Goal: Transaction & Acquisition: Purchase product/service

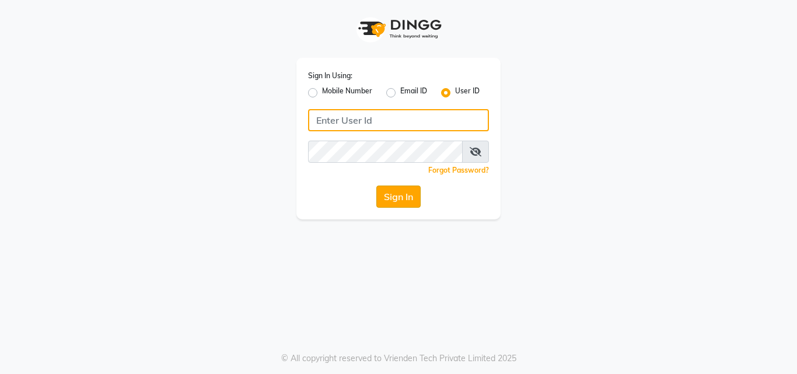
type input "e1932-26"
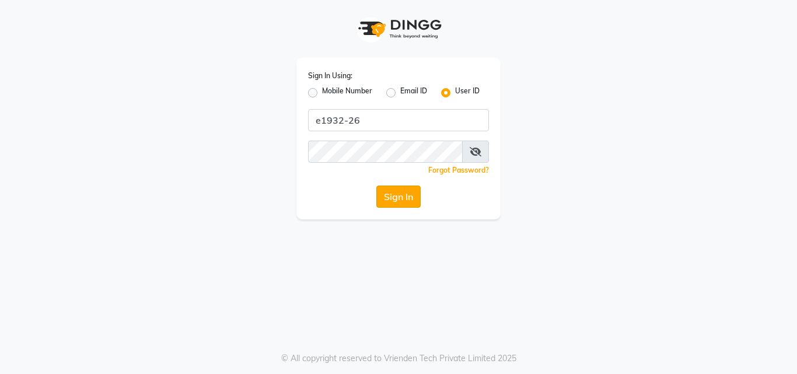
click at [398, 191] on button "Sign In" at bounding box center [398, 196] width 44 height 22
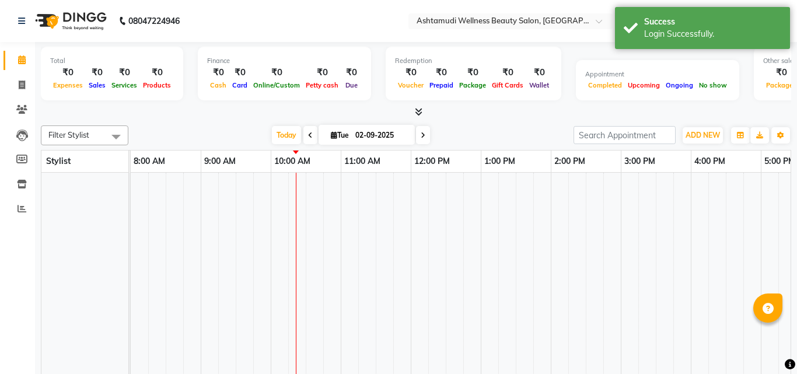
select select "en"
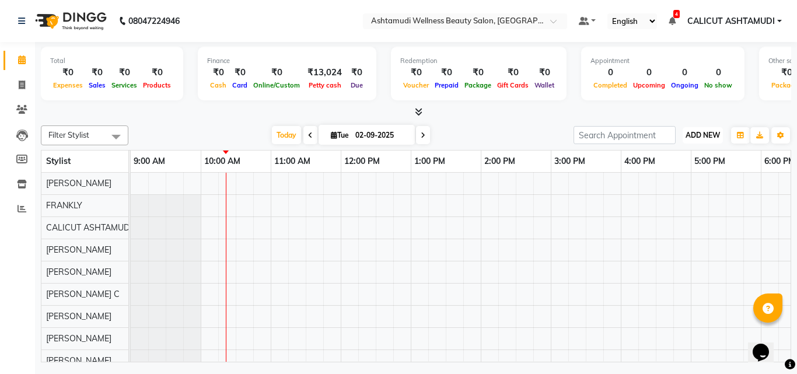
click at [702, 132] on span "ADD NEW" at bounding box center [702, 135] width 34 height 9
click at [664, 200] on link "Add Attendance" at bounding box center [676, 202] width 92 height 15
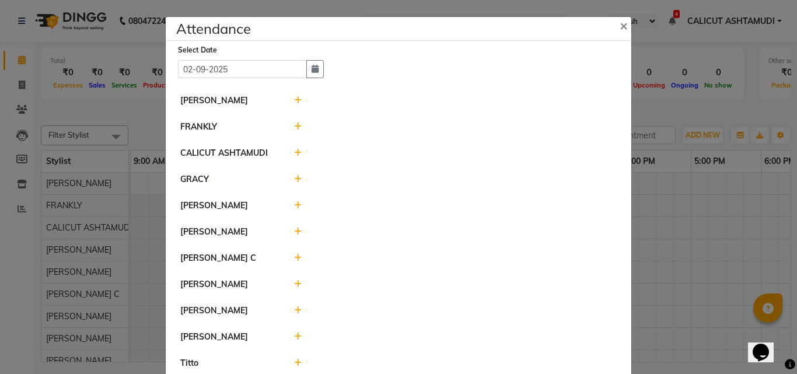
click at [295, 100] on icon at bounding box center [298, 100] width 8 height 8
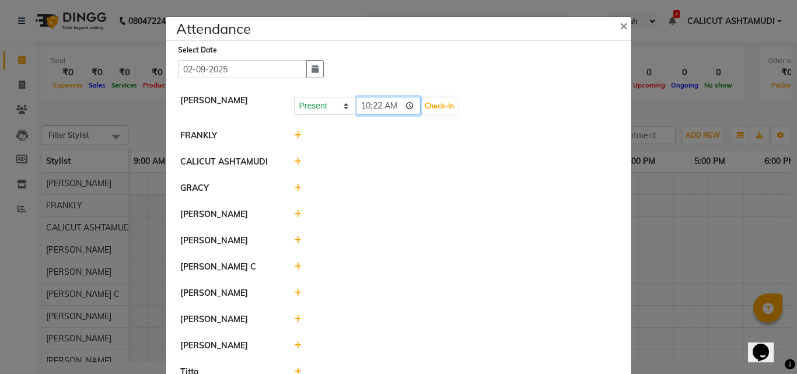
click at [380, 104] on input "10:22" at bounding box center [388, 106] width 65 height 18
click at [372, 103] on input "10:22" at bounding box center [388, 106] width 65 height 18
type input "10:00"
click at [445, 107] on button "Check-In" at bounding box center [439, 106] width 35 height 16
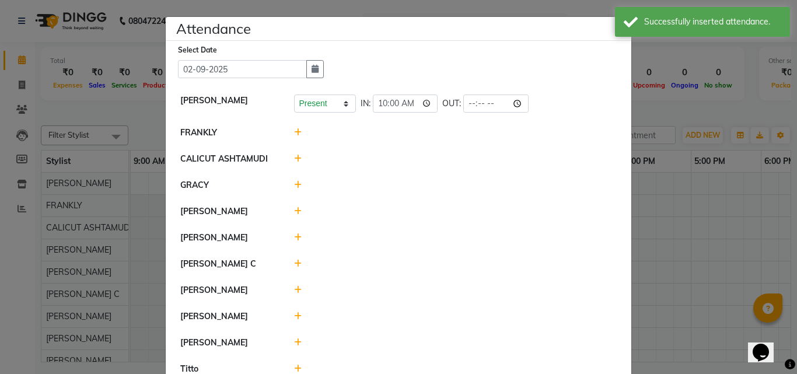
click at [294, 130] on icon at bounding box center [298, 132] width 8 height 8
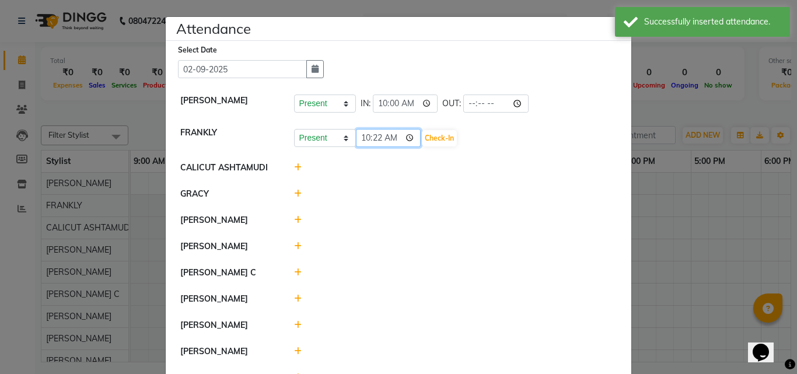
click at [374, 141] on input "10:22" at bounding box center [388, 138] width 65 height 18
type input "10:00"
click at [434, 136] on button "Check-In" at bounding box center [439, 138] width 35 height 16
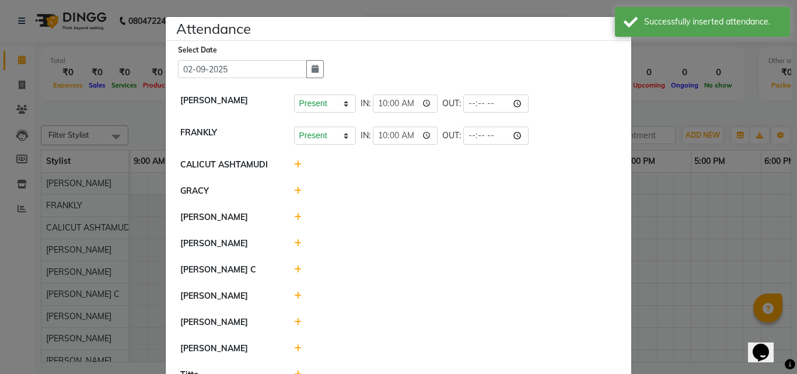
click at [295, 215] on icon at bounding box center [298, 217] width 8 height 8
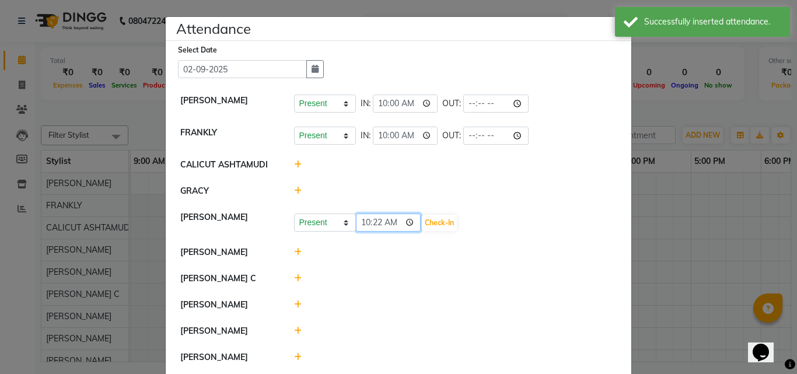
click at [373, 222] on input "10:22" at bounding box center [388, 222] width 65 height 18
type input "10:00"
click at [443, 222] on button "Check-In" at bounding box center [439, 223] width 35 height 16
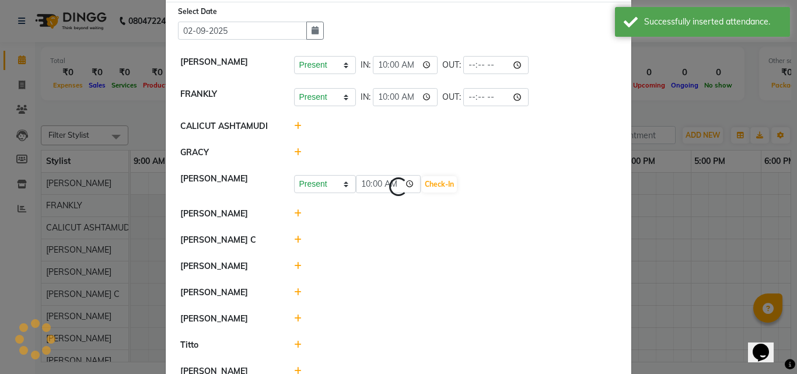
scroll to position [117, 0]
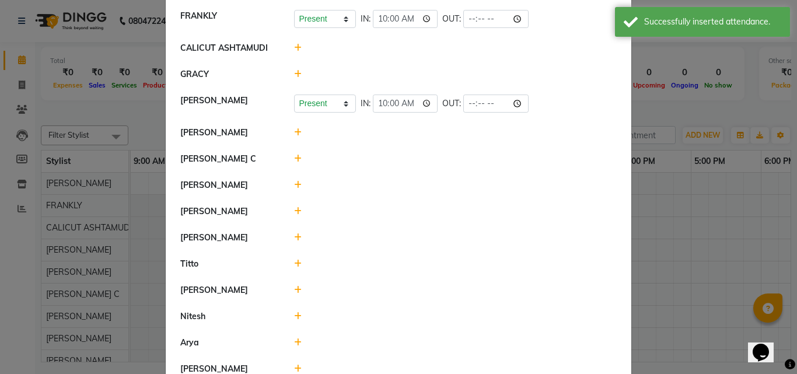
click at [294, 186] on icon at bounding box center [298, 185] width 8 height 8
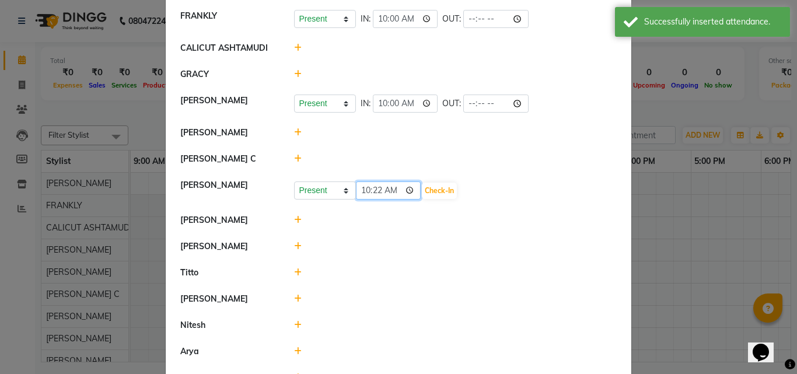
click at [373, 187] on input "10:22" at bounding box center [388, 190] width 65 height 18
type input "10:00"
click at [429, 182] on div "Present Absent Late Half Day Weekly Off 10:00 Check-In" at bounding box center [455, 190] width 323 height 19
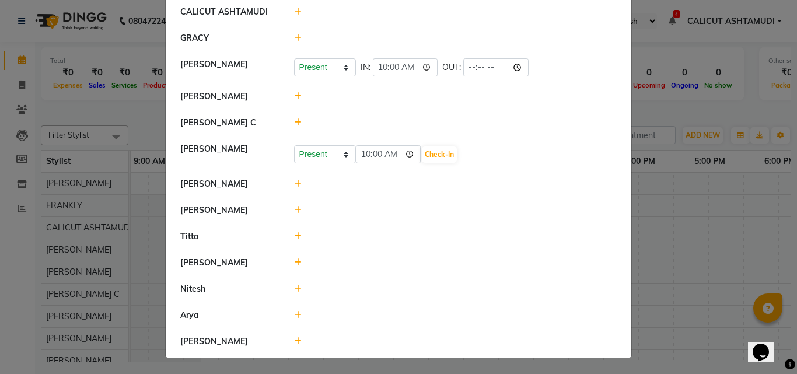
scroll to position [153, 0]
click at [294, 236] on icon at bounding box center [298, 236] width 8 height 8
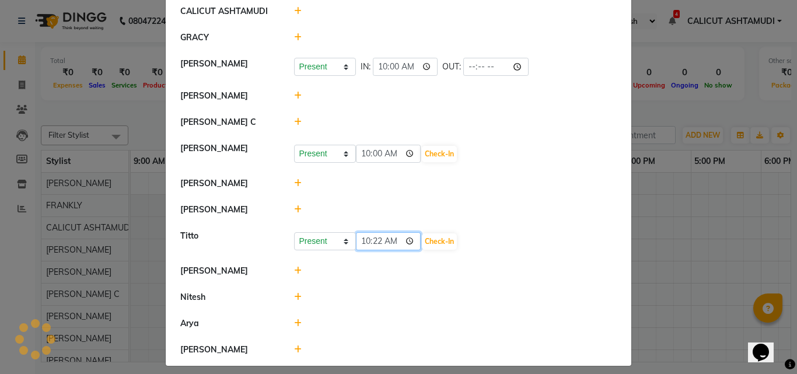
click at [373, 240] on input "10:22" at bounding box center [388, 241] width 65 height 18
type input "10:00"
click at [428, 246] on button "Check-In" at bounding box center [439, 241] width 35 height 16
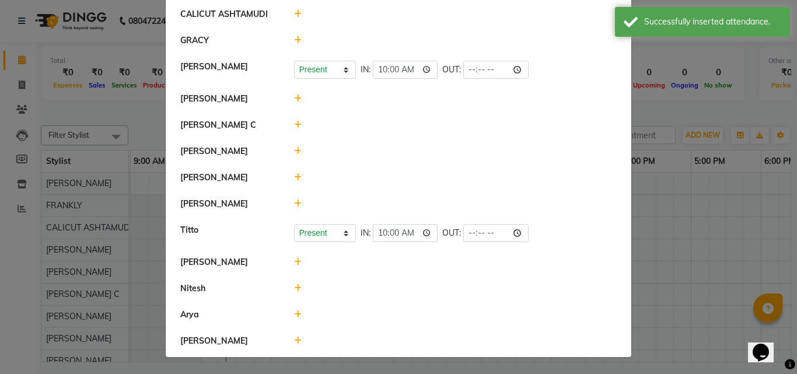
scroll to position [150, 0]
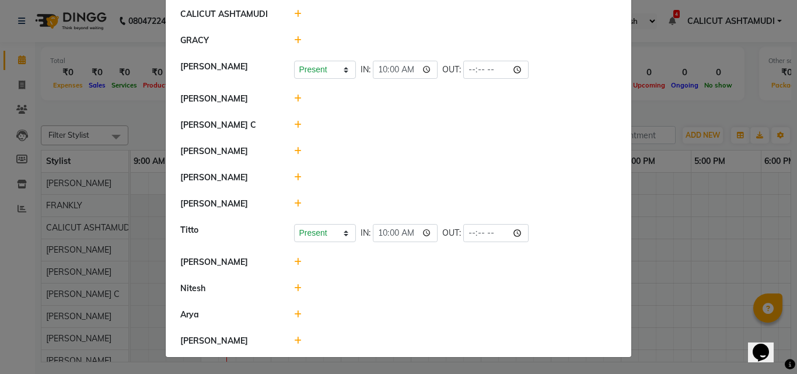
click at [294, 289] on icon at bounding box center [298, 288] width 8 height 8
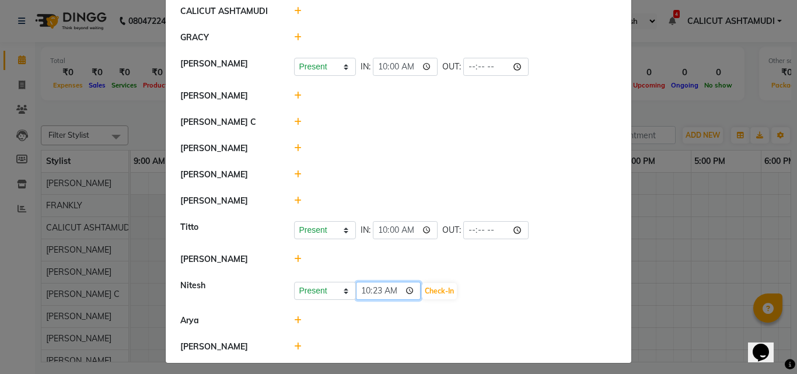
click at [377, 290] on input "10:23" at bounding box center [388, 291] width 65 height 18
type input "10:00"
click at [436, 288] on button "Check-In" at bounding box center [439, 291] width 35 height 16
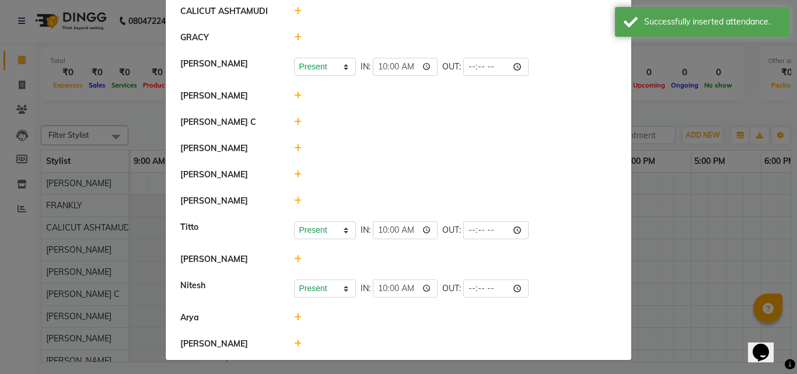
click at [294, 345] on icon at bounding box center [298, 343] width 8 height 8
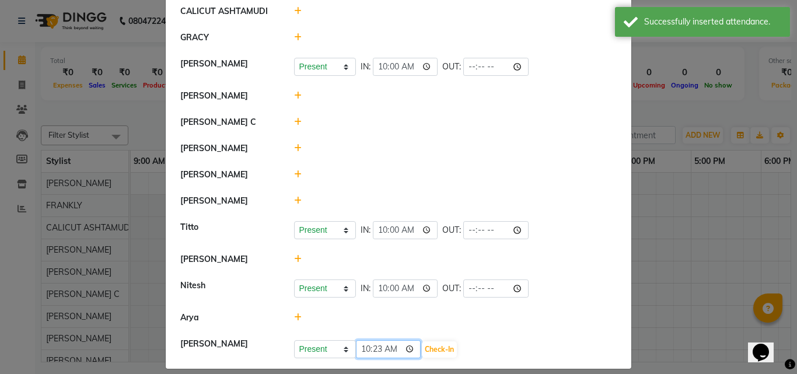
click at [374, 351] on input "10:23" at bounding box center [388, 349] width 65 height 18
type input "10:00"
click at [429, 353] on button "Check-In" at bounding box center [439, 349] width 35 height 16
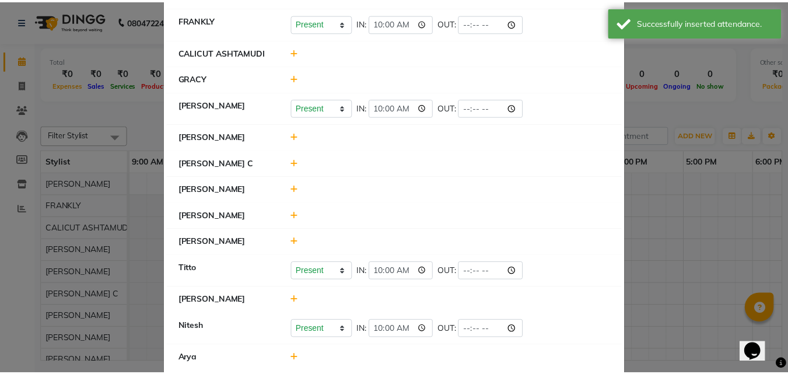
scroll to position [37, 0]
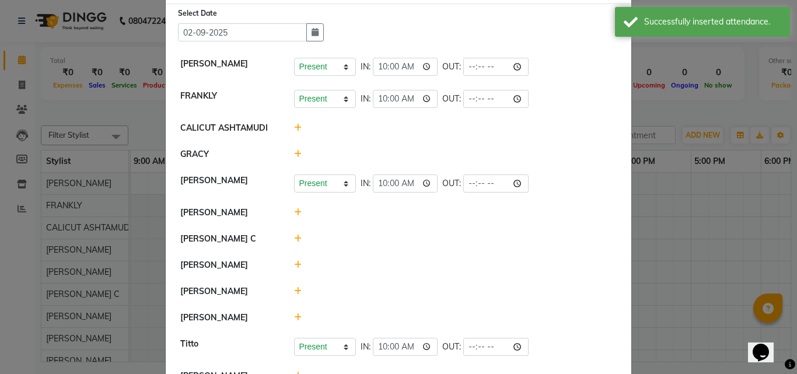
click at [294, 266] on icon at bounding box center [298, 265] width 8 height 8
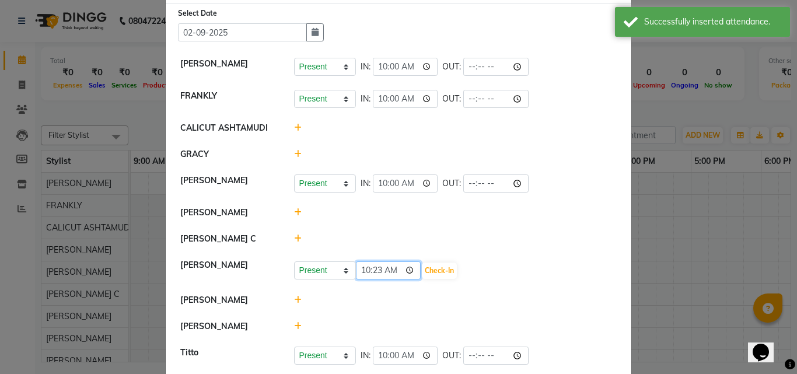
click at [371, 267] on input "10:23" at bounding box center [388, 270] width 65 height 18
type input "10:00"
click at [446, 270] on button "Check-In" at bounding box center [439, 270] width 35 height 16
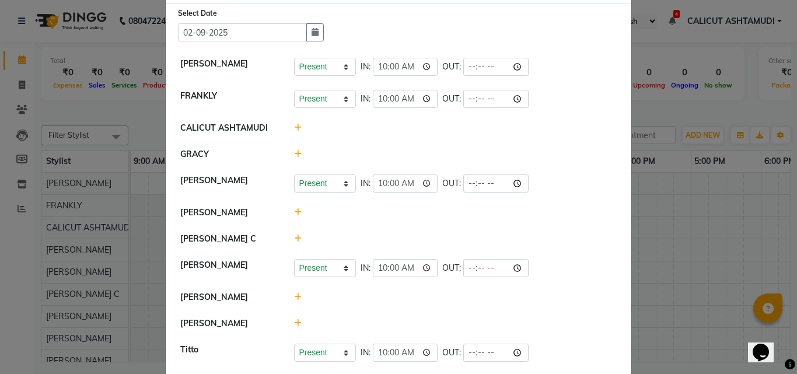
click at [689, 272] on ngb-modal-window "Attendance × Select Date 02-09-2025 ANKITHA Present Absent Late Half Day Weekly…" at bounding box center [398, 187] width 797 height 374
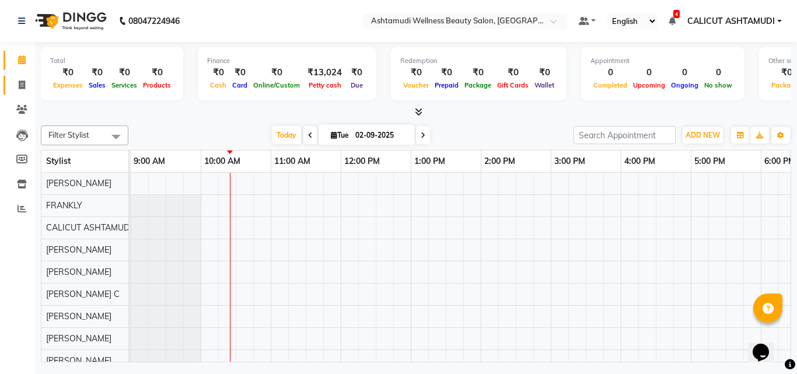
click at [19, 93] on link "Invoice" at bounding box center [17, 85] width 28 height 19
select select "service"
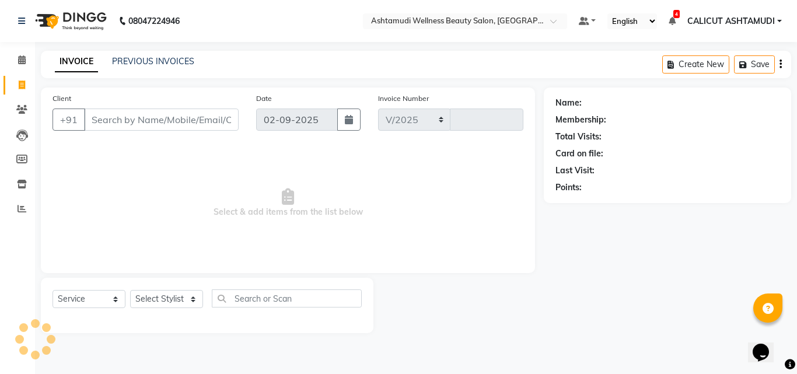
select select "4630"
type input "4186"
click at [164, 299] on select "Select Stylist [PERSON_NAME] C [PERSON_NAME] [PERSON_NAME] CALICUT ASHTAMUDI FR…" at bounding box center [166, 299] width 73 height 18
select select "26964"
click at [130, 290] on select "Select Stylist [PERSON_NAME] C [PERSON_NAME] [PERSON_NAME] CALICUT ASHTAMUDI FR…" at bounding box center [166, 299] width 73 height 18
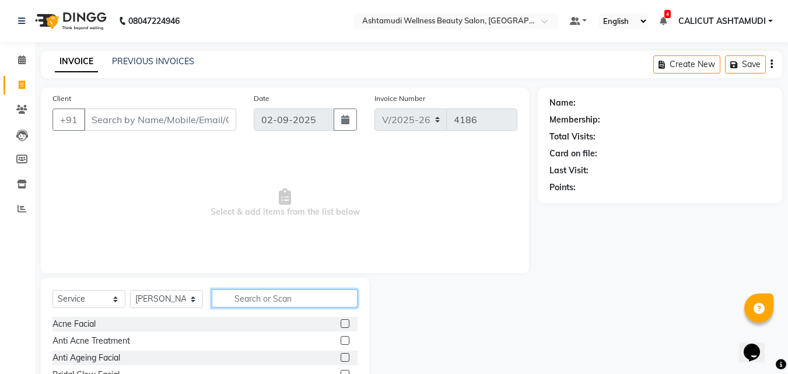
click at [251, 294] on input "text" at bounding box center [285, 298] width 146 height 18
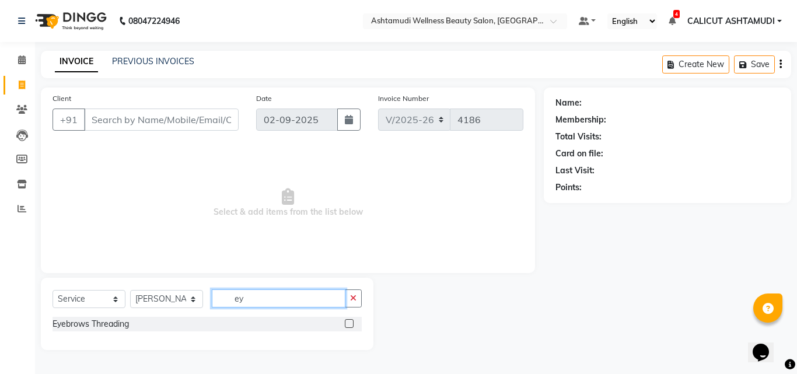
type input "ey"
click at [345, 322] on label at bounding box center [349, 323] width 9 height 9
click at [345, 322] on input "checkbox" at bounding box center [349, 324] width 8 height 8
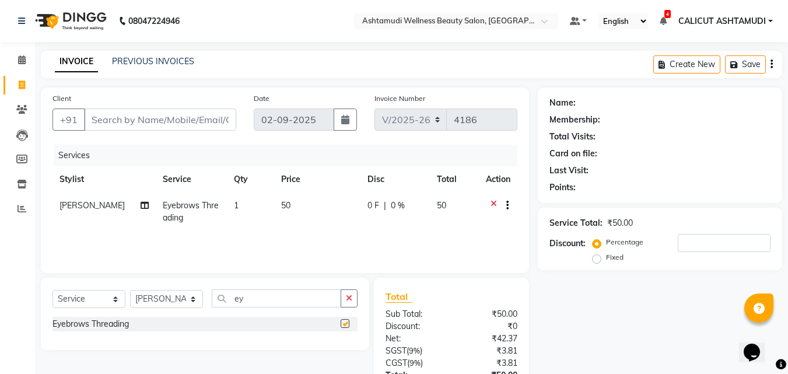
checkbox input "false"
click at [195, 125] on input "Client" at bounding box center [160, 119] width 152 height 22
type input "7"
type input "0"
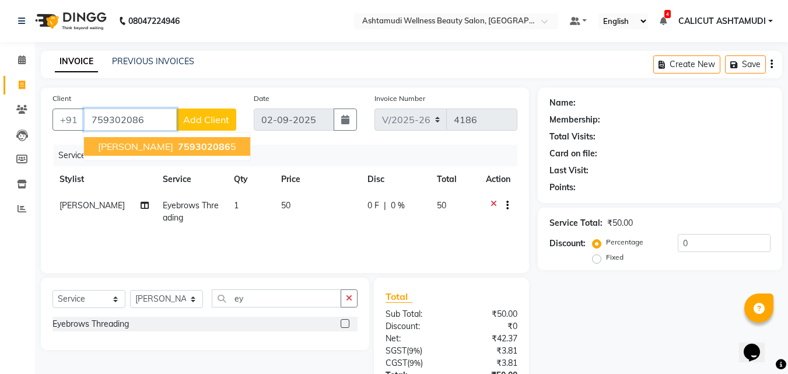
click at [176, 148] on ngb-highlight "759302086 5" at bounding box center [206, 147] width 61 height 12
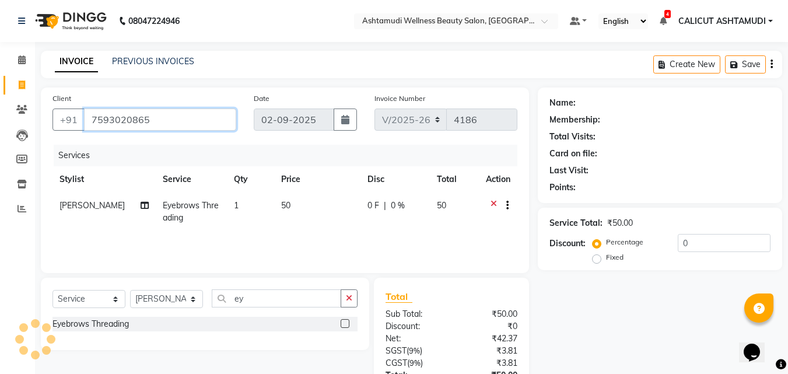
type input "7593020865"
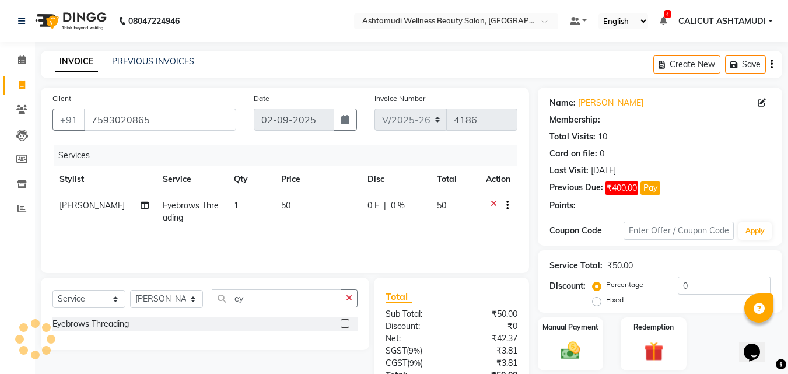
type input "15"
select select "2: Object"
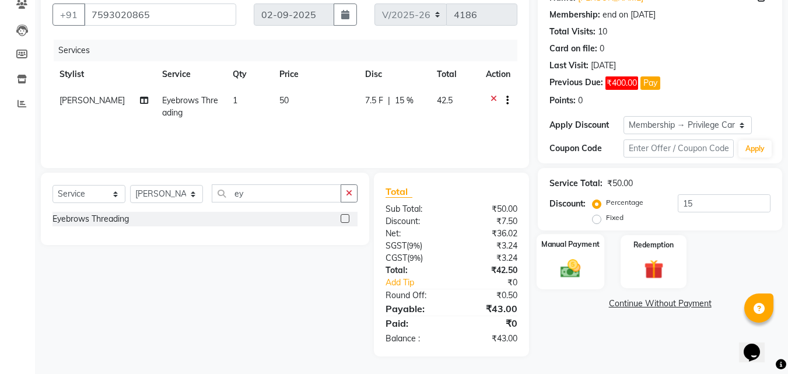
click at [554, 261] on img at bounding box center [570, 268] width 33 height 23
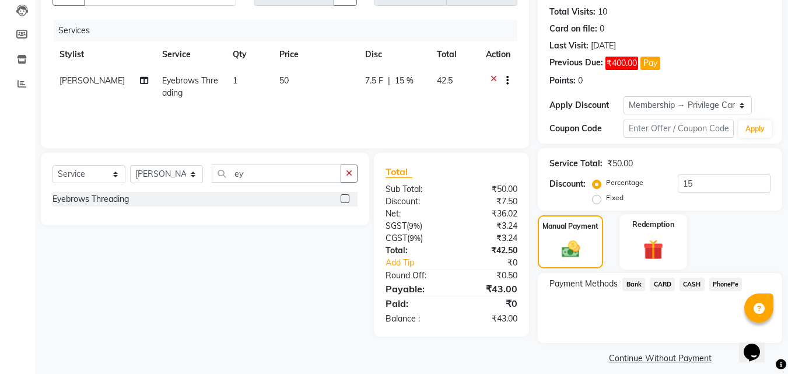
scroll to position [135, 0]
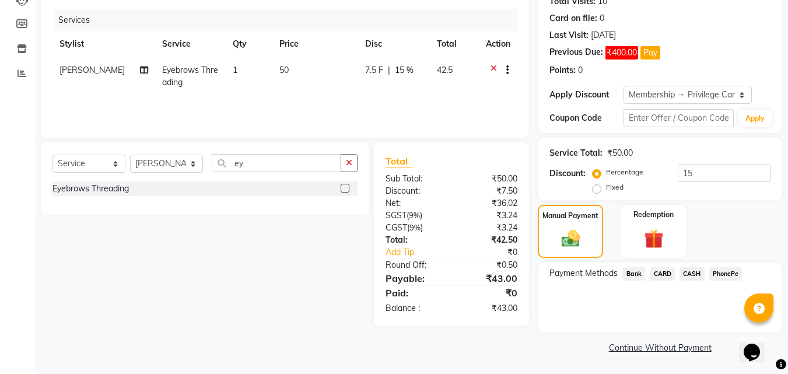
click at [695, 269] on span "CASH" at bounding box center [692, 273] width 25 height 13
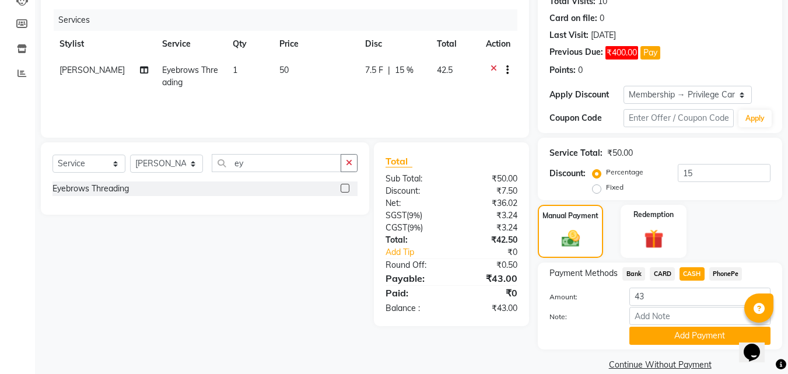
click at [730, 276] on span "PhonePe" at bounding box center [725, 273] width 33 height 13
click at [714, 329] on button "Add Payment" at bounding box center [699, 336] width 141 height 18
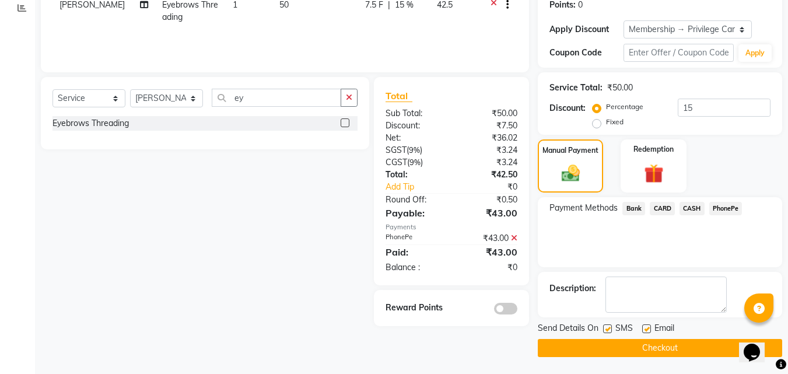
scroll to position [201, 0]
click at [588, 362] on main "INVOICE PREVIOUS INVOICES Create New Save Client +91 7593020865 Date 02-09-2025…" at bounding box center [411, 112] width 753 height 524
click at [580, 347] on button "Checkout" at bounding box center [660, 347] width 244 height 18
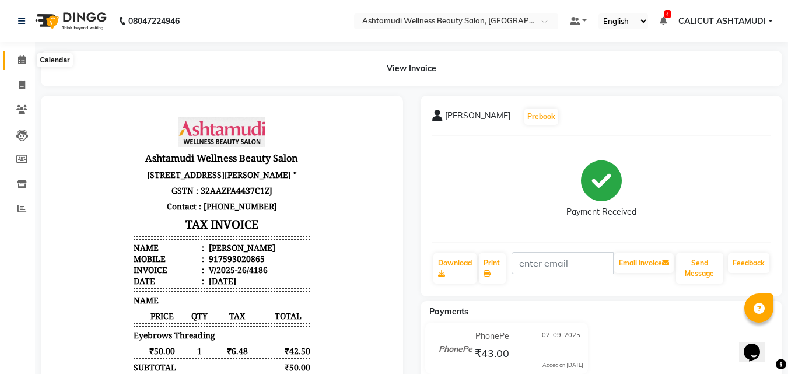
click at [20, 65] on span at bounding box center [22, 60] width 20 height 13
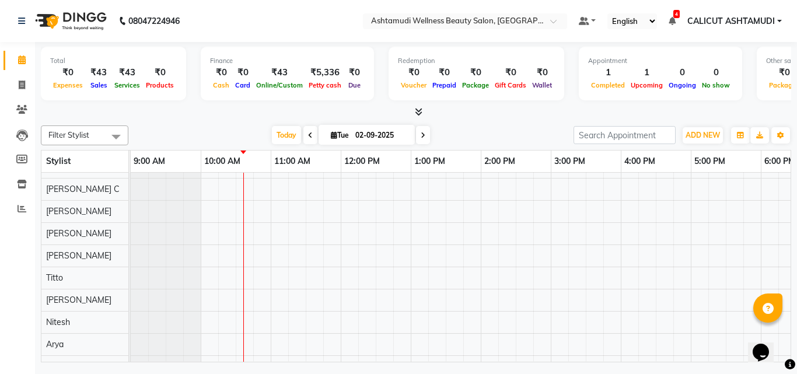
scroll to position [140, 0]
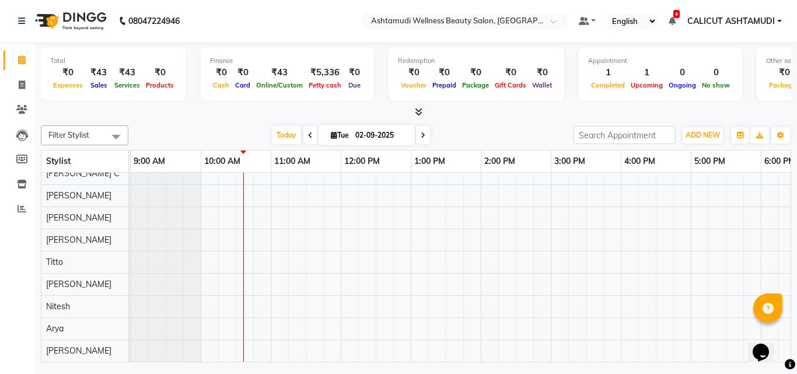
click at [233, 252] on div "Febina, TK02, 10:20 AM-10:35 AM, Eyebrows Threading ATHIRA, TK01, 12:00 PM-03:0…" at bounding box center [656, 201] width 1050 height 320
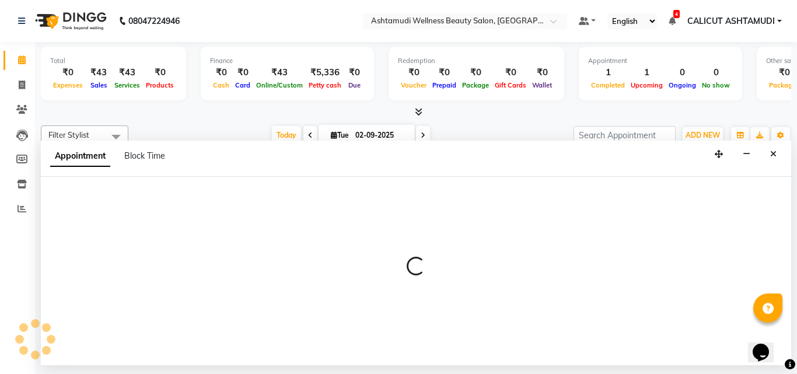
select select "72440"
select select "615"
select select "tentative"
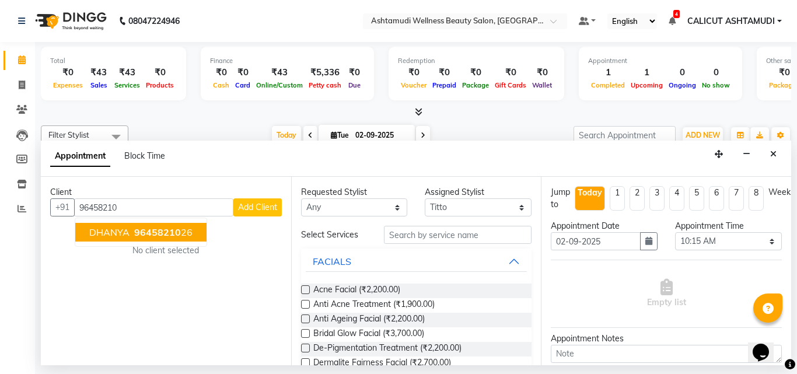
click at [153, 233] on span "96458210" at bounding box center [157, 232] width 47 height 12
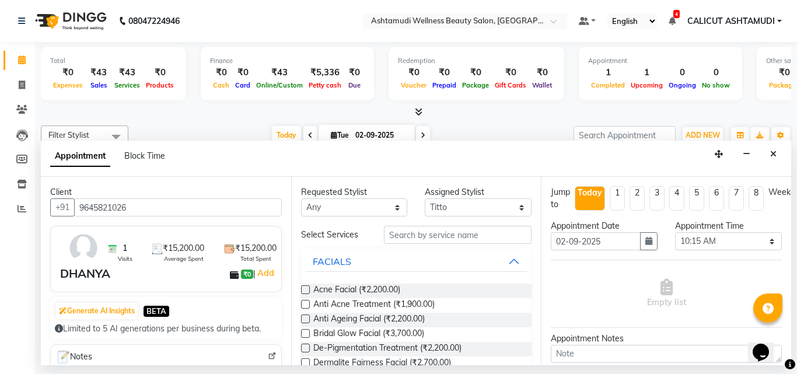
type input "9645821026"
click at [409, 236] on input "text" at bounding box center [458, 235] width 148 height 18
click at [774, 152] on icon "Close" at bounding box center [773, 154] width 6 height 8
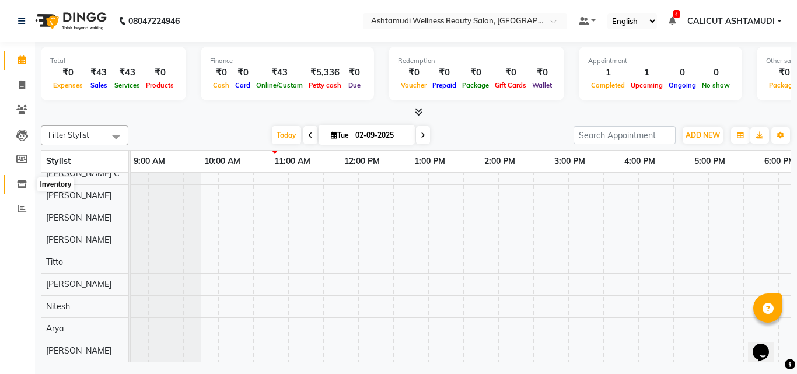
click at [26, 184] on icon at bounding box center [22, 184] width 10 height 9
select select
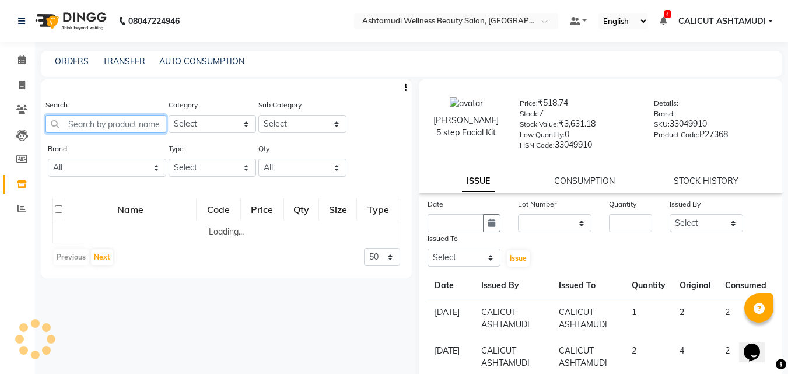
click at [91, 117] on input "text" at bounding box center [105, 124] width 121 height 18
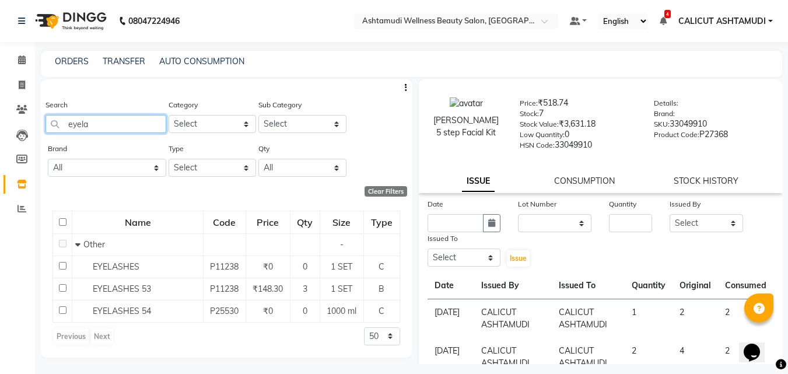
type input "eyela"
click at [25, 62] on icon at bounding box center [22, 59] width 8 height 9
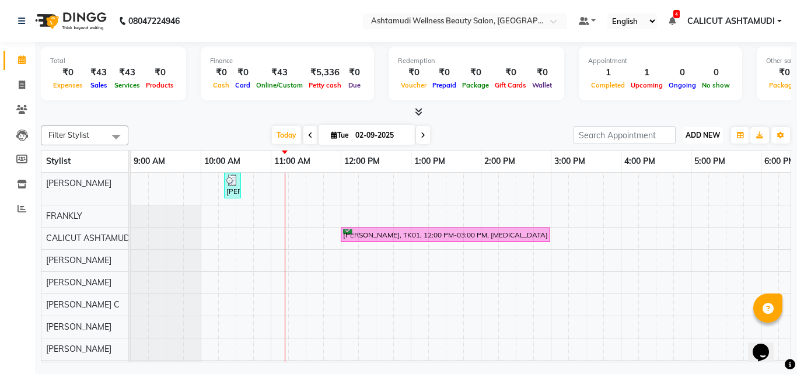
click at [709, 132] on span "ADD NEW" at bounding box center [702, 135] width 34 height 9
click at [673, 156] on button "Add Appointment" at bounding box center [676, 157] width 92 height 15
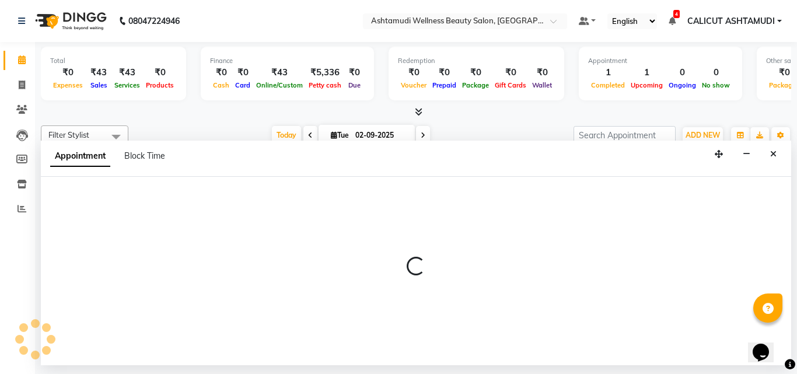
select select "tentative"
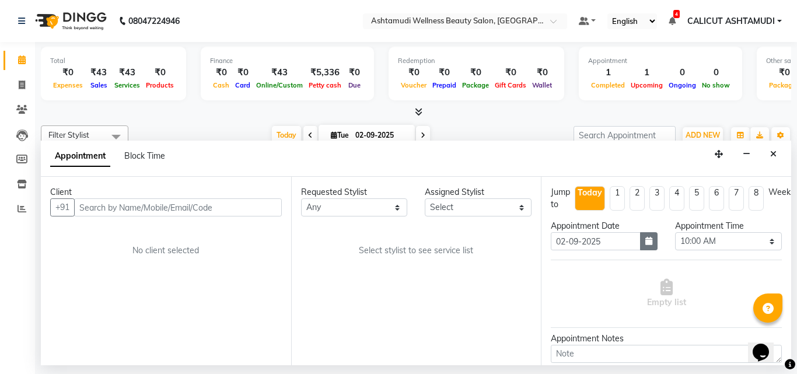
click at [649, 235] on button "button" at bounding box center [648, 241] width 17 height 18
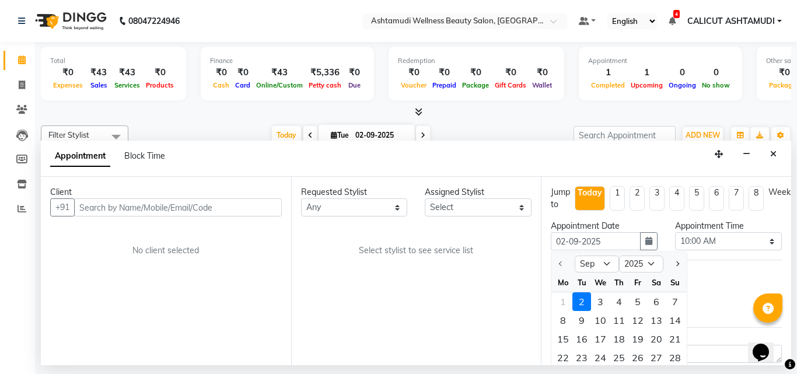
click at [727, 232] on div "Appointment Time" at bounding box center [728, 226] width 107 height 12
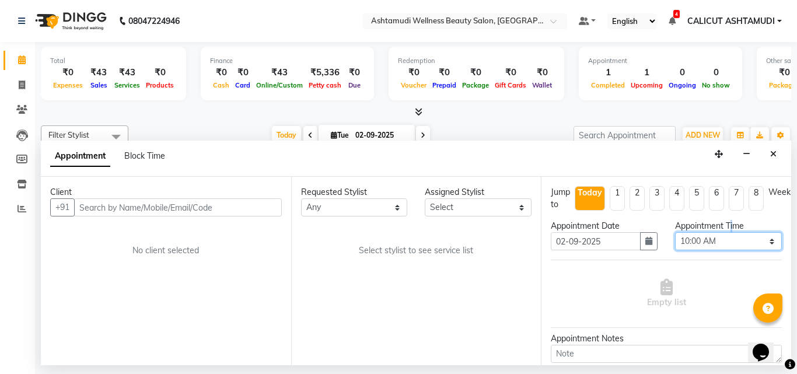
click at [723, 233] on select "Select 10:00 AM 10:15 AM 10:30 AM 10:45 AM 11:00 AM 11:15 AM 11:30 AM 11:45 AM …" at bounding box center [728, 241] width 107 height 18
select select "810"
click at [675, 232] on select "Select 10:00 AM 10:15 AM 10:30 AM 10:45 AM 11:00 AM 11:15 AM 11:30 AM 11:45 AM …" at bounding box center [728, 241] width 107 height 18
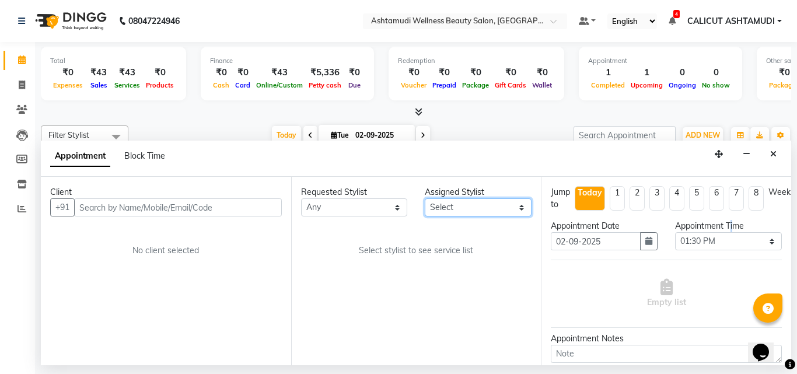
click at [451, 213] on select "Select [PERSON_NAME] C [PERSON_NAME] [PERSON_NAME] CALICUT ASHTAMUDI FRANKLY KR…" at bounding box center [478, 207] width 107 height 18
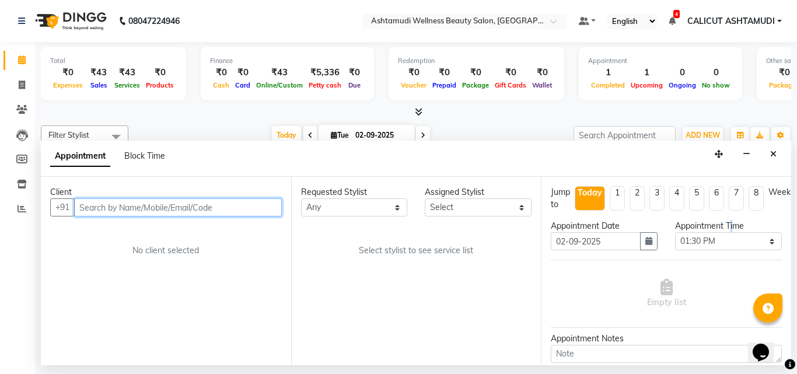
click at [185, 216] on input "text" at bounding box center [178, 207] width 208 height 18
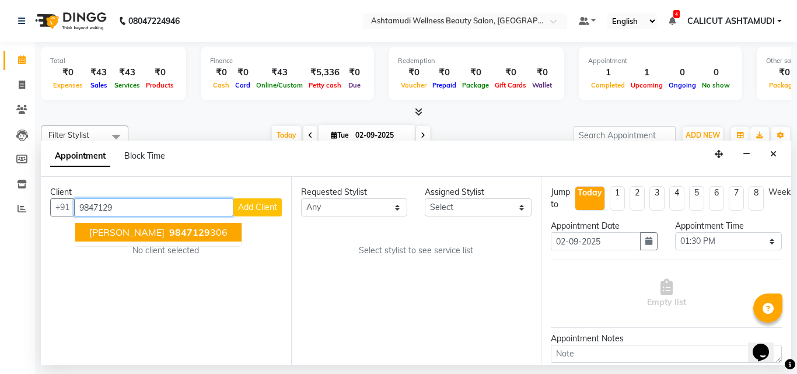
click at [169, 229] on ngb-highlight "9847129 306" at bounding box center [197, 232] width 61 height 12
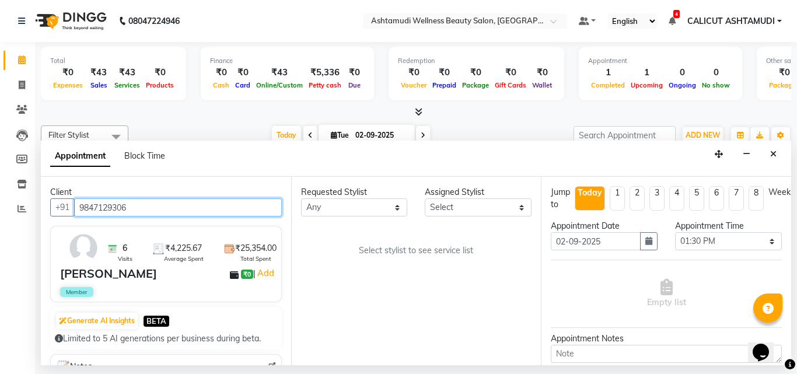
type input "9847129306"
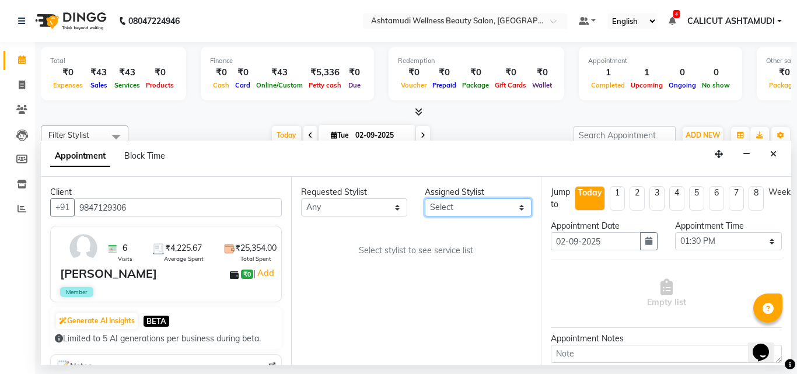
click at [455, 202] on select "Select [PERSON_NAME] C [PERSON_NAME] [PERSON_NAME] CALICUT ASHTAMUDI FRANKLY KR…" at bounding box center [478, 207] width 107 height 18
select select "27314"
click at [425, 198] on select "Select [PERSON_NAME] C [PERSON_NAME] [PERSON_NAME] CALICUT ASHTAMUDI FRANKLY KR…" at bounding box center [478, 207] width 107 height 18
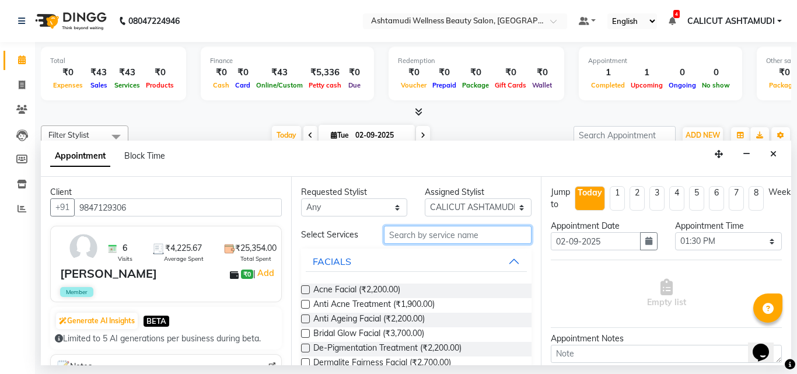
click at [475, 230] on input "text" at bounding box center [458, 235] width 148 height 18
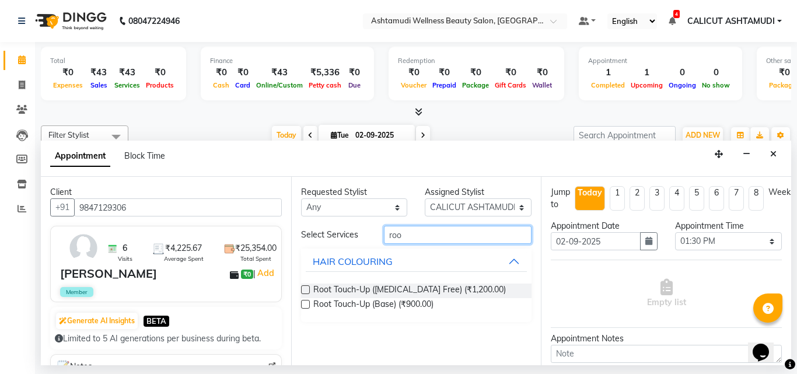
type input "roo"
click at [303, 291] on label at bounding box center [305, 289] width 9 height 9
click at [303, 291] on input "checkbox" at bounding box center [305, 291] width 8 height 8
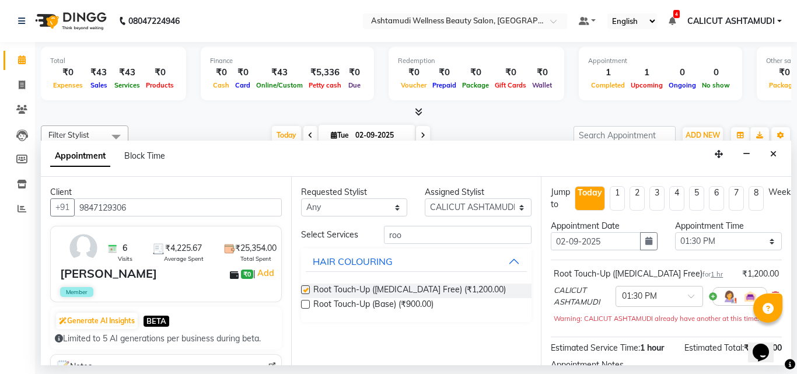
checkbox input "false"
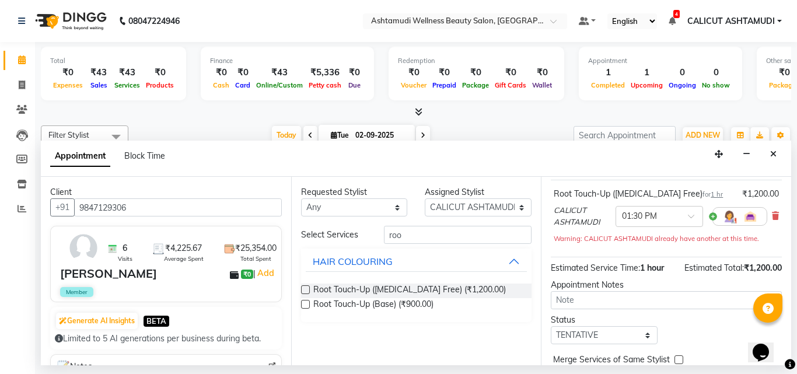
scroll to position [117, 0]
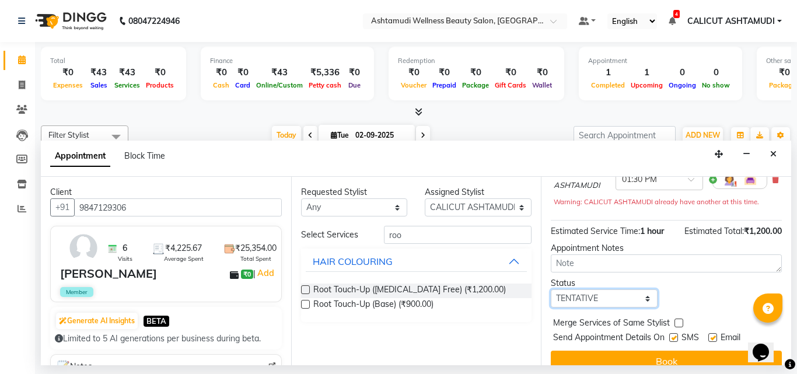
click at [591, 306] on select "Select TENTATIVE CONFIRM CHECK-IN UPCOMING" at bounding box center [604, 298] width 107 height 18
select select "check-in"
click at [551, 289] on select "Select TENTATIVE CONFIRM CHECK-IN UPCOMING" at bounding box center [604, 298] width 107 height 18
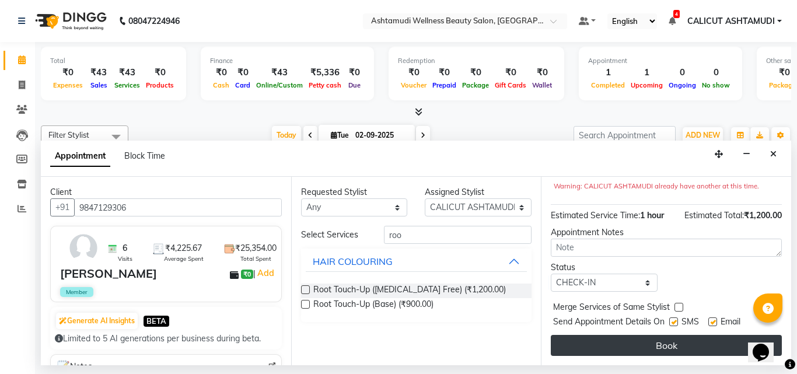
click at [622, 342] on button "Book" at bounding box center [666, 345] width 231 height 21
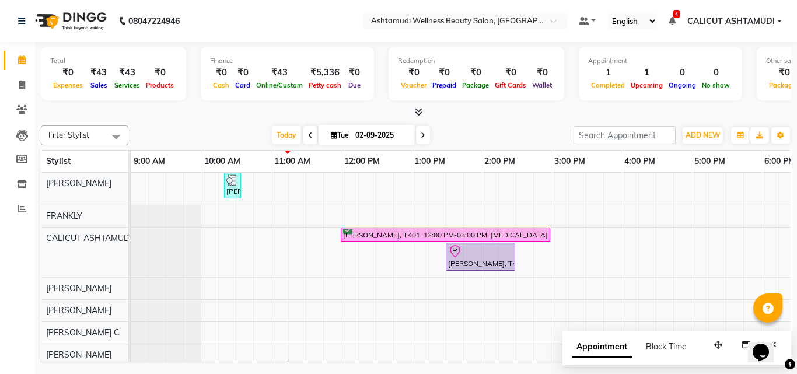
click at [275, 251] on div "Febina, TK02, 10:20 AM-10:35 AM, Eyebrows Threading ATHIRA, TK01, 12:00 PM-03:0…" at bounding box center [656, 347] width 1050 height 348
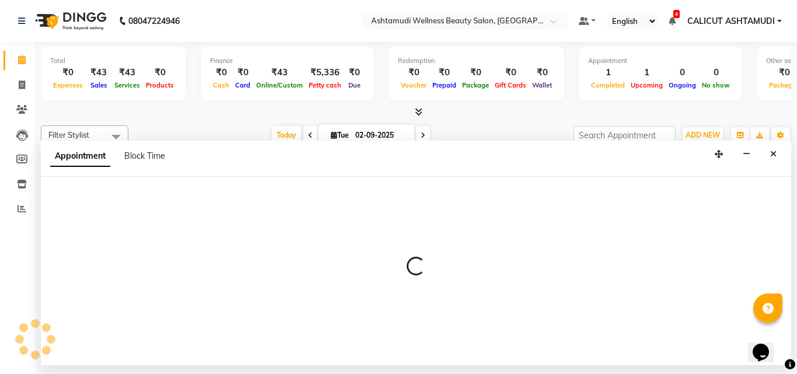
select select "27314"
select select "660"
select select "tentative"
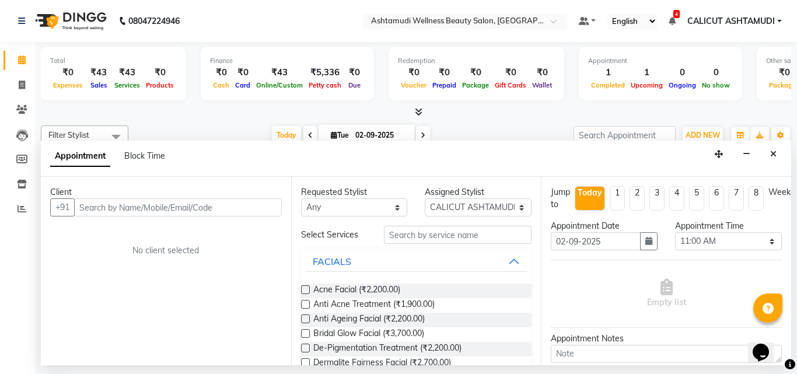
click at [152, 212] on input "text" at bounding box center [178, 207] width 208 height 18
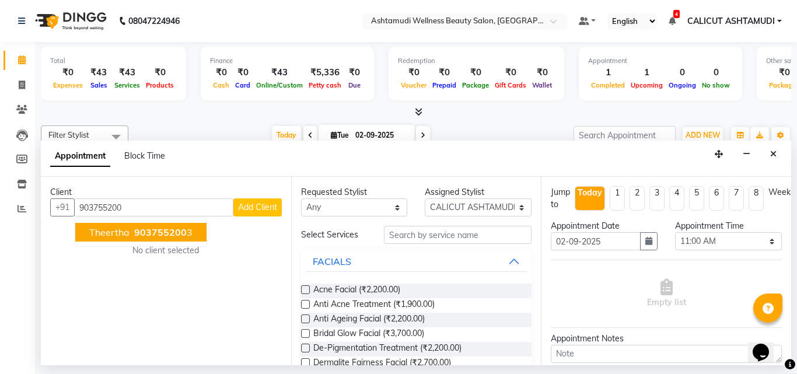
click at [152, 230] on span "903755200" at bounding box center [160, 232] width 52 height 12
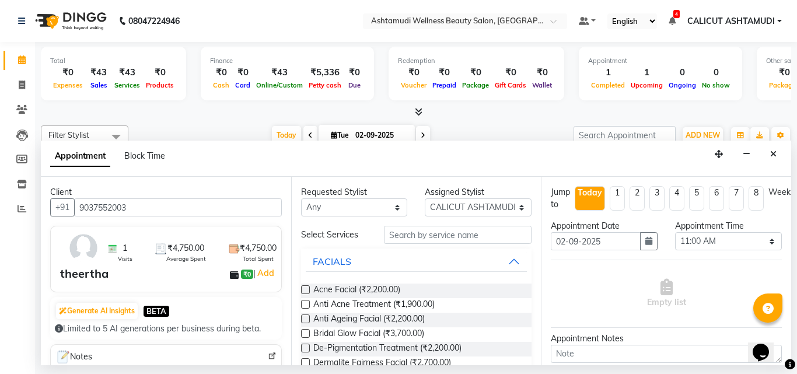
type input "9037552003"
click at [462, 206] on select "Select [PERSON_NAME] C [PERSON_NAME] [PERSON_NAME] CALICUT ASHTAMUDI FRANKLY KR…" at bounding box center [478, 207] width 107 height 18
select select "85193"
click at [425, 198] on select "Select [PERSON_NAME] C [PERSON_NAME] [PERSON_NAME] CALICUT ASHTAMUDI FRANKLY KR…" at bounding box center [478, 207] width 107 height 18
click at [456, 230] on input "text" at bounding box center [458, 235] width 148 height 18
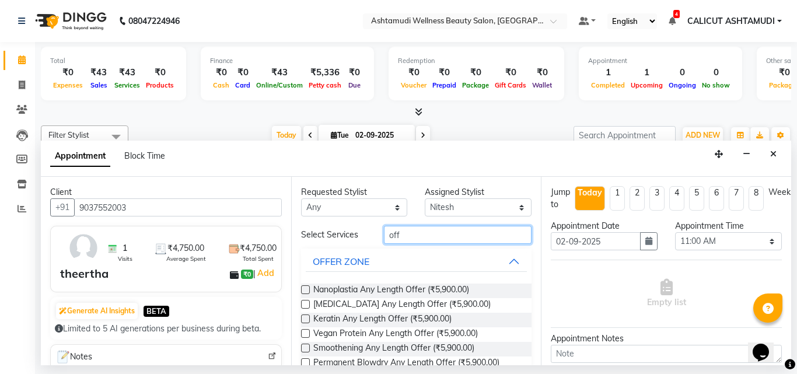
type input "off"
click at [306, 292] on label at bounding box center [305, 289] width 9 height 9
click at [306, 292] on input "checkbox" at bounding box center [305, 291] width 8 height 8
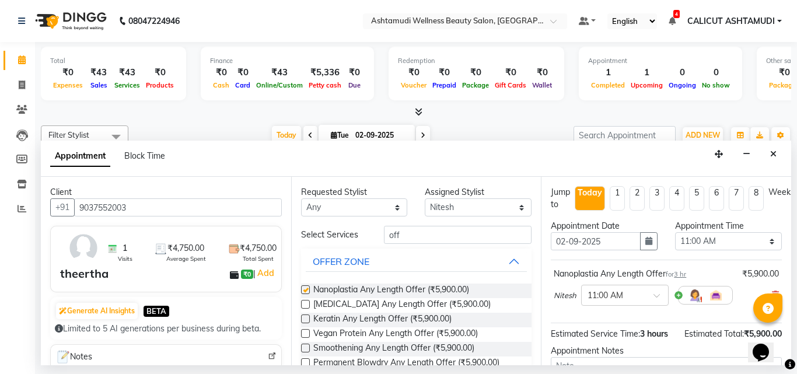
checkbox input "false"
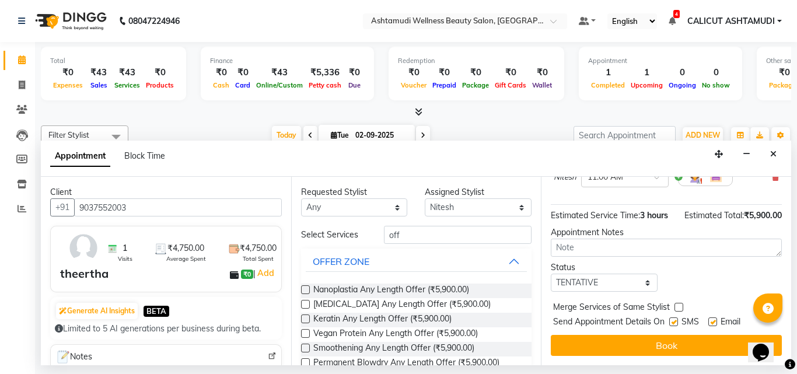
scroll to position [139, 0]
click at [583, 274] on select "Select TENTATIVE CONFIRM CHECK-IN UPCOMING" at bounding box center [604, 283] width 107 height 18
select select "check-in"
click at [551, 274] on select "Select TENTATIVE CONFIRM CHECK-IN UPCOMING" at bounding box center [604, 283] width 107 height 18
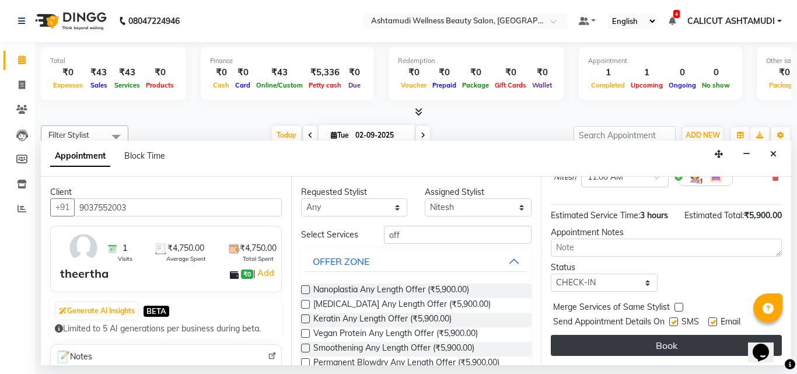
click at [592, 337] on button "Book" at bounding box center [666, 345] width 231 height 21
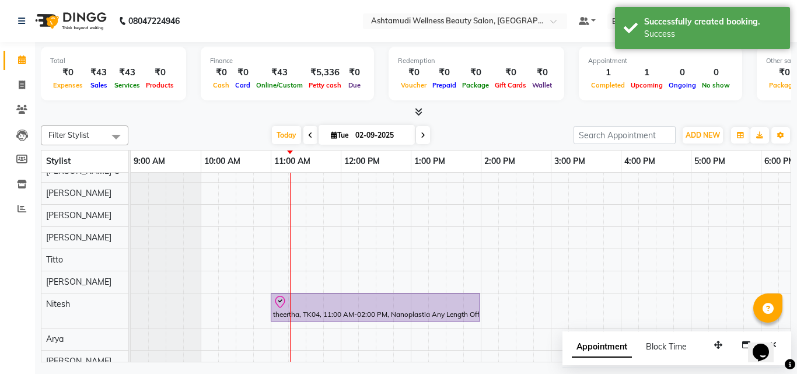
scroll to position [175, 0]
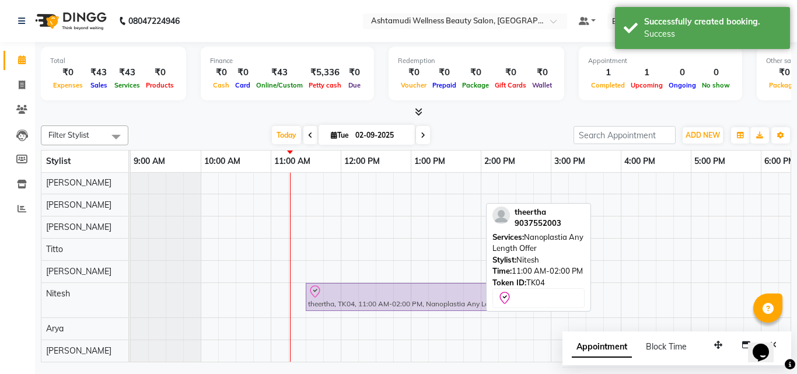
drag, startPoint x: 317, startPoint y: 295, endPoint x: 353, endPoint y: 290, distance: 35.9
click at [131, 290] on div "theertha, TK04, 11:00 AM-02:00 PM, Nanoplastia Any Length Offer theertha, TK04,…" at bounding box center [131, 300] width 0 height 34
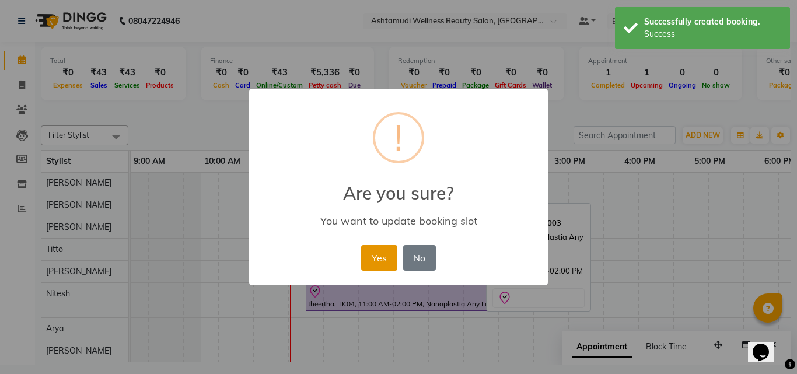
click at [386, 258] on button "Yes" at bounding box center [379, 258] width 36 height 26
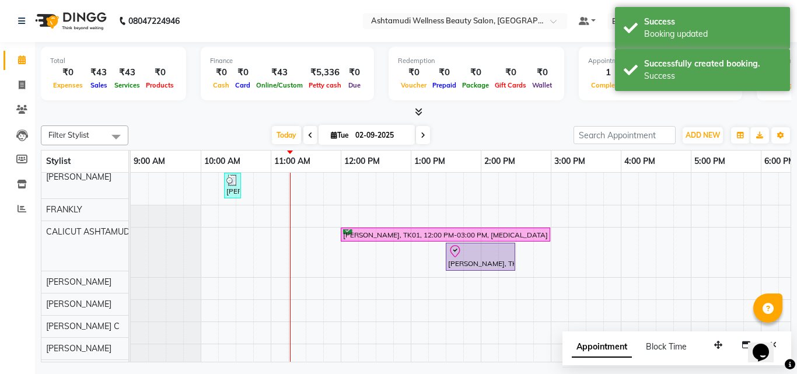
scroll to position [0, 0]
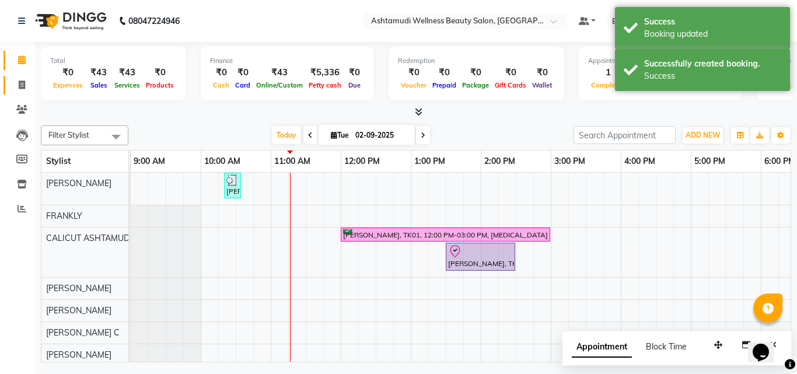
click at [26, 93] on link "Invoice" at bounding box center [17, 85] width 28 height 19
select select "4630"
select select "service"
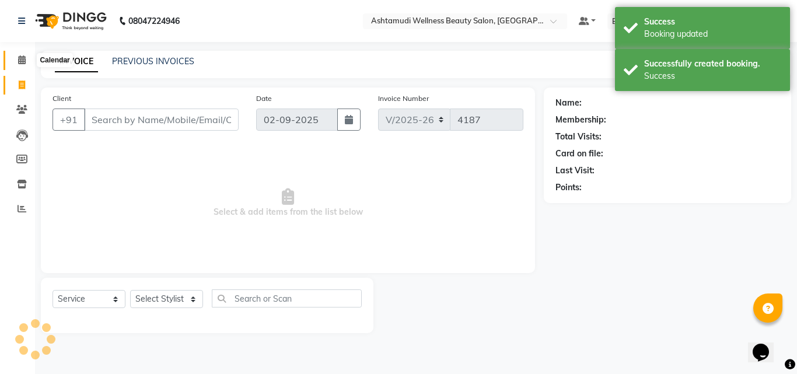
click at [22, 64] on span at bounding box center [22, 60] width 20 height 13
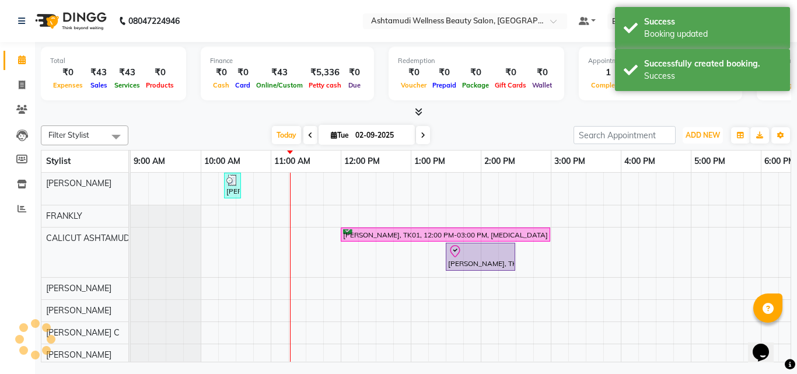
drag, startPoint x: 701, startPoint y: 132, endPoint x: 696, endPoint y: 147, distance: 15.3
click at [701, 132] on span "ADD NEW" at bounding box center [702, 135] width 34 height 9
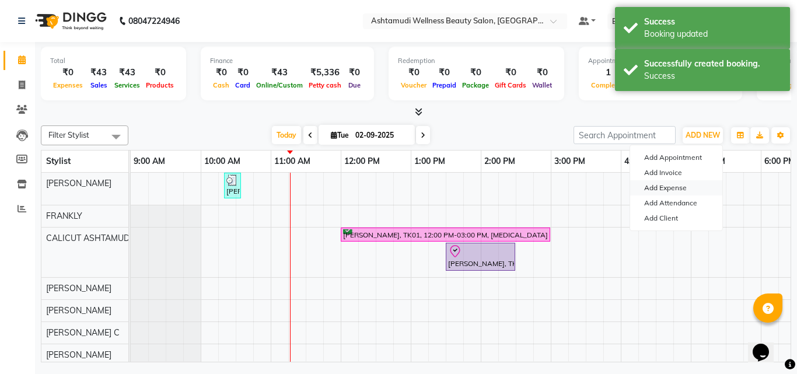
click at [675, 190] on link "Add Expense" at bounding box center [676, 187] width 92 height 15
select select "1"
select select "3461"
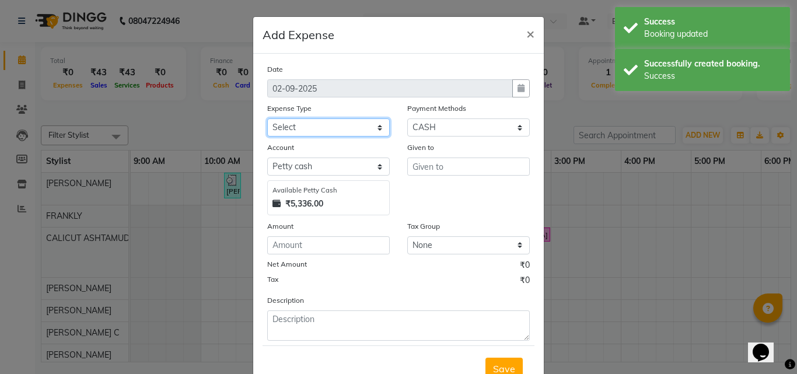
drag, startPoint x: 330, startPoint y: 127, endPoint x: 330, endPoint y: 136, distance: 8.7
click at [330, 127] on select "Select ACCOMODATION EXPENSES ADVERTISEMENT SALES PROMOTIONAL EXPENSES Bonus BRI…" at bounding box center [328, 127] width 122 height 18
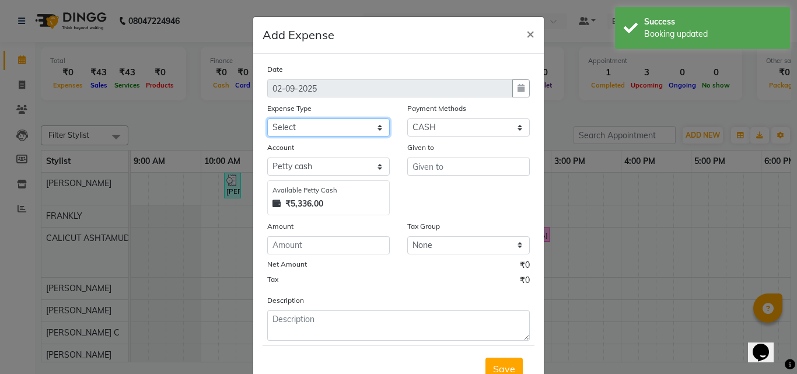
select select "6226"
click at [267, 118] on select "Select ACCOMODATION EXPENSES ADVERTISEMENT SALES PROMOTIONAL EXPENSES Bonus BRI…" at bounding box center [328, 127] width 122 height 18
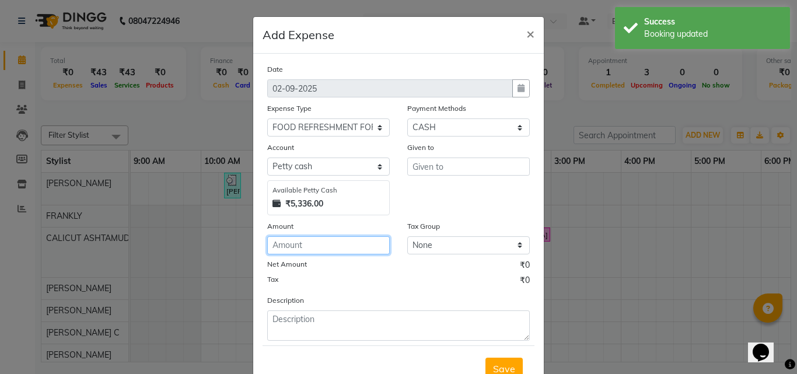
click at [317, 248] on input "number" at bounding box center [328, 245] width 122 height 18
type input "112"
drag, startPoint x: 436, startPoint y: 185, endPoint x: 437, endPoint y: 173, distance: 12.3
click at [437, 173] on div "Given to" at bounding box center [468, 178] width 140 height 74
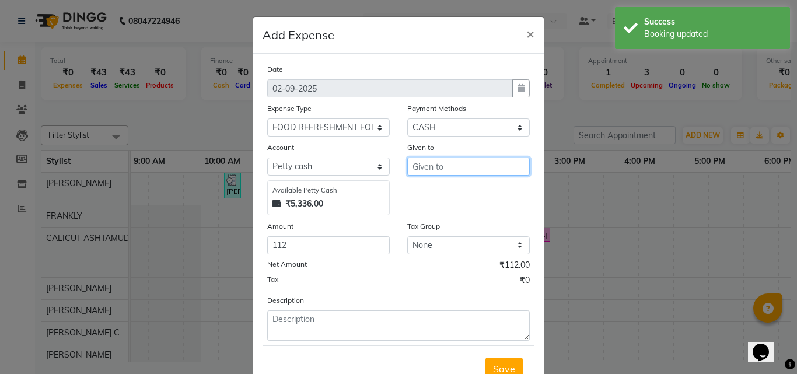
click at [437, 172] on input "text" at bounding box center [468, 166] width 122 height 18
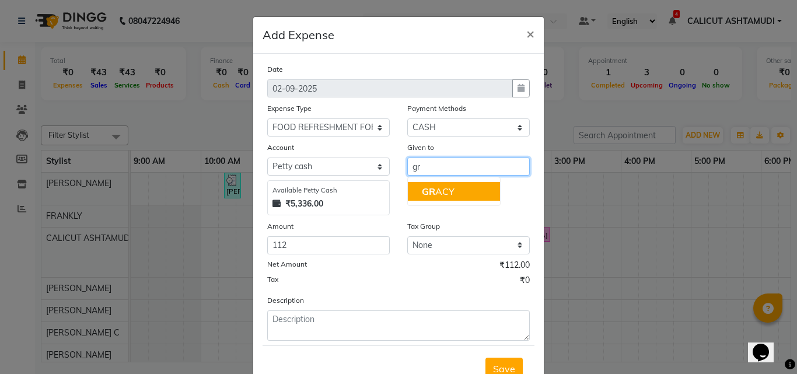
click at [436, 188] on ngb-highlight "GR ACY" at bounding box center [438, 191] width 33 height 12
type input "GRACY"
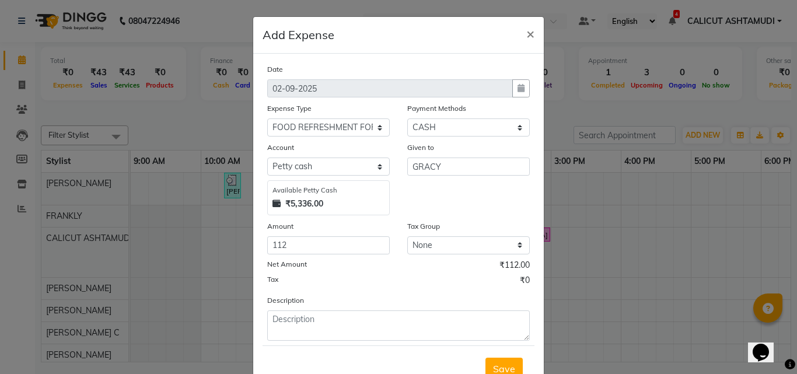
click at [353, 345] on div "Save" at bounding box center [398, 368] width 272 height 46
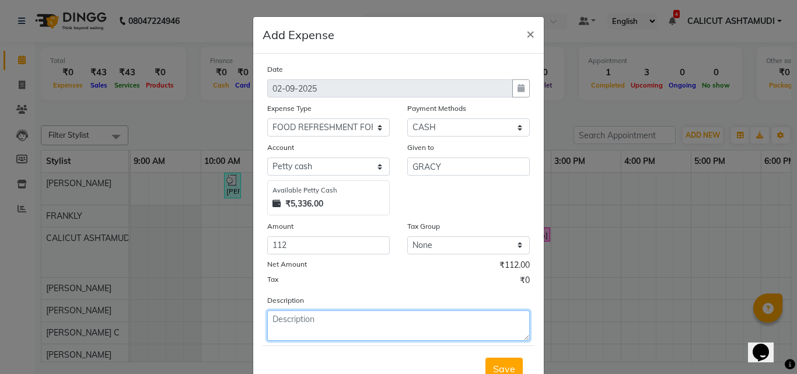
click at [330, 333] on textarea at bounding box center [398, 325] width 262 height 30
type textarea "milk"
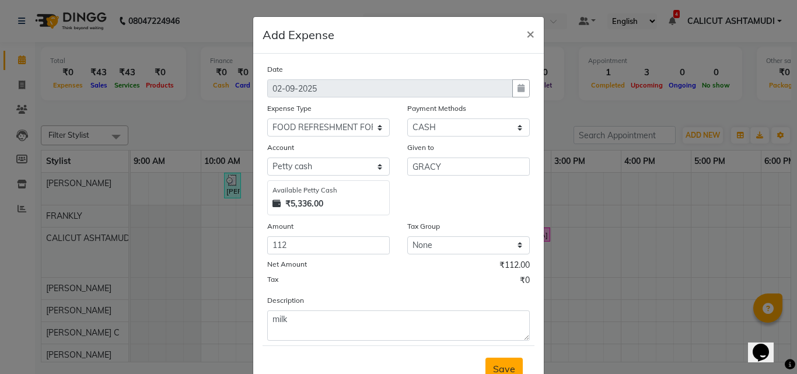
click at [495, 366] on span "Save" at bounding box center [504, 369] width 22 height 12
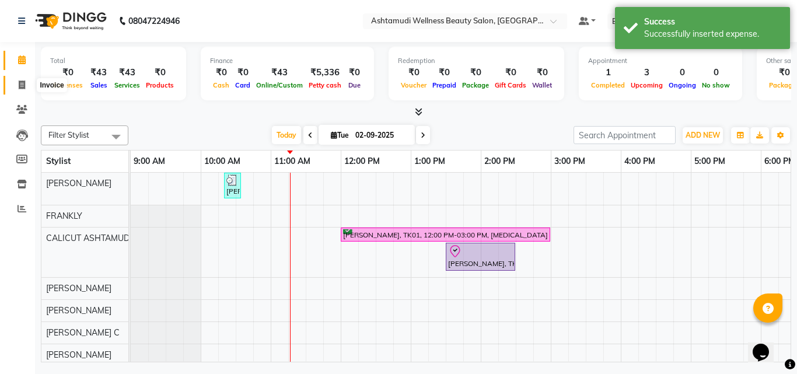
click at [23, 86] on icon at bounding box center [22, 84] width 6 height 9
select select "4630"
select select "service"
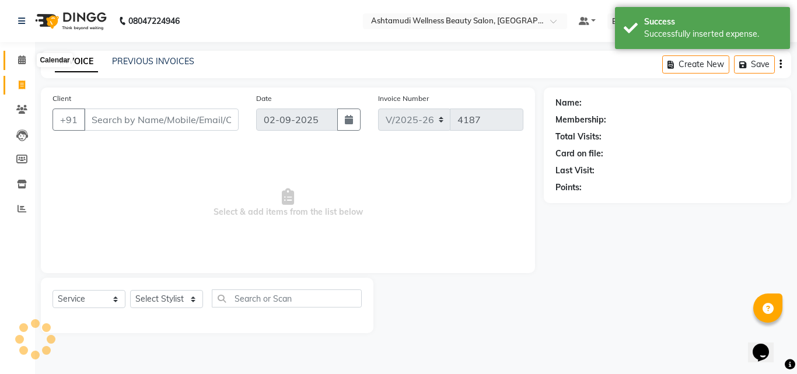
click at [15, 61] on span at bounding box center [22, 60] width 20 height 13
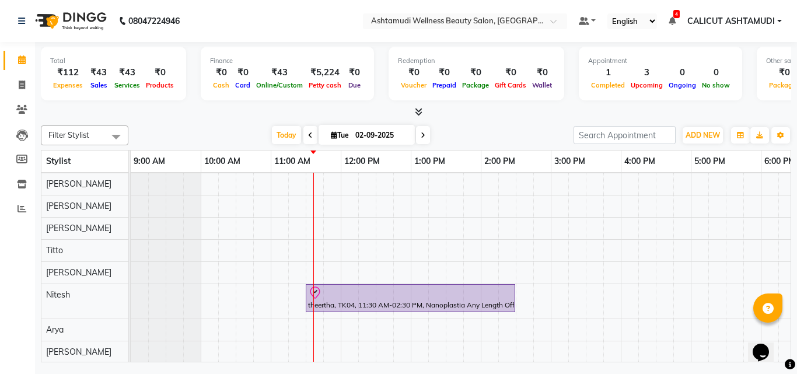
scroll to position [175, 0]
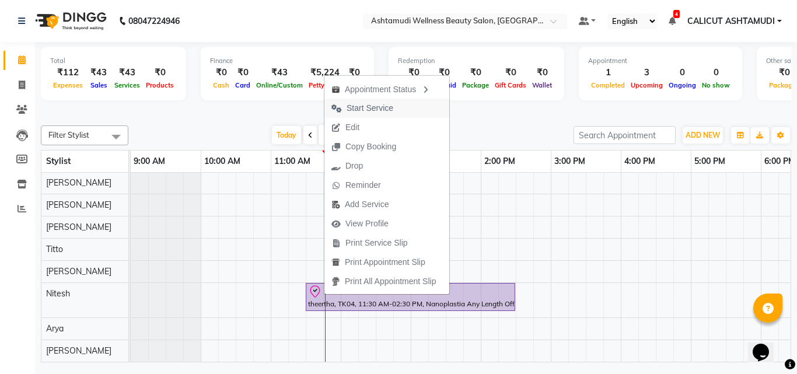
click at [400, 111] on span "Start Service" at bounding box center [362, 108] width 76 height 19
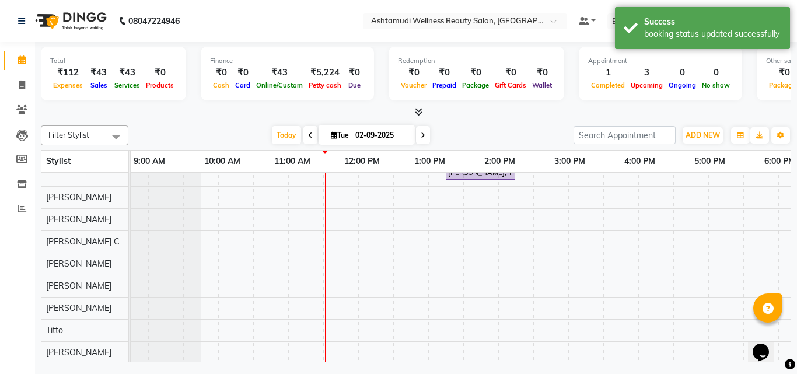
scroll to position [0, 0]
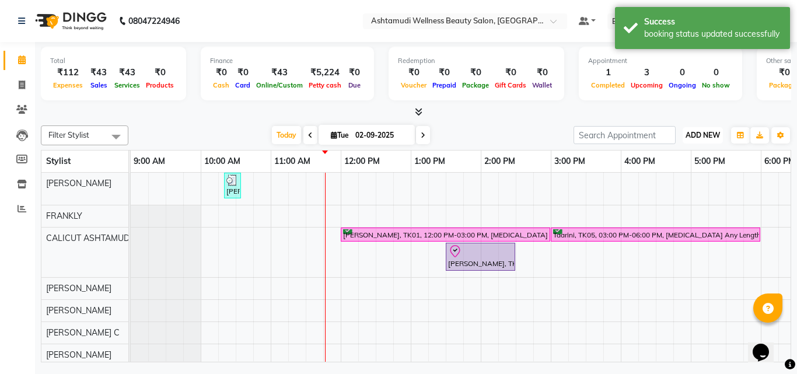
click at [697, 134] on span "ADD NEW" at bounding box center [702, 135] width 34 height 9
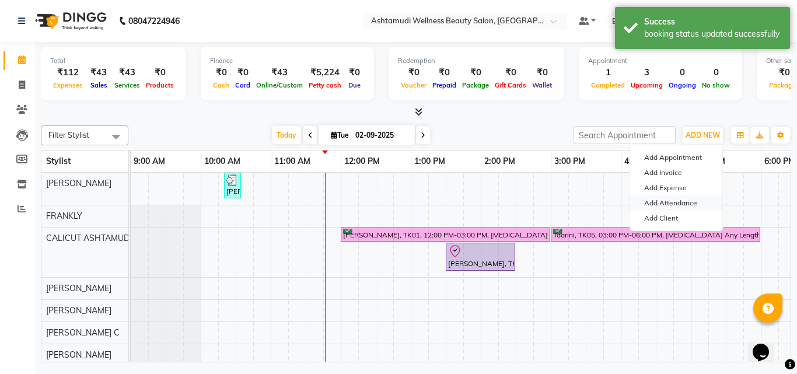
click at [667, 200] on link "Add Attendance" at bounding box center [676, 202] width 92 height 15
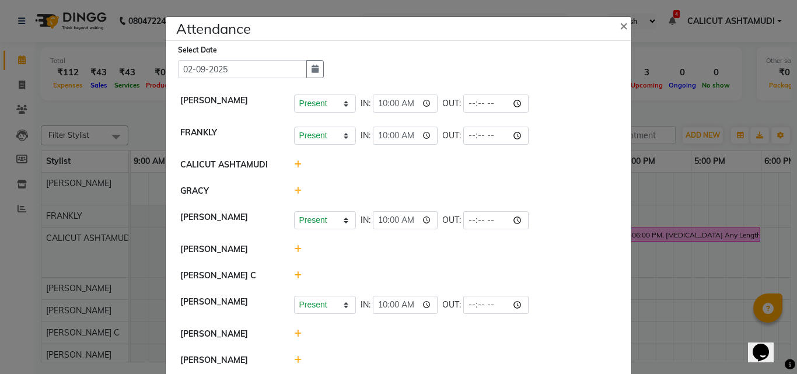
click at [295, 188] on icon at bounding box center [298, 191] width 8 height 8
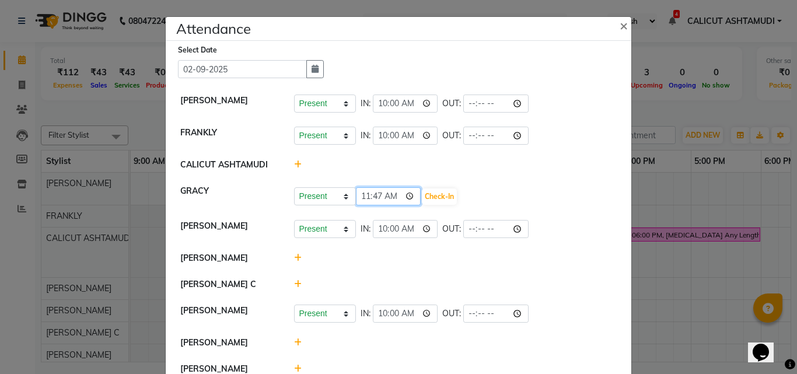
click at [374, 197] on input "11:47" at bounding box center [388, 196] width 65 height 18
type input "11:00"
click at [436, 190] on button "Check-In" at bounding box center [439, 196] width 35 height 16
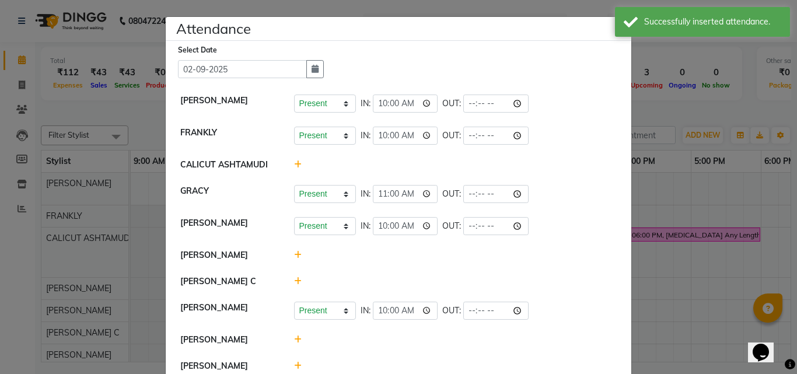
click at [288, 255] on div at bounding box center [455, 255] width 341 height 12
click at [294, 255] on icon at bounding box center [298, 255] width 8 height 8
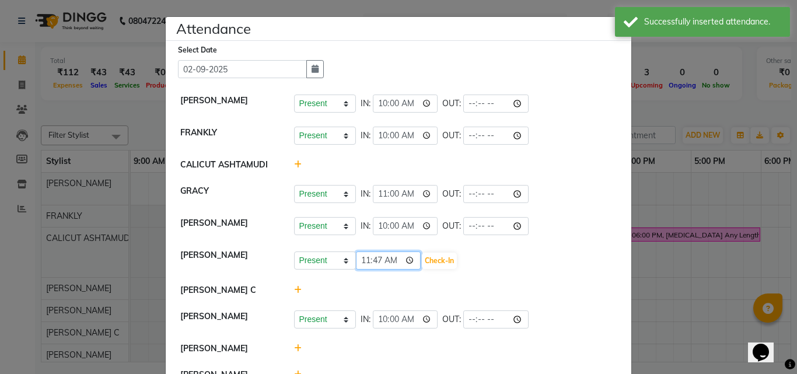
click at [372, 260] on input "11:47" at bounding box center [388, 260] width 65 height 18
type input "11:00"
click at [430, 253] on button "Check-In" at bounding box center [439, 261] width 35 height 16
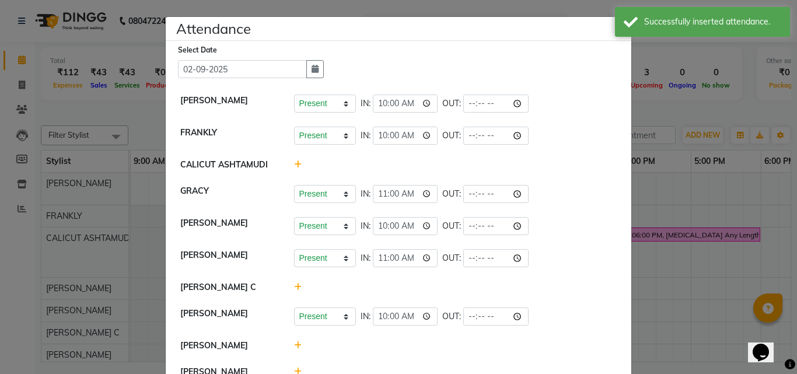
click at [296, 286] on icon at bounding box center [298, 287] width 8 height 8
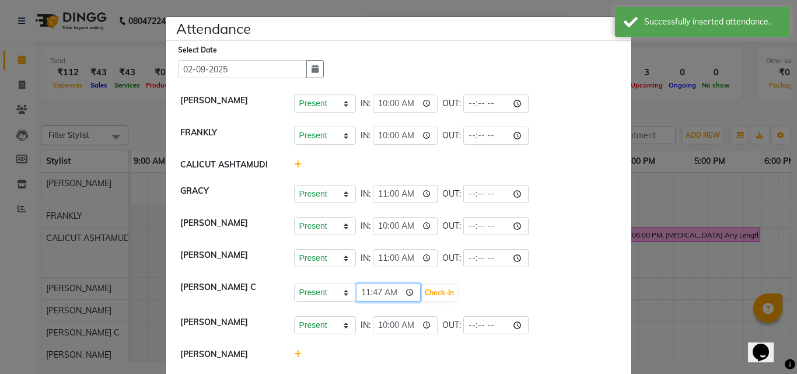
click at [376, 290] on input "11:47" at bounding box center [388, 292] width 65 height 18
type input "11:00"
click at [460, 288] on div "Present Absent Late Half Day Weekly Off 11:00 Check-In" at bounding box center [455, 292] width 323 height 19
click at [450, 292] on button "Check-In" at bounding box center [439, 293] width 35 height 16
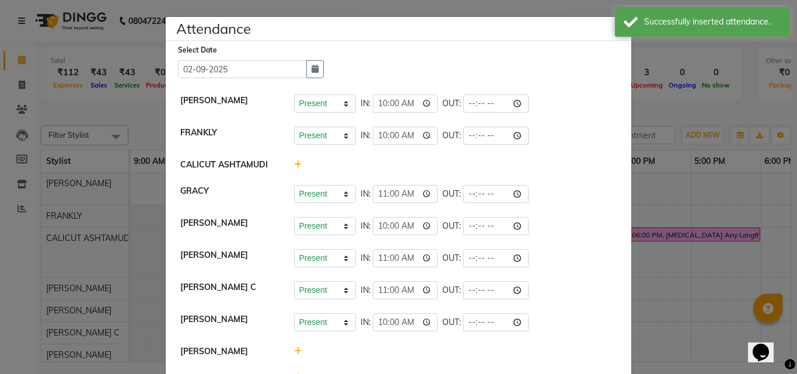
scroll to position [175, 0]
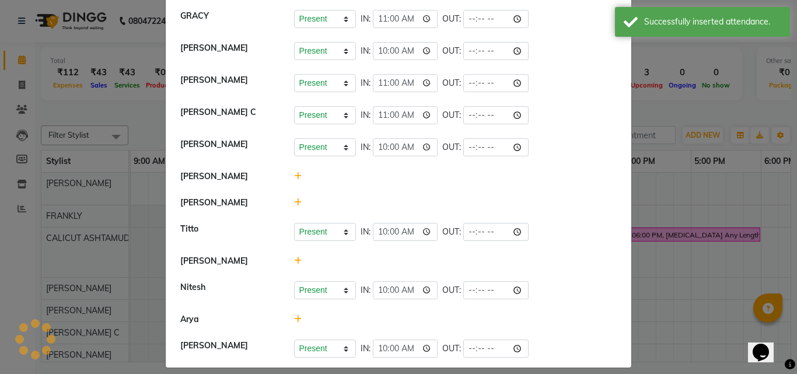
click at [294, 175] on icon at bounding box center [298, 176] width 8 height 8
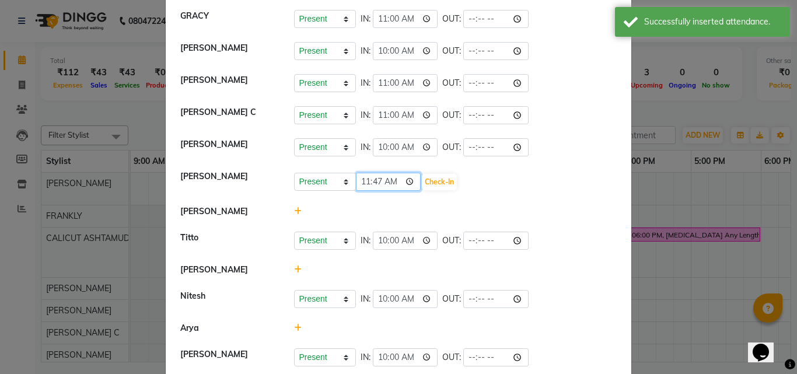
click at [371, 177] on input "11:47" at bounding box center [388, 182] width 65 height 18
type input "11:00"
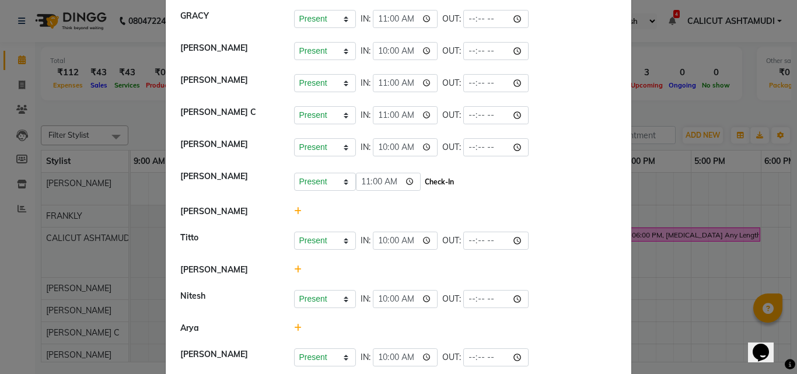
click at [437, 182] on button "Check-In" at bounding box center [439, 182] width 35 height 16
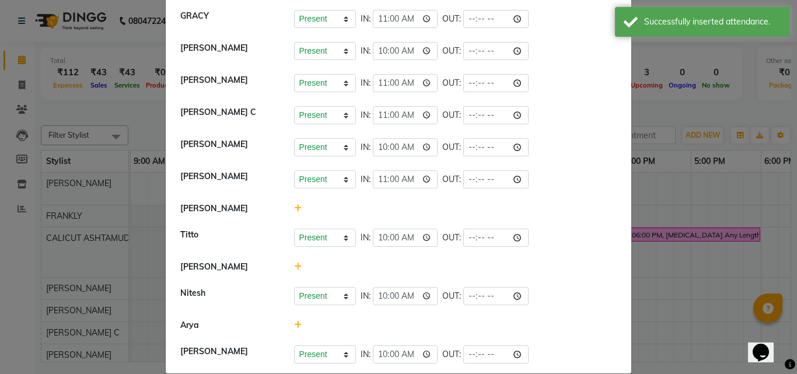
click at [294, 211] on icon at bounding box center [298, 208] width 8 height 8
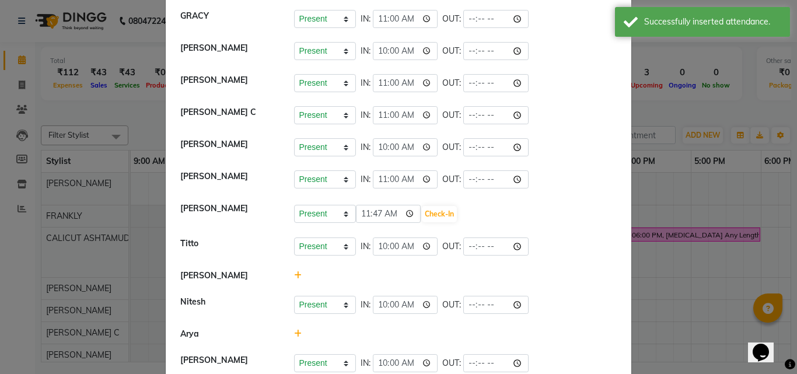
click at [294, 274] on icon at bounding box center [298, 275] width 8 height 8
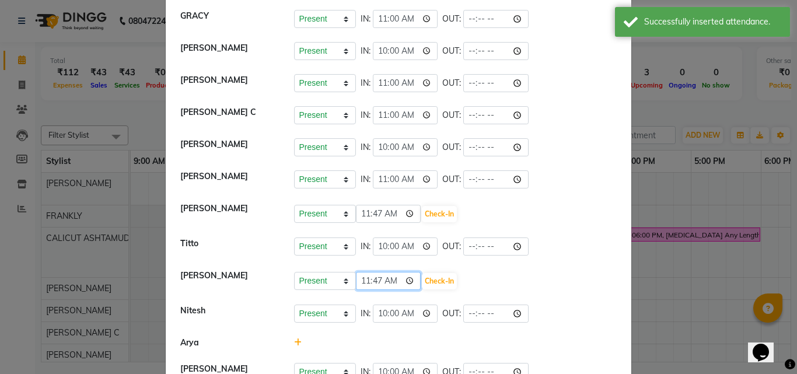
click at [371, 280] on input "11:47" at bounding box center [388, 281] width 65 height 18
type input "11:00"
click at [430, 276] on button "Check-In" at bounding box center [439, 281] width 35 height 16
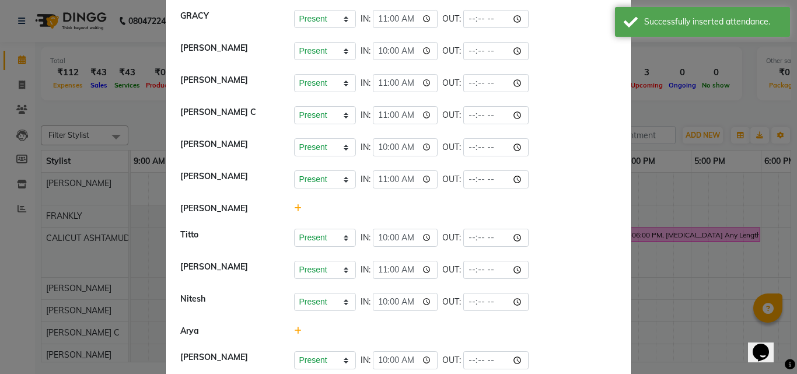
click at [294, 329] on icon at bounding box center [298, 331] width 8 height 8
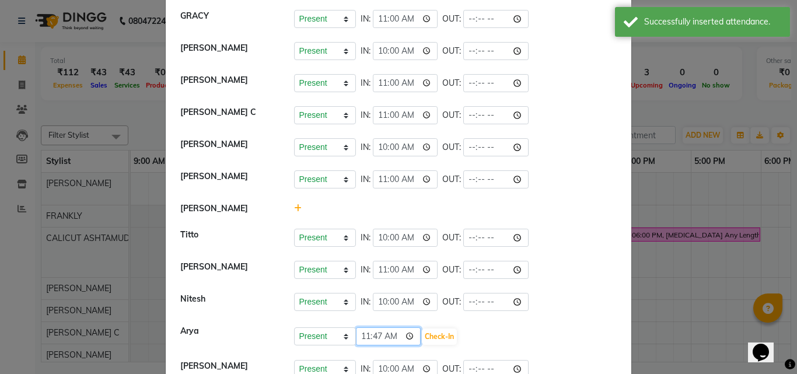
click at [369, 337] on input "11:47" at bounding box center [388, 336] width 65 height 18
type input "11:00"
click at [431, 338] on button "Check-In" at bounding box center [439, 336] width 35 height 16
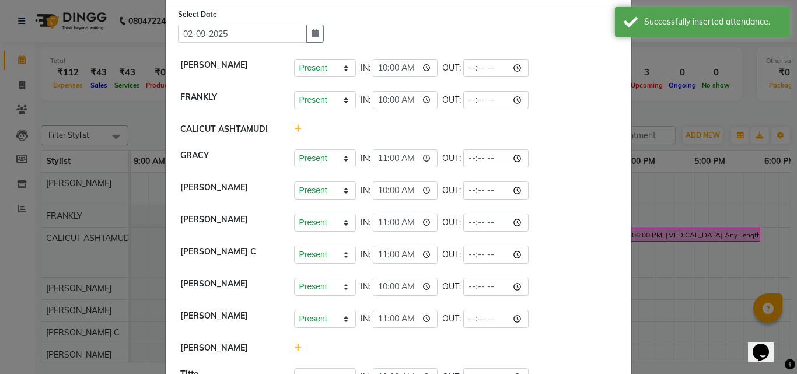
scroll to position [0, 0]
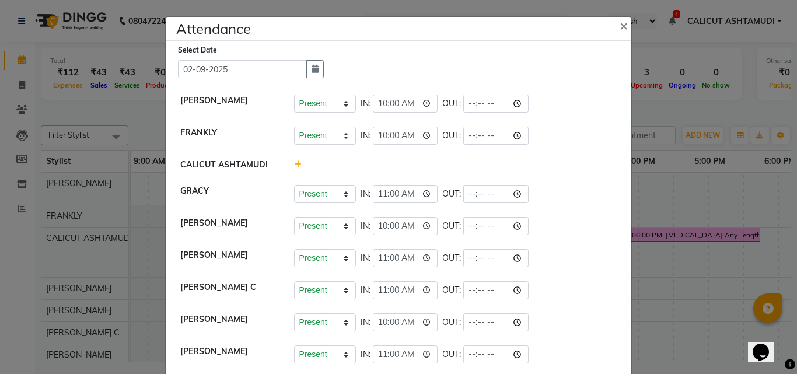
click at [690, 256] on ngb-modal-window "Attendance × Select Date 02-09-2025 ANKITHA Present Absent Late Half Day Weekly…" at bounding box center [398, 187] width 797 height 374
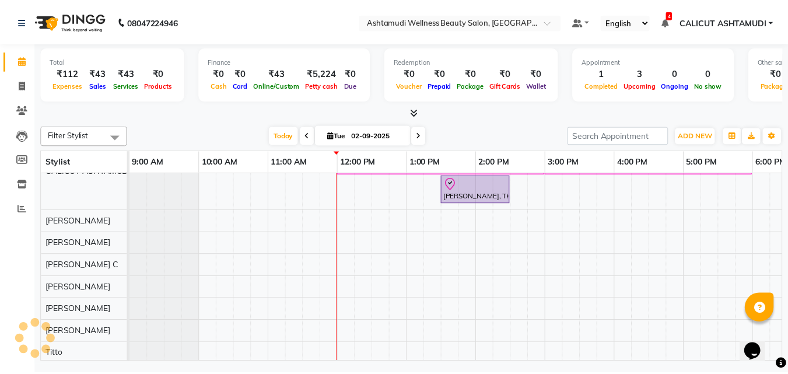
scroll to position [168, 0]
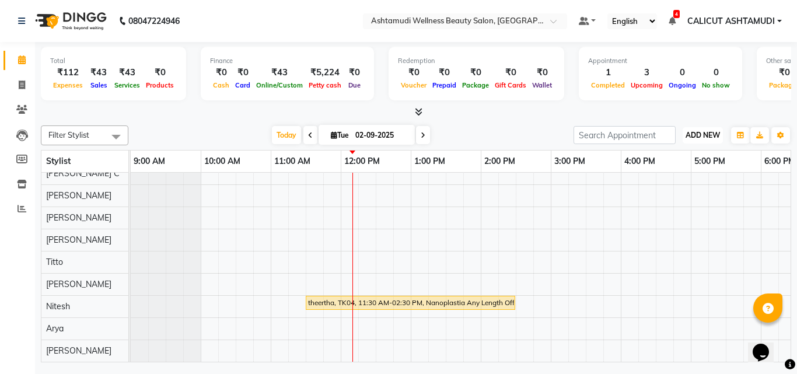
click at [695, 134] on span "ADD NEW" at bounding box center [702, 135] width 34 height 9
click at [696, 157] on button "Add Appointment" at bounding box center [676, 157] width 92 height 15
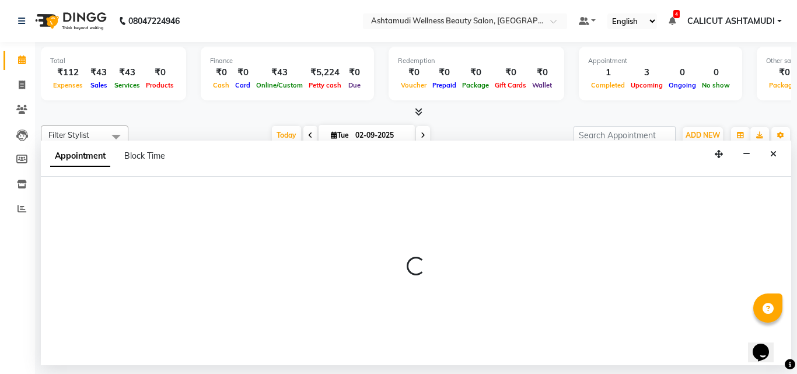
select select "600"
select select "tentative"
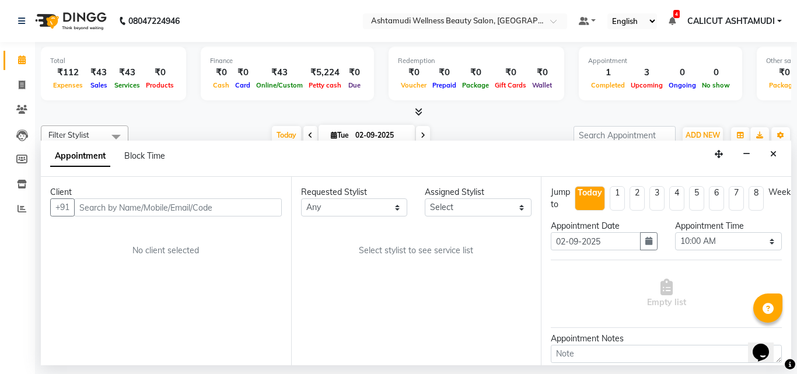
click at [166, 203] on input "text" at bounding box center [178, 207] width 208 height 18
click at [477, 209] on select "Select [PERSON_NAME] C [PERSON_NAME] [PERSON_NAME] CALICUT ASHTAMUDI FRANKLY KR…" at bounding box center [478, 207] width 107 height 18
select select "27314"
click at [425, 198] on select "Select [PERSON_NAME] C [PERSON_NAME] [PERSON_NAME] CALICUT ASHTAMUDI FRANKLY KR…" at bounding box center [478, 207] width 107 height 18
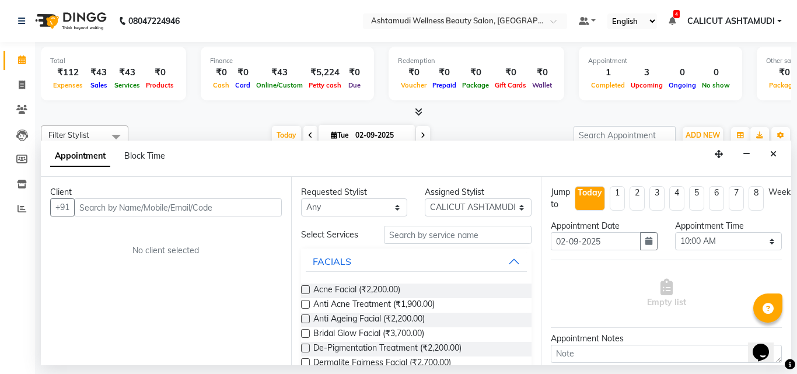
click at [115, 99] on div "Total ₹112 Expenses ₹43 Sales ₹43 Services ₹0 Products" at bounding box center [113, 74] width 145 height 54
click at [65, 114] on div at bounding box center [416, 112] width 750 height 12
click at [771, 152] on icon "Close" at bounding box center [773, 154] width 6 height 8
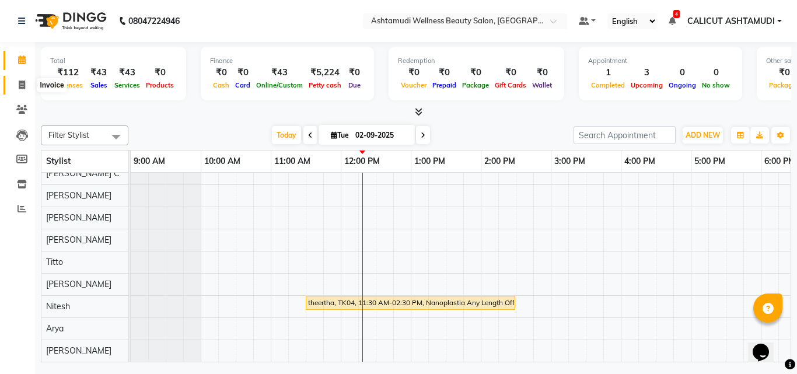
click at [27, 85] on span at bounding box center [22, 85] width 20 height 13
click at [23, 83] on icon at bounding box center [22, 84] width 6 height 9
select select "service"
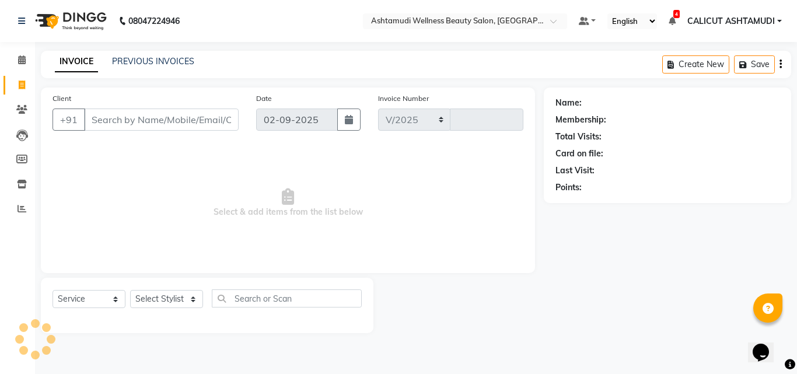
select select "4630"
type input "4187"
click at [177, 297] on select "Select Stylist" at bounding box center [166, 299] width 73 height 18
select select "72440"
click at [130, 290] on select "Select Stylist [PERSON_NAME] C [PERSON_NAME] [PERSON_NAME] CALICUT ASHTAMUDI FR…" at bounding box center [166, 299] width 73 height 18
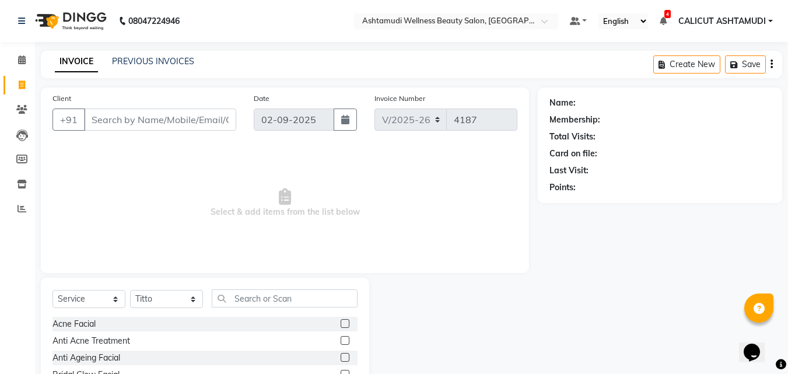
drag, startPoint x: 258, startPoint y: 308, endPoint x: 258, endPoint y: 299, distance: 9.3
click at [258, 301] on div "Select Service Product Membership Package Voucher Prepaid Gift Card Select Styl…" at bounding box center [204, 302] width 305 height 27
click at [258, 299] on input "text" at bounding box center [285, 298] width 146 height 18
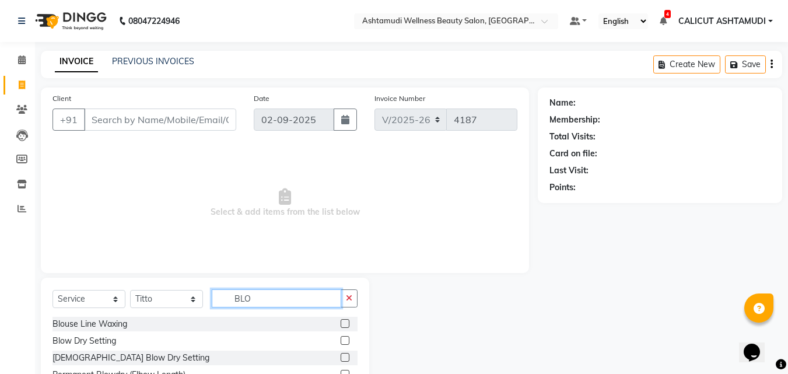
type input "BLO"
click at [341, 340] on label at bounding box center [345, 340] width 9 height 9
click at [341, 340] on input "checkbox" at bounding box center [345, 341] width 8 height 8
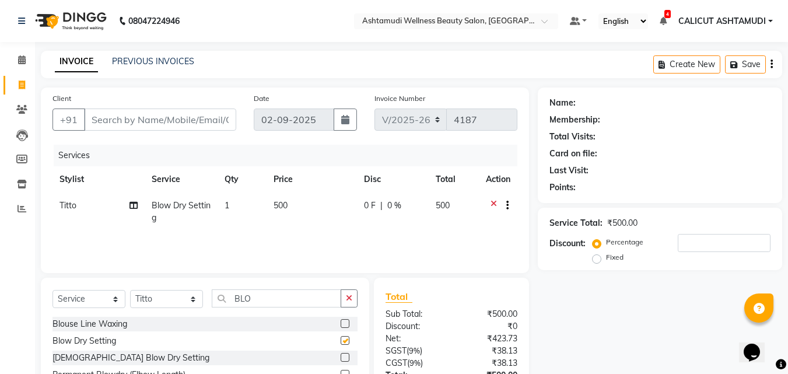
click at [341, 340] on label at bounding box center [345, 340] width 9 height 9
click at [341, 340] on input "checkbox" at bounding box center [345, 341] width 8 height 8
click at [341, 340] on label at bounding box center [345, 340] width 9 height 9
click at [341, 340] on input "checkbox" at bounding box center [345, 341] width 8 height 8
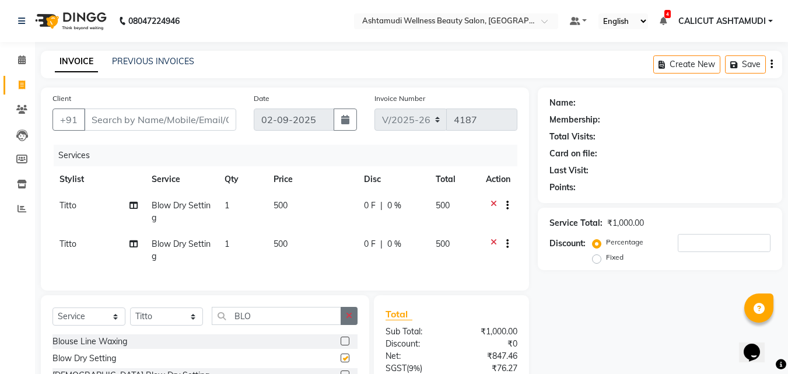
checkbox input "false"
drag, startPoint x: 348, startPoint y: 324, endPoint x: 267, endPoint y: 325, distance: 81.1
click at [348, 320] on icon "button" at bounding box center [349, 315] width 6 height 8
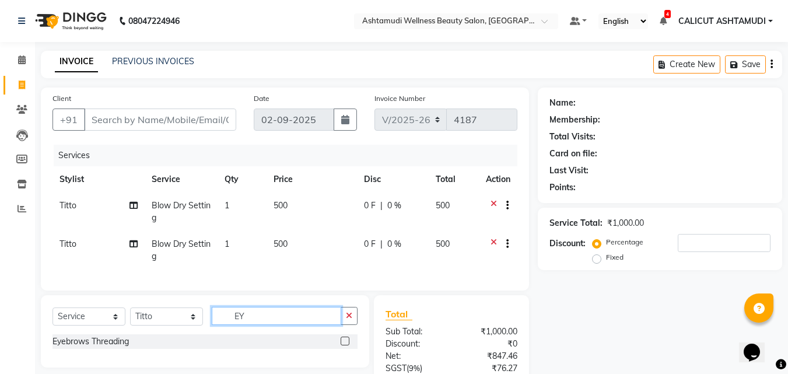
type input "EY"
click at [350, 348] on div at bounding box center [349, 341] width 17 height 15
drag, startPoint x: 346, startPoint y: 349, endPoint x: 281, endPoint y: 331, distance: 67.2
click at [346, 345] on label at bounding box center [345, 341] width 9 height 9
click at [346, 345] on input "checkbox" at bounding box center [345, 342] width 8 height 8
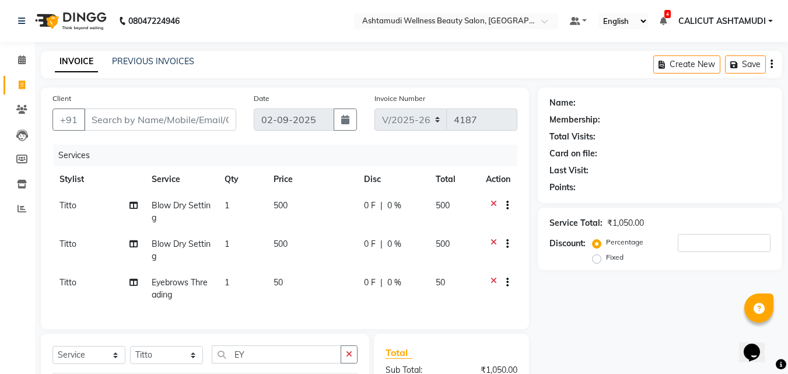
checkbox input "false"
click at [72, 283] on span "Titto" at bounding box center [67, 282] width 17 height 10
select select "72440"
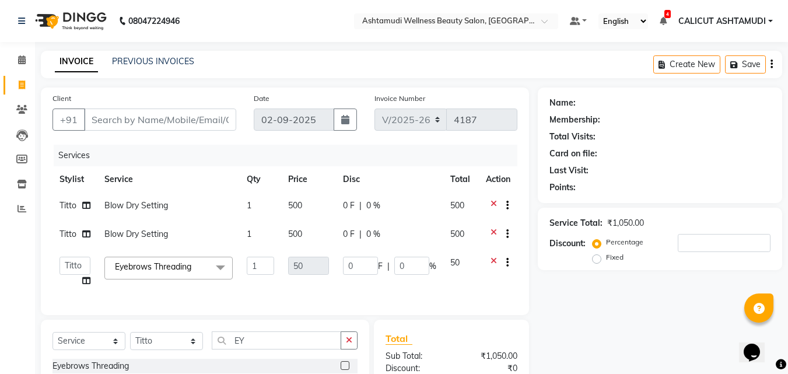
click at [71, 285] on td "[PERSON_NAME] C [PERSON_NAME] [PERSON_NAME] CALICUT ASHTAMUDI FRANKLY [PERSON_N…" at bounding box center [74, 272] width 45 height 44
click at [73, 272] on select "[PERSON_NAME] C [PERSON_NAME] [PERSON_NAME] CALICUT ASHTAMUDI FRANKLY [PERSON_N…" at bounding box center [74, 266] width 31 height 18
select select "26964"
click at [70, 243] on td "Titto" at bounding box center [74, 235] width 45 height 29
select select "72440"
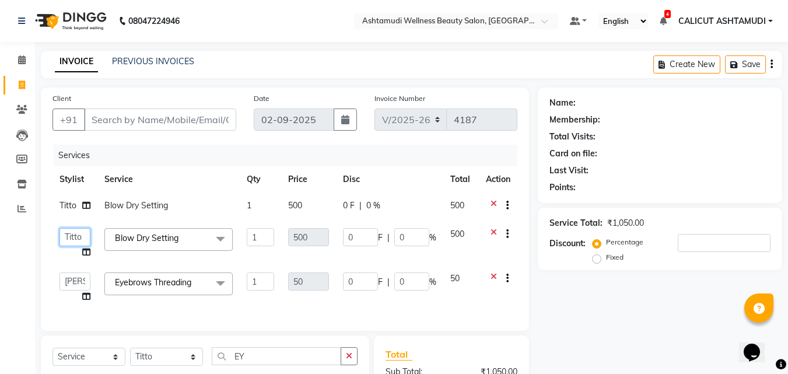
click at [69, 243] on select "[PERSON_NAME] C [PERSON_NAME] [PERSON_NAME] CALICUT ASHTAMUDI FRANKLY [PERSON_N…" at bounding box center [74, 237] width 31 height 18
select select "85193"
click at [151, 127] on input "Client" at bounding box center [160, 119] width 152 height 22
type input "9"
type input "0"
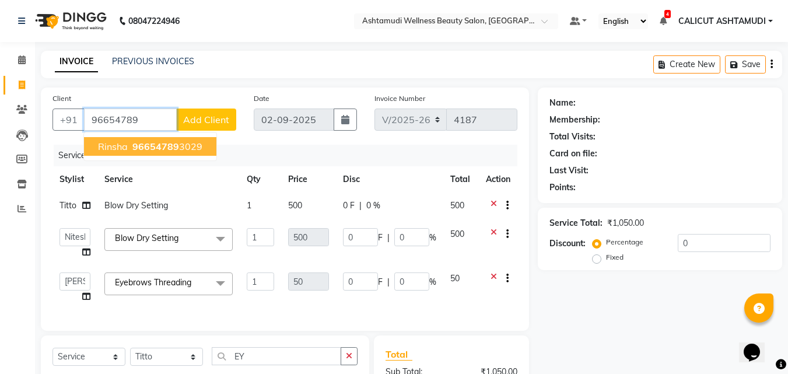
click at [157, 145] on span "96654789" at bounding box center [155, 147] width 47 height 12
type input "966547893029"
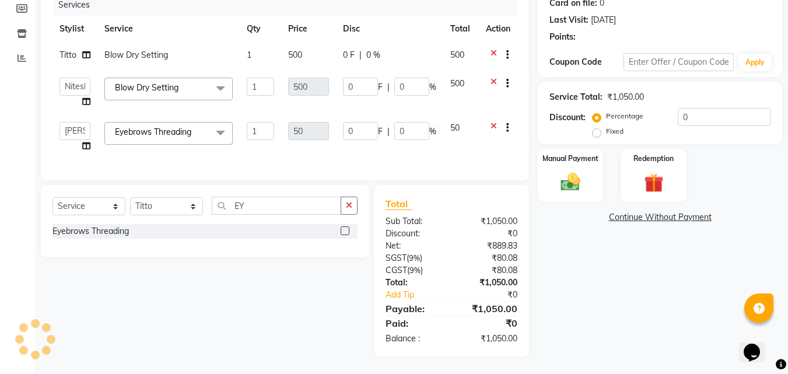
scroll to position [159, 0]
select select "1: Object"
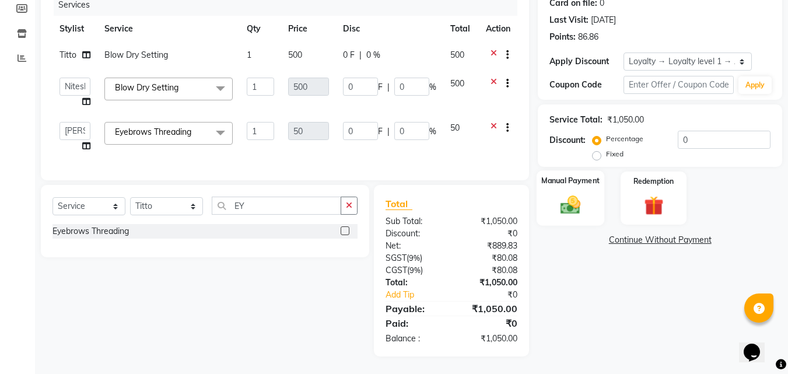
click at [558, 179] on div "Manual Payment" at bounding box center [571, 197] width 68 height 55
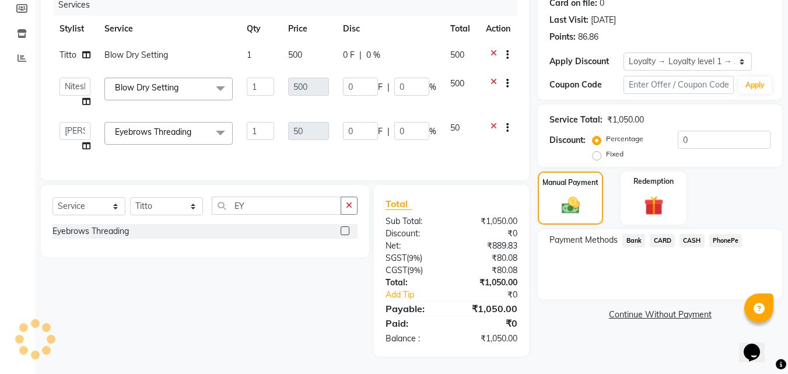
click at [730, 234] on span "PhonePe" at bounding box center [725, 240] width 33 height 13
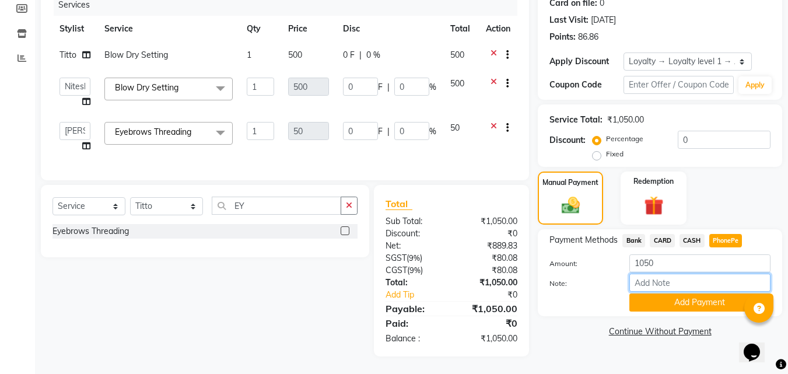
click at [694, 274] on input "Note:" at bounding box center [699, 283] width 141 height 18
type input "frankly"
click at [675, 295] on button "Add Payment" at bounding box center [699, 302] width 141 height 18
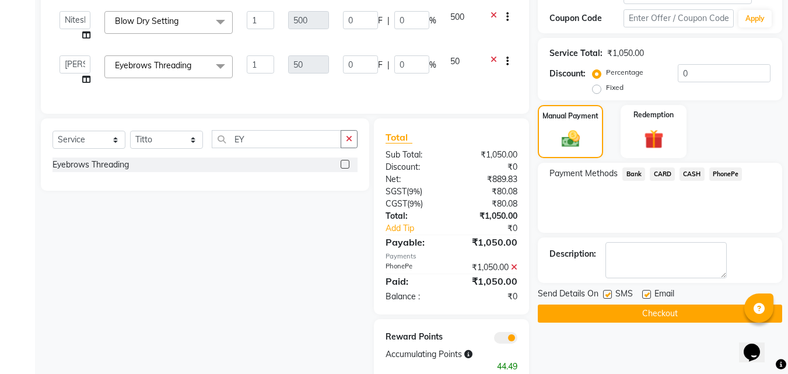
scroll to position [254, 0]
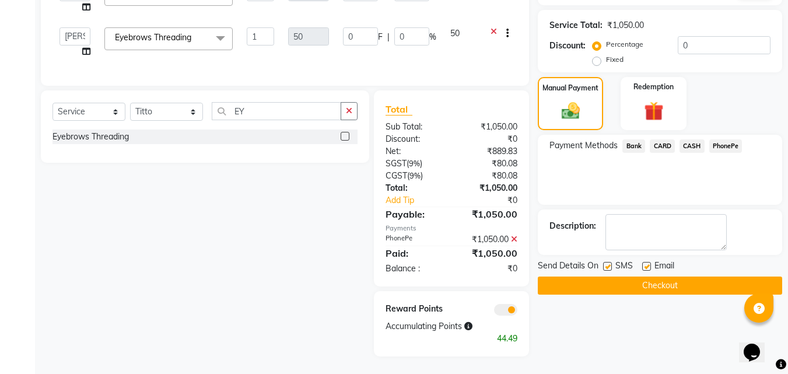
click at [616, 276] on button "Checkout" at bounding box center [660, 285] width 244 height 18
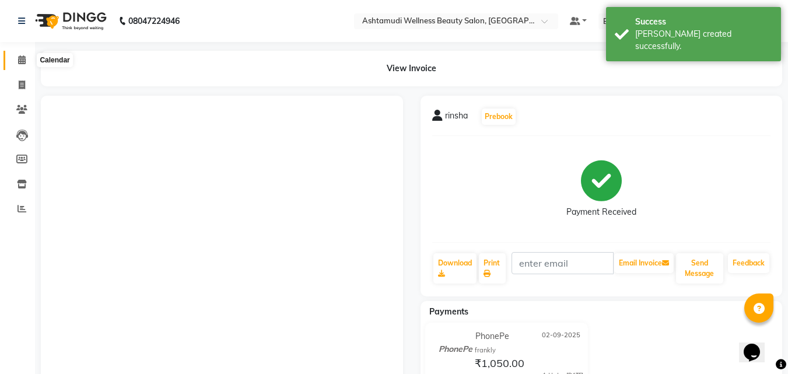
click at [25, 61] on icon at bounding box center [22, 59] width 8 height 9
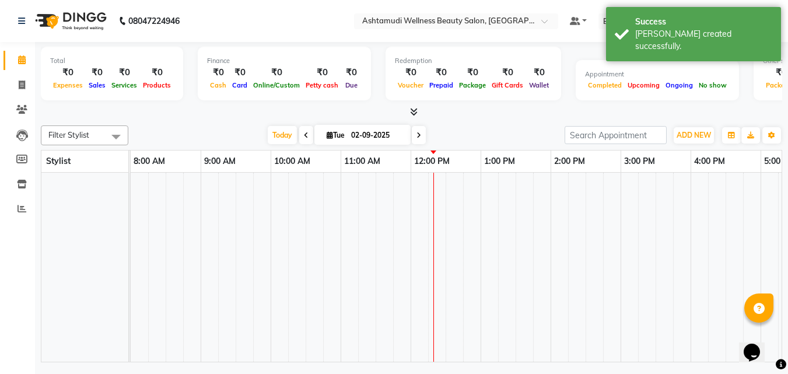
click at [25, 61] on icon at bounding box center [22, 59] width 8 height 9
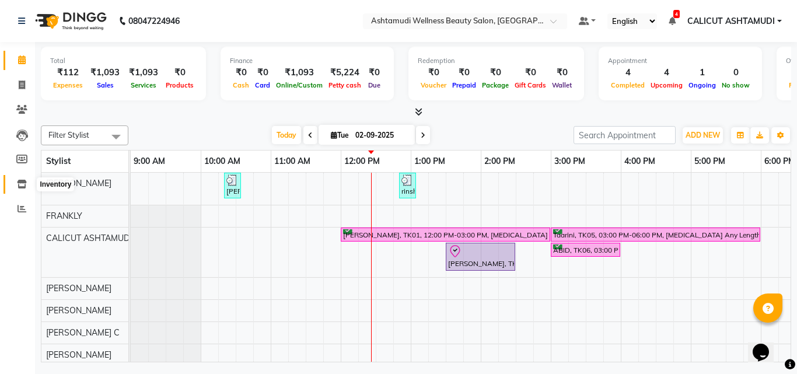
click at [31, 187] on span at bounding box center [22, 184] width 20 height 13
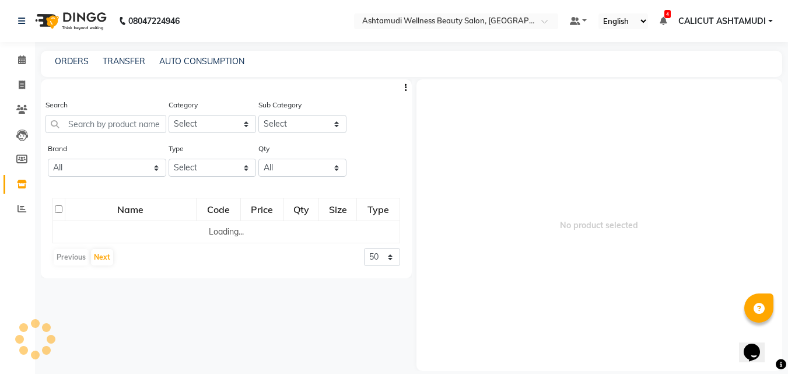
click at [31, 187] on span at bounding box center [22, 184] width 20 height 13
click at [89, 119] on input "text" at bounding box center [105, 124] width 121 height 18
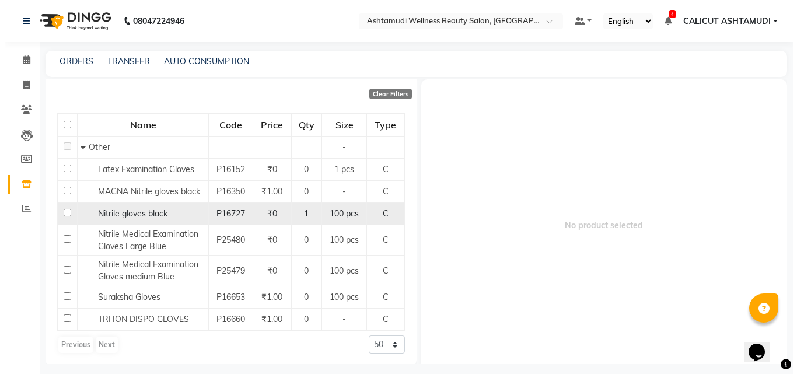
scroll to position [99, 0]
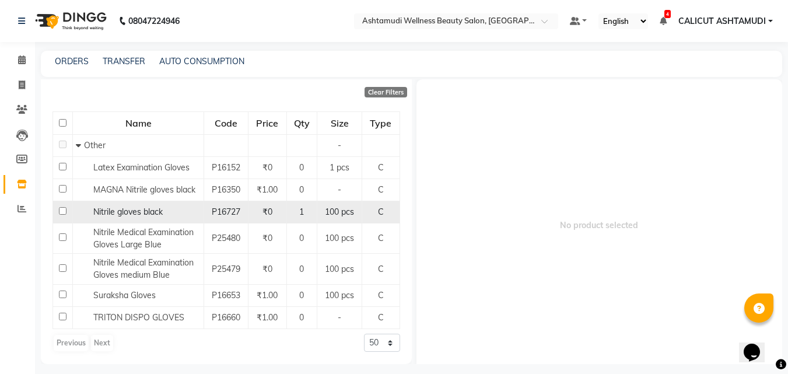
type input "GLOVE"
click at [61, 213] on input "checkbox" at bounding box center [63, 211] width 8 height 8
checkbox input "true"
select select
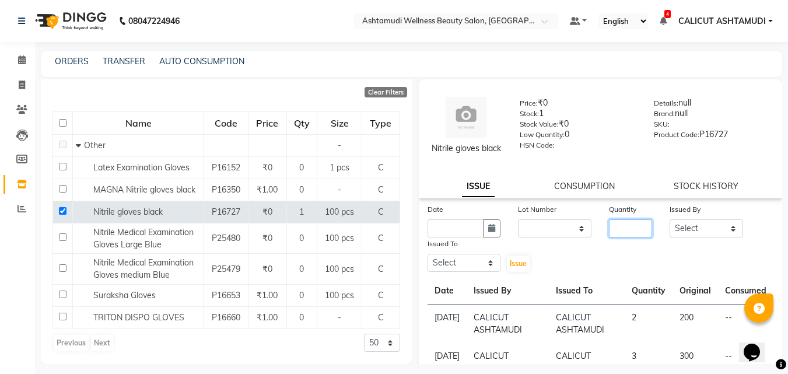
click at [643, 236] on input "number" at bounding box center [630, 228] width 43 height 18
type input "1"
click at [705, 237] on select "Select Amala George AMBILI C ANJANA DAS ANKITHA Arya CALICUT ASHTAMUDI FRANKLY …" at bounding box center [706, 228] width 73 height 18
select select "27314"
click at [670, 232] on select "Select Amala George AMBILI C ANJANA DAS ANKITHA Arya CALICUT ASHTAMUDI FRANKLY …" at bounding box center [706, 228] width 73 height 18
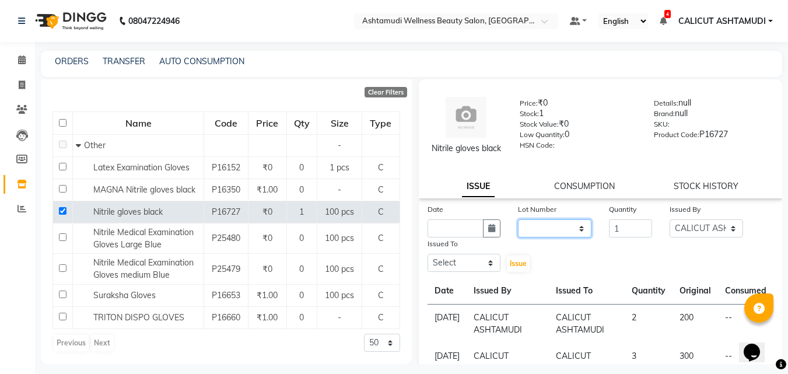
click at [549, 237] on select "None" at bounding box center [554, 228] width 73 height 18
select select "0: null"
click at [518, 232] on select "None" at bounding box center [554, 228] width 73 height 18
click at [495, 250] on div "Issued To" at bounding box center [464, 245] width 73 height 16
click at [491, 232] on icon "button" at bounding box center [491, 228] width 7 height 8
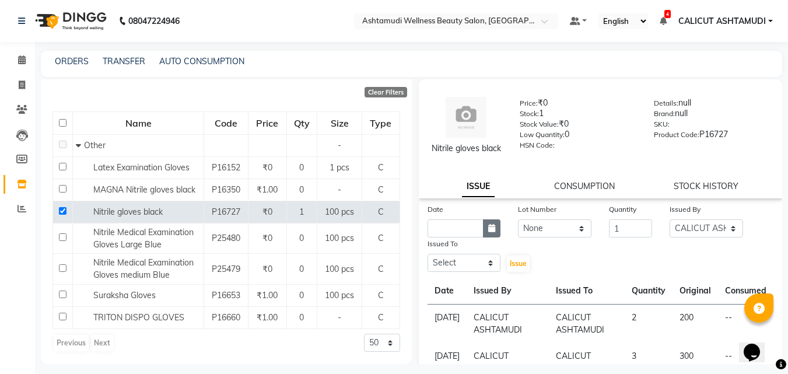
select select "9"
select select "2025"
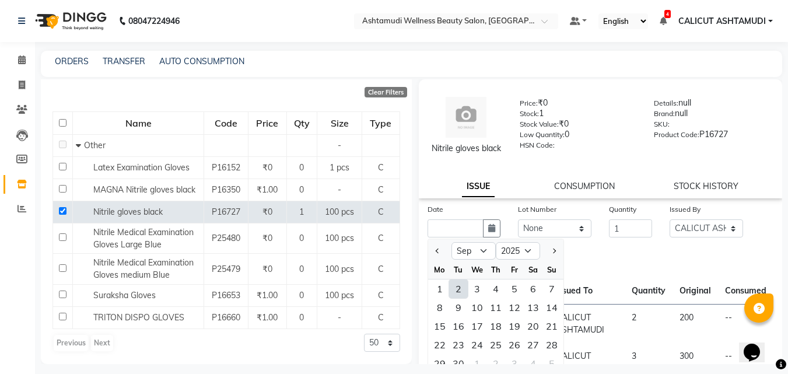
click at [461, 298] on div "2" at bounding box center [458, 288] width 19 height 19
type input "02-09-2025"
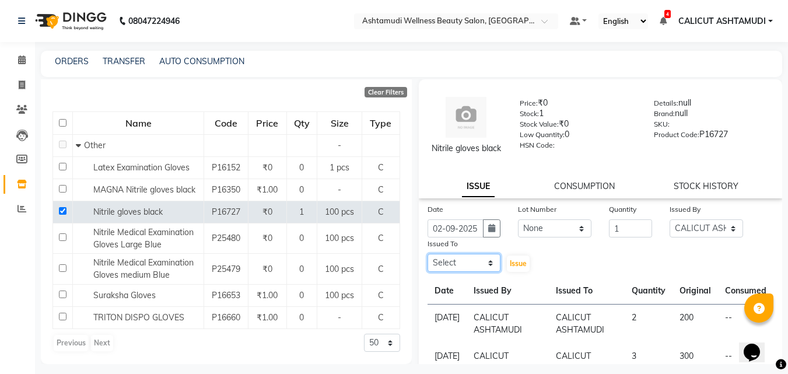
click at [468, 272] on select "Select Amala George AMBILI C ANJANA DAS ANKITHA Arya CALICUT ASHTAMUDI FRANKLY …" at bounding box center [464, 263] width 73 height 18
select select "27314"
click at [428, 266] on select "Select Amala George AMBILI C ANJANA DAS ANKITHA Arya CALICUT ASHTAMUDI FRANKLY …" at bounding box center [464, 263] width 73 height 18
click at [514, 268] on span "Issue" at bounding box center [518, 263] width 17 height 9
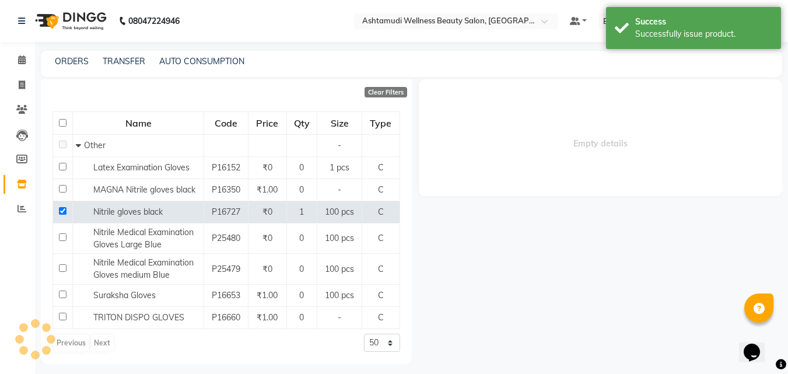
select select
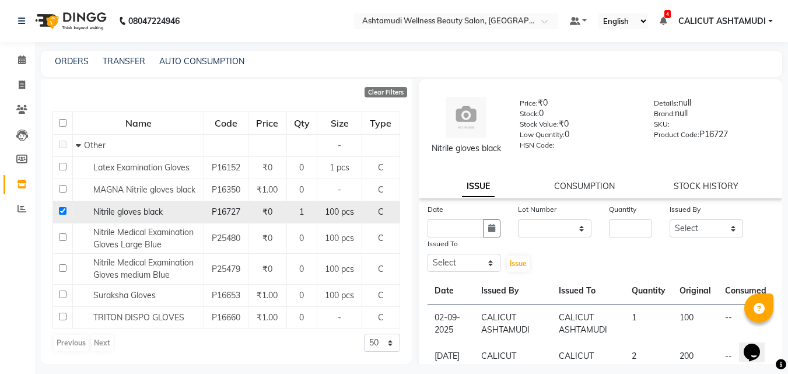
click at [60, 209] on input "checkbox" at bounding box center [63, 211] width 8 height 8
checkbox input "false"
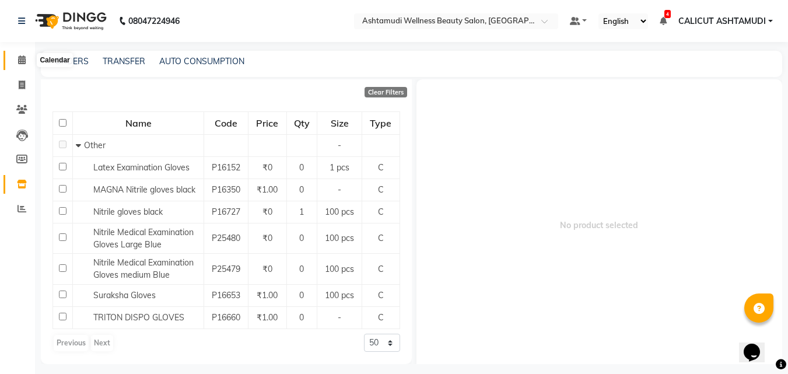
click at [23, 59] on icon at bounding box center [22, 59] width 8 height 9
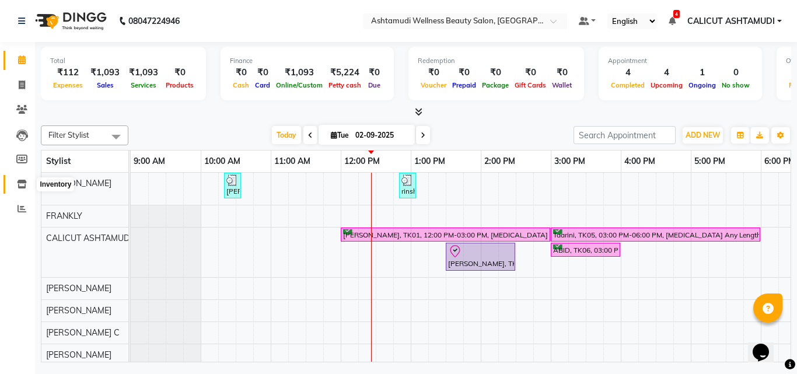
click at [20, 181] on icon at bounding box center [22, 184] width 10 height 9
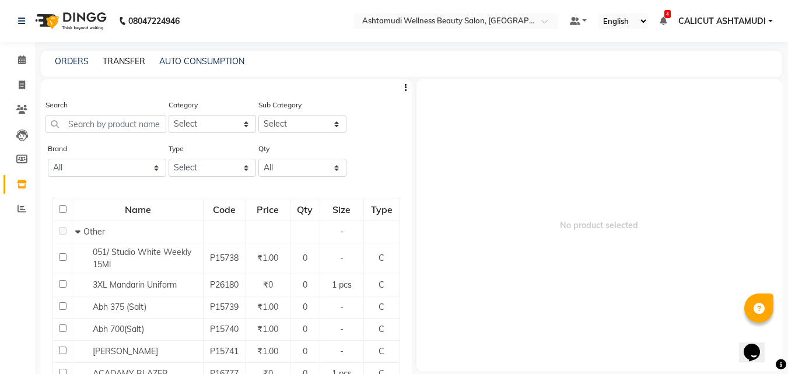
click at [128, 61] on link "TRANSFER" at bounding box center [124, 61] width 43 height 10
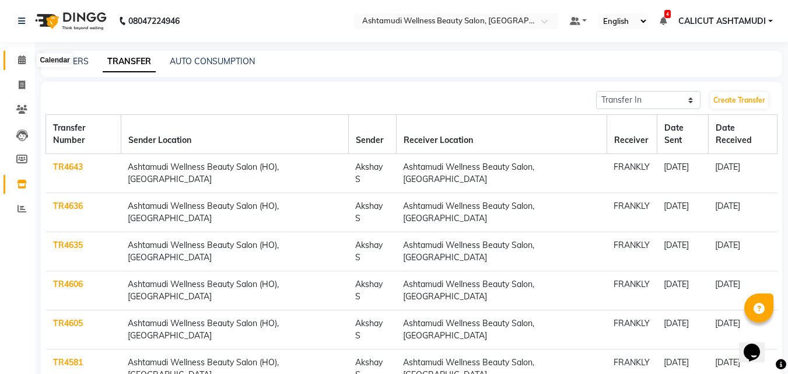
click at [19, 58] on icon at bounding box center [22, 59] width 8 height 9
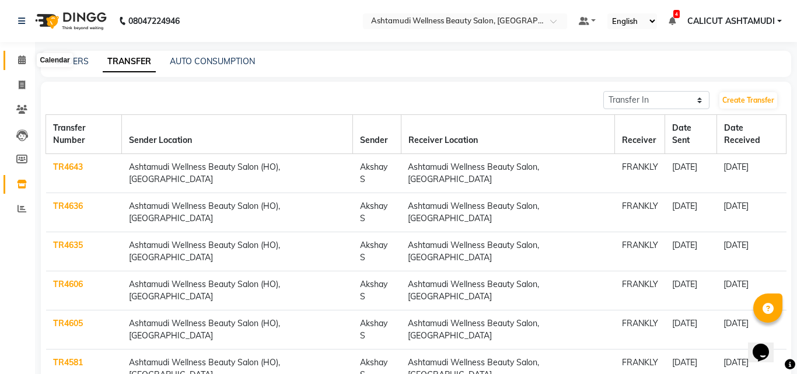
click at [19, 58] on icon at bounding box center [22, 59] width 8 height 9
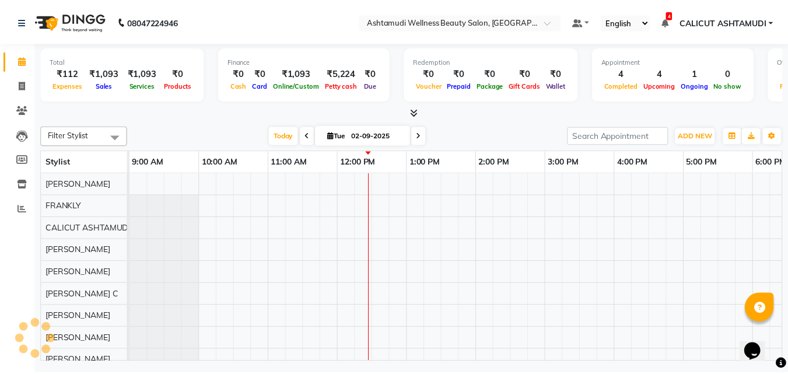
scroll to position [0, 211]
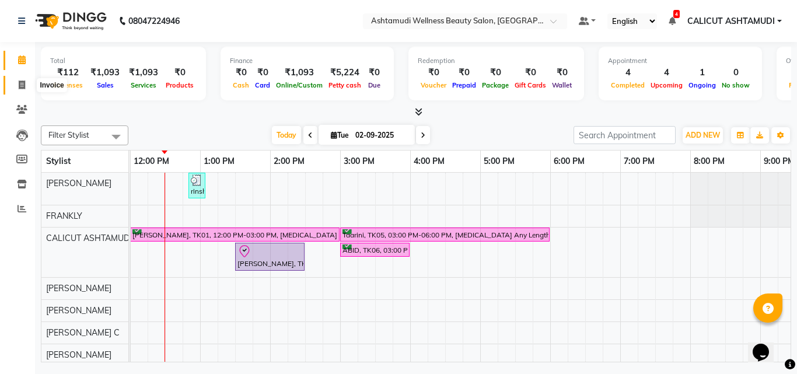
click at [24, 90] on span at bounding box center [22, 85] width 20 height 13
select select "service"
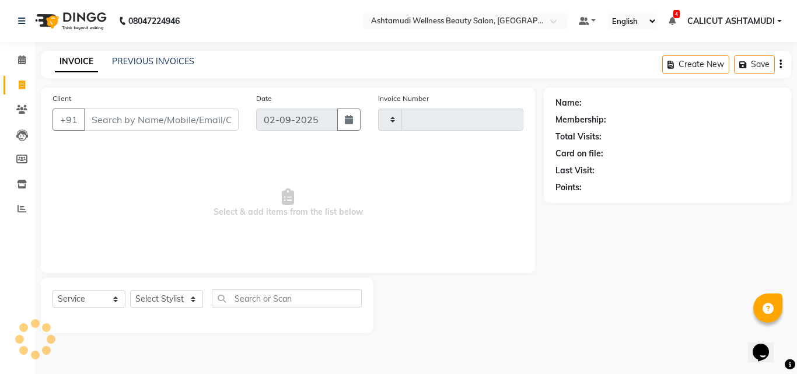
type input "4188"
select select "4630"
click at [159, 299] on select "Select Stylist" at bounding box center [166, 299] width 73 height 18
select select "26964"
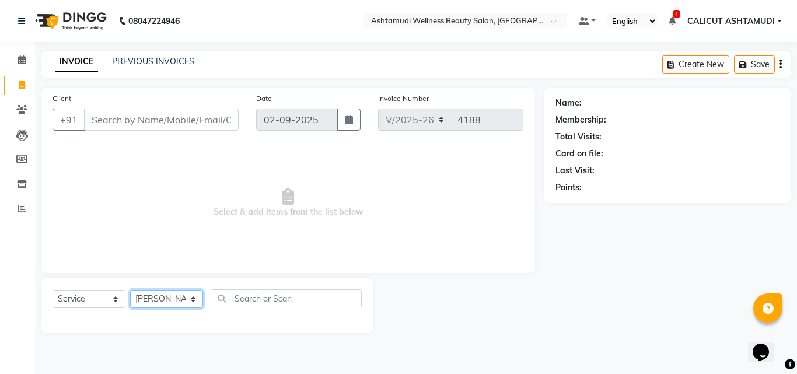
click at [130, 290] on select "Select Stylist [PERSON_NAME] C [PERSON_NAME] [PERSON_NAME] CALICUT ASHTAMUDI FR…" at bounding box center [166, 299] width 73 height 18
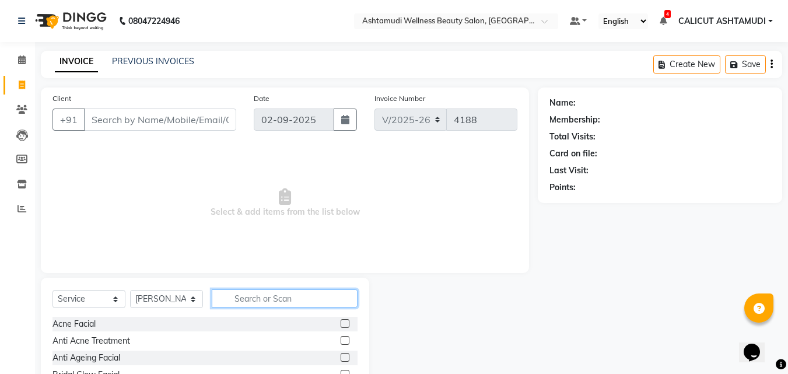
click at [265, 295] on input "text" at bounding box center [285, 298] width 146 height 18
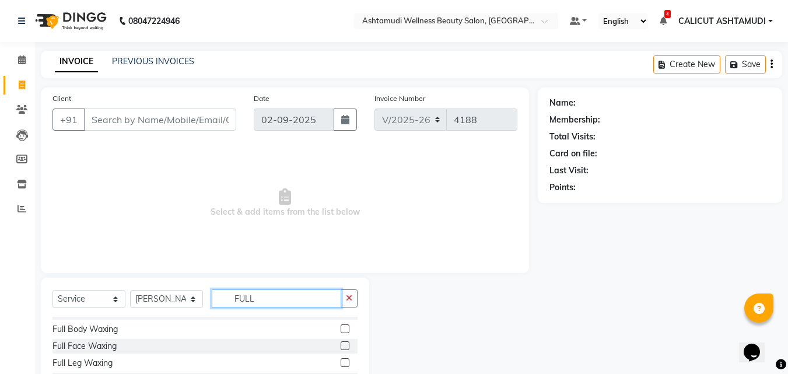
scroll to position [11, 0]
type input "FULL"
click at [341, 365] on label at bounding box center [345, 363] width 9 height 9
click at [341, 365] on input "checkbox" at bounding box center [345, 364] width 8 height 8
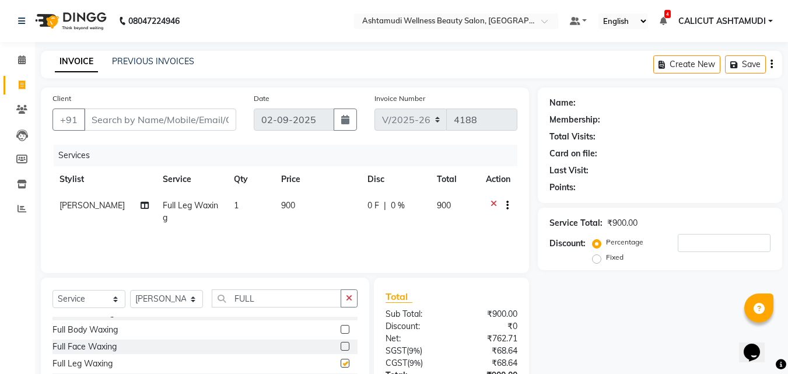
checkbox input "false"
click at [132, 114] on input "Client" at bounding box center [160, 119] width 152 height 22
type input "9"
type input "0"
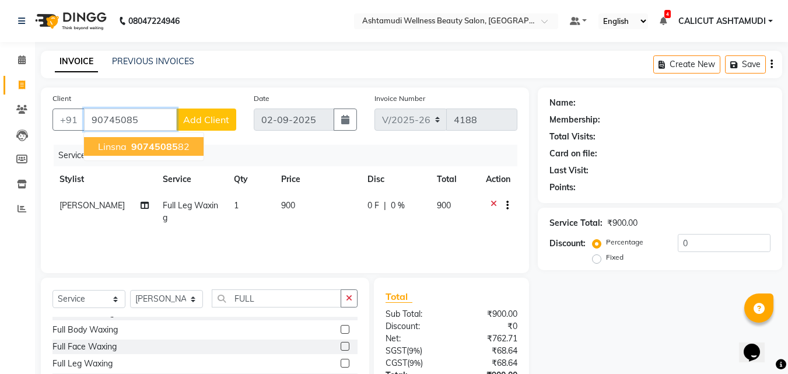
click at [134, 141] on span "90745085" at bounding box center [154, 147] width 47 height 12
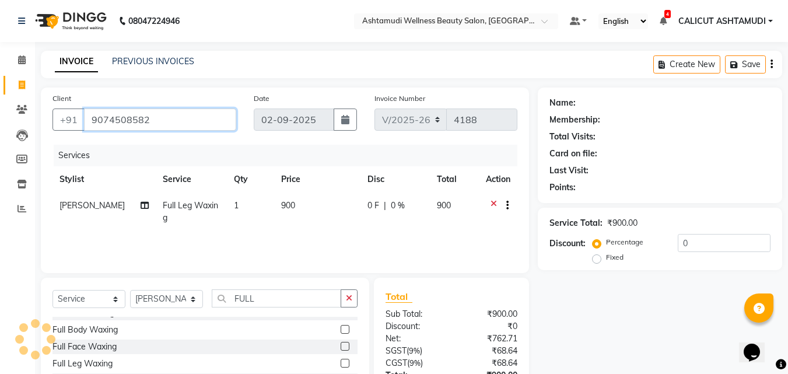
type input "9074508582"
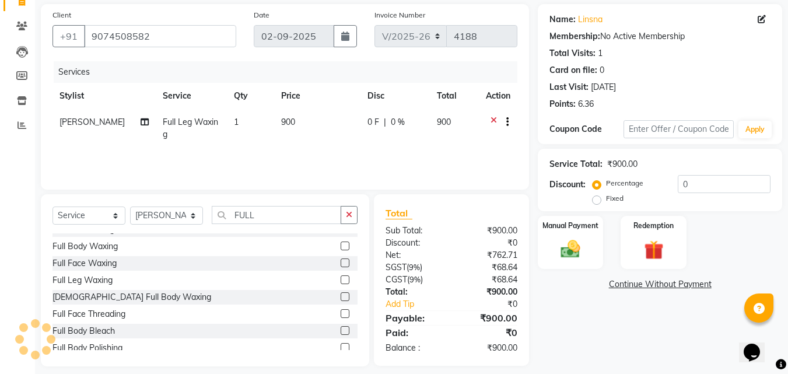
scroll to position [93, 0]
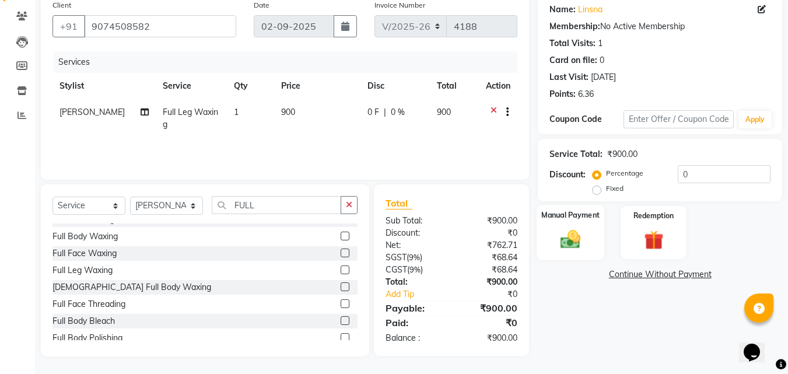
click at [575, 226] on div "Manual Payment" at bounding box center [571, 232] width 68 height 55
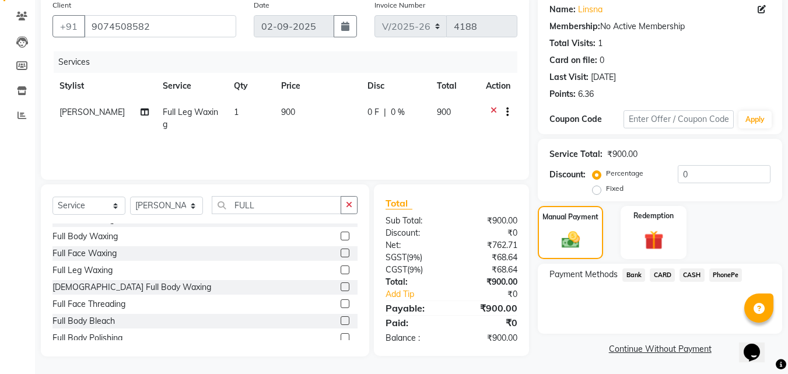
click at [720, 275] on span "PhonePe" at bounding box center [725, 274] width 33 height 13
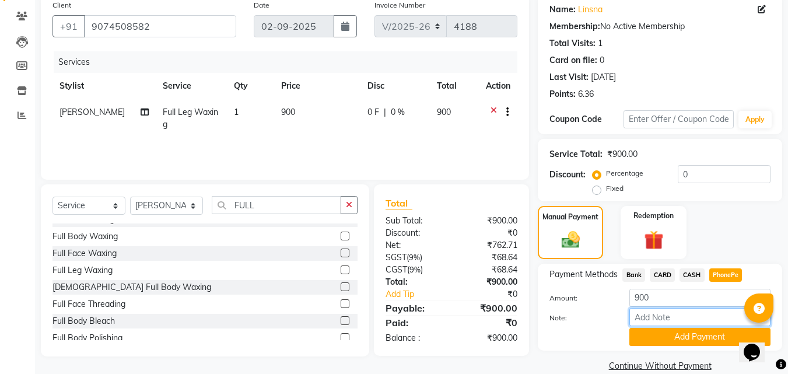
drag, startPoint x: 691, startPoint y: 317, endPoint x: 694, endPoint y: 311, distance: 6.0
click at [691, 317] on input "Note:" at bounding box center [699, 317] width 141 height 18
type input "frankly"
click at [690, 336] on button "Add Payment" at bounding box center [699, 337] width 141 height 18
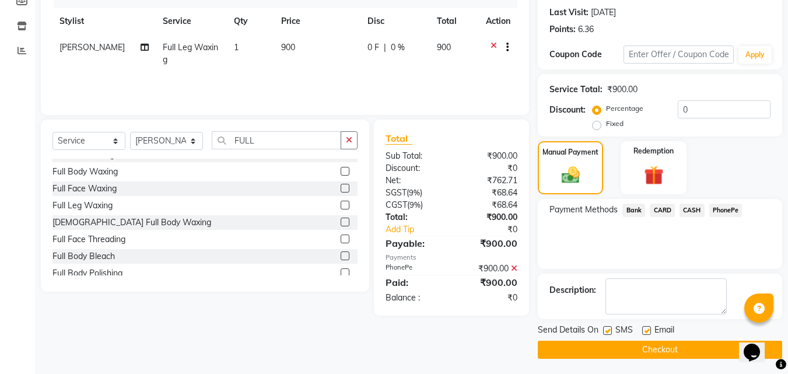
scroll to position [160, 0]
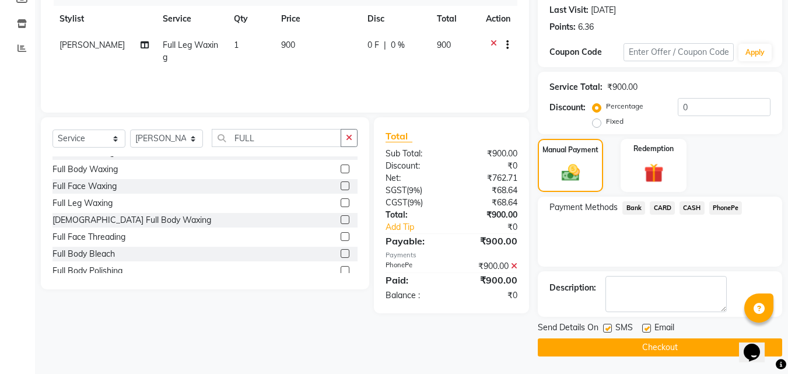
click at [557, 345] on button "Checkout" at bounding box center [660, 347] width 244 height 18
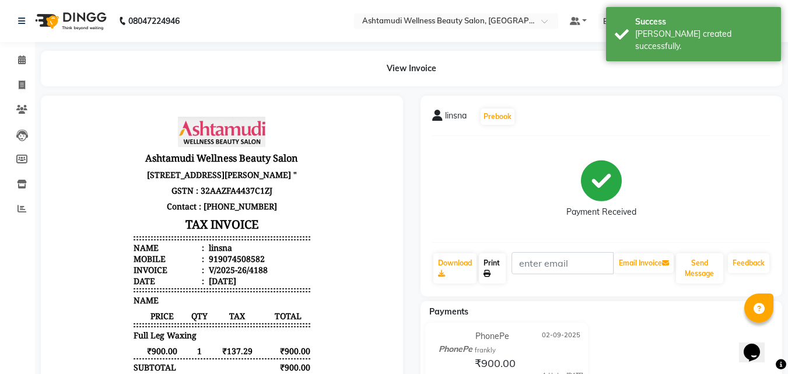
click at [486, 267] on link "Print" at bounding box center [492, 268] width 27 height 30
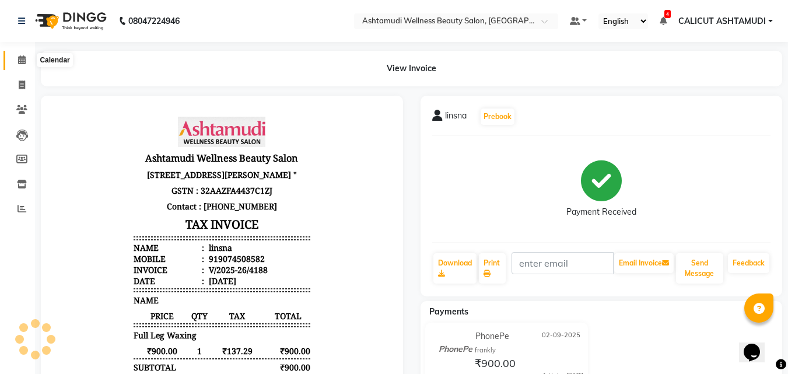
click at [13, 58] on span at bounding box center [22, 60] width 20 height 13
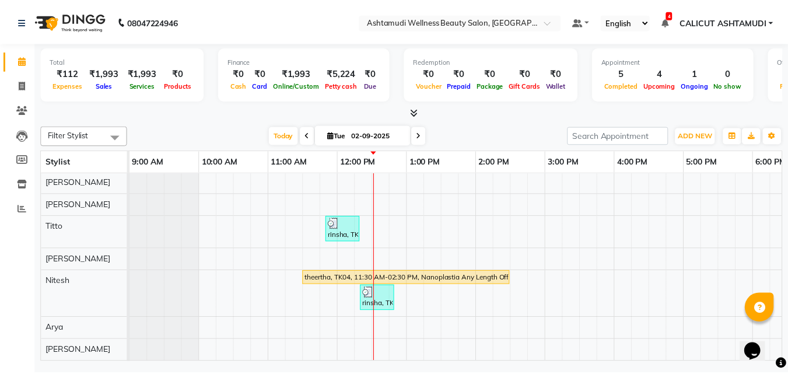
scroll to position [145, 0]
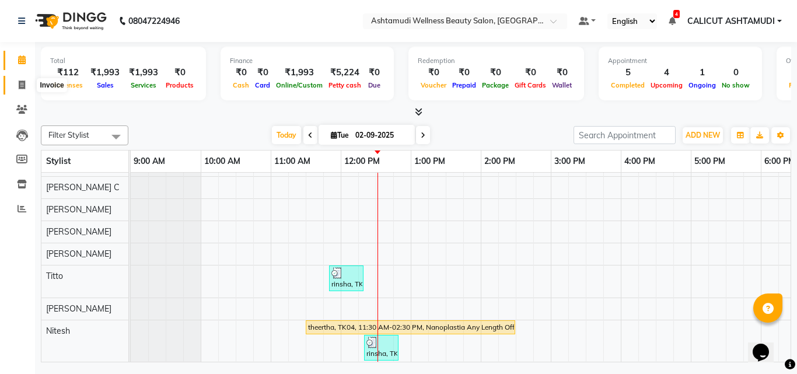
click at [17, 89] on span at bounding box center [22, 85] width 20 height 13
select select "4630"
select select "service"
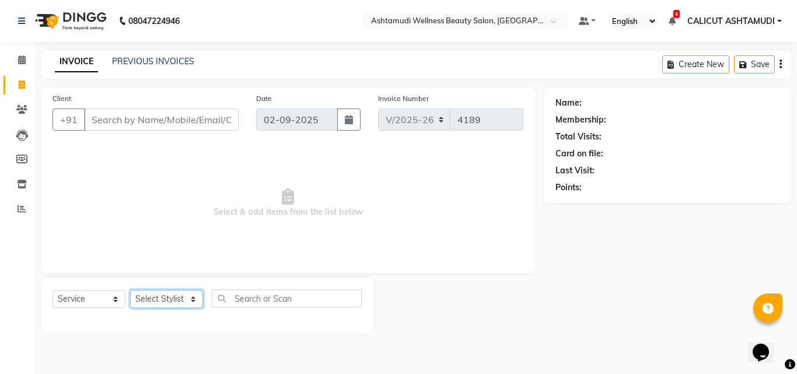
click at [175, 300] on select "Select Stylist [PERSON_NAME] C [PERSON_NAME] [PERSON_NAME] CALICUT ASHTAMUDI FR…" at bounding box center [166, 299] width 73 height 18
select select "60453"
click at [130, 290] on select "Select Stylist [PERSON_NAME] C [PERSON_NAME] [PERSON_NAME] CALICUT ASHTAMUDI FR…" at bounding box center [166, 299] width 73 height 18
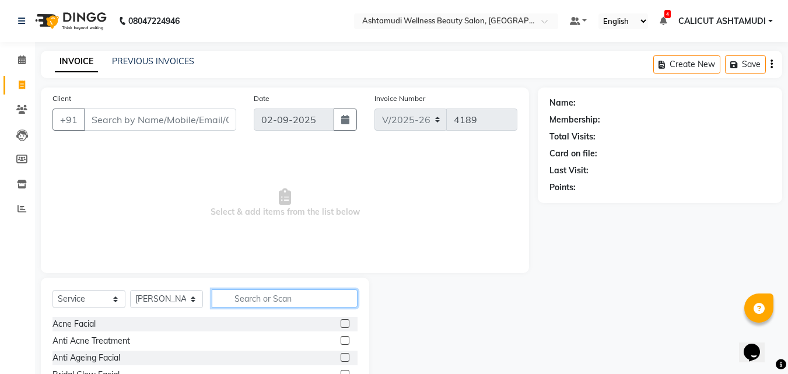
click at [254, 297] on input "text" at bounding box center [285, 298] width 146 height 18
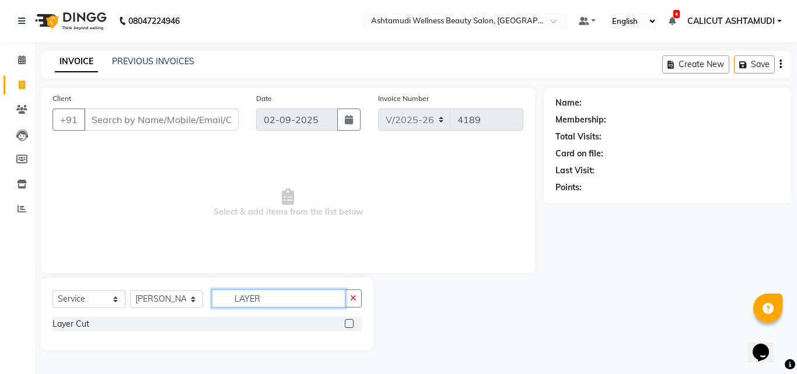
type input "LAYER"
click at [348, 323] on label at bounding box center [349, 323] width 9 height 9
click at [348, 323] on input "checkbox" at bounding box center [349, 324] width 8 height 8
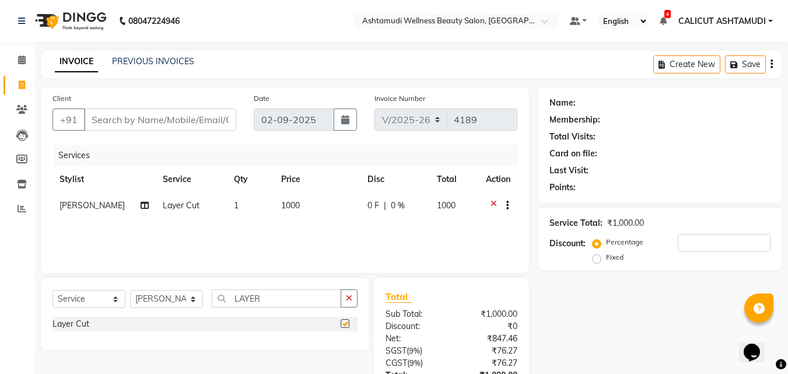
checkbox input "false"
click at [167, 300] on select "Select Stylist [PERSON_NAME] C [PERSON_NAME] [PERSON_NAME] CALICUT ASHTAMUDI FR…" at bounding box center [166, 299] width 73 height 18
select select "85034"
click at [130, 290] on select "Select Stylist [PERSON_NAME] C [PERSON_NAME] [PERSON_NAME] CALICUT ASHTAMUDI FR…" at bounding box center [166, 299] width 73 height 18
click at [354, 295] on button "button" at bounding box center [349, 298] width 17 height 18
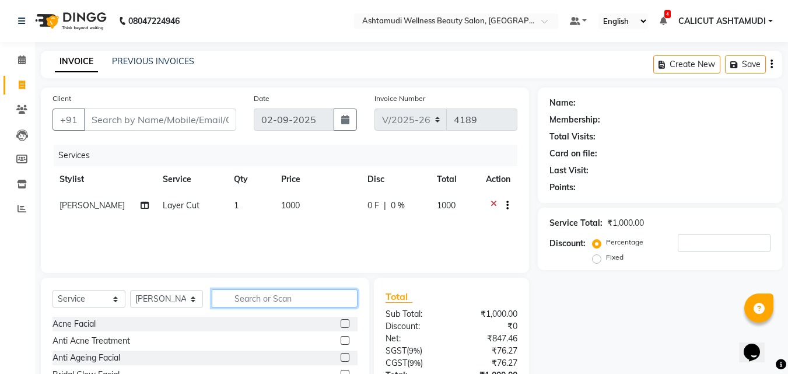
click at [317, 299] on input "text" at bounding box center [285, 298] width 146 height 18
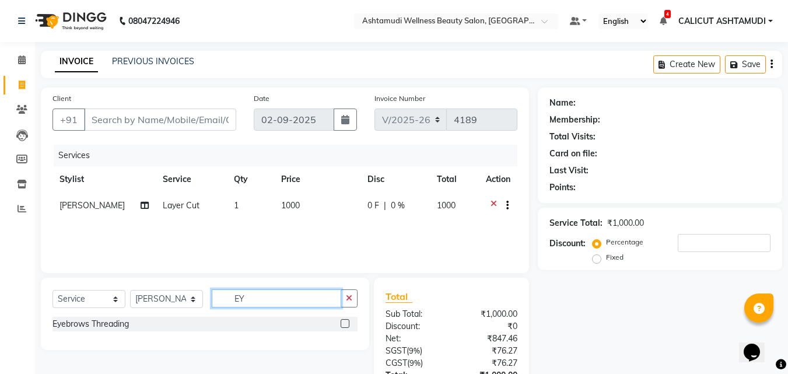
type input "EY"
click at [349, 323] on label at bounding box center [345, 323] width 9 height 9
click at [348, 323] on input "checkbox" at bounding box center [345, 324] width 8 height 8
checkbox input "true"
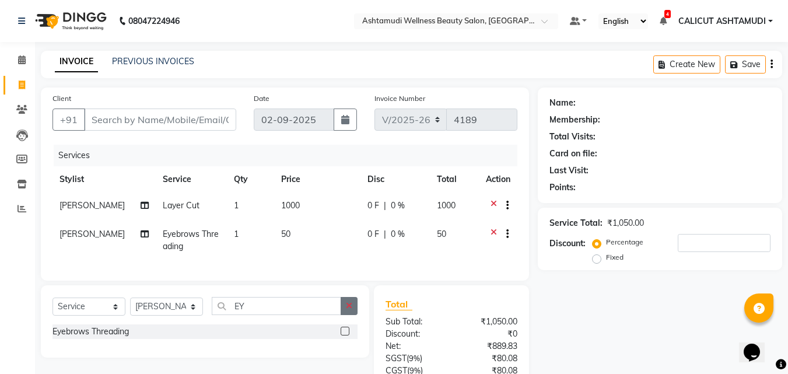
click at [352, 310] on icon "button" at bounding box center [349, 306] width 6 height 8
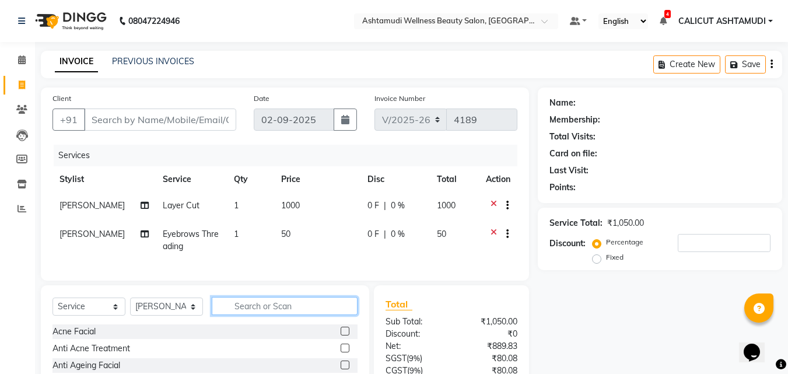
click at [321, 312] on input "text" at bounding box center [285, 306] width 146 height 18
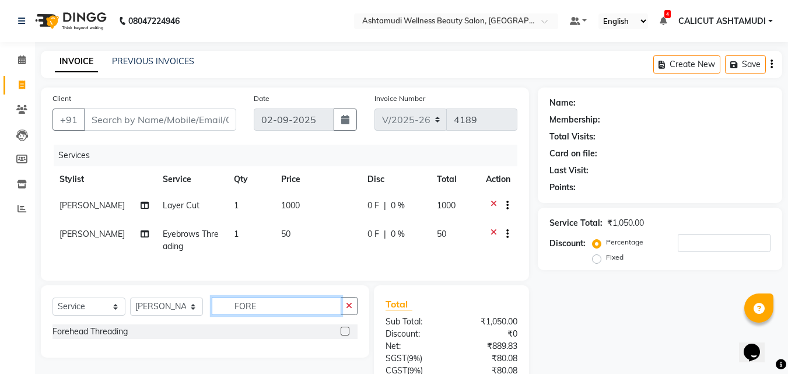
type input "FORE"
click at [342, 335] on label at bounding box center [345, 331] width 9 height 9
click at [342, 335] on input "checkbox" at bounding box center [345, 332] width 8 height 8
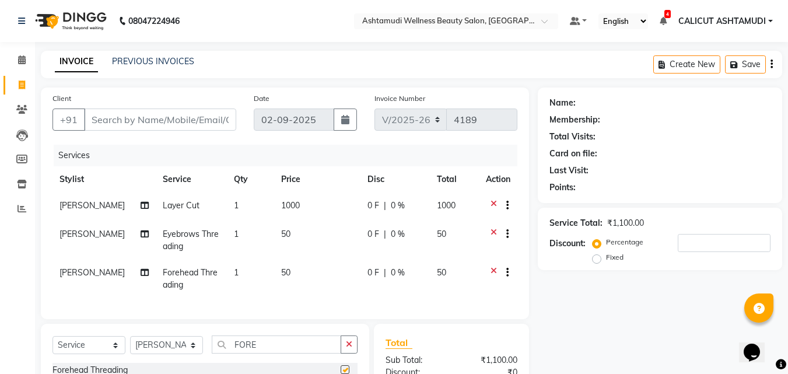
checkbox input "false"
click at [138, 115] on input "Client" at bounding box center [160, 119] width 152 height 22
type input "8"
type input "0"
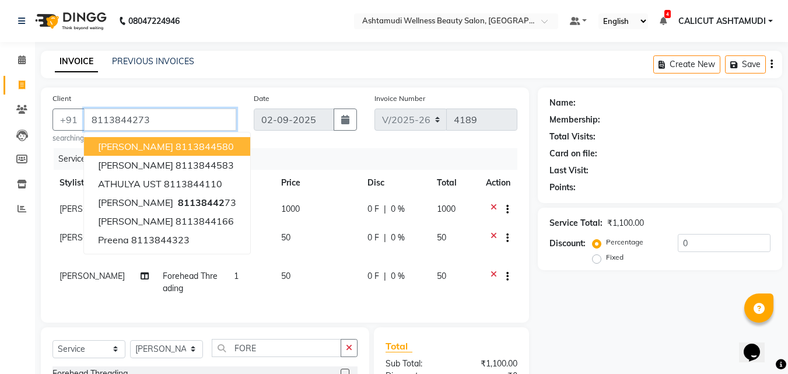
type input "8113844273"
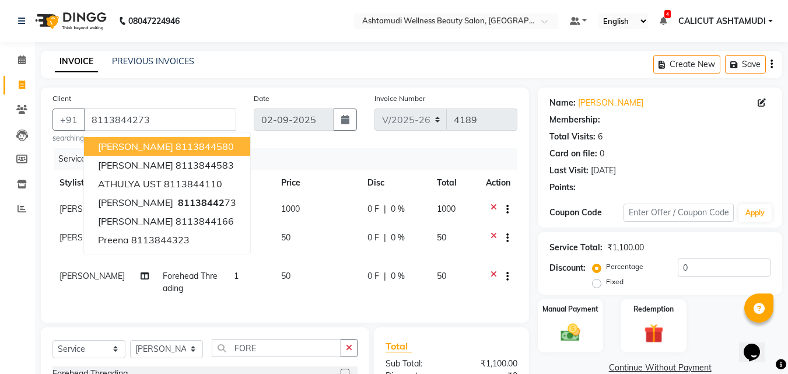
select select "1: Object"
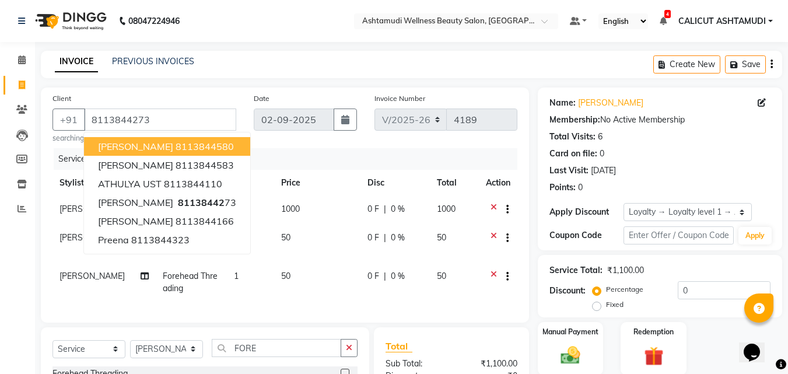
click at [286, 143] on div "Date [DATE]" at bounding box center [305, 117] width 121 height 51
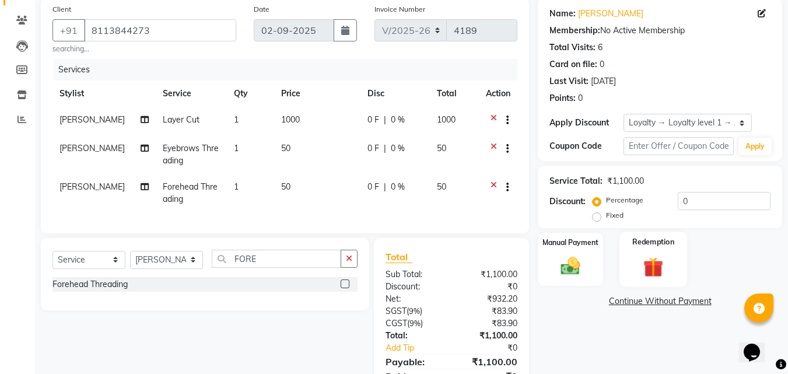
scroll to position [151, 0]
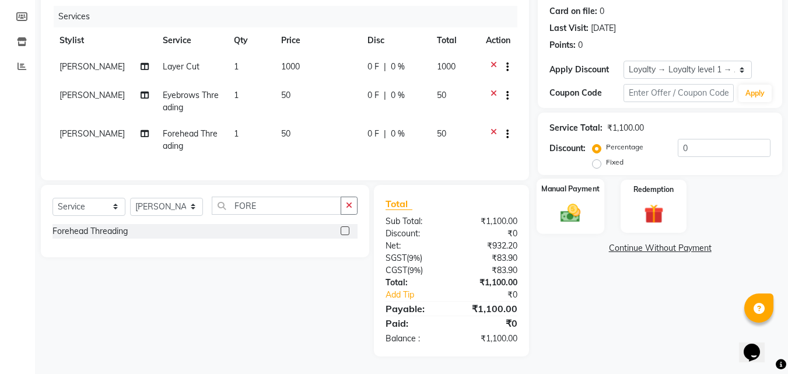
click at [574, 204] on img at bounding box center [570, 212] width 33 height 23
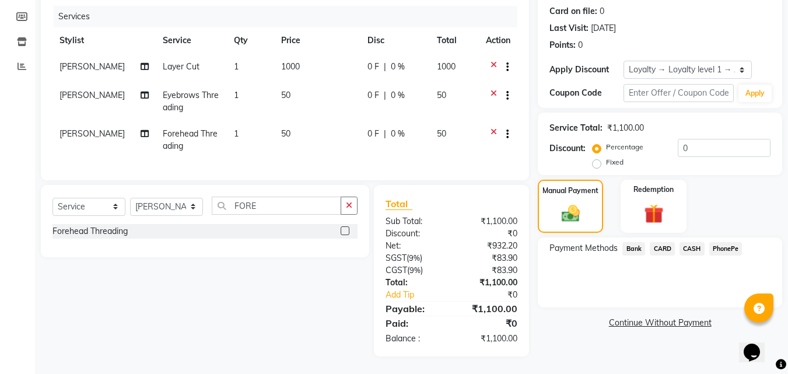
click at [663, 242] on span "CARD" at bounding box center [662, 248] width 25 height 13
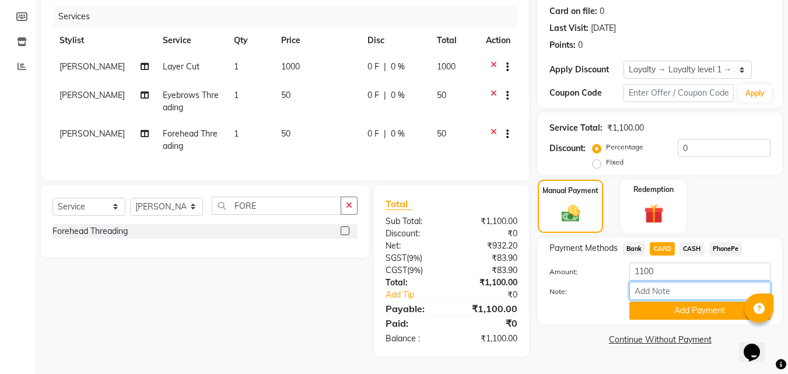
click at [671, 282] on input "Note:" at bounding box center [699, 291] width 141 height 18
type input "suhana"
click at [723, 305] on button "Add Payment" at bounding box center [699, 311] width 141 height 18
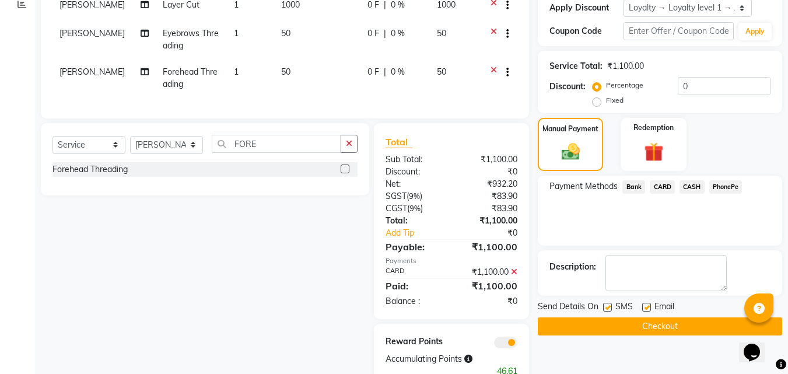
scroll to position [246, 0]
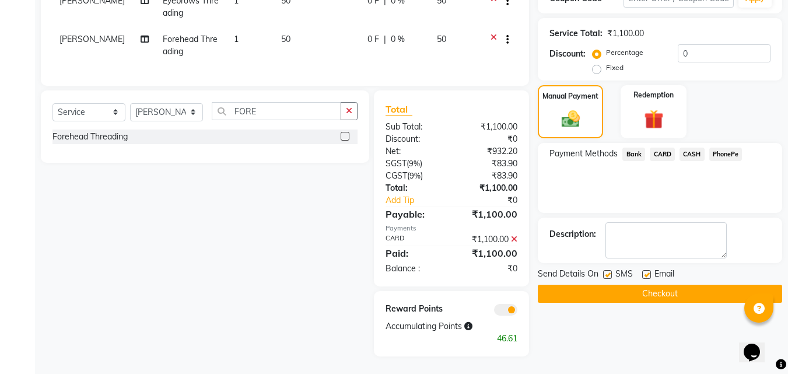
click at [646, 285] on button "Checkout" at bounding box center [660, 294] width 244 height 18
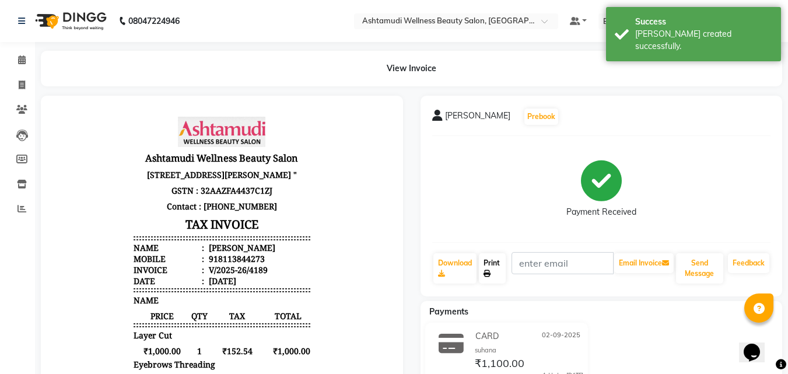
click at [495, 262] on link "Print" at bounding box center [492, 268] width 27 height 30
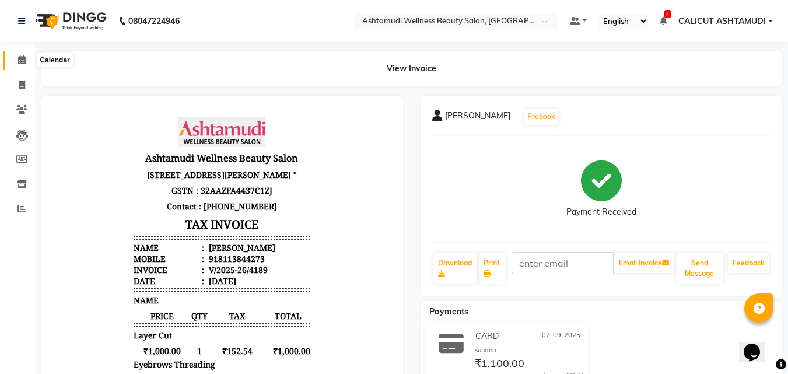
click at [24, 61] on icon at bounding box center [22, 59] width 8 height 9
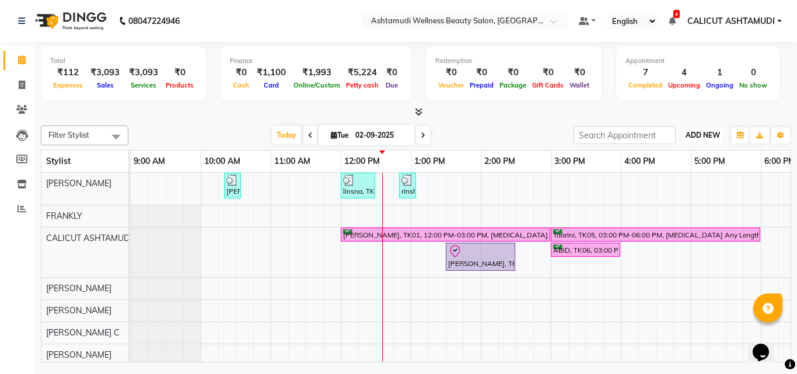
click at [695, 129] on button "ADD NEW Toggle Dropdown" at bounding box center [702, 135] width 40 height 16
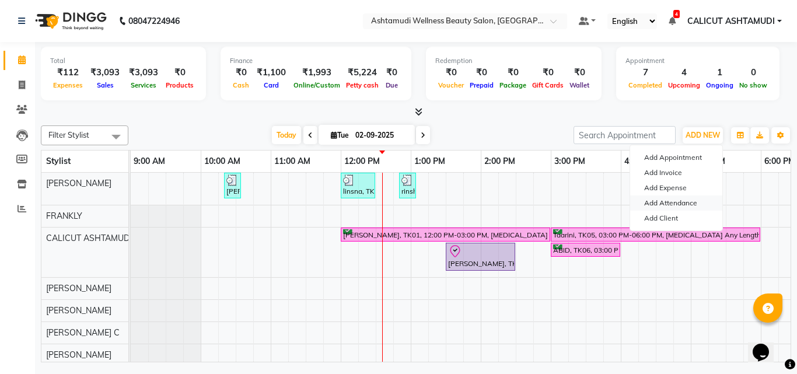
click at [674, 202] on link "Add Attendance" at bounding box center [676, 202] width 92 height 15
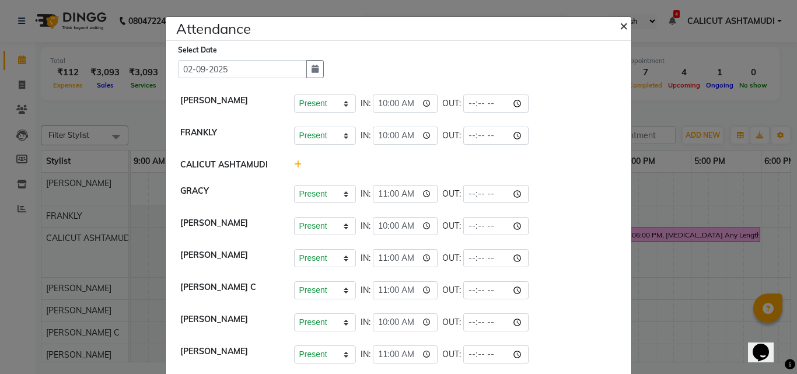
click at [614, 23] on button "×" at bounding box center [624, 25] width 29 height 33
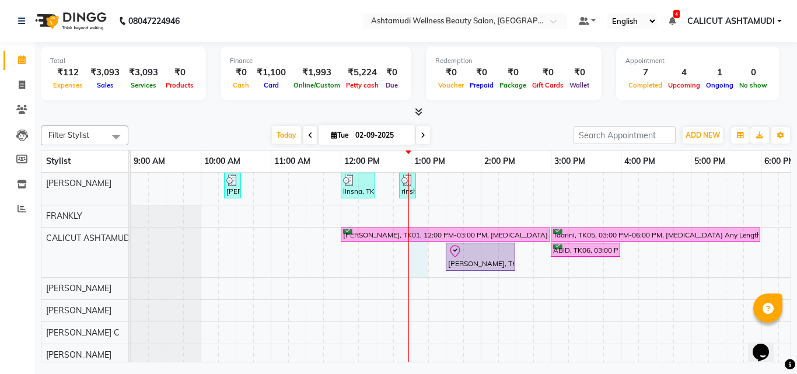
click at [412, 251] on div "Febina, TK02, 10:20 AM-10:35 AM, Eyebrows Threading linsna, TK08, 12:00 PM-12:3…" at bounding box center [656, 375] width 1050 height 405
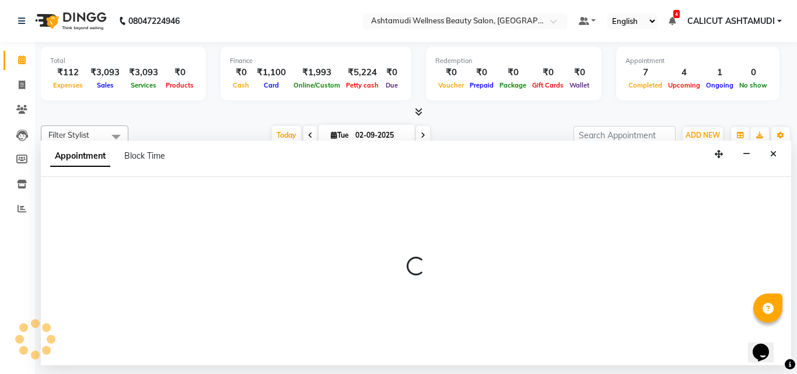
select select "27314"
select select "tentative"
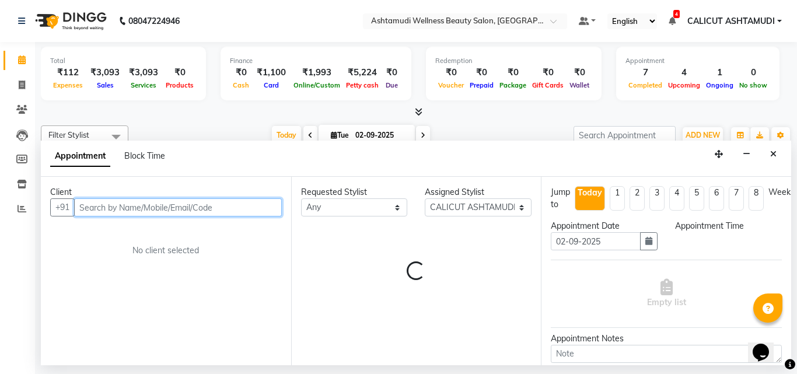
select select "780"
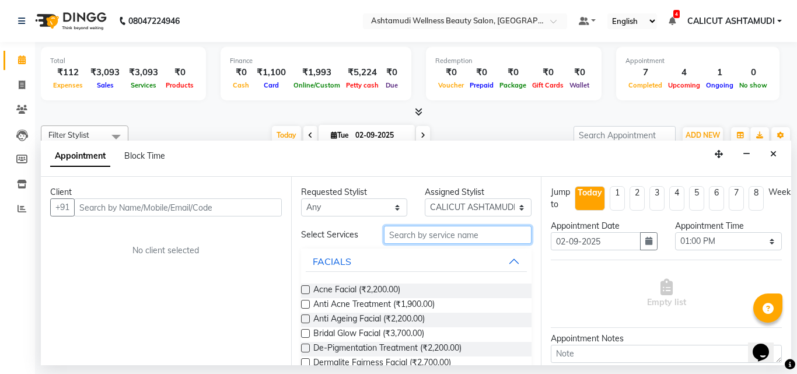
click at [430, 232] on input "text" at bounding box center [458, 235] width 148 height 18
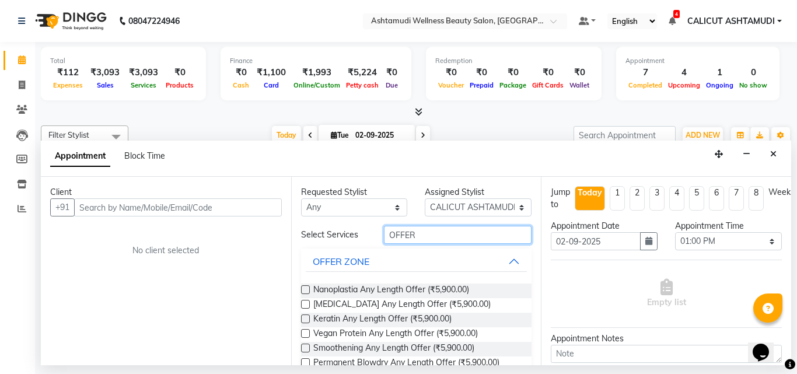
type input "OFFER"
click at [304, 289] on label at bounding box center [305, 289] width 9 height 9
click at [304, 289] on input "checkbox" at bounding box center [305, 291] width 8 height 8
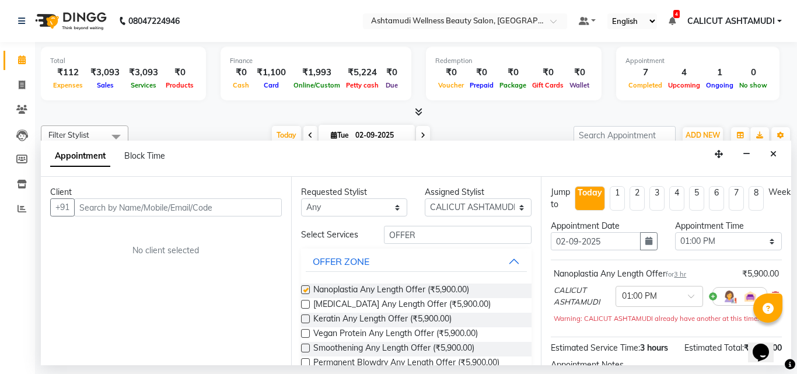
checkbox input "false"
click at [645, 240] on icon "button" at bounding box center [648, 241] width 7 height 8
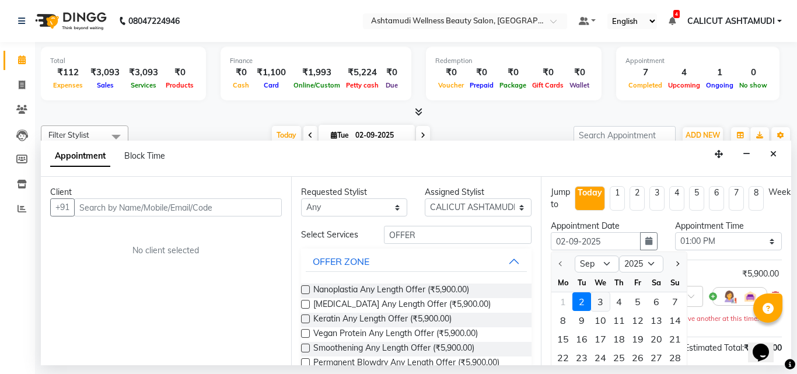
click at [607, 303] on div "3" at bounding box center [600, 301] width 19 height 19
type input "[DATE]"
select select "780"
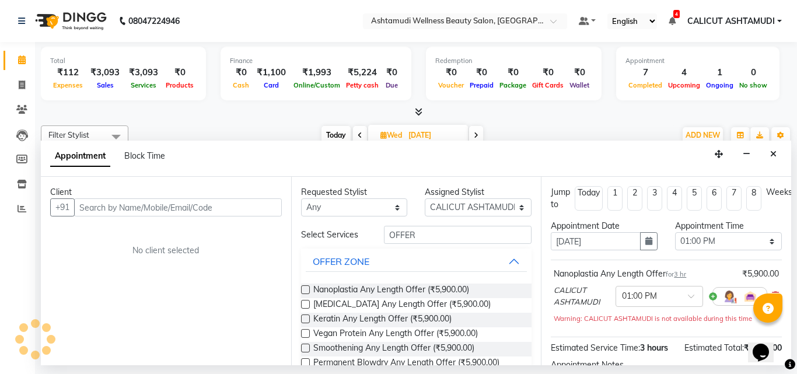
scroll to position [0, 281]
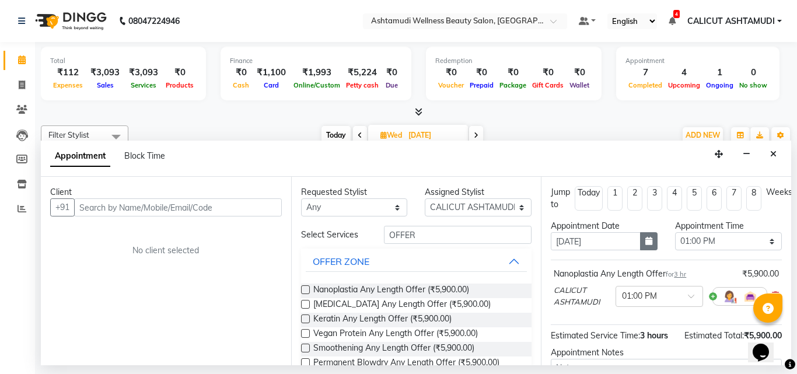
click at [645, 244] on icon "button" at bounding box center [648, 241] width 7 height 8
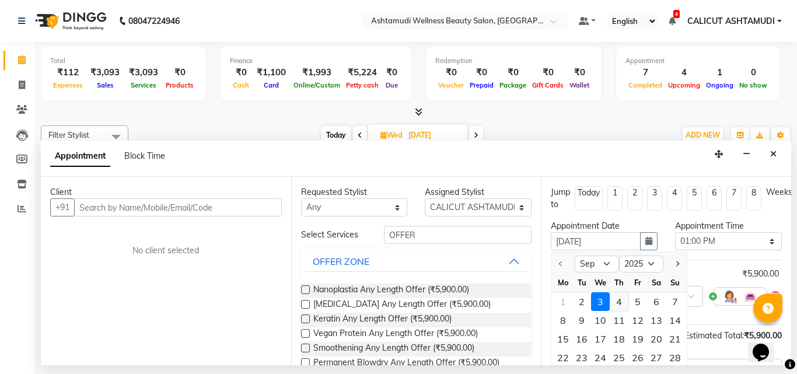
click at [618, 303] on div "4" at bounding box center [619, 301] width 19 height 19
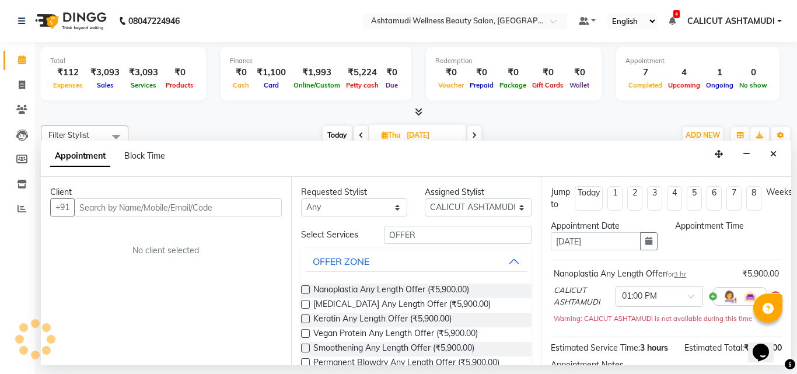
type input "04-09-2025"
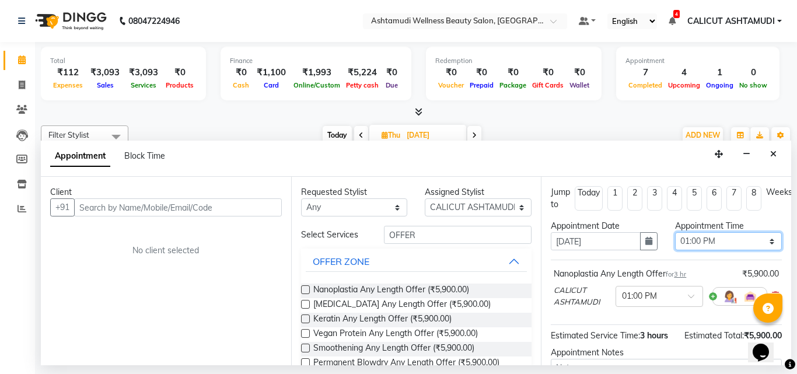
click at [761, 240] on select "Select 10:00 AM 10:15 AM 10:30 AM 10:45 AM 11:00 AM 11:15 AM 11:30 AM 11:45 AM …" at bounding box center [728, 241] width 107 height 18
select select "600"
click at [675, 232] on select "Select 10:00 AM 10:15 AM 10:30 AM 10:45 AM 11:00 AM 11:15 AM 11:30 AM 11:45 AM …" at bounding box center [728, 241] width 107 height 18
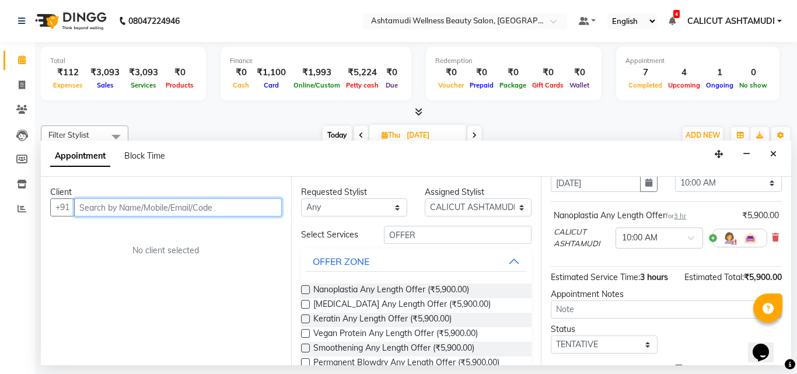
click at [163, 210] on input "text" at bounding box center [178, 207] width 208 height 18
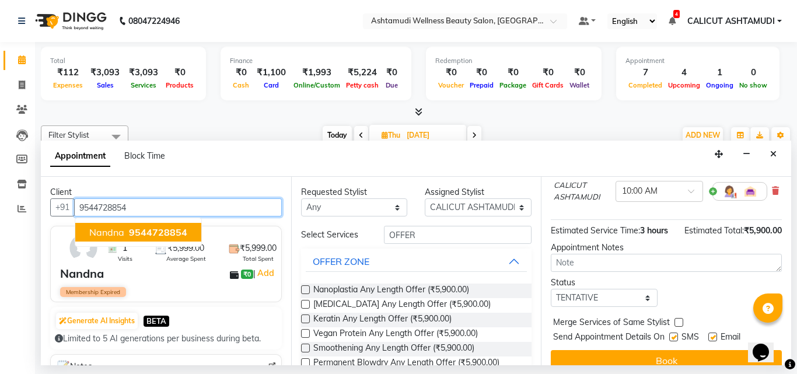
scroll to position [141, 0]
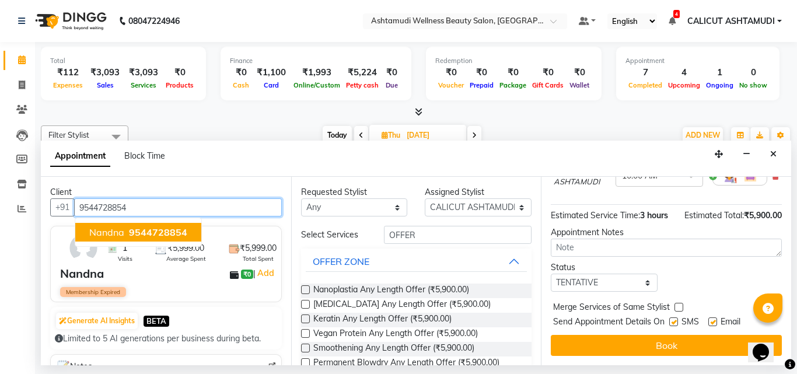
type input "9544728854"
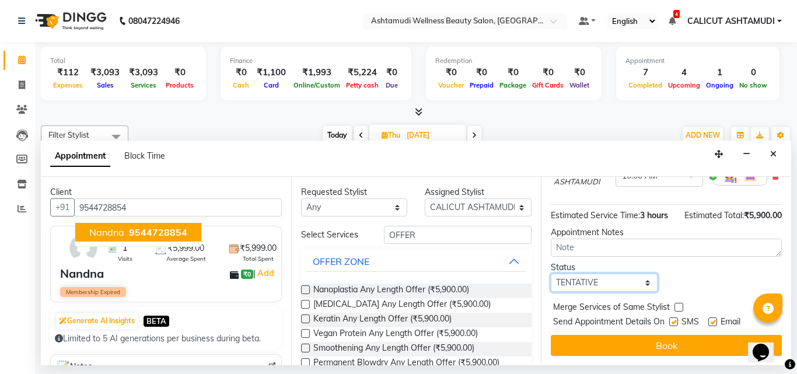
click at [603, 276] on select "Select TENTATIVE CONFIRM UPCOMING" at bounding box center [604, 283] width 107 height 18
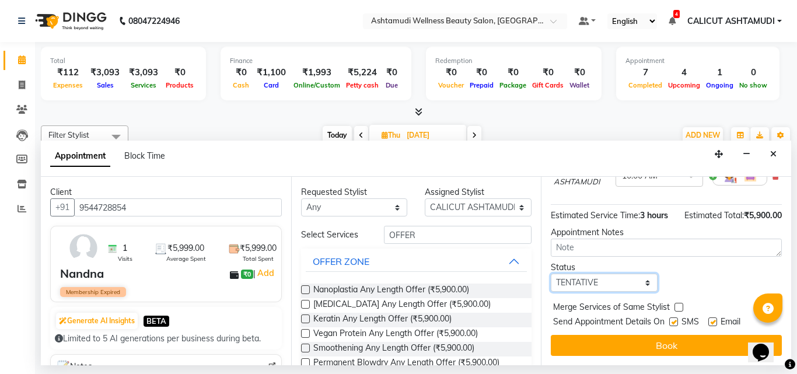
select select "confirm booking"
click at [551, 274] on select "Select TENTATIVE CONFIRM UPCOMING" at bounding box center [604, 283] width 107 height 18
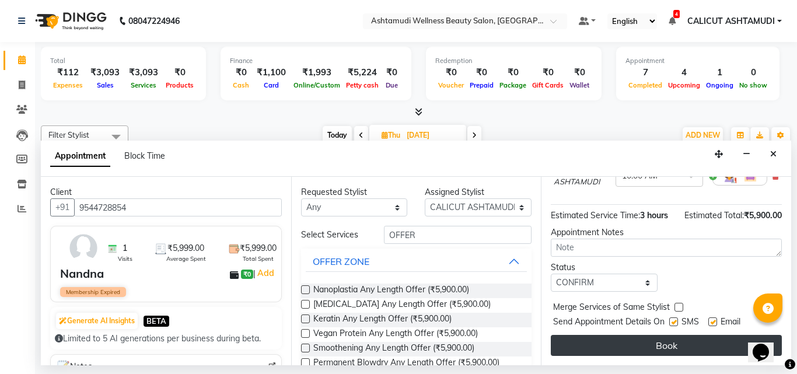
click at [610, 335] on button "Book" at bounding box center [666, 345] width 231 height 21
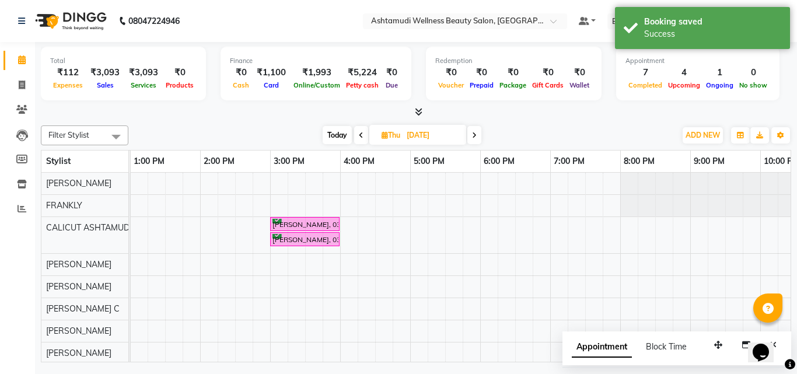
scroll to position [0, 0]
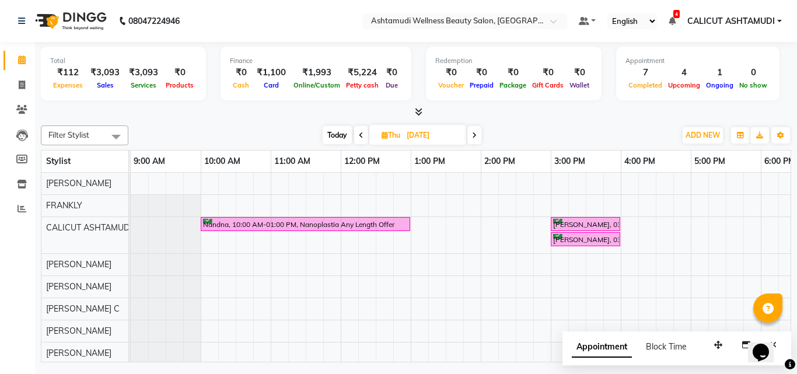
click at [343, 134] on span "Today" at bounding box center [337, 135] width 29 height 18
type input "02-09-2025"
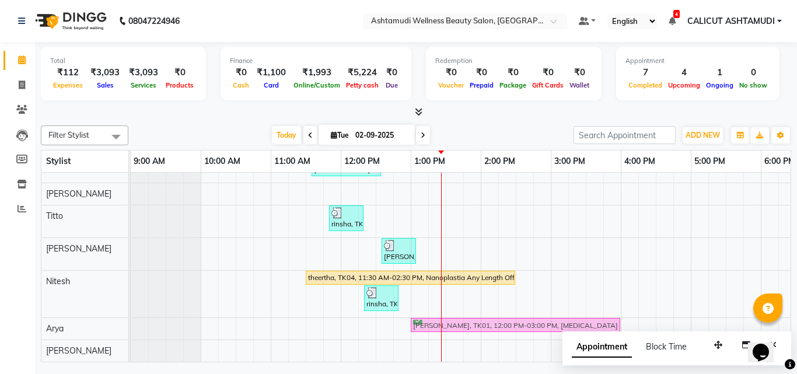
drag, startPoint x: 436, startPoint y: 236, endPoint x: 509, endPoint y: 310, distance: 104.8
click at [509, 310] on tbody "Febina, TK02, 10:20 AM-10:35 AM, Eyebrows Threading linsna, TK08, 12:00 PM-12:3…" at bounding box center [656, 159] width 1050 height 405
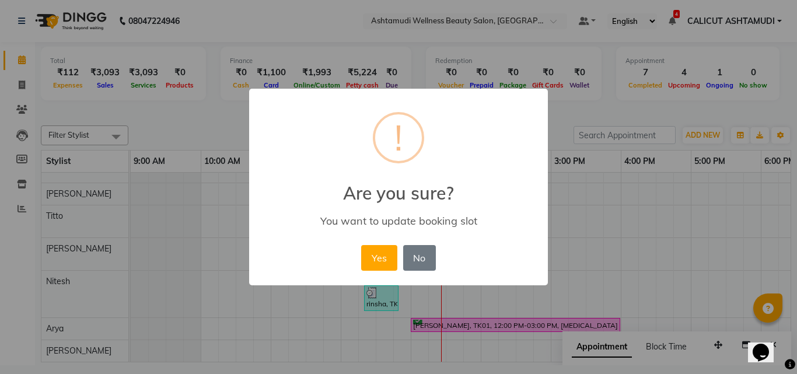
scroll to position [211, 0]
click at [373, 255] on button "Yes" at bounding box center [379, 258] width 36 height 26
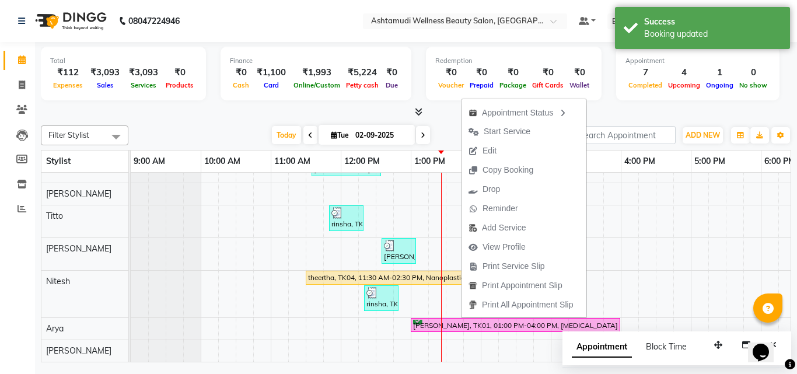
click at [446, 120] on div "Total ₹112 Expenses ₹3,093 Sales ₹3,093 Services ₹0 Products Finance ₹0 Cash ₹1…" at bounding box center [416, 203] width 762 height 323
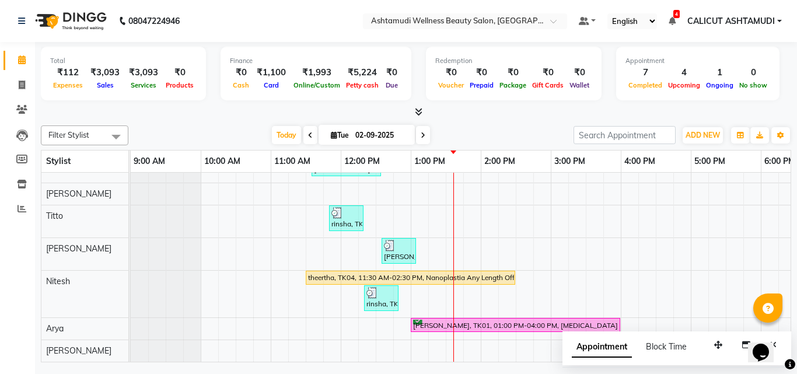
click at [454, 285] on div "Febina, TK02, 10:20 AM-10:35 AM, Eyebrows Threading linsna, TK08, 12:00 PM-12:3…" at bounding box center [656, 165] width 1050 height 391
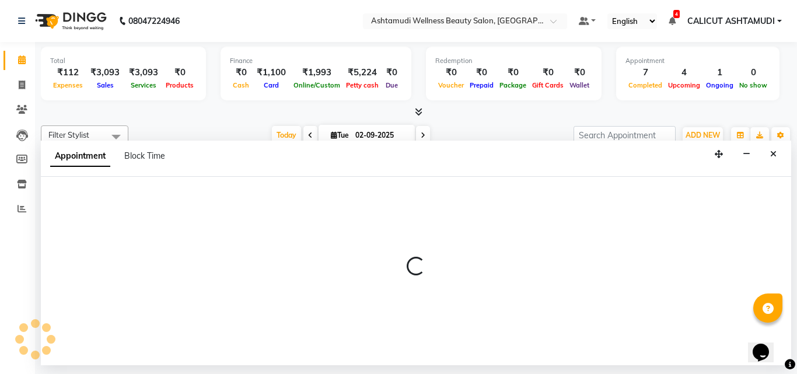
select select "85193"
select select "tentative"
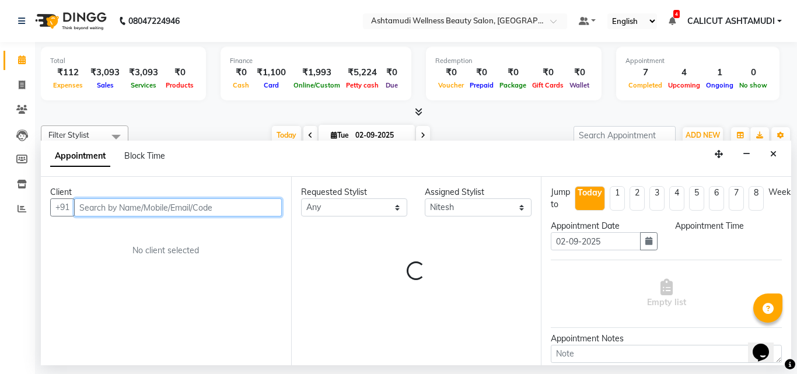
select select "810"
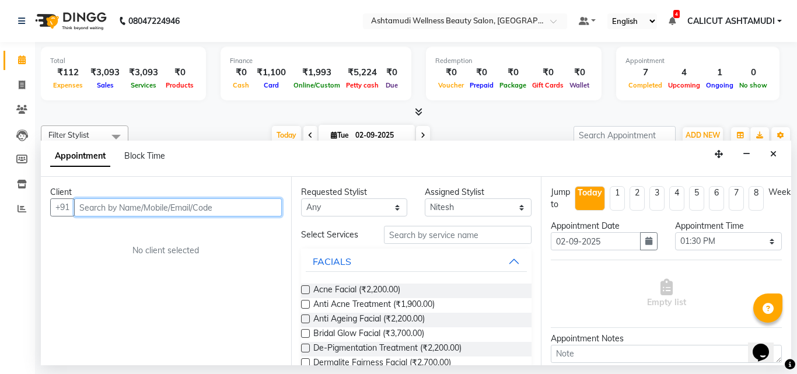
click at [156, 211] on input "text" at bounding box center [178, 207] width 208 height 18
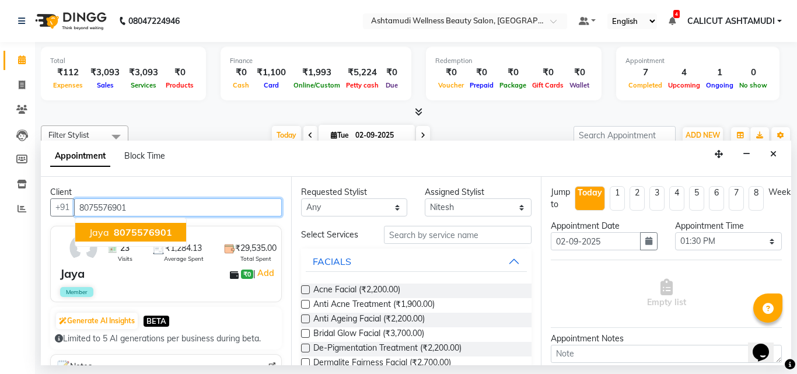
click at [176, 227] on button "Jaya 8075576901" at bounding box center [130, 232] width 111 height 19
type input "8075576901"
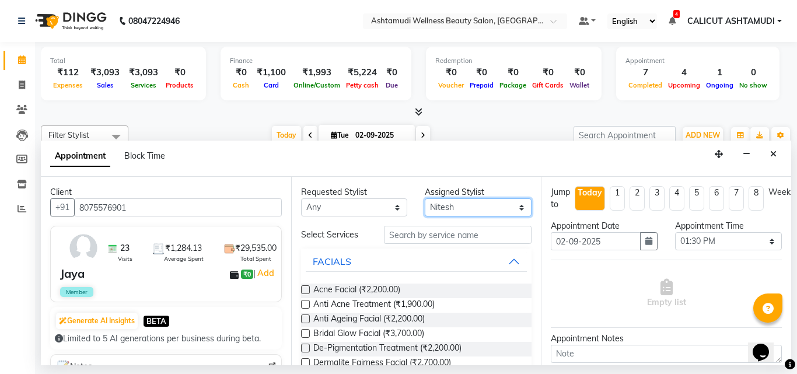
click at [444, 205] on select "Select [PERSON_NAME] C [PERSON_NAME] [PERSON_NAME] CALICUT ASHTAMUDI FRANKLY KR…" at bounding box center [478, 207] width 107 height 18
select select "26964"
click at [425, 198] on select "Select [PERSON_NAME] C [PERSON_NAME] [PERSON_NAME] CALICUT ASHTAMUDI FRANKLY KR…" at bounding box center [478, 207] width 107 height 18
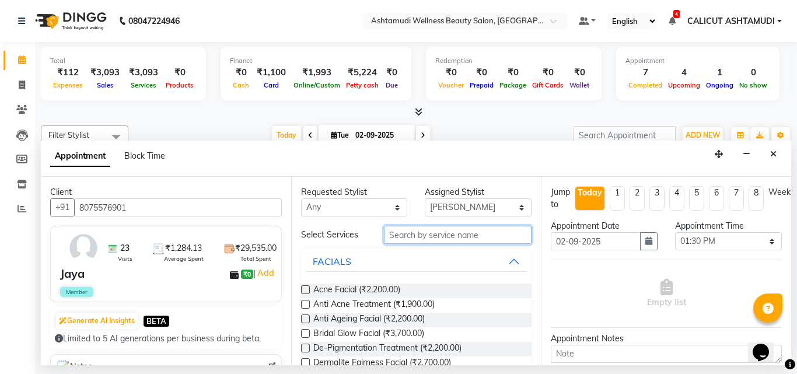
click at [439, 239] on input "text" at bounding box center [458, 235] width 148 height 18
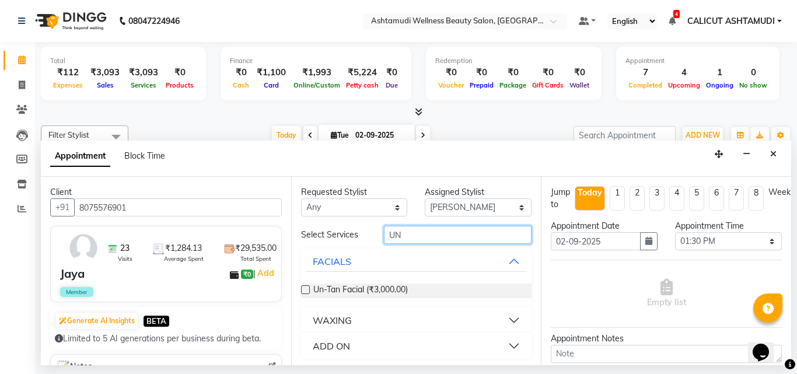
type input "UN"
click at [308, 290] on label at bounding box center [305, 289] width 9 height 9
click at [308, 290] on input "checkbox" at bounding box center [305, 291] width 8 height 8
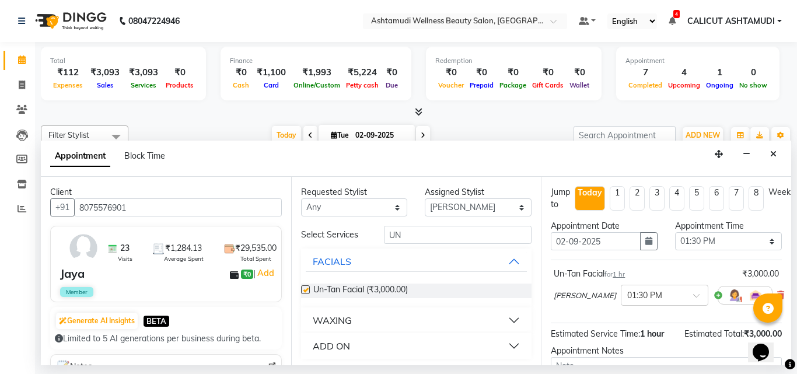
checkbox input "false"
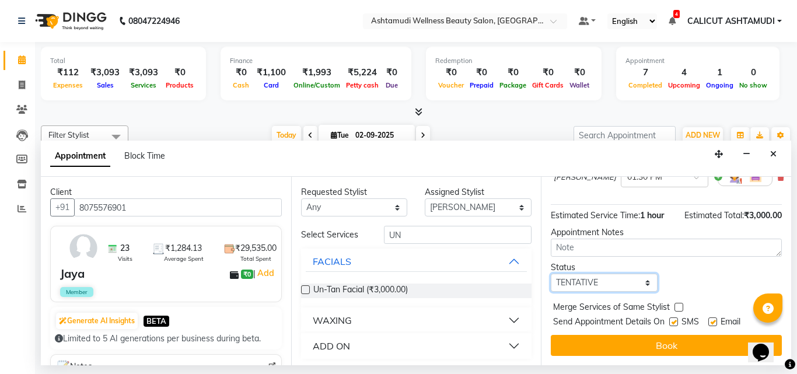
click at [601, 282] on select "Select TENTATIVE CONFIRM CHECK-IN UPCOMING" at bounding box center [604, 283] width 107 height 18
select select "check-in"
click at [551, 274] on select "Select TENTATIVE CONFIRM CHECK-IN UPCOMING" at bounding box center [604, 283] width 107 height 18
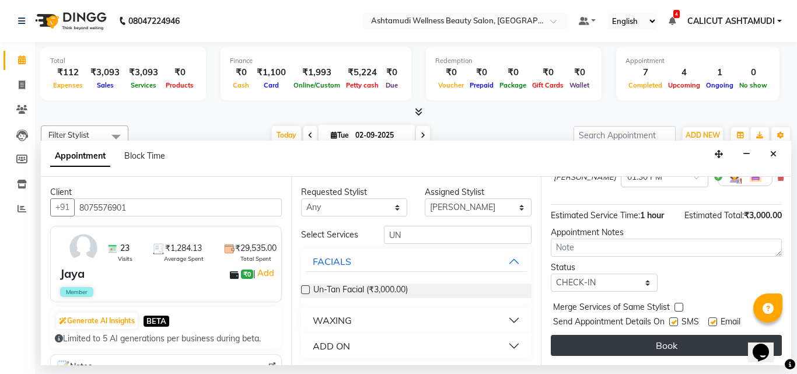
click at [609, 335] on button "Book" at bounding box center [666, 345] width 231 height 21
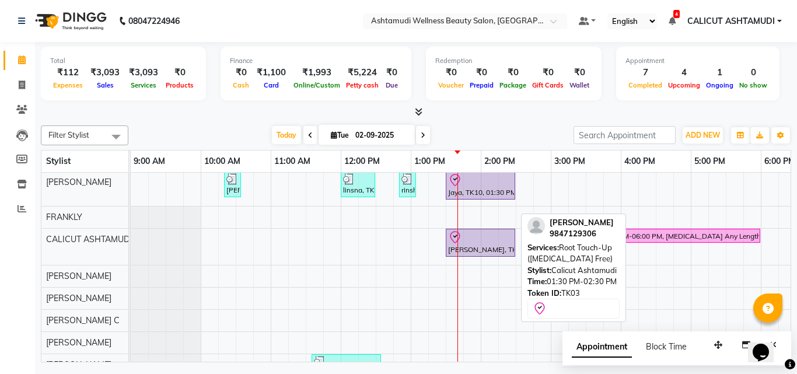
scroll to position [0, 0]
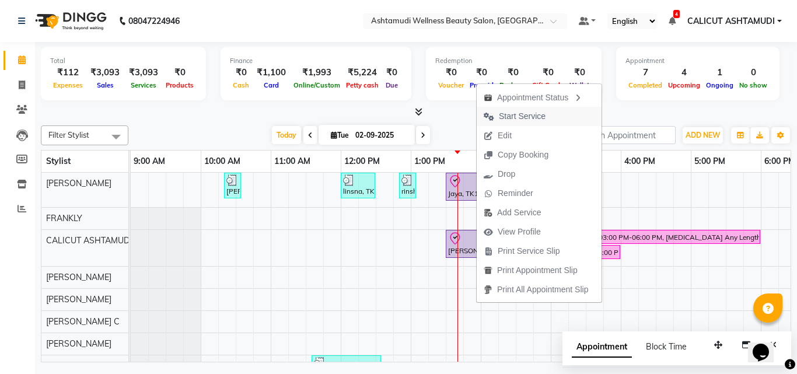
click at [518, 120] on span "Start Service" at bounding box center [522, 116] width 47 height 12
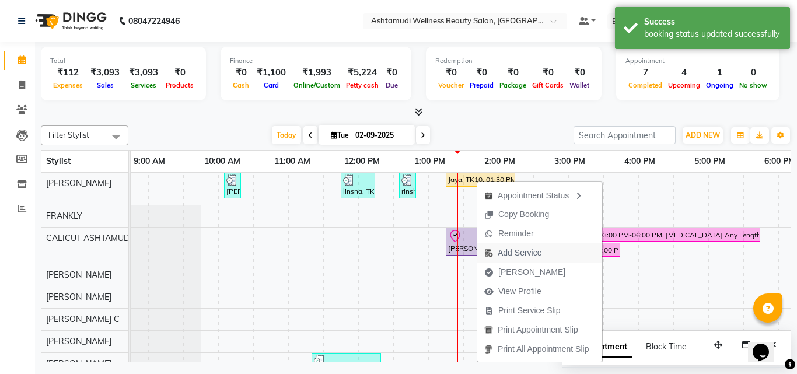
click at [529, 258] on span "Add Service" at bounding box center [520, 253] width 44 height 12
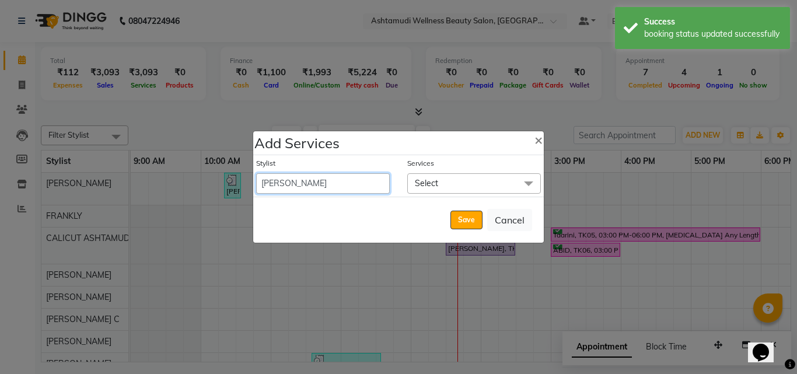
click at [305, 183] on select "[PERSON_NAME] C [PERSON_NAME] [PERSON_NAME] CALICUT ASHTAMUDI FRANKLY [PERSON_N…" at bounding box center [323, 183] width 134 height 20
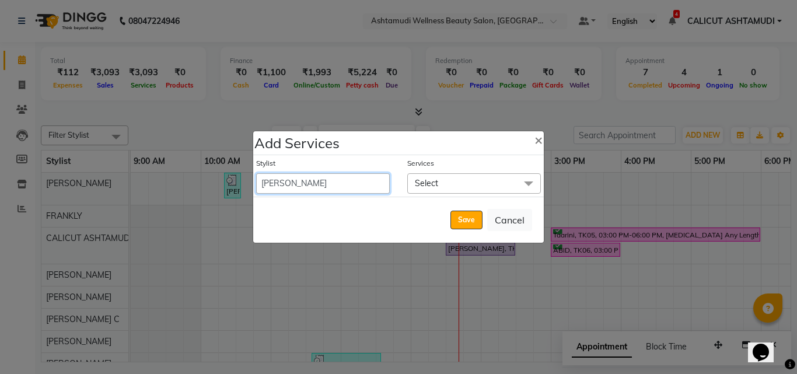
select select "54081"
click at [256, 173] on select "[PERSON_NAME] C [PERSON_NAME] [PERSON_NAME] CALICUT ASHTAMUDI FRANKLY [PERSON_N…" at bounding box center [323, 183] width 134 height 20
select select "870"
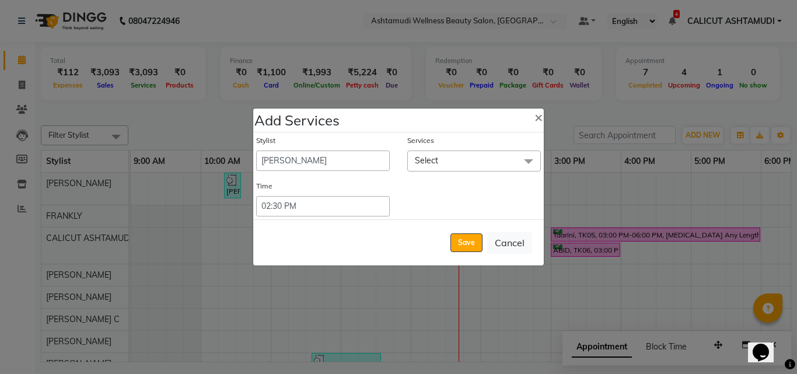
click at [450, 161] on span "Select" at bounding box center [474, 160] width 134 height 20
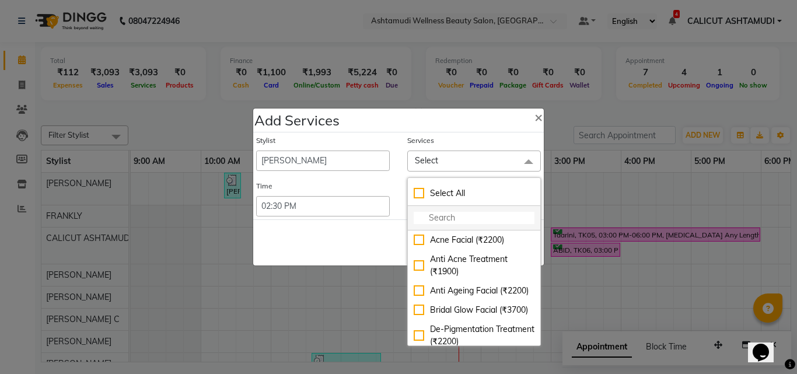
click at [462, 214] on input "multiselect-search" at bounding box center [474, 218] width 121 height 12
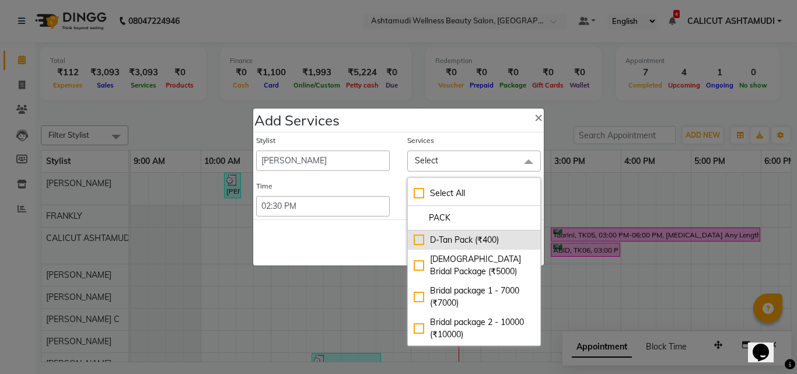
type input "PACK"
click at [415, 243] on div "D-Tan Pack (₹400)" at bounding box center [474, 240] width 121 height 12
checkbox input "true"
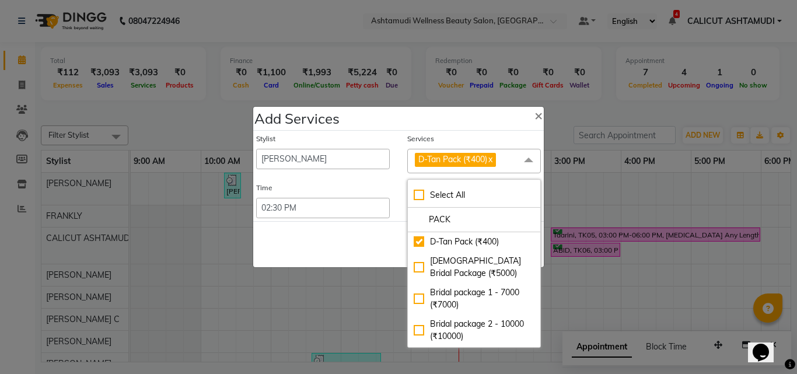
click at [351, 235] on div "Save Cancel" at bounding box center [398, 244] width 290 height 46
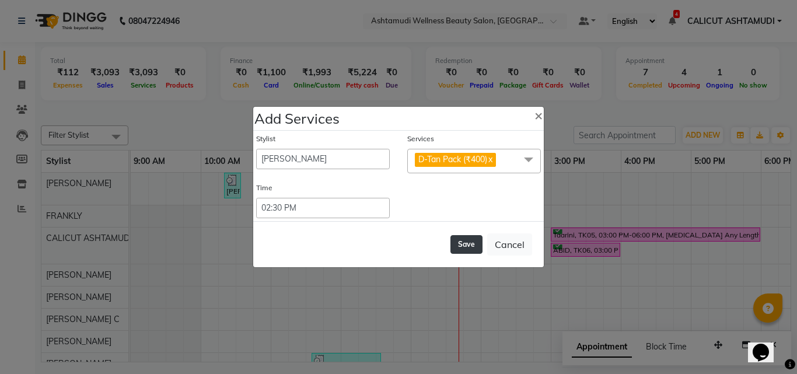
click at [461, 240] on button "Save" at bounding box center [466, 244] width 32 height 19
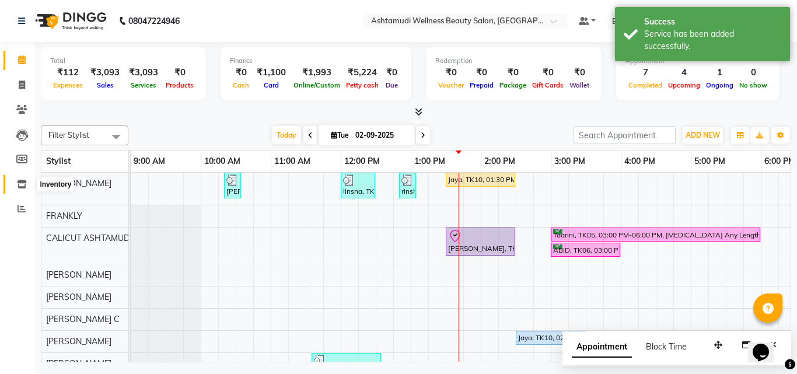
click at [22, 187] on icon at bounding box center [22, 184] width 10 height 9
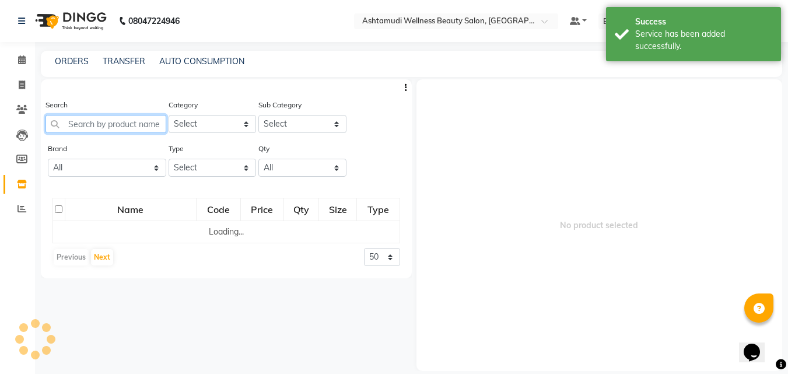
click at [115, 119] on input "text" at bounding box center [105, 124] width 121 height 18
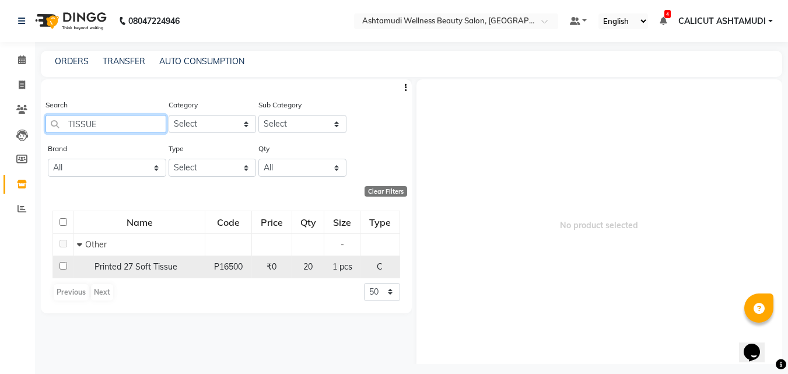
type input "TISSUE"
click at [63, 264] on input "checkbox" at bounding box center [63, 266] width 8 height 8
checkbox input "true"
select select
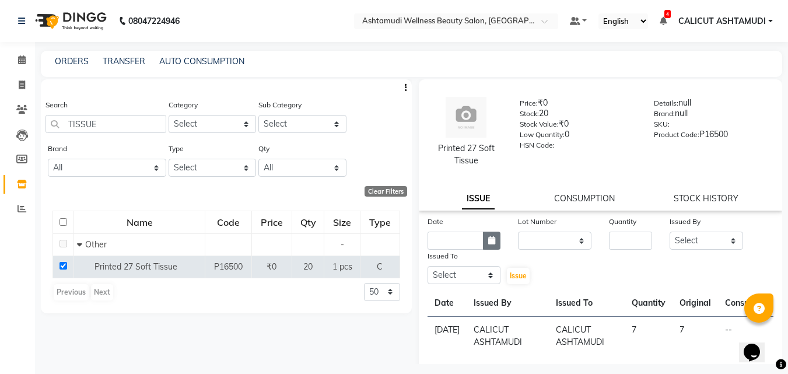
click at [484, 244] on button "button" at bounding box center [491, 241] width 17 height 18
select select "9"
select select "2025"
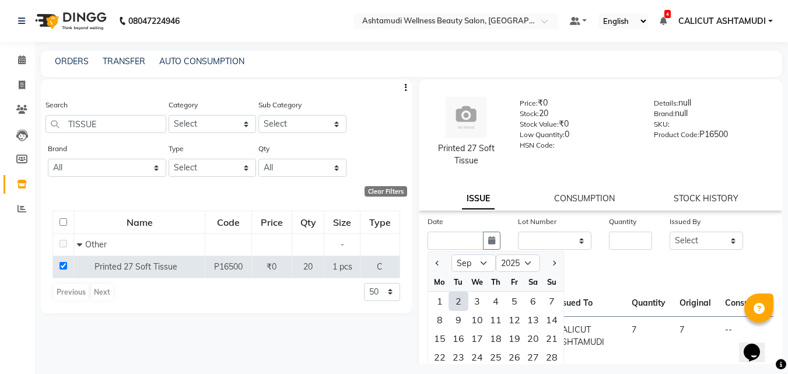
click at [456, 298] on div "2" at bounding box center [458, 301] width 19 height 19
type input "02-09-2025"
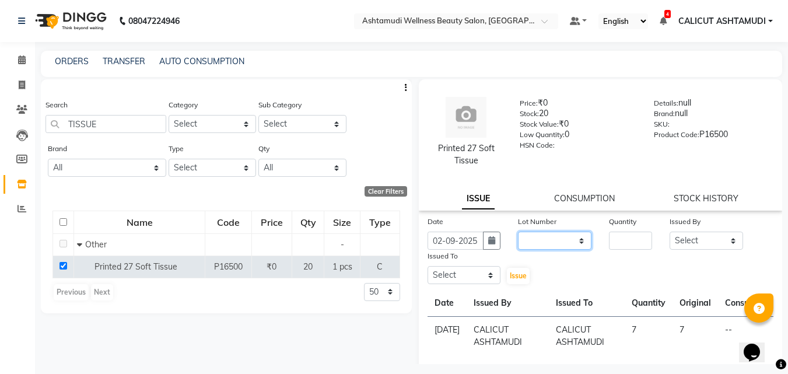
click at [548, 236] on select "None" at bounding box center [554, 241] width 73 height 18
select select "0: null"
click at [518, 232] on select "None" at bounding box center [554, 241] width 73 height 18
click at [621, 242] on input "number" at bounding box center [630, 241] width 43 height 18
type input "14"
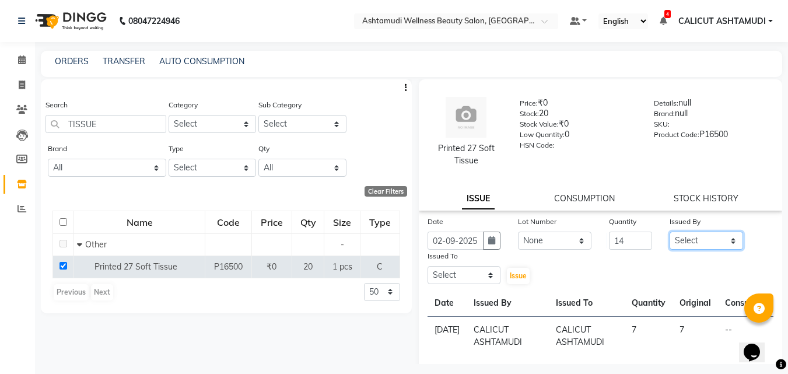
click at [704, 239] on select "Select Amala George AMBILI C ANJANA DAS ANKITHA Arya CALICUT ASHTAMUDI FRANKLY …" at bounding box center [706, 241] width 73 height 18
select select "27314"
click at [670, 232] on select "Select Amala George AMBILI C ANJANA DAS ANKITHA Arya CALICUT ASHTAMUDI FRANKLY …" at bounding box center [706, 241] width 73 height 18
click at [462, 274] on select "Select Amala George AMBILI C ANJANA DAS ANKITHA Arya CALICUT ASHTAMUDI FRANKLY …" at bounding box center [464, 275] width 73 height 18
select select "27314"
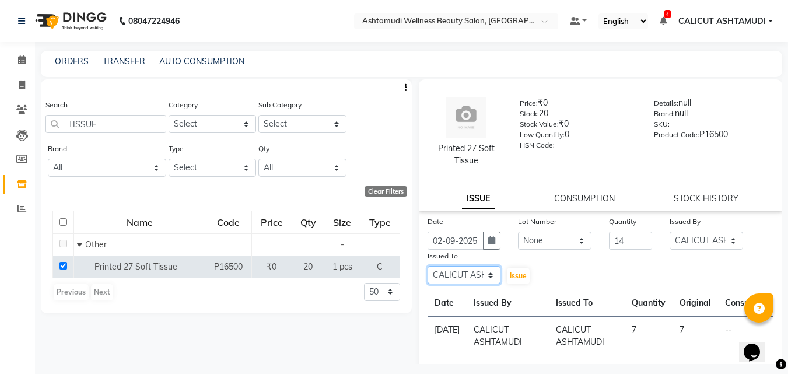
click at [428, 266] on select "Select Amala George AMBILI C ANJANA DAS ANKITHA Arya CALICUT ASHTAMUDI FRANKLY …" at bounding box center [464, 275] width 73 height 18
click at [517, 276] on span "Issue" at bounding box center [518, 275] width 17 height 9
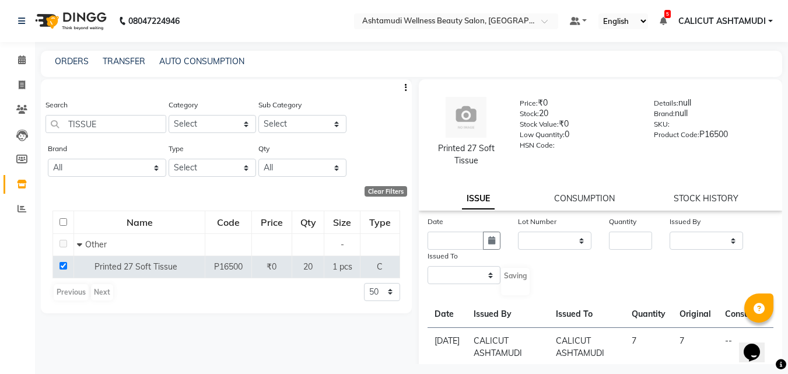
select select
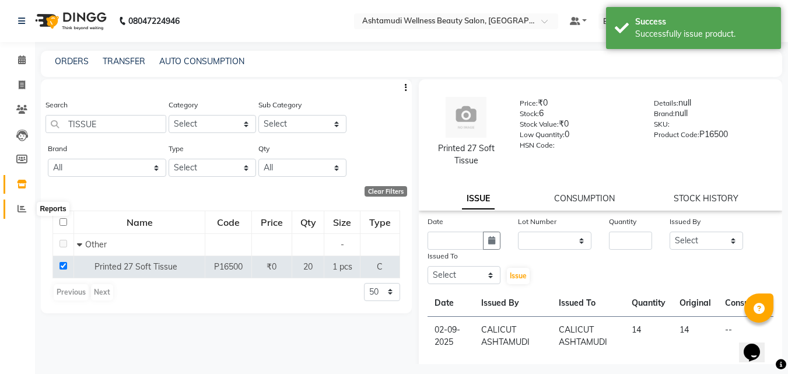
click at [22, 205] on icon at bounding box center [21, 208] width 9 height 9
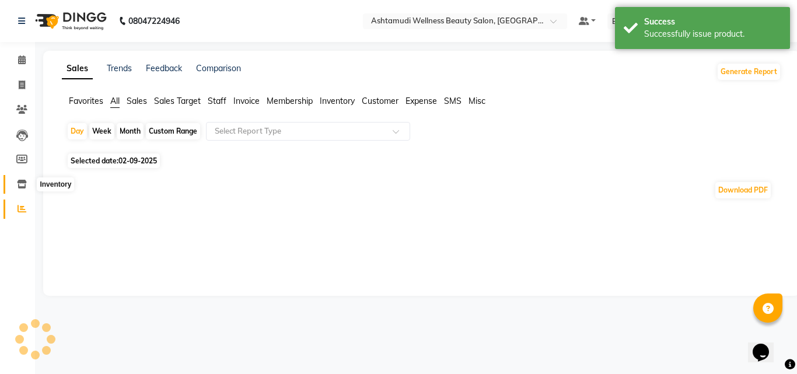
click at [26, 189] on span at bounding box center [22, 184] width 20 height 13
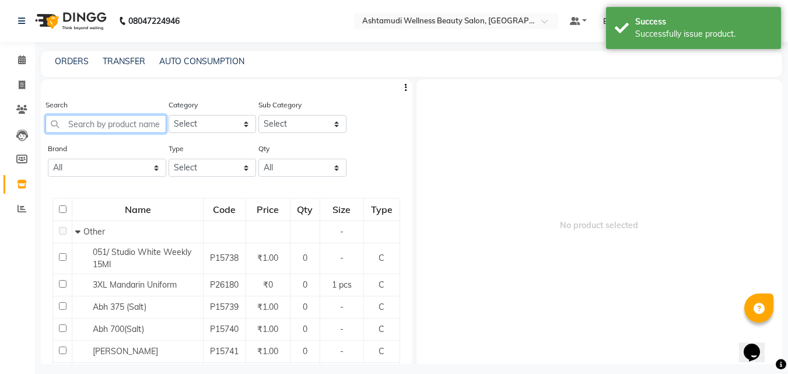
click at [106, 126] on input "text" at bounding box center [105, 124] width 121 height 18
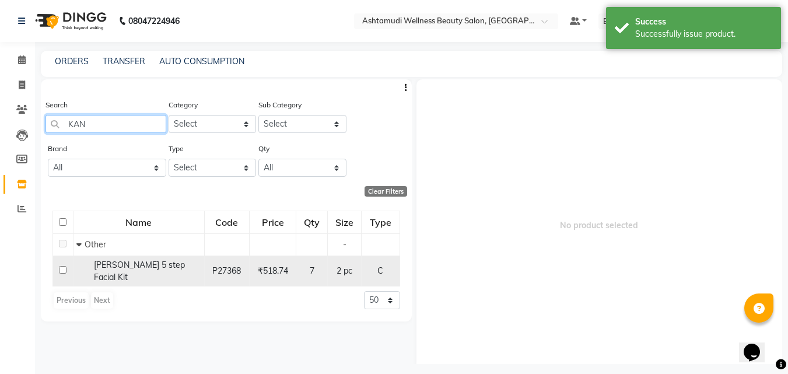
type input "KAN"
click at [136, 265] on span "Kanpeki Kouyou 5 step Facial Kit" at bounding box center [139, 271] width 91 height 23
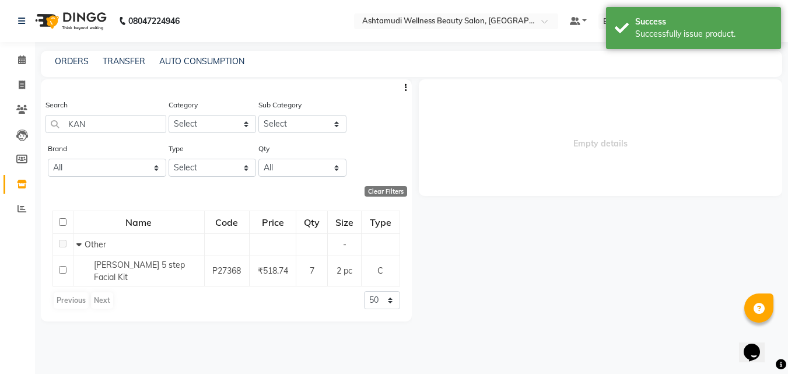
select select
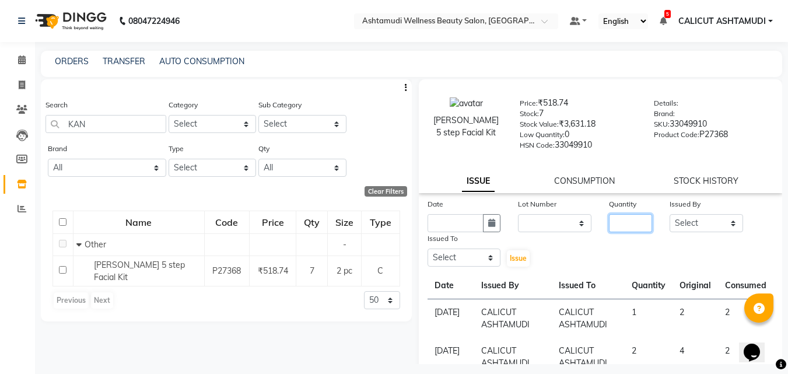
click at [626, 227] on input "number" at bounding box center [630, 223] width 43 height 18
type input "5"
click at [693, 225] on select "Select Amala George AMBILI C ANJANA DAS ANKITHA Arya CALICUT ASHTAMUDI FRANKLY …" at bounding box center [706, 223] width 73 height 18
select select "27314"
click at [670, 214] on select "Select Amala George AMBILI C ANJANA DAS ANKITHA Arya CALICUT ASHTAMUDI FRANKLY …" at bounding box center [706, 223] width 73 height 18
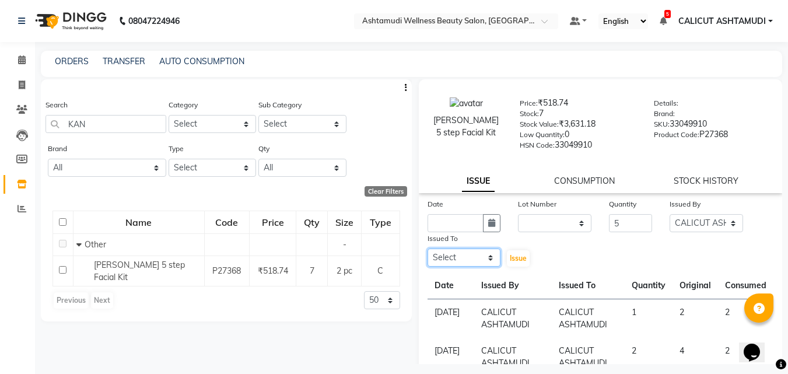
click at [482, 262] on select "Select Amala George AMBILI C ANJANA DAS ANKITHA Arya CALICUT ASHTAMUDI FRANKLY …" at bounding box center [464, 257] width 73 height 18
select select "27314"
click at [428, 248] on select "Select Amala George AMBILI C ANJANA DAS ANKITHA Arya CALICUT ASHTAMUDI FRANKLY …" at bounding box center [464, 257] width 73 height 18
click at [510, 255] on span "Issue" at bounding box center [518, 258] width 17 height 9
click at [488, 222] on icon "button" at bounding box center [491, 223] width 7 height 8
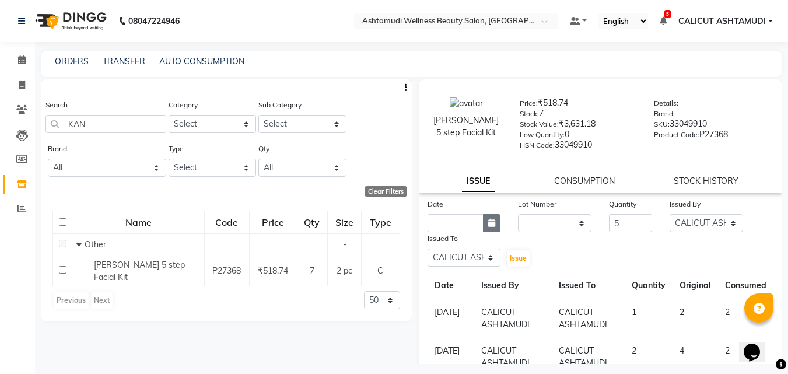
select select "9"
select select "2025"
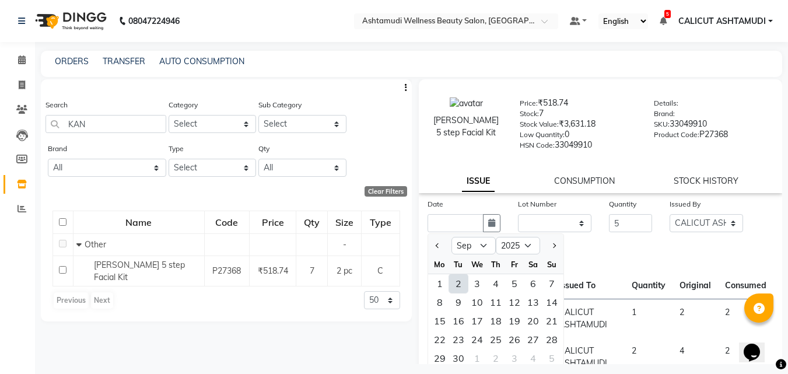
click at [456, 281] on div "2" at bounding box center [458, 283] width 19 height 19
type input "02-09-2025"
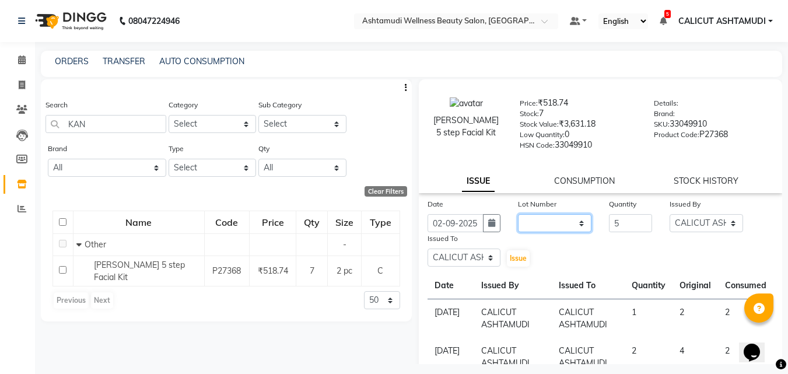
click at [544, 217] on select "None" at bounding box center [554, 223] width 73 height 18
select select "0: null"
click at [518, 214] on select "None" at bounding box center [554, 223] width 73 height 18
click at [521, 261] on span "Issue" at bounding box center [518, 258] width 17 height 9
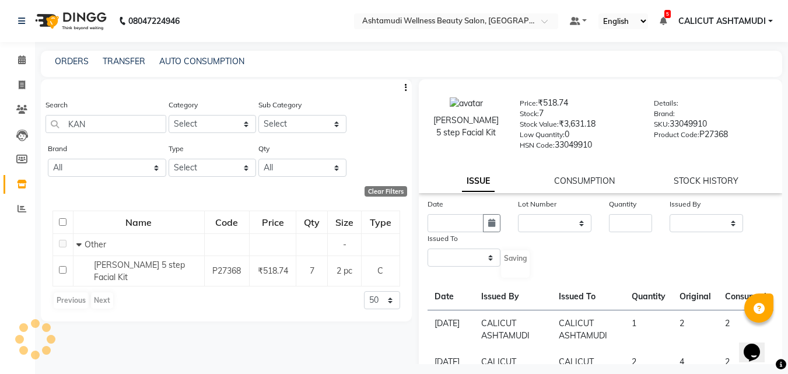
select select
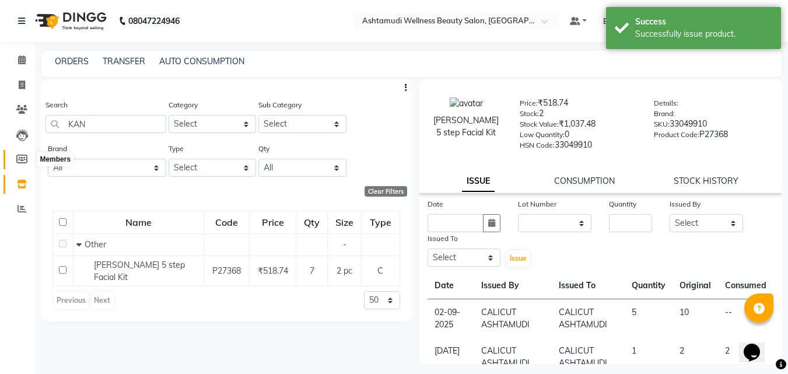
click at [20, 166] on span at bounding box center [22, 159] width 20 height 13
select select
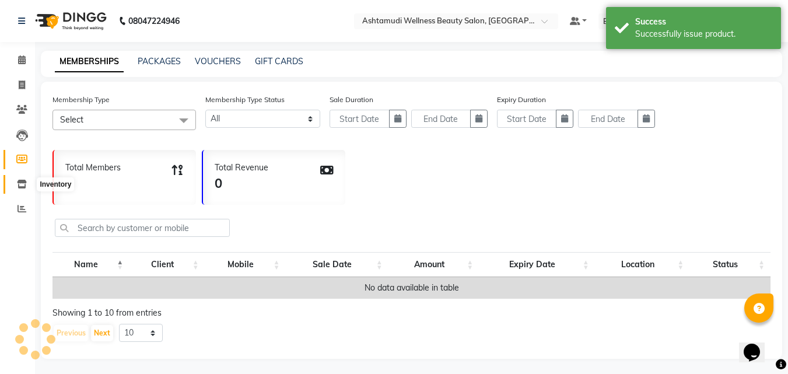
click at [22, 187] on icon at bounding box center [22, 184] width 10 height 9
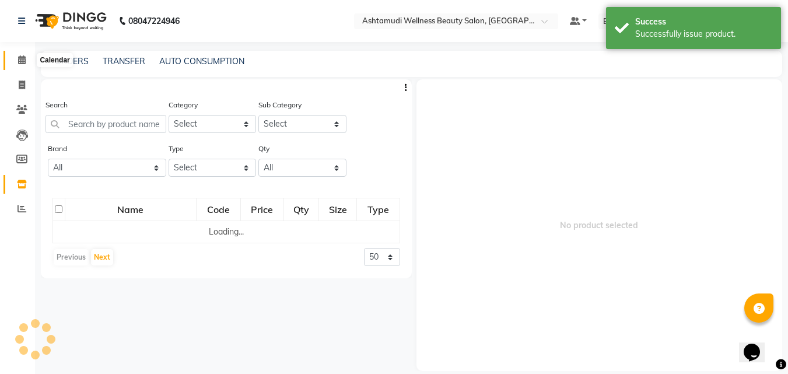
click at [21, 61] on icon at bounding box center [22, 59] width 8 height 9
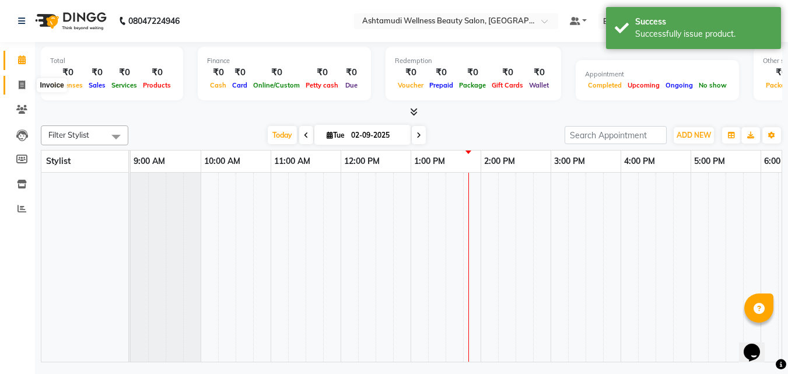
click at [16, 88] on span at bounding box center [22, 85] width 20 height 13
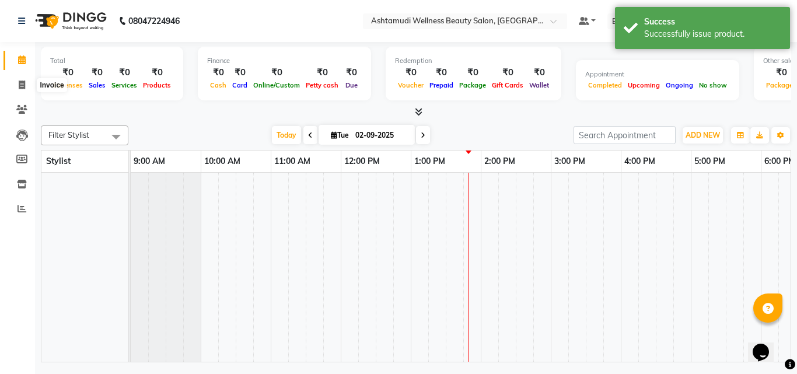
select select "service"
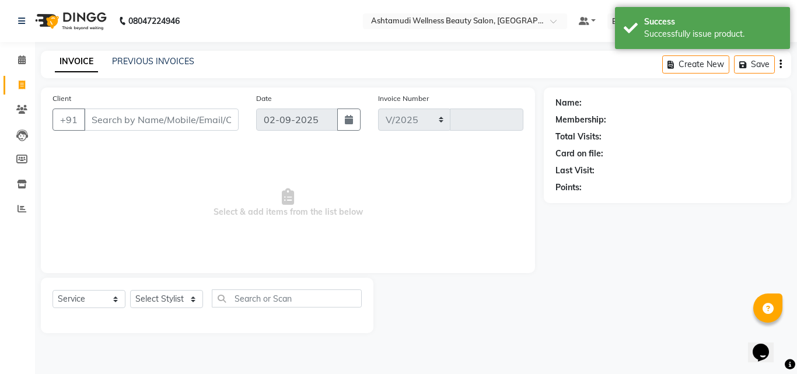
select select "4630"
type input "4190"
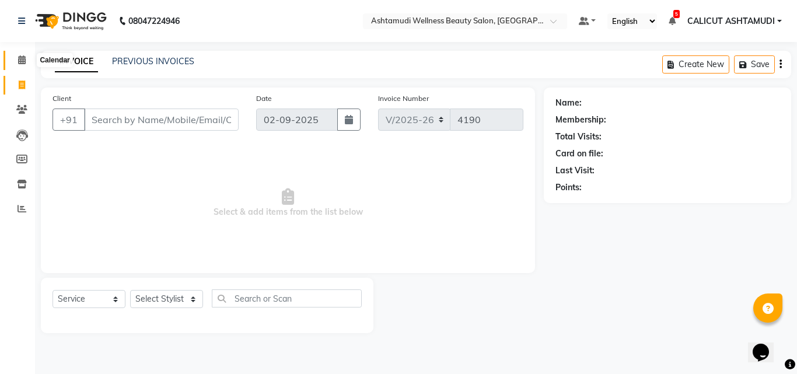
drag, startPoint x: 17, startPoint y: 61, endPoint x: 27, endPoint y: 75, distance: 17.2
click at [18, 61] on icon at bounding box center [22, 59] width 8 height 9
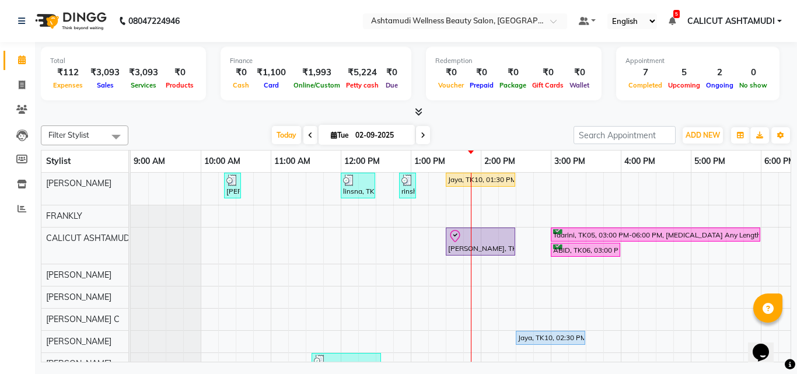
click at [473, 211] on div "Febina, TK02, 10:20 AM-10:35 AM, Eyebrows Threading linsna, TK08, 12:00 PM-12:3…" at bounding box center [656, 368] width 1050 height 391
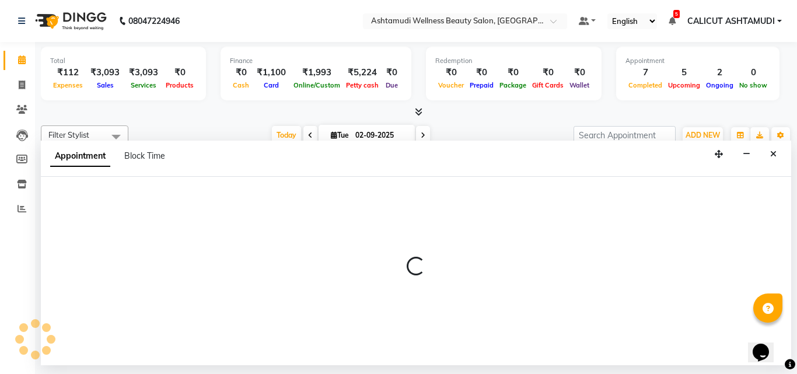
select select "26969"
select select "tentative"
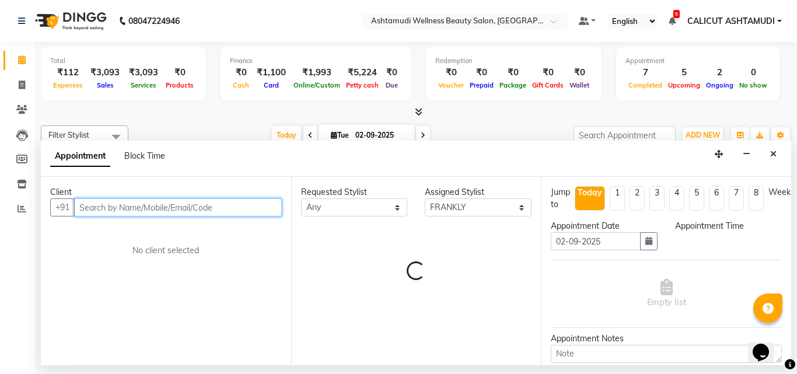
select select "825"
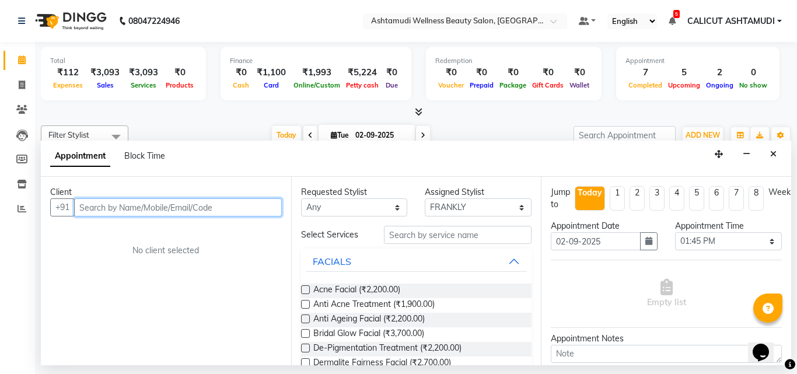
click at [150, 211] on input "text" at bounding box center [178, 207] width 208 height 18
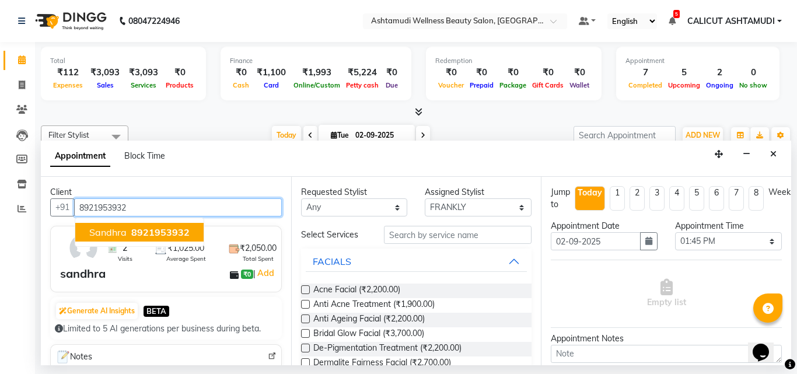
type input "8921953932"
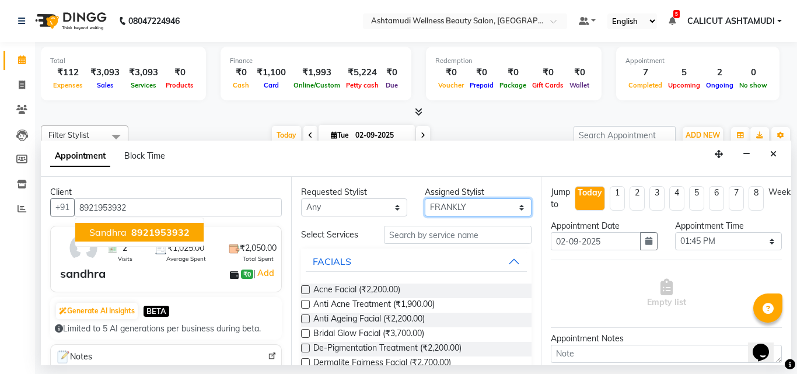
click at [500, 210] on select "Select [PERSON_NAME] C [PERSON_NAME] [PERSON_NAME] CALICUT ASHTAMUDI FRANKLY KR…" at bounding box center [478, 207] width 107 height 18
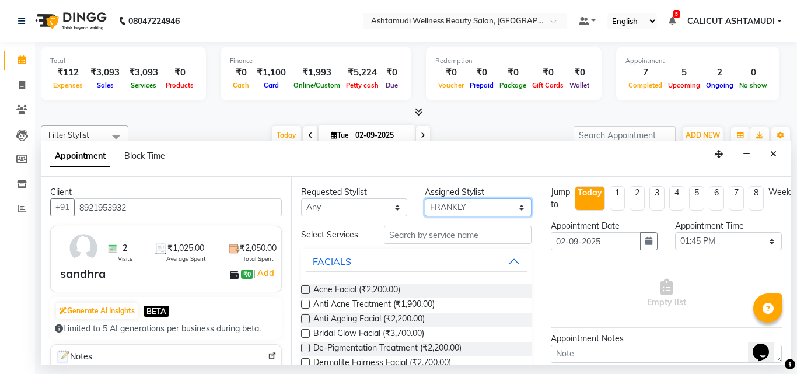
select select "49528"
click at [425, 198] on select "Select [PERSON_NAME] C [PERSON_NAME] [PERSON_NAME] CALICUT ASHTAMUDI FRANKLY KR…" at bounding box center [478, 207] width 107 height 18
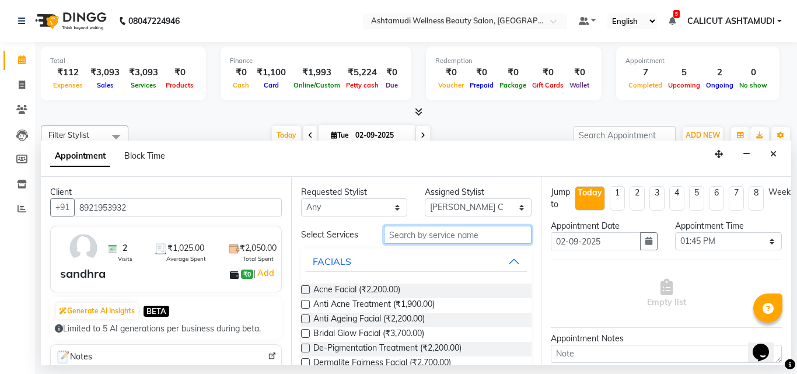
click at [436, 234] on input "text" at bounding box center [458, 235] width 148 height 18
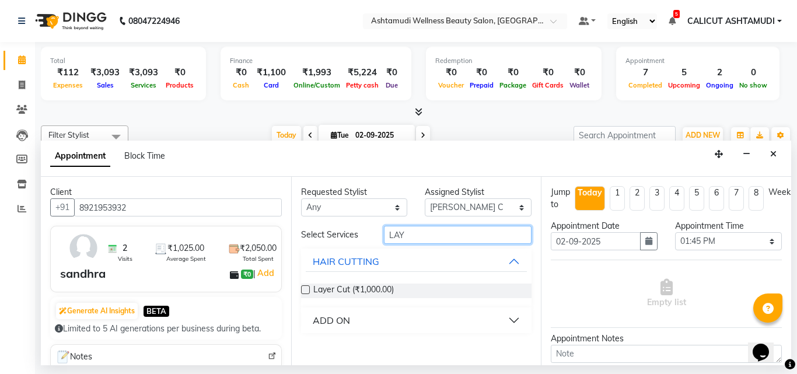
type input "LAY"
click at [302, 293] on label at bounding box center [305, 289] width 9 height 9
click at [302, 293] on input "checkbox" at bounding box center [305, 291] width 8 height 8
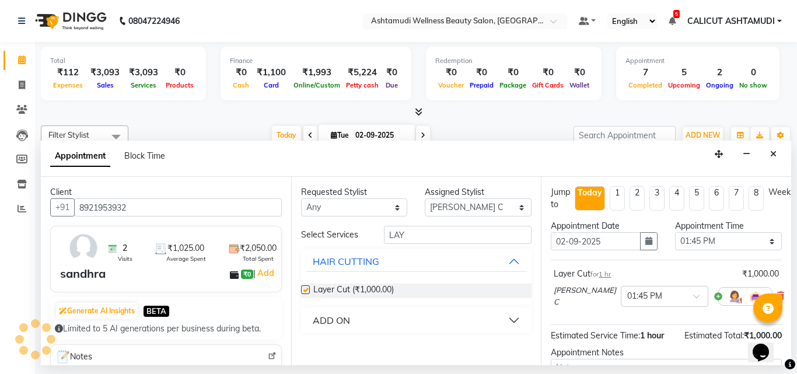
checkbox input "false"
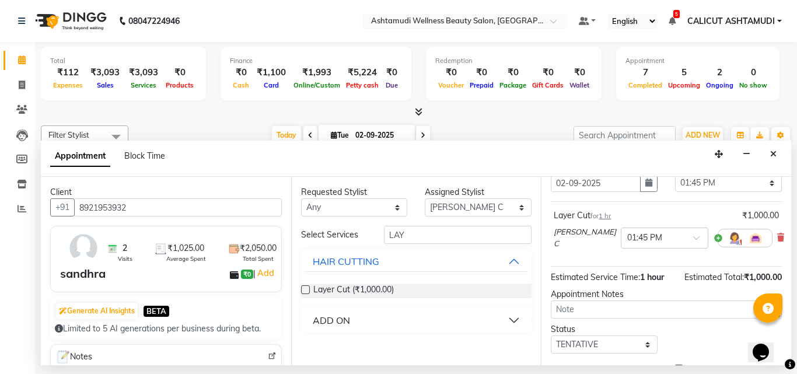
scroll to position [127, 0]
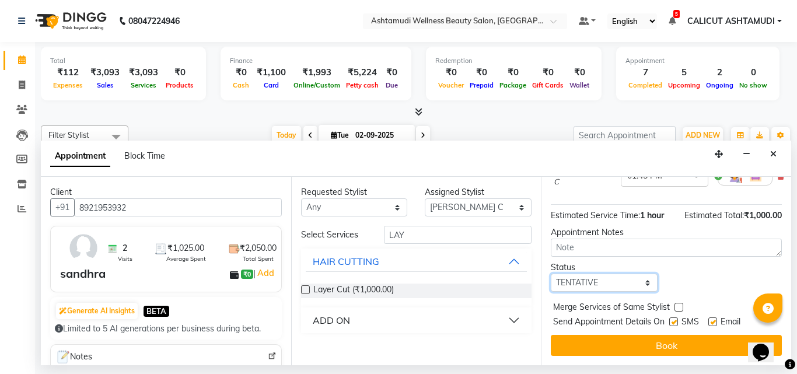
click at [569, 278] on select "Select TENTATIVE CONFIRM CHECK-IN UPCOMING" at bounding box center [604, 283] width 107 height 18
select select "check-in"
click at [551, 274] on select "Select TENTATIVE CONFIRM CHECK-IN UPCOMING" at bounding box center [604, 283] width 107 height 18
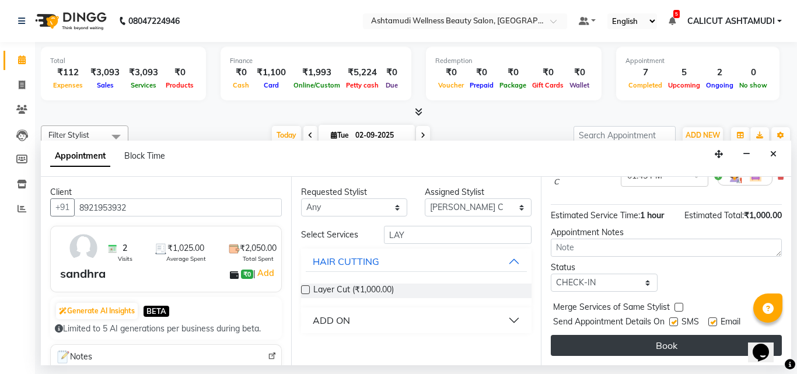
click at [577, 335] on button "Book" at bounding box center [666, 345] width 231 height 21
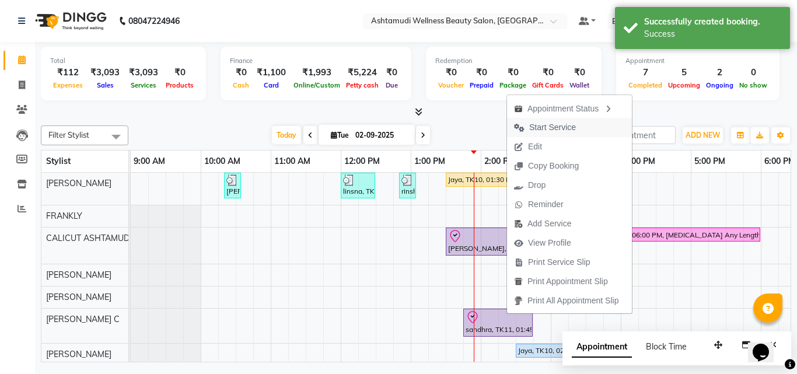
click at [551, 120] on span "Start Service" at bounding box center [545, 127] width 76 height 19
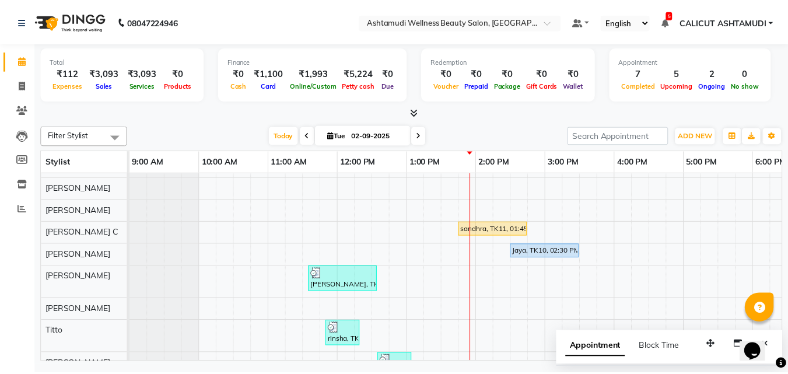
scroll to position [0, 0]
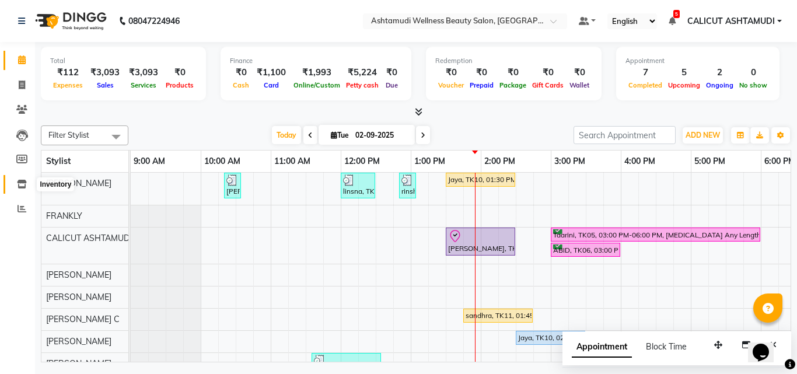
drag, startPoint x: 21, startPoint y: 184, endPoint x: 34, endPoint y: 176, distance: 16.0
click at [21, 185] on icon at bounding box center [22, 184] width 10 height 9
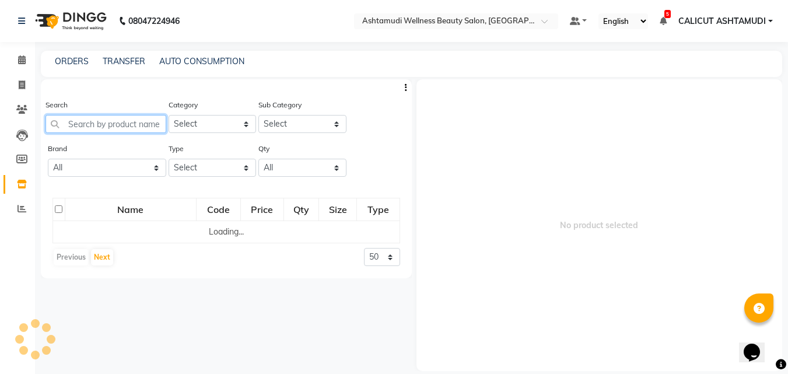
click at [90, 125] on input "text" at bounding box center [105, 124] width 121 height 18
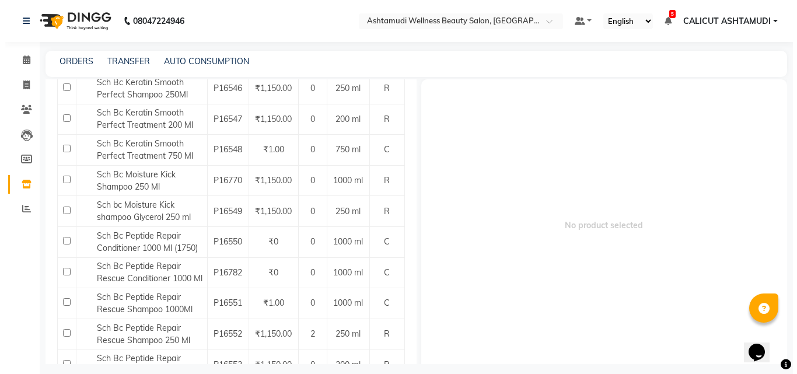
scroll to position [233, 0]
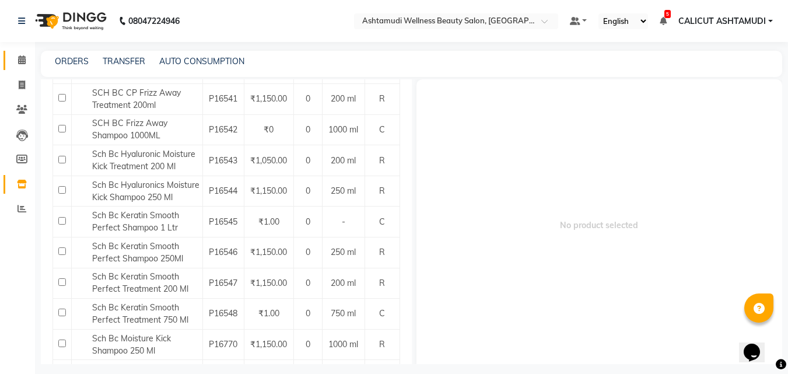
type input "SCH"
click at [27, 66] on span at bounding box center [22, 60] width 20 height 13
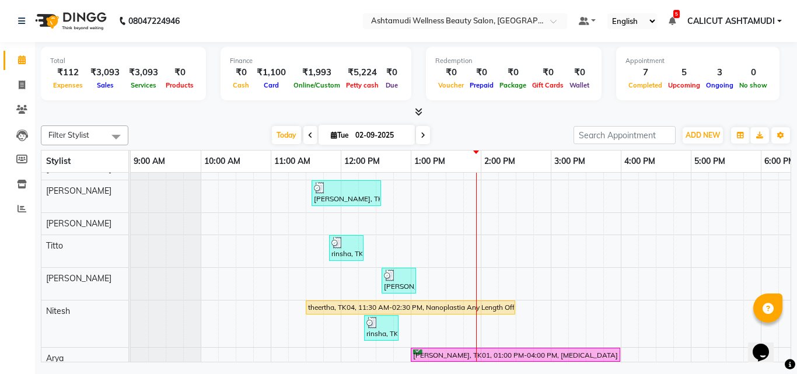
scroll to position [211, 0]
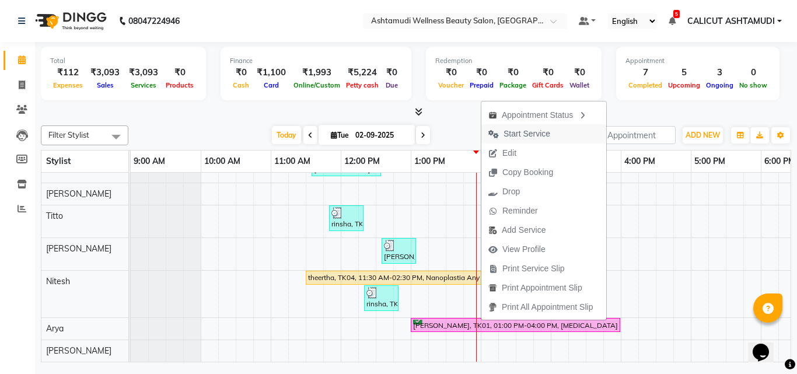
click at [530, 135] on span "Start Service" at bounding box center [526, 134] width 47 height 12
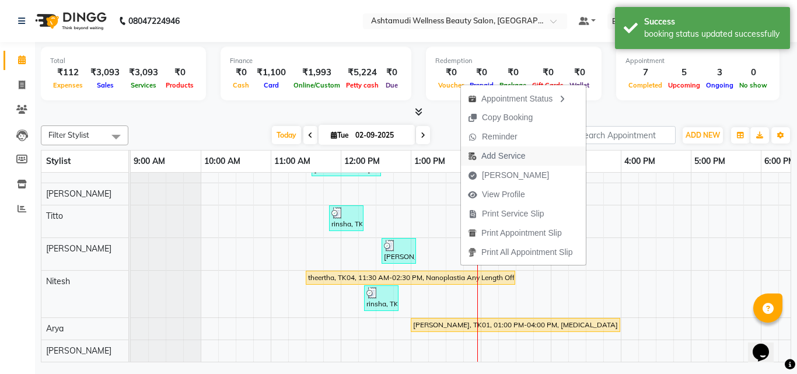
click at [504, 159] on span "Add Service" at bounding box center [503, 156] width 44 height 12
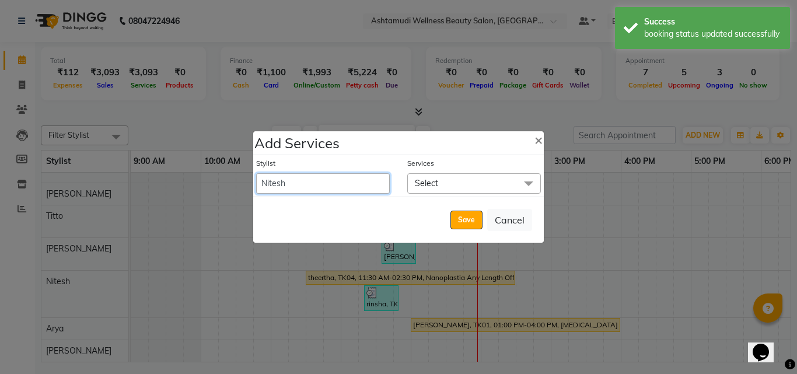
click at [332, 188] on select "[PERSON_NAME] C [PERSON_NAME] [PERSON_NAME] CALICUT ASHTAMUDI FRANKLY [PERSON_N…" at bounding box center [323, 183] width 134 height 20
select select "54081"
click at [256, 173] on select "[PERSON_NAME] C [PERSON_NAME] [PERSON_NAME] CALICUT ASHTAMUDI FRANKLY [PERSON_N…" at bounding box center [323, 183] width 134 height 20
select select "870"
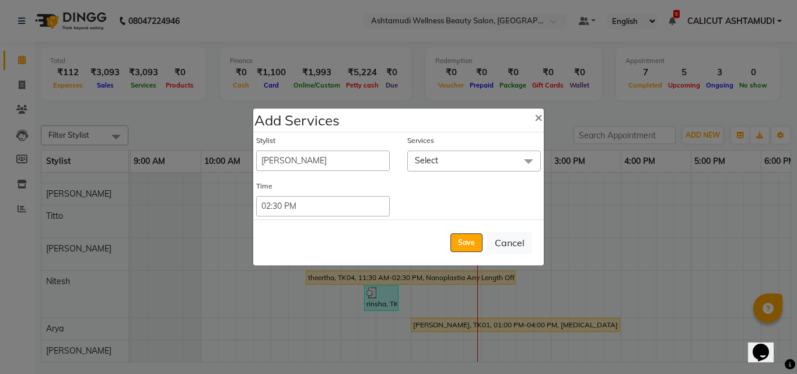
click at [458, 163] on span "Select" at bounding box center [474, 160] width 134 height 20
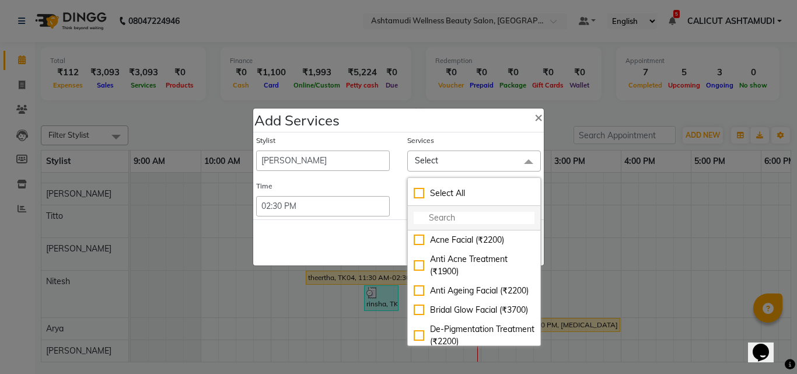
click at [483, 217] on input "multiselect-search" at bounding box center [474, 218] width 121 height 12
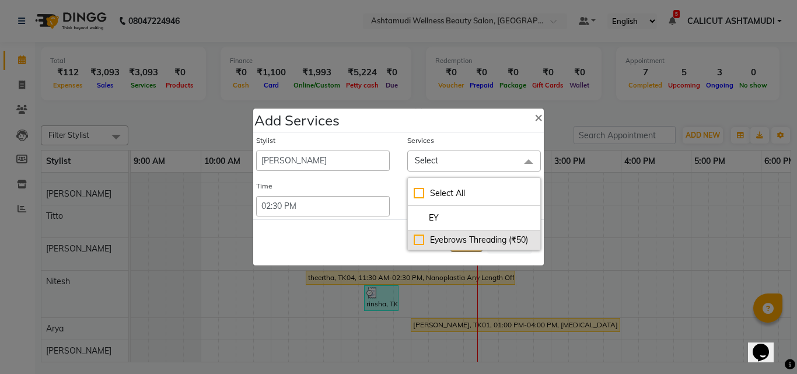
type input "EY"
drag, startPoint x: 417, startPoint y: 240, endPoint x: 359, endPoint y: 237, distance: 58.4
click at [416, 243] on div "Eyebrows Threading (₹50)" at bounding box center [474, 240] width 121 height 12
checkbox input "true"
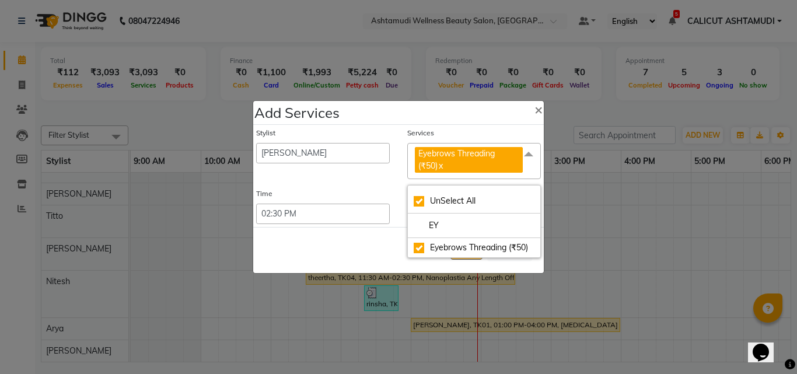
click at [359, 237] on div "Save Cancel" at bounding box center [398, 250] width 290 height 46
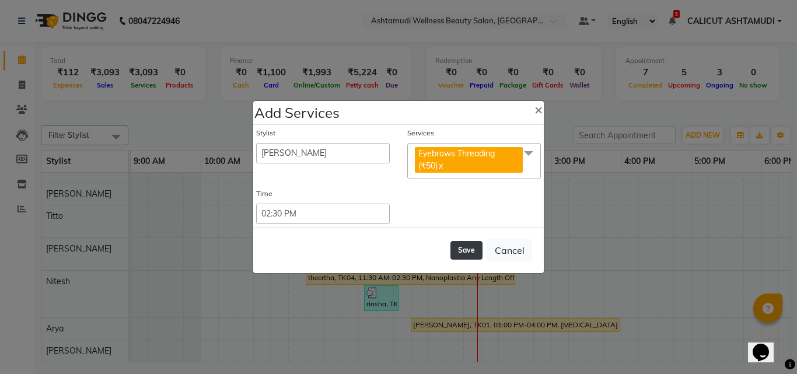
click at [469, 251] on button "Save" at bounding box center [466, 250] width 32 height 19
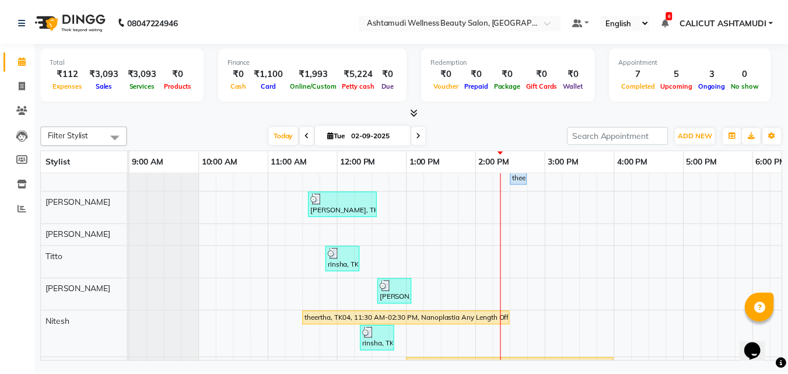
scroll to position [225, 0]
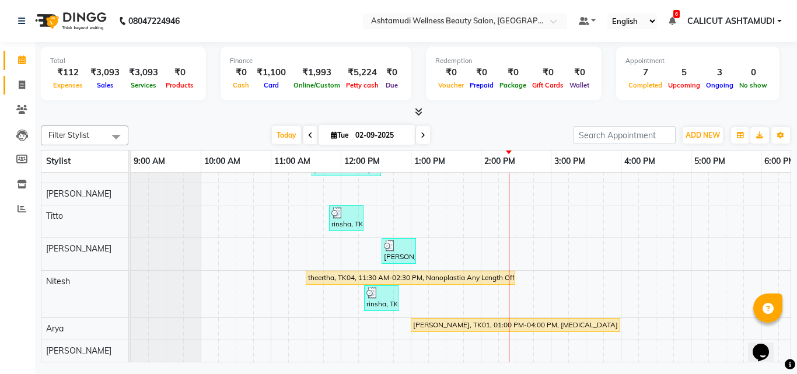
click at [29, 81] on span at bounding box center [22, 85] width 20 height 13
select select "service"
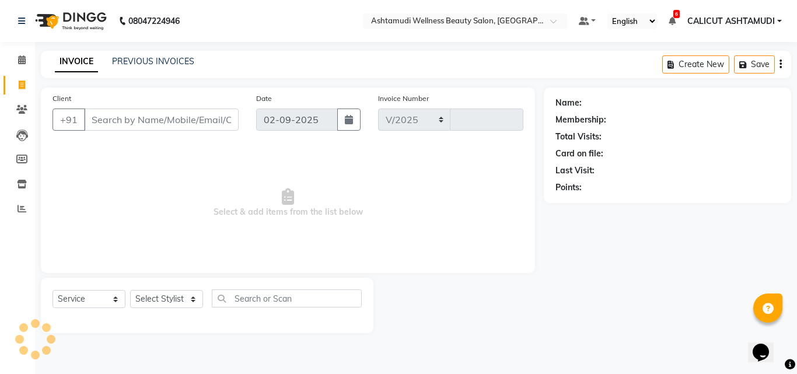
select select "4630"
type input "4190"
click at [167, 300] on select "Select Stylist" at bounding box center [166, 299] width 73 height 18
select select "72440"
click at [130, 290] on select "Select Stylist [PERSON_NAME] C [PERSON_NAME] [PERSON_NAME] CALICUT ASHTAMUDI FR…" at bounding box center [166, 299] width 73 height 18
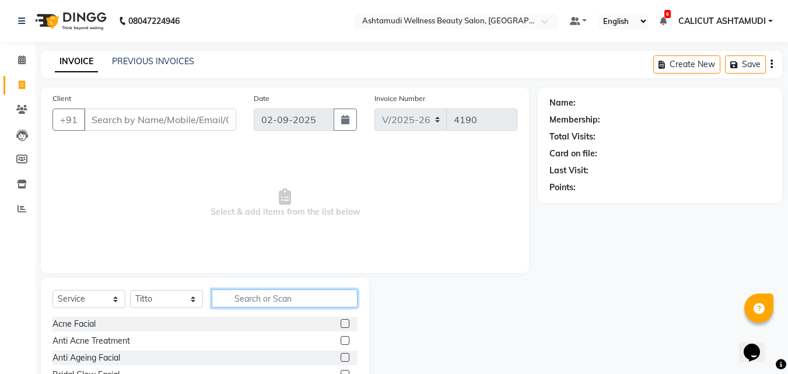
click at [247, 297] on input "text" at bounding box center [285, 298] width 146 height 18
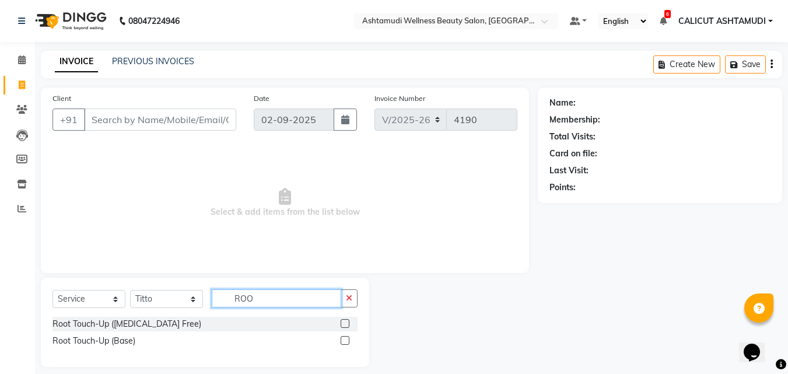
type input "ROO"
click at [343, 338] on label at bounding box center [345, 340] width 9 height 9
click at [343, 338] on input "checkbox" at bounding box center [345, 341] width 8 height 8
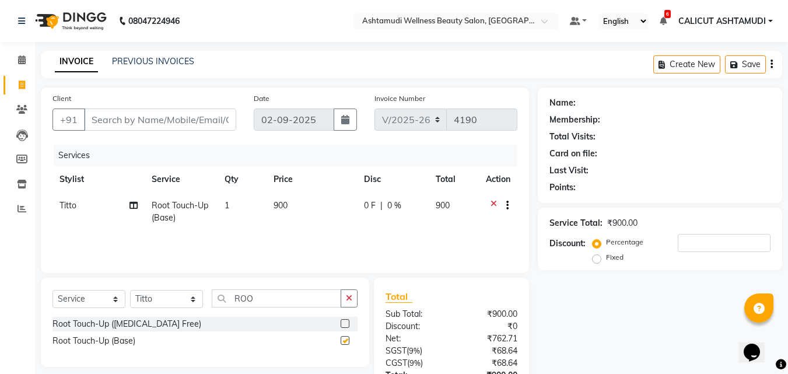
checkbox input "false"
click at [155, 122] on input "Client" at bounding box center [160, 119] width 152 height 22
type input "9"
type input "0"
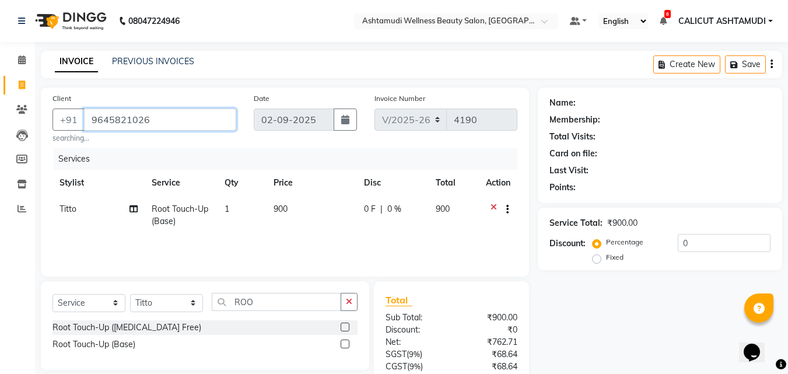
type input "9645821026"
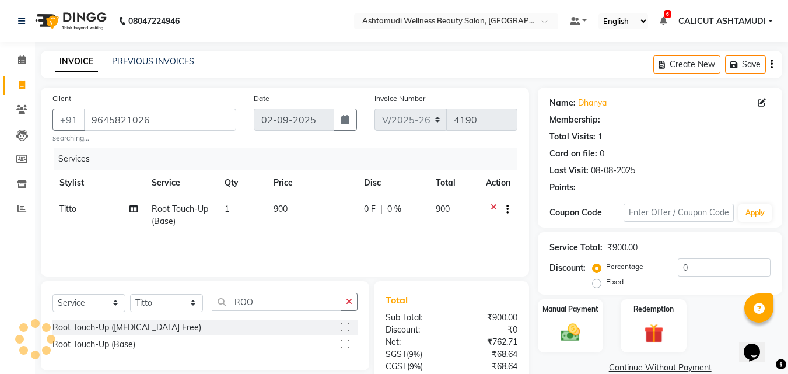
select select "1: Object"
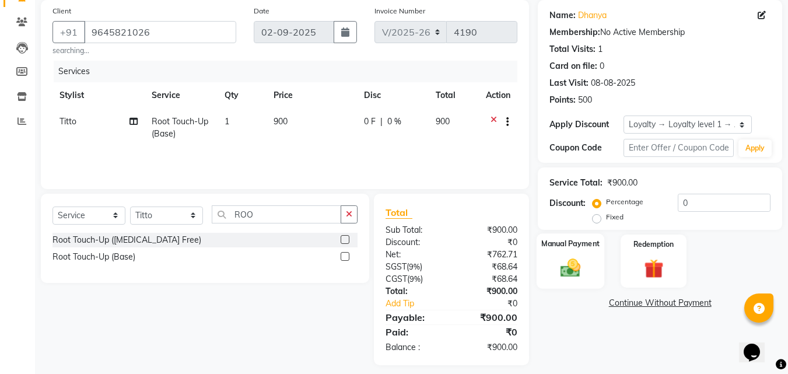
scroll to position [96, 0]
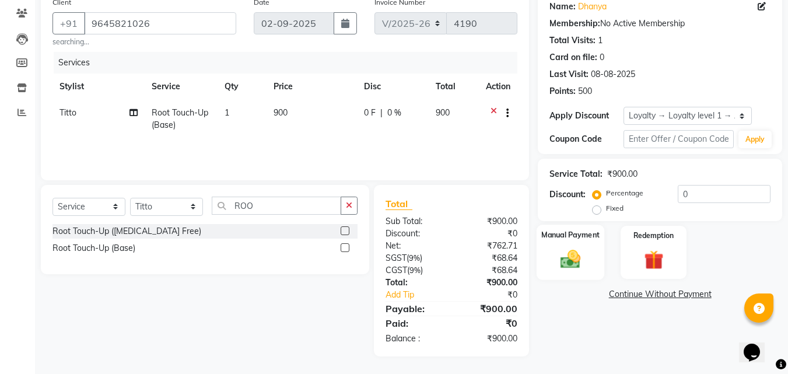
click at [567, 265] on img at bounding box center [570, 258] width 33 height 23
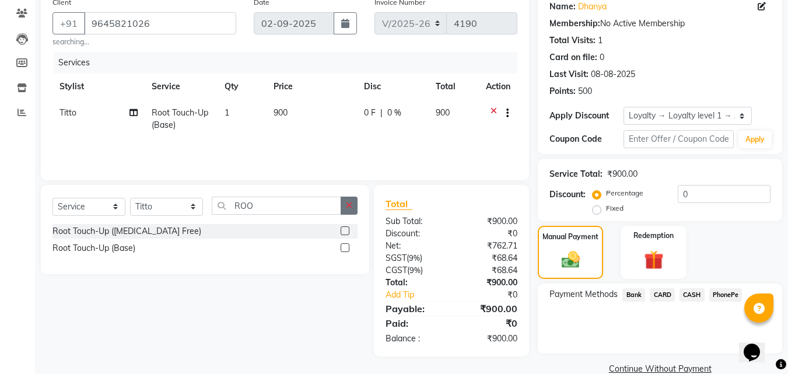
drag, startPoint x: 350, startPoint y: 202, endPoint x: 258, endPoint y: 217, distance: 92.7
click at [349, 203] on icon "button" at bounding box center [349, 205] width 6 height 8
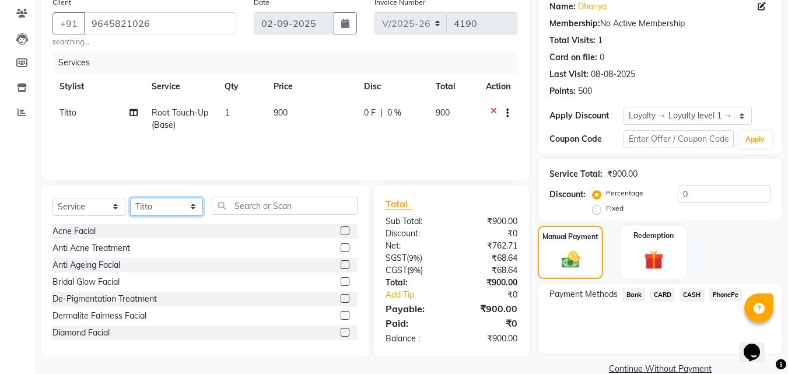
click at [188, 204] on select "Select Stylist [PERSON_NAME] C [PERSON_NAME] [PERSON_NAME] CALICUT ASHTAMUDI FR…" at bounding box center [166, 207] width 73 height 18
click at [251, 206] on input "text" at bounding box center [285, 206] width 146 height 18
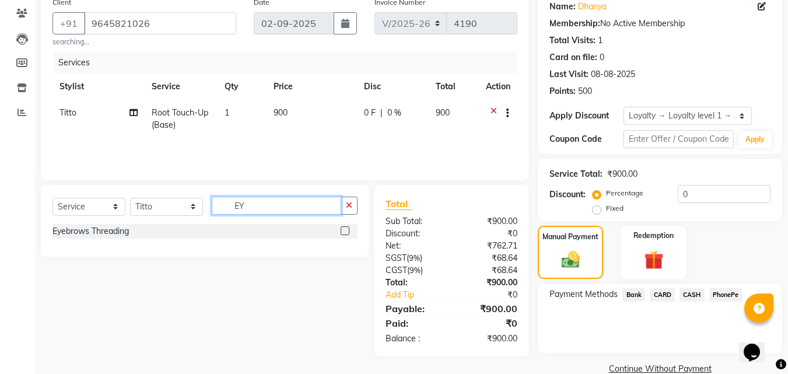
type input "EY"
click at [344, 232] on label at bounding box center [345, 230] width 9 height 9
click at [344, 232] on input "checkbox" at bounding box center [345, 231] width 8 height 8
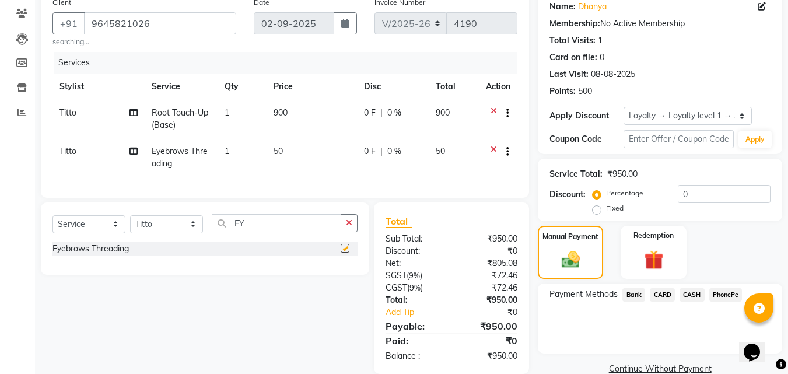
checkbox input "false"
click at [346, 227] on icon "button" at bounding box center [349, 223] width 6 height 8
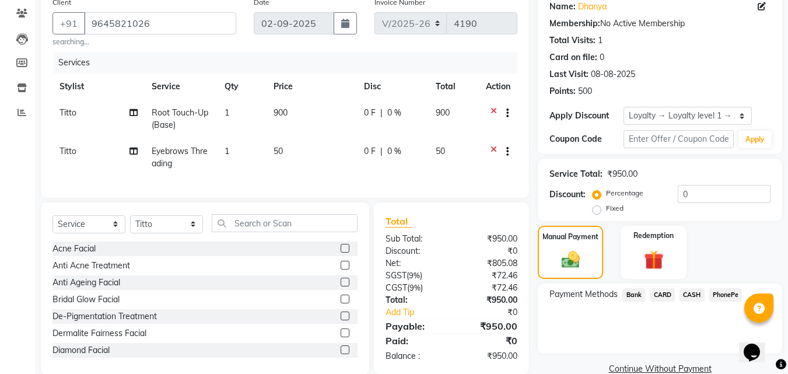
click at [71, 152] on span "Titto" at bounding box center [67, 151] width 17 height 10
select select "72440"
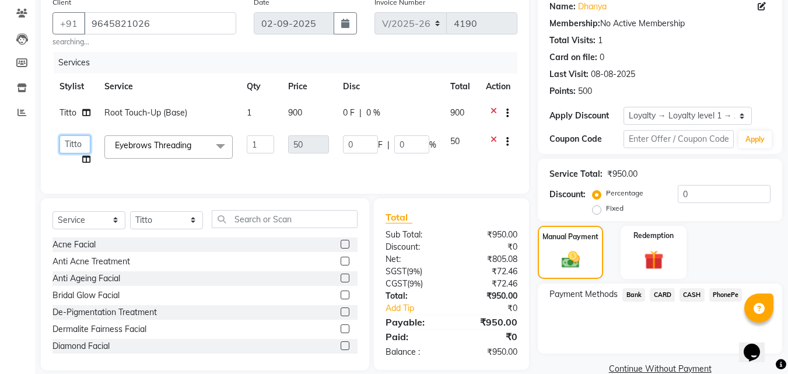
click at [73, 146] on select "[PERSON_NAME] C [PERSON_NAME] [PERSON_NAME] CALICUT ASHTAMUDI FRANKLY [PERSON_N…" at bounding box center [74, 144] width 31 height 18
drag, startPoint x: 405, startPoint y: 168, endPoint x: 466, endPoint y: 189, distance: 64.2
click at [406, 171] on td "0 F | 0 %" at bounding box center [389, 150] width 107 height 44
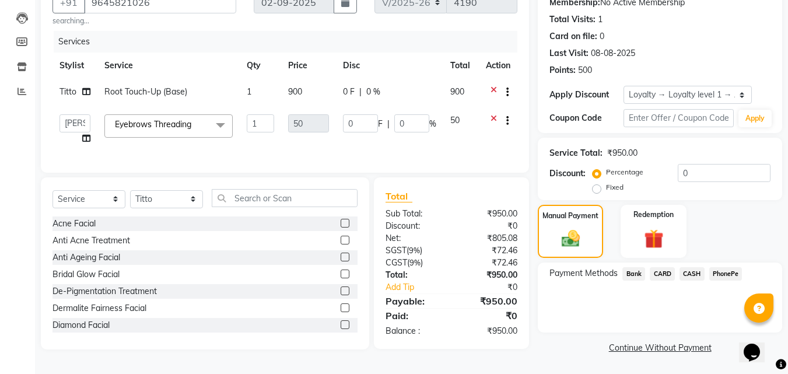
click at [722, 276] on span "PhonePe" at bounding box center [725, 273] width 33 height 13
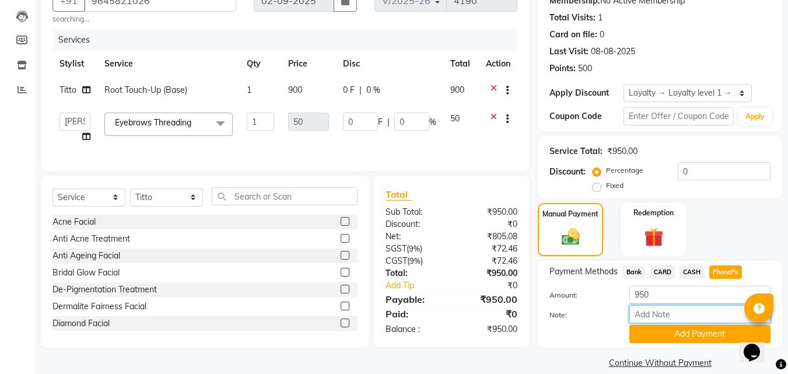
click at [692, 322] on input "Note:" at bounding box center [699, 314] width 141 height 18
type input "frankly"
click at [693, 330] on button "Add Payment" at bounding box center [699, 334] width 141 height 18
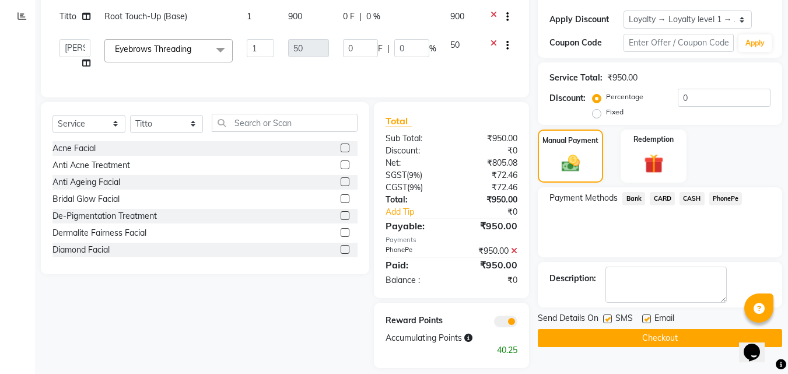
scroll to position [213, 0]
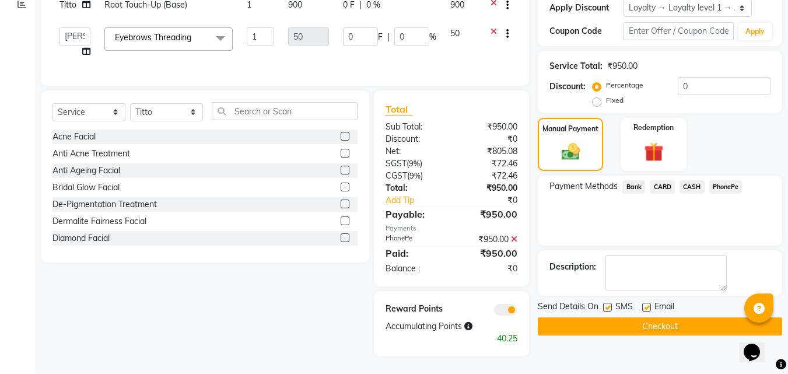
click at [611, 317] on button "Checkout" at bounding box center [660, 326] width 244 height 18
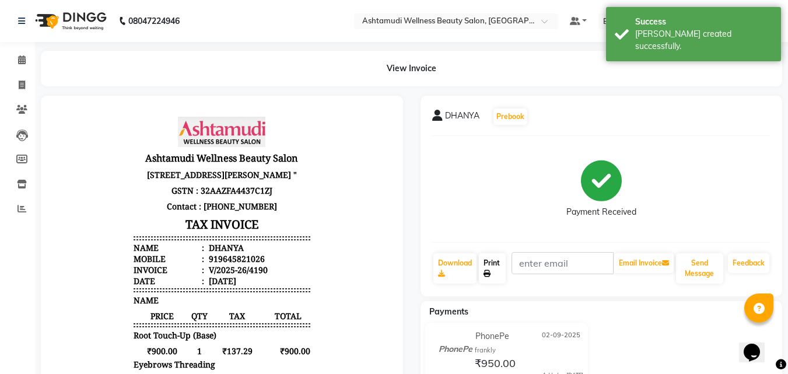
click at [489, 268] on link "Print" at bounding box center [492, 268] width 27 height 30
click at [18, 61] on icon at bounding box center [22, 59] width 8 height 9
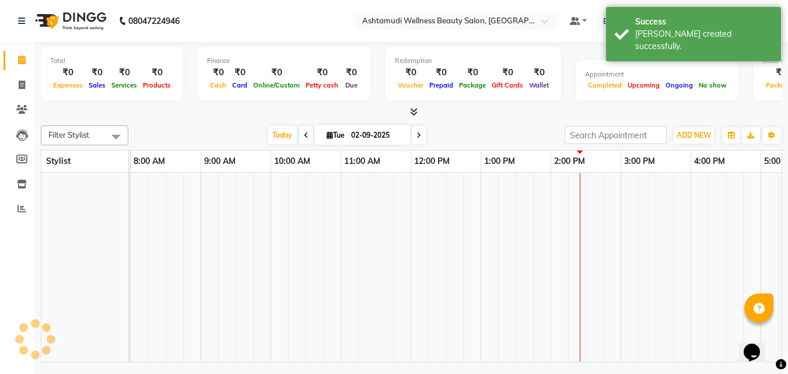
click at [18, 61] on icon at bounding box center [22, 59] width 8 height 9
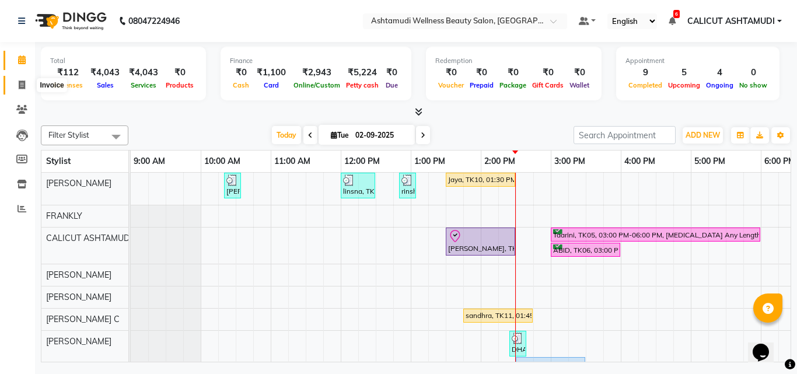
click at [19, 86] on icon at bounding box center [22, 84] width 6 height 9
select select "service"
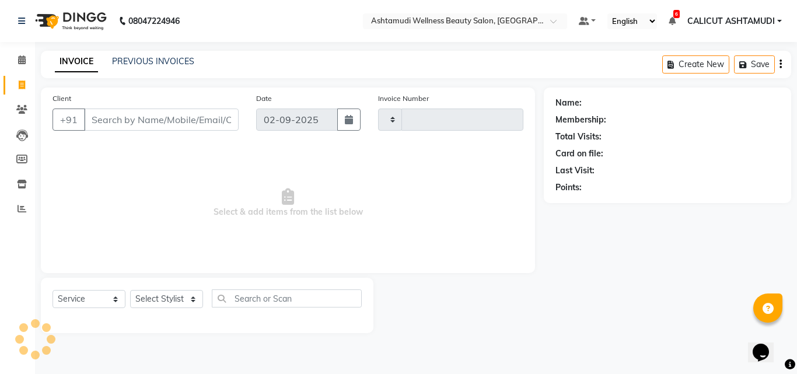
type input "4191"
select select "4630"
click at [183, 304] on select "Select Stylist" at bounding box center [166, 299] width 73 height 18
select select "72440"
click at [130, 290] on select "Select Stylist [PERSON_NAME] C [PERSON_NAME] [PERSON_NAME] CALICUT ASHTAMUDI FR…" at bounding box center [166, 299] width 73 height 18
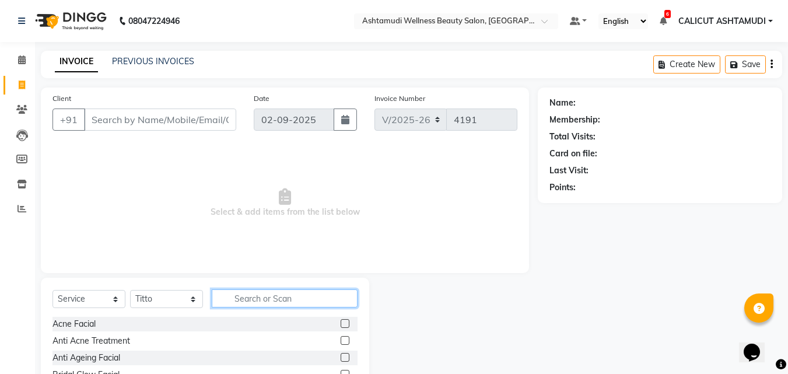
click at [261, 303] on input "text" at bounding box center [285, 298] width 146 height 18
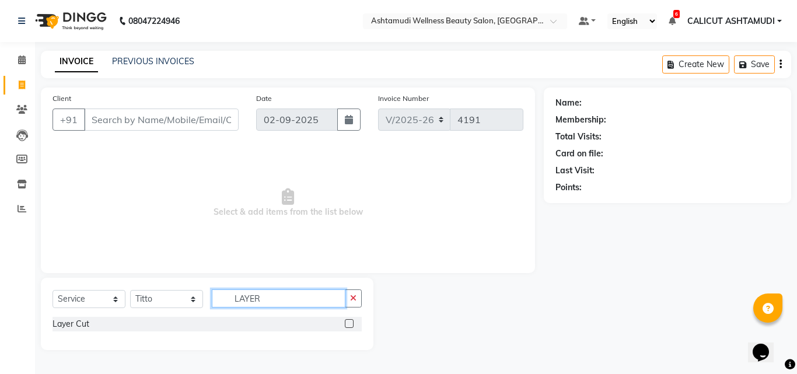
type input "LAYER"
click at [351, 325] on label at bounding box center [349, 323] width 9 height 9
click at [351, 325] on input "checkbox" at bounding box center [349, 324] width 8 height 8
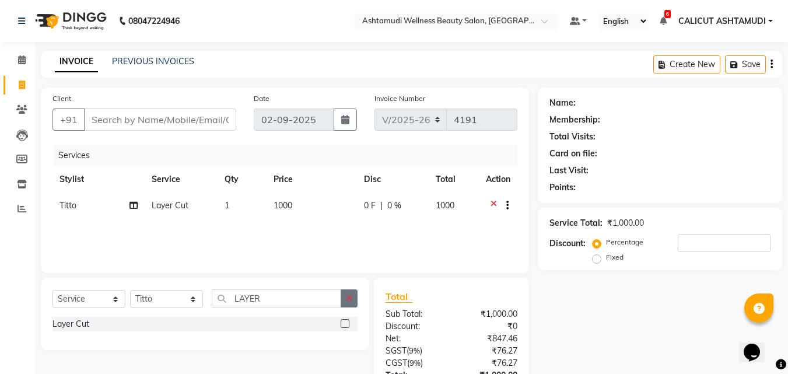
click at [353, 303] on button "button" at bounding box center [349, 298] width 17 height 18
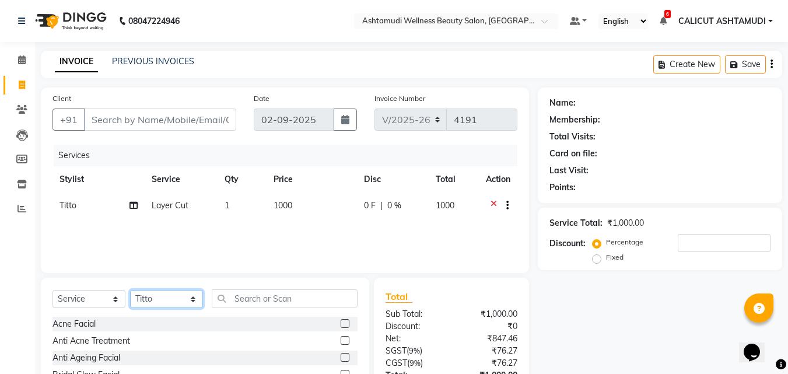
click at [171, 302] on select "Select Stylist [PERSON_NAME] C [PERSON_NAME] [PERSON_NAME] CALICUT ASHTAMUDI FR…" at bounding box center [166, 299] width 73 height 18
click at [130, 290] on select "Select Stylist [PERSON_NAME] C [PERSON_NAME] [PERSON_NAME] CALICUT ASHTAMUDI FR…" at bounding box center [166, 299] width 73 height 18
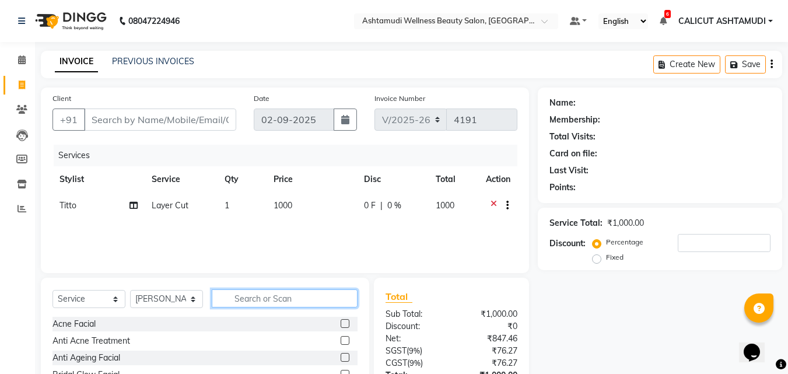
click at [278, 303] on input "text" at bounding box center [285, 298] width 146 height 18
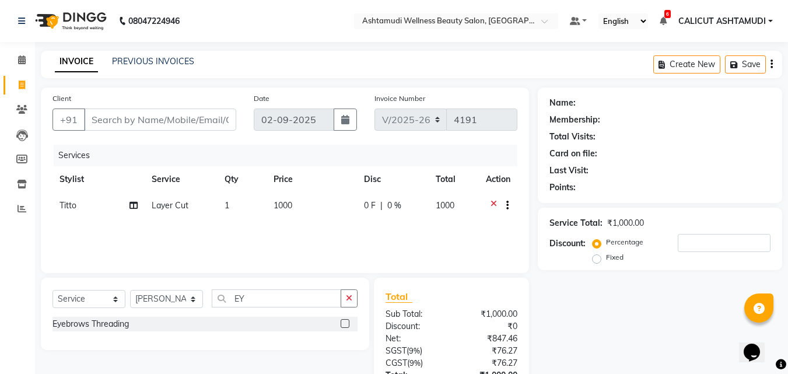
click at [346, 326] on label at bounding box center [345, 323] width 9 height 9
click at [346, 326] on input "checkbox" at bounding box center [345, 324] width 8 height 8
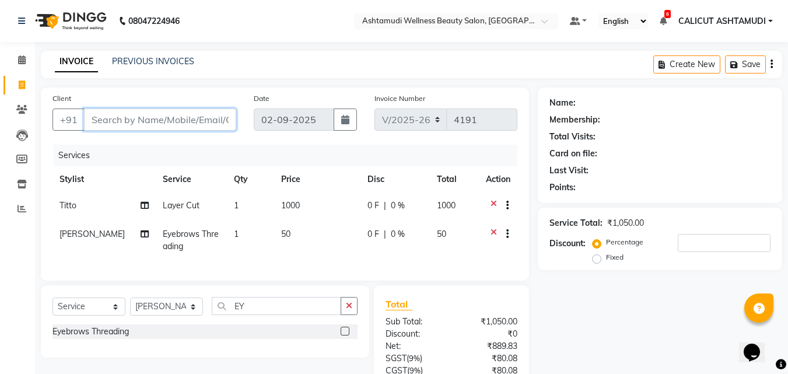
click at [132, 124] on input "Client" at bounding box center [160, 119] width 152 height 22
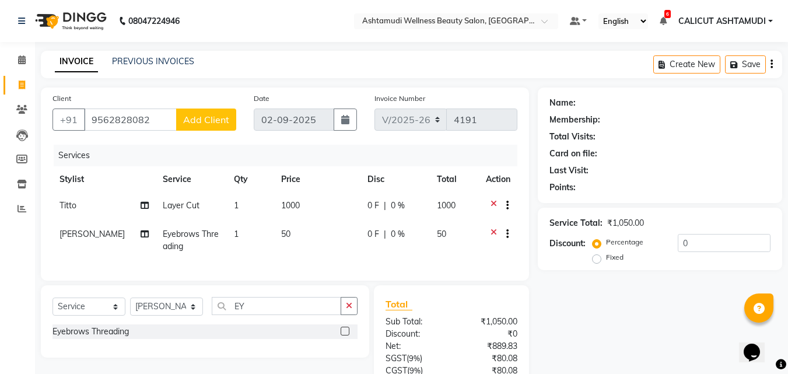
click at [208, 117] on span "Add Client" at bounding box center [206, 120] width 46 height 12
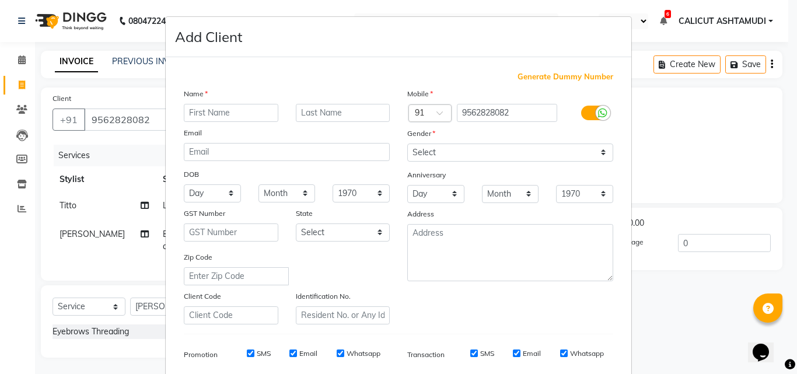
click at [193, 110] on input "text" at bounding box center [231, 113] width 94 height 18
drag, startPoint x: 430, startPoint y: 151, endPoint x: 433, endPoint y: 159, distance: 8.7
click at [430, 151] on select "Select [DEMOGRAPHIC_DATA] [DEMOGRAPHIC_DATA] Other Prefer Not To Say" at bounding box center [510, 152] width 206 height 18
click at [407, 143] on select "Select [DEMOGRAPHIC_DATA] [DEMOGRAPHIC_DATA] Other Prefer Not To Say" at bounding box center [510, 152] width 206 height 18
click at [474, 145] on select "Select [DEMOGRAPHIC_DATA] [DEMOGRAPHIC_DATA] Other Prefer Not To Say" at bounding box center [510, 152] width 206 height 18
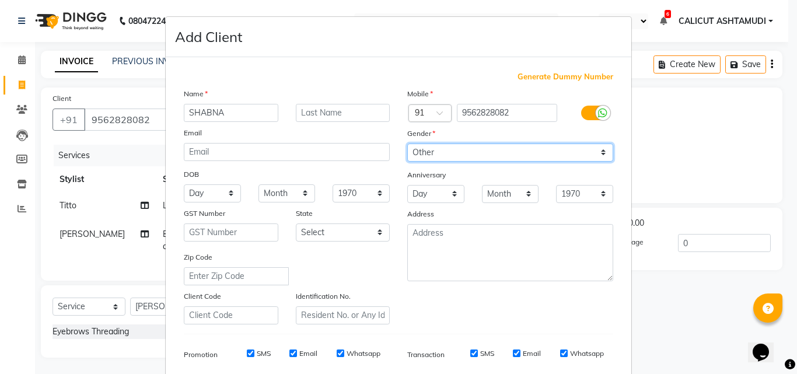
click at [407, 143] on select "Select [DEMOGRAPHIC_DATA] [DEMOGRAPHIC_DATA] Other Prefer Not To Say" at bounding box center [510, 152] width 206 height 18
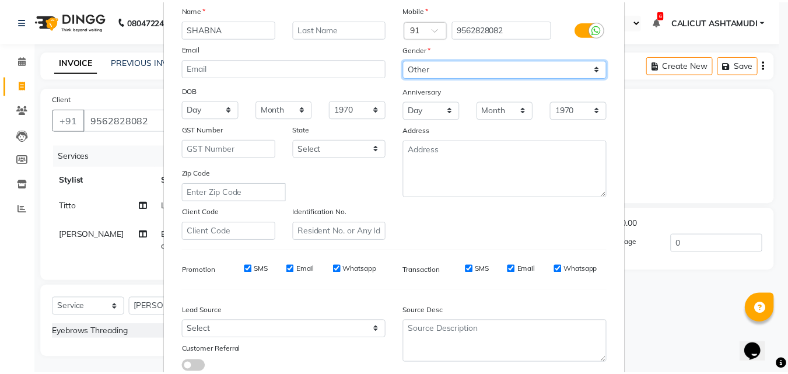
scroll to position [164, 0]
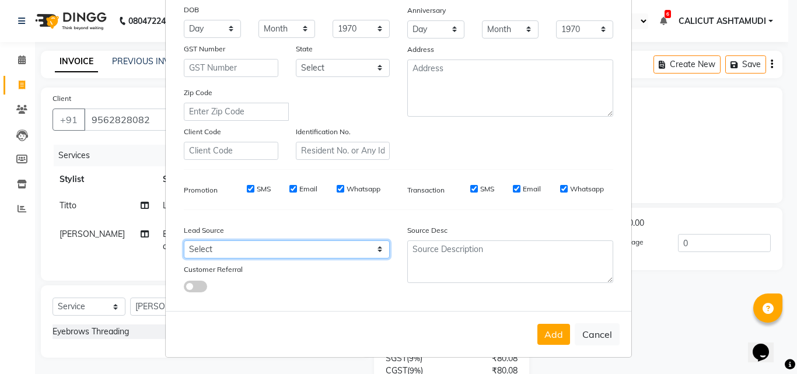
click at [302, 247] on select "Select Walk-in Referral Internet Friend Word of Mouth Advertisement Facebook Ju…" at bounding box center [287, 249] width 206 height 18
click at [184, 240] on select "Select Walk-in Referral Internet Friend Word of Mouth Advertisement Facebook Ju…" at bounding box center [287, 249] width 206 height 18
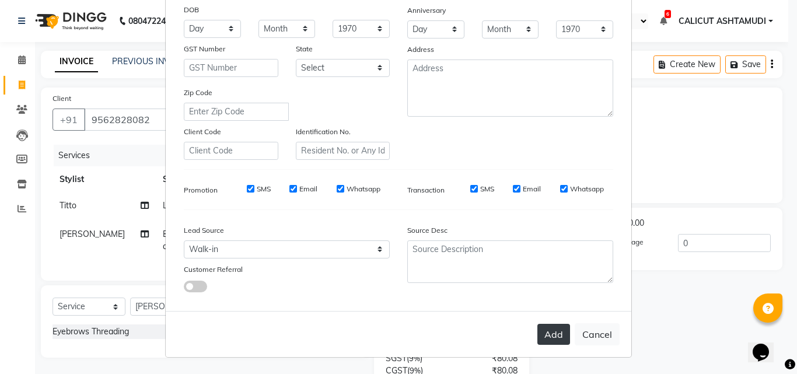
click at [546, 334] on button "Add" at bounding box center [553, 334] width 33 height 21
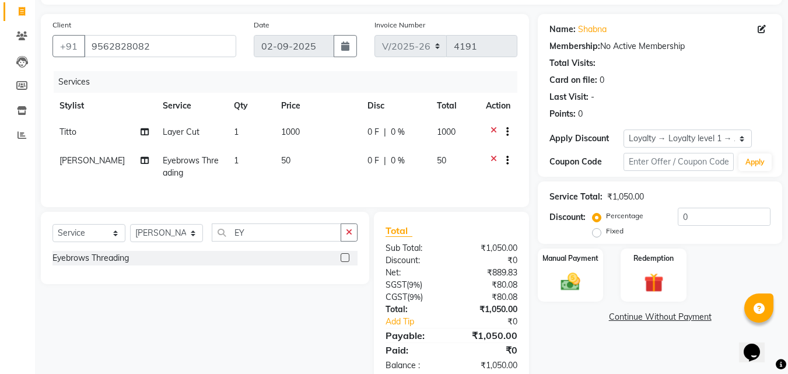
scroll to position [109, 0]
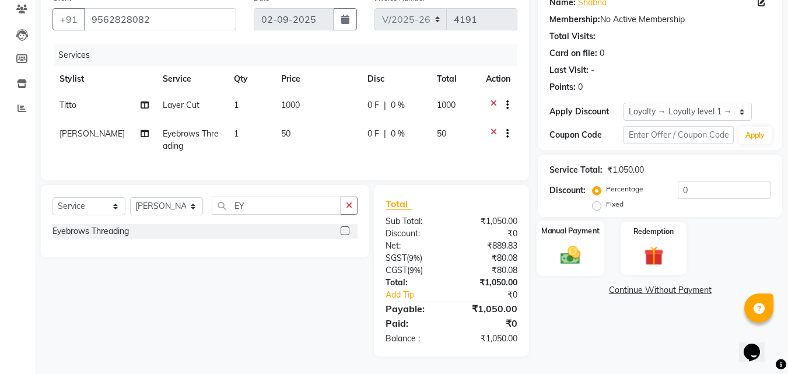
click at [579, 254] on img at bounding box center [570, 254] width 33 height 23
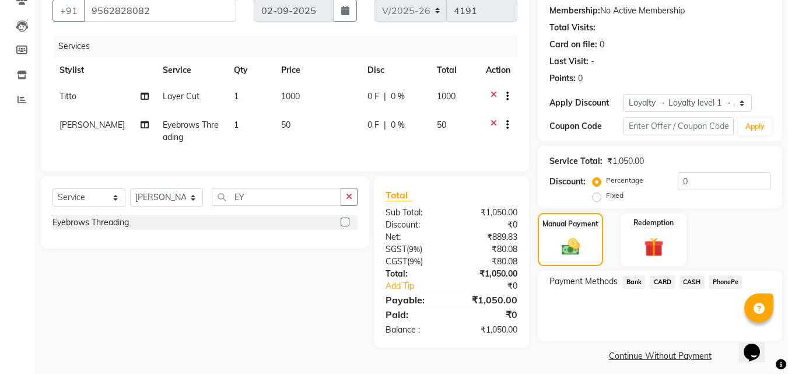
click at [730, 285] on span "PhonePe" at bounding box center [725, 281] width 33 height 13
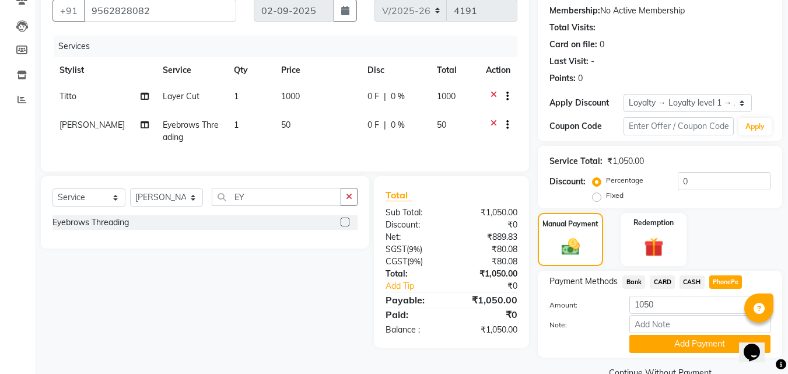
click at [185, 311] on div "Select Service Product Membership Package Voucher Prepaid Gift Card Select Styl…" at bounding box center [200, 261] width 337 height 171
click at [703, 321] on input "Note:" at bounding box center [699, 324] width 141 height 18
click at [686, 342] on button "Add Payment" at bounding box center [699, 344] width 141 height 18
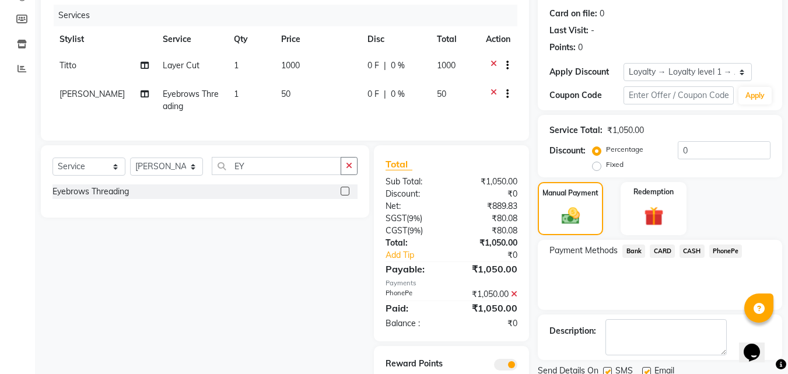
scroll to position [167, 0]
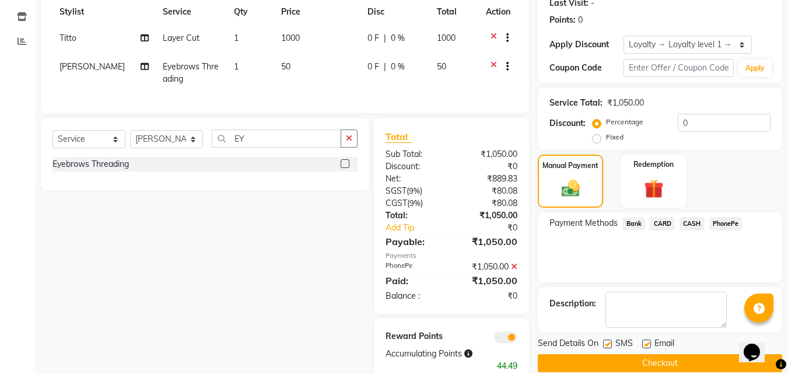
click at [647, 358] on button "Checkout" at bounding box center [660, 363] width 244 height 18
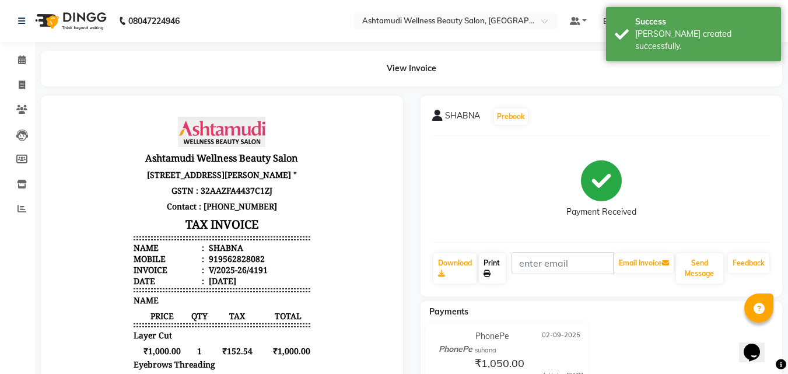
click at [496, 261] on link "Print" at bounding box center [492, 268] width 27 height 30
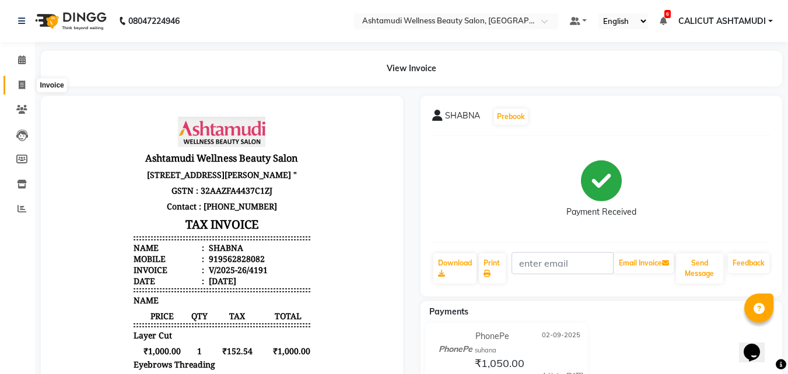
click at [19, 80] on icon at bounding box center [22, 84] width 6 height 9
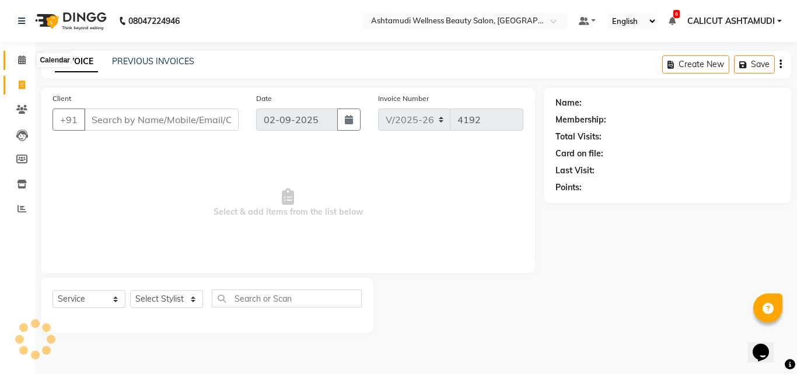
click at [22, 66] on span at bounding box center [22, 60] width 20 height 13
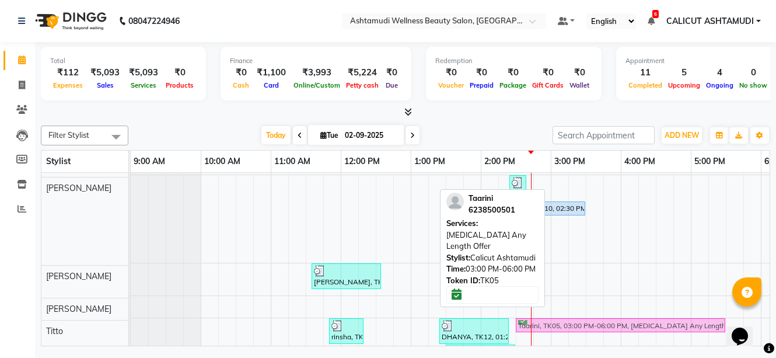
scroll to position [163, 0]
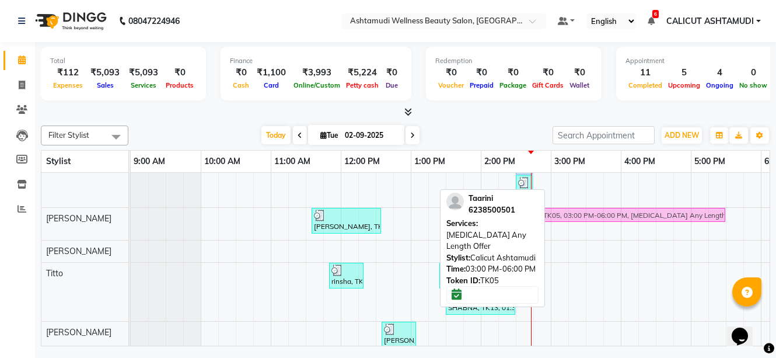
drag, startPoint x: 572, startPoint y: 233, endPoint x: 539, endPoint y: 226, distance: 34.0
click at [539, 226] on div "Filter Stylist Select All Amala George AMBILI C ANJANA DAS ANKITHA Arya CALICUT…" at bounding box center [405, 233] width 729 height 225
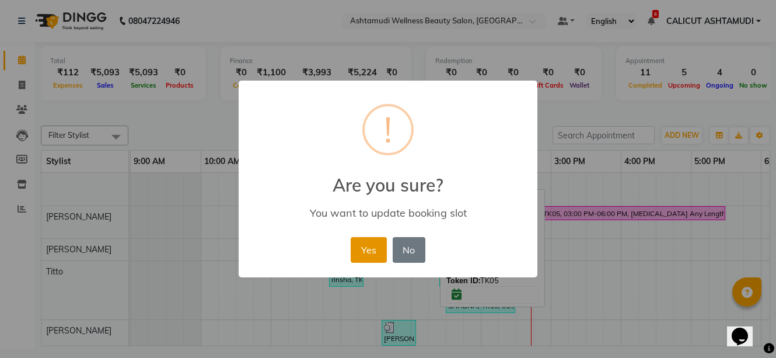
click at [373, 240] on button "Yes" at bounding box center [369, 250] width 36 height 26
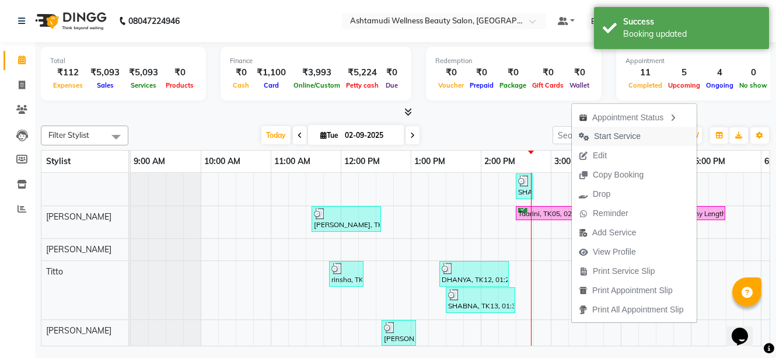
click at [614, 139] on span "Start Service" at bounding box center [617, 136] width 47 height 12
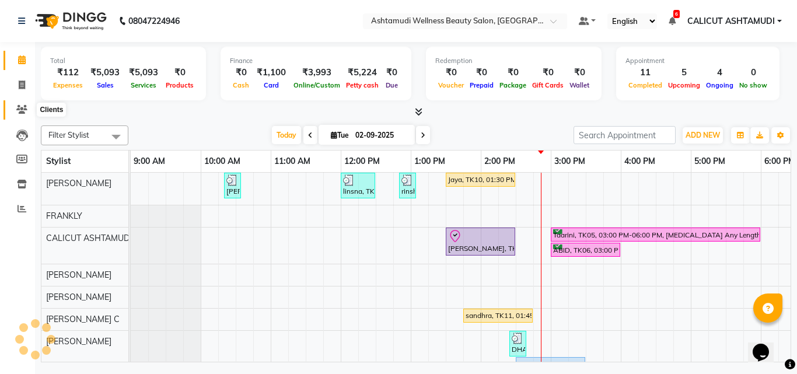
click at [22, 110] on icon at bounding box center [21, 109] width 11 height 9
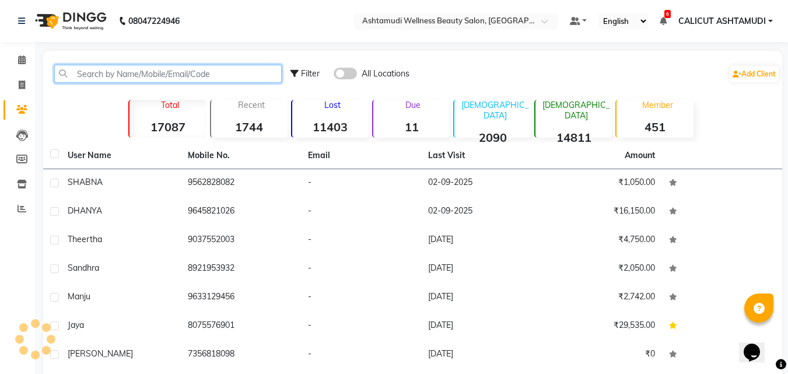
click at [87, 77] on input "text" at bounding box center [167, 74] width 227 height 18
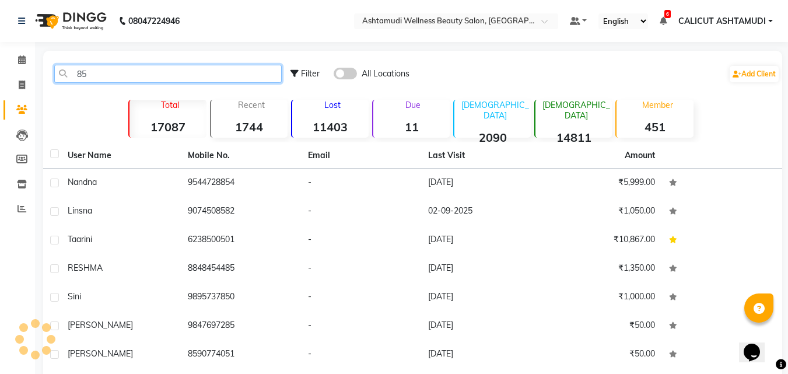
type input "8"
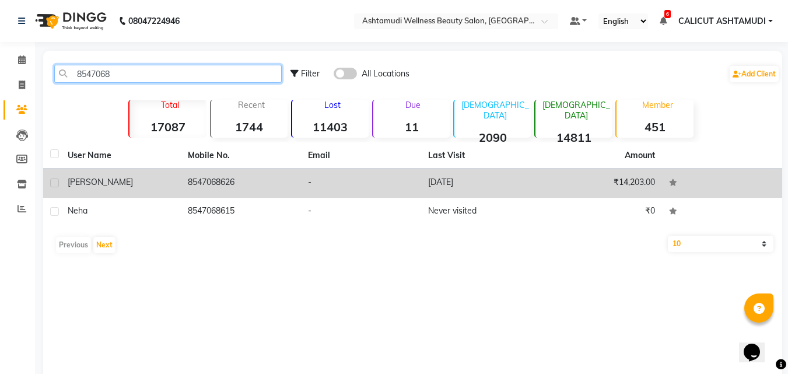
type input "8547068"
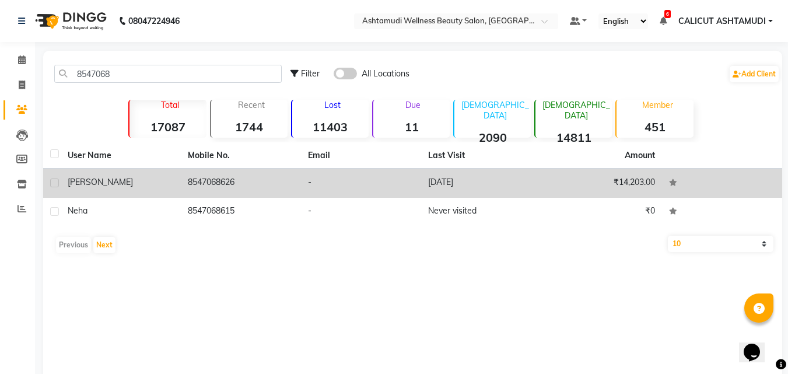
click at [262, 188] on td "8547068626" at bounding box center [241, 183] width 120 height 29
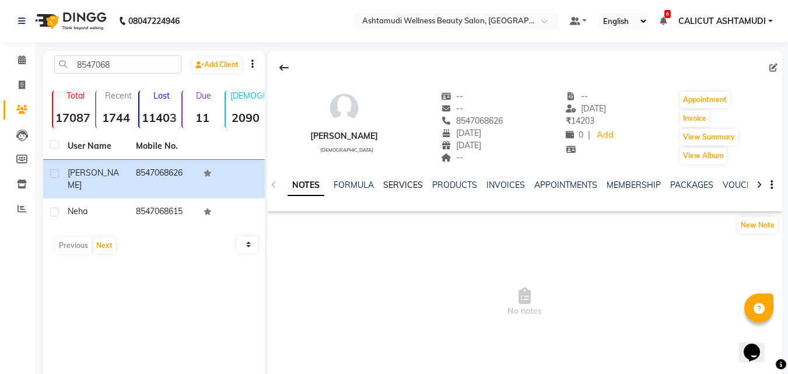
click at [393, 185] on link "SERVICES" at bounding box center [403, 185] width 40 height 10
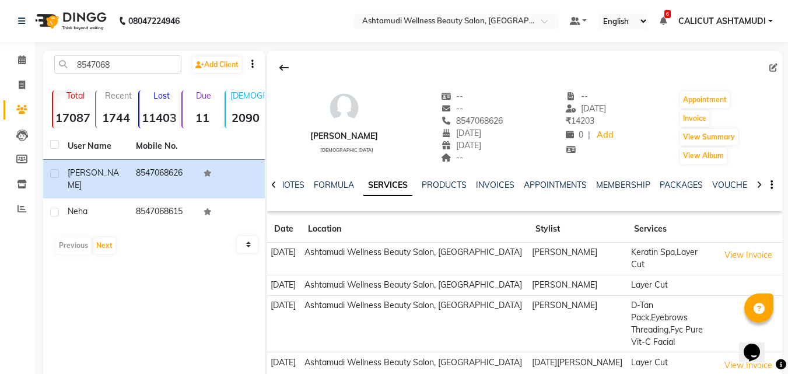
drag, startPoint x: 432, startPoint y: 124, endPoint x: 488, endPoint y: 127, distance: 55.5
click at [488, 127] on div "[PERSON_NAME] [DEMOGRAPHIC_DATA] -- -- 8547068626 [DATE] [DATE] -- -- [DATE] ₹ …" at bounding box center [524, 122] width 515 height 86
copy span "8547068626"
click at [14, 61] on span at bounding box center [22, 60] width 20 height 13
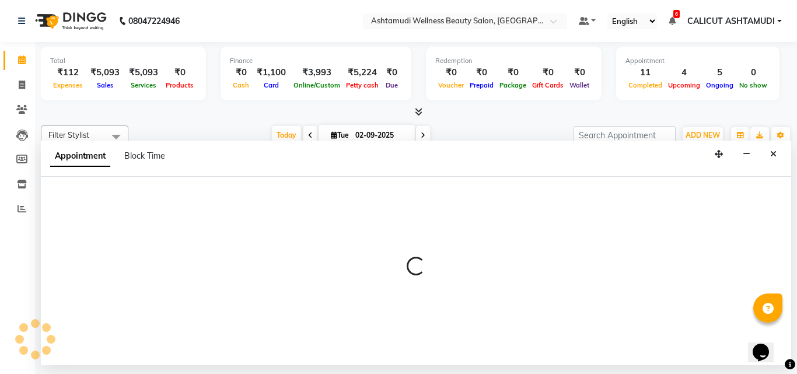
select select "34579"
select select "885"
select select "tentative"
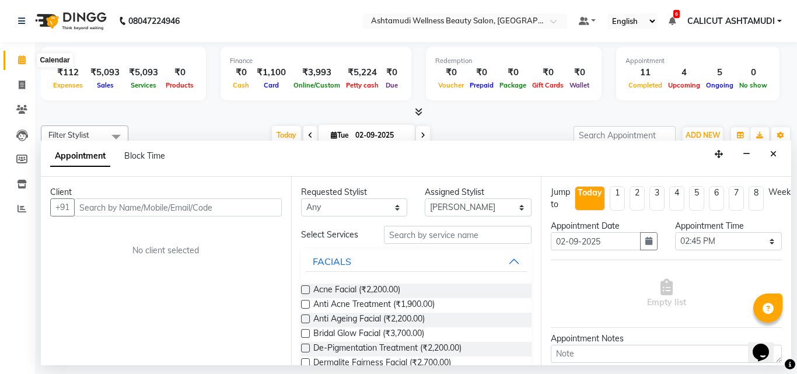
click at [18, 55] on icon at bounding box center [22, 59] width 8 height 9
click at [24, 86] on icon at bounding box center [22, 84] width 6 height 9
select select "service"
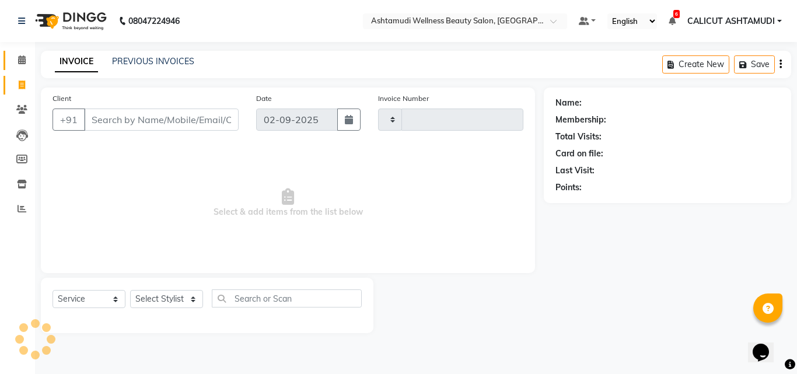
type input "4192"
select select "4630"
click at [20, 61] on icon at bounding box center [22, 59] width 8 height 9
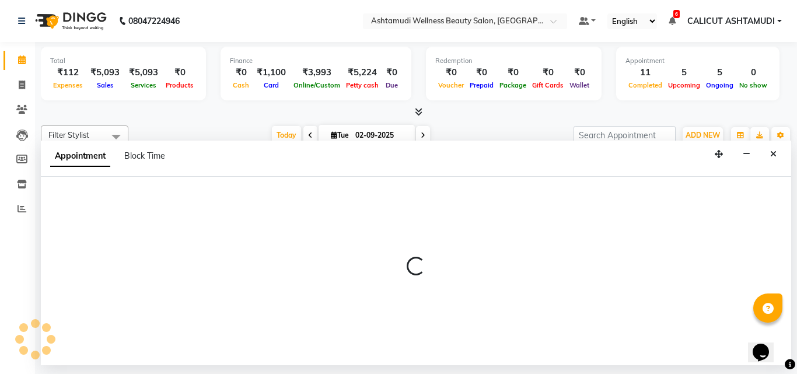
select select "27314"
select select "915"
select select "tentative"
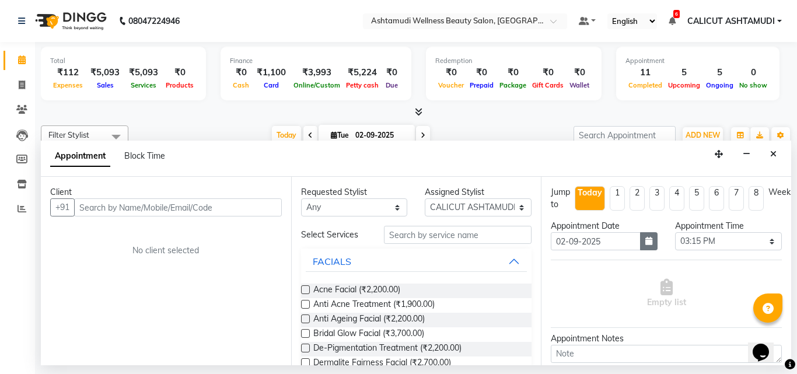
click at [645, 239] on icon "button" at bounding box center [648, 241] width 7 height 8
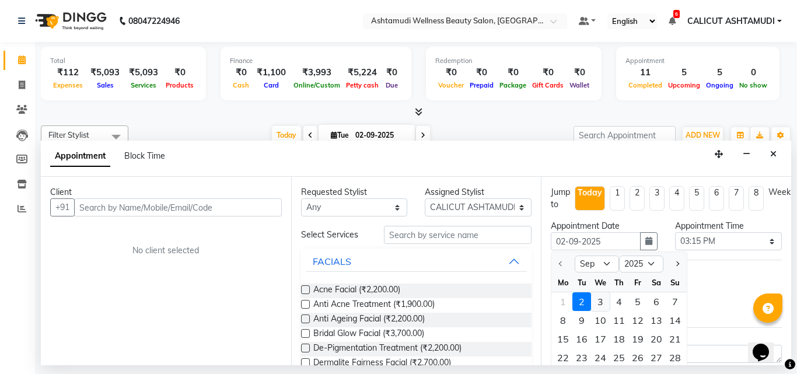
click at [601, 302] on div "3" at bounding box center [600, 301] width 19 height 19
type input "[DATE]"
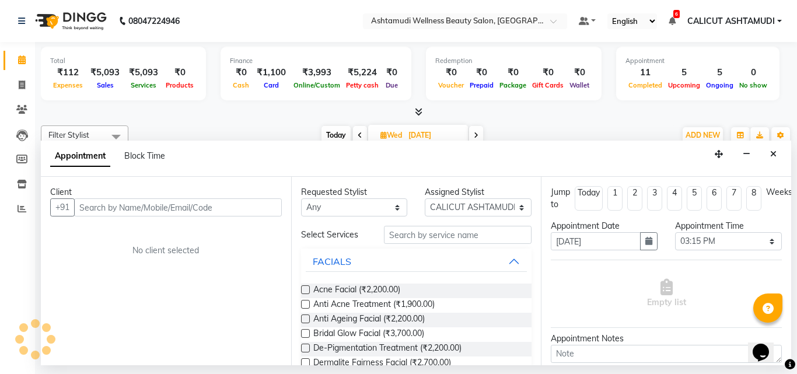
scroll to position [0, 390]
click at [695, 243] on select "Select 10:00 AM 10:15 AM 10:30 AM 10:45 AM 11:00 AM 11:15 AM 11:30 AM 11:45 AM …" at bounding box center [728, 241] width 107 height 18
select select "810"
click at [675, 232] on select "Select 10:00 AM 10:15 AM 10:30 AM 10:45 AM 11:00 AM 11:15 AM 11:30 AM 11:45 AM …" at bounding box center [728, 241] width 107 height 18
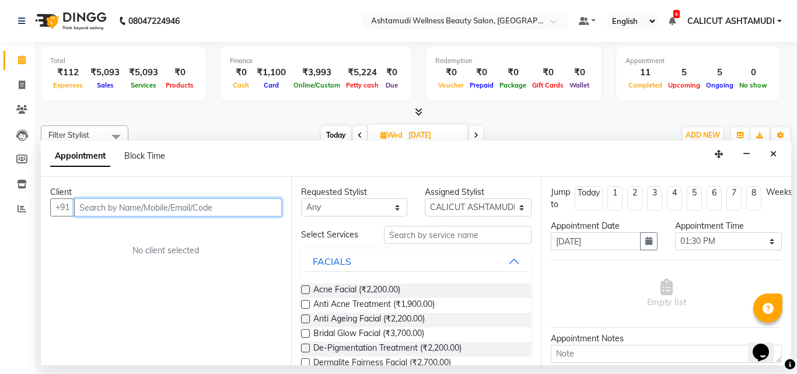
click at [135, 212] on input "text" at bounding box center [178, 207] width 208 height 18
click at [177, 205] on input "text" at bounding box center [178, 207] width 208 height 18
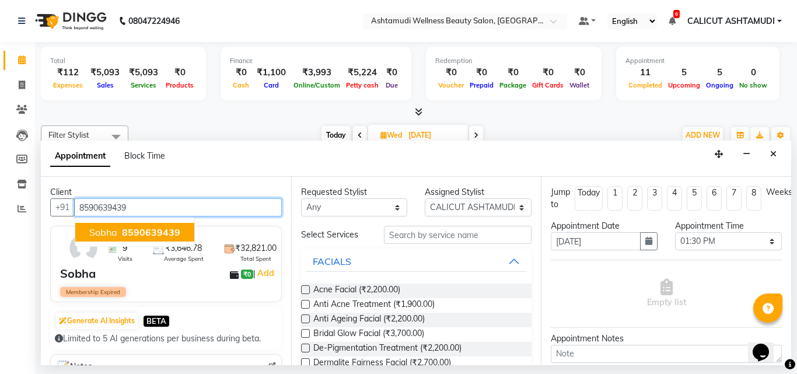
click at [188, 231] on button "Sobha 8590639439" at bounding box center [134, 232] width 119 height 19
type input "8590639439"
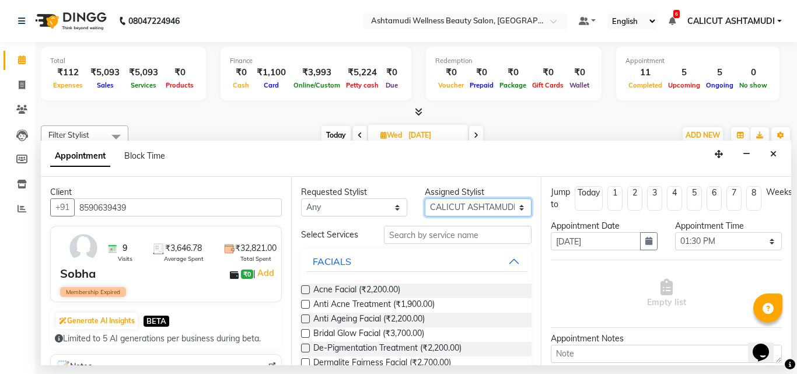
click at [464, 205] on select "Select [PERSON_NAME] C [PERSON_NAME] [PERSON_NAME] CALICUT ASHTAMUDI FRANKLY KR…" at bounding box center [478, 207] width 107 height 18
click at [467, 233] on input "text" at bounding box center [458, 235] width 148 height 18
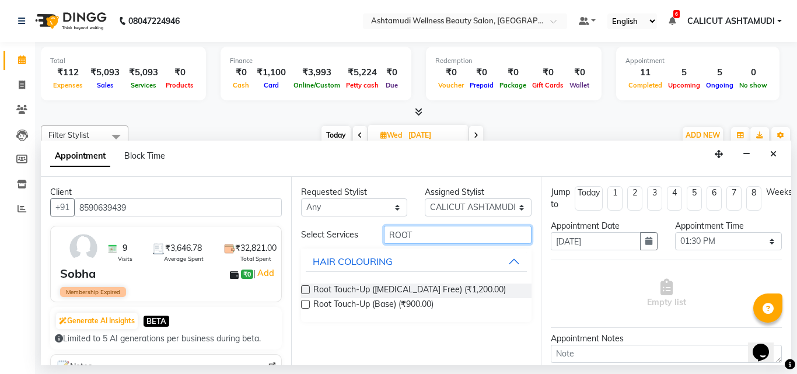
type input "ROOT"
click at [307, 290] on label at bounding box center [305, 289] width 9 height 9
click at [307, 290] on input "checkbox" at bounding box center [305, 291] width 8 height 8
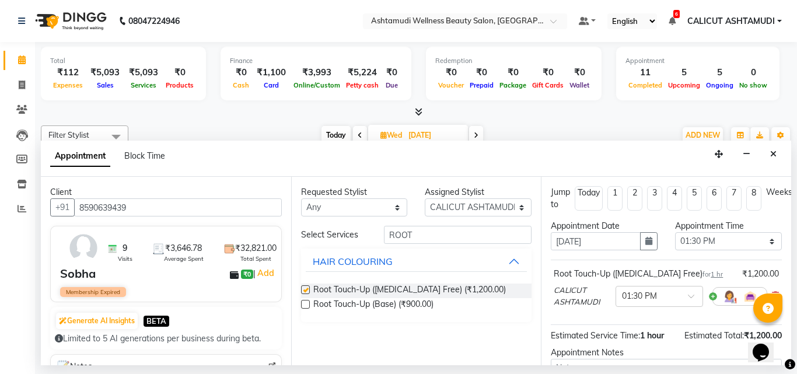
checkbox input "false"
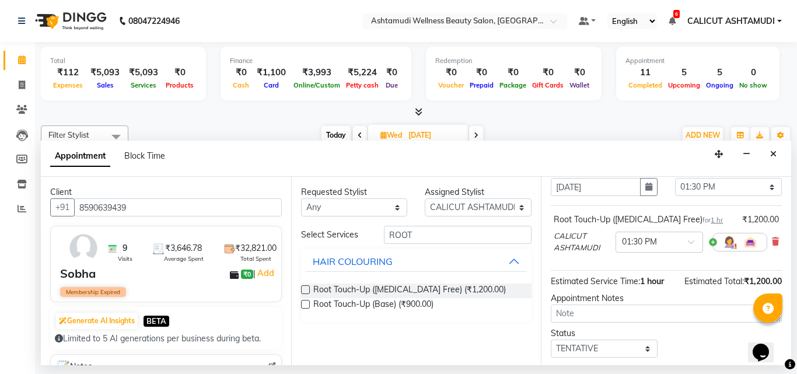
scroll to position [129, 0]
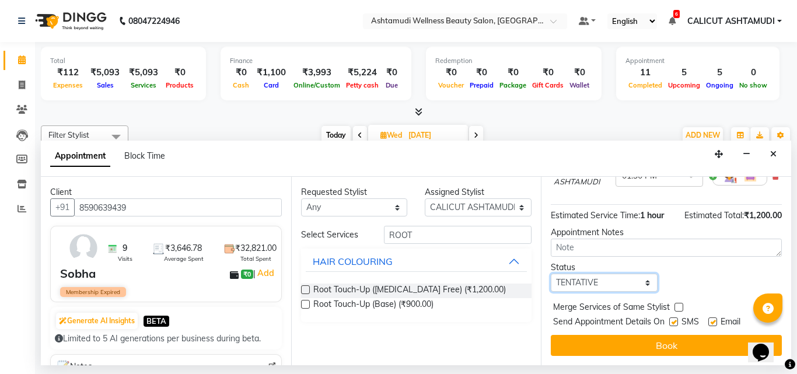
click at [614, 274] on select "Select TENTATIVE CONFIRM UPCOMING" at bounding box center [604, 283] width 107 height 18
select select "confirm booking"
click at [551, 274] on select "Select TENTATIVE CONFIRM UPCOMING" at bounding box center [604, 283] width 107 height 18
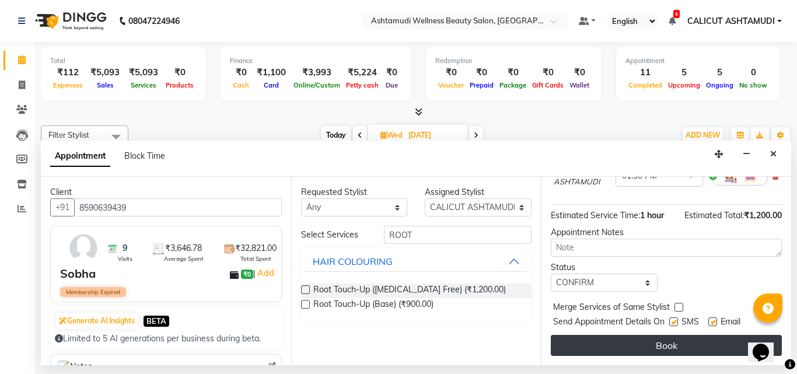
click at [619, 335] on button "Book" at bounding box center [666, 345] width 231 height 21
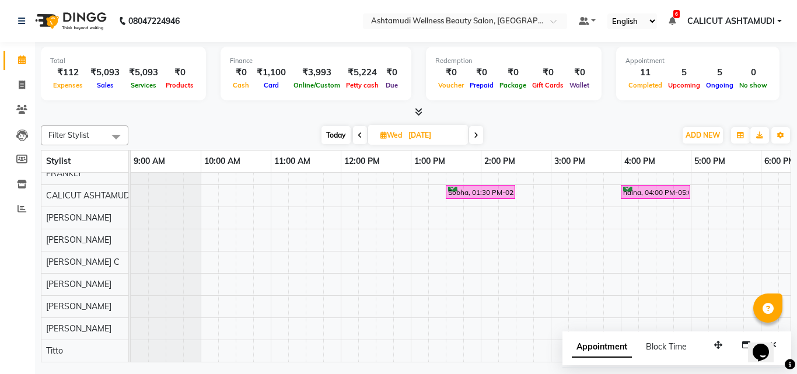
scroll to position [0, 0]
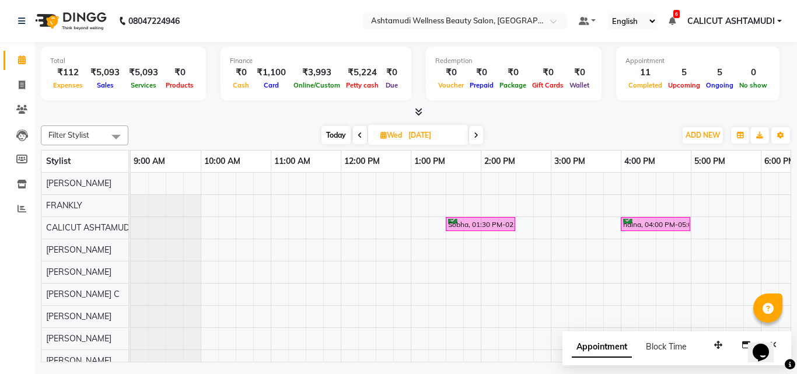
click at [337, 138] on span "Today" at bounding box center [335, 135] width 29 height 18
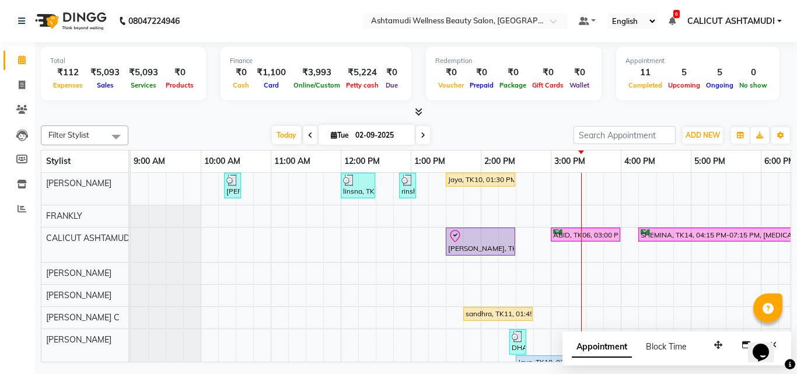
click at [417, 132] on span at bounding box center [423, 135] width 14 height 18
type input "[DATE]"
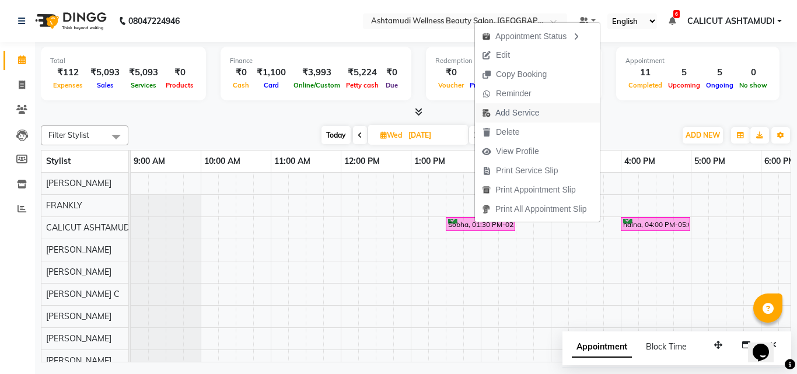
click at [513, 117] on span "Add Service" at bounding box center [517, 113] width 44 height 12
select select "27314"
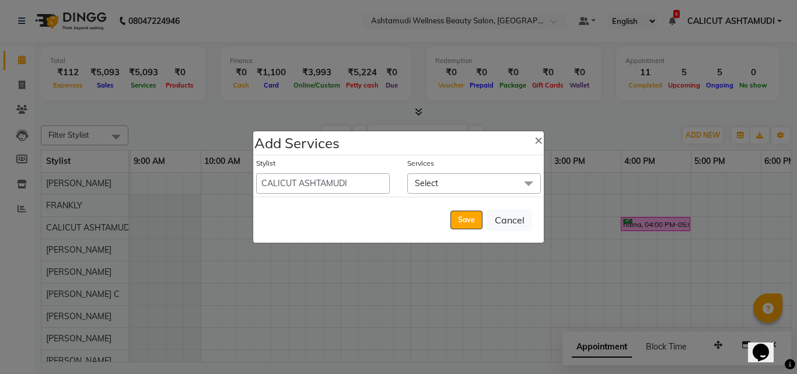
click at [470, 186] on span "Select" at bounding box center [474, 183] width 134 height 20
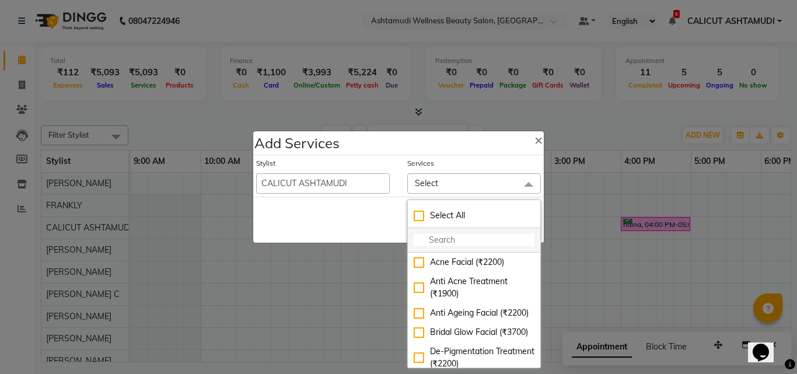
click at [430, 234] on input "multiselect-search" at bounding box center [474, 240] width 121 height 12
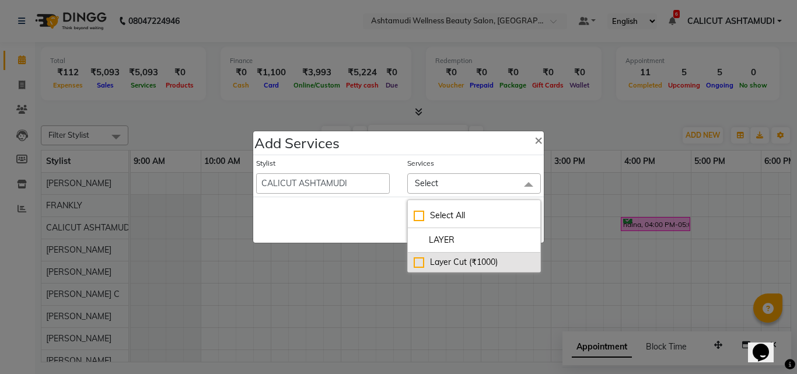
type input "LAYER"
click at [418, 263] on div "Layer Cut (₹1000)" at bounding box center [474, 262] width 121 height 12
checkbox input "true"
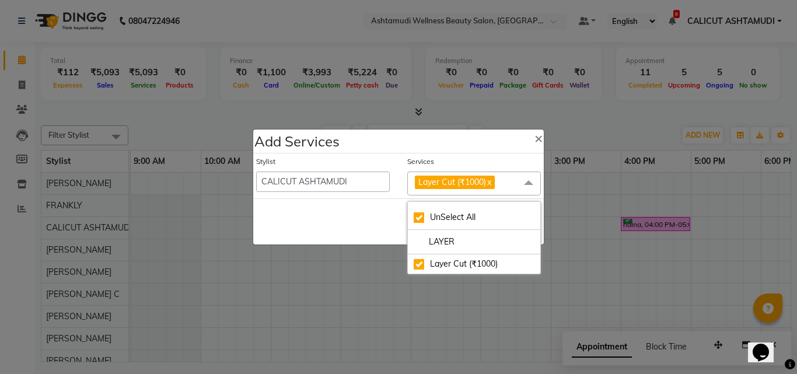
click at [304, 217] on div "Save Cancel" at bounding box center [398, 221] width 290 height 46
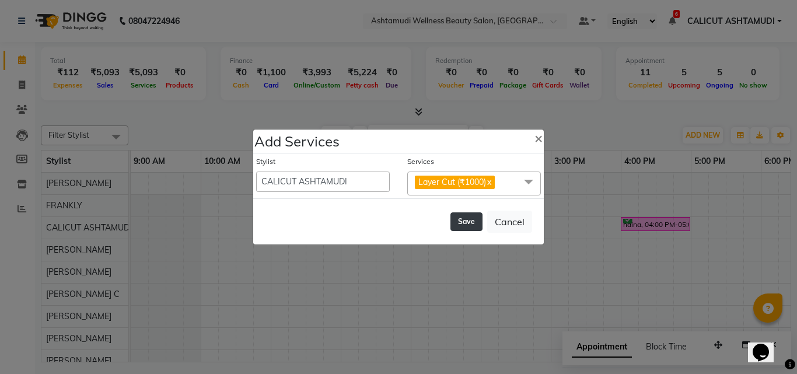
click at [474, 218] on button "Save" at bounding box center [466, 221] width 32 height 19
select select "54081"
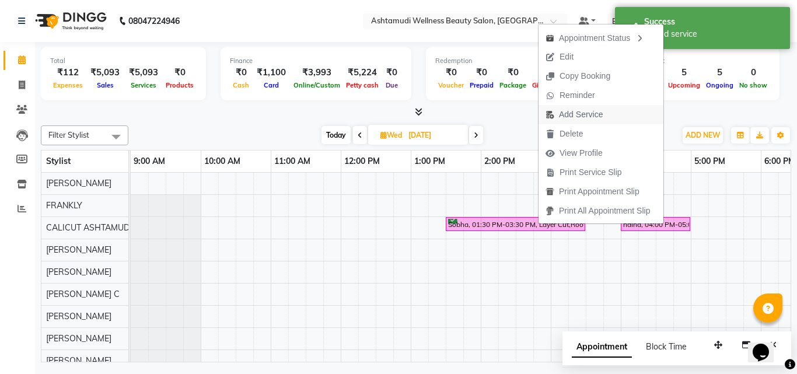
click at [578, 109] on span "Add Service" at bounding box center [581, 114] width 44 height 12
select select "27314"
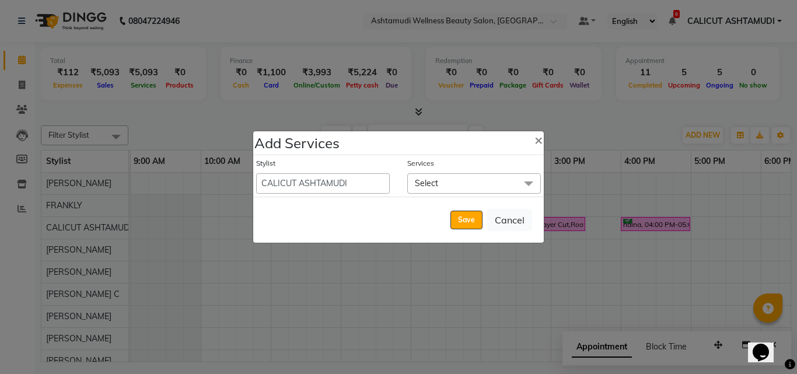
click at [429, 186] on span "Select" at bounding box center [426, 183] width 23 height 10
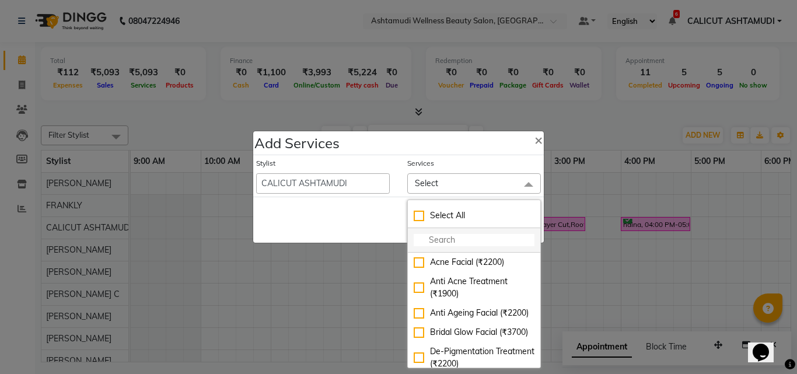
click at [440, 247] on li at bounding box center [474, 240] width 132 height 24
click at [445, 241] on input "multiselect-search" at bounding box center [474, 240] width 121 height 12
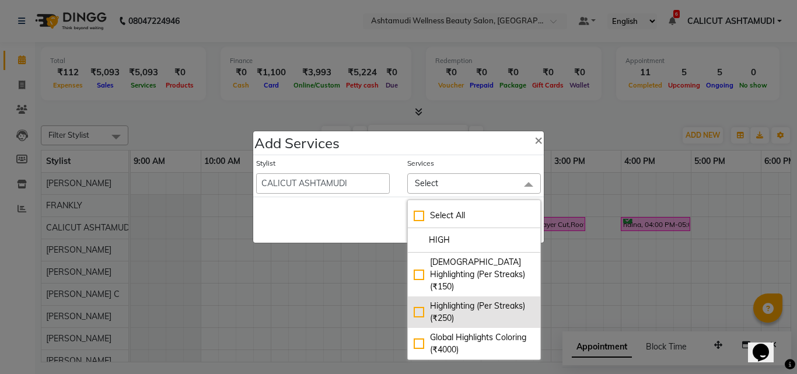
type input "HIGH"
click at [419, 300] on div "Highlighting (Per Streaks) (₹250)" at bounding box center [474, 312] width 121 height 24
checkbox input "true"
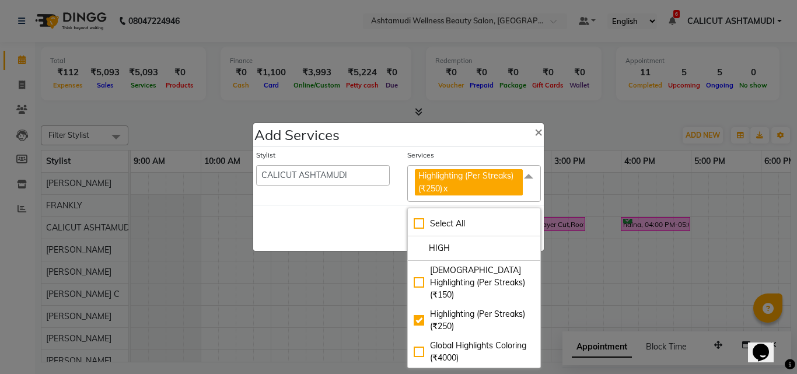
click at [375, 222] on div "Save Cancel" at bounding box center [398, 228] width 290 height 46
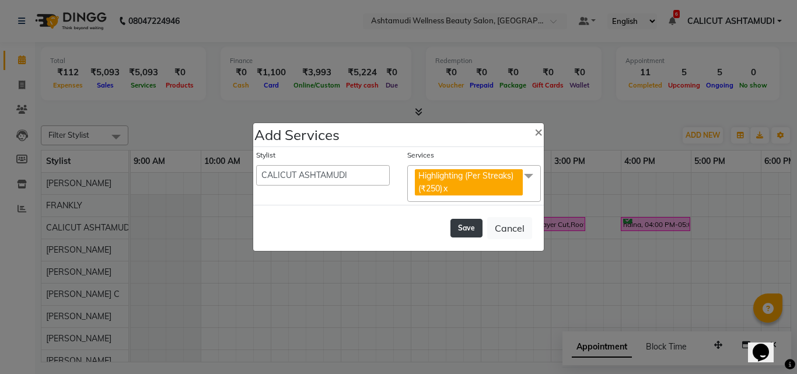
click at [458, 230] on button "Save" at bounding box center [466, 228] width 32 height 19
select select "54081"
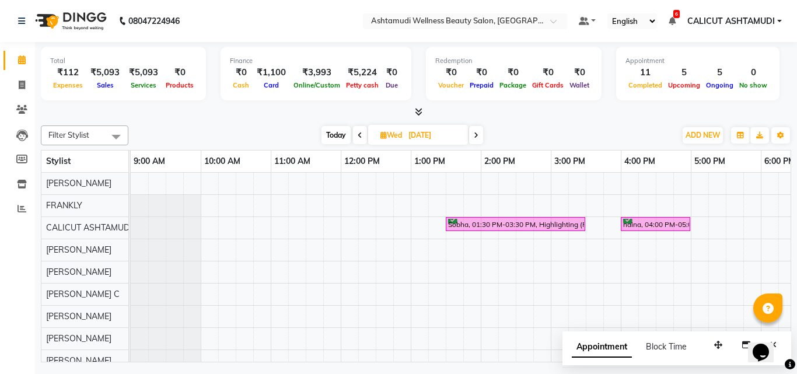
click at [362, 134] on span at bounding box center [360, 135] width 14 height 18
type input "02-09-2025"
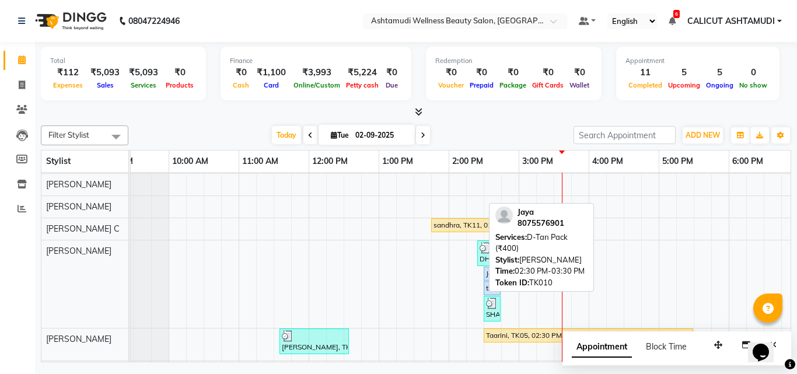
scroll to position [117, 0]
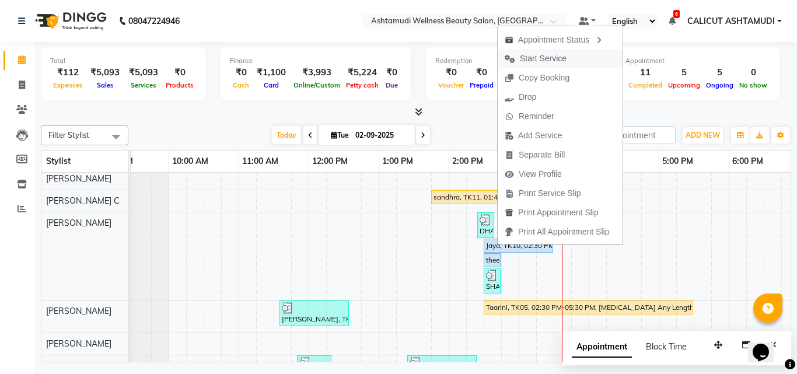
click at [531, 59] on span "Start Service" at bounding box center [543, 58] width 47 height 12
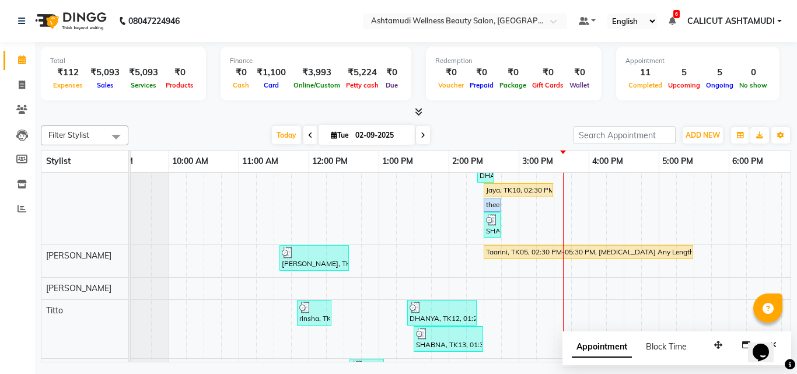
scroll to position [0, 0]
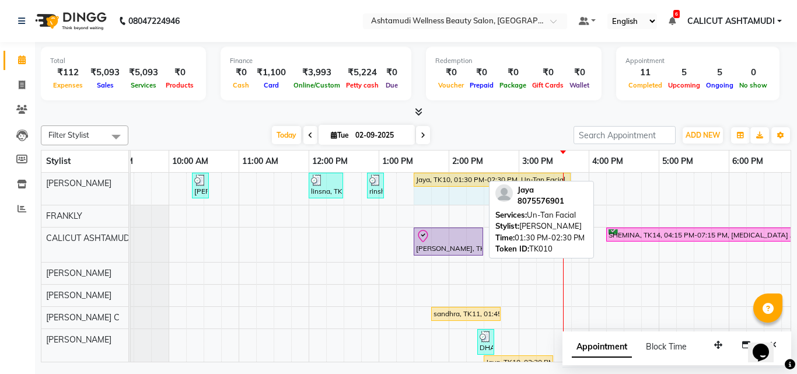
drag, startPoint x: 480, startPoint y: 180, endPoint x: 554, endPoint y: 186, distance: 73.7
click at [554, 186] on div "Filter Stylist Select All [PERSON_NAME] C [PERSON_NAME] [PERSON_NAME] CALICUT A…" at bounding box center [416, 241] width 750 height 241
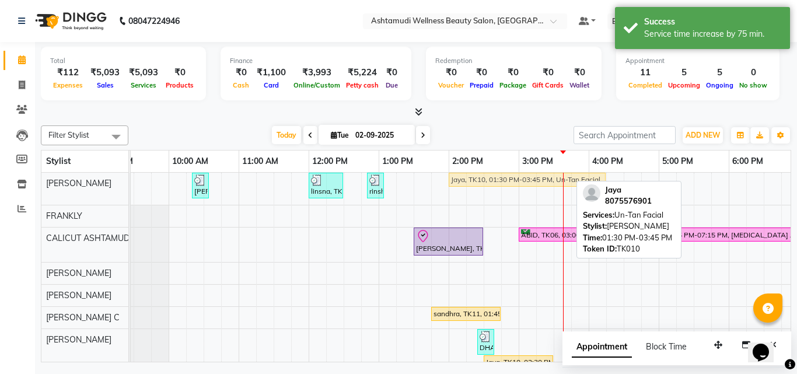
drag, startPoint x: 428, startPoint y: 178, endPoint x: 466, endPoint y: 176, distance: 38.0
click at [99, 176] on div "[PERSON_NAME], TK02, 10:20 AM-10:35 AM, Eyebrows Threading linsna, TK08, 12:00 …" at bounding box center [99, 189] width 0 height 32
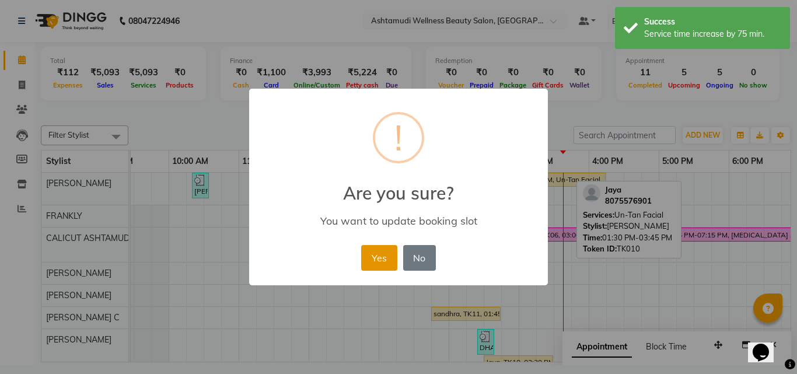
click at [377, 261] on button "Yes" at bounding box center [379, 258] width 36 height 26
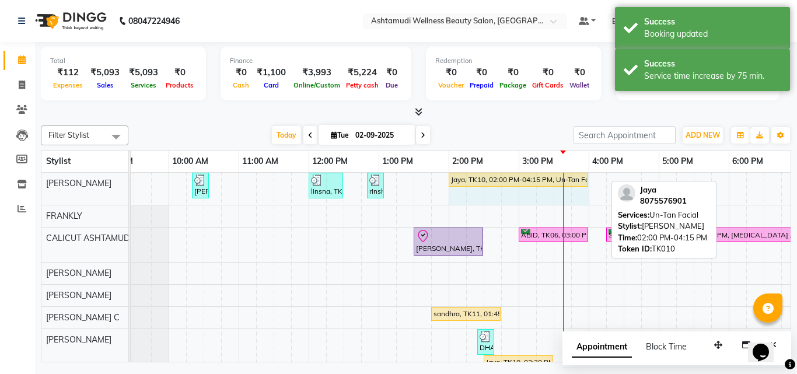
drag, startPoint x: 605, startPoint y: 181, endPoint x: 572, endPoint y: 190, distance: 34.9
click at [572, 190] on div "[PERSON_NAME], TK02, 10:20 AM-10:35 AM, Eyebrows Threading linsna, TK08, 12:00 …" at bounding box center [624, 189] width 1050 height 32
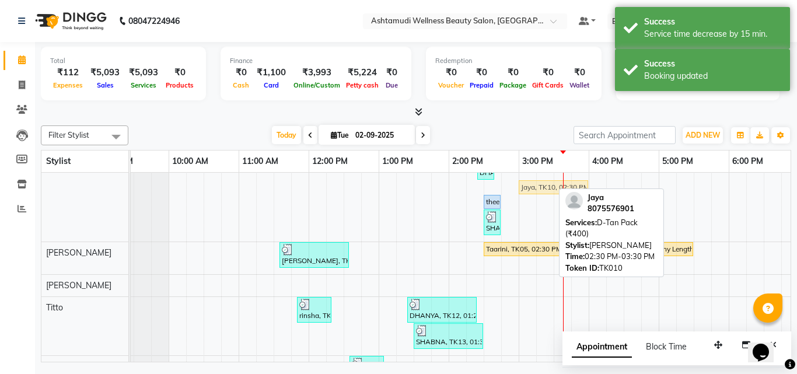
drag, startPoint x: 530, startPoint y: 185, endPoint x: 556, endPoint y: 192, distance: 27.2
click at [99, 192] on div "DHANYA, TK12, 02:25 PM-02:40 PM, Eyebrows Threading Jaya, TK10, 02:30 PM-03:30 …" at bounding box center [99, 197] width 0 height 87
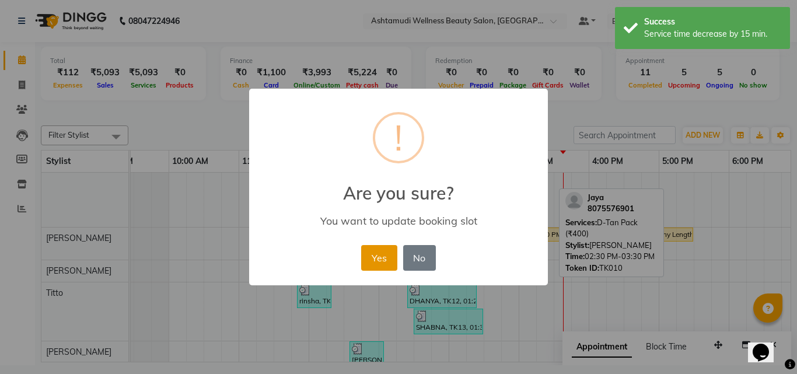
click at [376, 258] on button "Yes" at bounding box center [379, 258] width 36 height 26
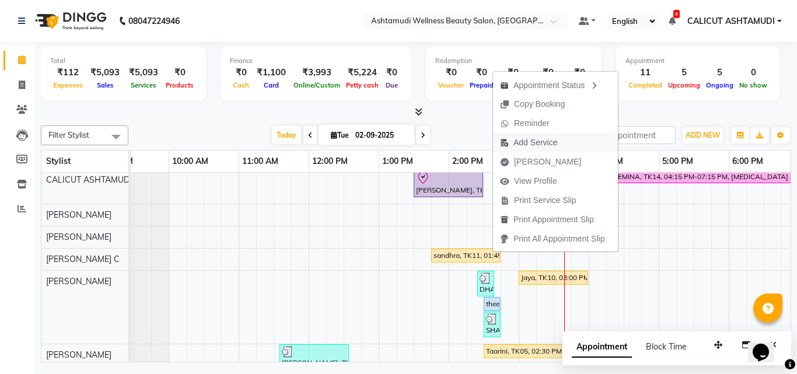
click at [528, 143] on span "Add Service" at bounding box center [535, 142] width 44 height 12
select select "49528"
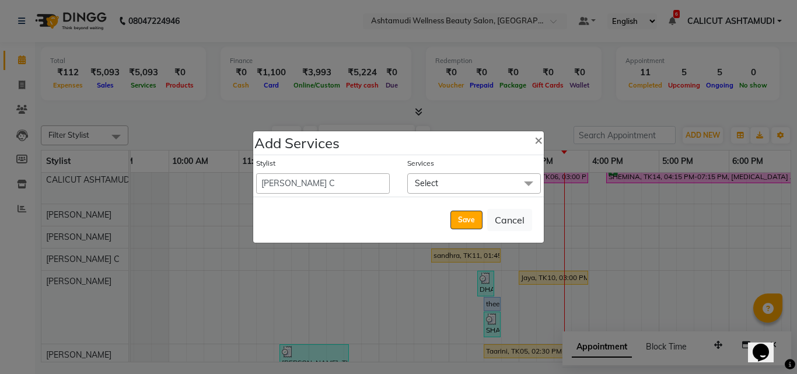
click at [489, 188] on span "Select" at bounding box center [474, 183] width 134 height 20
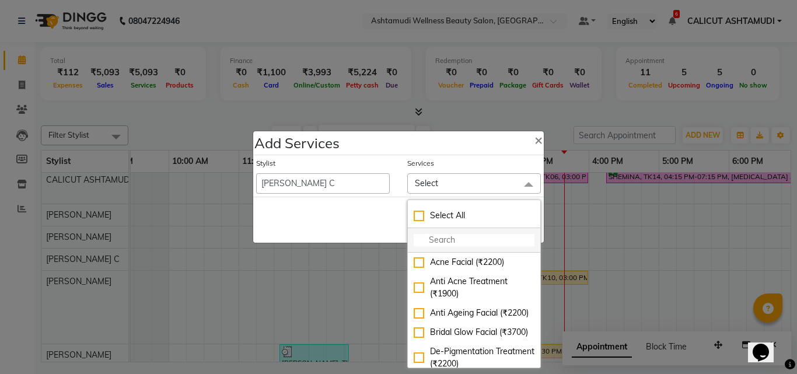
click at [463, 240] on input "multiselect-search" at bounding box center [474, 240] width 121 height 12
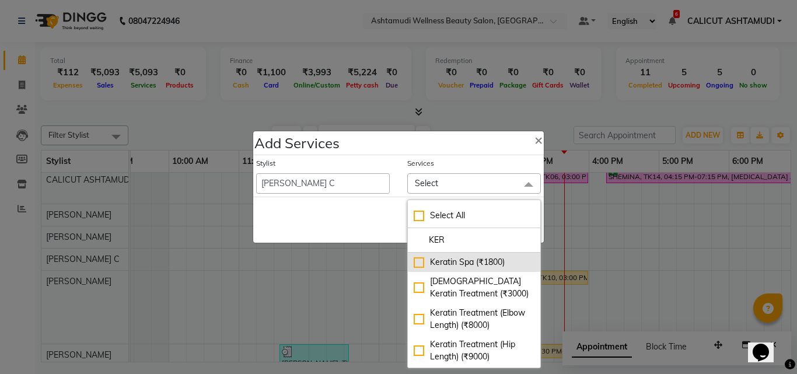
type input "KER"
click at [441, 258] on div "Keratin Spa (₹1800)" at bounding box center [474, 262] width 121 height 12
checkbox input "true"
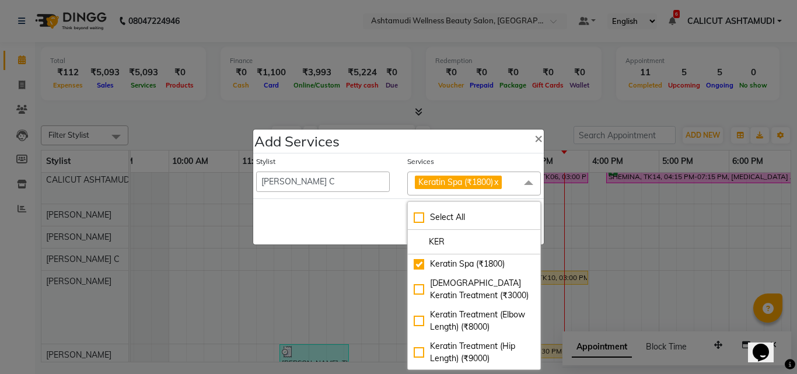
click at [354, 229] on div "Save Cancel" at bounding box center [398, 221] width 290 height 46
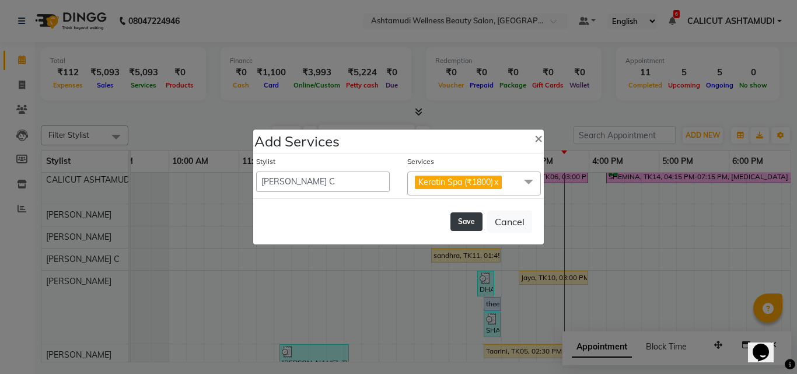
click at [464, 216] on button "Save" at bounding box center [466, 221] width 32 height 19
select select "54081"
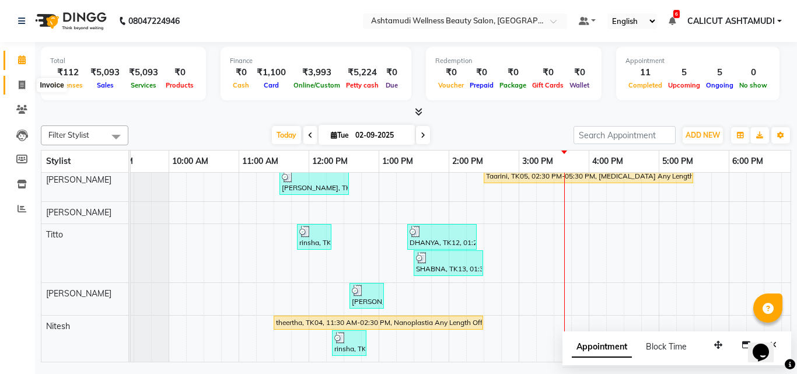
click at [26, 86] on span at bounding box center [22, 85] width 20 height 13
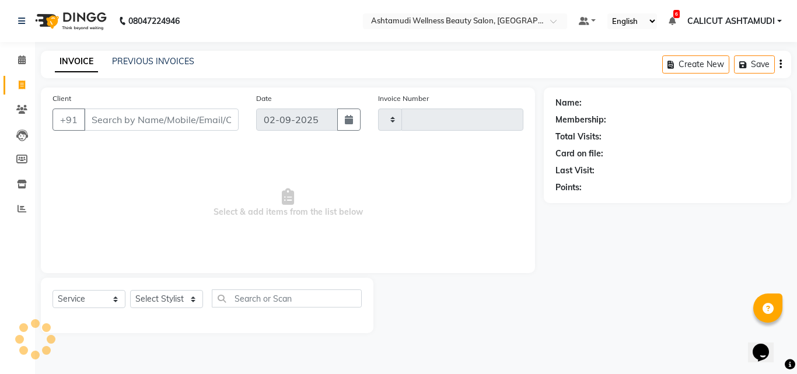
click at [26, 86] on span at bounding box center [22, 85] width 20 height 13
select select "4630"
select select "service"
click at [17, 62] on span at bounding box center [22, 60] width 20 height 13
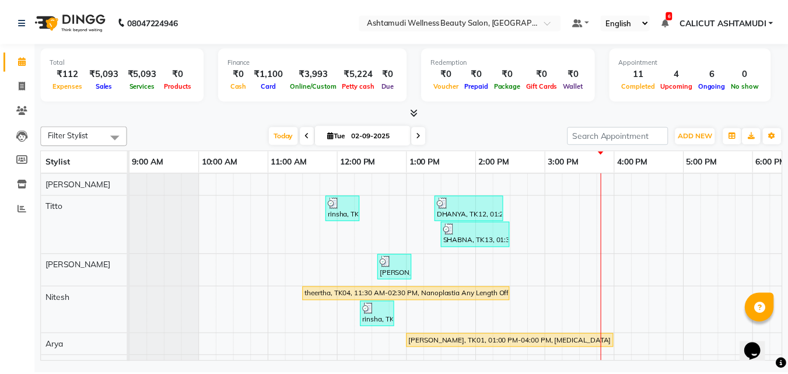
scroll to position [287, 0]
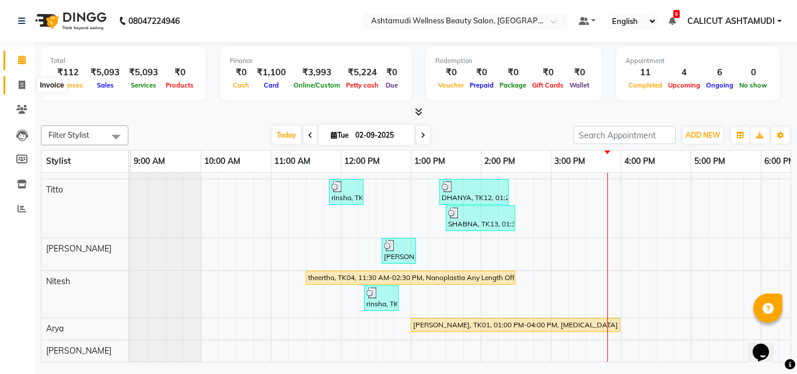
click at [21, 86] on icon at bounding box center [22, 84] width 6 height 9
select select "service"
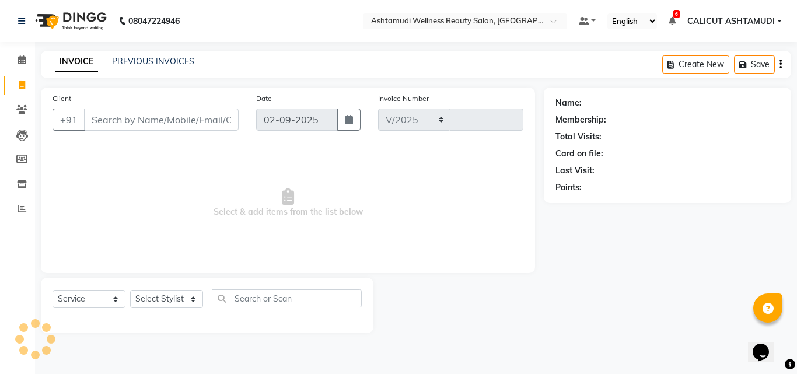
select select "4630"
type input "4192"
click at [165, 295] on select "Select Stylist [PERSON_NAME] C [PERSON_NAME] [PERSON_NAME] CALICUT ASHTAMUDI FR…" at bounding box center [166, 299] width 73 height 18
click at [173, 297] on select "Select Stylist [PERSON_NAME] C [PERSON_NAME] [PERSON_NAME] CALICUT ASHTAMUDI FR…" at bounding box center [166, 299] width 73 height 18
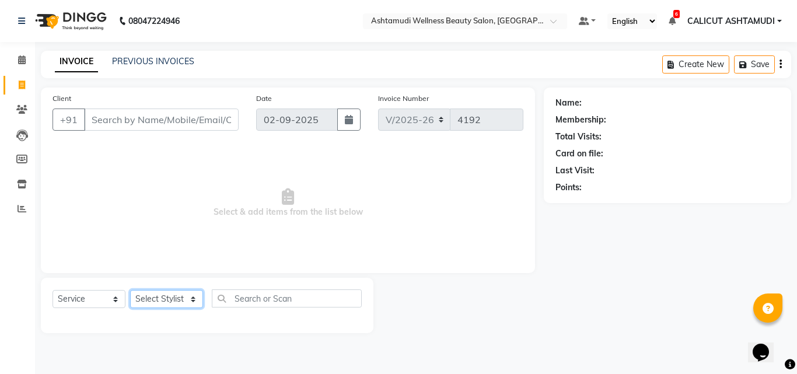
select select "85202"
click at [130, 290] on select "Select Stylist [PERSON_NAME] C [PERSON_NAME] [PERSON_NAME] CALICUT ASHTAMUDI FR…" at bounding box center [166, 299] width 73 height 18
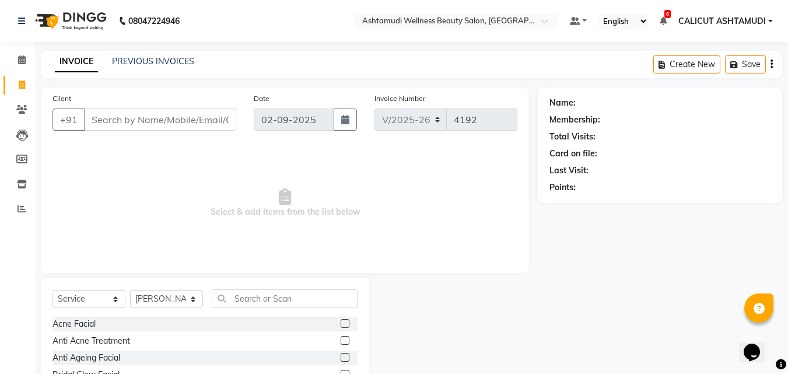
click at [243, 285] on div "Select Service Product Membership Package Voucher Prepaid Gift Card Select Styl…" at bounding box center [205, 364] width 328 height 172
click at [247, 301] on input "text" at bounding box center [285, 298] width 146 height 18
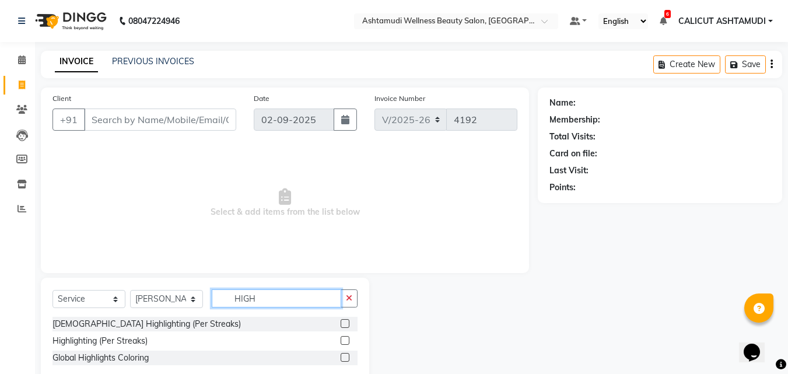
type input "HIGH"
click at [345, 342] on label at bounding box center [345, 340] width 9 height 9
click at [345, 342] on input "checkbox" at bounding box center [345, 341] width 8 height 8
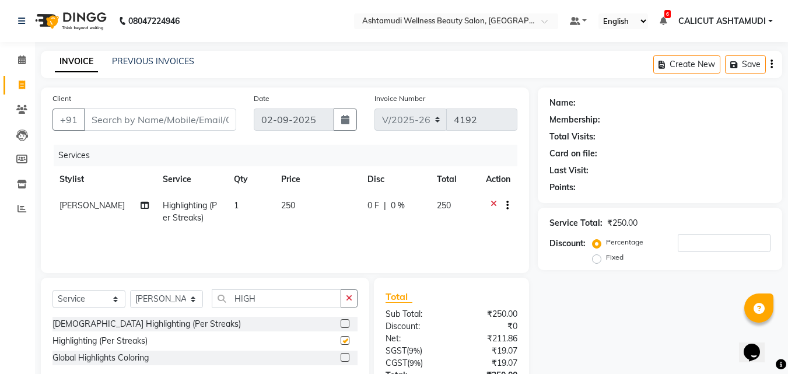
checkbox input "false"
click at [105, 119] on input "Client" at bounding box center [160, 119] width 152 height 22
type input "9"
type input "0"
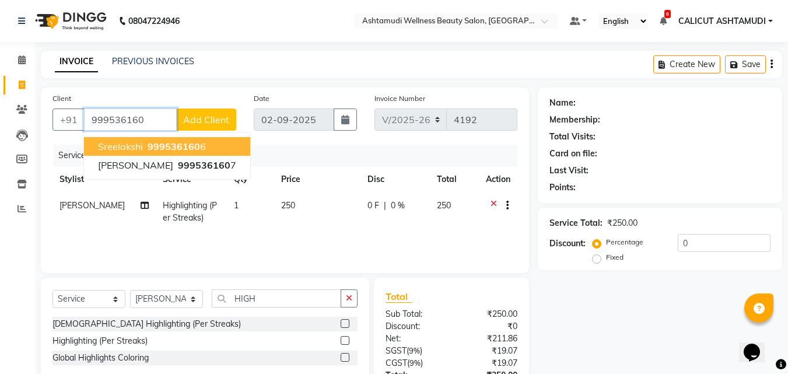
click at [163, 150] on span "999536160" at bounding box center [174, 147] width 52 height 12
type input "9995361606"
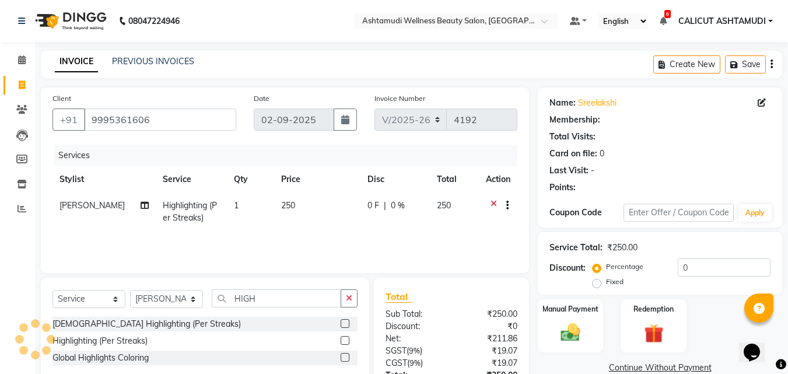
select select "1: Object"
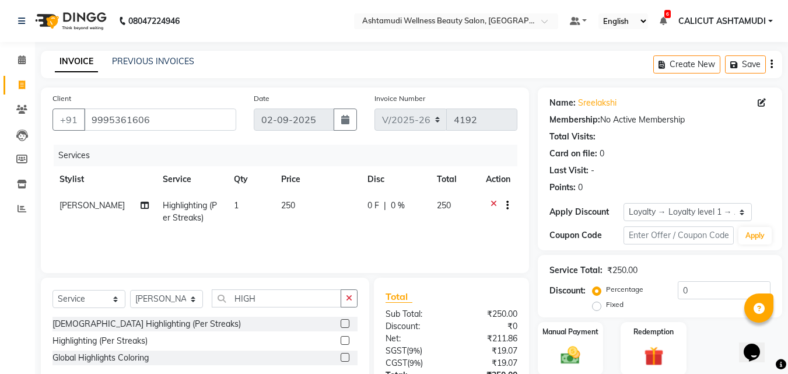
click at [234, 208] on span "1" at bounding box center [236, 205] width 5 height 10
select select "85202"
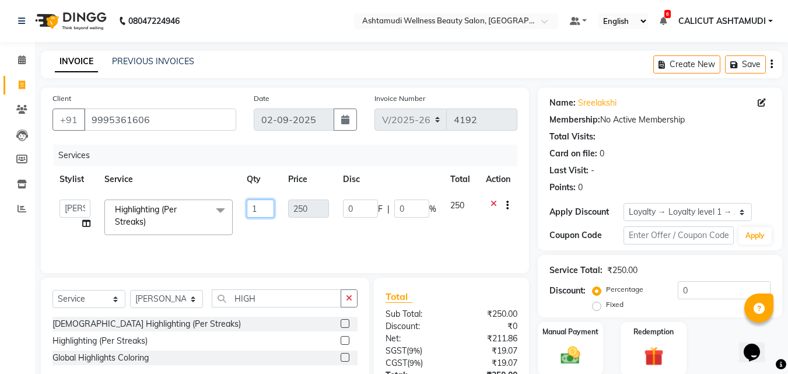
click at [261, 204] on input "1" at bounding box center [261, 208] width 28 height 18
type input "5"
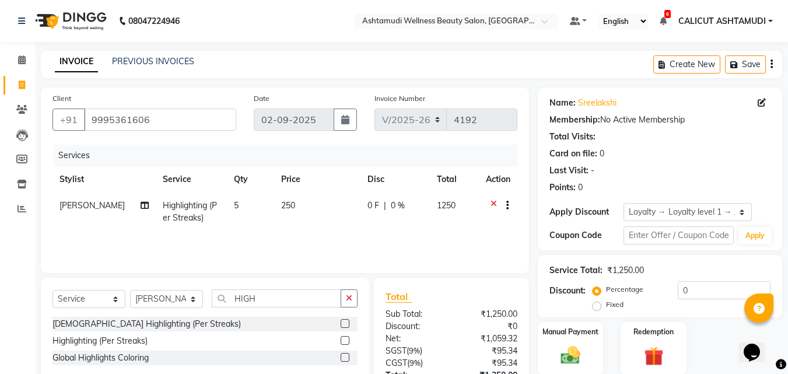
click at [314, 244] on div "Services Stylist Service Qty Price Disc Total Action [PERSON_NAME] Highlighting…" at bounding box center [284, 203] width 465 height 117
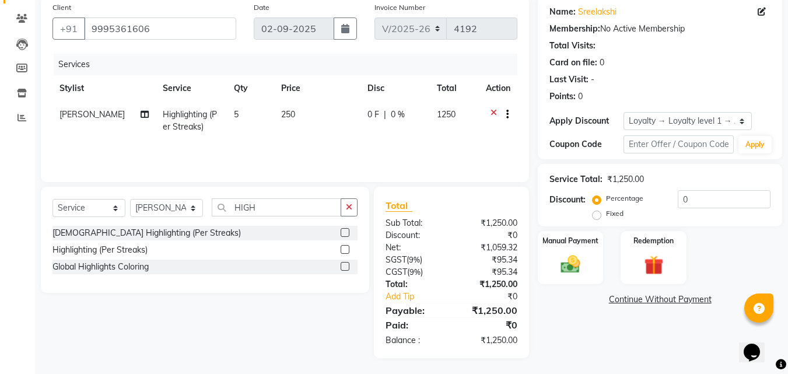
scroll to position [93, 0]
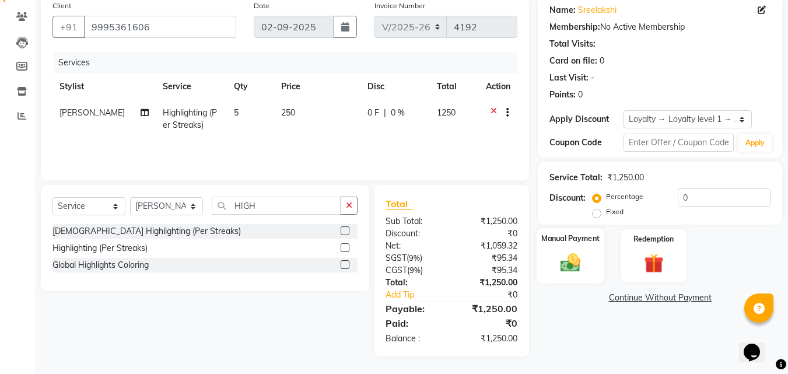
click at [569, 253] on img at bounding box center [570, 262] width 33 height 23
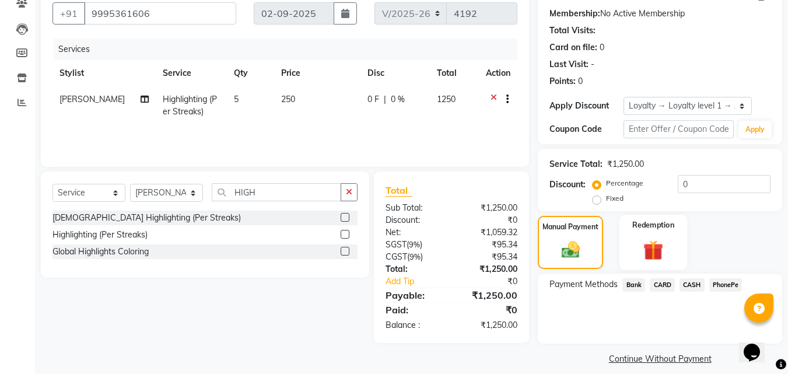
scroll to position [117, 0]
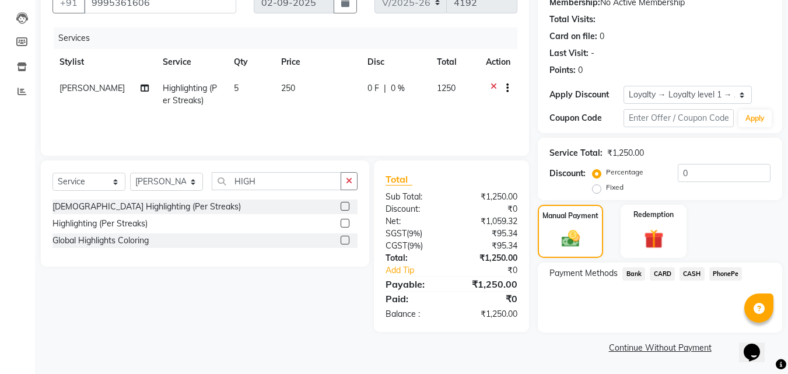
click at [716, 274] on span "PhonePe" at bounding box center [725, 273] width 33 height 13
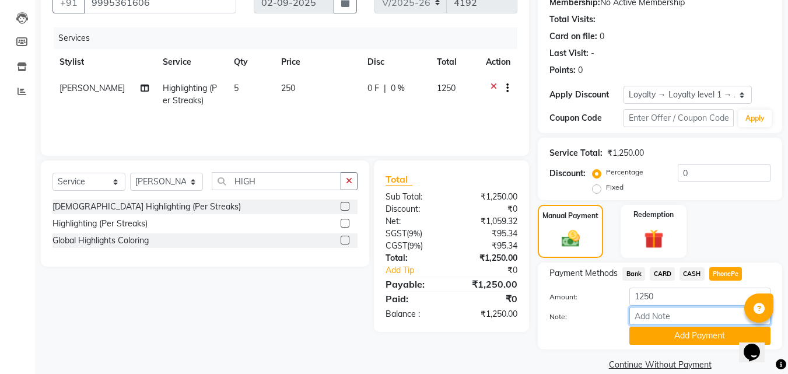
click at [689, 319] on input "Note:" at bounding box center [699, 316] width 141 height 18
type input "frankly"
click at [690, 332] on button "Add Payment" at bounding box center [699, 336] width 141 height 18
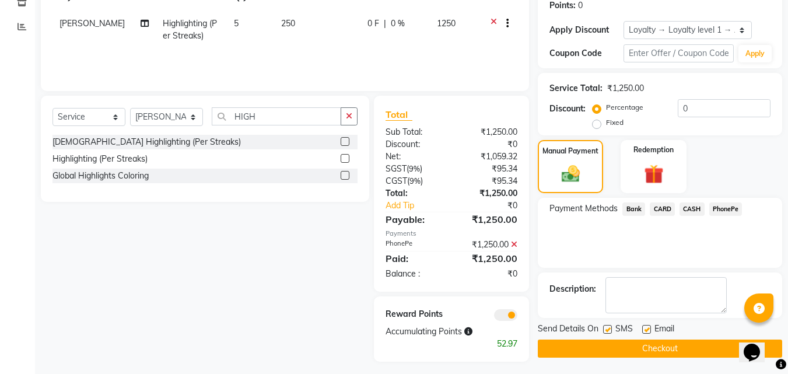
scroll to position [187, 0]
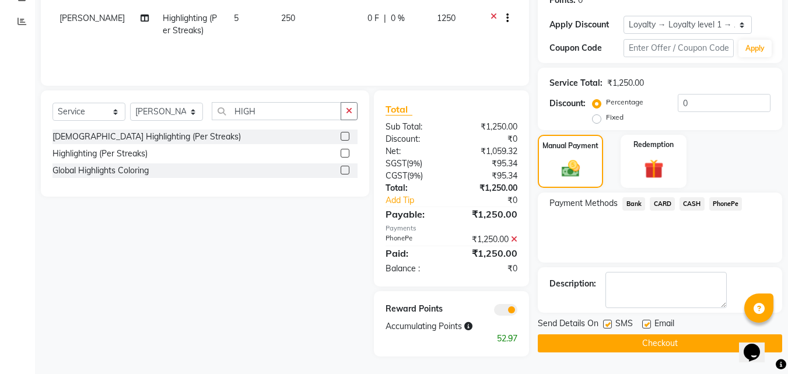
click at [610, 337] on button "Checkout" at bounding box center [660, 343] width 244 height 18
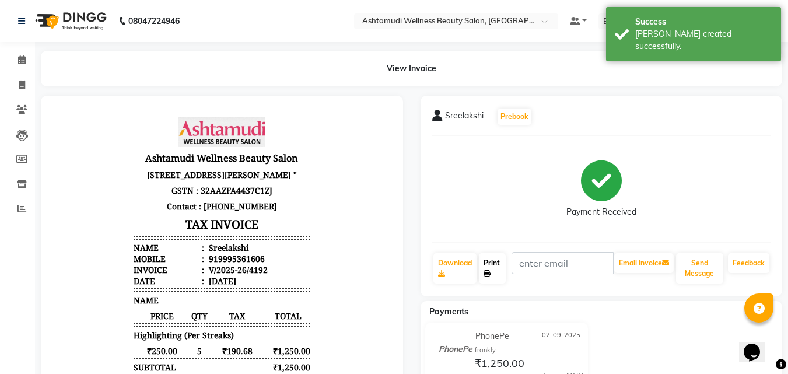
click at [494, 264] on link "Print" at bounding box center [492, 268] width 27 height 30
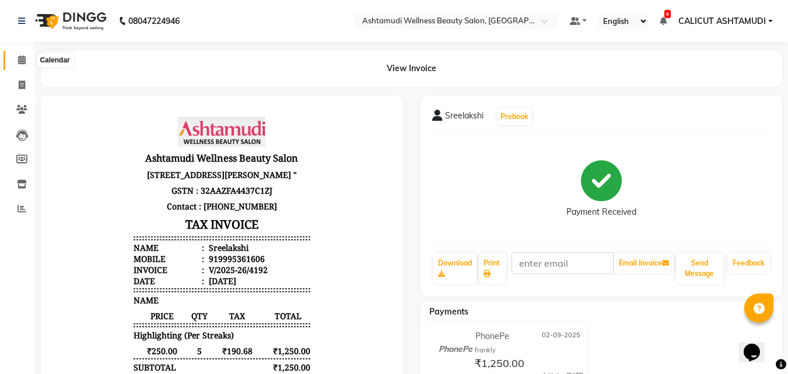
click at [20, 62] on icon at bounding box center [22, 59] width 8 height 9
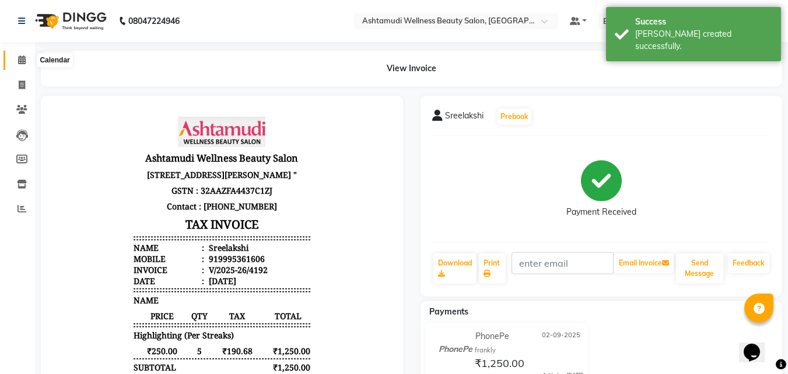
click at [20, 62] on icon at bounding box center [22, 59] width 8 height 9
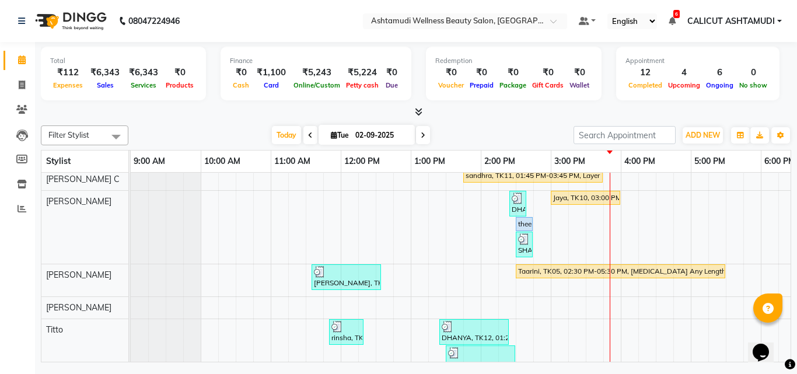
scroll to position [122, 0]
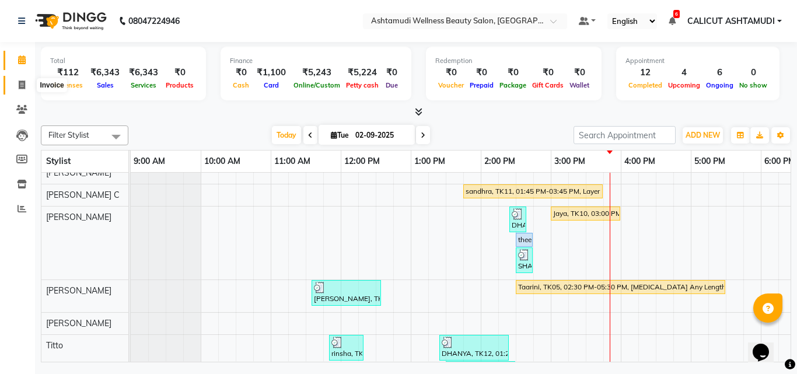
click at [20, 86] on icon at bounding box center [22, 84] width 6 height 9
select select "service"
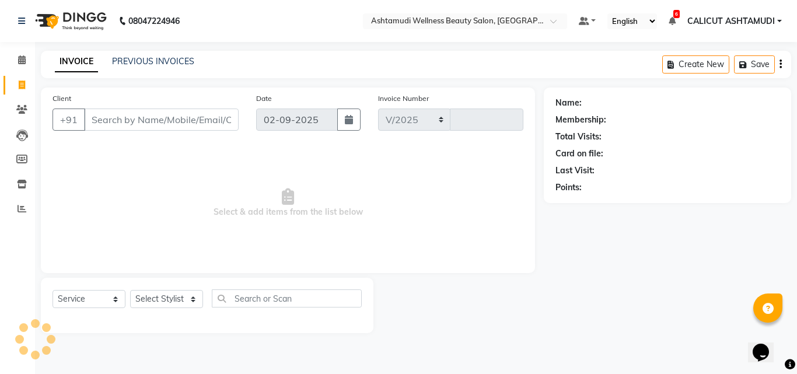
select select "4630"
type input "4193"
click at [16, 65] on span at bounding box center [22, 60] width 20 height 13
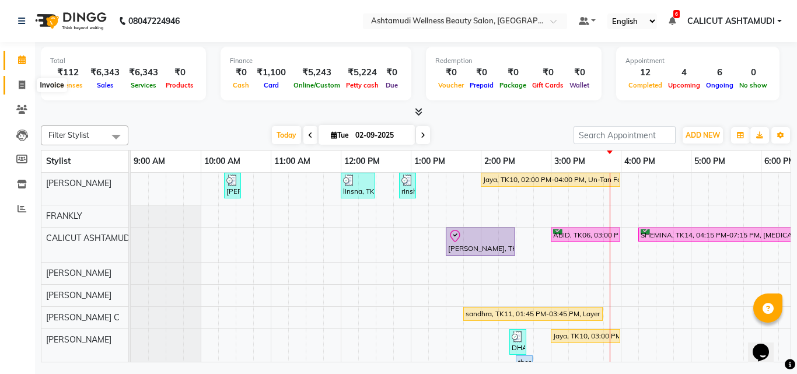
click at [15, 90] on span at bounding box center [22, 85] width 20 height 13
select select "service"
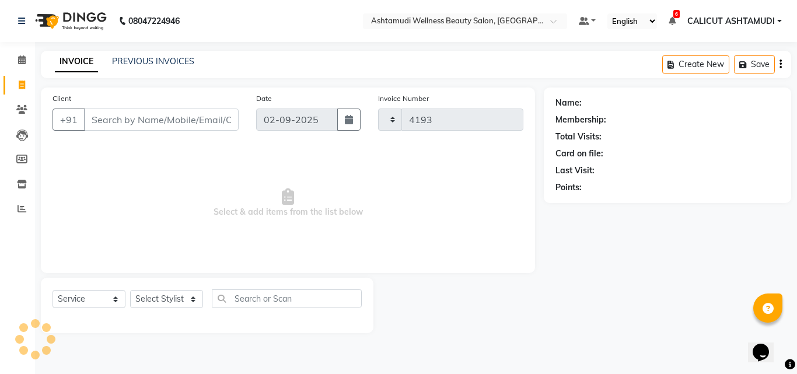
click at [15, 90] on span at bounding box center [22, 85] width 20 height 13
select select "service"
click at [18, 61] on icon at bounding box center [22, 59] width 8 height 9
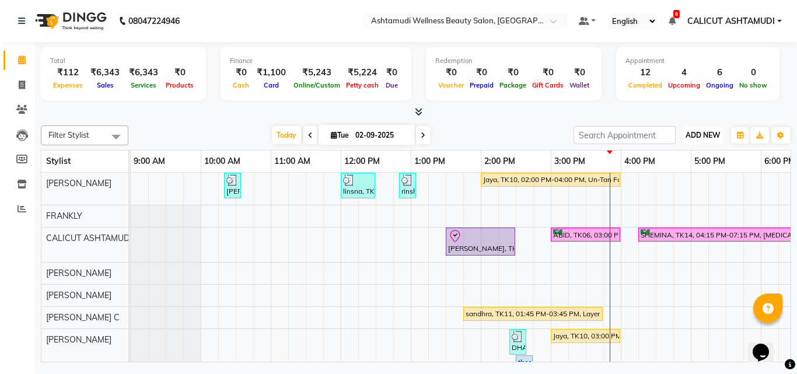
click at [693, 128] on button "ADD NEW Toggle Dropdown" at bounding box center [702, 135] width 40 height 16
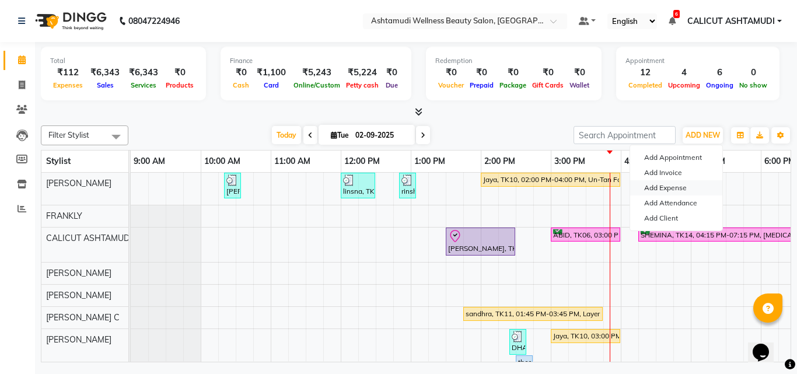
click at [661, 185] on link "Add Expense" at bounding box center [676, 187] width 92 height 15
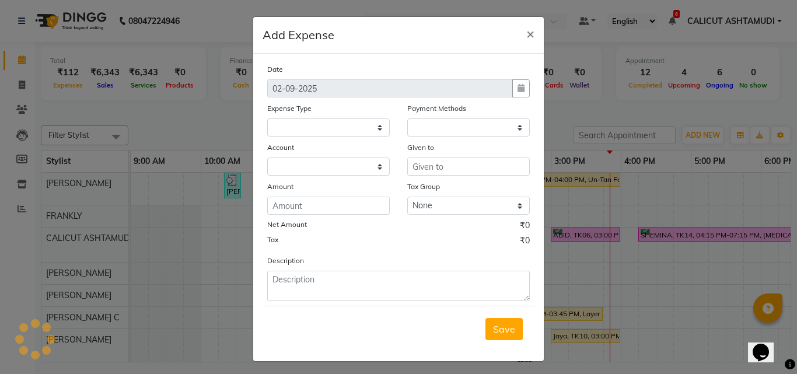
select select
select select "1"
select select "3461"
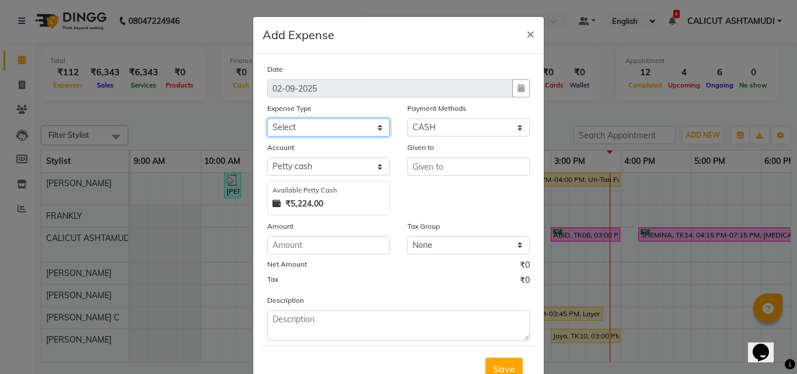
click at [313, 127] on select "Select ACCOMODATION EXPENSES ADVERTISEMENT SALES PROMOTIONAL EXPENSES Bonus BRI…" at bounding box center [328, 127] width 122 height 18
select select "6233"
click at [267, 118] on select "Select ACCOMODATION EXPENSES ADVERTISEMENT SALES PROMOTIONAL EXPENSES Bonus BRI…" at bounding box center [328, 127] width 122 height 18
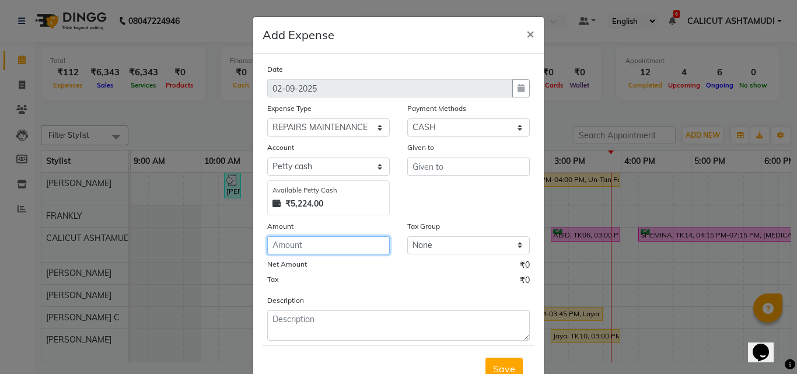
click at [282, 247] on input "number" at bounding box center [328, 245] width 122 height 18
type input "1800"
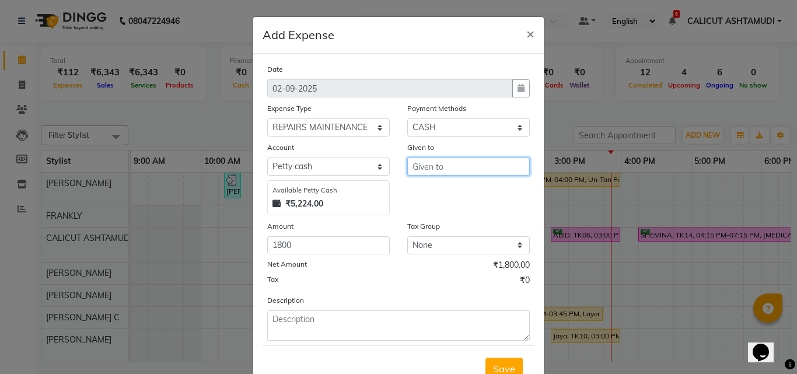
click at [421, 160] on input "text" at bounding box center [468, 166] width 122 height 18
type input "[PERSON_NAME]"
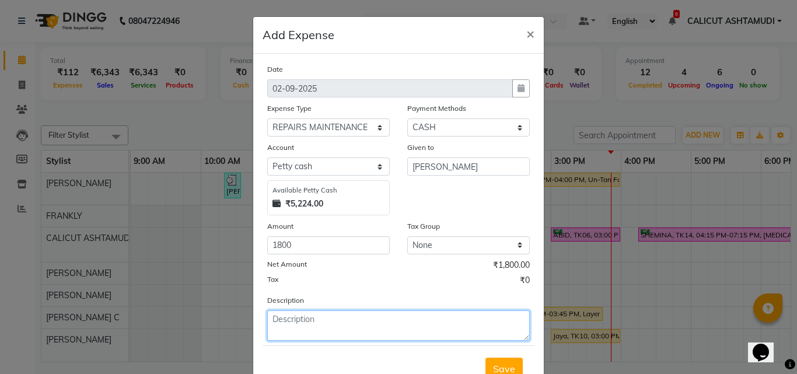
click at [334, 328] on textarea at bounding box center [398, 325] width 262 height 30
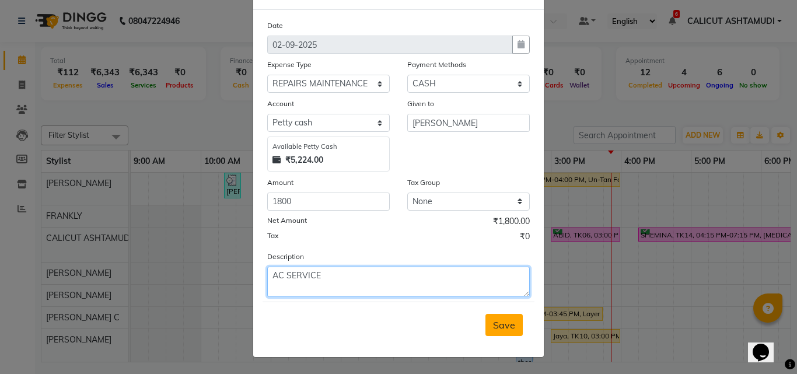
type textarea "AC SERVICE"
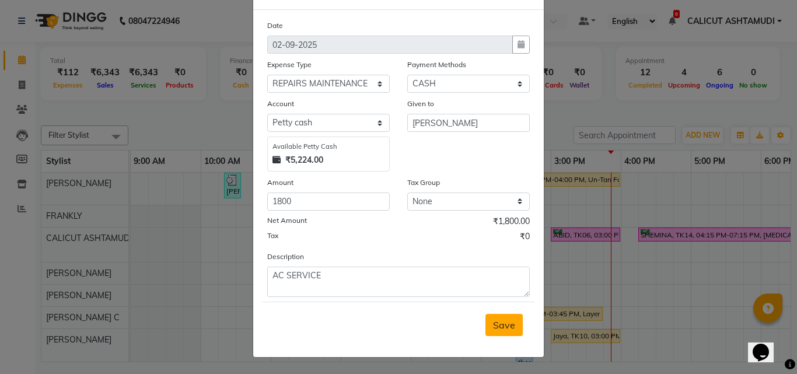
click at [506, 324] on span "Save" at bounding box center [504, 325] width 22 height 12
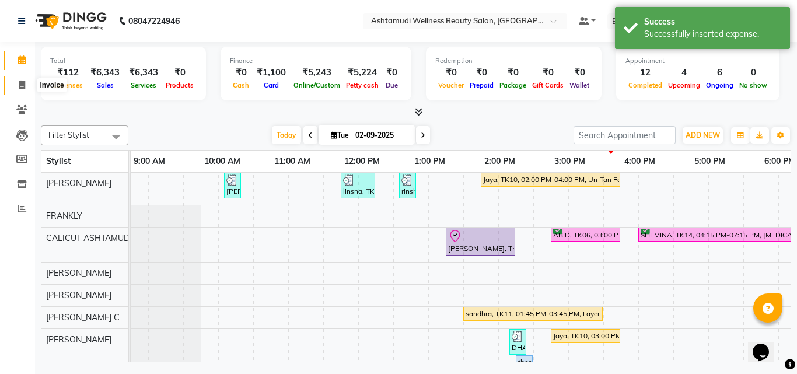
click at [21, 83] on icon at bounding box center [22, 84] width 6 height 9
select select "service"
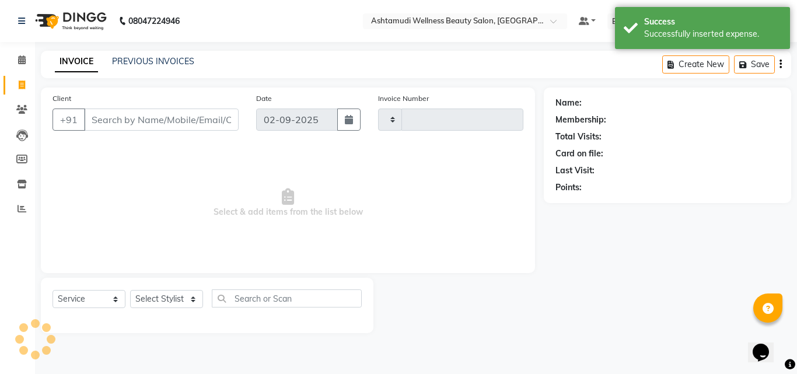
type input "4193"
select select "4630"
click at [17, 54] on link "Calendar" at bounding box center [17, 60] width 28 height 19
click at [18, 55] on icon at bounding box center [22, 59] width 8 height 9
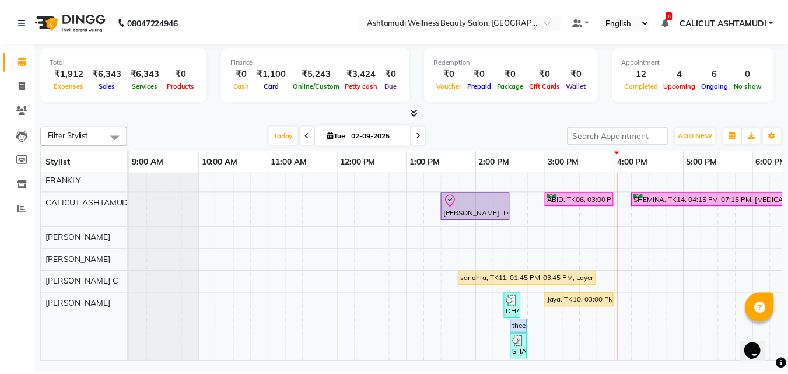
scroll to position [58, 0]
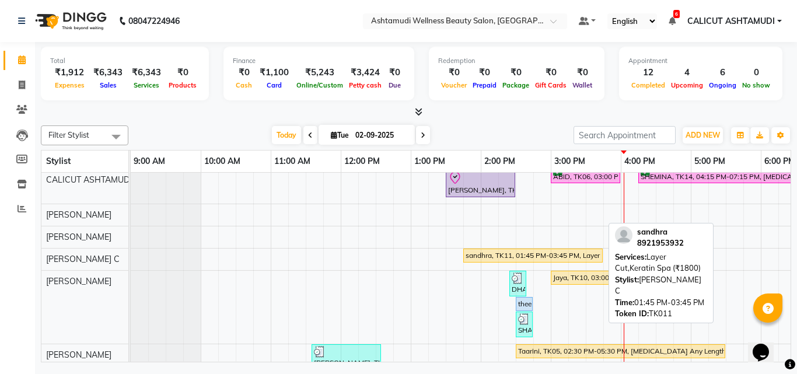
click at [531, 259] on div "sandhra, TK11, 01:45 PM-03:45 PM, Layer Cut,Keratin Spa (₹1800)" at bounding box center [532, 255] width 137 height 10
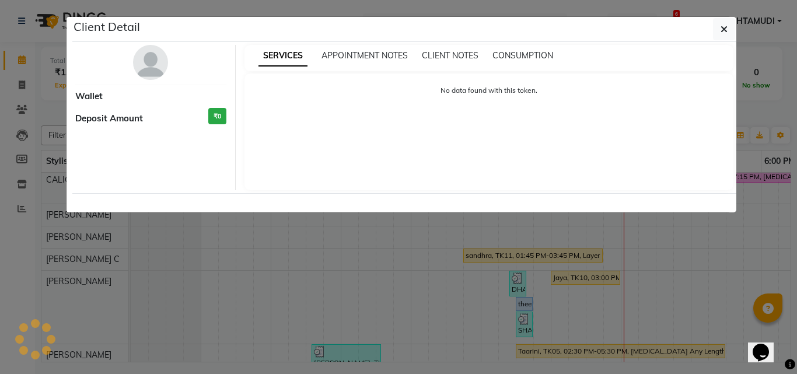
select select "1"
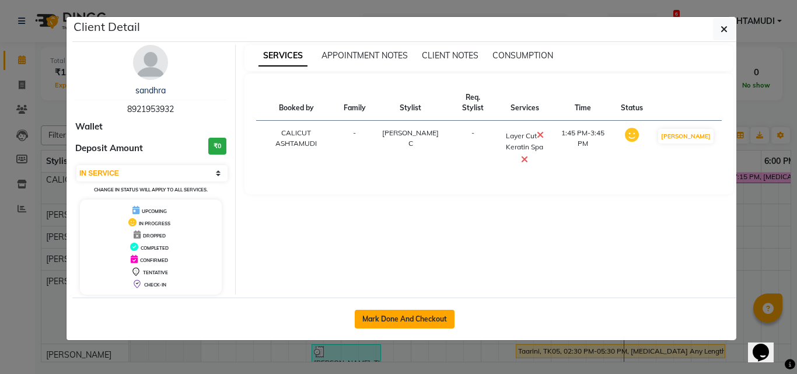
click at [385, 318] on button "Mark Done And Checkout" at bounding box center [405, 319] width 100 height 19
select select "service"
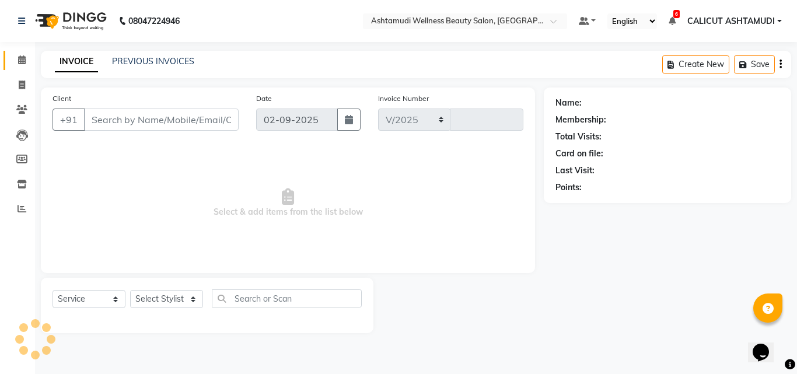
select select "4630"
type input "4193"
type input "8921953932"
select select "49528"
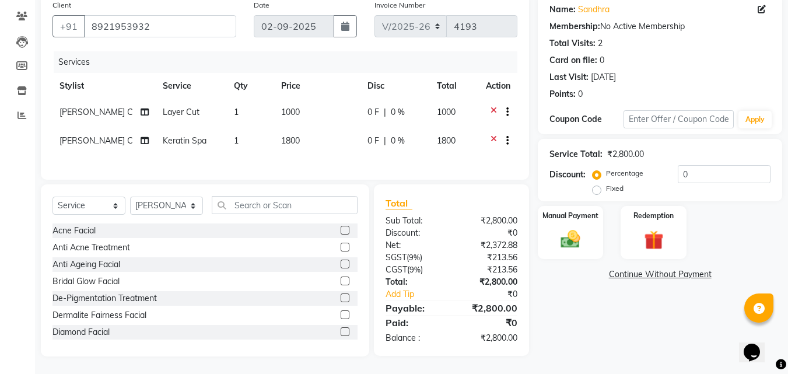
scroll to position [100, 0]
click at [594, 252] on div "Manual Payment" at bounding box center [571, 232] width 68 height 55
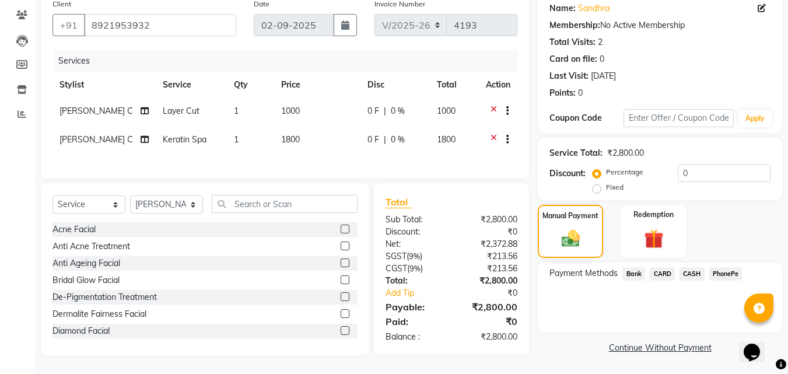
click at [690, 267] on span "CASH" at bounding box center [692, 273] width 25 height 13
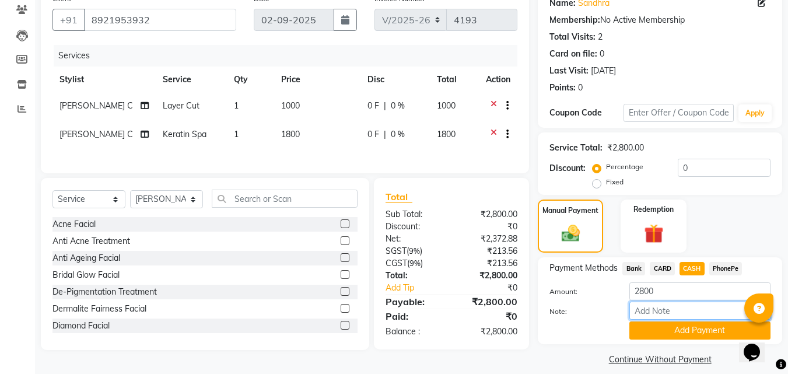
click at [689, 307] on input "Note:" at bounding box center [699, 311] width 141 height 18
type input "suhana"
click at [705, 331] on button "Add Payment" at bounding box center [699, 330] width 141 height 18
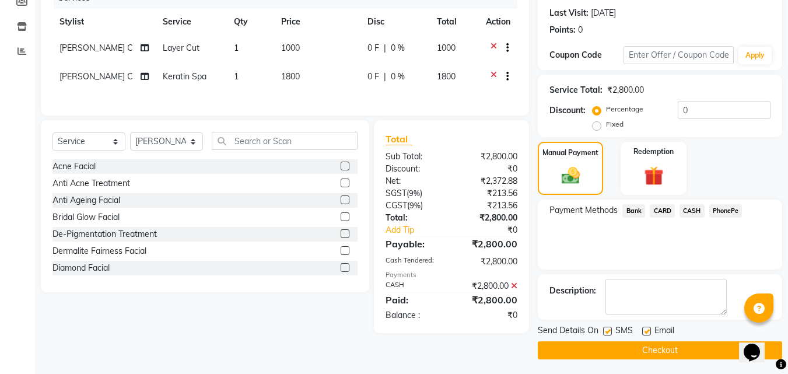
scroll to position [160, 0]
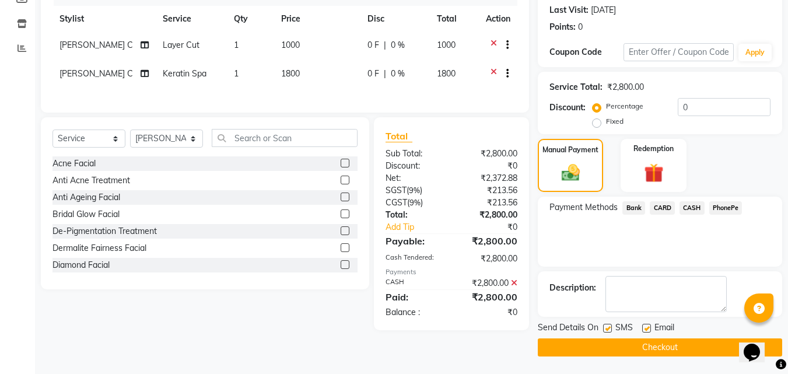
click at [639, 343] on button "Checkout" at bounding box center [660, 347] width 244 height 18
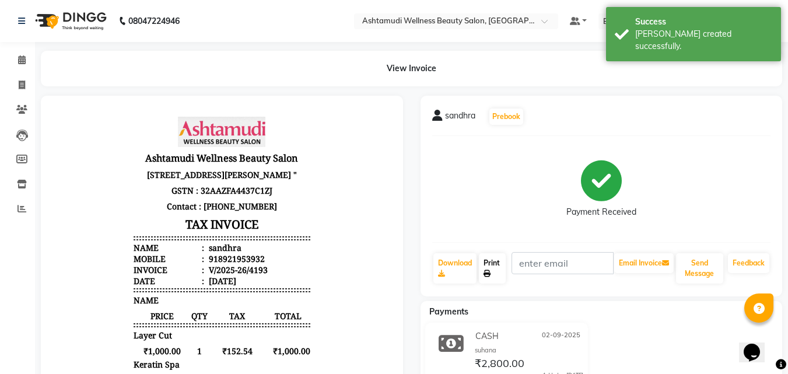
click at [499, 274] on link "Print" at bounding box center [492, 268] width 27 height 30
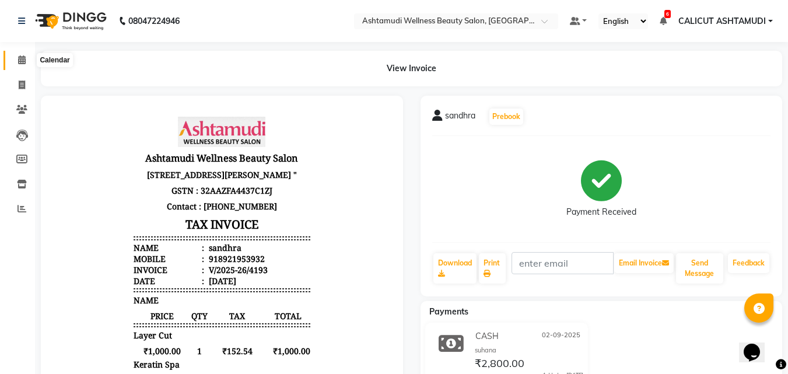
click at [22, 63] on icon at bounding box center [22, 59] width 8 height 9
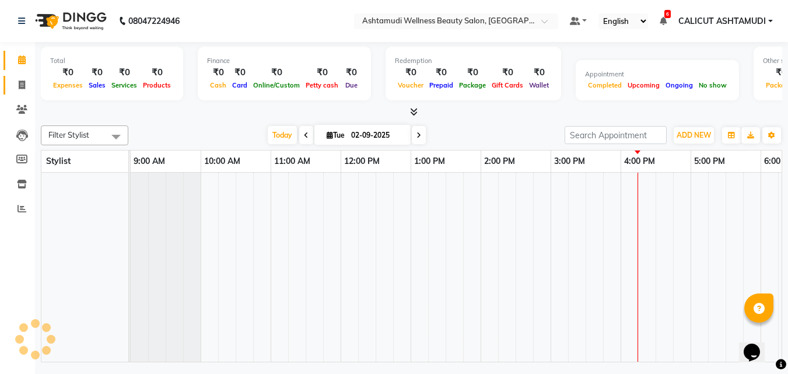
click at [19, 92] on link "Invoice" at bounding box center [17, 85] width 28 height 19
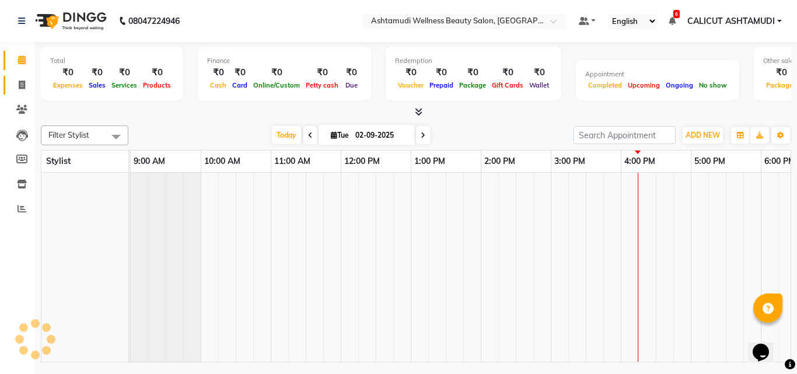
select select "service"
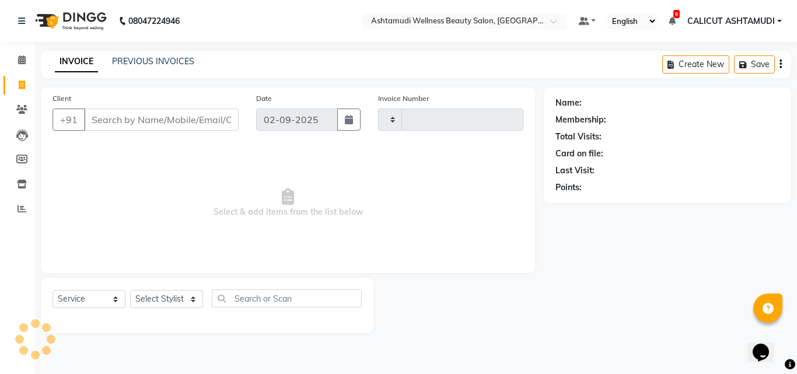
type input "4194"
select select "4630"
click at [20, 56] on icon at bounding box center [22, 59] width 8 height 9
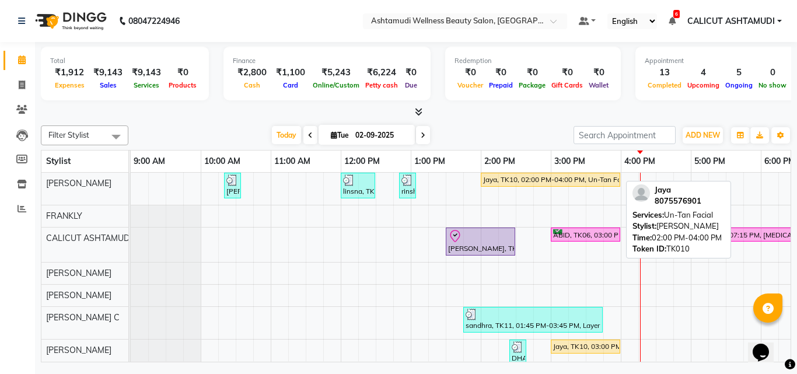
click at [519, 181] on div "Jaya, TK10, 02:00 PM-04:00 PM, Un-Tan Facial" at bounding box center [550, 179] width 137 height 10
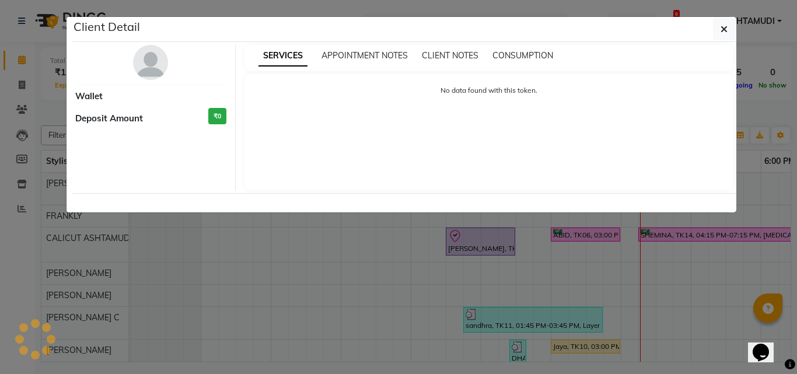
select select "1"
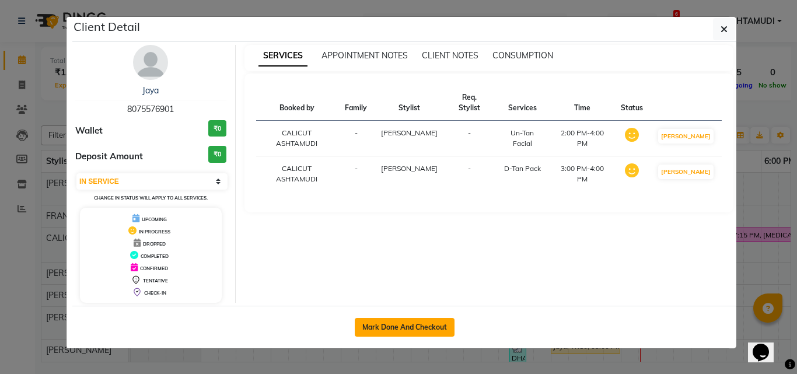
click at [383, 325] on button "Mark Done And Checkout" at bounding box center [405, 327] width 100 height 19
select select "service"
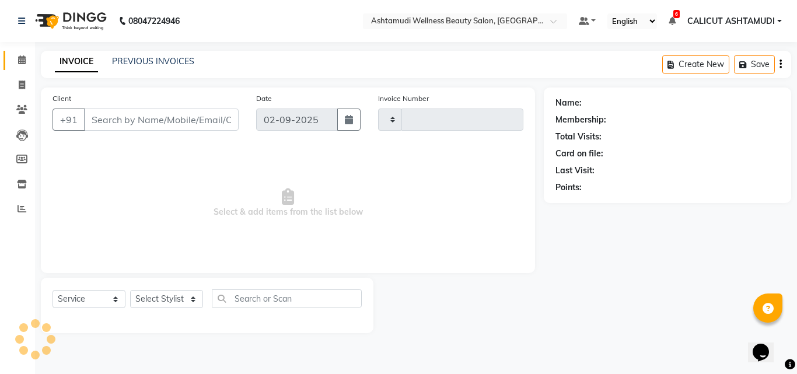
type input "4194"
select select "4630"
type input "8075576901"
select select "54081"
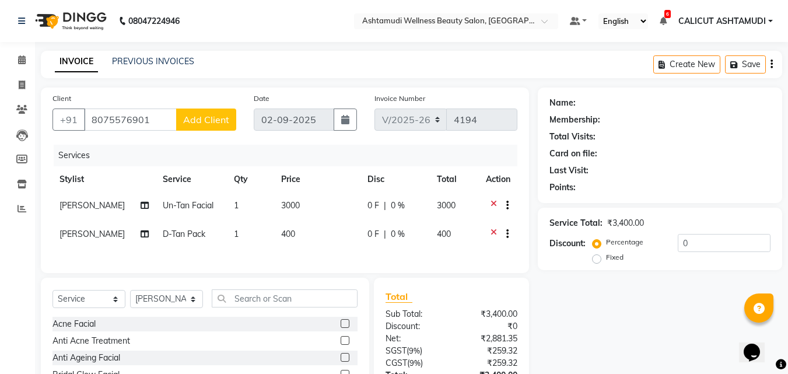
click at [187, 241] on td "D-Tan Pack" at bounding box center [191, 235] width 71 height 29
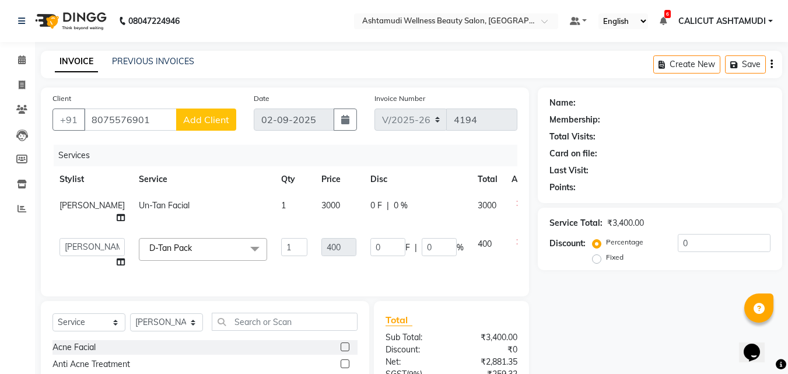
click at [187, 241] on span "D-Tan Pack x" at bounding box center [203, 249] width 128 height 23
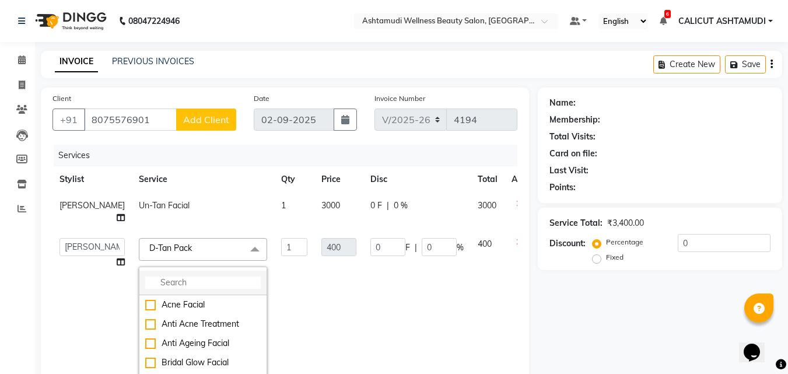
click at [183, 272] on li at bounding box center [202, 283] width 127 height 24
click at [180, 281] on input "multiselect-search" at bounding box center [202, 282] width 115 height 12
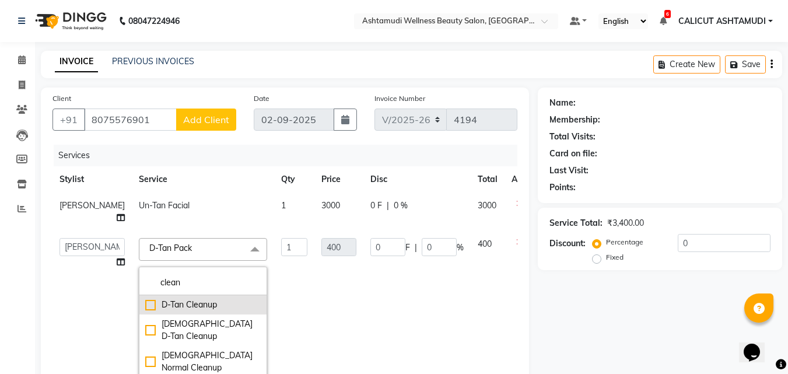
type input "clean"
click at [145, 302] on div "D-Tan Cleanup" at bounding box center [202, 305] width 115 height 12
checkbox input "true"
type input "800"
click at [282, 311] on td "1" at bounding box center [294, 317] width 40 height 173
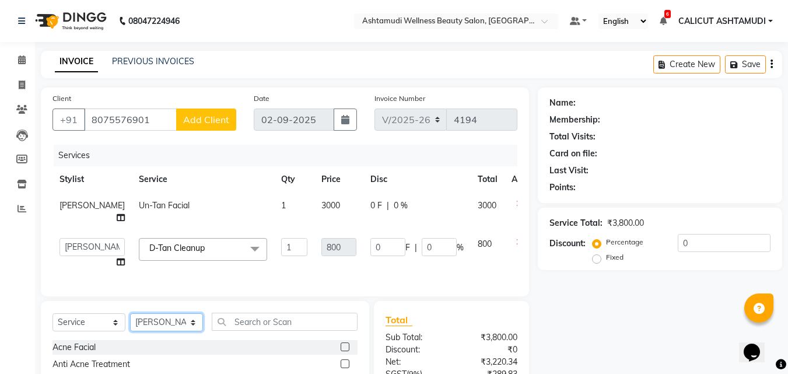
click at [170, 331] on select "Select Stylist [PERSON_NAME] C [PERSON_NAME] [PERSON_NAME] CALICUT ASHTAMUDI FR…" at bounding box center [166, 322] width 73 height 18
select select "26964"
click at [130, 322] on select "Select Stylist [PERSON_NAME] C [PERSON_NAME] [PERSON_NAME] CALICUT ASHTAMUDI FR…" at bounding box center [166, 322] width 73 height 18
click at [257, 331] on input "text" at bounding box center [285, 322] width 146 height 18
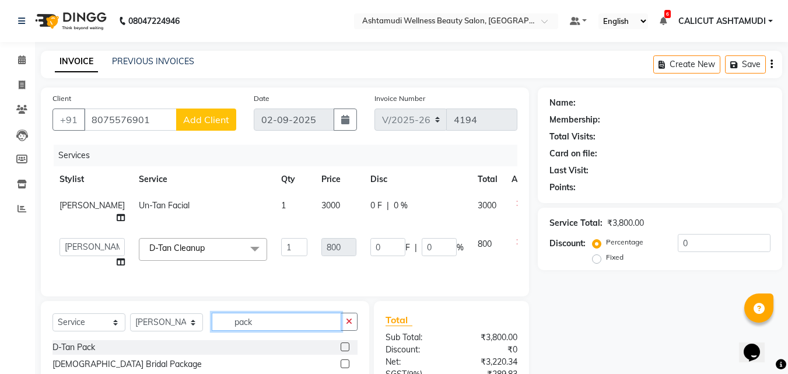
type input "pack"
click at [341, 351] on label at bounding box center [345, 346] width 9 height 9
click at [341, 351] on input "checkbox" at bounding box center [345, 348] width 8 height 8
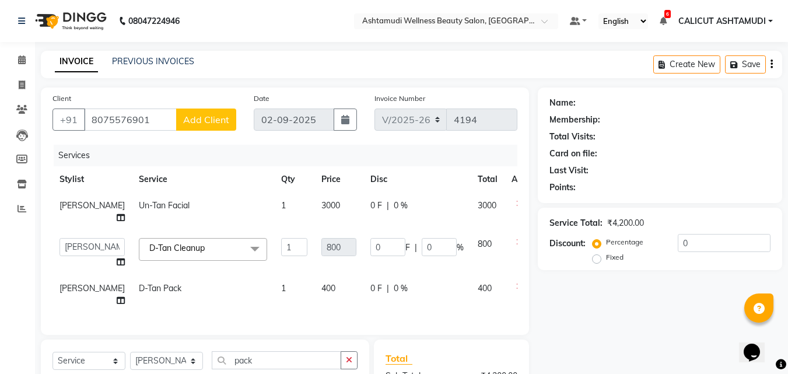
checkbox input "false"
click at [146, 124] on input "8075576901" at bounding box center [130, 119] width 93 height 22
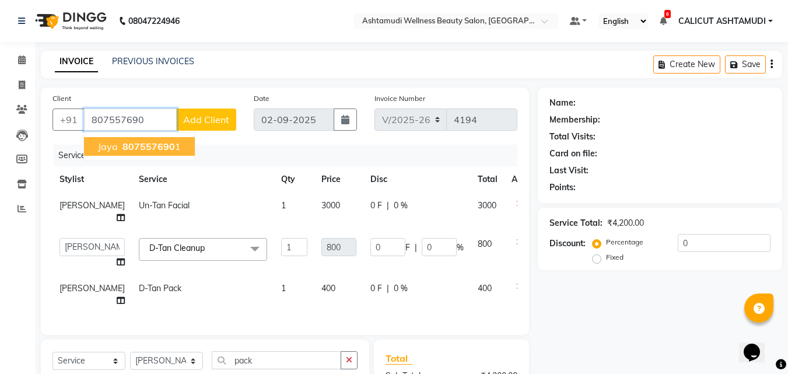
type input "8075576901"
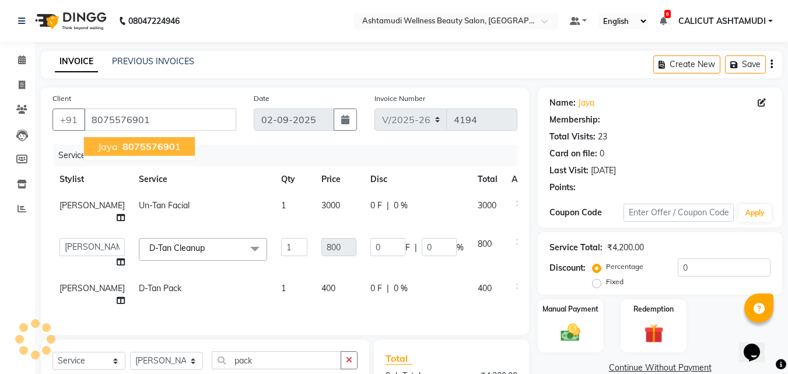
type input "120"
type input "15"
select select "2: Object"
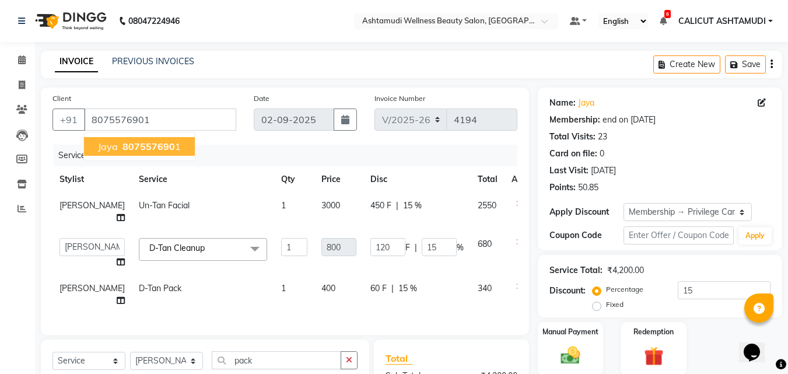
click at [169, 142] on span "807557690" at bounding box center [148, 147] width 52 height 12
type input "0"
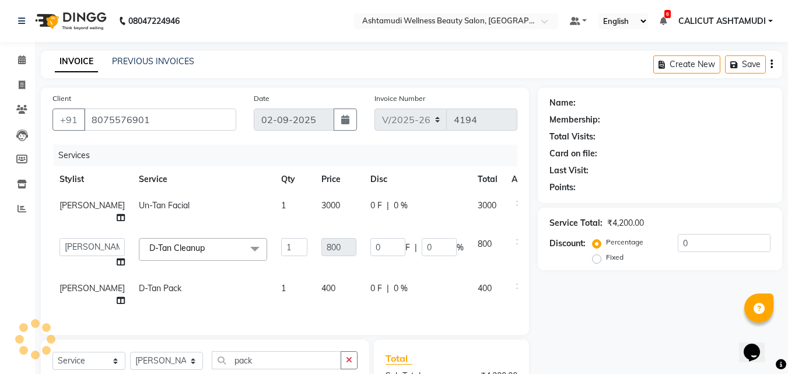
type input "120"
type input "15"
select select "2: Object"
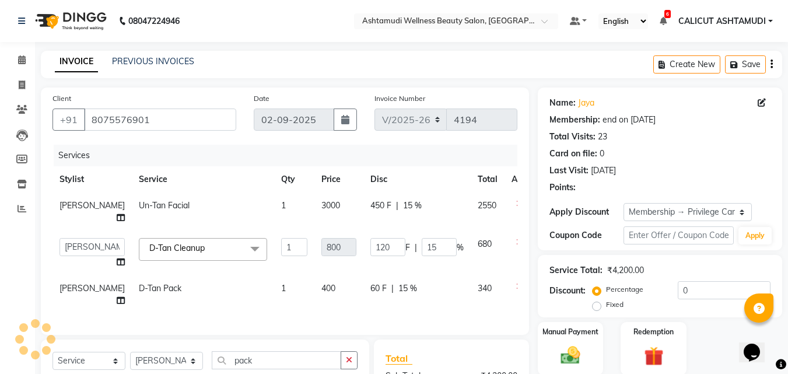
type input "15"
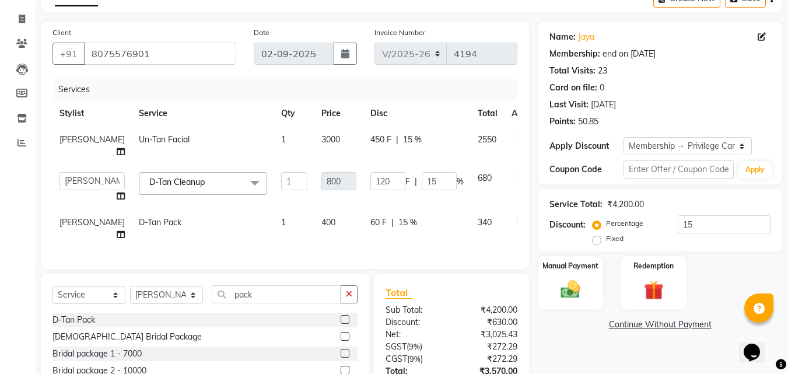
scroll to position [164, 0]
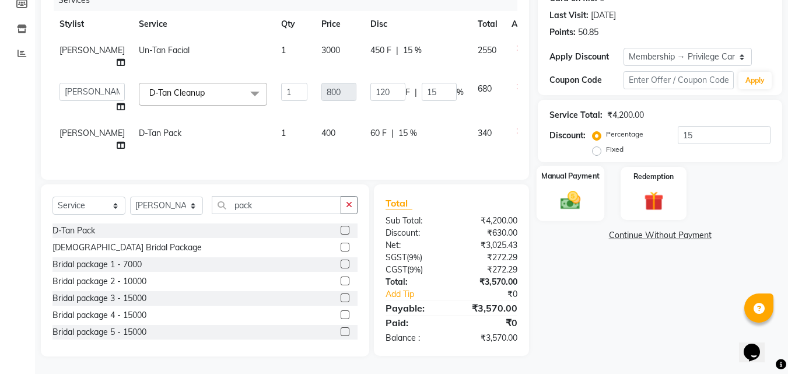
click at [591, 187] on div "Manual Payment" at bounding box center [571, 193] width 68 height 55
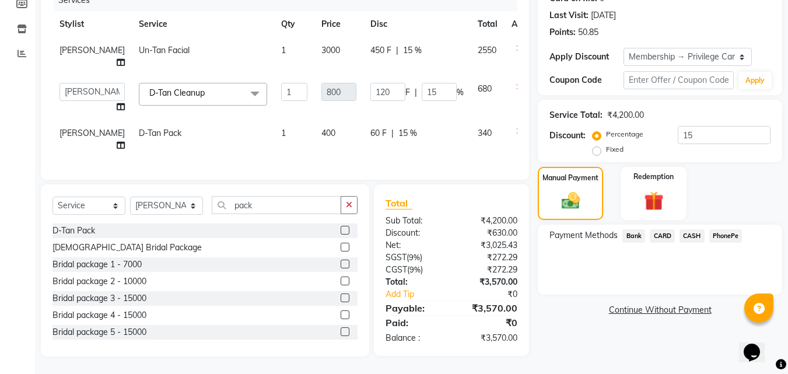
click at [412, 44] on div "450 F | 15 %" at bounding box center [416, 50] width 93 height 12
select select "26964"
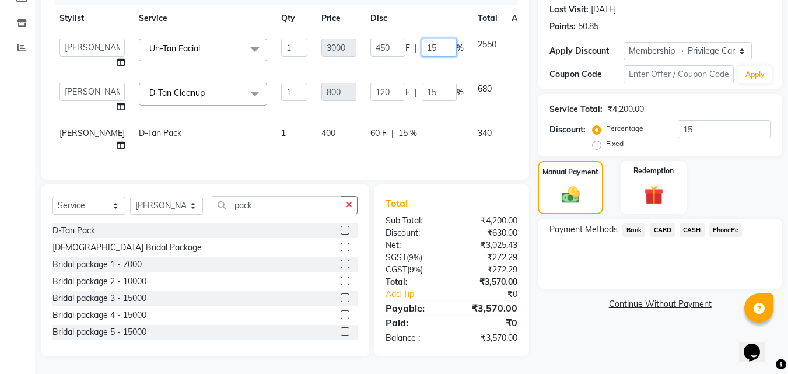
click at [422, 44] on input "15" at bounding box center [439, 47] width 35 height 18
type input "1"
click at [471, 58] on td "2550" at bounding box center [488, 53] width 34 height 44
select select "26964"
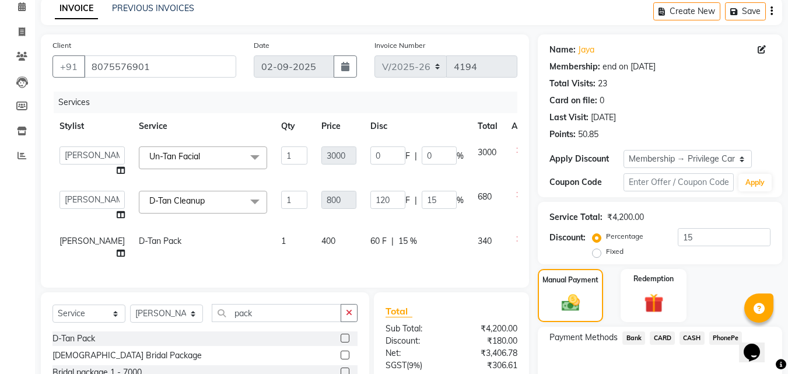
scroll to position [170, 0]
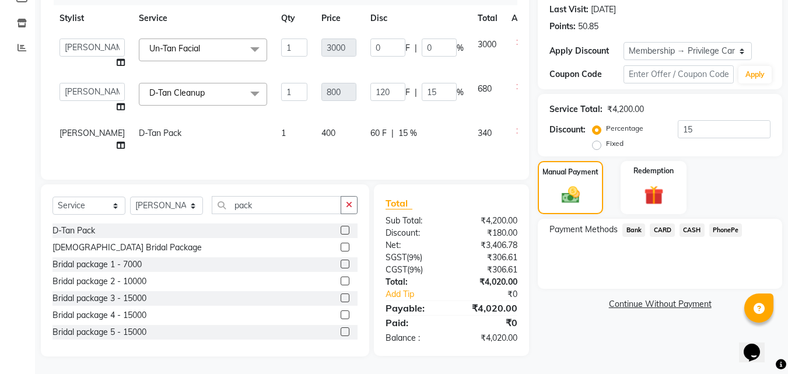
click at [720, 223] on span "PhonePe" at bounding box center [725, 229] width 33 height 13
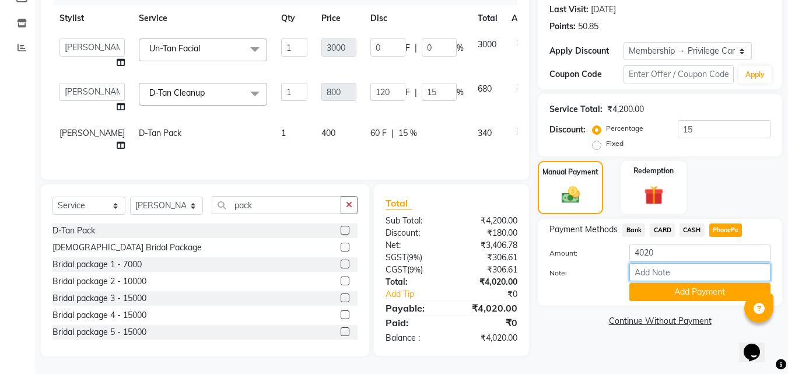
drag, startPoint x: 680, startPoint y: 262, endPoint x: 687, endPoint y: 263, distance: 6.5
click at [680, 263] on input "Note:" at bounding box center [699, 272] width 141 height 18
type input "suhana"
click at [701, 285] on button "Add Payment" at bounding box center [699, 292] width 141 height 18
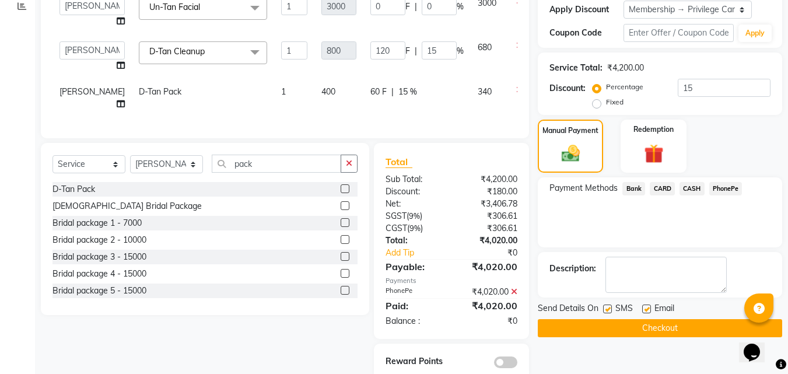
scroll to position [234, 0]
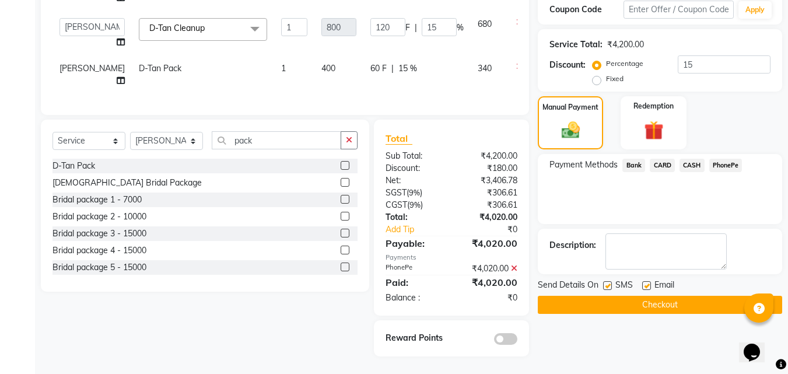
click at [632, 297] on button "Checkout" at bounding box center [660, 305] width 244 height 18
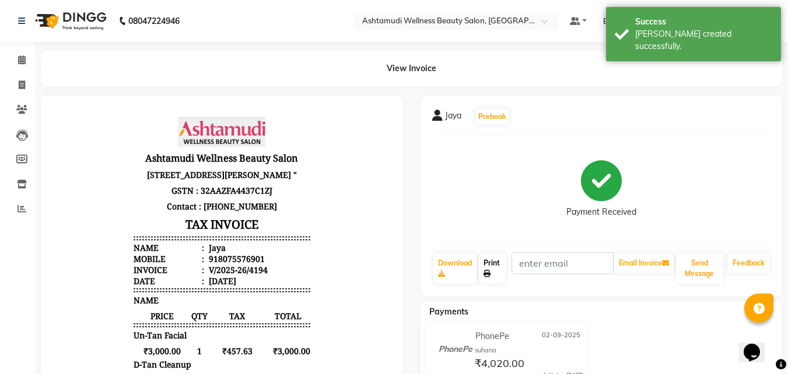
click at [498, 264] on link "Print" at bounding box center [492, 268] width 27 height 30
click at [26, 50] on li "Calendar" at bounding box center [17, 60] width 35 height 25
click at [26, 57] on span at bounding box center [22, 60] width 20 height 13
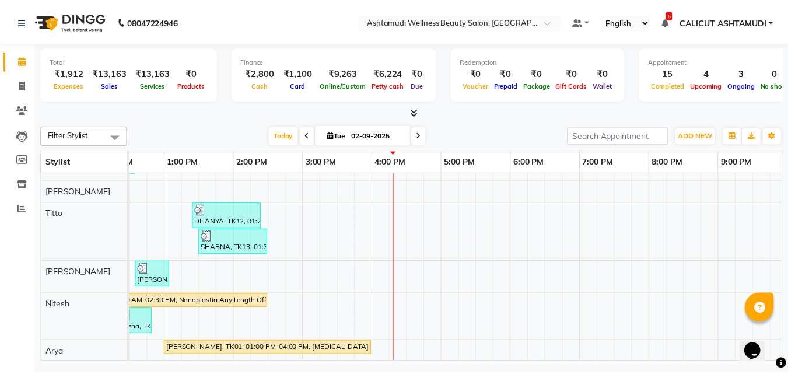
scroll to position [292, 0]
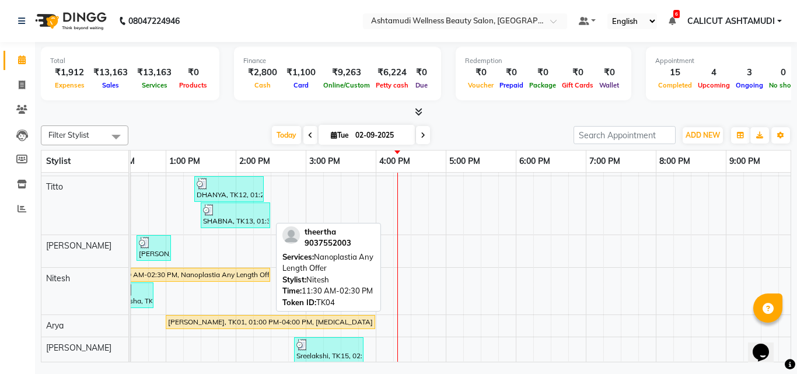
click at [236, 273] on div "theertha, TK04, 11:30 AM-02:30 PM, Nanoplastia Any Length Offer" at bounding box center [165, 274] width 207 height 10
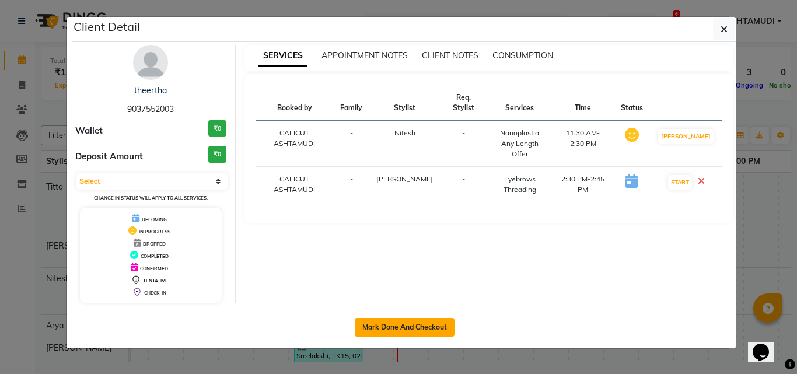
click at [418, 326] on button "Mark Done And Checkout" at bounding box center [405, 327] width 100 height 19
select select "service"
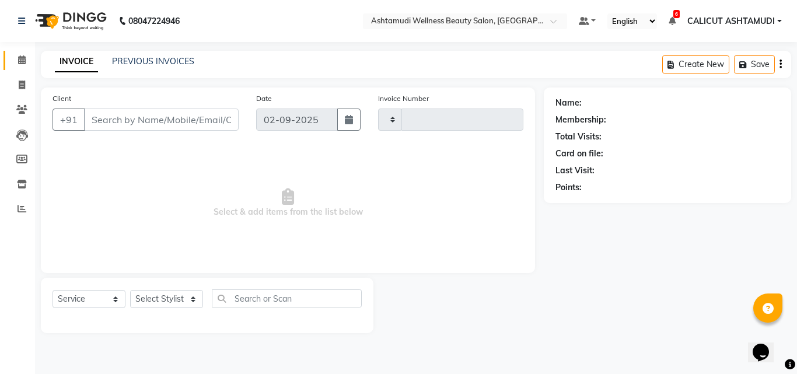
type input "4195"
select select "4630"
type input "9037552003"
select select "54081"
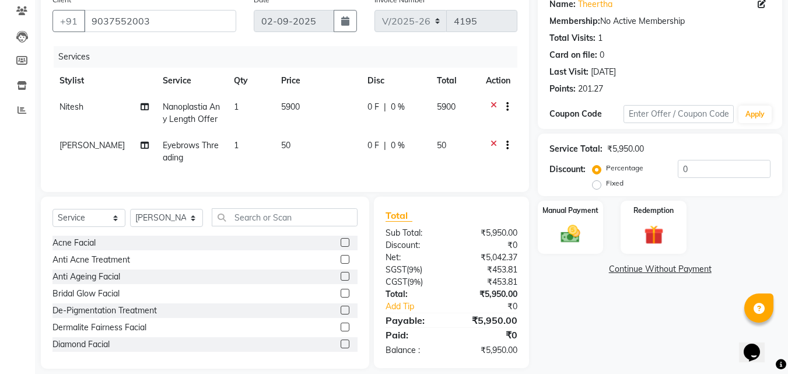
scroll to position [117, 0]
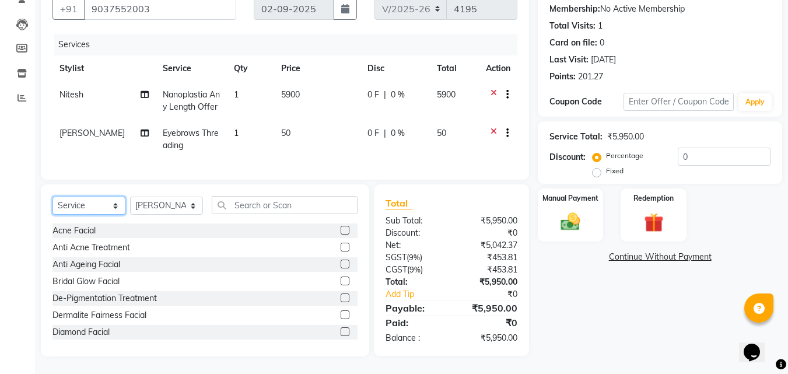
click at [95, 203] on select "Select Service Product Membership Package Voucher Prepaid Gift Card" at bounding box center [88, 206] width 73 height 18
select select "product"
click at [52, 199] on select "Select Service Product Membership Package Voucher Prepaid Gift Card" at bounding box center [88, 206] width 73 height 18
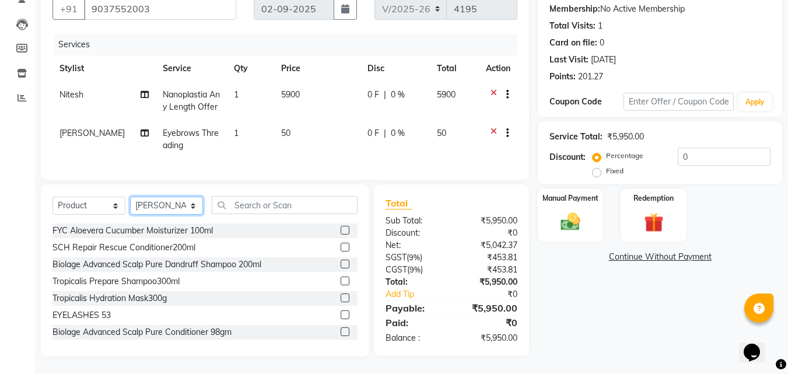
click at [170, 209] on select "Select Stylist [PERSON_NAME] C [PERSON_NAME] [PERSON_NAME] CALICUT ASHTAMUDI FR…" at bounding box center [166, 206] width 73 height 18
select select "85193"
click at [130, 199] on select "Select Stylist [PERSON_NAME] C [PERSON_NAME] [PERSON_NAME] CALICUT ASHTAMUDI FR…" at bounding box center [166, 206] width 73 height 18
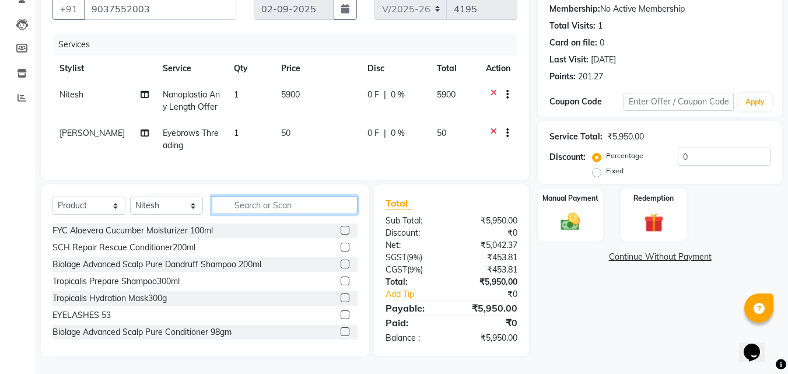
click at [306, 199] on input "text" at bounding box center [285, 205] width 146 height 18
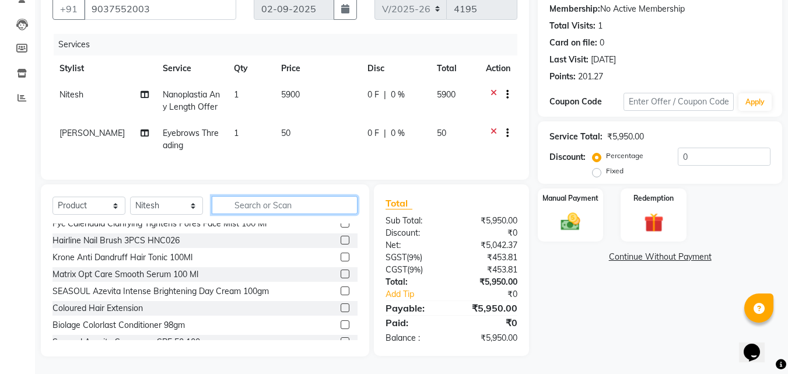
scroll to position [175, 0]
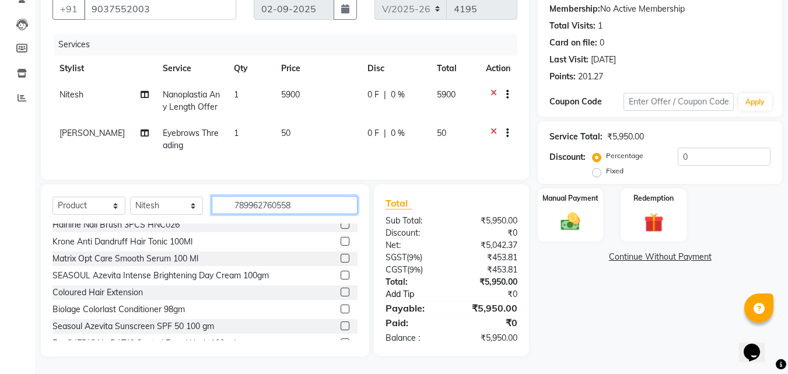
type input "7899627605582"
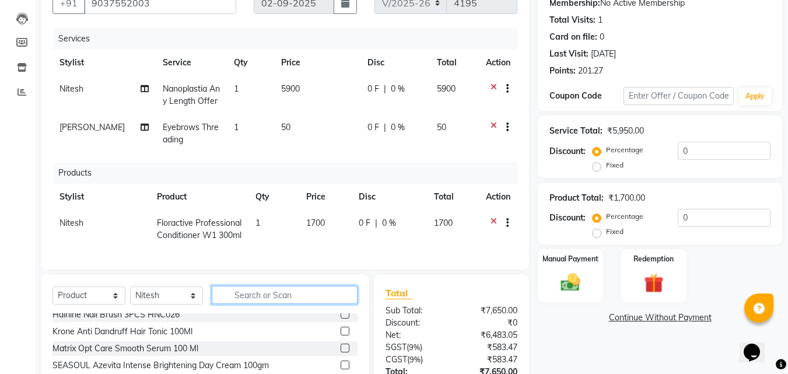
scroll to position [0, 0]
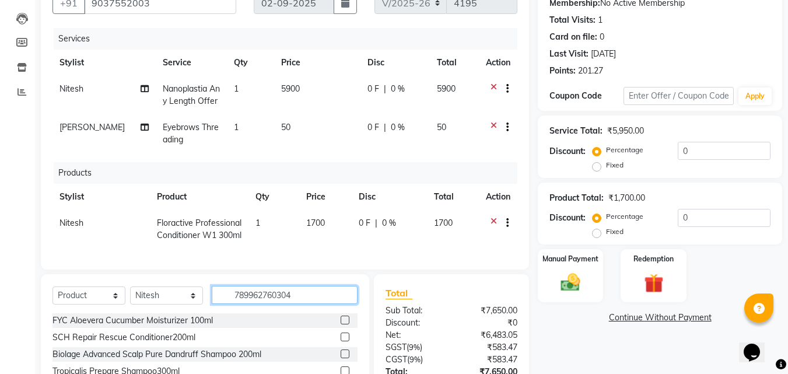
type input "7899627603045"
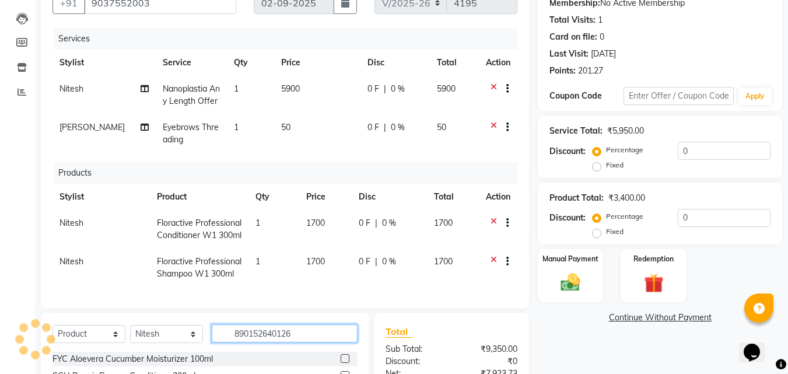
type input "8901526401260"
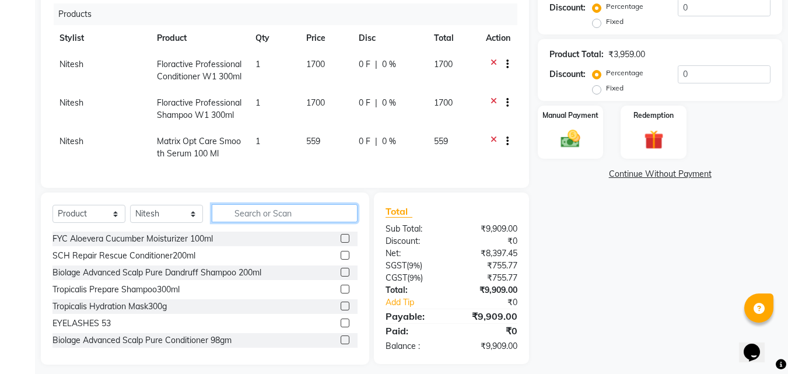
scroll to position [268, 0]
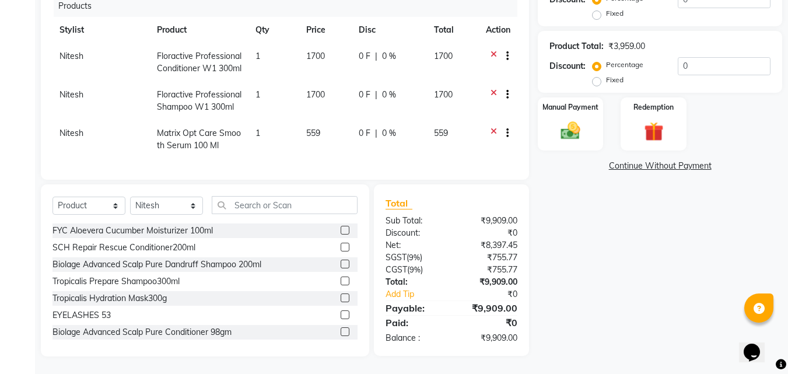
click at [491, 50] on icon at bounding box center [494, 57] width 6 height 15
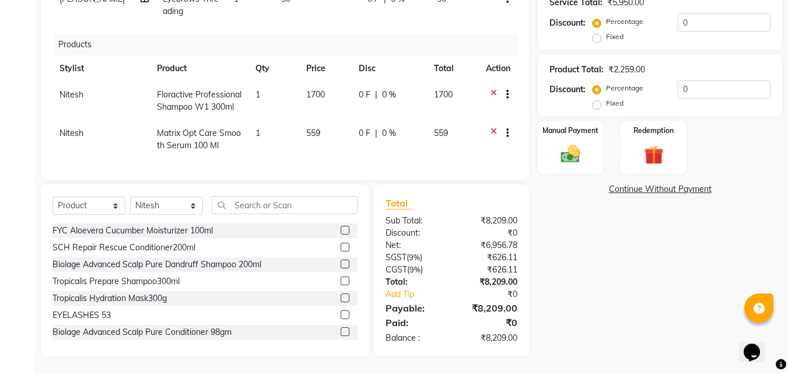
click at [491, 89] on icon at bounding box center [494, 96] width 6 height 15
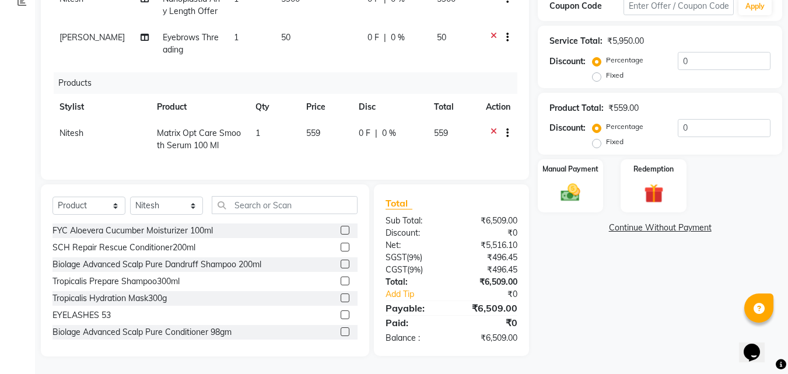
click at [493, 134] on icon at bounding box center [494, 134] width 6 height 15
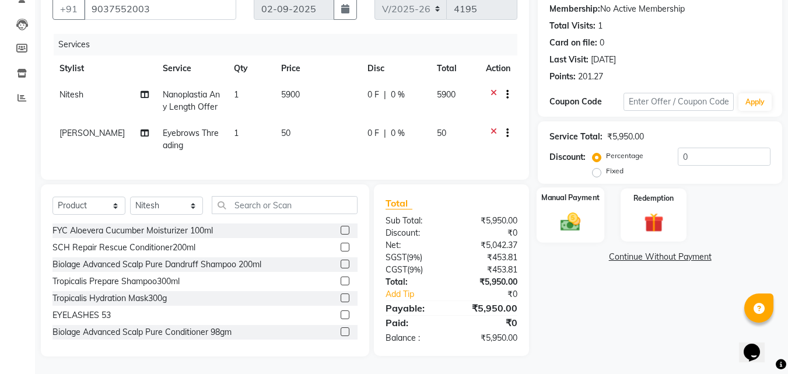
click at [551, 221] on div "Manual Payment" at bounding box center [571, 214] width 68 height 55
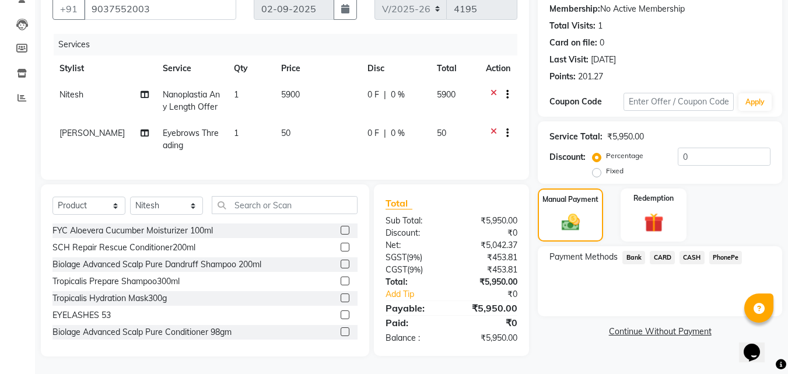
click at [715, 251] on span "PhonePe" at bounding box center [725, 257] width 33 height 13
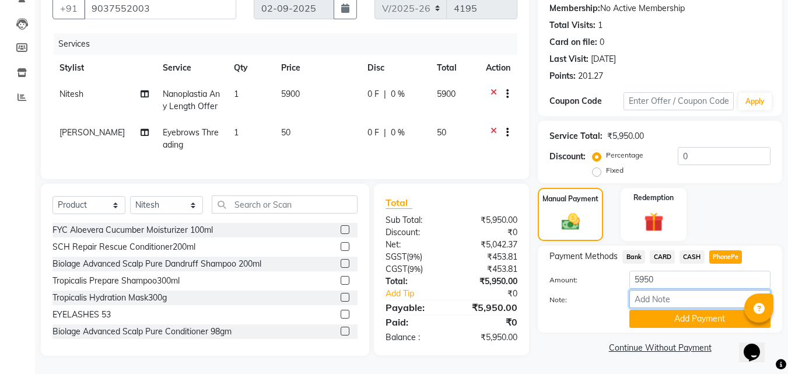
click at [688, 293] on input "Note:" at bounding box center [699, 299] width 141 height 18
type input "frankly"
click at [654, 318] on button "Add Payment" at bounding box center [699, 319] width 141 height 18
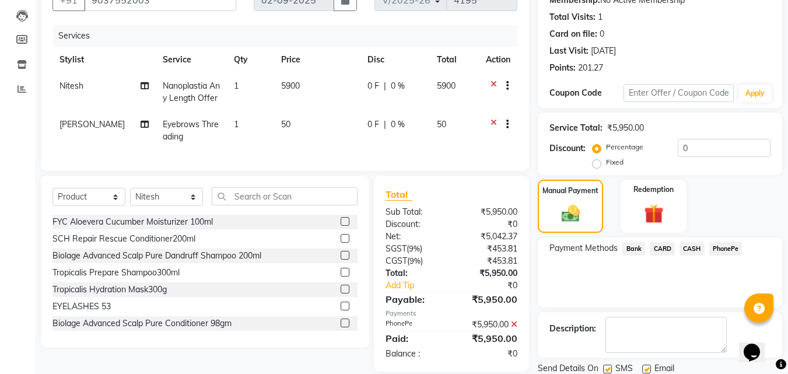
scroll to position [160, 0]
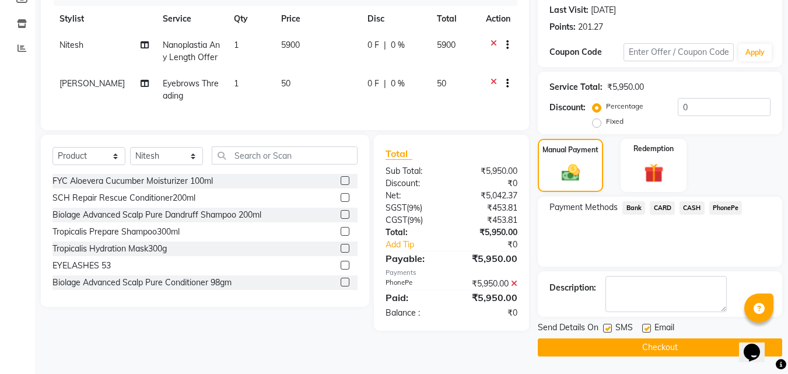
click at [594, 341] on button "Checkout" at bounding box center [660, 347] width 244 height 18
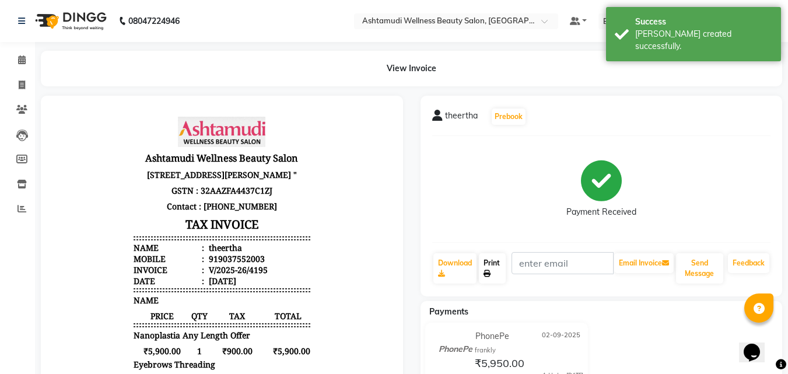
click at [495, 277] on link "Print" at bounding box center [492, 268] width 27 height 30
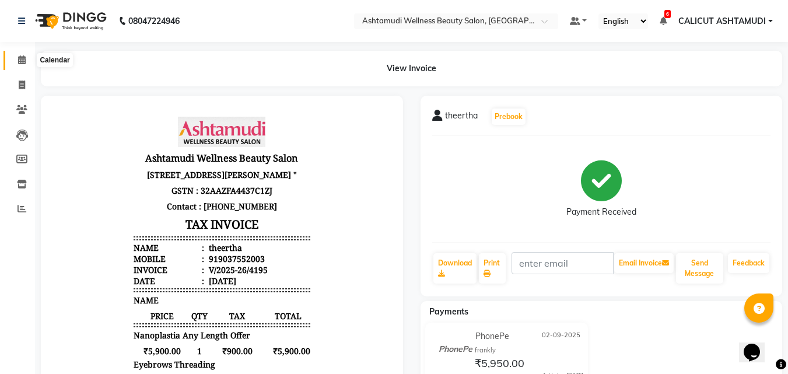
click at [15, 57] on span at bounding box center [22, 60] width 20 height 13
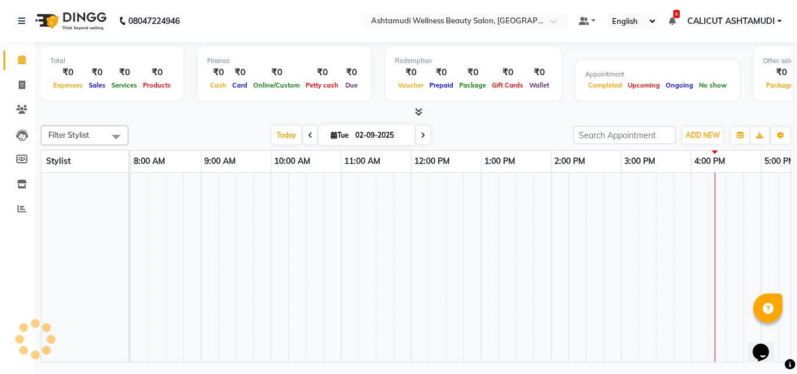
click at [15, 57] on span at bounding box center [22, 60] width 20 height 13
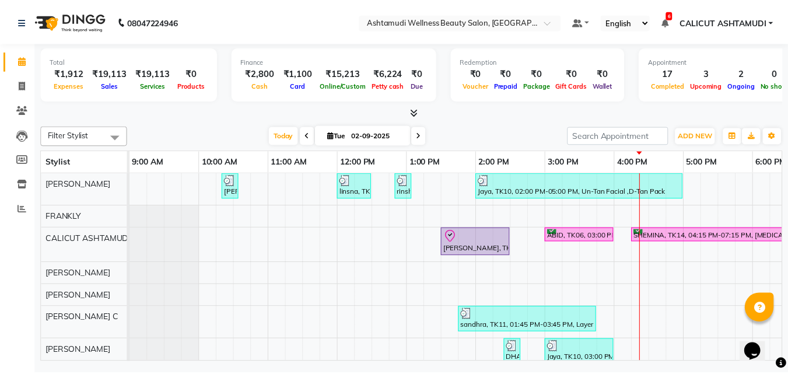
scroll to position [58, 0]
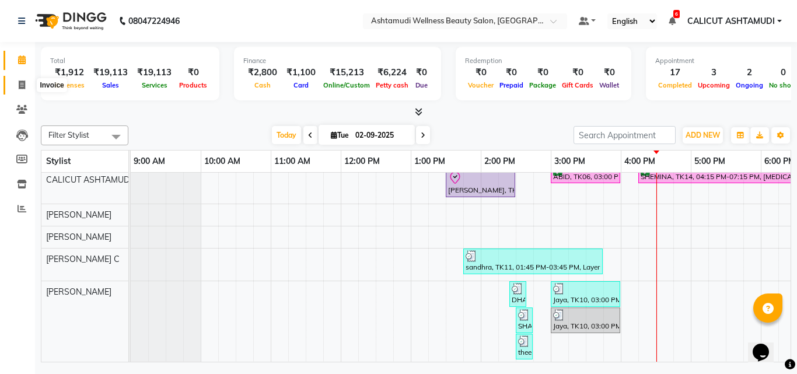
click at [22, 79] on span at bounding box center [22, 85] width 20 height 13
select select "service"
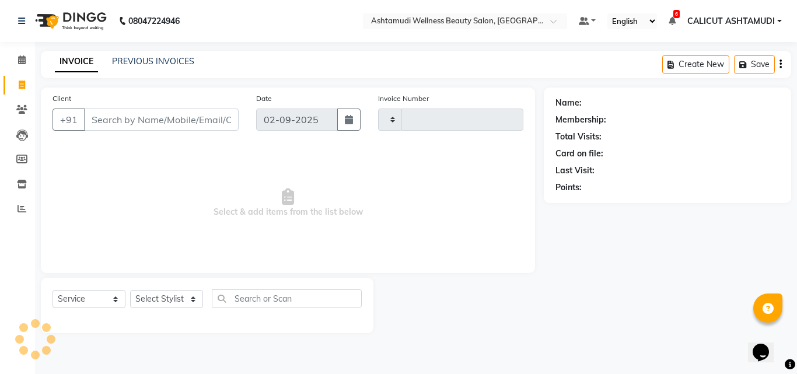
type input "4196"
select select "4630"
click at [100, 300] on select "Select Service Product Membership Package Voucher Prepaid Gift Card" at bounding box center [88, 299] width 73 height 18
select select "product"
click at [52, 290] on select "Select Service Product Membership Package Voucher Prepaid Gift Card" at bounding box center [88, 299] width 73 height 18
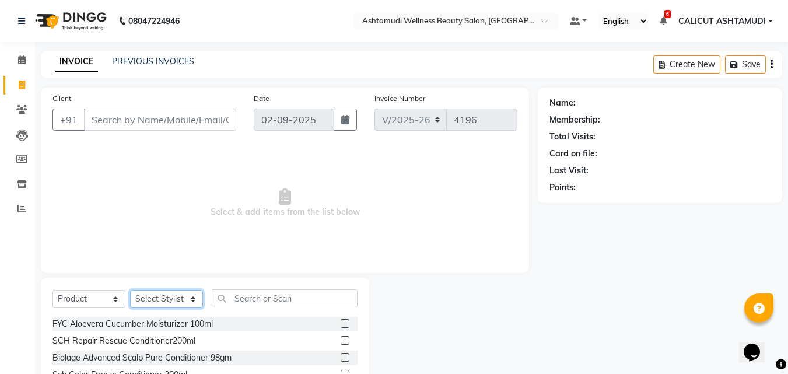
click at [160, 302] on select "Select Stylist [PERSON_NAME] C [PERSON_NAME] [PERSON_NAME] CALICUT ASHTAMUDI FR…" at bounding box center [166, 299] width 73 height 18
select select "45788"
click at [130, 290] on select "Select Stylist [PERSON_NAME] C [PERSON_NAME] [PERSON_NAME] CALICUT ASHTAMUDI FR…" at bounding box center [166, 299] width 73 height 18
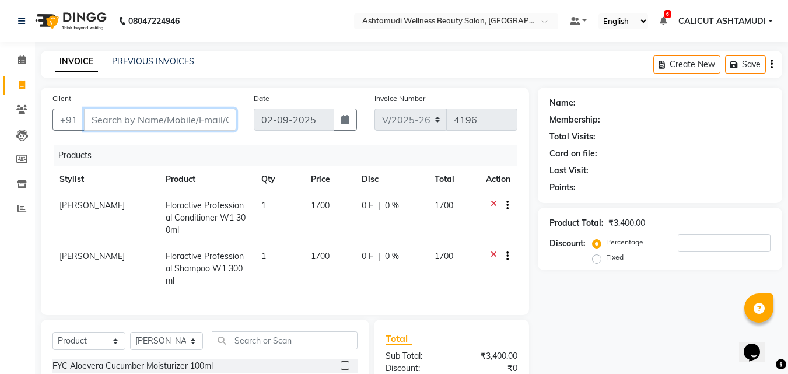
click at [169, 118] on input "Client" at bounding box center [160, 119] width 152 height 22
type input "9"
type input "0"
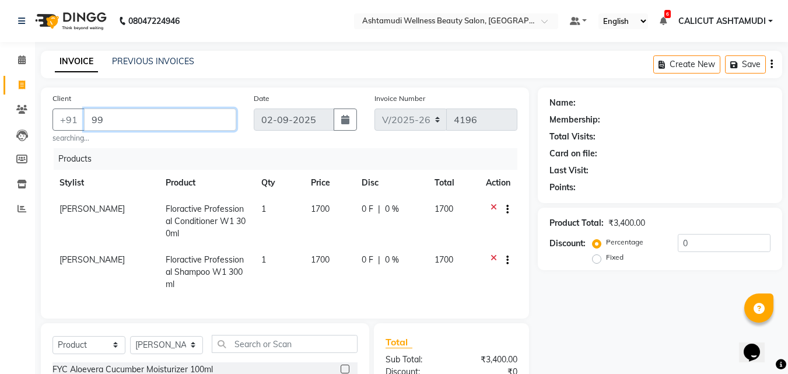
type input "9"
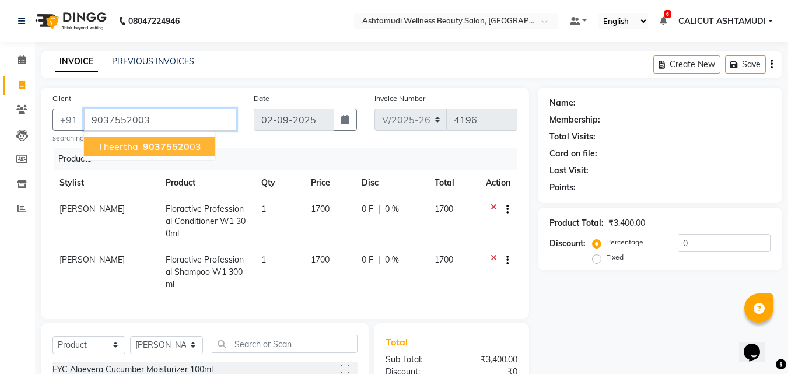
type input "9037552003"
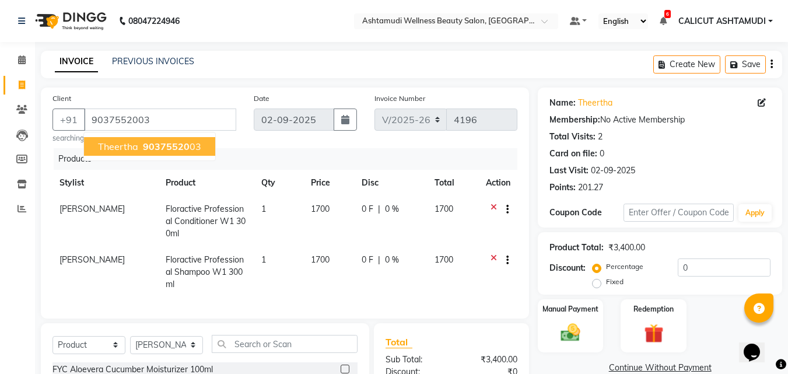
click at [199, 146] on button "theertha 90375520 03" at bounding box center [149, 146] width 131 height 19
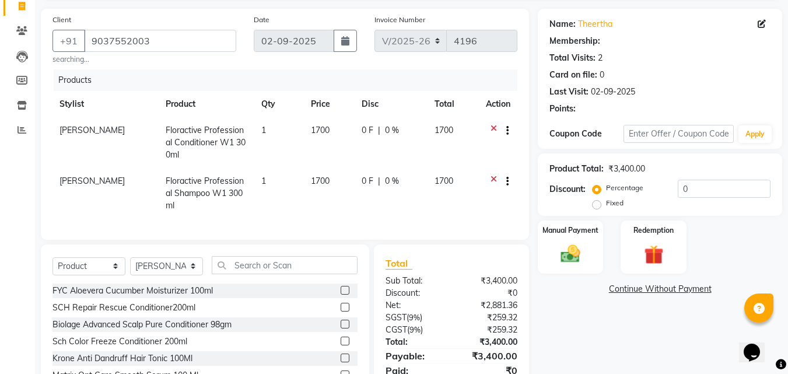
scroll to position [135, 0]
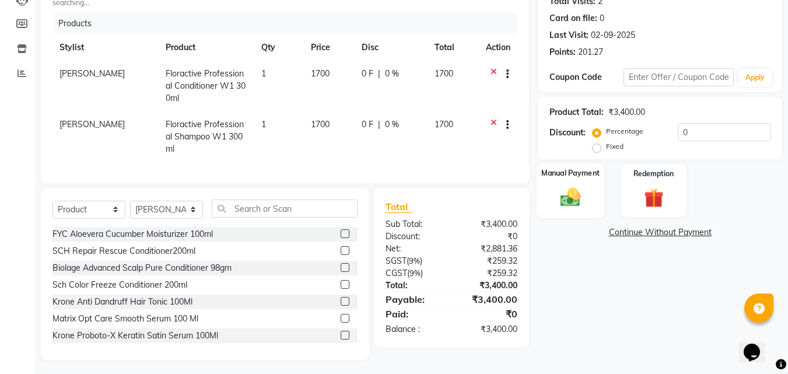
click at [570, 206] on img at bounding box center [570, 196] width 33 height 23
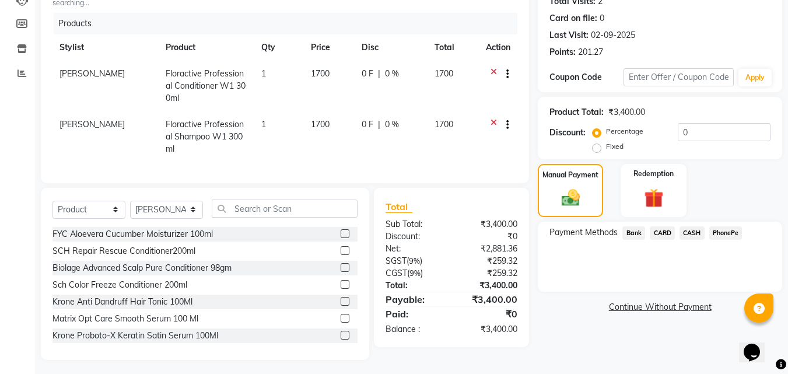
click at [731, 233] on span "PhonePe" at bounding box center [725, 232] width 33 height 13
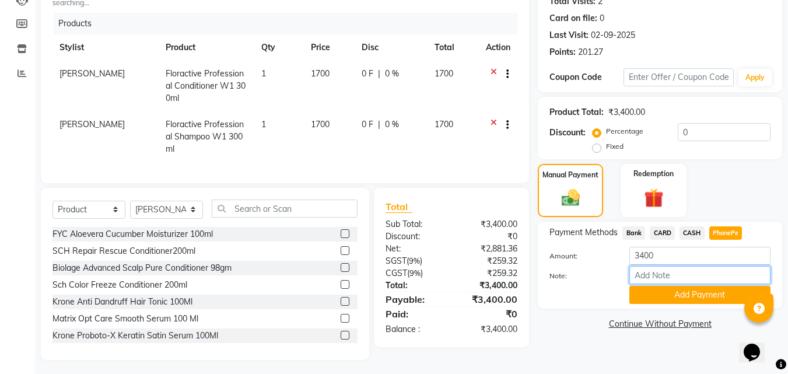
click at [674, 276] on input "Note:" at bounding box center [699, 275] width 141 height 18
type input "suhana"
click at [695, 297] on button "Add Payment" at bounding box center [699, 295] width 141 height 18
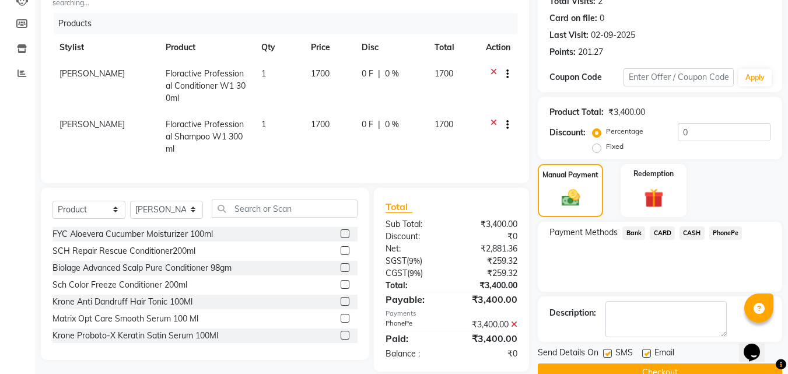
scroll to position [160, 0]
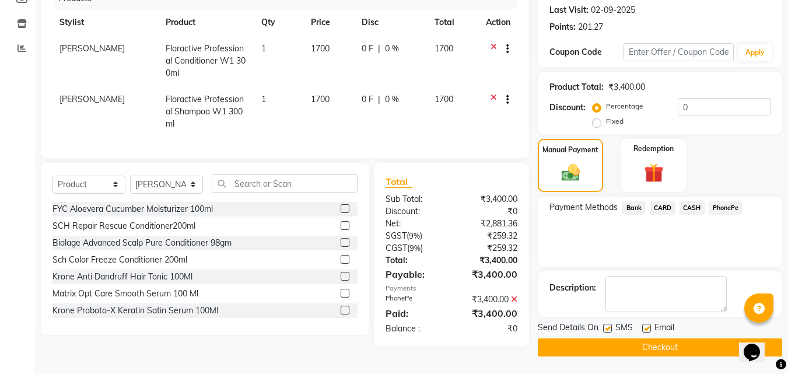
click at [704, 346] on button "Checkout" at bounding box center [660, 347] width 244 height 18
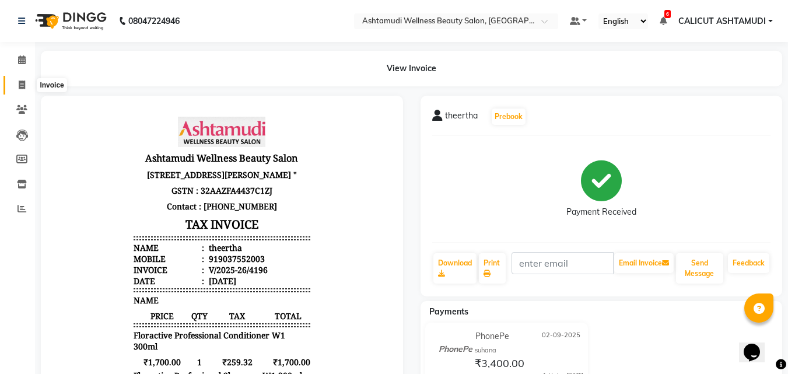
click at [21, 87] on icon at bounding box center [22, 84] width 6 height 9
select select "service"
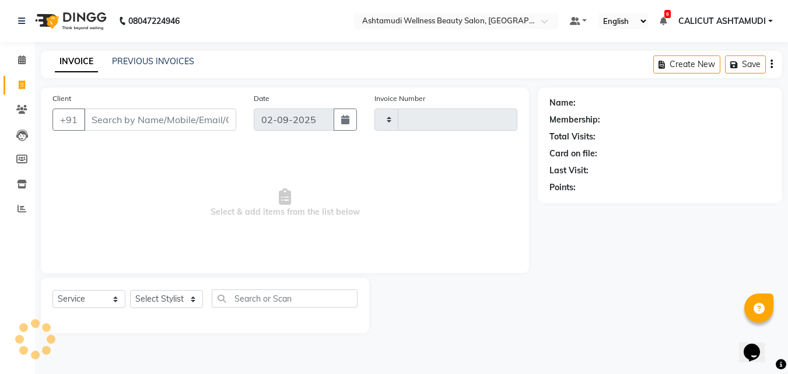
type input "4197"
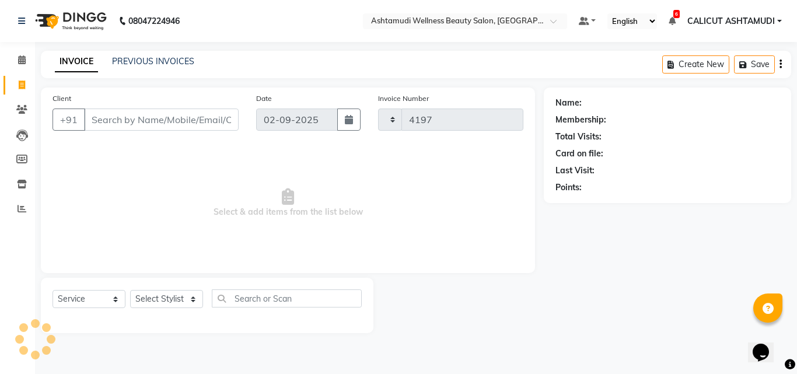
select select "4630"
click at [145, 298] on select "Select Stylist [PERSON_NAME] C [PERSON_NAME] [PERSON_NAME] CALICUT ASHTAMUDI FR…" at bounding box center [166, 299] width 73 height 18
select select "54081"
click at [130, 290] on select "Select Stylist [PERSON_NAME] C [PERSON_NAME] [PERSON_NAME] CALICUT ASHTAMUDI FR…" at bounding box center [166, 299] width 73 height 18
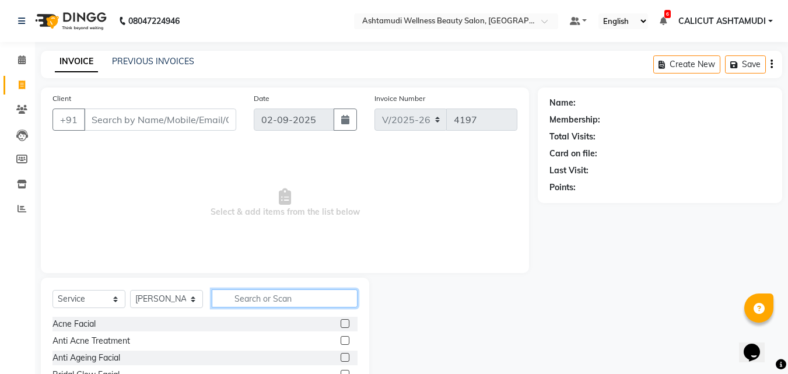
click at [271, 299] on input "text" at bounding box center [285, 298] width 146 height 18
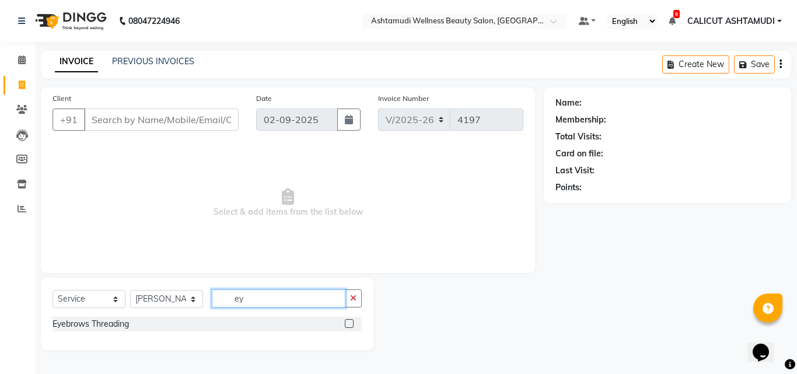
type input "ey"
click at [349, 323] on label at bounding box center [349, 323] width 9 height 9
click at [349, 323] on input "checkbox" at bounding box center [349, 324] width 8 height 8
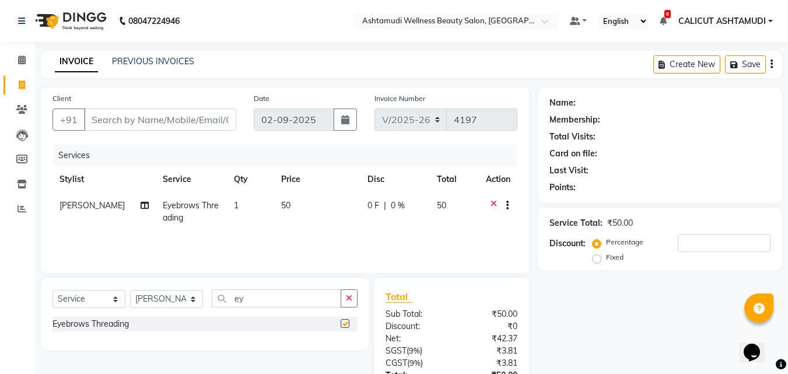
checkbox input "false"
click at [159, 297] on select "Select Stylist [PERSON_NAME] C [PERSON_NAME] [PERSON_NAME] CALICUT ASHTAMUDI FR…" at bounding box center [166, 299] width 73 height 18
select select "26964"
click at [130, 290] on select "Select Stylist [PERSON_NAME] C [PERSON_NAME] [PERSON_NAME] CALICUT ASHTAMUDI FR…" at bounding box center [166, 299] width 73 height 18
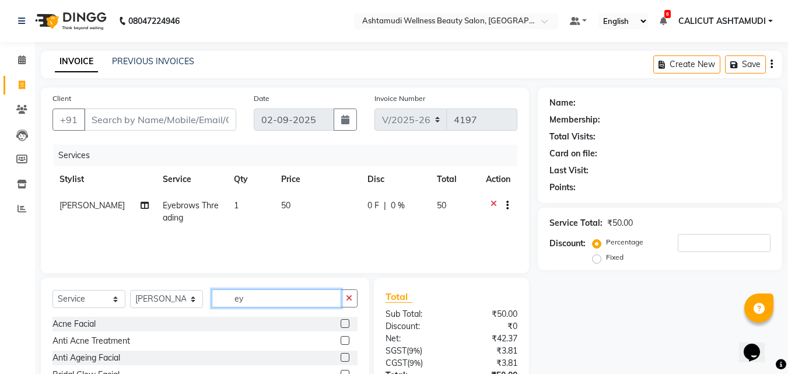
click at [281, 302] on input "ey" at bounding box center [276, 298] width 129 height 18
type input "eye"
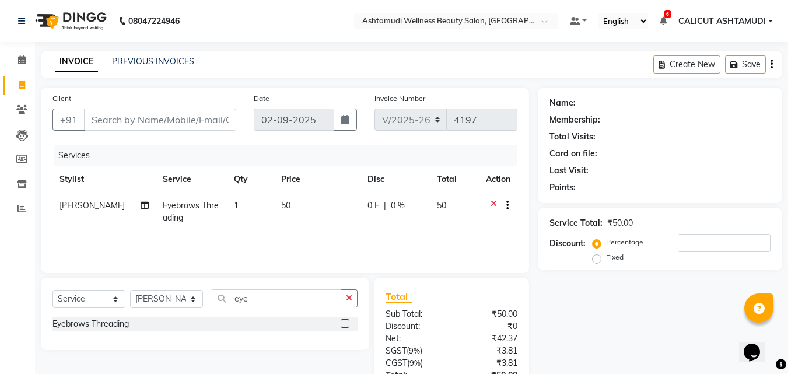
click at [343, 321] on label at bounding box center [345, 323] width 9 height 9
click at [343, 321] on input "checkbox" at bounding box center [345, 324] width 8 height 8
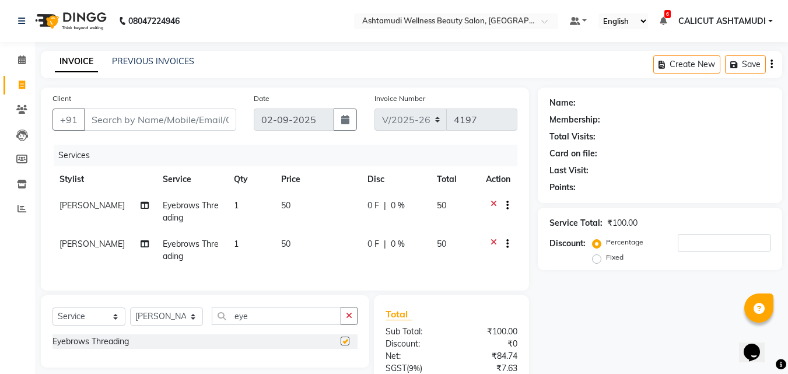
checkbox input "false"
click at [132, 121] on input "Client" at bounding box center [160, 119] width 152 height 22
type input "9"
type input "0"
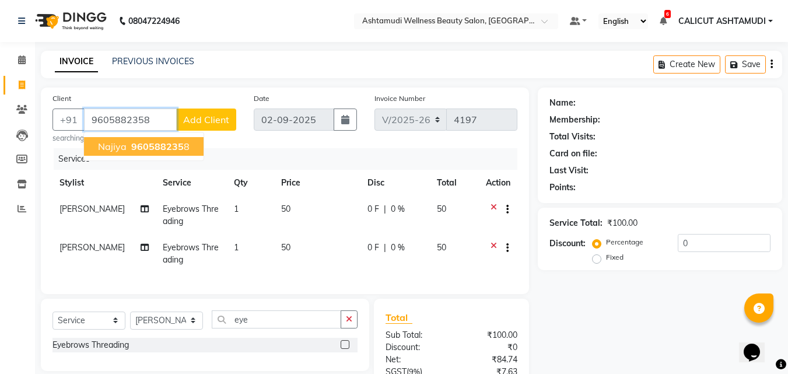
type input "9605882358"
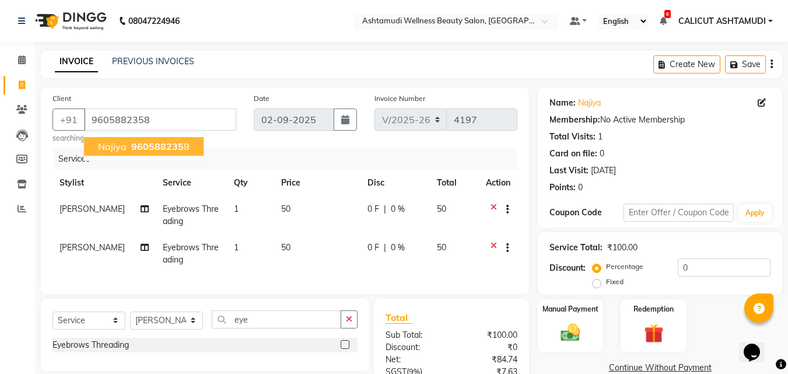
click at [136, 146] on span "960588235" at bounding box center [157, 147] width 52 height 12
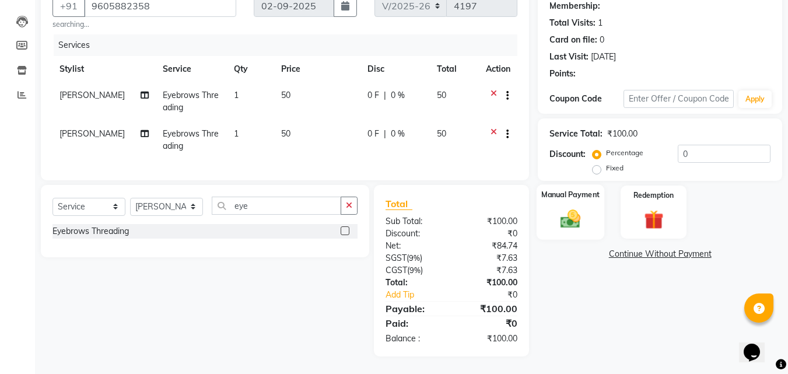
scroll to position [122, 0]
click at [583, 213] on img at bounding box center [570, 218] width 33 height 23
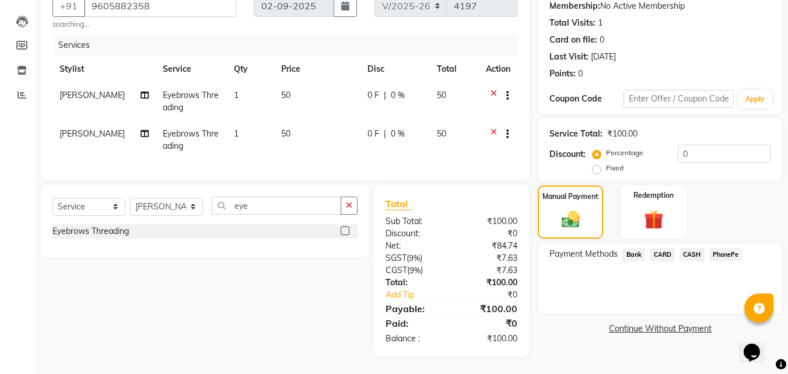
click at [724, 248] on span "PhonePe" at bounding box center [725, 254] width 33 height 13
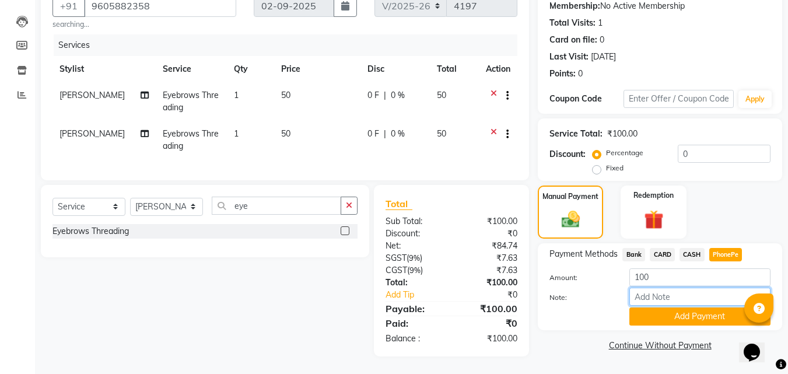
drag, startPoint x: 709, startPoint y: 286, endPoint x: 721, endPoint y: 285, distance: 11.8
click at [709, 288] on input "Note:" at bounding box center [699, 297] width 141 height 18
type input "suhana"
click at [682, 309] on button "Add Payment" at bounding box center [699, 316] width 141 height 18
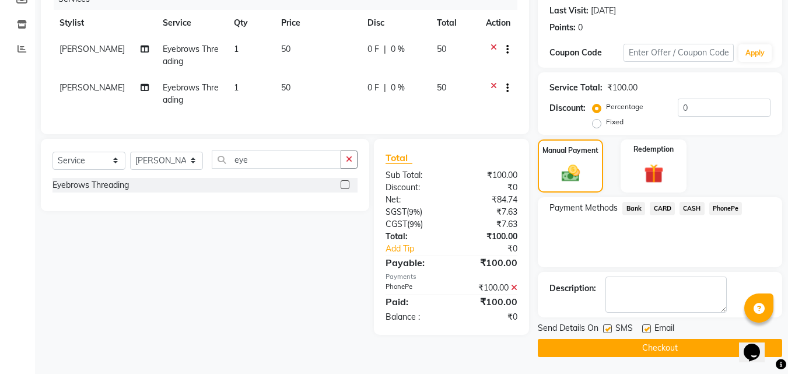
scroll to position [160, 0]
click at [688, 355] on button "Checkout" at bounding box center [660, 347] width 244 height 18
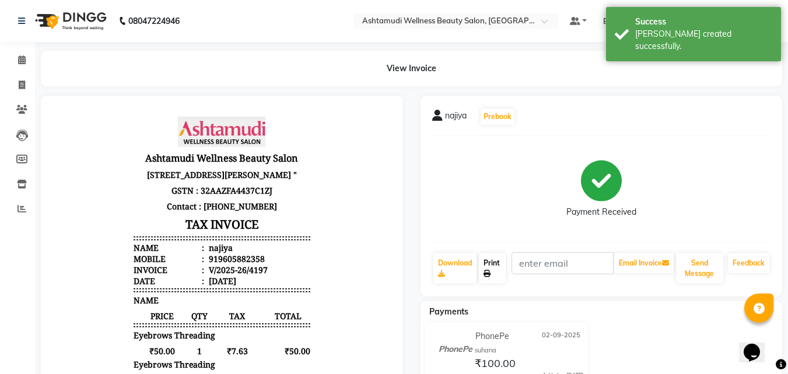
click at [482, 265] on link "Print" at bounding box center [492, 268] width 27 height 30
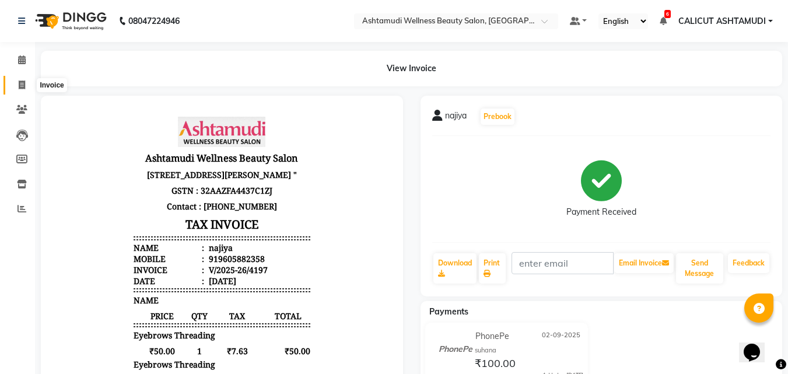
click at [20, 88] on icon at bounding box center [22, 84] width 6 height 9
select select "service"
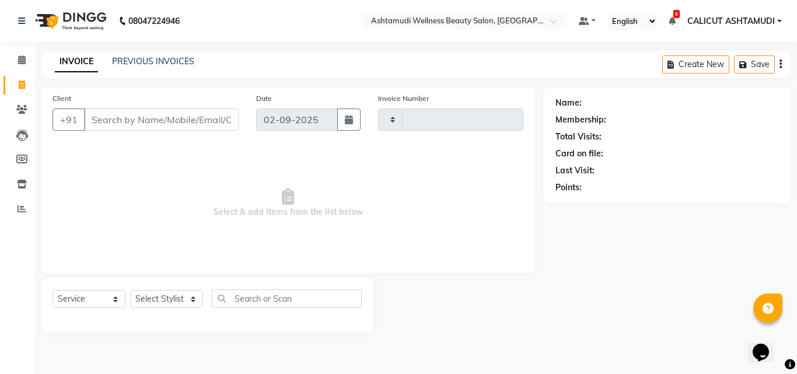
click at [20, 88] on icon at bounding box center [22, 84] width 6 height 9
select select "4630"
select select "service"
click at [183, 302] on select "Select Stylist" at bounding box center [166, 299] width 73 height 18
select select "34579"
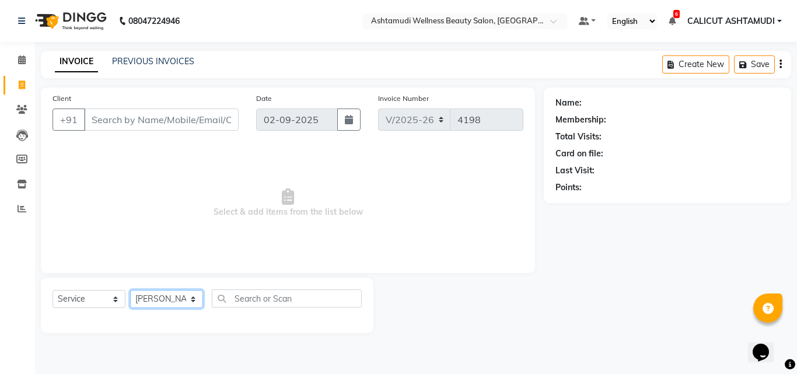
click at [130, 290] on select "Select Stylist [PERSON_NAME] C [PERSON_NAME] [PERSON_NAME] CALICUT ASHTAMUDI FR…" at bounding box center [166, 299] width 73 height 18
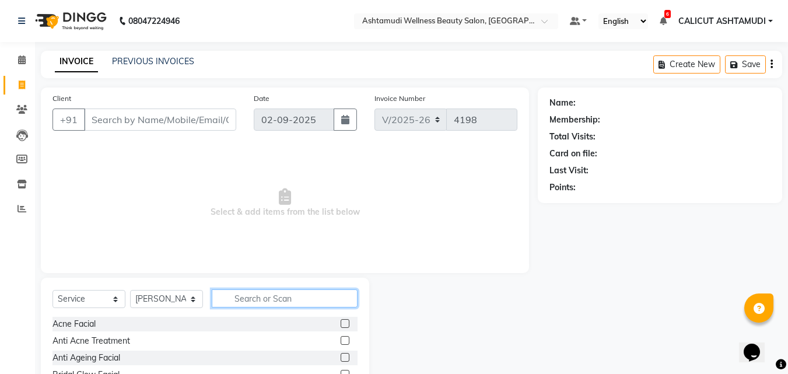
click at [272, 292] on input "text" at bounding box center [285, 298] width 146 height 18
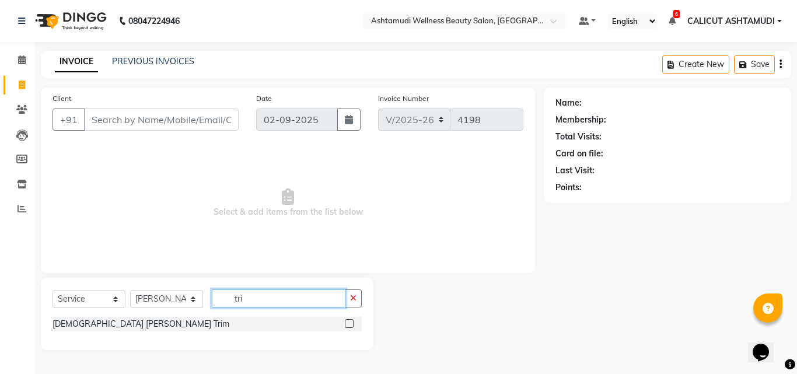
type input "tri"
click at [351, 323] on label at bounding box center [349, 323] width 9 height 9
click at [351, 323] on input "checkbox" at bounding box center [349, 324] width 8 height 8
checkbox input "true"
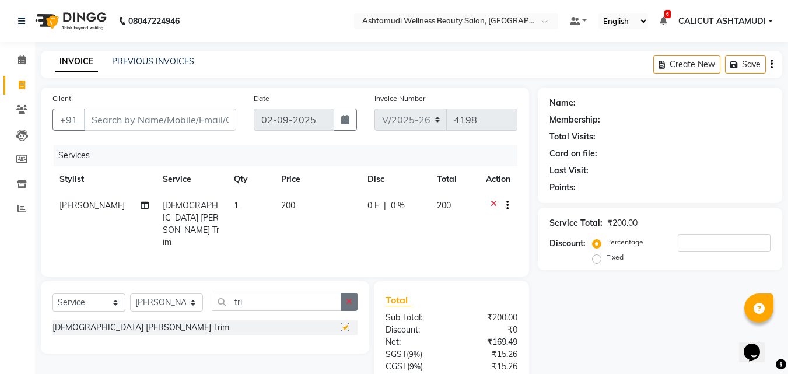
click at [354, 294] on button "button" at bounding box center [349, 302] width 17 height 18
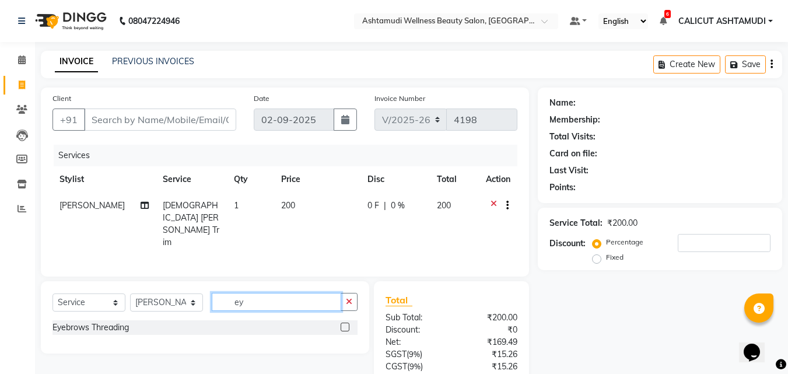
type input "ey"
click at [342, 324] on label at bounding box center [345, 327] width 9 height 9
click at [342, 324] on input "checkbox" at bounding box center [345, 328] width 8 height 8
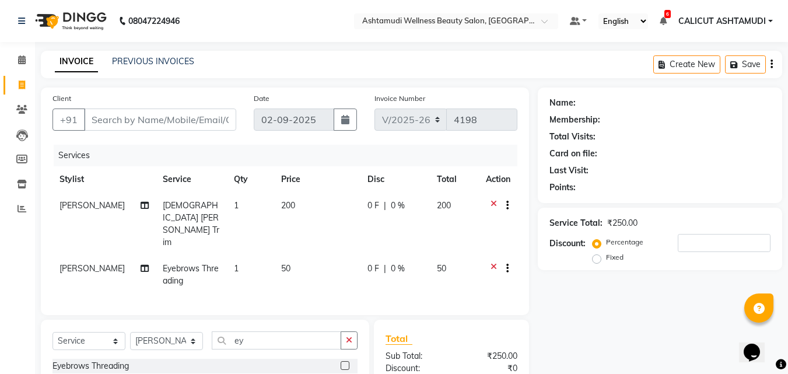
checkbox input "false"
click at [72, 263] on span "[PERSON_NAME]" at bounding box center [91, 268] width 65 height 10
select select "34579"
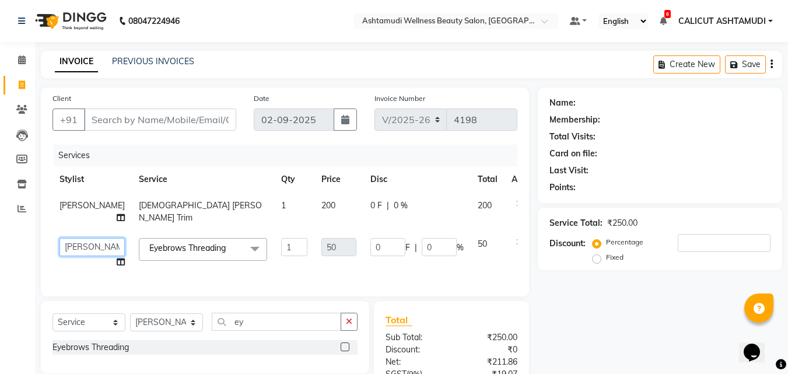
click at [73, 253] on select "[PERSON_NAME] C [PERSON_NAME] [PERSON_NAME] CALICUT ASHTAMUDI FRANKLY [PERSON_N…" at bounding box center [91, 247] width 65 height 18
click at [154, 132] on div "Client +91" at bounding box center [144, 116] width 201 height 48
click at [177, 128] on input "Client" at bounding box center [160, 119] width 152 height 22
type input "9"
type input "0"
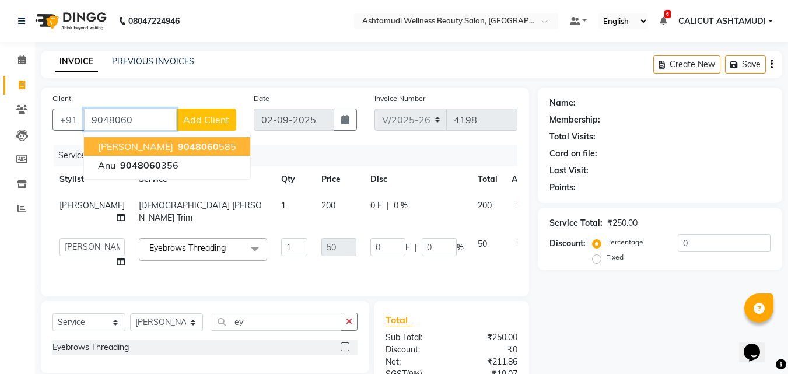
click at [177, 147] on ngb-highlight "9048060 585" at bounding box center [206, 147] width 61 height 12
type input "9048060585"
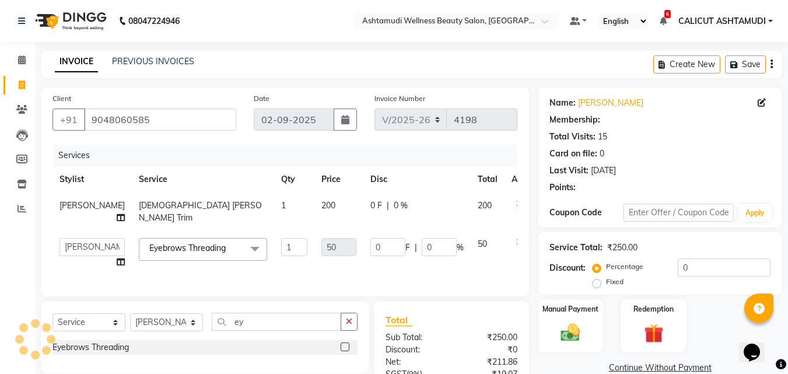
select select "1: Object"
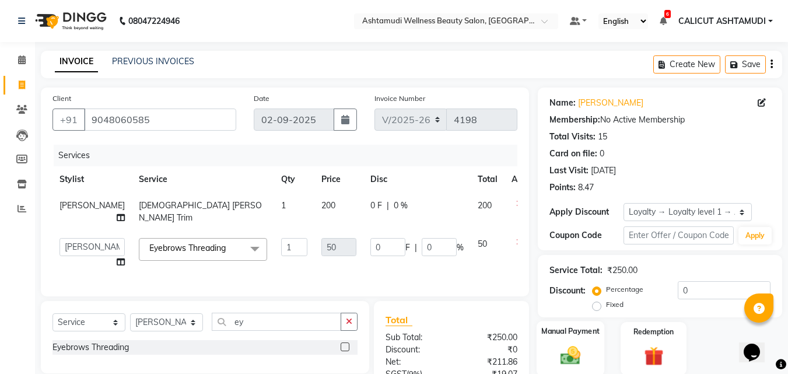
click at [580, 347] on img at bounding box center [570, 355] width 33 height 23
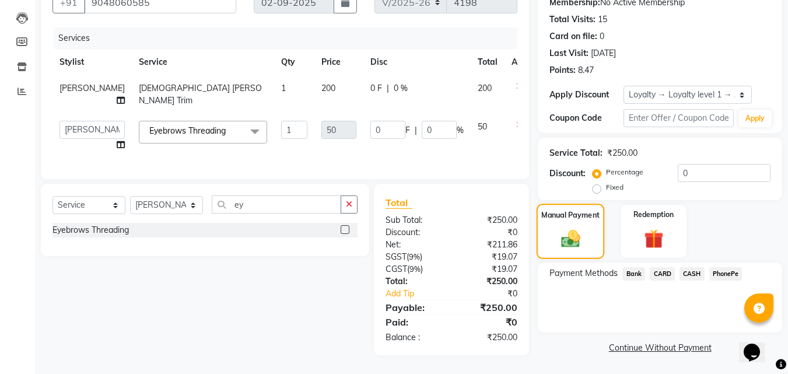
scroll to position [125, 0]
click at [726, 271] on span "PhonePe" at bounding box center [725, 273] width 33 height 13
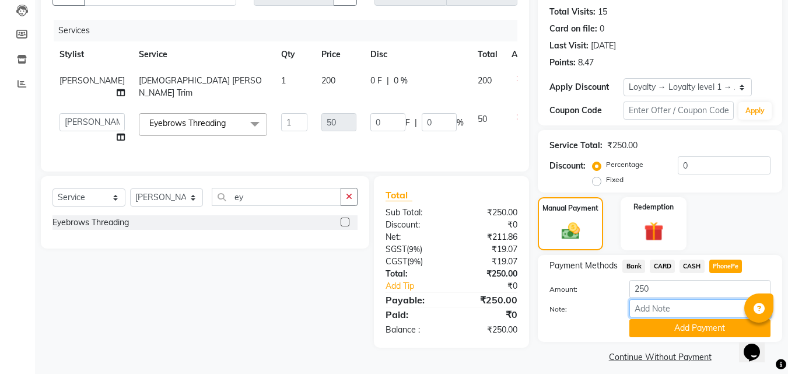
click at [703, 305] on input "Note:" at bounding box center [699, 308] width 141 height 18
type input "frankly"
click at [693, 327] on button "Add Payment" at bounding box center [699, 328] width 141 height 18
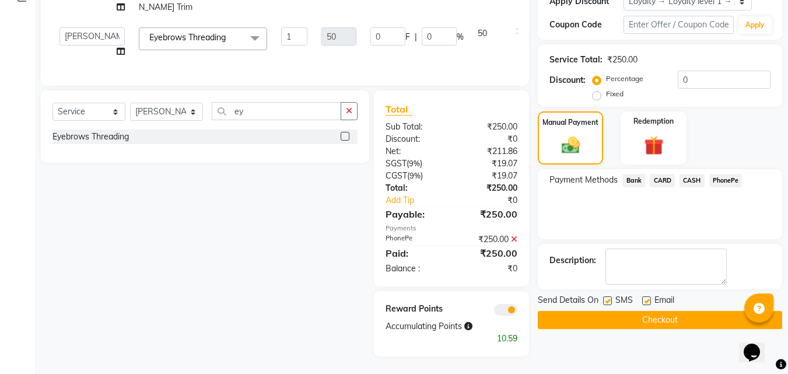
scroll to position [219, 0]
click at [684, 318] on button "Checkout" at bounding box center [660, 320] width 244 height 18
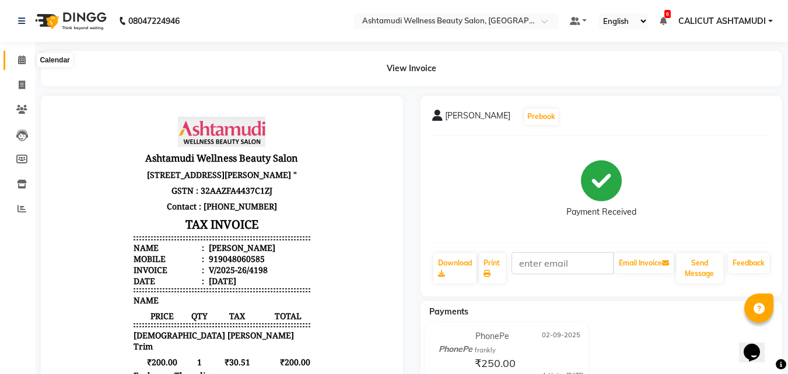
click at [29, 61] on span at bounding box center [22, 60] width 20 height 13
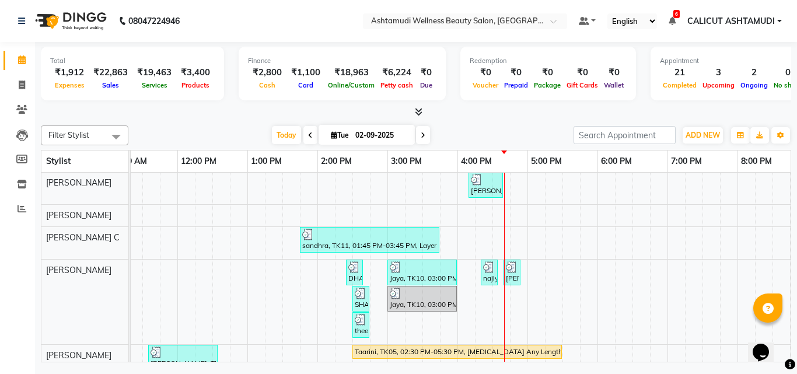
scroll to position [58, 0]
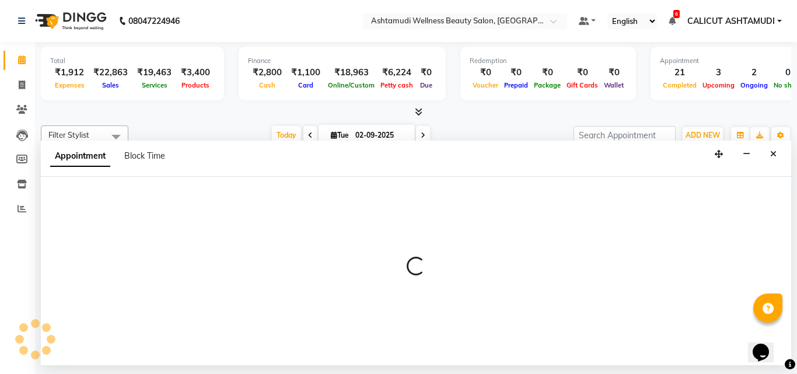
select select "27314"
select select "tentative"
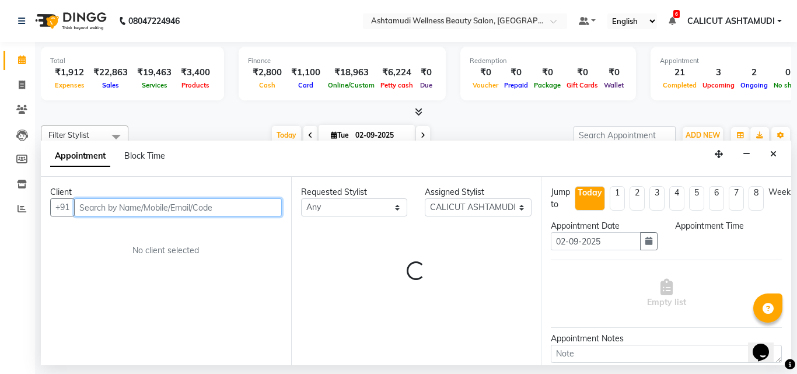
select select "990"
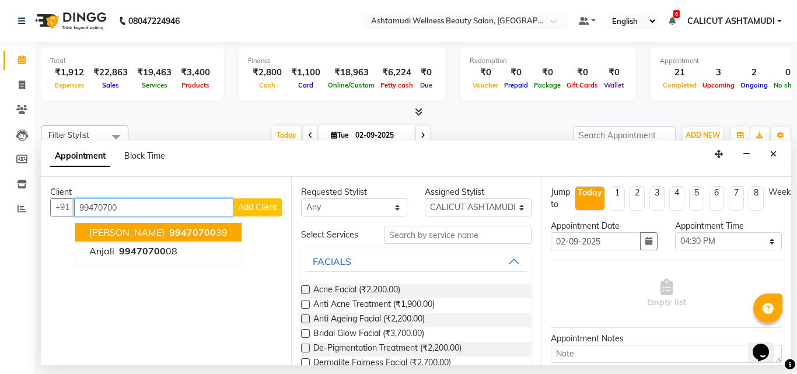
click at [169, 234] on span "99470700" at bounding box center [192, 232] width 47 height 12
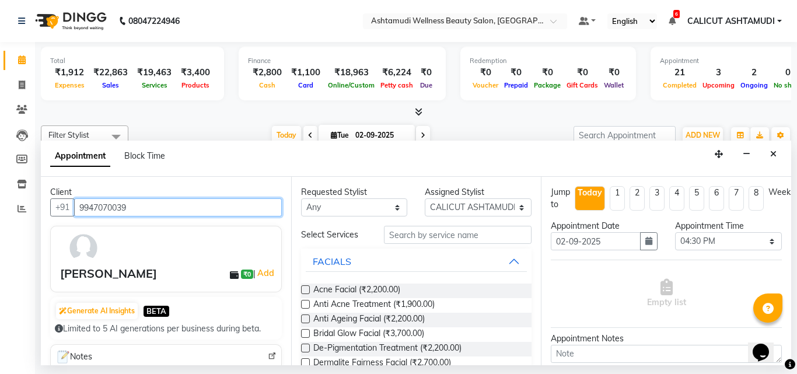
type input "9947070039"
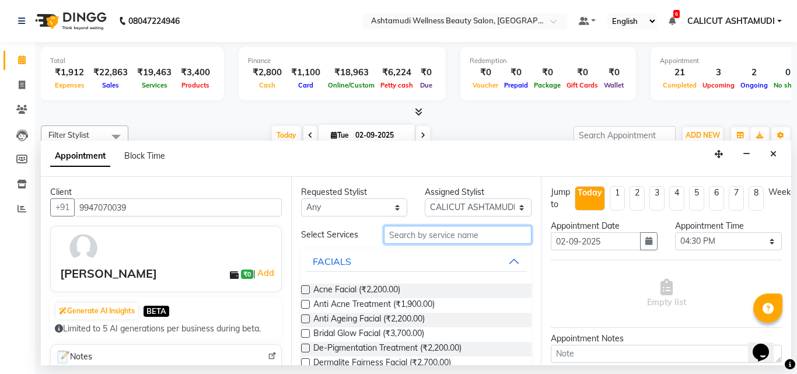
click at [460, 236] on input "text" at bounding box center [458, 235] width 148 height 18
click at [459, 213] on select "Select [PERSON_NAME] C [PERSON_NAME] [PERSON_NAME] CALICUT ASHTAMUDI FRANKLY KR…" at bounding box center [478, 207] width 107 height 18
click at [425, 198] on select "Select [PERSON_NAME] C [PERSON_NAME] [PERSON_NAME] CALICUT ASHTAMUDI FRANKLY KR…" at bounding box center [478, 207] width 107 height 18
click at [417, 239] on input "text" at bounding box center [458, 235] width 148 height 18
click at [489, 201] on select "Select [PERSON_NAME] C [PERSON_NAME] [PERSON_NAME] CALICUT ASHTAMUDI FRANKLY KR…" at bounding box center [478, 207] width 107 height 18
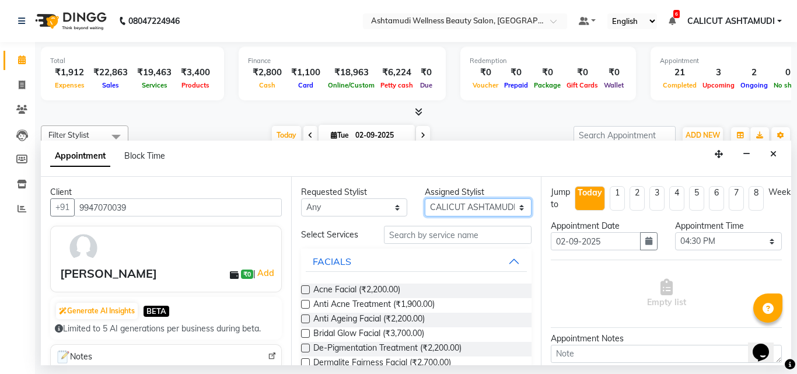
select select "54081"
click at [425, 198] on select "Select [PERSON_NAME] C [PERSON_NAME] [PERSON_NAME] CALICUT ASHTAMUDI FRANKLY KR…" at bounding box center [478, 207] width 107 height 18
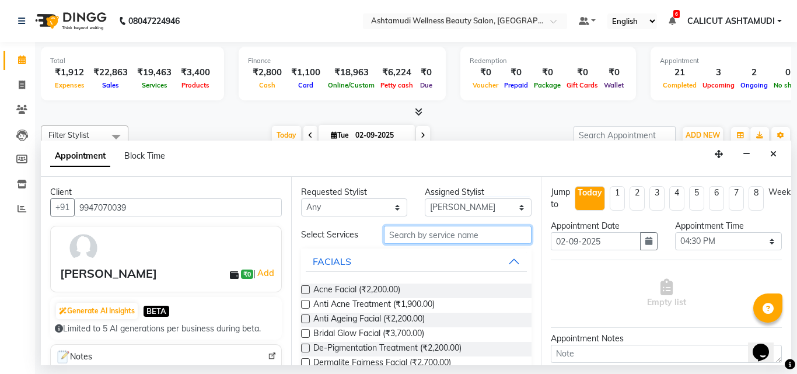
click at [432, 240] on input "text" at bounding box center [458, 235] width 148 height 18
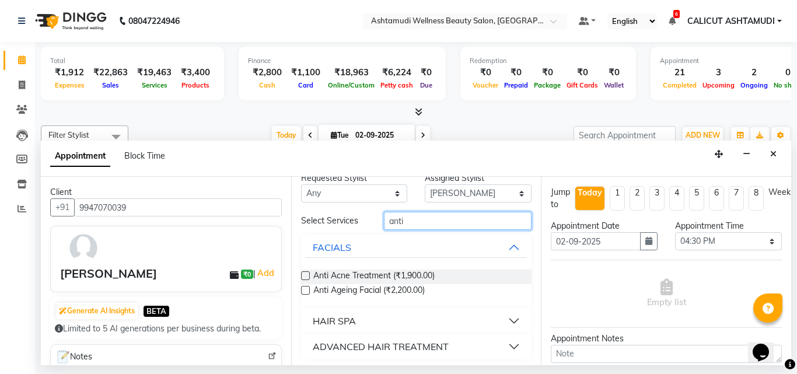
scroll to position [17, 0]
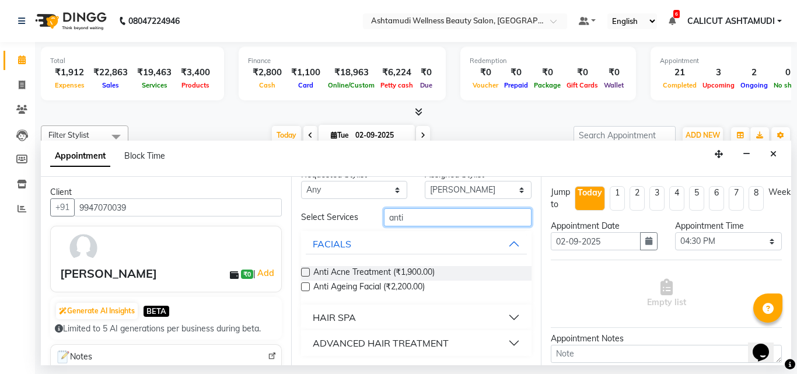
type input "anti"
click at [382, 337] on div "ADVANCED HAIR TREATMENT" at bounding box center [381, 343] width 136 height 14
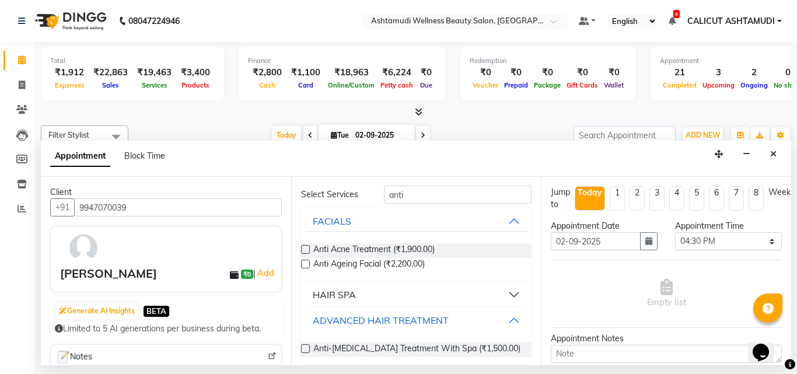
scroll to position [51, 0]
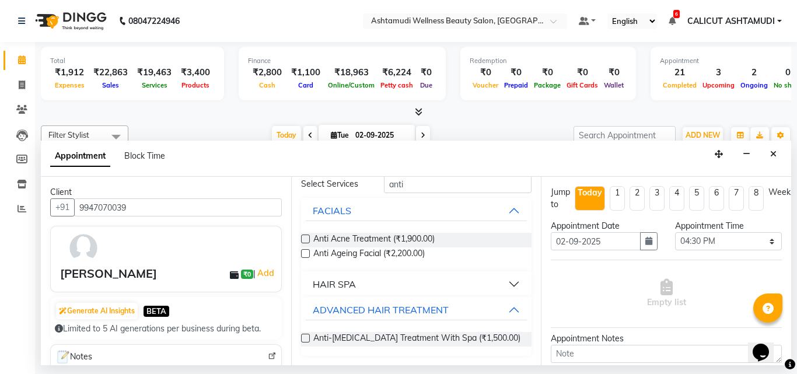
click at [304, 339] on label at bounding box center [305, 338] width 9 height 9
click at [304, 339] on input "checkbox" at bounding box center [305, 339] width 8 height 8
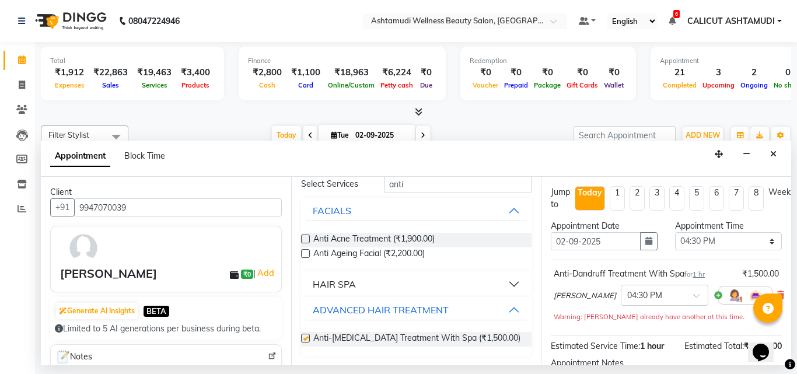
checkbox input "false"
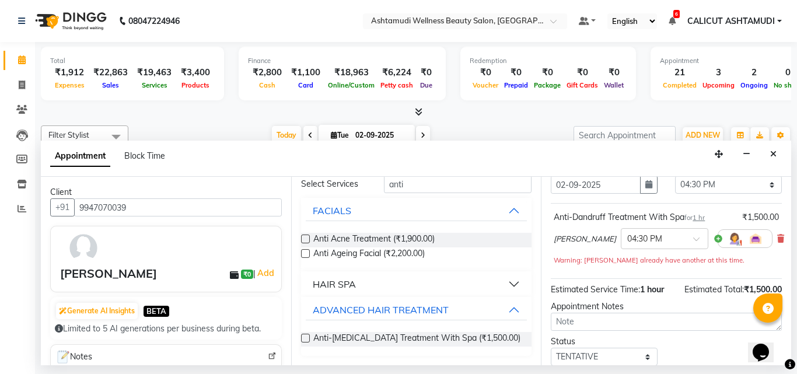
scroll to position [141, 0]
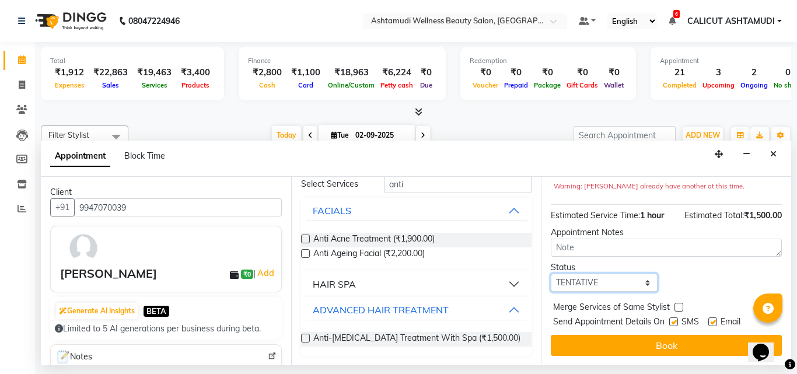
click at [591, 277] on select "Select TENTATIVE CONFIRM CHECK-IN UPCOMING" at bounding box center [604, 283] width 107 height 18
select select "check-in"
click at [551, 274] on select "Select TENTATIVE CONFIRM CHECK-IN UPCOMING" at bounding box center [604, 283] width 107 height 18
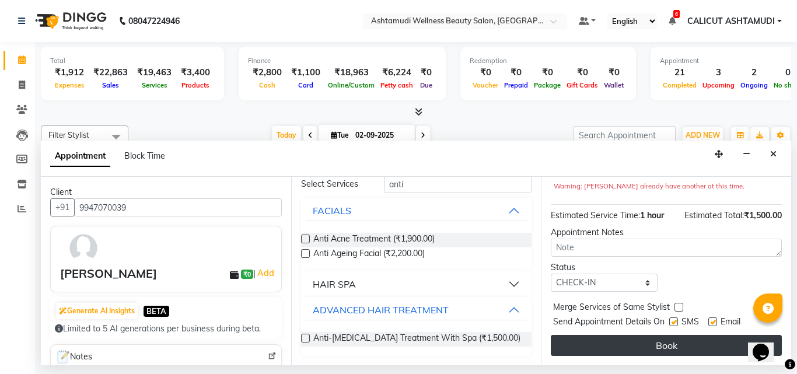
click at [596, 335] on button "Book" at bounding box center [666, 345] width 231 height 21
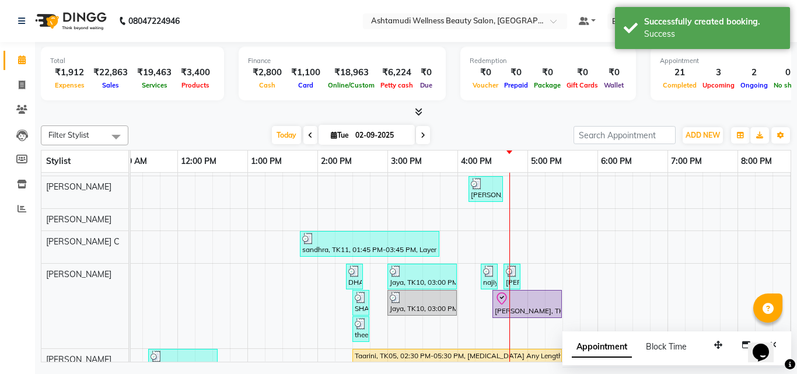
scroll to position [175, 0]
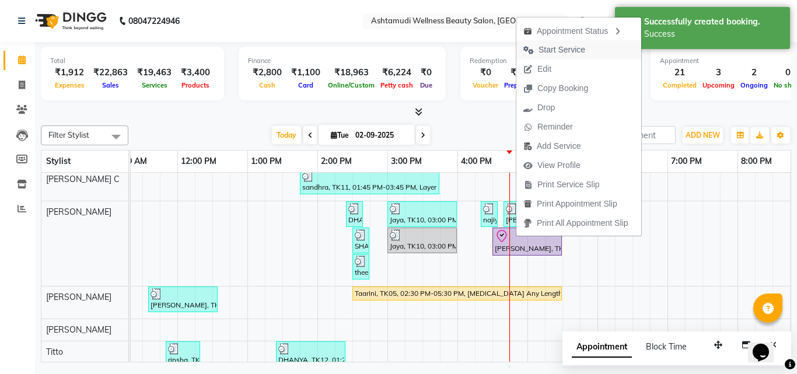
click at [565, 51] on span "Start Service" at bounding box center [561, 50] width 47 height 12
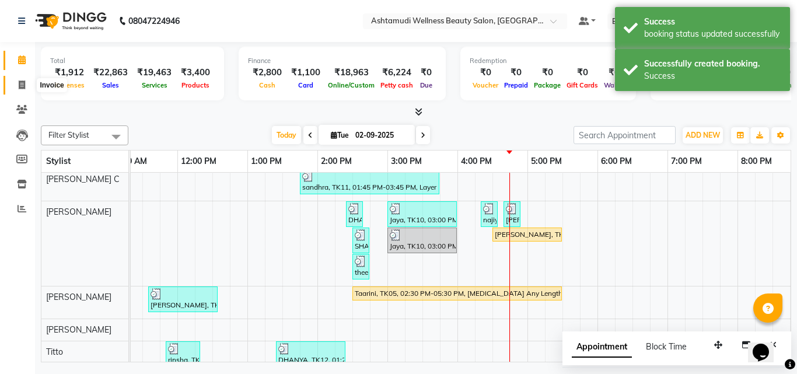
click at [30, 83] on span at bounding box center [22, 85] width 20 height 13
select select "service"
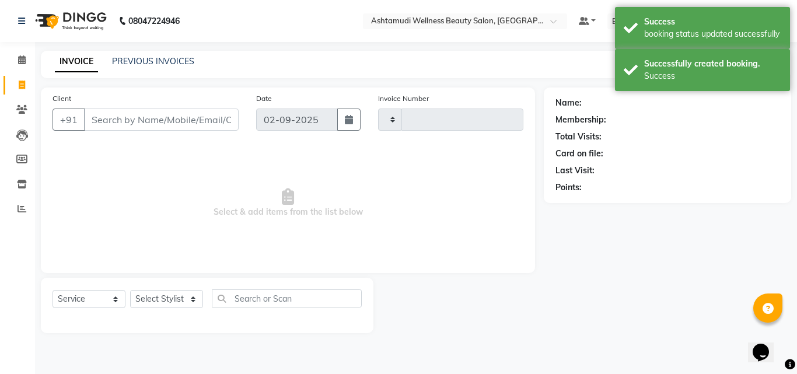
type input "4199"
select select "4630"
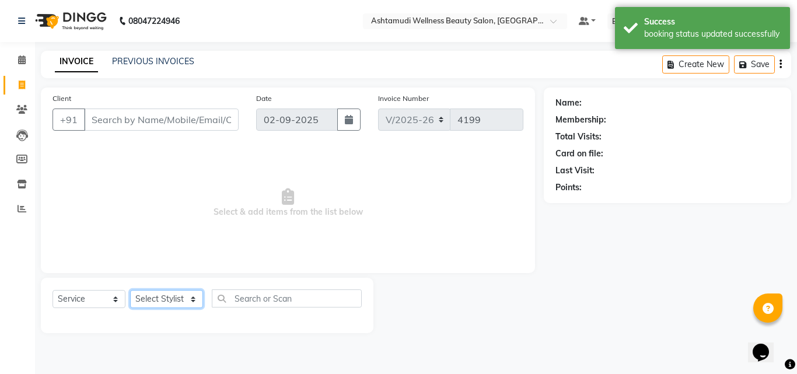
drag, startPoint x: 163, startPoint y: 299, endPoint x: 164, endPoint y: 292, distance: 6.5
click at [163, 299] on select "Select Stylist" at bounding box center [166, 299] width 73 height 18
select select "54081"
click at [130, 290] on select "Select Stylist [PERSON_NAME] C [PERSON_NAME] [PERSON_NAME] CALICUT ASHTAMUDI FR…" at bounding box center [166, 299] width 73 height 18
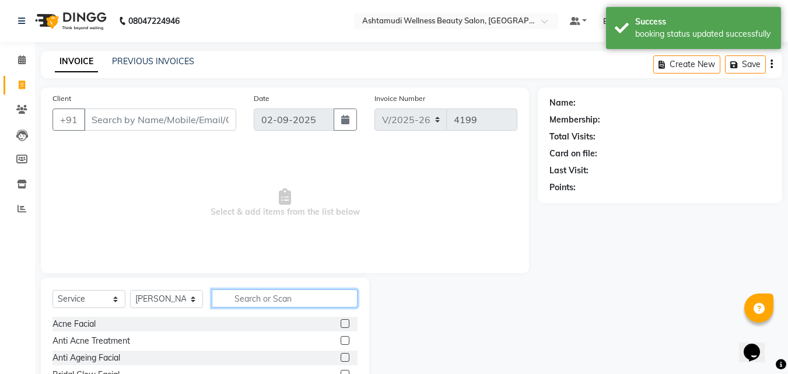
click at [232, 295] on input "text" at bounding box center [285, 298] width 146 height 18
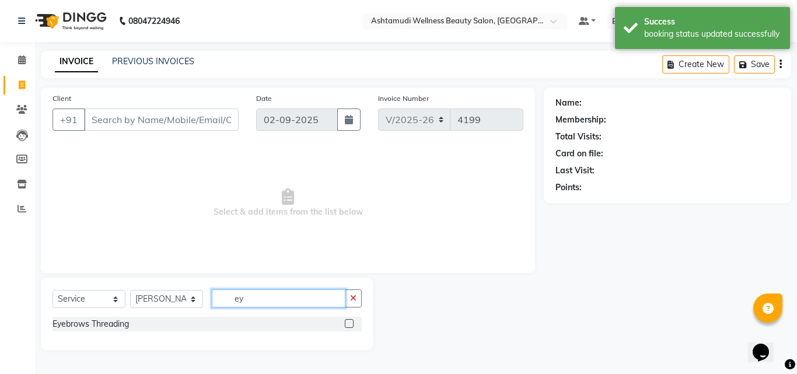
type input "ey"
click at [346, 320] on label at bounding box center [349, 323] width 9 height 9
click at [346, 320] on input "checkbox" at bounding box center [349, 324] width 8 height 8
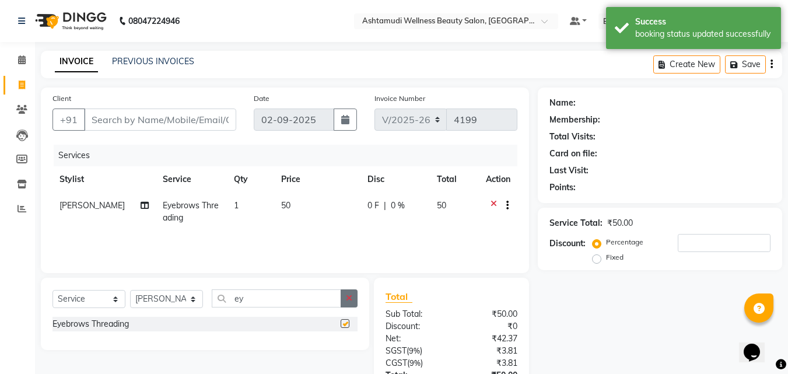
checkbox input "false"
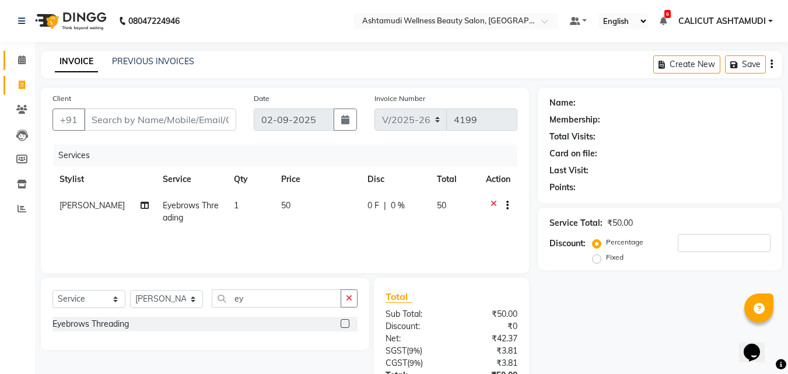
click at [10, 49] on li "Calendar" at bounding box center [17, 60] width 35 height 25
click at [24, 83] on icon at bounding box center [22, 84] width 6 height 9
select select "service"
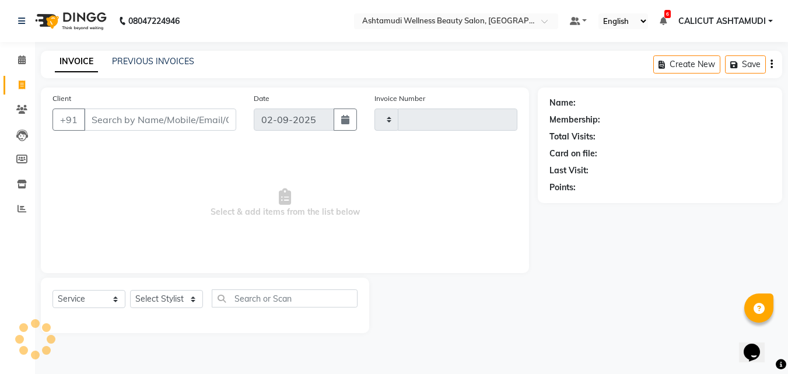
type input "4199"
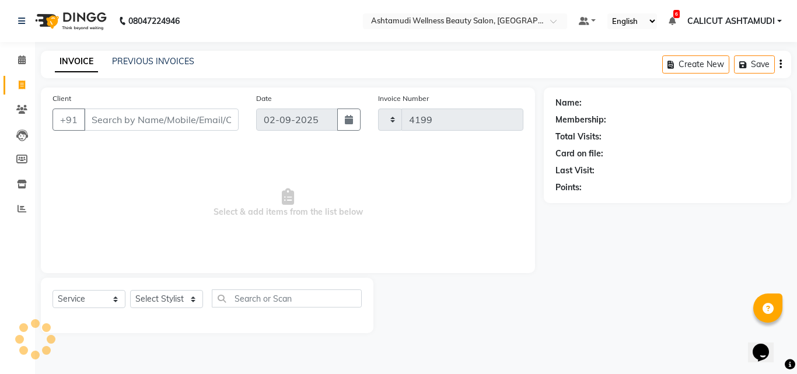
select select "4630"
click at [23, 55] on icon at bounding box center [22, 59] width 8 height 9
drag, startPoint x: 23, startPoint y: 55, endPoint x: 16, endPoint y: 55, distance: 7.0
click at [23, 56] on icon at bounding box center [22, 59] width 8 height 9
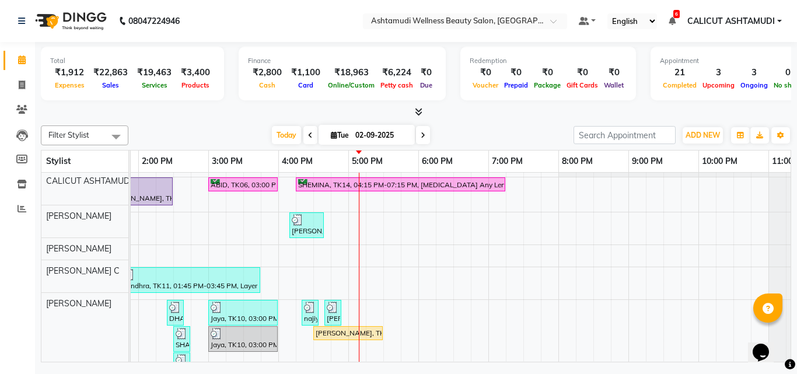
scroll to position [76, 0]
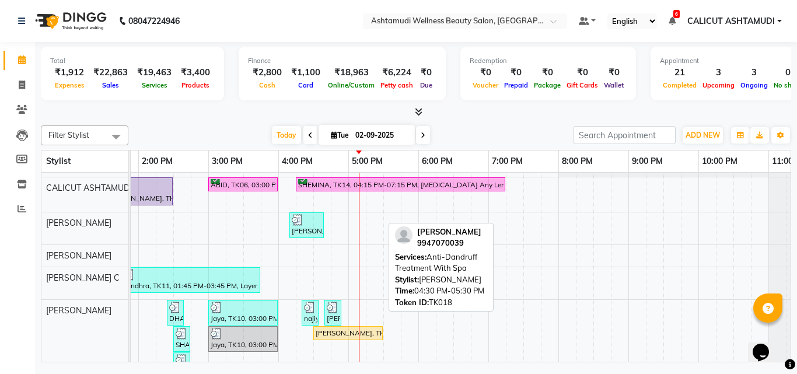
click at [338, 336] on div "[PERSON_NAME], TK18, 04:30 PM-05:30 PM, Anti-[MEDICAL_DATA] Treatment With Spa" at bounding box center [347, 333] width 67 height 10
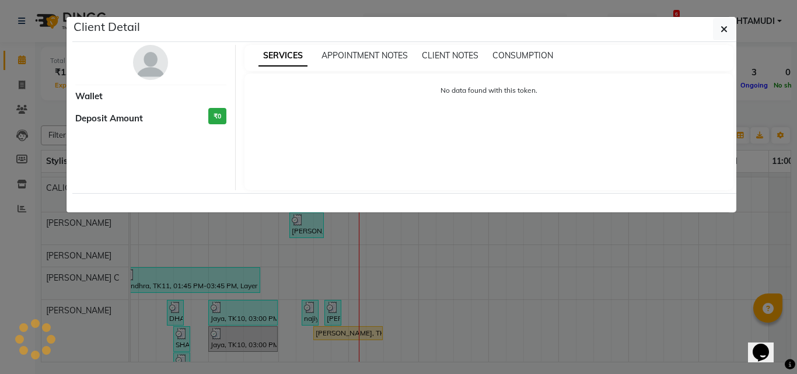
select select "1"
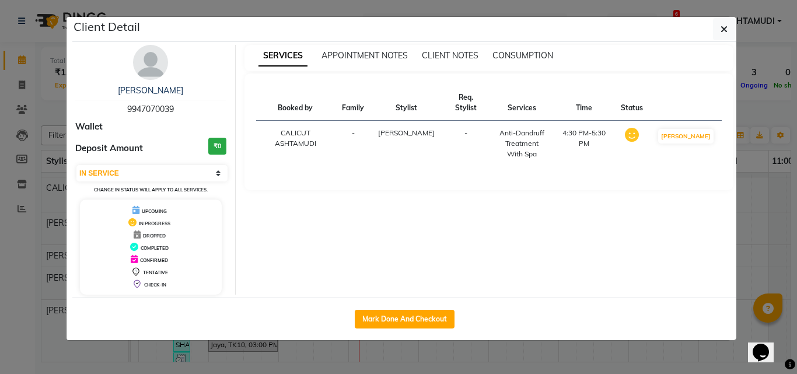
click at [204, 352] on ngb-modal-window "Client Detail [PERSON_NAME] 9947070039 Wallet Deposit Amount ₹0 Select IN SERVI…" at bounding box center [398, 187] width 797 height 374
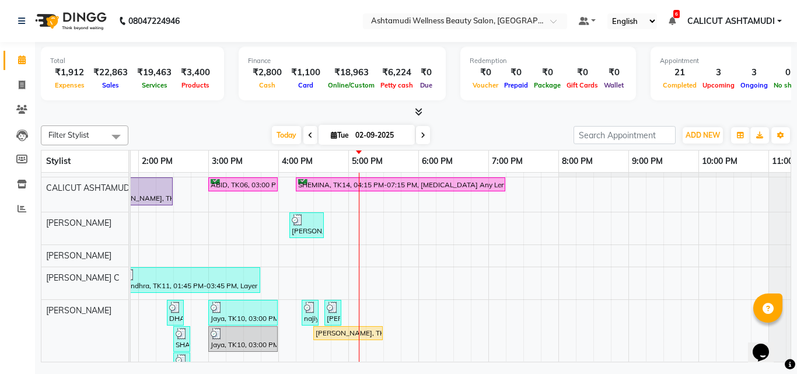
scroll to position [214, 0]
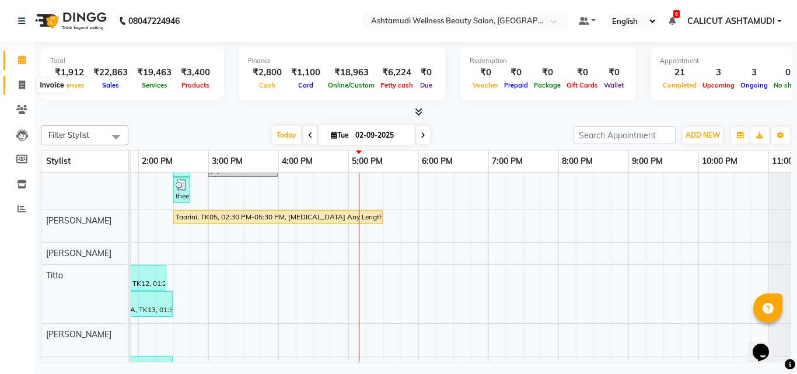
click at [22, 89] on icon at bounding box center [22, 84] width 6 height 9
select select "service"
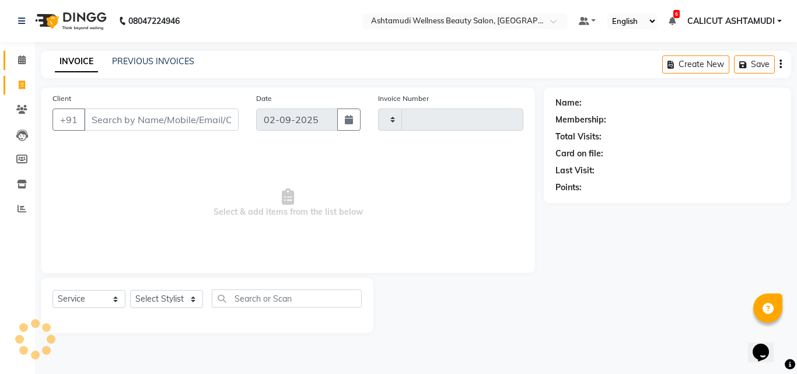
type input "4199"
select select "4630"
click at [24, 66] on span at bounding box center [22, 60] width 20 height 13
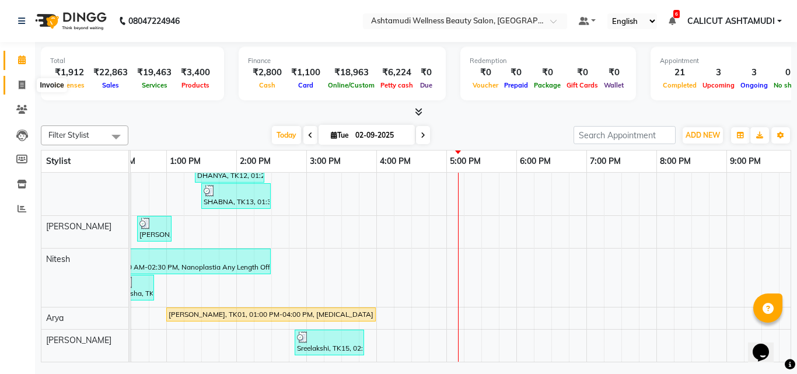
click at [24, 85] on icon at bounding box center [22, 84] width 6 height 9
select select "service"
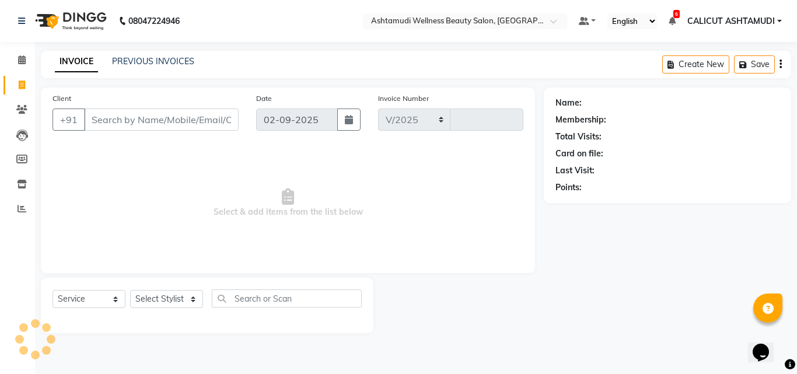
select select "4630"
type input "4199"
click at [113, 125] on input "Client" at bounding box center [161, 119] width 155 height 22
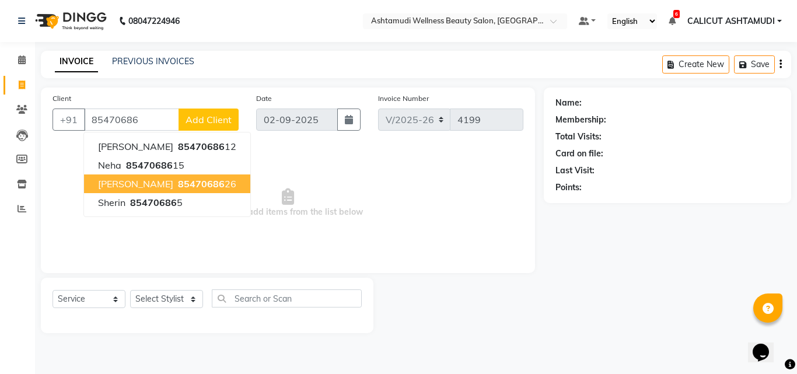
click at [178, 184] on span "85470686" at bounding box center [201, 184] width 47 height 12
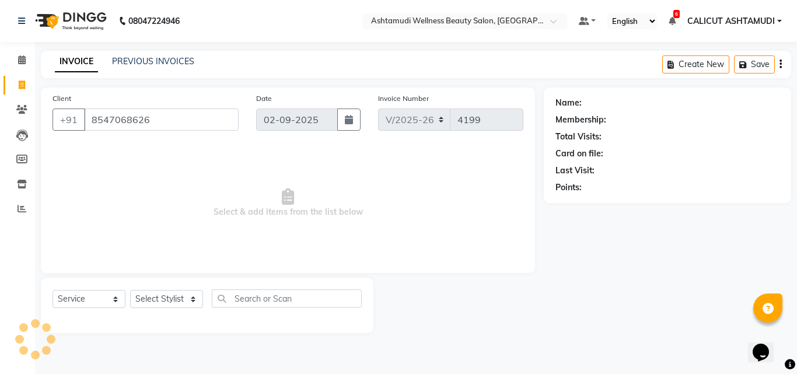
type input "8547068626"
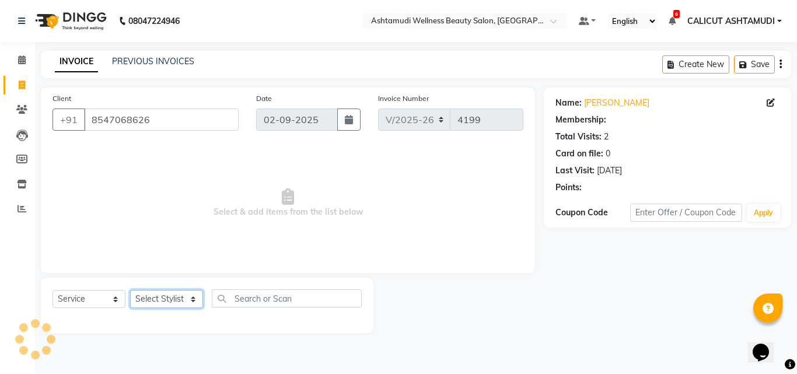
click at [162, 292] on select "Select Stylist [PERSON_NAME] C [PERSON_NAME] [PERSON_NAME] CALICUT ASHTAMUDI FR…" at bounding box center [166, 299] width 73 height 18
select select "85034"
click at [130, 290] on select "Select Stylist [PERSON_NAME] C [PERSON_NAME] [PERSON_NAME] CALICUT ASHTAMUDI FR…" at bounding box center [166, 299] width 73 height 18
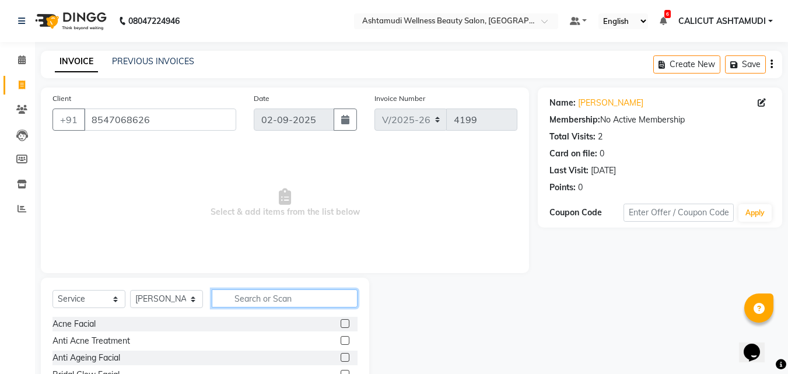
click at [251, 296] on input "text" at bounding box center [285, 298] width 146 height 18
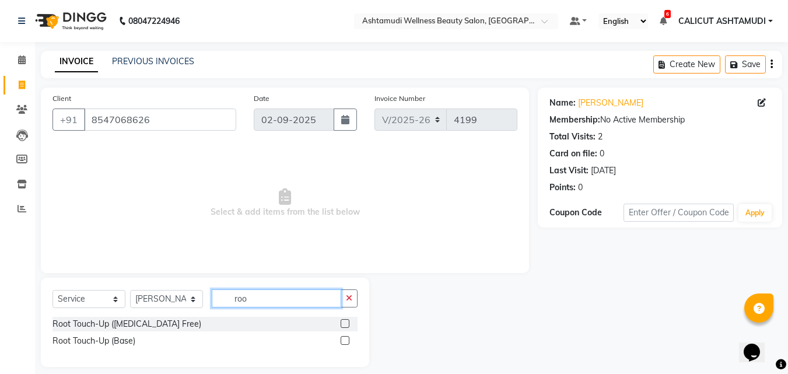
type input "roo"
click at [348, 325] on label at bounding box center [345, 323] width 9 height 9
click at [348, 325] on input "checkbox" at bounding box center [345, 324] width 8 height 8
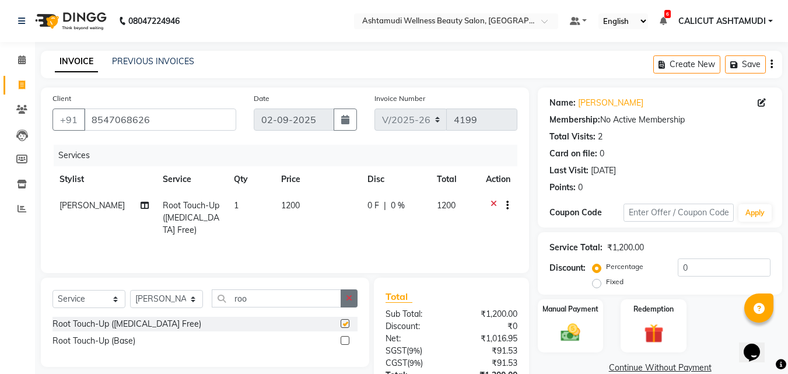
checkbox input "false"
click at [351, 306] on button "button" at bounding box center [349, 298] width 17 height 18
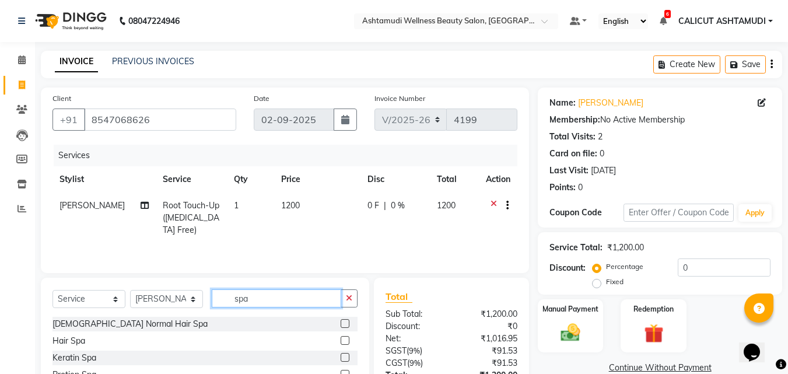
type input "spa"
click at [341, 339] on label at bounding box center [345, 340] width 9 height 9
click at [341, 339] on input "checkbox" at bounding box center [345, 341] width 8 height 8
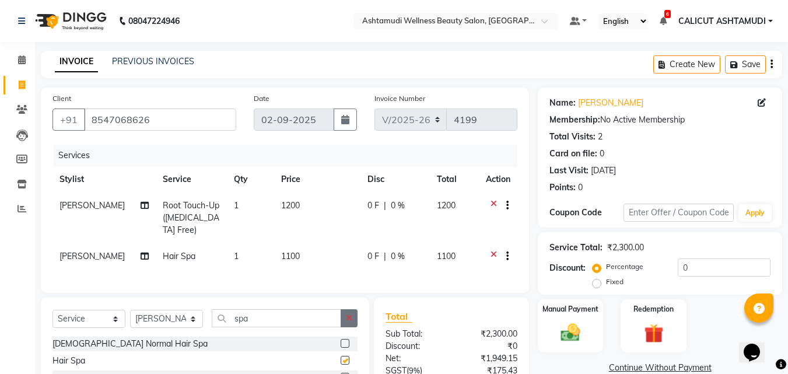
checkbox input "false"
click at [349, 322] on icon "button" at bounding box center [349, 318] width 6 height 8
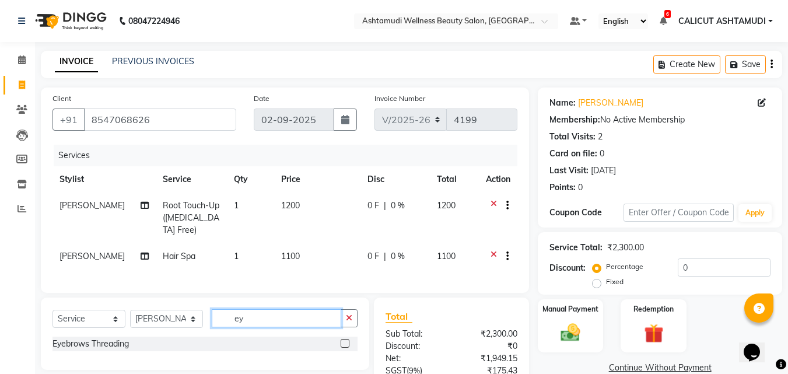
type input "ey"
click at [351, 351] on div at bounding box center [349, 344] width 17 height 15
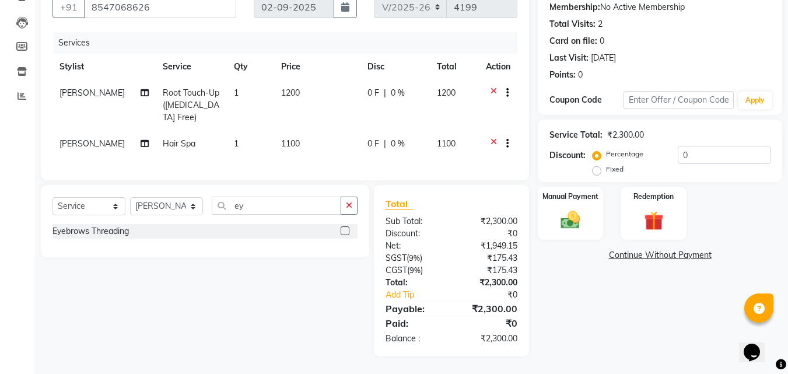
click at [341, 233] on label at bounding box center [345, 230] width 9 height 9
click at [341, 233] on input "checkbox" at bounding box center [345, 231] width 8 height 8
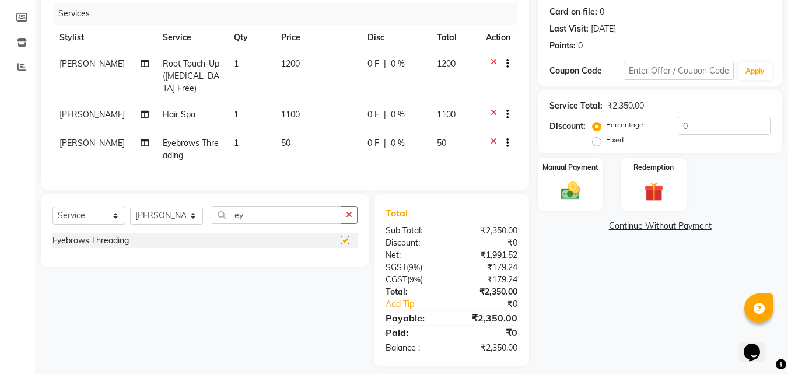
checkbox input "false"
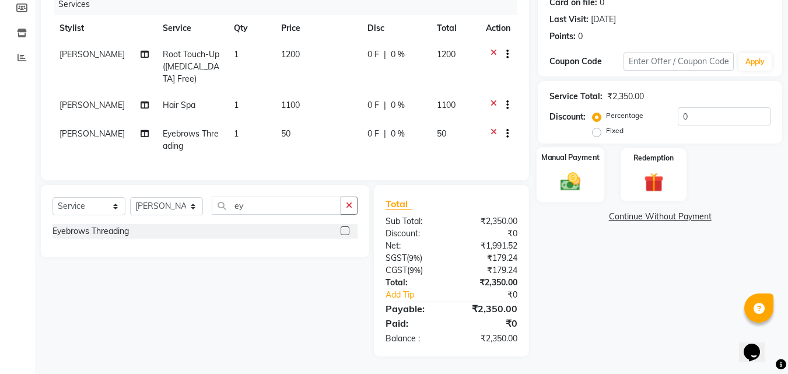
drag, startPoint x: 565, startPoint y: 177, endPoint x: 585, endPoint y: 193, distance: 25.3
click at [566, 178] on img at bounding box center [570, 181] width 33 height 23
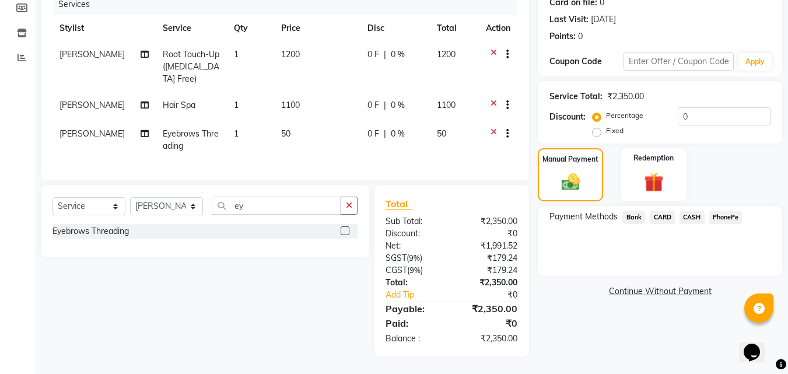
click at [673, 211] on span "CARD" at bounding box center [662, 217] width 25 height 13
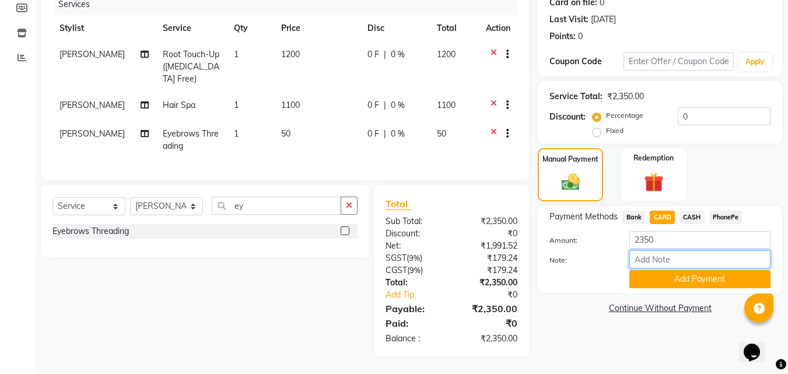
click at [671, 250] on input "Note:" at bounding box center [699, 259] width 141 height 18
type input "frankly"
click at [666, 270] on button "Add Payment" at bounding box center [699, 279] width 141 height 18
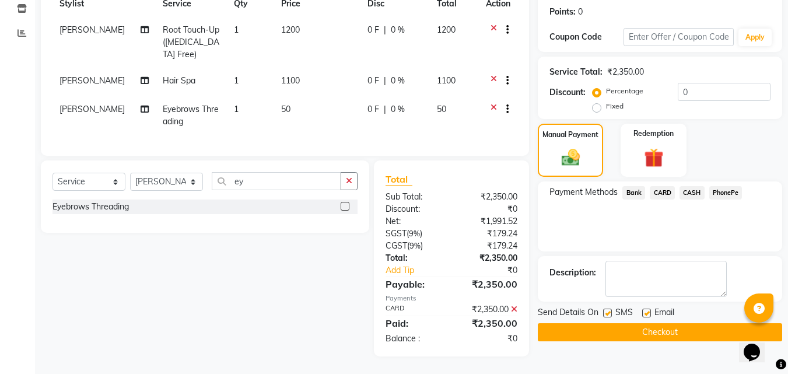
scroll to position [184, 0]
click at [595, 323] on button "Checkout" at bounding box center [660, 332] width 244 height 18
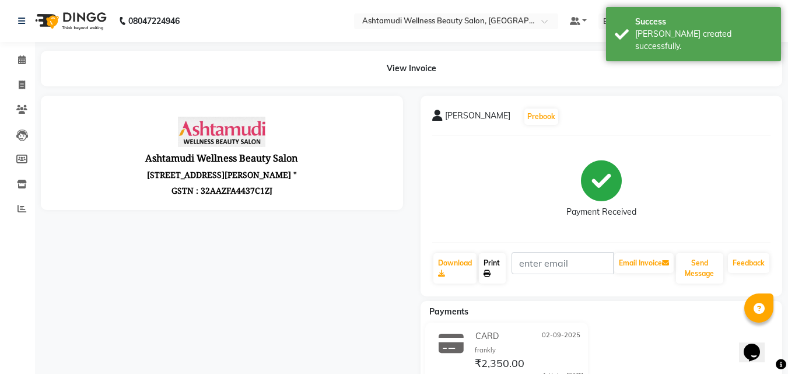
click at [492, 271] on link "Print" at bounding box center [492, 268] width 27 height 30
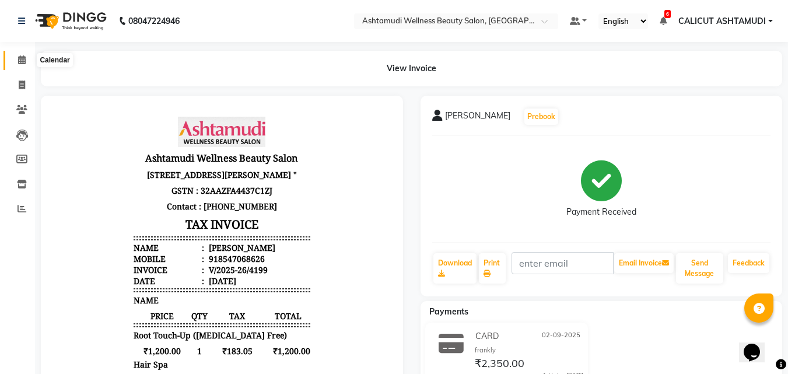
click at [19, 58] on icon at bounding box center [22, 59] width 8 height 9
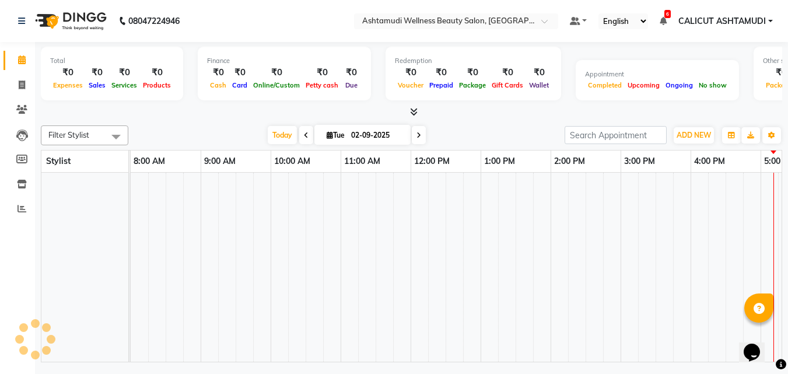
click at [19, 58] on icon at bounding box center [22, 59] width 8 height 9
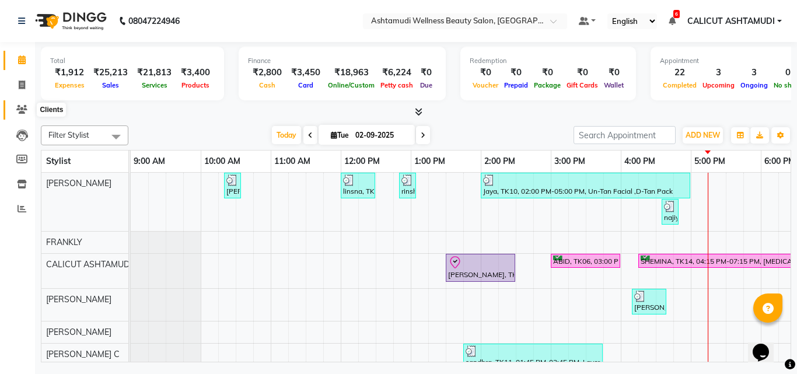
click at [22, 106] on icon at bounding box center [21, 109] width 11 height 9
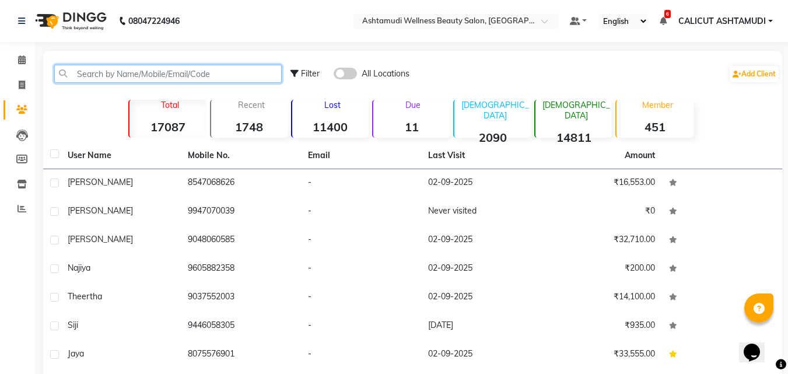
paste input "96339 63874"
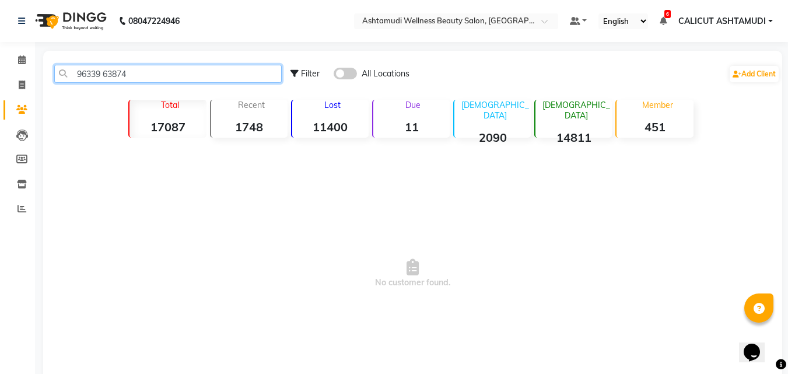
click at [104, 72] on input "96339 63874" at bounding box center [167, 74] width 227 height 18
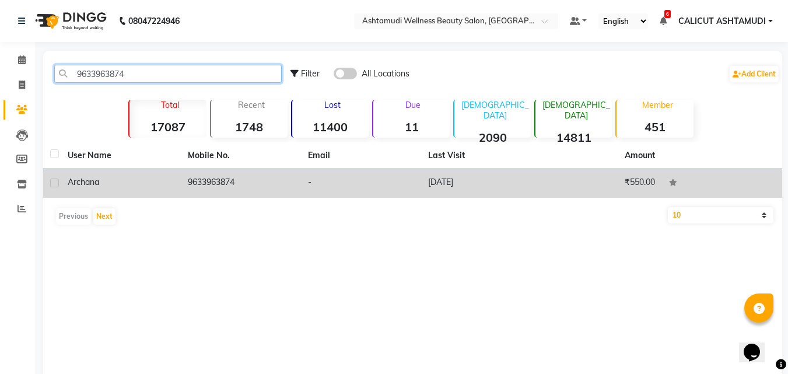
type input "9633963874"
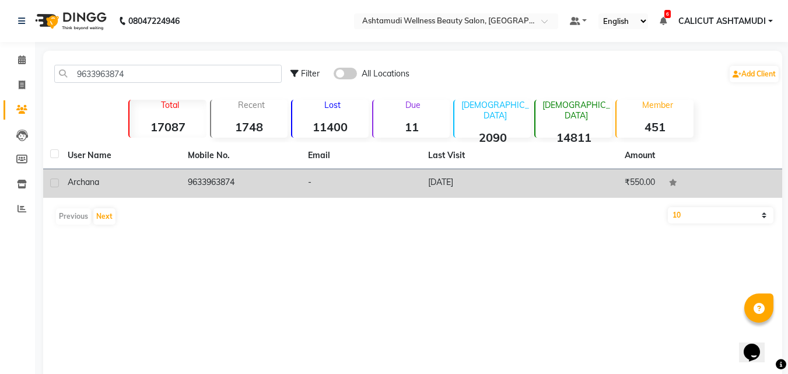
click at [135, 187] on div "archana" at bounding box center [121, 182] width 106 height 12
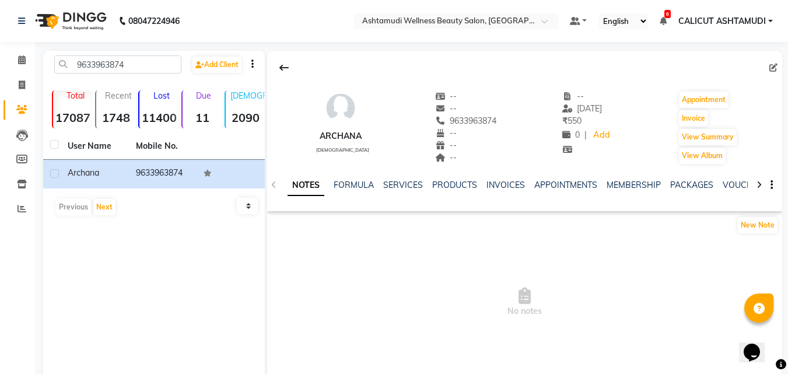
click at [402, 178] on div "NOTES FORMULA SERVICES PRODUCTS INVOICES APPOINTMENTS MEMBERSHIP PACKAGES VOUCH…" at bounding box center [524, 185] width 515 height 40
click at [402, 184] on link "SERVICES" at bounding box center [403, 185] width 40 height 10
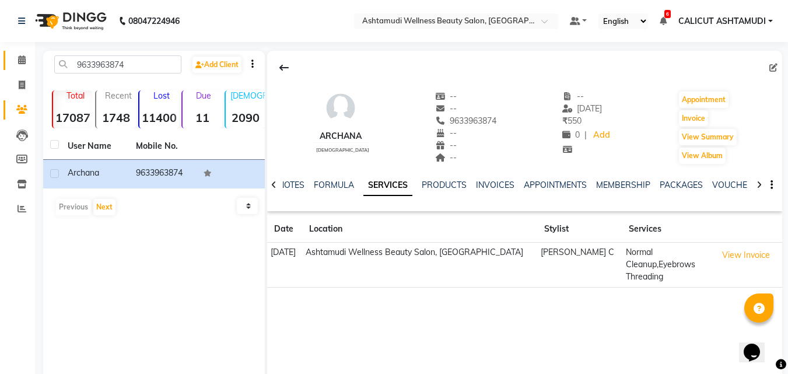
click at [17, 68] on link "Calendar" at bounding box center [17, 60] width 28 height 19
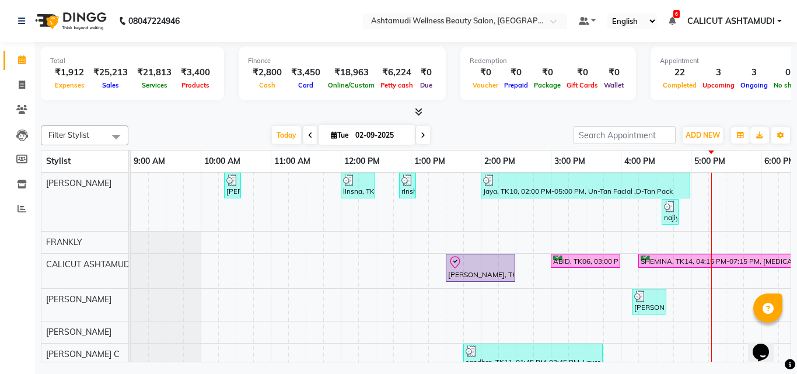
click at [174, 125] on div "Filter Stylist Select All [PERSON_NAME] C [PERSON_NAME] [PERSON_NAME] CALICUT A…" at bounding box center [416, 135] width 750 height 20
click at [16, 86] on span at bounding box center [22, 85] width 20 height 13
select select "4630"
select select "service"
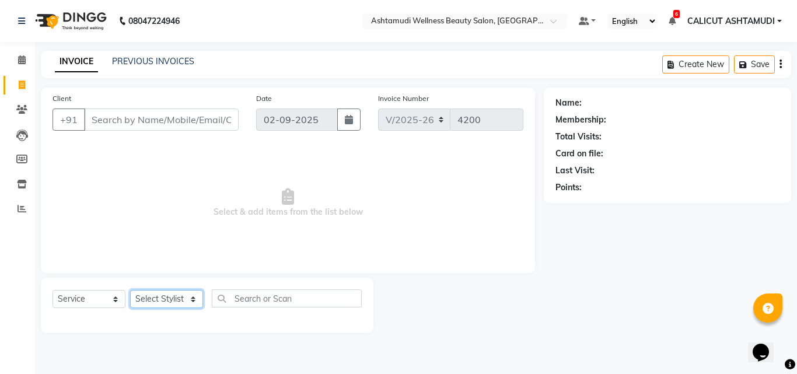
click at [167, 300] on select "Select Stylist [PERSON_NAME] C [PERSON_NAME] [PERSON_NAME] CALICUT ASHTAMUDI FR…" at bounding box center [166, 299] width 73 height 18
select select "26964"
click at [130, 290] on select "Select Stylist [PERSON_NAME] C [PERSON_NAME] [PERSON_NAME] CALICUT ASHTAMUDI FR…" at bounding box center [166, 299] width 73 height 18
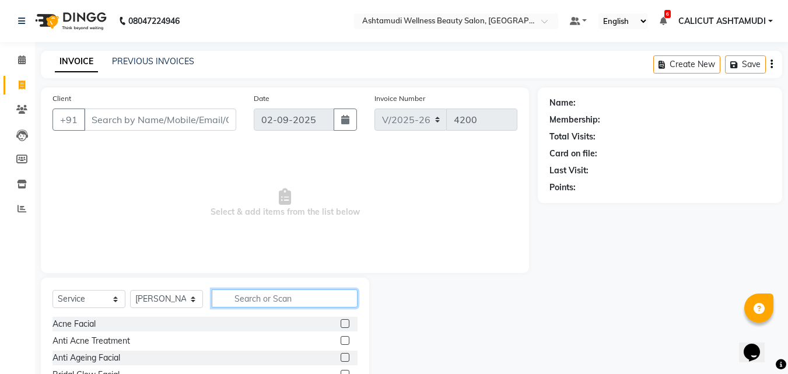
click at [245, 307] on input "text" at bounding box center [285, 298] width 146 height 18
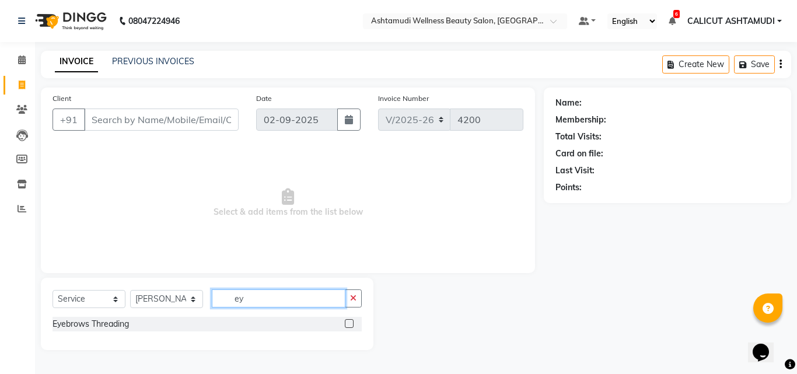
type input "ey"
click at [354, 321] on div at bounding box center [353, 324] width 17 height 15
click at [351, 323] on label at bounding box center [349, 323] width 9 height 9
click at [351, 323] on input "checkbox" at bounding box center [349, 324] width 8 height 8
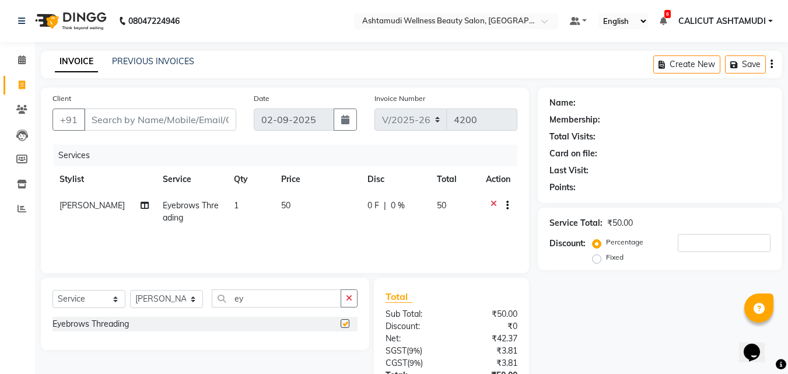
checkbox input "false"
click at [120, 116] on input "Client" at bounding box center [160, 119] width 152 height 22
type input "9"
type input "0"
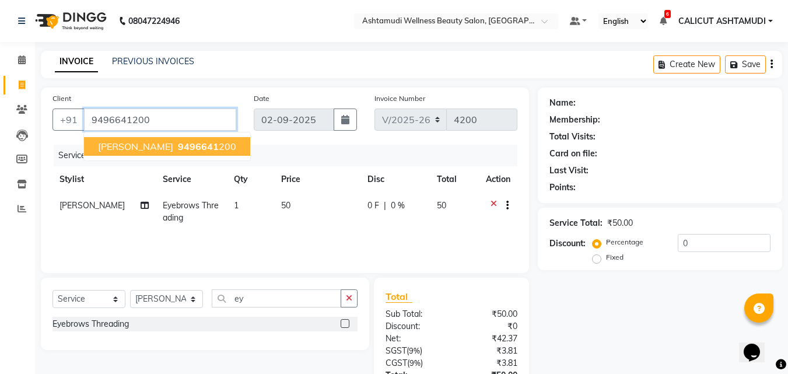
type input "9496641200"
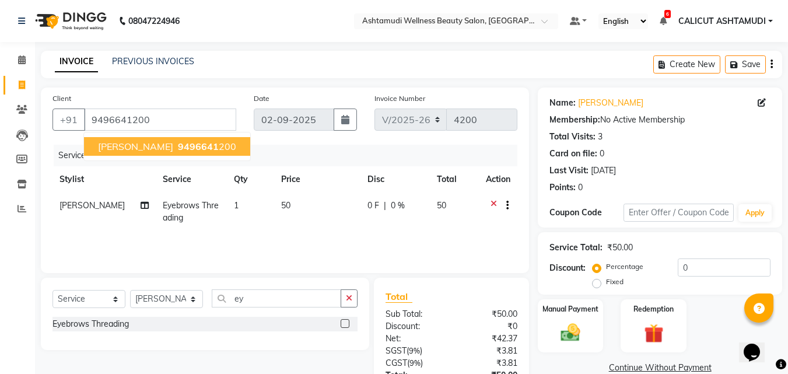
click at [118, 152] on span "[PERSON_NAME]" at bounding box center [135, 147] width 75 height 12
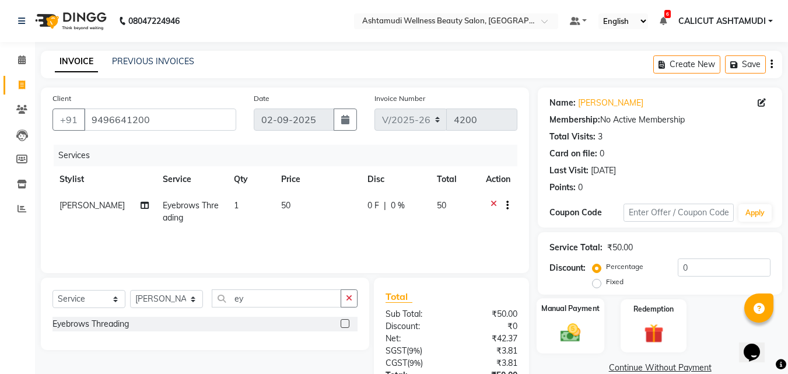
drag, startPoint x: 556, startPoint y: 318, endPoint x: 591, endPoint y: 258, distance: 69.5
click at [556, 319] on div "Manual Payment" at bounding box center [571, 325] width 68 height 55
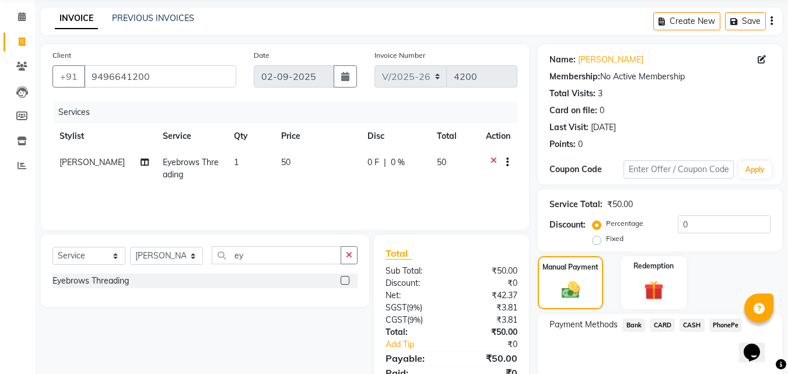
scroll to position [94, 0]
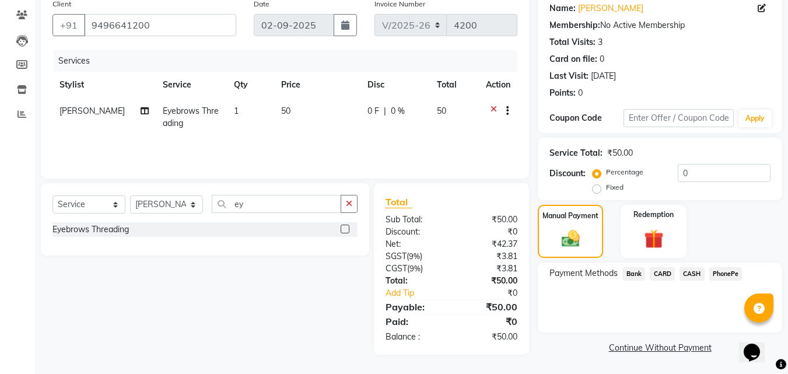
click at [726, 275] on span "PhonePe" at bounding box center [725, 273] width 33 height 13
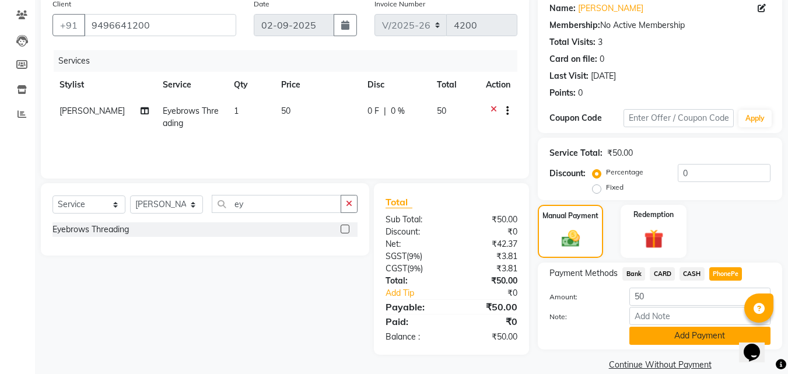
click at [632, 332] on button "Add Payment" at bounding box center [699, 336] width 141 height 18
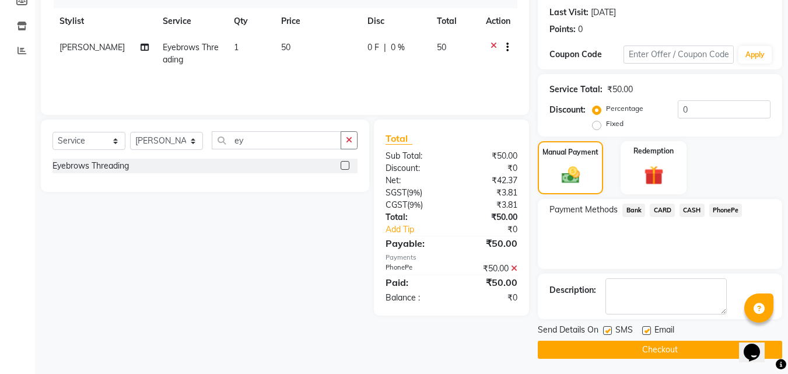
scroll to position [160, 0]
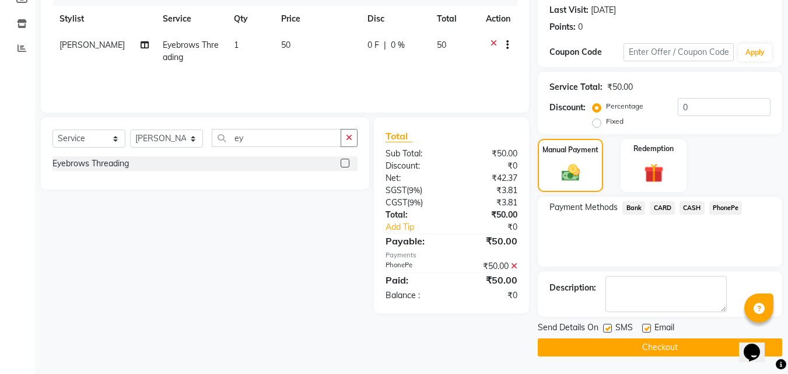
click at [567, 339] on button "Checkout" at bounding box center [660, 347] width 244 height 18
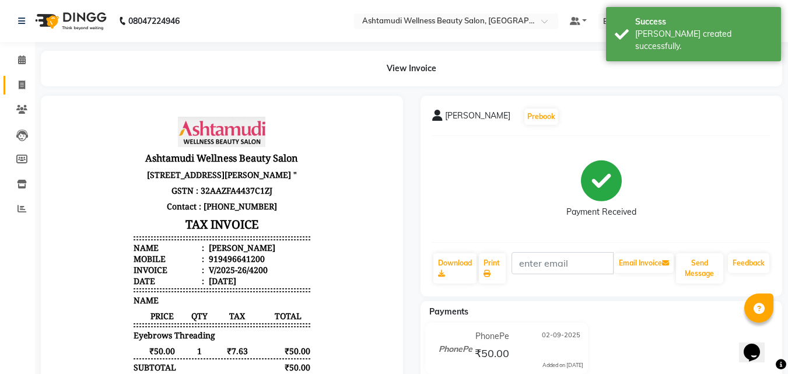
drag, startPoint x: 29, startPoint y: 97, endPoint x: 22, endPoint y: 93, distance: 8.1
click at [27, 97] on ul "Calendar Invoice Clients Leads Members Inventory Reports Completed InProgress U…" at bounding box center [17, 138] width 35 height 180
click at [22, 93] on link "Invoice" at bounding box center [17, 85] width 28 height 19
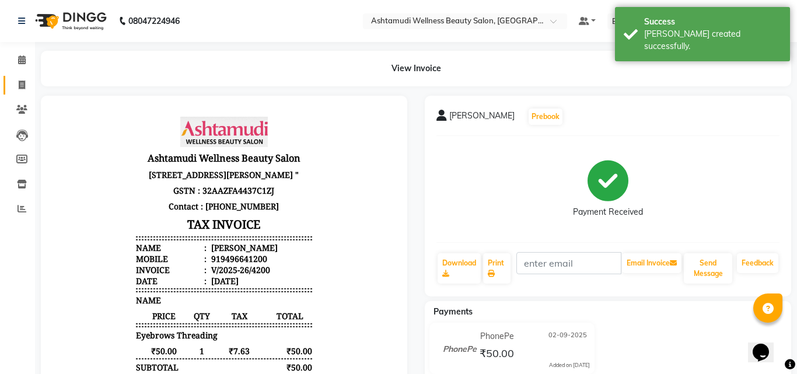
select select "service"
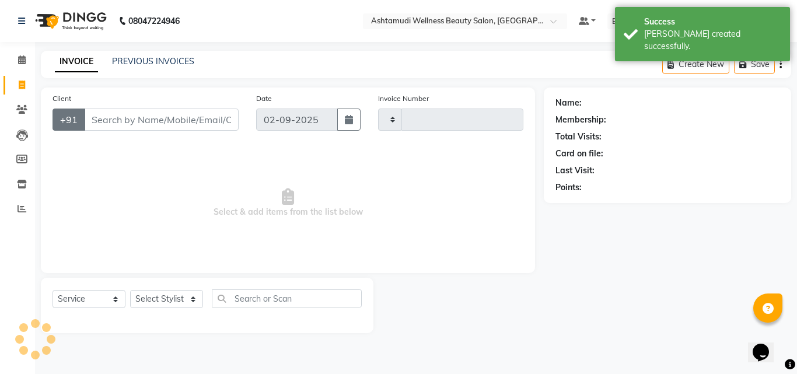
type input "4201"
select select "4630"
click at [103, 118] on input "Client" at bounding box center [161, 119] width 155 height 22
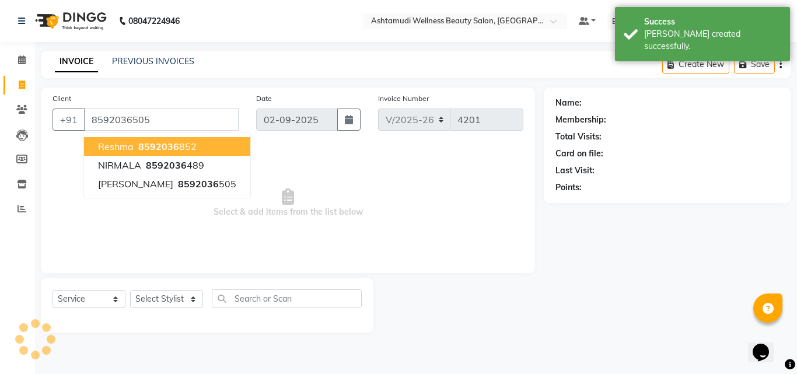
type input "8592036505"
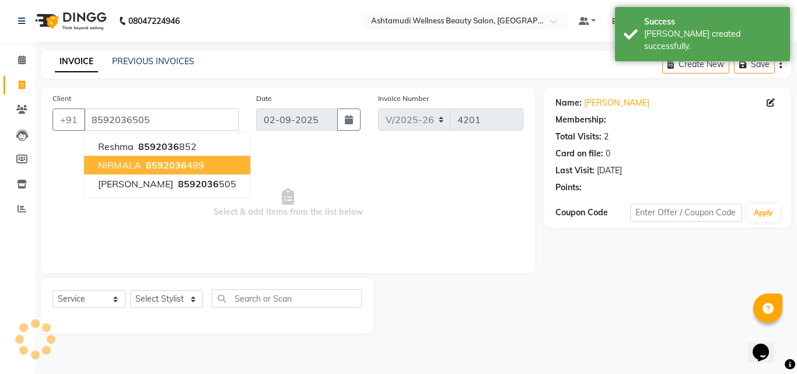
click at [282, 187] on span "Select & add items from the list below" at bounding box center [287, 203] width 471 height 117
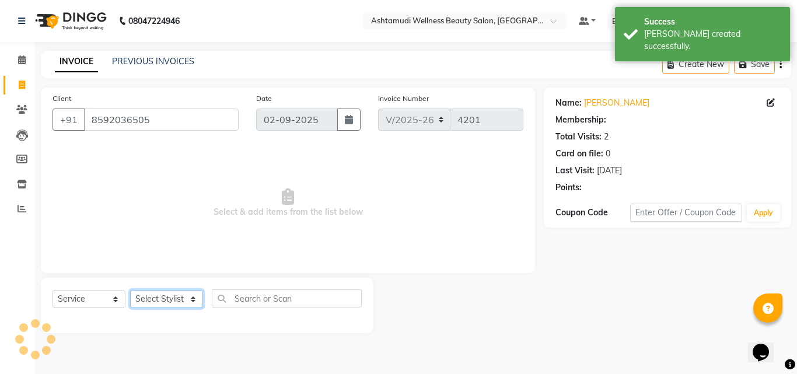
click at [159, 297] on select "Select Stylist" at bounding box center [166, 299] width 73 height 18
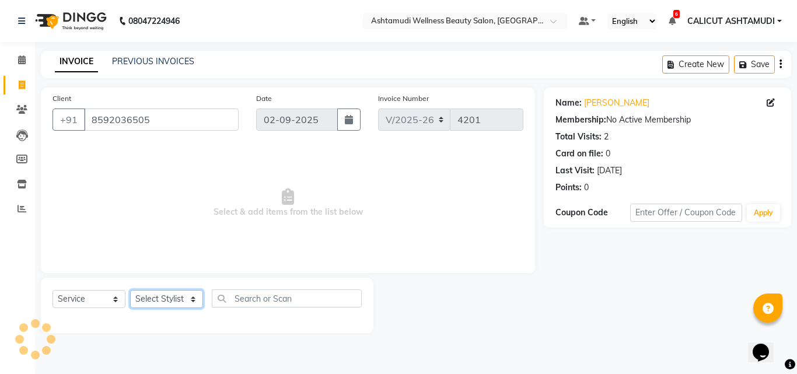
click at [166, 301] on select "Select Stylist" at bounding box center [166, 299] width 73 height 18
click at [166, 298] on select "Select Stylist" at bounding box center [166, 299] width 73 height 18
select select "85202"
click at [130, 290] on select "Select Stylist [PERSON_NAME] C [PERSON_NAME] [PERSON_NAME] CALICUT ASHTAMUDI FR…" at bounding box center [166, 299] width 73 height 18
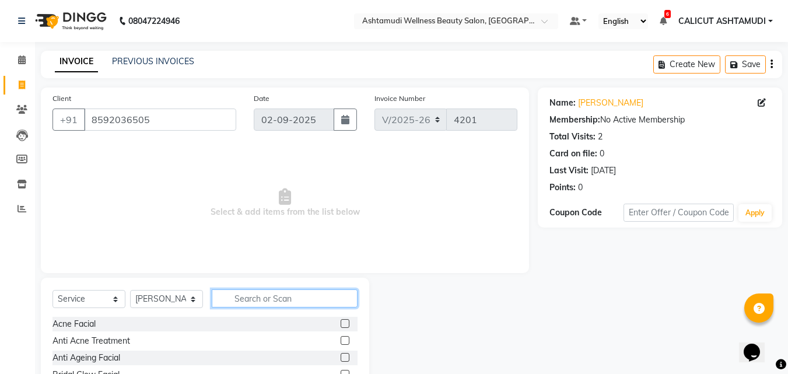
click at [253, 300] on input "text" at bounding box center [285, 298] width 146 height 18
type input "thr"
click at [345, 342] on label at bounding box center [345, 340] width 9 height 9
click at [345, 342] on input "checkbox" at bounding box center [345, 341] width 8 height 8
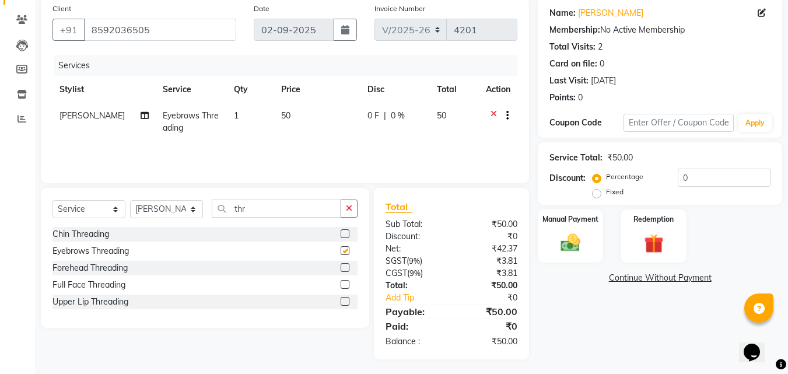
checkbox input "false"
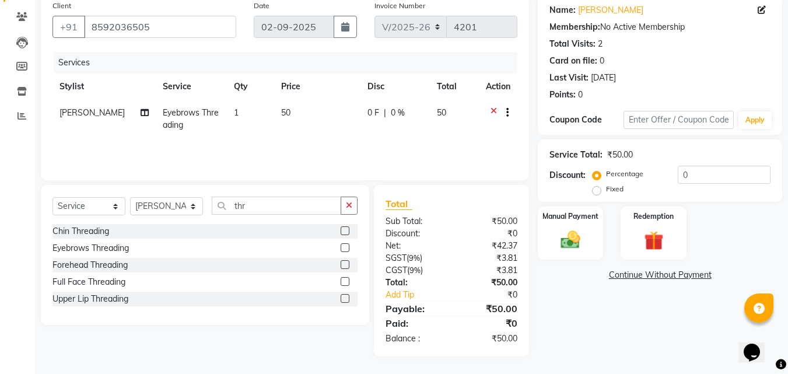
click at [349, 300] on label at bounding box center [345, 298] width 9 height 9
click at [348, 300] on input "checkbox" at bounding box center [345, 299] width 8 height 8
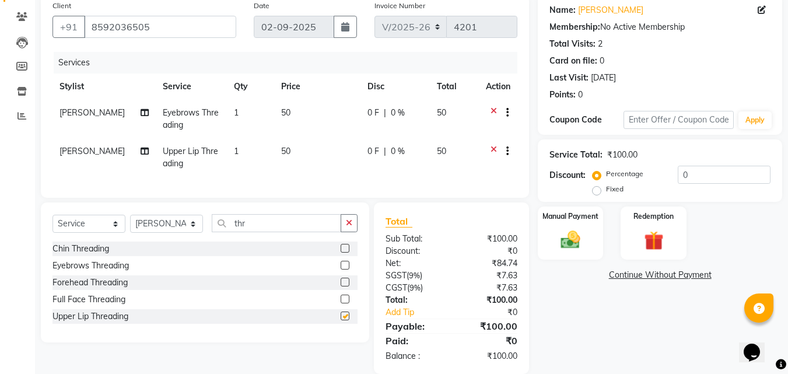
checkbox input "false"
click at [345, 253] on label at bounding box center [345, 248] width 9 height 9
click at [345, 253] on input "checkbox" at bounding box center [345, 249] width 8 height 8
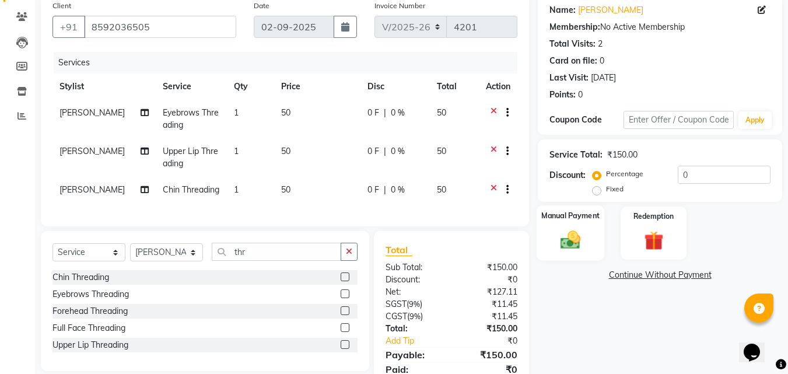
click at [593, 248] on div "Manual Payment" at bounding box center [571, 232] width 68 height 55
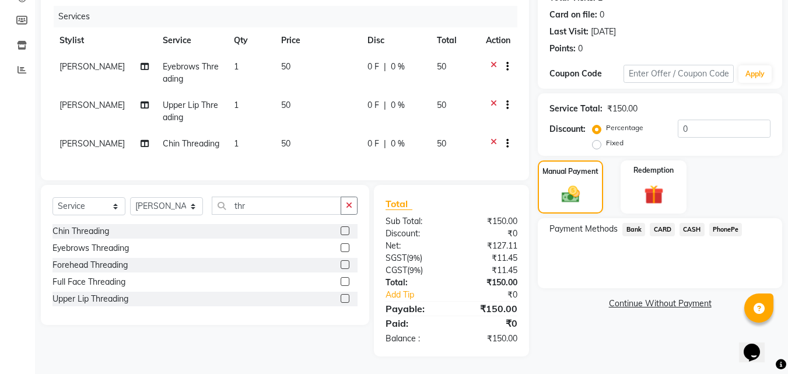
scroll to position [148, 0]
click at [730, 223] on span "PhonePe" at bounding box center [725, 229] width 33 height 13
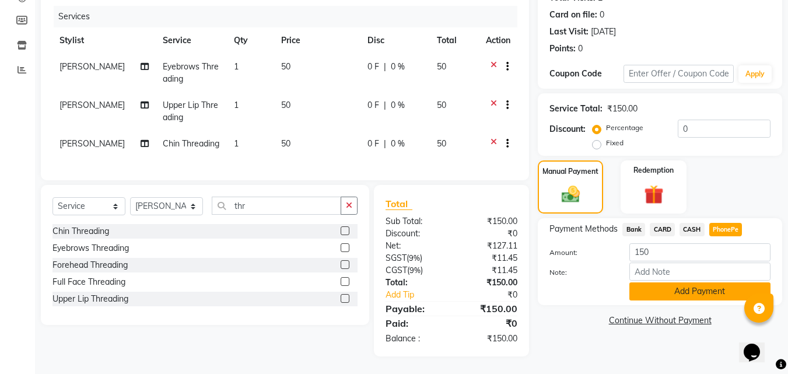
click at [706, 290] on button "Add Payment" at bounding box center [699, 291] width 141 height 18
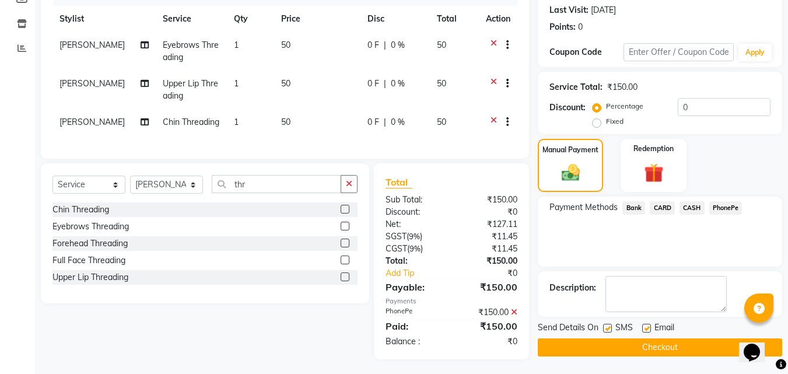
scroll to position [172, 0]
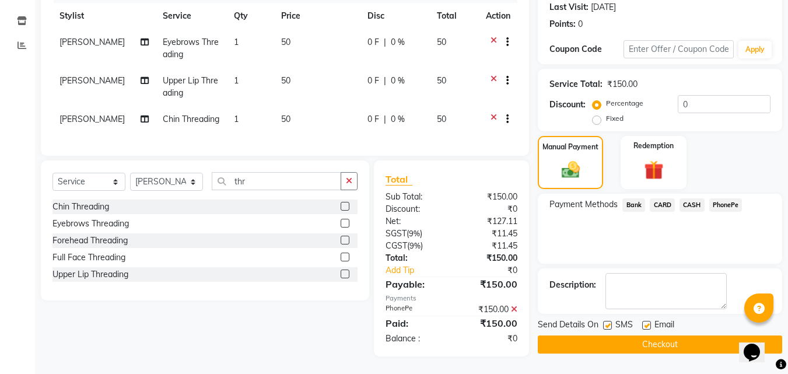
click at [575, 335] on button "Checkout" at bounding box center [660, 344] width 244 height 18
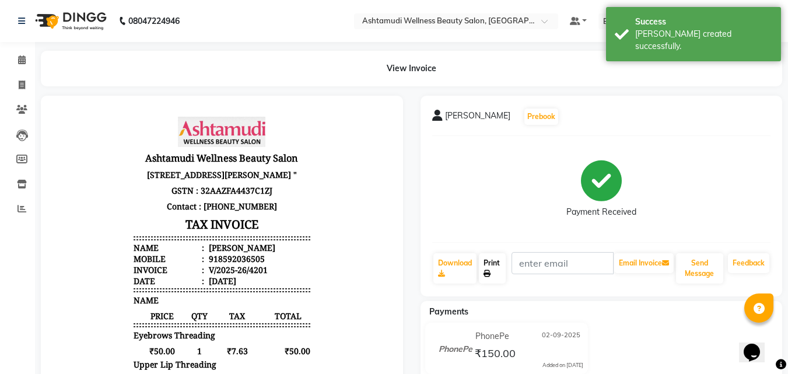
click at [491, 264] on link "Print" at bounding box center [492, 268] width 27 height 30
click at [13, 58] on span at bounding box center [22, 60] width 20 height 13
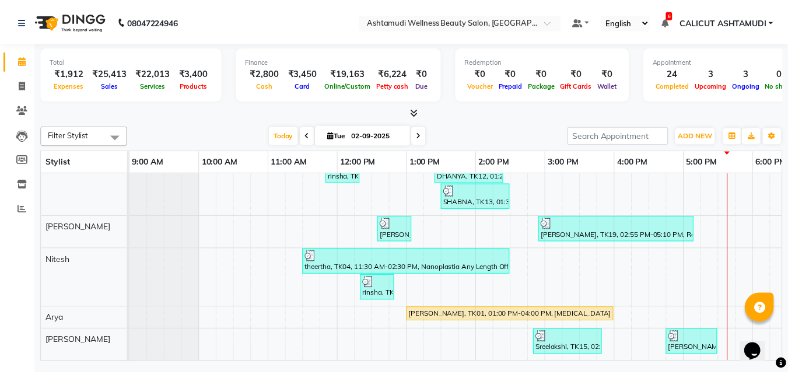
scroll to position [368, 0]
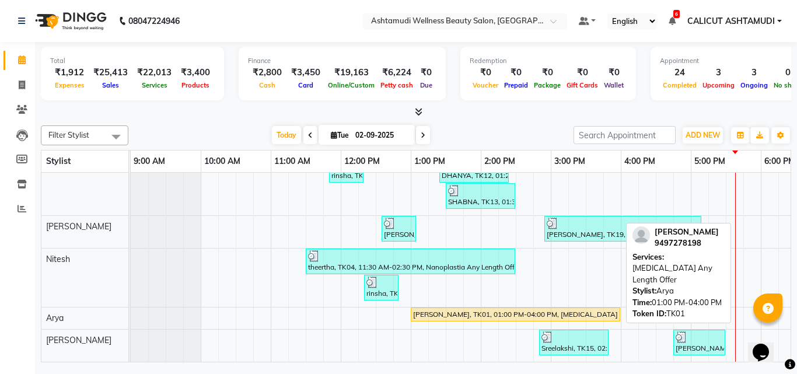
click at [495, 309] on div "[PERSON_NAME], TK01, 01:00 PM-04:00 PM, [MEDICAL_DATA] Any Length Offer" at bounding box center [515, 314] width 207 height 10
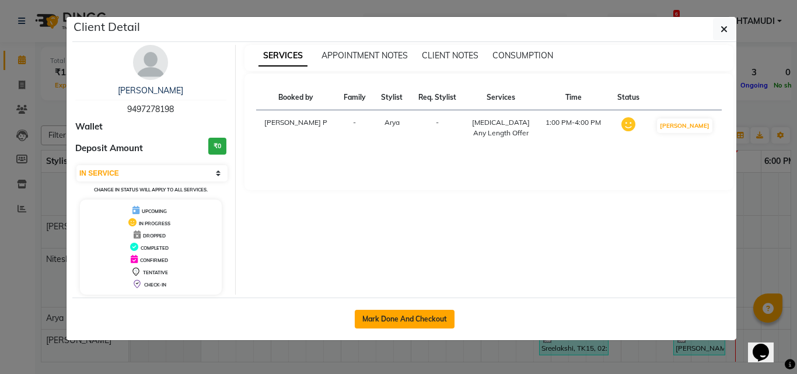
click at [423, 314] on button "Mark Done And Checkout" at bounding box center [405, 319] width 100 height 19
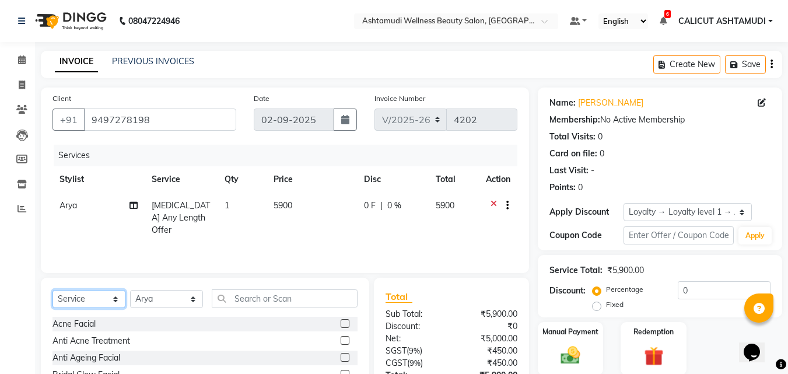
click at [90, 301] on select "Select Service Product Membership Package Voucher Prepaid Gift Card" at bounding box center [88, 299] width 73 height 18
click at [52, 290] on select "Select Service Product Membership Package Voucher Prepaid Gift Card" at bounding box center [88, 299] width 73 height 18
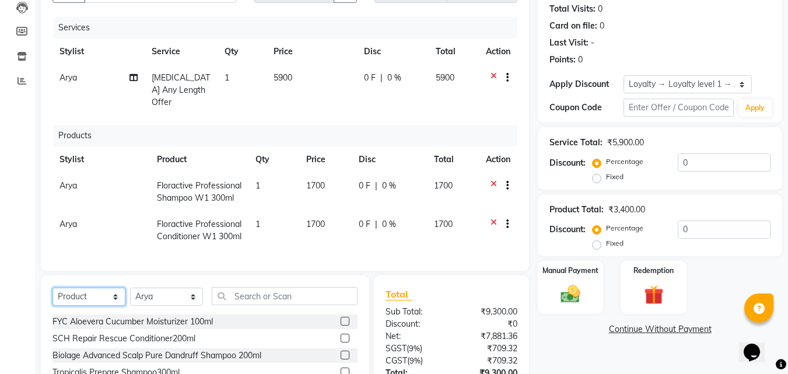
scroll to position [227, 0]
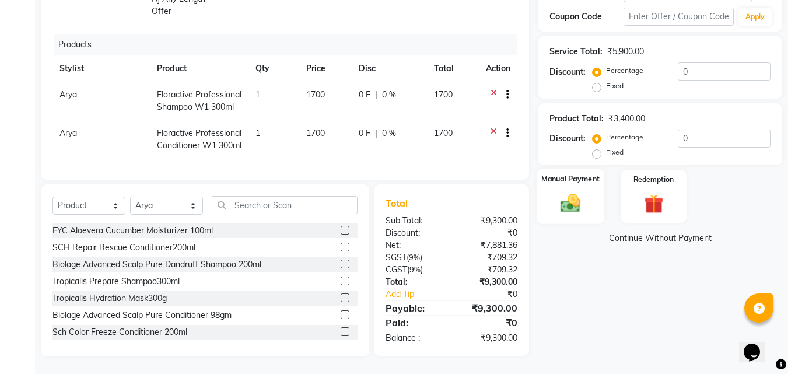
click at [549, 203] on div "Manual Payment" at bounding box center [571, 196] width 68 height 55
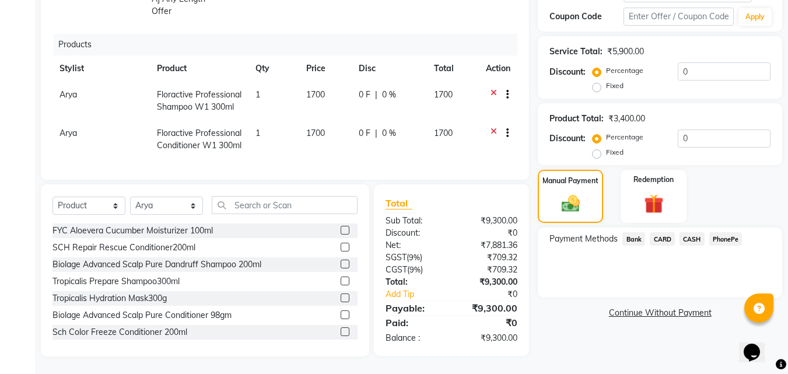
click at [690, 232] on span "CASH" at bounding box center [692, 238] width 25 height 13
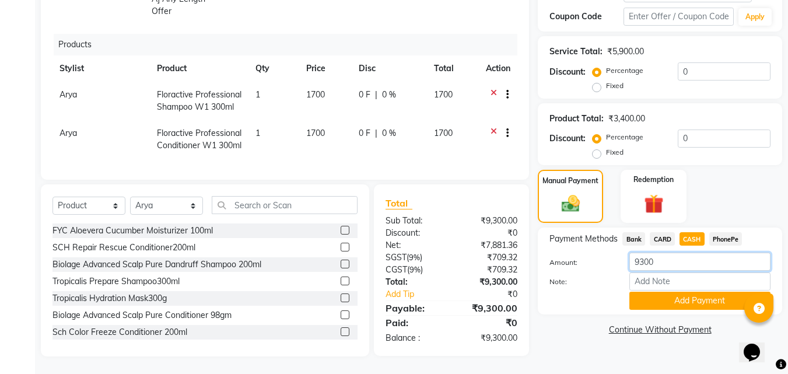
click at [680, 259] on input "9300" at bounding box center [699, 262] width 141 height 18
click at [673, 272] on input "Note:" at bounding box center [699, 281] width 141 height 18
click at [703, 297] on button "Add Payment" at bounding box center [699, 301] width 141 height 18
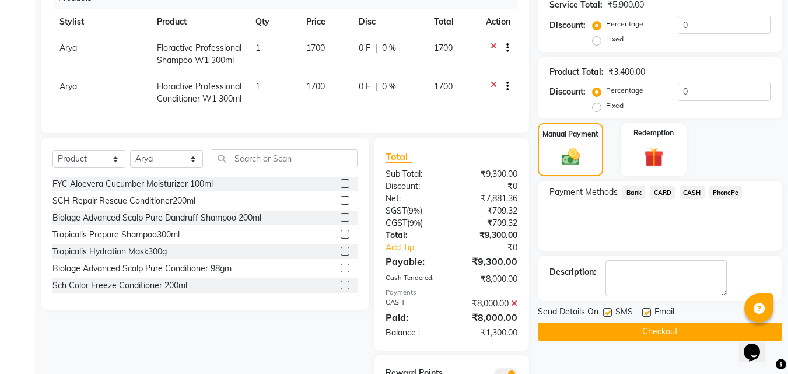
scroll to position [286, 0]
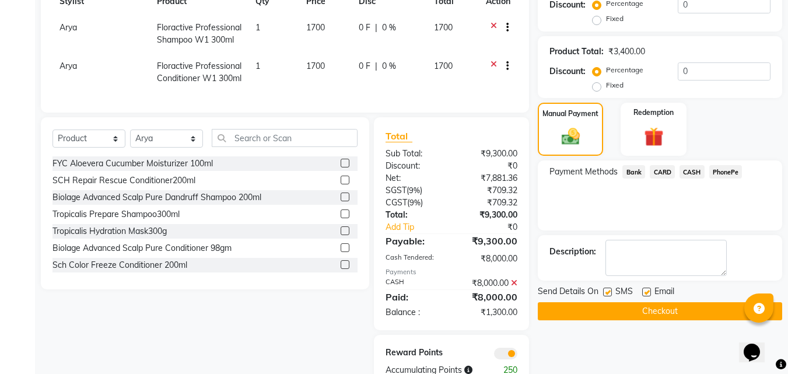
click at [731, 168] on span "PhonePe" at bounding box center [725, 171] width 33 height 13
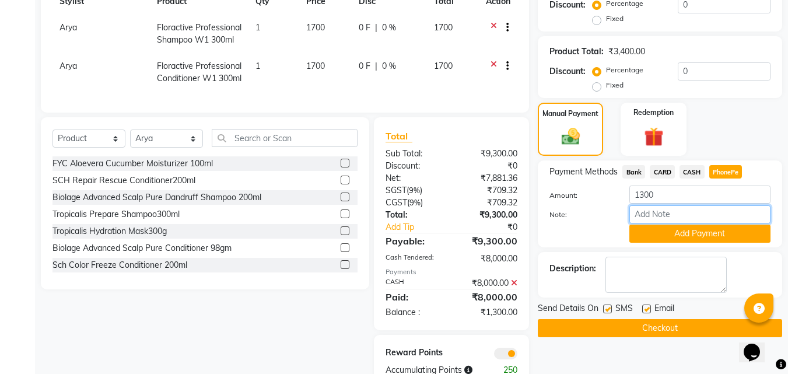
click at [663, 216] on input "Note:" at bounding box center [699, 214] width 141 height 18
click at [684, 234] on button "Add Payment" at bounding box center [699, 234] width 141 height 18
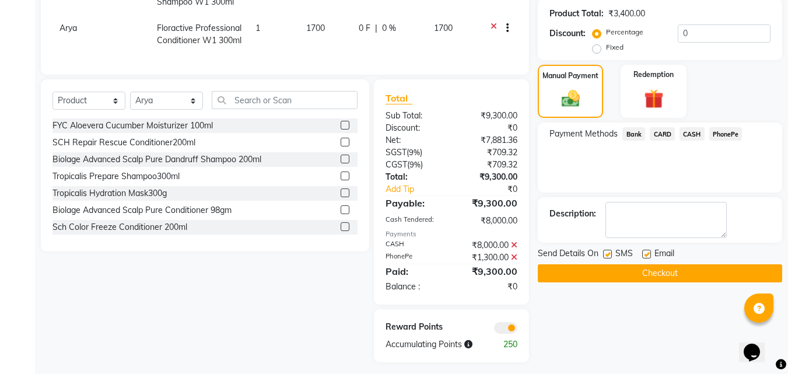
scroll to position [338, 0]
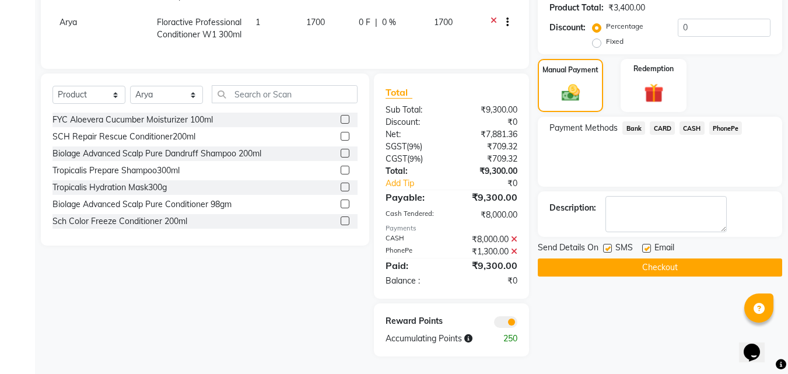
click at [623, 260] on button "Checkout" at bounding box center [660, 267] width 244 height 18
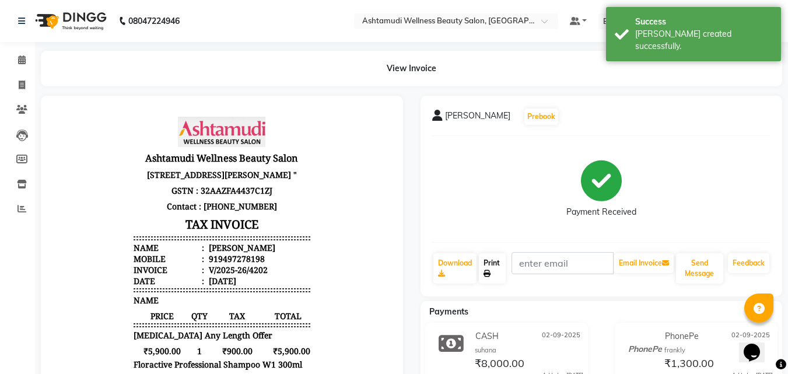
click at [497, 262] on link "Print" at bounding box center [492, 268] width 27 height 30
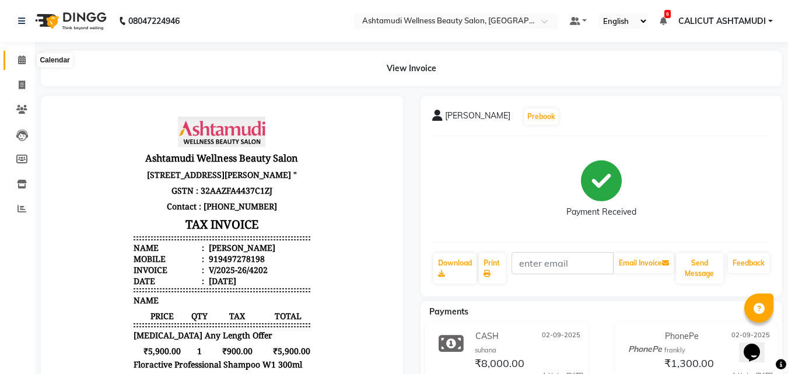
click at [24, 57] on icon at bounding box center [22, 59] width 8 height 9
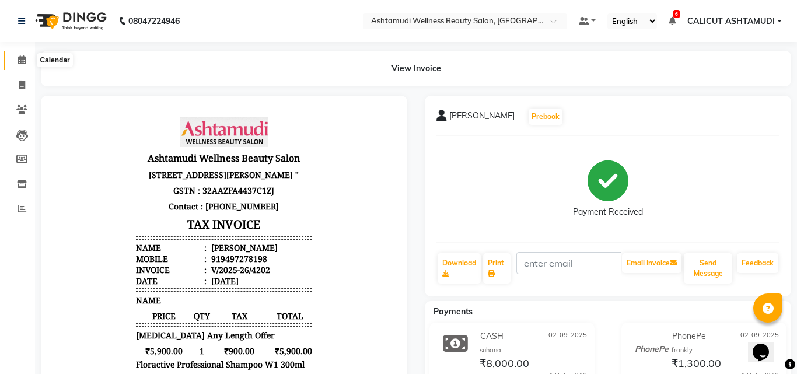
click at [24, 57] on icon at bounding box center [22, 59] width 8 height 9
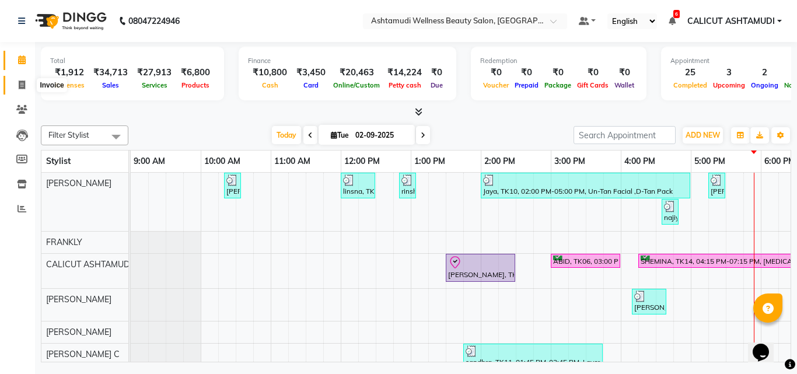
click at [22, 86] on icon at bounding box center [22, 84] width 6 height 9
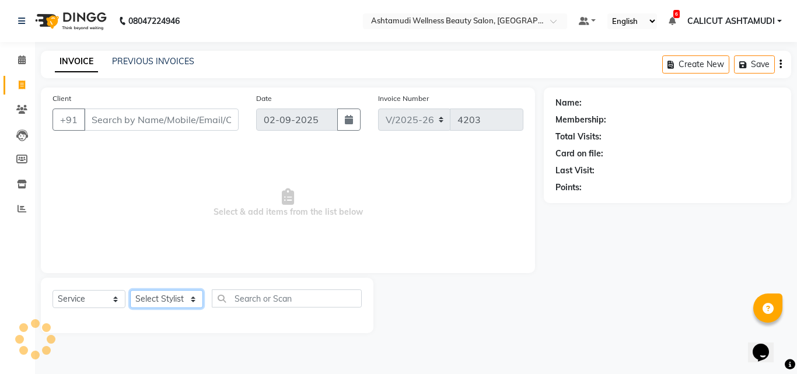
click at [170, 302] on select "Select Stylist [PERSON_NAME] C [PERSON_NAME] [PERSON_NAME] CALICUT ASHTAMUDI FR…" at bounding box center [166, 299] width 73 height 18
click at [130, 290] on select "Select Stylist [PERSON_NAME] C [PERSON_NAME] [PERSON_NAME] CALICUT ASHTAMUDI FR…" at bounding box center [166, 299] width 73 height 18
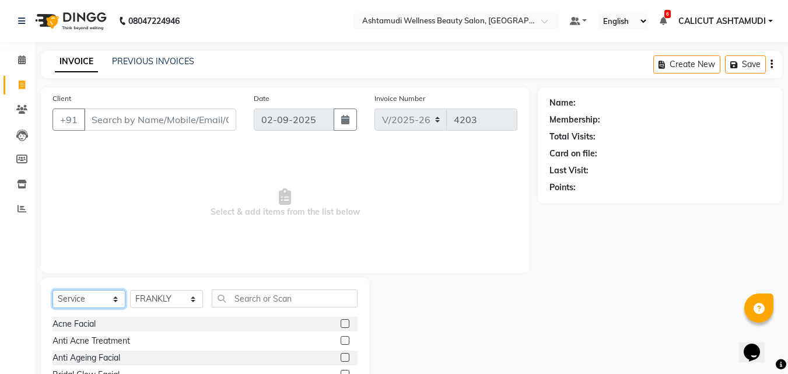
click at [97, 296] on select "Select Service Product Membership Package Voucher Prepaid Gift Card" at bounding box center [88, 299] width 73 height 18
click at [52, 290] on select "Select Service Product Membership Package Voucher Prepaid Gift Card" at bounding box center [88, 299] width 73 height 18
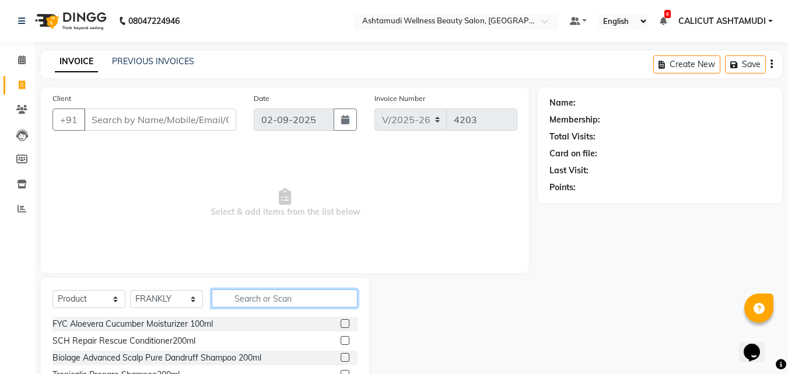
click at [279, 290] on input "text" at bounding box center [285, 298] width 146 height 18
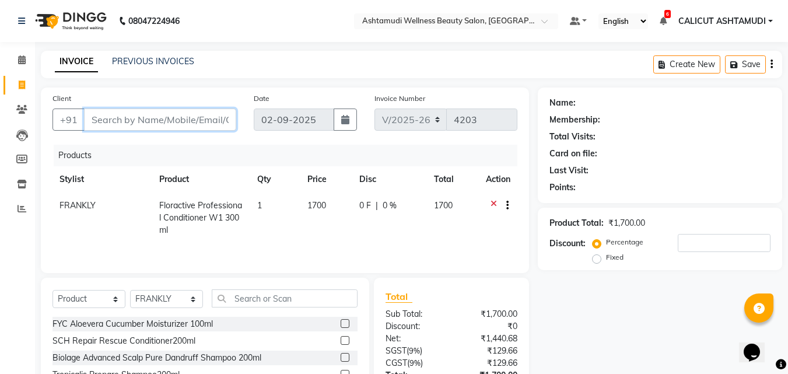
click at [150, 124] on input "Client" at bounding box center [160, 119] width 152 height 22
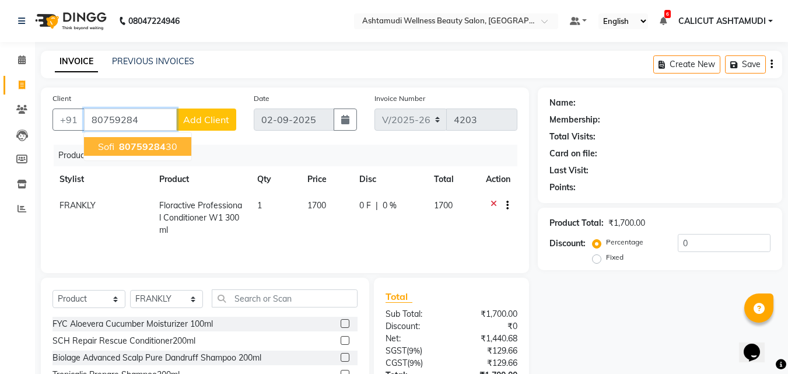
click at [169, 148] on ngb-highlight "80759284 30" at bounding box center [147, 147] width 61 height 12
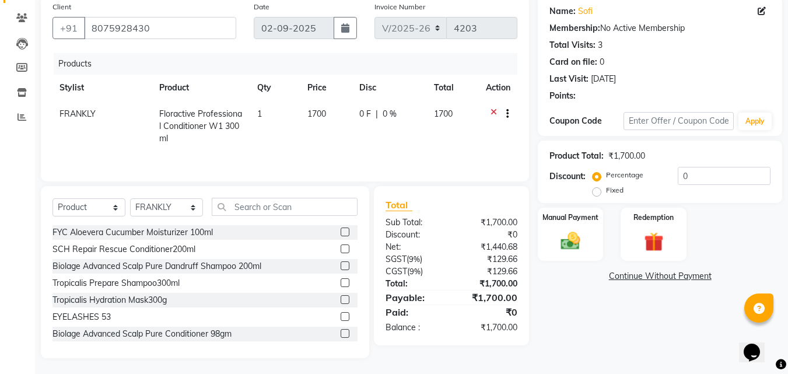
scroll to position [93, 0]
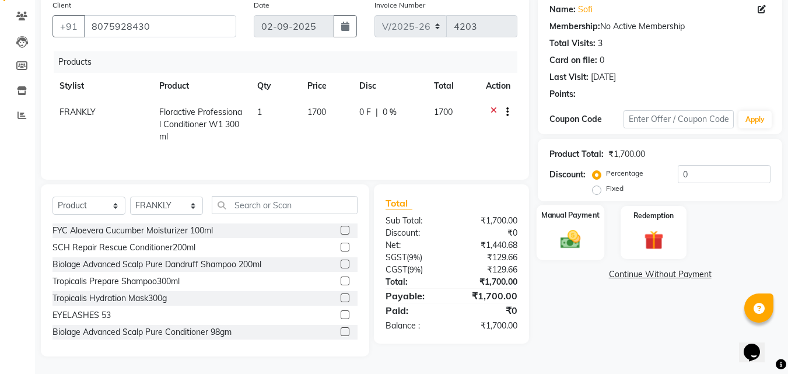
click at [598, 234] on div "Manual Payment" at bounding box center [571, 232] width 68 height 55
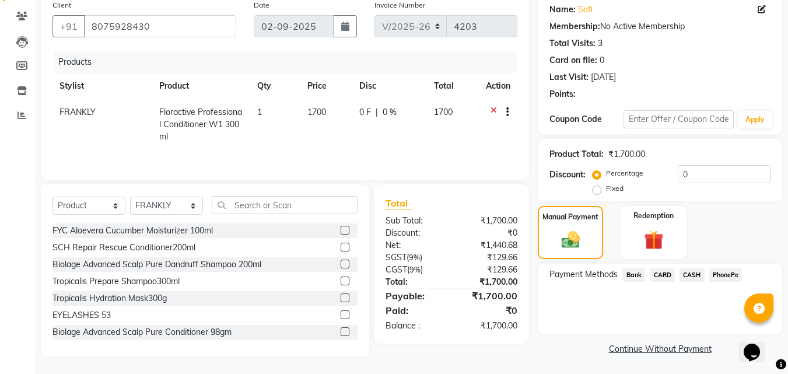
scroll to position [94, 0]
click at [729, 276] on span "PhonePe" at bounding box center [725, 273] width 33 height 13
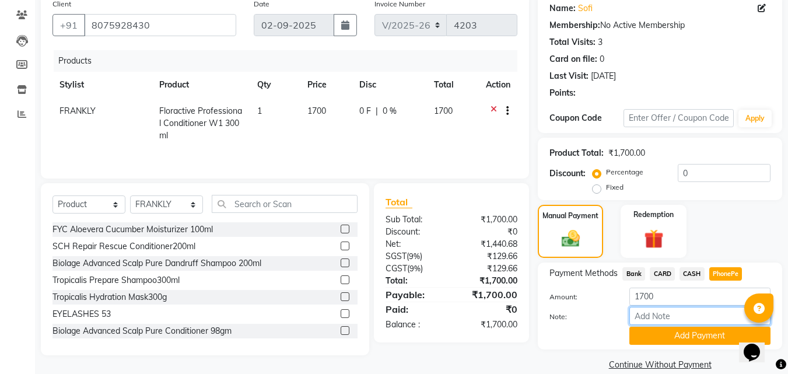
click at [684, 317] on input "Note:" at bounding box center [699, 316] width 141 height 18
click at [696, 337] on button "Add Payment" at bounding box center [699, 336] width 141 height 18
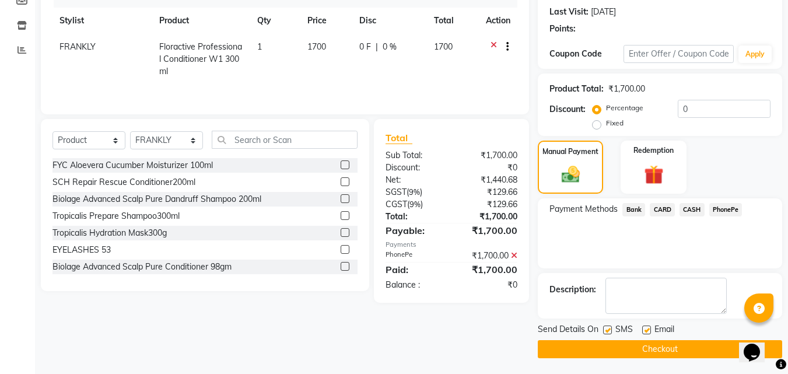
scroll to position [160, 0]
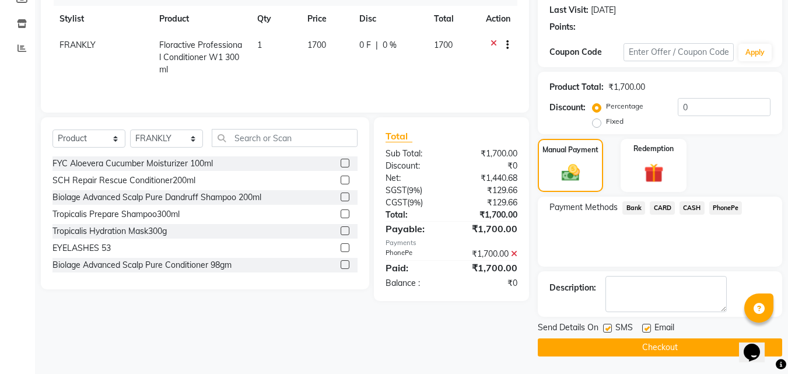
click at [604, 353] on button "Checkout" at bounding box center [660, 347] width 244 height 18
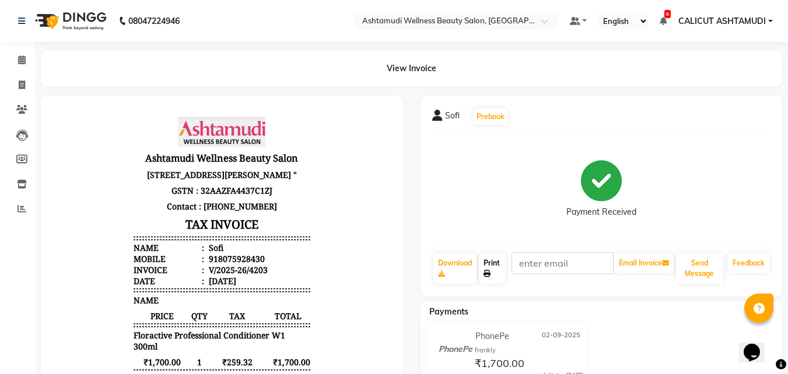
click at [489, 273] on icon at bounding box center [487, 273] width 7 height 7
click at [27, 58] on span at bounding box center [22, 60] width 20 height 13
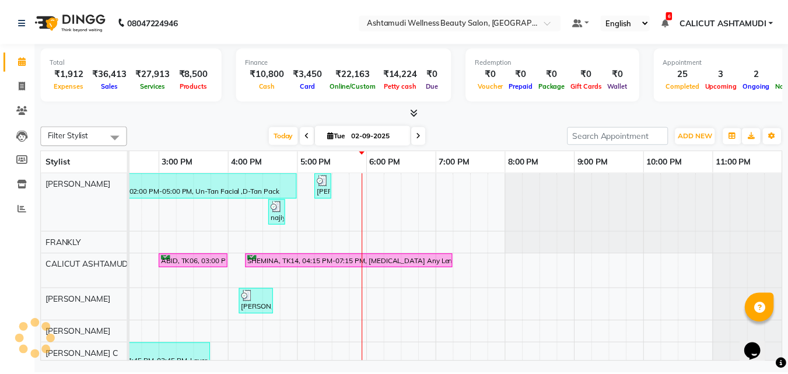
scroll to position [175, 0]
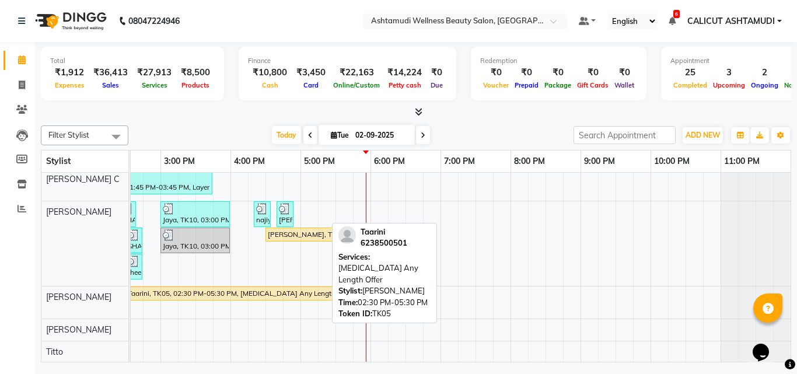
click at [260, 295] on div "Taarini, TK05, 02:30 PM-05:30 PM, [MEDICAL_DATA] Any Length Offer" at bounding box center [230, 293] width 207 height 10
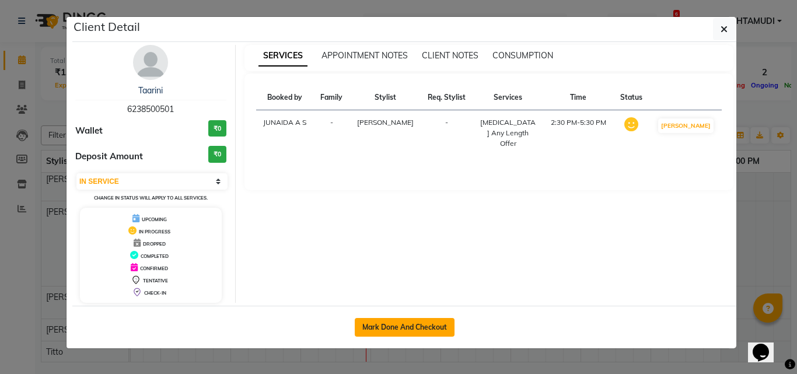
click at [394, 329] on button "Mark Done And Checkout" at bounding box center [405, 327] width 100 height 19
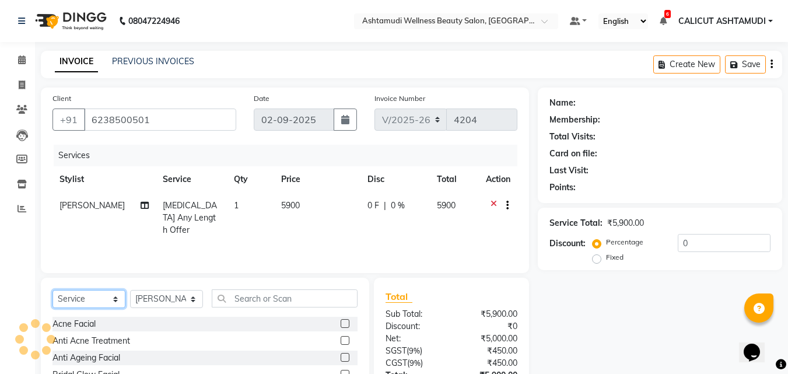
click at [105, 300] on select "Select Service Product Membership Package Voucher Prepaid Gift Card" at bounding box center [88, 299] width 73 height 18
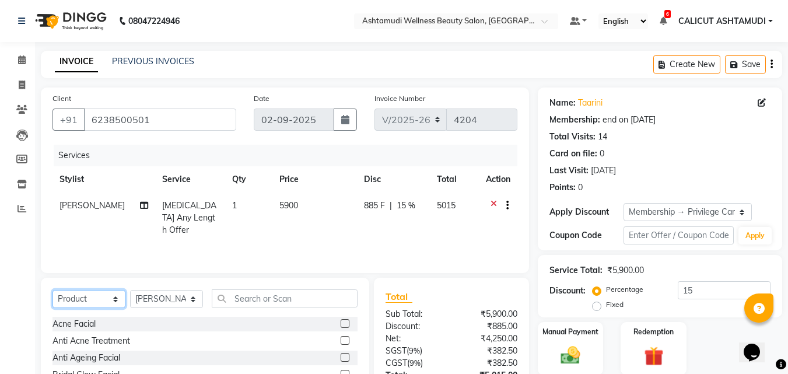
click at [52, 290] on select "Select Service Product Membership Package Voucher Prepaid Gift Card" at bounding box center [88, 299] width 73 height 18
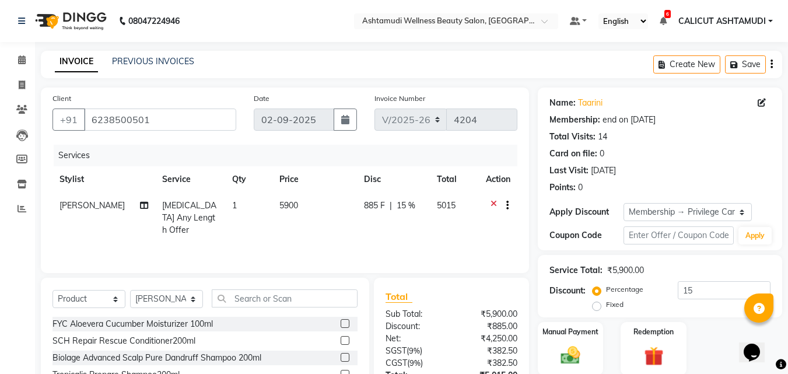
click at [191, 207] on span "[MEDICAL_DATA] Any Length Offer" at bounding box center [189, 217] width 54 height 35
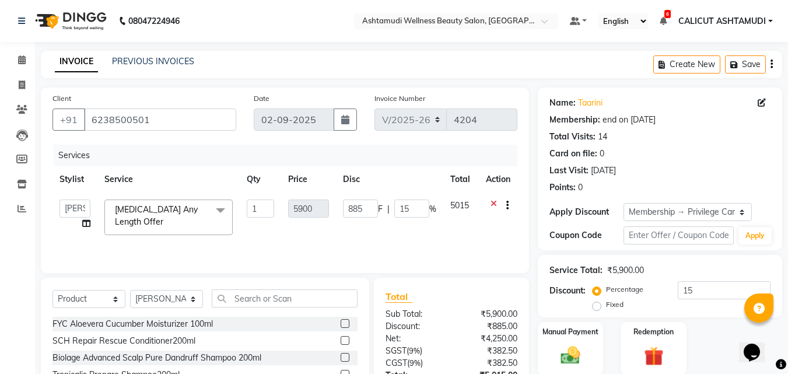
drag, startPoint x: 157, startPoint y: 211, endPoint x: 162, endPoint y: 231, distance: 20.4
click at [157, 211] on span "[MEDICAL_DATA] Any Length Offer" at bounding box center [156, 215] width 83 height 23
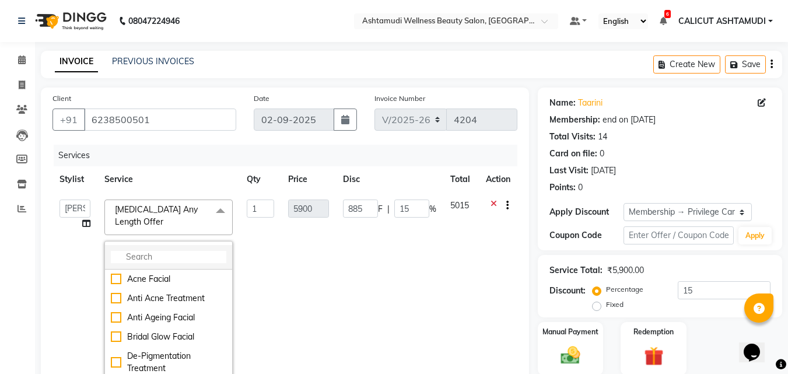
click at [155, 251] on input "multiselect-search" at bounding box center [168, 257] width 115 height 12
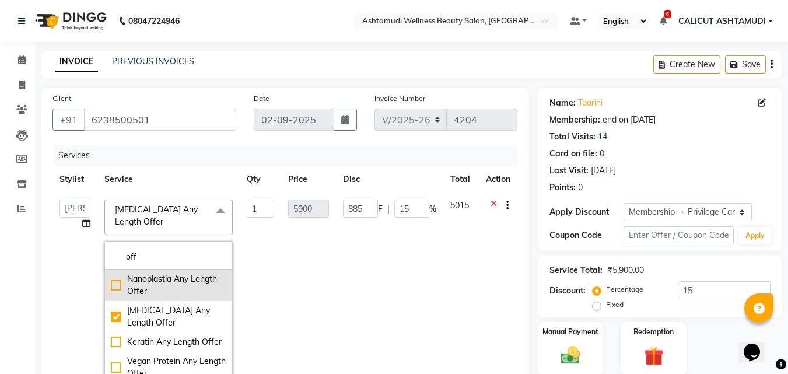
click at [114, 273] on div "Nanoplastia Any Length Offer" at bounding box center [168, 285] width 115 height 24
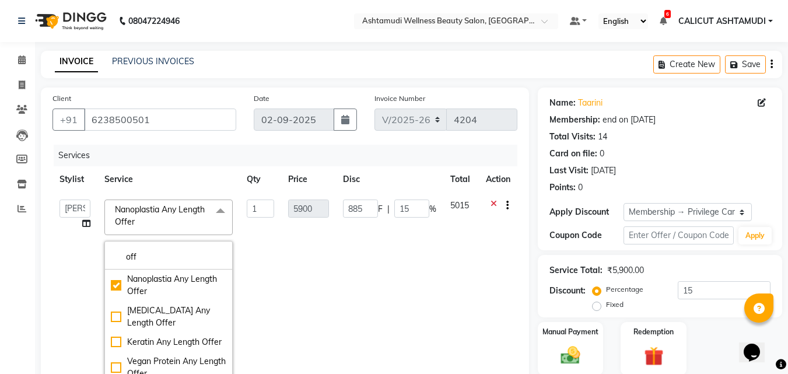
click at [356, 237] on td "885 F | 15 %" at bounding box center [389, 291] width 107 height 199
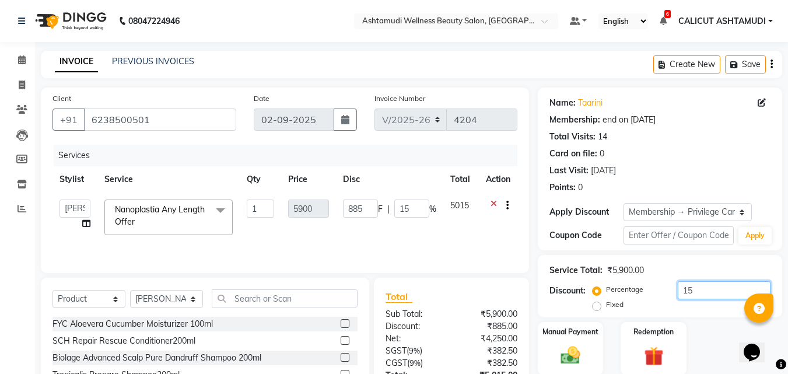
click at [724, 296] on input "15" at bounding box center [724, 290] width 93 height 18
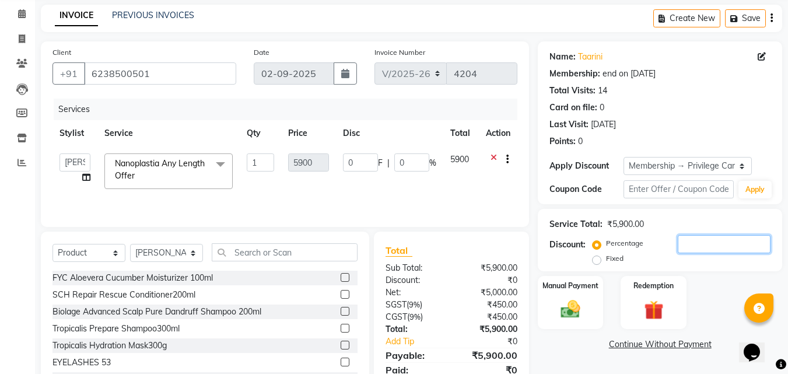
scroll to position [93, 0]
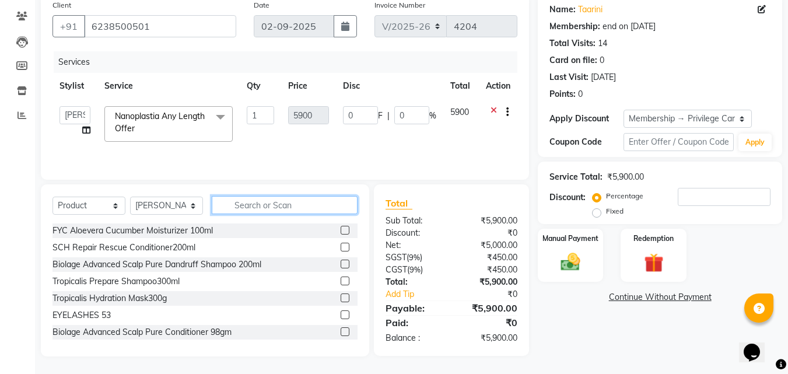
click at [252, 203] on input "text" at bounding box center [285, 205] width 146 height 18
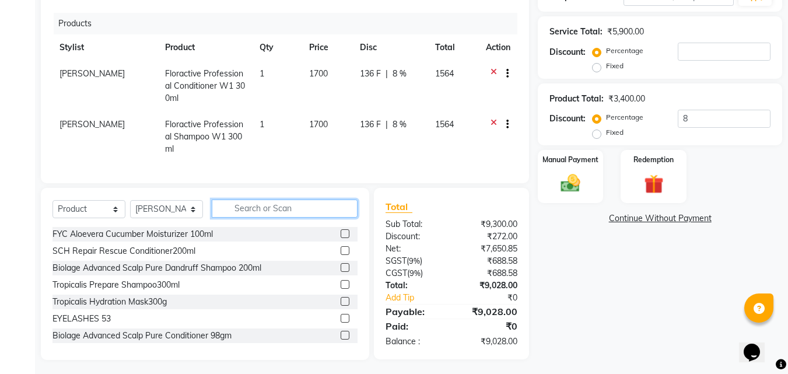
scroll to position [180, 0]
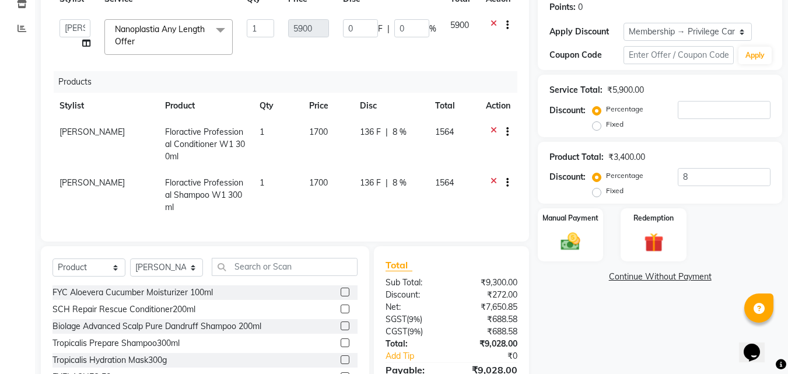
click at [489, 131] on div at bounding box center [498, 133] width 24 height 15
click at [491, 131] on icon at bounding box center [494, 133] width 6 height 15
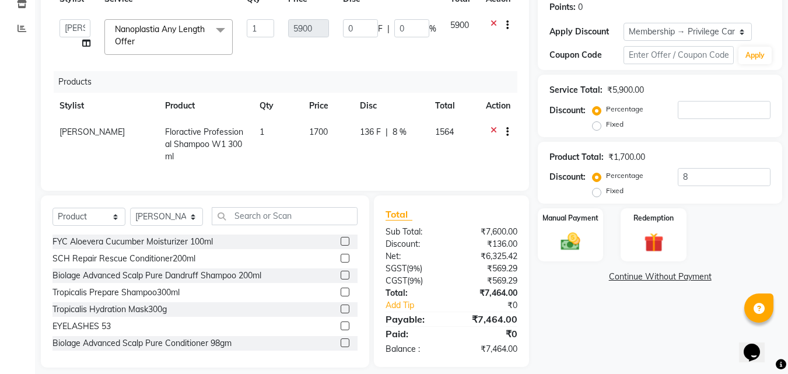
click at [492, 127] on icon at bounding box center [494, 133] width 6 height 15
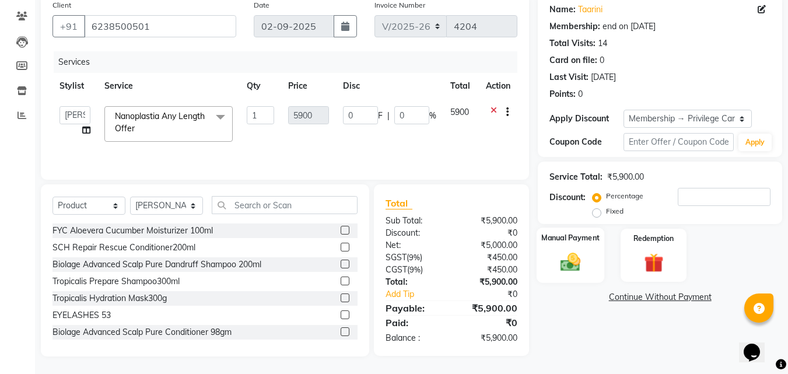
click at [586, 282] on div "Manual Payment" at bounding box center [571, 254] width 68 height 55
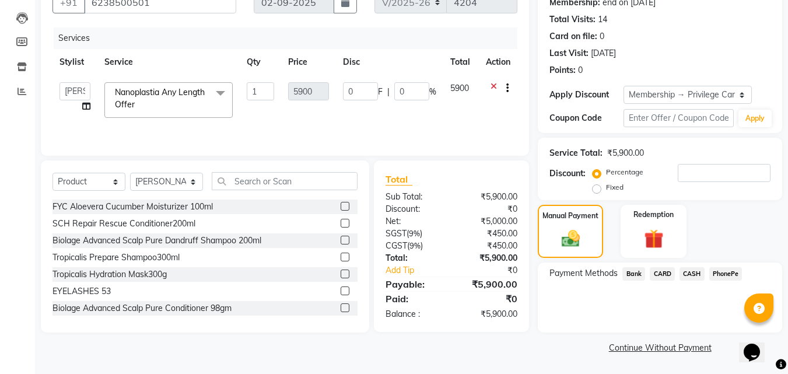
click at [727, 275] on span "PhonePe" at bounding box center [725, 273] width 33 height 13
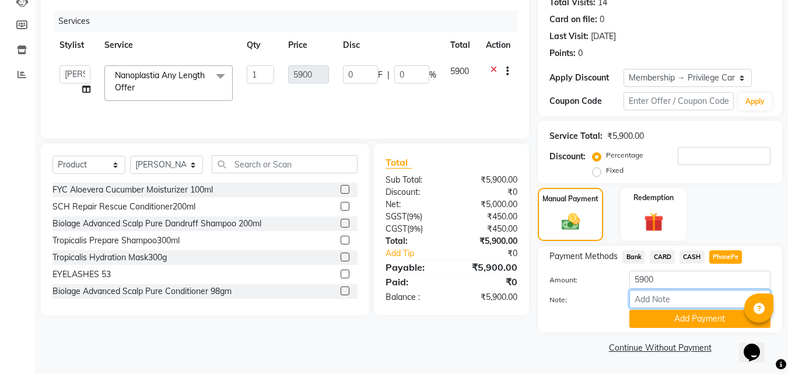
click at [677, 293] on input "Note:" at bounding box center [699, 299] width 141 height 18
click at [663, 315] on button "Add Payment" at bounding box center [699, 319] width 141 height 18
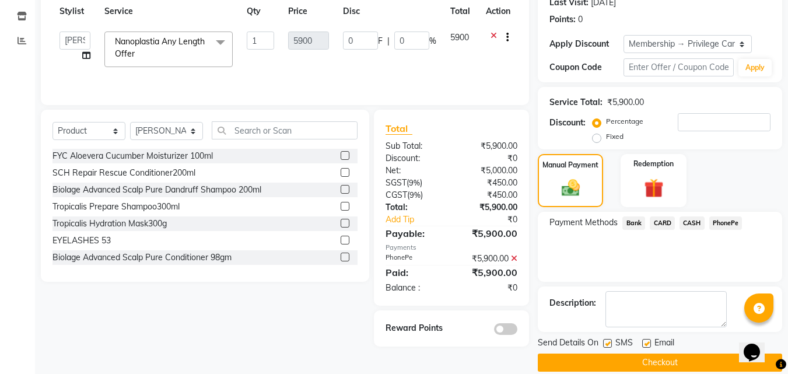
scroll to position [183, 0]
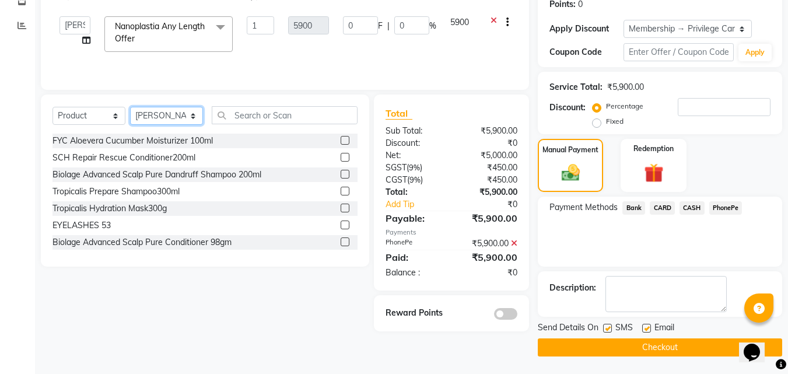
click at [160, 113] on select "Select Stylist [PERSON_NAME] C [PERSON_NAME] [PERSON_NAME] CALICUT ASHTAMUDI FR…" at bounding box center [166, 116] width 73 height 18
click at [93, 112] on select "Select Service Product Membership Package Voucher Prepaid Gift Card" at bounding box center [88, 116] width 73 height 18
click at [52, 107] on select "Select Service Product Membership Package Voucher Prepaid Gift Card" at bounding box center [88, 116] width 73 height 18
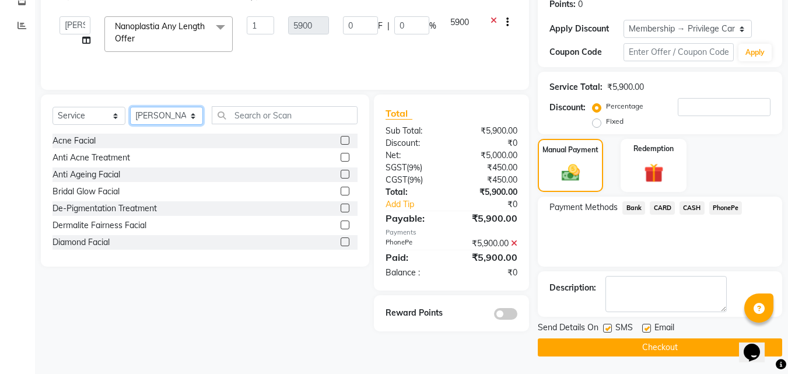
click at [167, 113] on select "Select Stylist [PERSON_NAME] C [PERSON_NAME] [PERSON_NAME] CALICUT ASHTAMUDI FR…" at bounding box center [166, 116] width 73 height 18
click at [130, 107] on select "Select Stylist [PERSON_NAME] C [PERSON_NAME] [PERSON_NAME] CALICUT ASHTAMUDI FR…" at bounding box center [166, 116] width 73 height 18
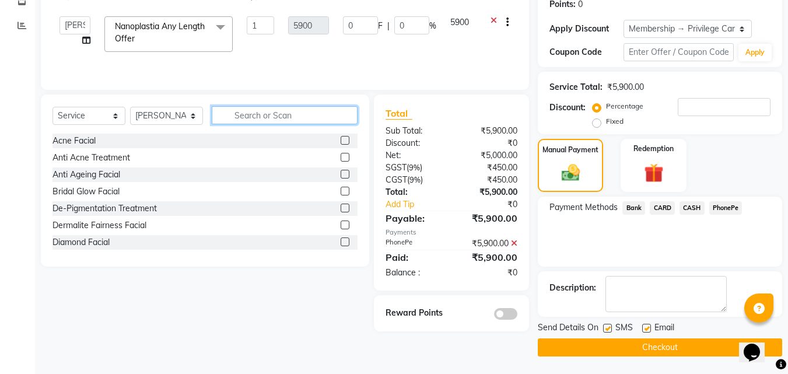
click at [231, 122] on input "text" at bounding box center [285, 115] width 146 height 18
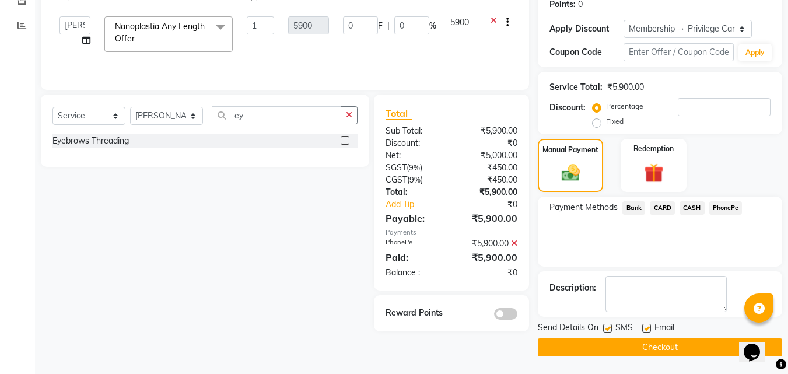
click at [345, 138] on label at bounding box center [345, 140] width 9 height 9
click at [345, 138] on input "checkbox" at bounding box center [345, 141] width 8 height 8
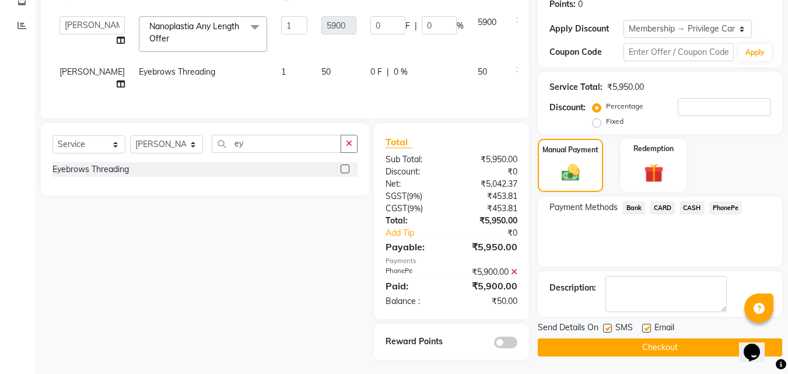
scroll to position [195, 0]
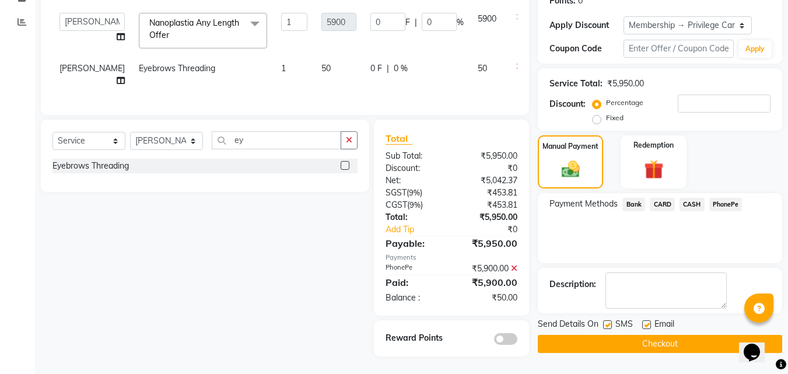
drag, startPoint x: 729, startPoint y: 195, endPoint x: 721, endPoint y: 206, distance: 14.2
click at [730, 198] on span "PhonePe" at bounding box center [725, 204] width 33 height 13
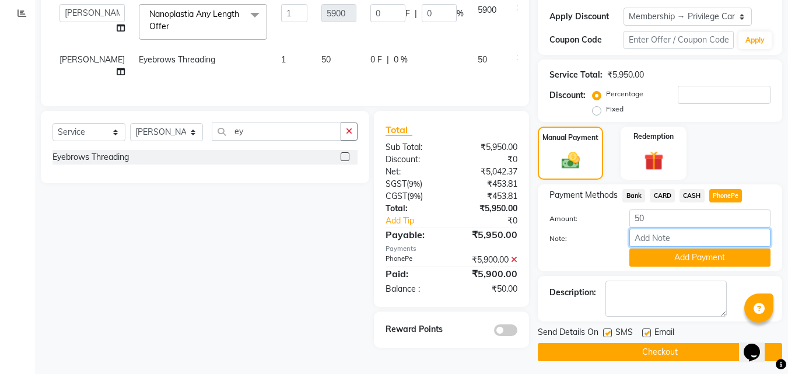
click at [686, 229] on input "Note:" at bounding box center [699, 238] width 141 height 18
click at [667, 258] on button "Add Payment" at bounding box center [699, 257] width 141 height 18
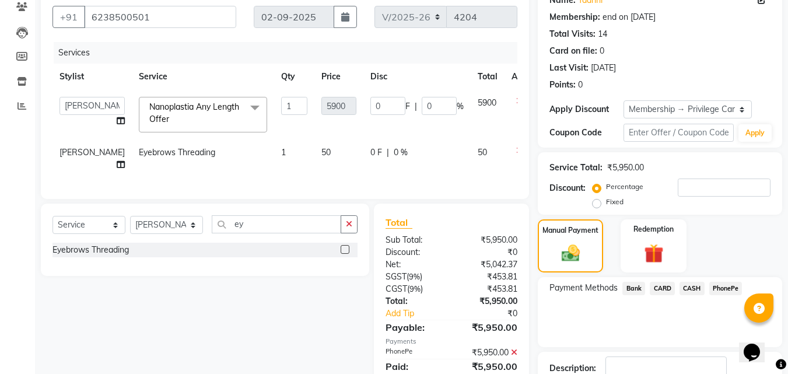
scroll to position [79, 0]
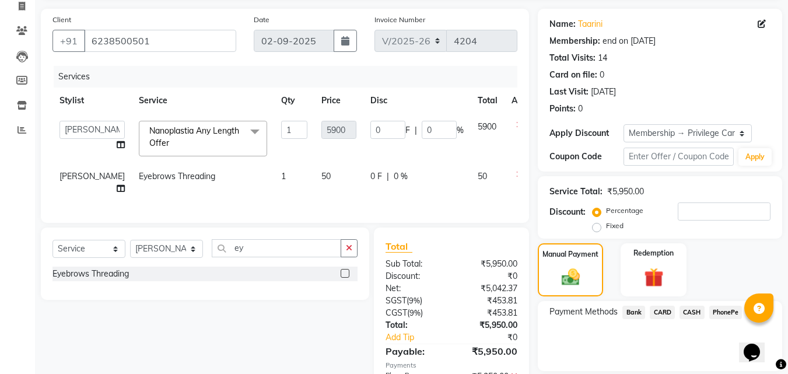
click at [370, 178] on span "0 F" at bounding box center [376, 176] width 12 height 12
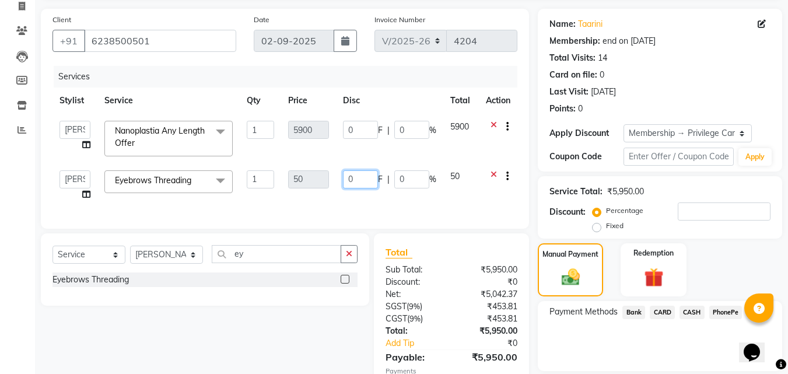
click at [359, 176] on input "0" at bounding box center [360, 179] width 35 height 18
click at [398, 212] on div "Services Stylist Service Qty Price Disc Total Action [PERSON_NAME] C [PERSON_NA…" at bounding box center [284, 141] width 465 height 151
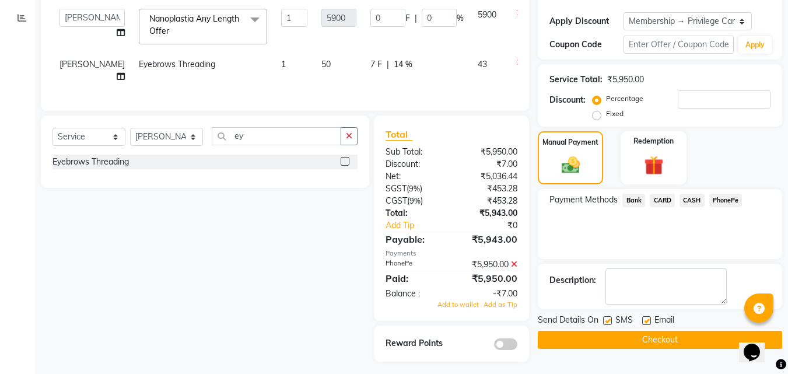
scroll to position [195, 0]
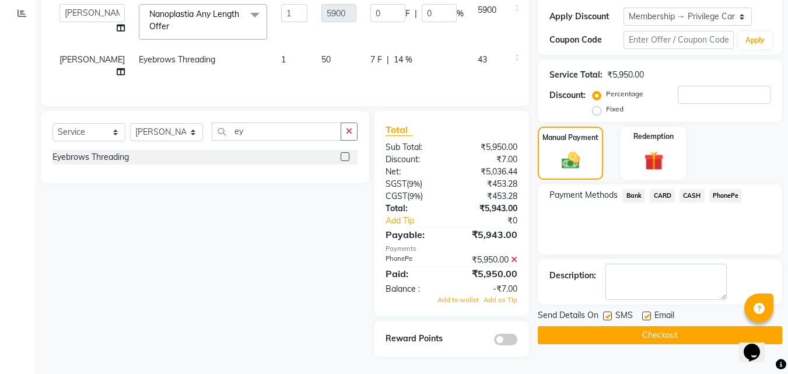
click at [515, 265] on span at bounding box center [514, 259] width 6 height 10
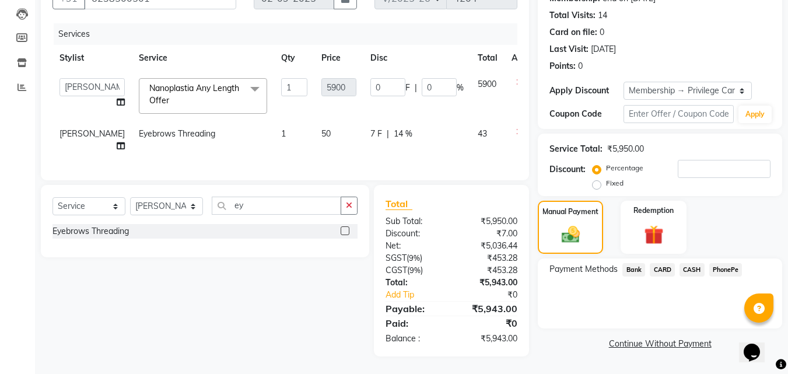
scroll to position [130, 0]
click at [735, 263] on span "PhonePe" at bounding box center [725, 269] width 33 height 13
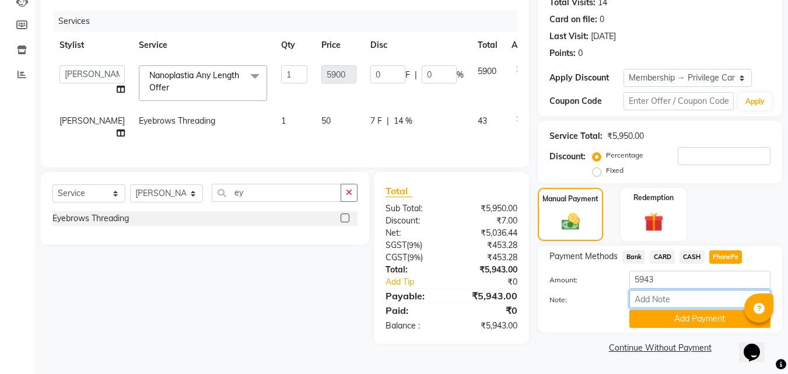
click at [655, 299] on input "Note:" at bounding box center [699, 299] width 141 height 18
click at [669, 325] on button "Add Payment" at bounding box center [699, 319] width 141 height 18
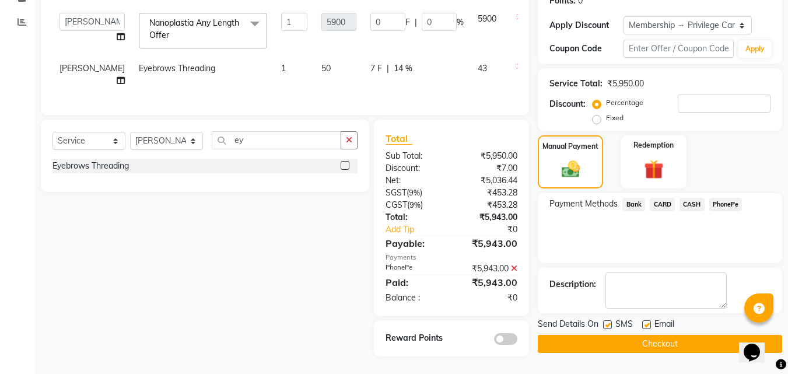
scroll to position [195, 0]
click at [600, 337] on button "Checkout" at bounding box center [660, 344] width 244 height 18
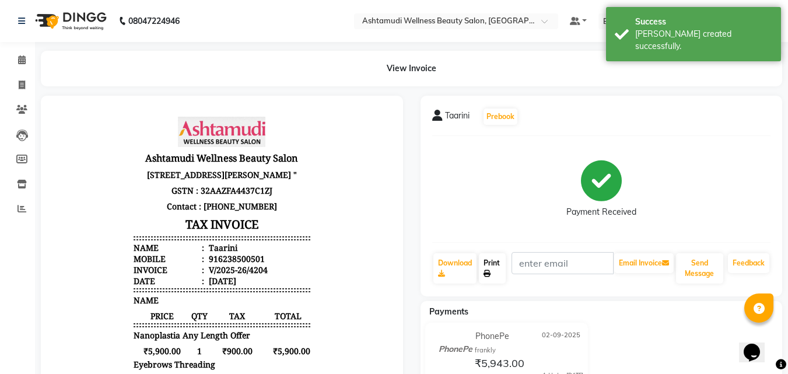
click at [492, 266] on link "Print" at bounding box center [492, 268] width 27 height 30
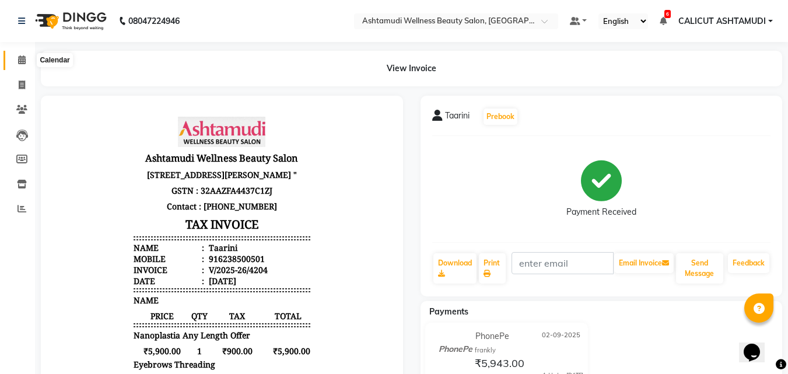
click at [16, 61] on span at bounding box center [22, 60] width 20 height 13
click at [15, 60] on span at bounding box center [22, 60] width 20 height 13
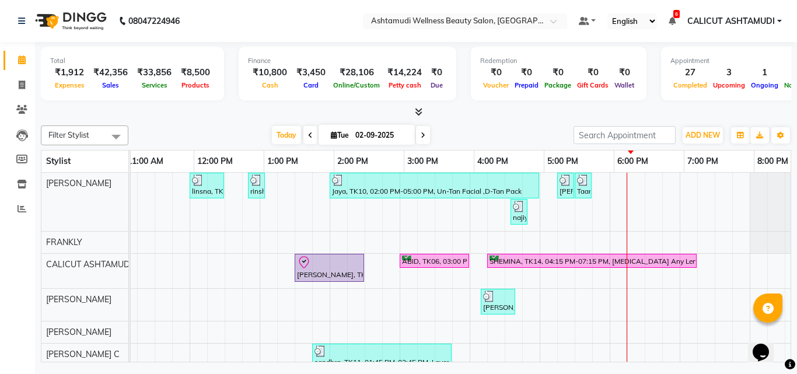
scroll to position [0, 151]
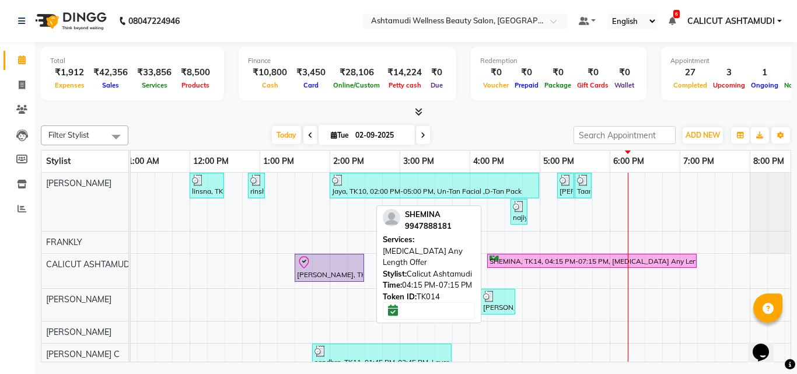
click at [509, 256] on div "SHEMINA, TK14, 04:15 PM-07:15 PM, [MEDICAL_DATA] Any Length Offer" at bounding box center [591, 260] width 207 height 11
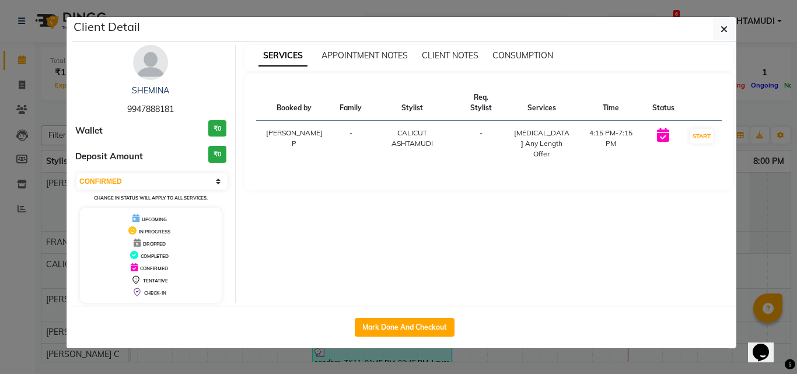
click at [136, 57] on img at bounding box center [150, 62] width 35 height 35
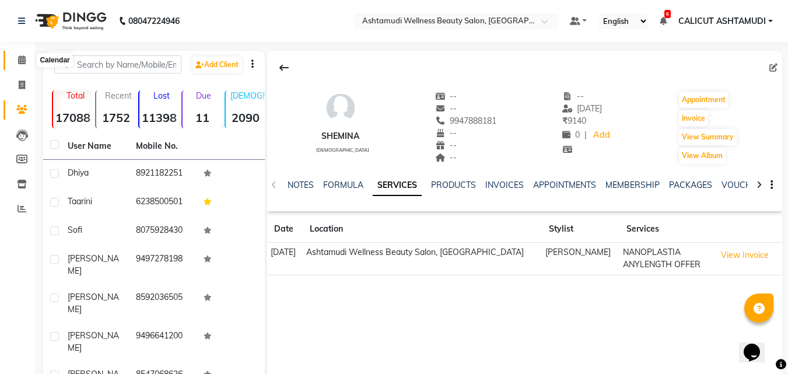
click at [23, 59] on icon at bounding box center [22, 59] width 8 height 9
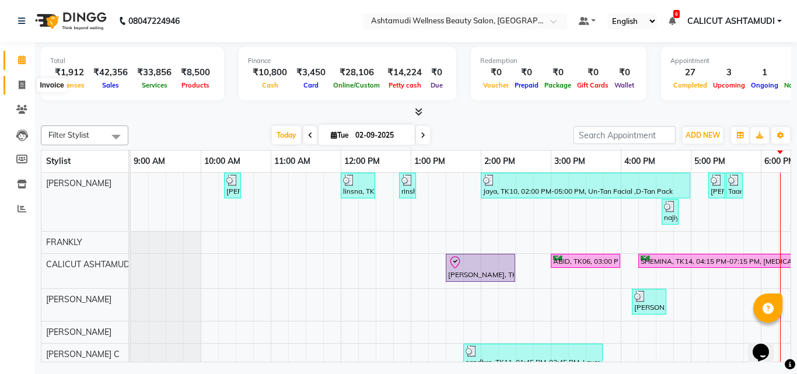
click at [21, 84] on icon at bounding box center [22, 84] width 6 height 9
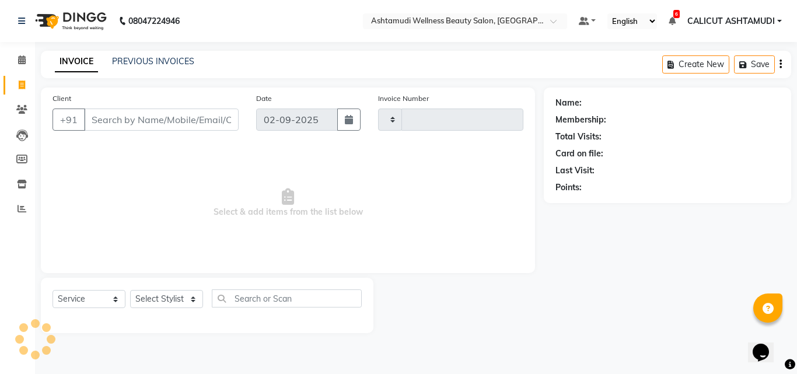
click at [21, 84] on icon at bounding box center [22, 84] width 6 height 9
click at [114, 117] on input "Client" at bounding box center [161, 119] width 155 height 22
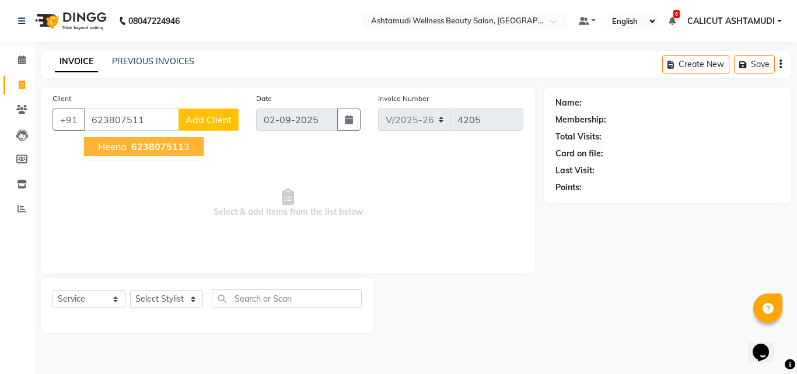
click at [124, 145] on span "heena" at bounding box center [112, 147] width 29 height 12
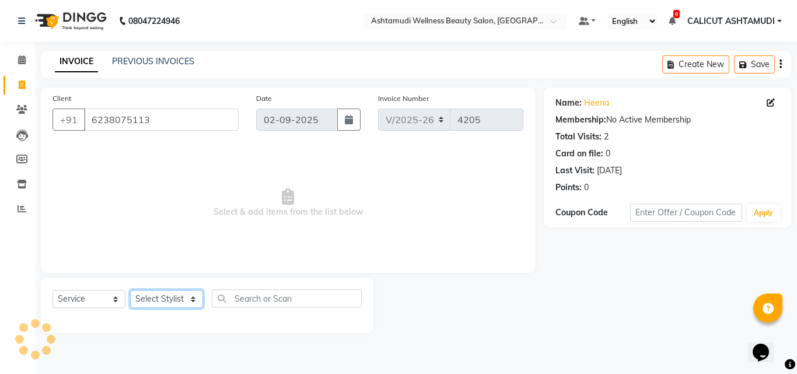
click at [156, 297] on select "Select Stylist [PERSON_NAME] C [PERSON_NAME] [PERSON_NAME] CALICUT ASHTAMUDI FR…" at bounding box center [166, 299] width 73 height 18
click at [130, 290] on select "Select Stylist [PERSON_NAME] C [PERSON_NAME] [PERSON_NAME] CALICUT ASHTAMUDI FR…" at bounding box center [166, 299] width 73 height 18
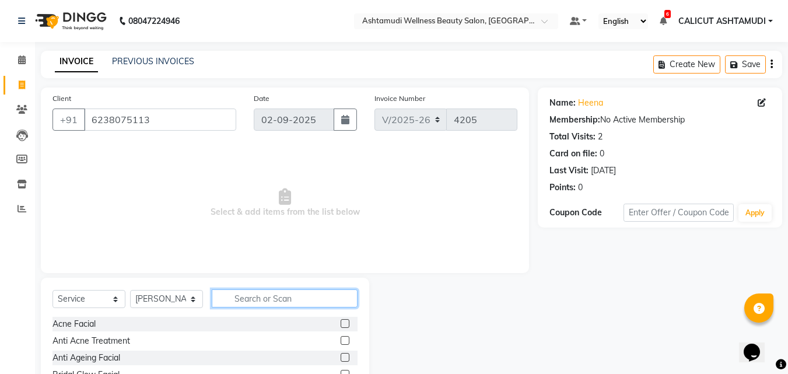
click at [246, 296] on input "text" at bounding box center [285, 298] width 146 height 18
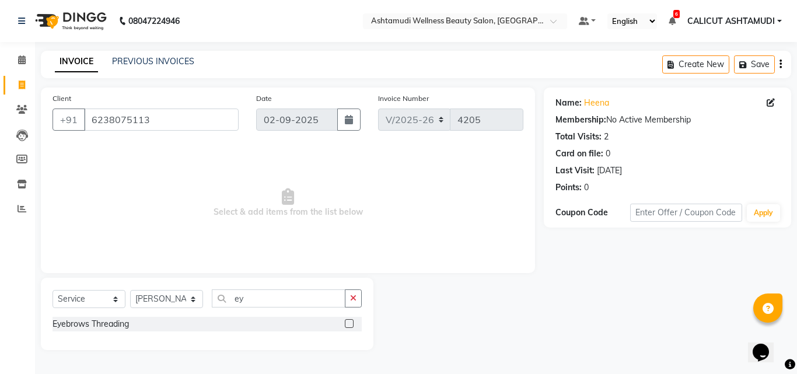
click at [345, 325] on label at bounding box center [349, 323] width 9 height 9
click at [345, 325] on input "checkbox" at bounding box center [349, 324] width 8 height 8
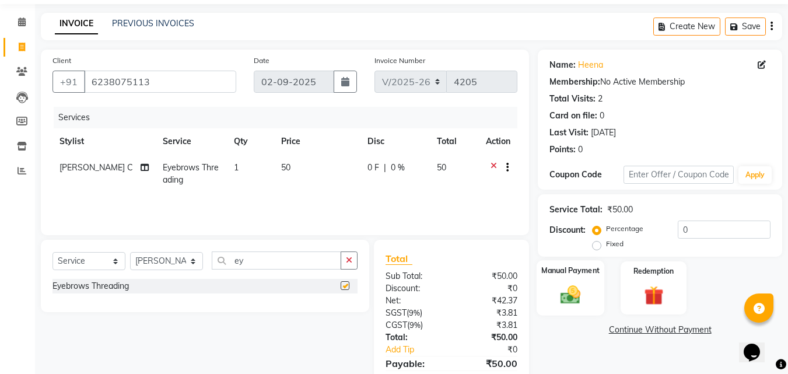
scroll to position [93, 0]
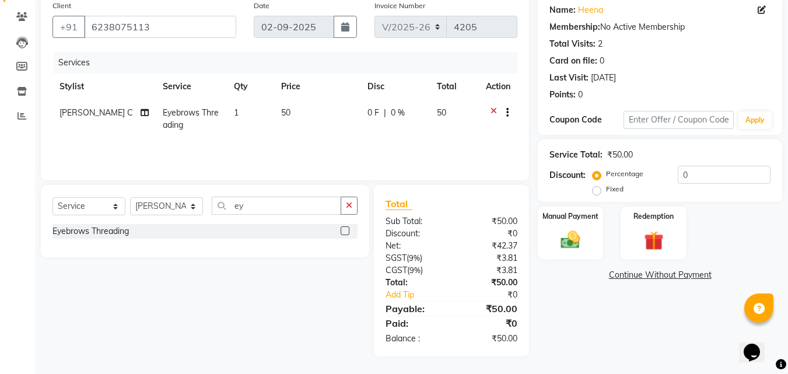
click at [608, 253] on div "Manual Payment Redemption" at bounding box center [660, 232] width 262 height 53
click at [573, 246] on img at bounding box center [570, 239] width 33 height 23
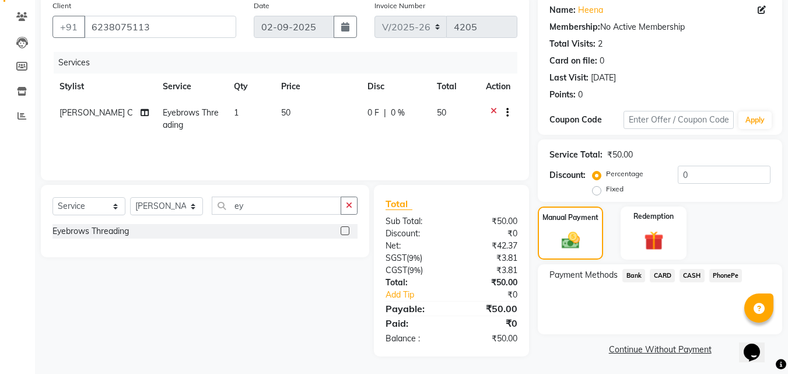
drag, startPoint x: 726, startPoint y: 268, endPoint x: 725, endPoint y: 276, distance: 8.2
click at [725, 272] on div "Payment Methods Bank CARD CASH PhonePe" at bounding box center [660, 299] width 244 height 70
click at [725, 278] on span "PhonePe" at bounding box center [725, 275] width 33 height 13
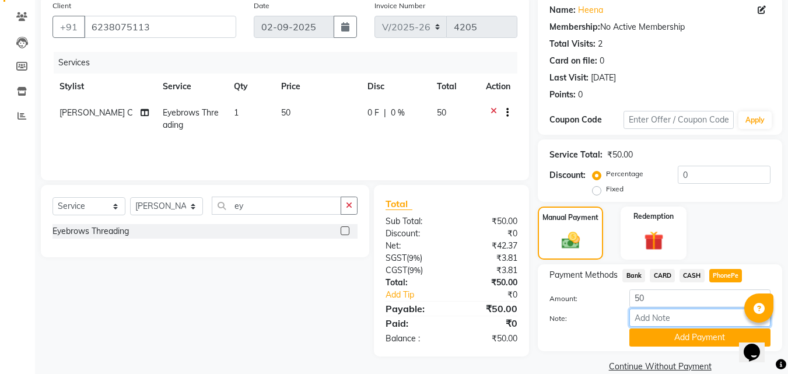
click at [679, 317] on input "Note:" at bounding box center [699, 318] width 141 height 18
click at [687, 341] on button "Add Payment" at bounding box center [699, 337] width 141 height 18
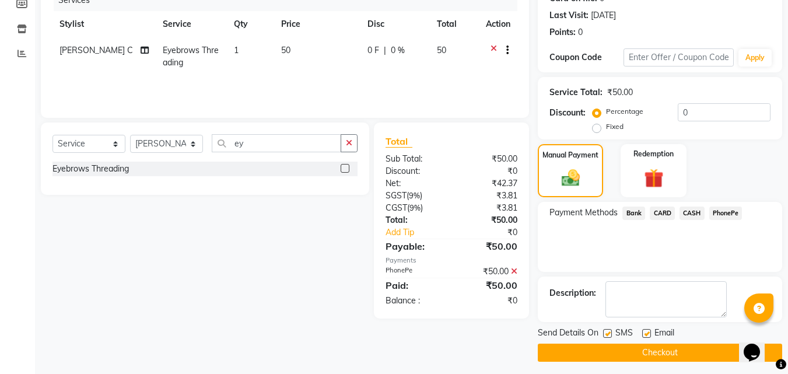
scroll to position [160, 0]
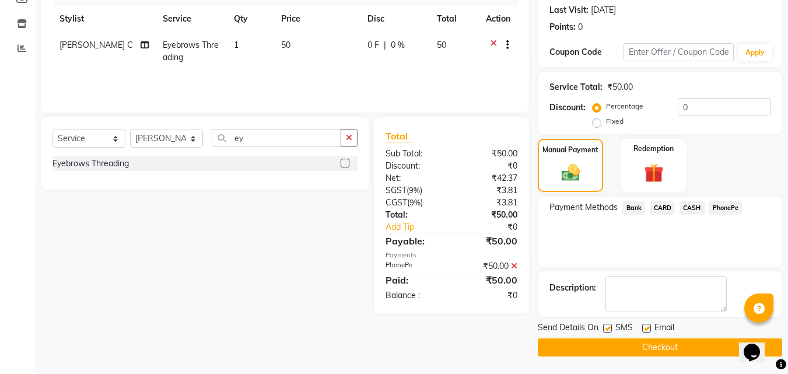
click at [624, 346] on button "Checkout" at bounding box center [660, 347] width 244 height 18
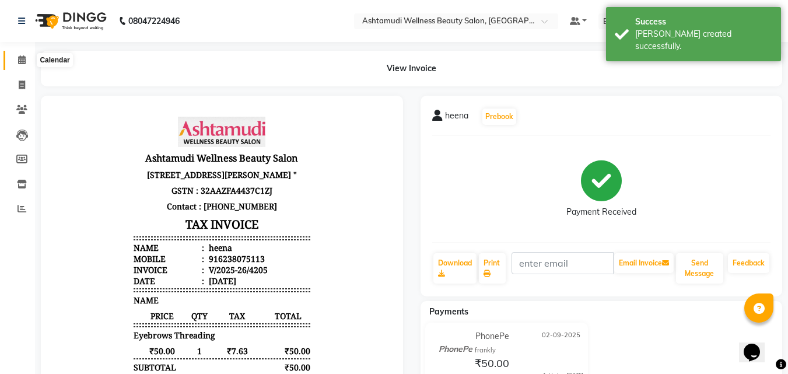
click at [21, 62] on icon at bounding box center [22, 59] width 8 height 9
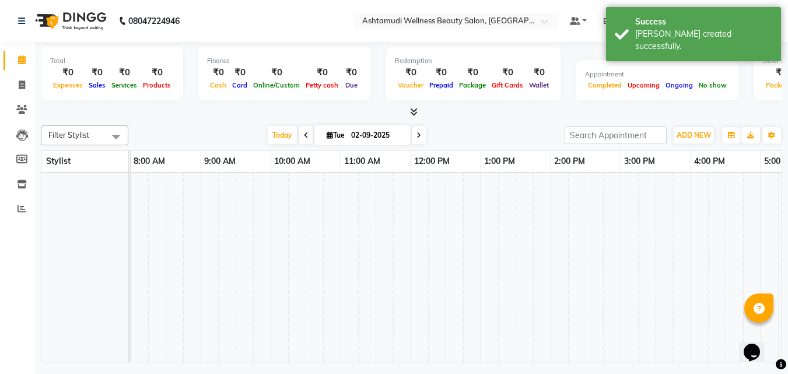
click at [21, 62] on icon at bounding box center [22, 59] width 8 height 9
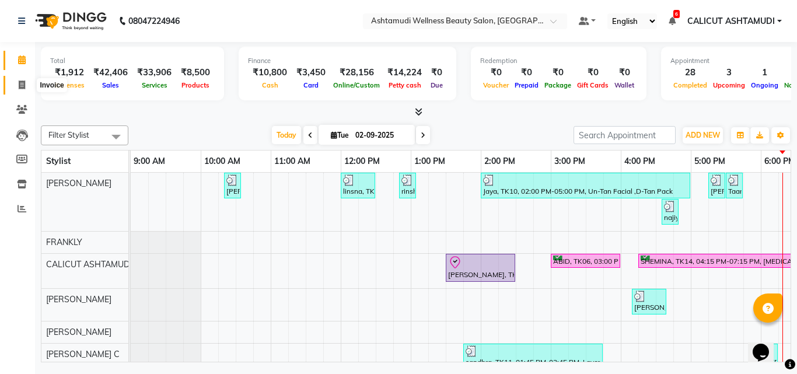
click at [23, 82] on icon at bounding box center [22, 84] width 6 height 9
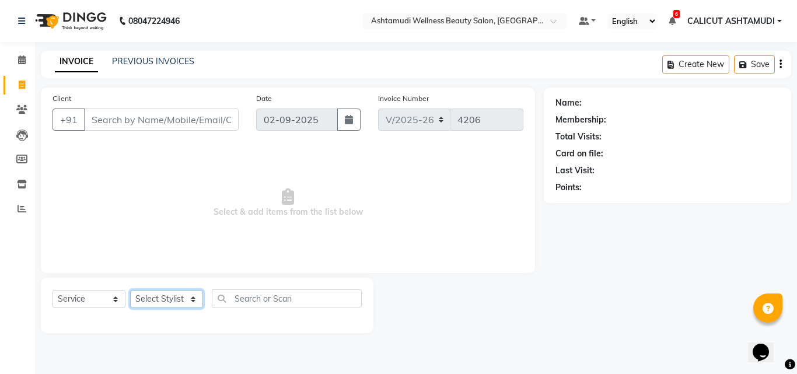
click at [168, 299] on select "Select Stylist [PERSON_NAME] C [PERSON_NAME] [PERSON_NAME] CALICUT ASHTAMUDI FR…" at bounding box center [166, 299] width 73 height 18
click at [20, 58] on icon at bounding box center [22, 59] width 8 height 9
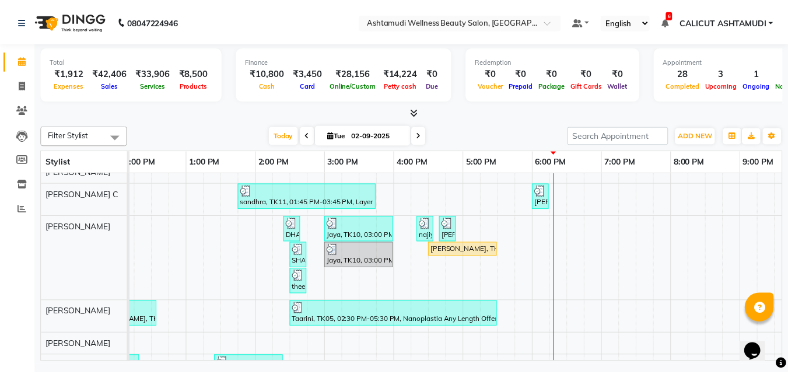
scroll to position [175, 0]
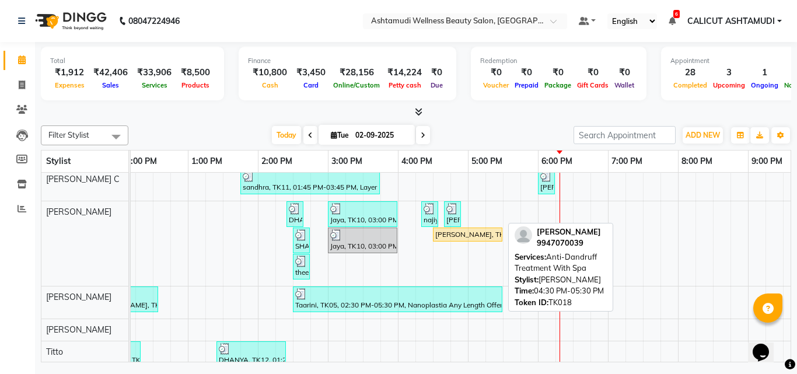
click at [463, 233] on div "[PERSON_NAME], TK18, 04:30 PM-05:30 PM, Anti-[MEDICAL_DATA] Treatment With Spa" at bounding box center [467, 234] width 67 height 10
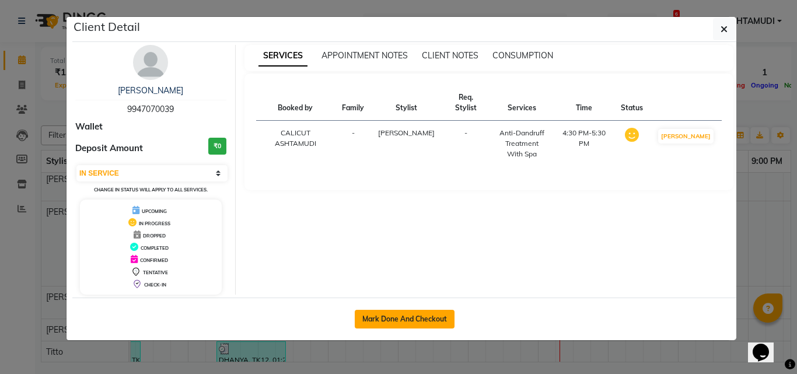
click at [418, 318] on button "Mark Done And Checkout" at bounding box center [405, 319] width 100 height 19
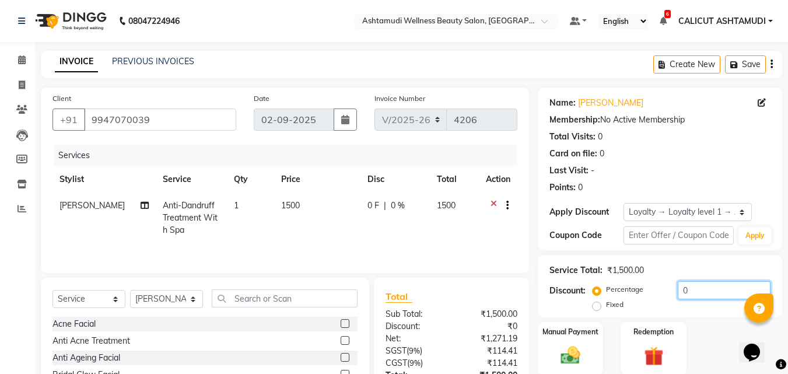
click at [701, 295] on input "0" at bounding box center [724, 290] width 93 height 18
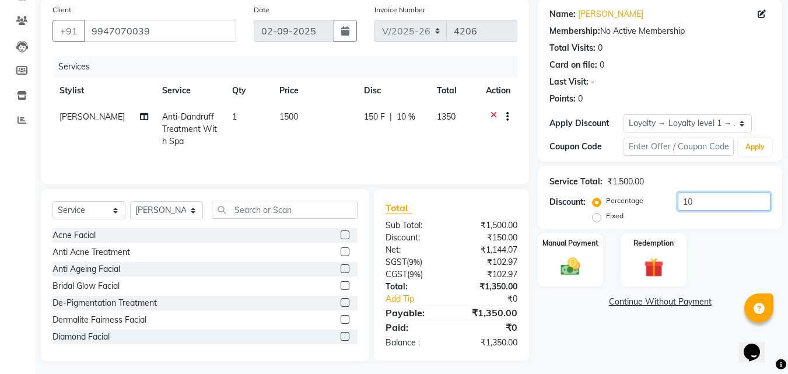
scroll to position [93, 0]
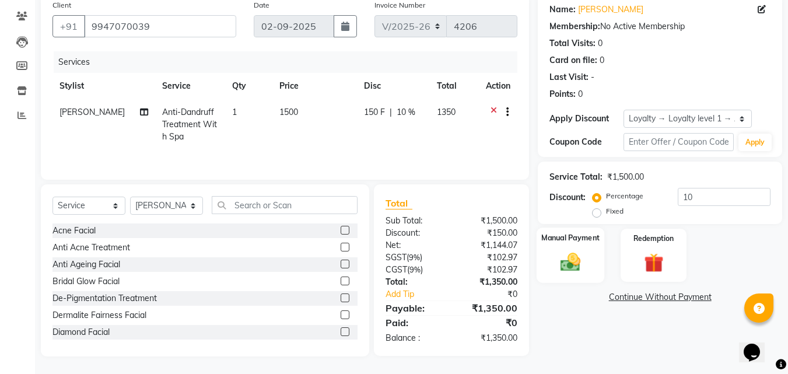
click at [567, 267] on img at bounding box center [570, 261] width 33 height 23
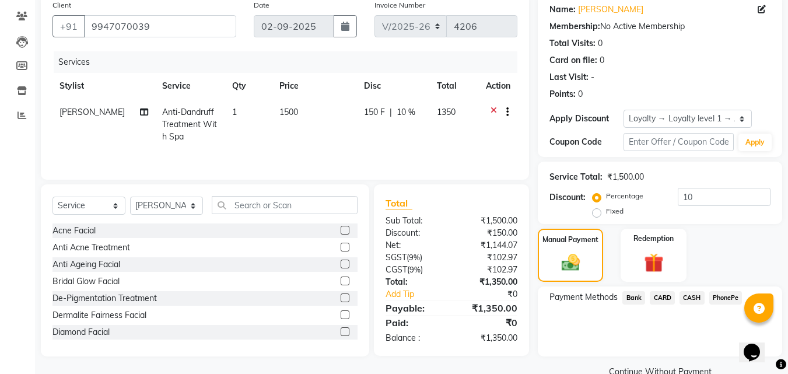
click at [721, 299] on span "PhonePe" at bounding box center [725, 297] width 33 height 13
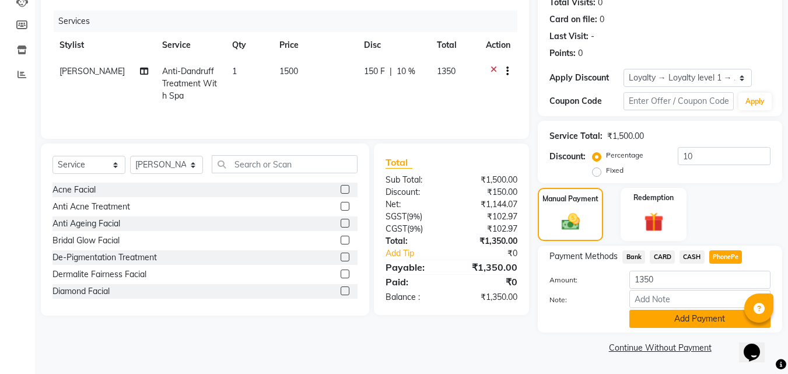
click at [658, 310] on button "Add Payment" at bounding box center [699, 319] width 141 height 18
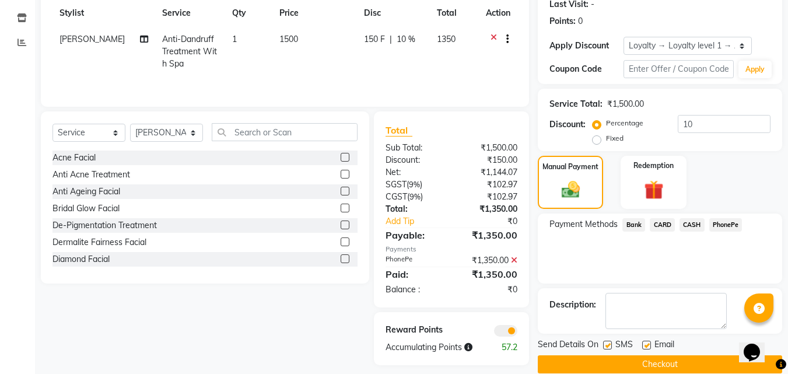
scroll to position [183, 0]
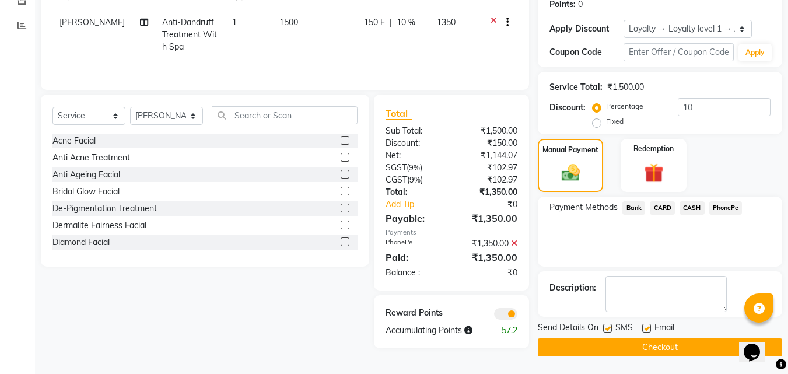
click at [618, 346] on button "Checkout" at bounding box center [660, 347] width 244 height 18
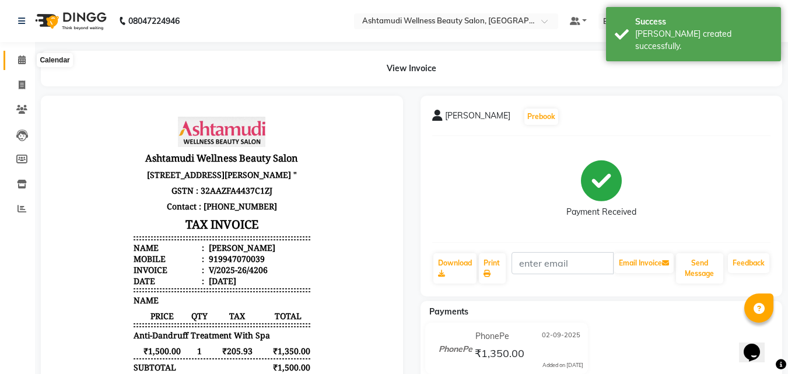
click at [20, 62] on icon at bounding box center [22, 59] width 8 height 9
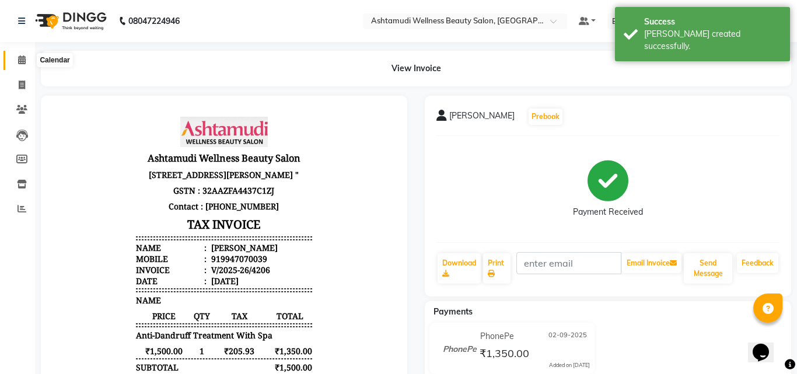
click at [20, 62] on icon at bounding box center [22, 59] width 8 height 9
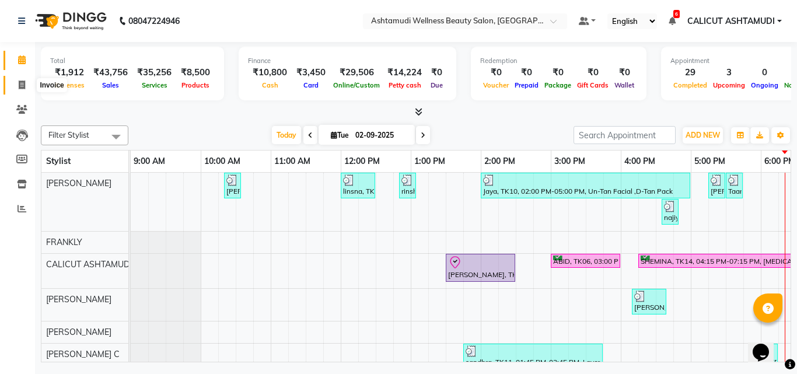
click at [26, 82] on span at bounding box center [22, 85] width 20 height 13
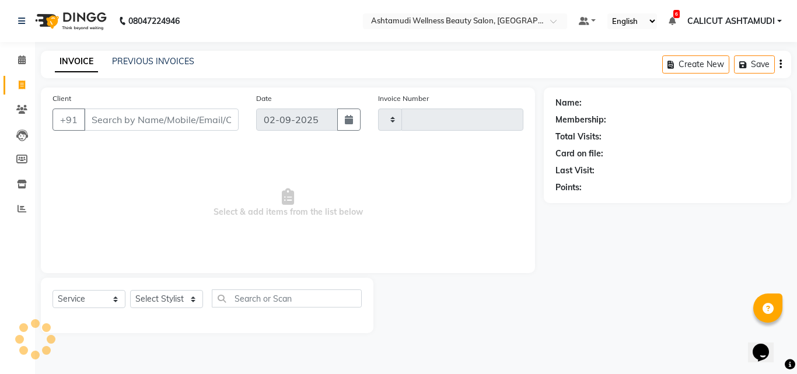
click at [26, 82] on span at bounding box center [22, 85] width 20 height 13
click at [118, 117] on input "Client" at bounding box center [161, 119] width 155 height 22
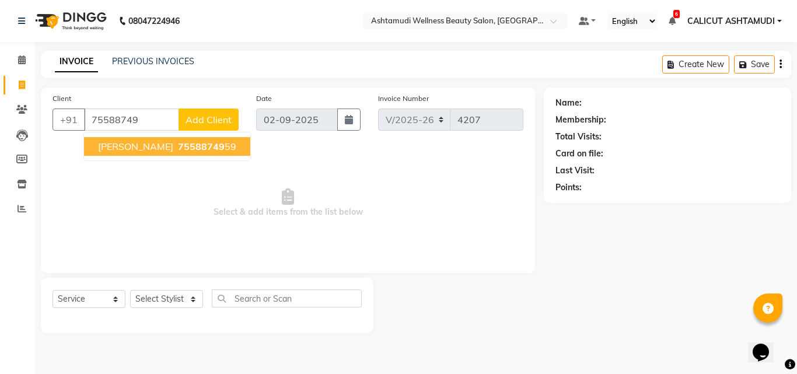
click at [122, 147] on span "[PERSON_NAME]" at bounding box center [135, 147] width 75 height 12
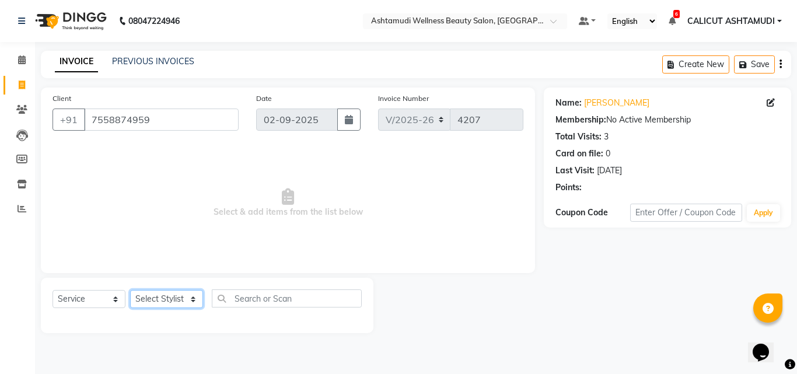
click at [181, 299] on select "Select Stylist [PERSON_NAME] C [PERSON_NAME] [PERSON_NAME] CALICUT ASHTAMUDI FR…" at bounding box center [166, 299] width 73 height 18
click at [130, 290] on select "Select Stylist [PERSON_NAME] C [PERSON_NAME] [PERSON_NAME] CALICUT ASHTAMUDI FR…" at bounding box center [166, 299] width 73 height 18
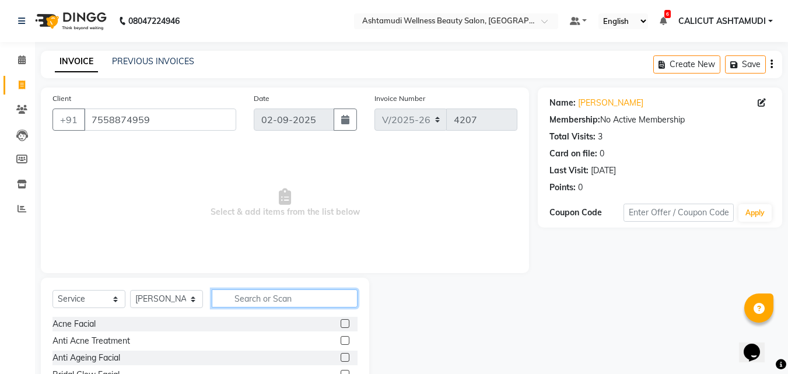
click at [264, 304] on input "text" at bounding box center [285, 298] width 146 height 18
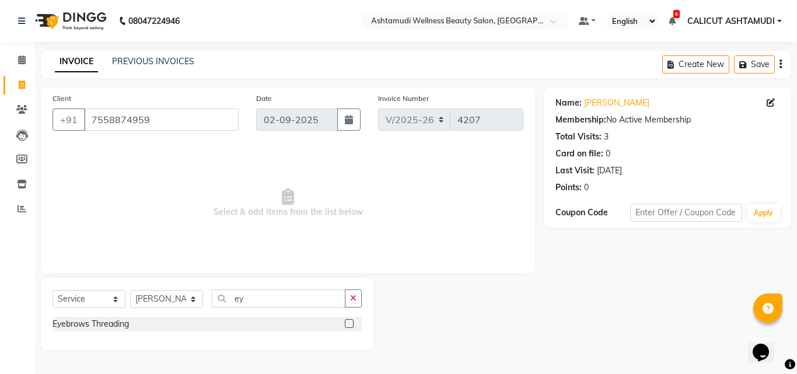
click at [349, 323] on label at bounding box center [349, 323] width 9 height 9
click at [349, 323] on input "checkbox" at bounding box center [349, 324] width 8 height 8
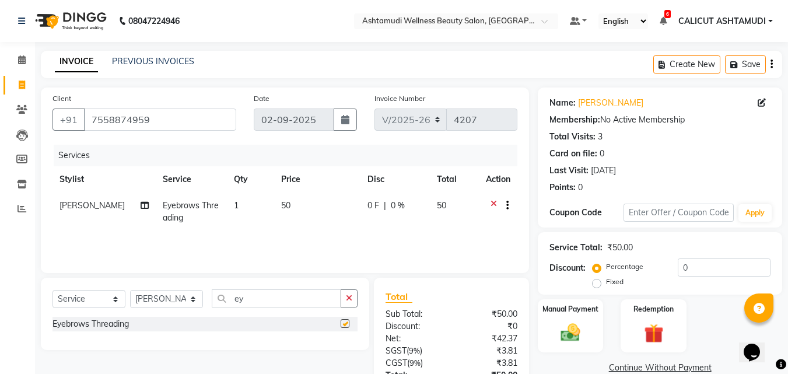
scroll to position [93, 0]
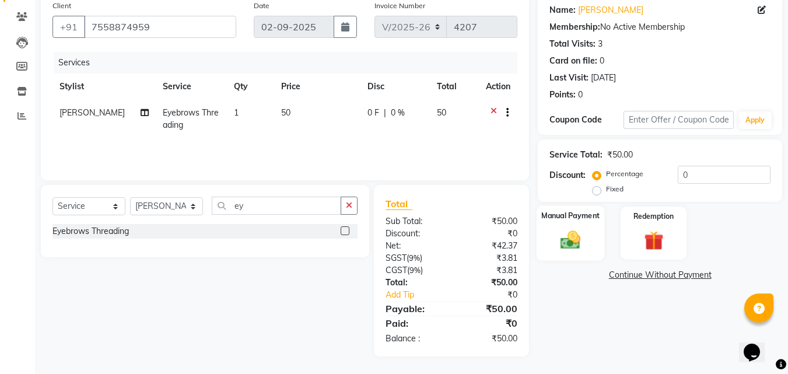
click at [558, 250] on img at bounding box center [570, 239] width 33 height 23
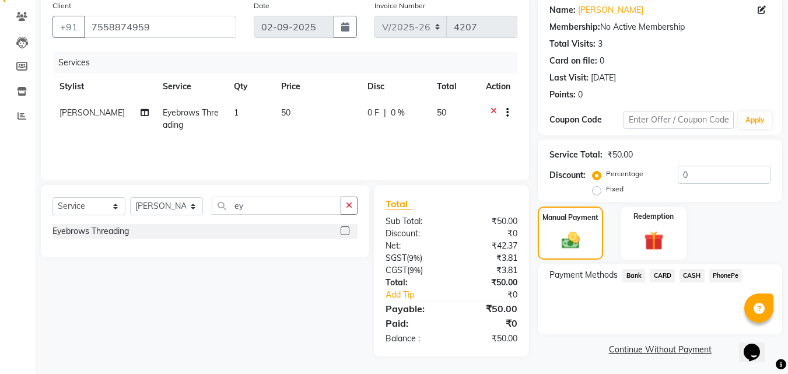
scroll to position [94, 0]
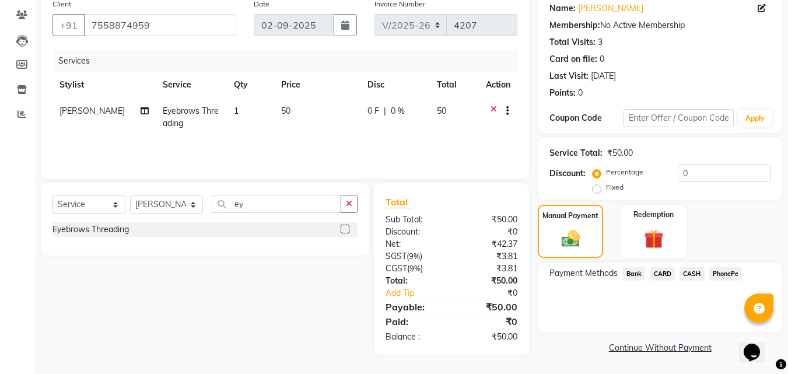
click at [698, 273] on span "CASH" at bounding box center [692, 273] width 25 height 13
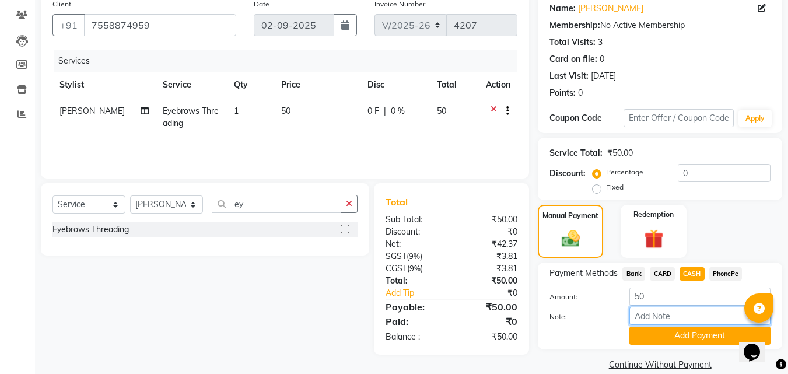
click at [680, 309] on input "Note:" at bounding box center [699, 316] width 141 height 18
click at [691, 335] on button "Add Payment" at bounding box center [699, 336] width 141 height 18
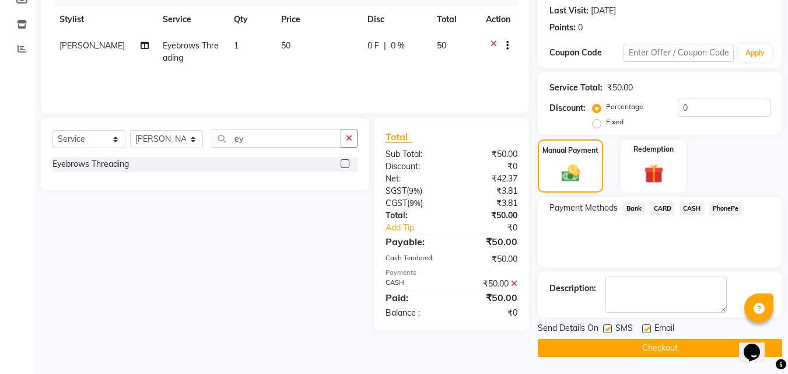
scroll to position [160, 0]
click at [589, 338] on button "Checkout" at bounding box center [660, 347] width 244 height 18
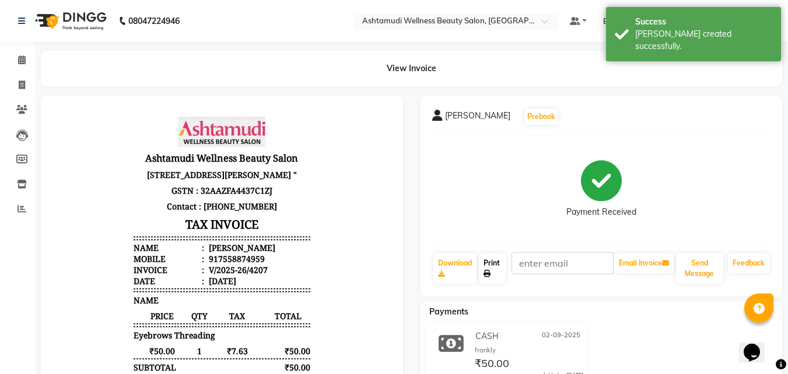
click at [495, 270] on link "Print" at bounding box center [492, 268] width 27 height 30
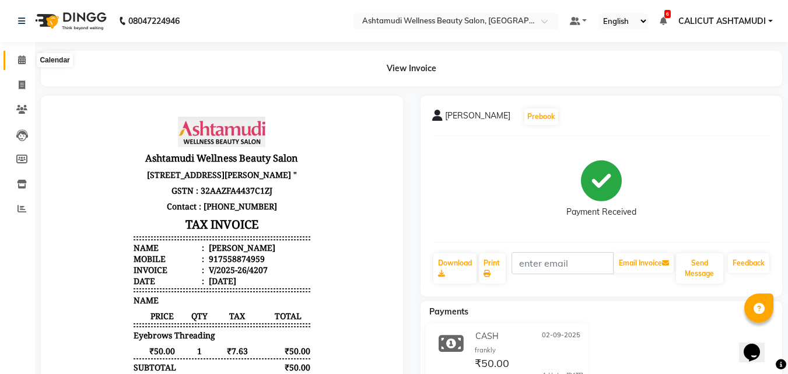
click at [19, 64] on span at bounding box center [22, 60] width 20 height 13
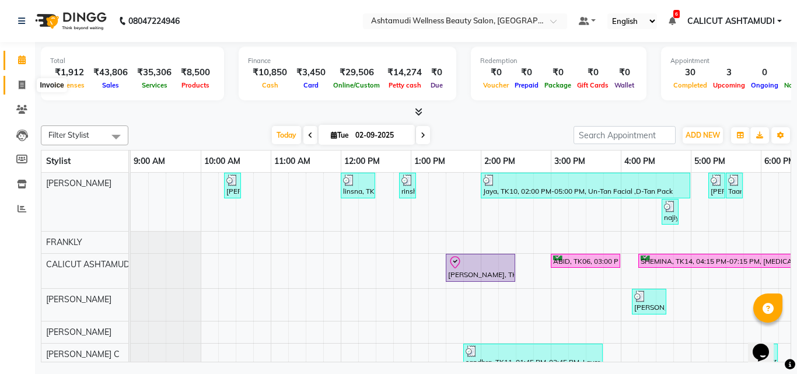
click at [19, 83] on icon at bounding box center [22, 84] width 6 height 9
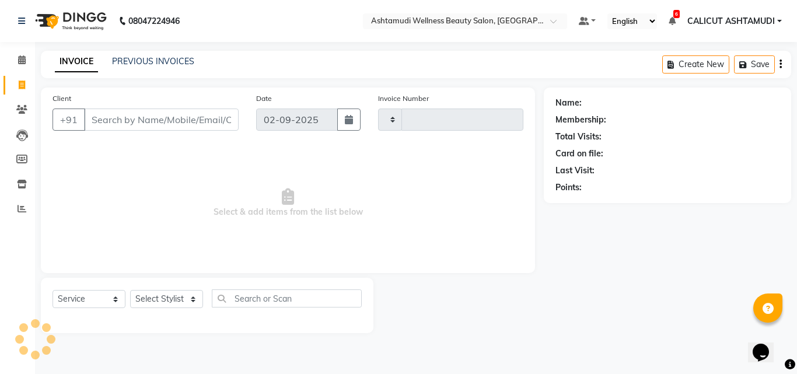
click at [19, 83] on icon at bounding box center [22, 84] width 6 height 9
click at [16, 58] on span at bounding box center [22, 60] width 20 height 13
click at [17, 58] on span at bounding box center [22, 60] width 20 height 13
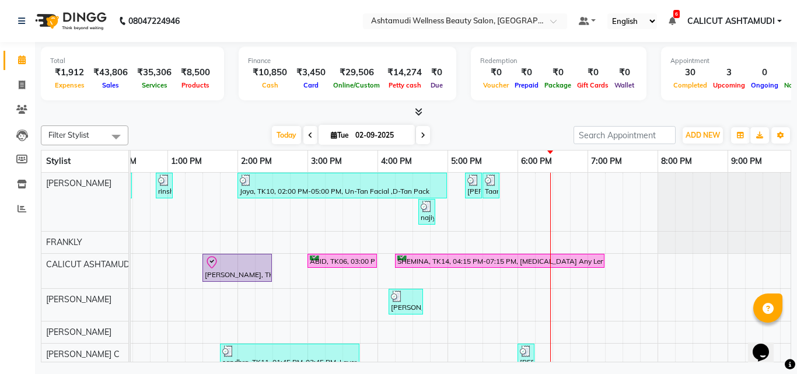
scroll to position [0, 247]
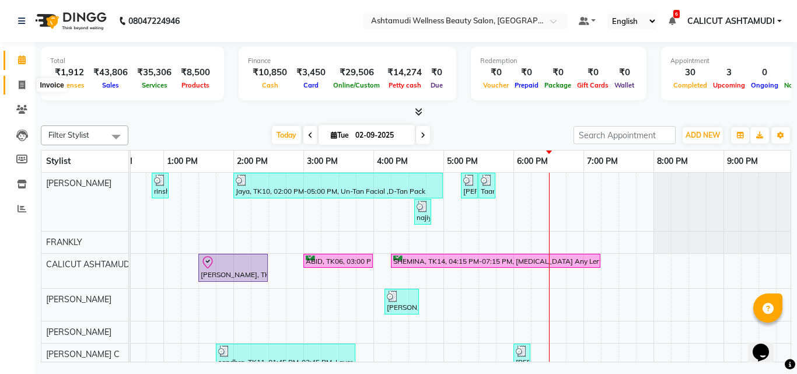
click at [26, 85] on span at bounding box center [22, 85] width 20 height 13
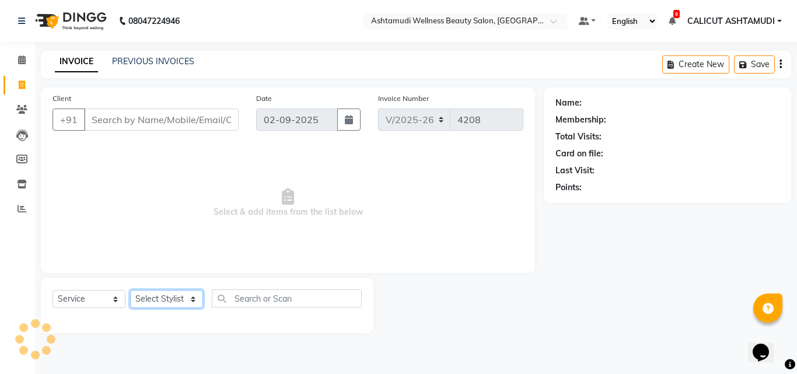
click at [167, 300] on select "Select Stylist" at bounding box center [166, 299] width 73 height 18
click at [130, 290] on select "Select Stylist [PERSON_NAME] C [PERSON_NAME] [PERSON_NAME] CALICUT ASHTAMUDI FR…" at bounding box center [166, 299] width 73 height 18
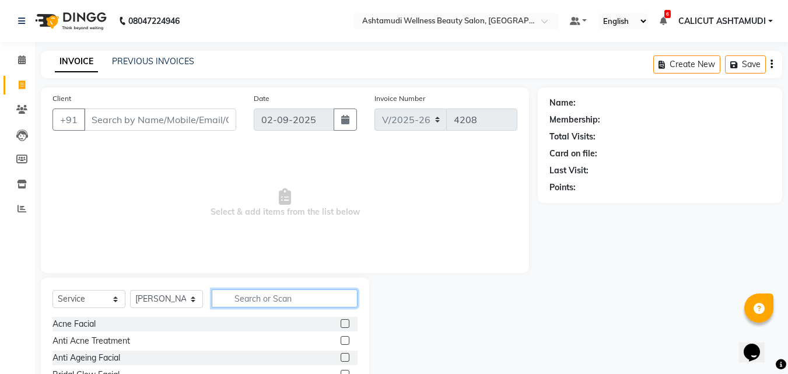
click at [276, 302] on input "text" at bounding box center [285, 298] width 146 height 18
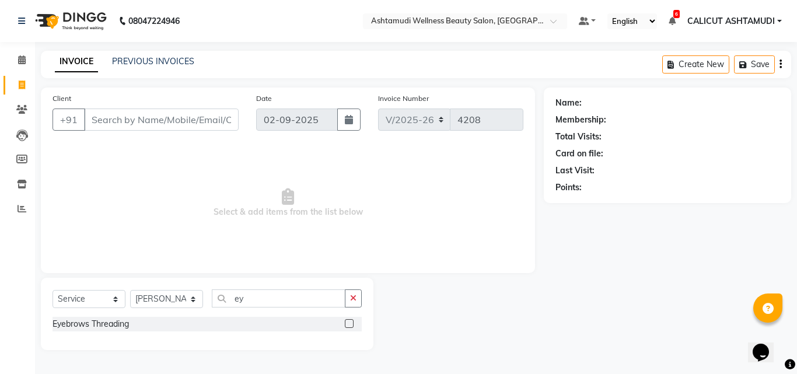
drag, startPoint x: 351, startPoint y: 321, endPoint x: 344, endPoint y: 310, distance: 12.6
click at [352, 320] on label at bounding box center [349, 323] width 9 height 9
click at [352, 320] on input "checkbox" at bounding box center [349, 324] width 8 height 8
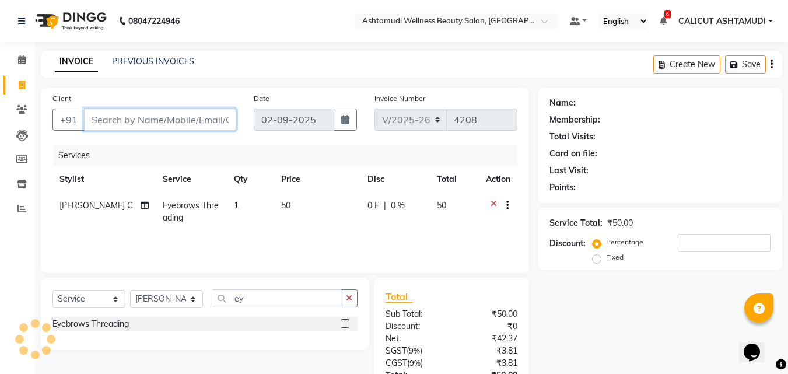
click at [123, 124] on input "Client" at bounding box center [160, 119] width 152 height 22
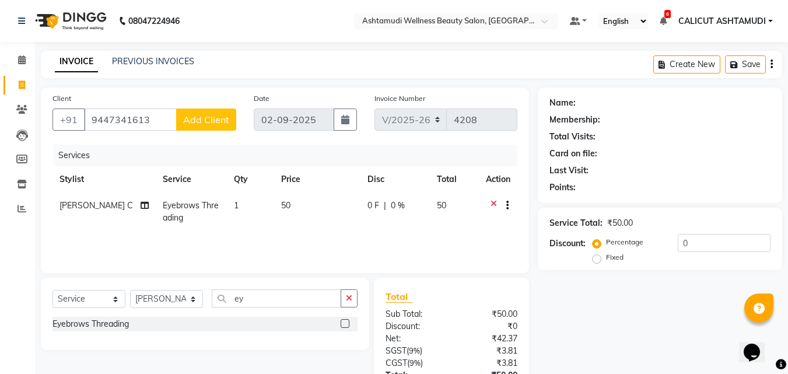
click at [197, 117] on span "Add Client" at bounding box center [206, 120] width 46 height 12
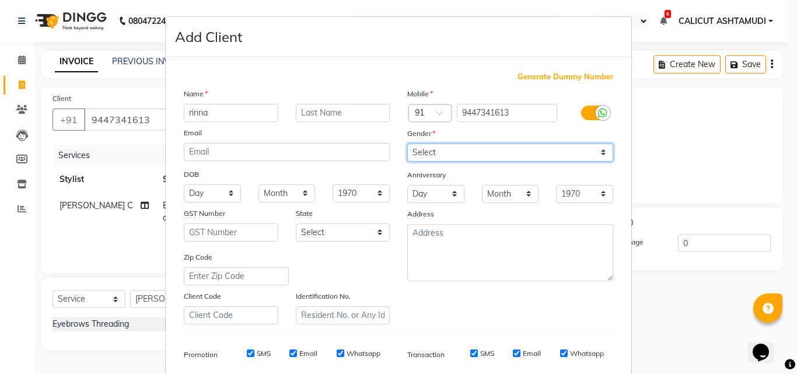
drag, startPoint x: 447, startPoint y: 152, endPoint x: 442, endPoint y: 159, distance: 8.7
click at [447, 151] on select "Select [DEMOGRAPHIC_DATA] [DEMOGRAPHIC_DATA] Other Prefer Not To Say" at bounding box center [510, 152] width 206 height 18
click at [407, 143] on select "Select [DEMOGRAPHIC_DATA] [DEMOGRAPHIC_DATA] Other Prefer Not To Say" at bounding box center [510, 152] width 206 height 18
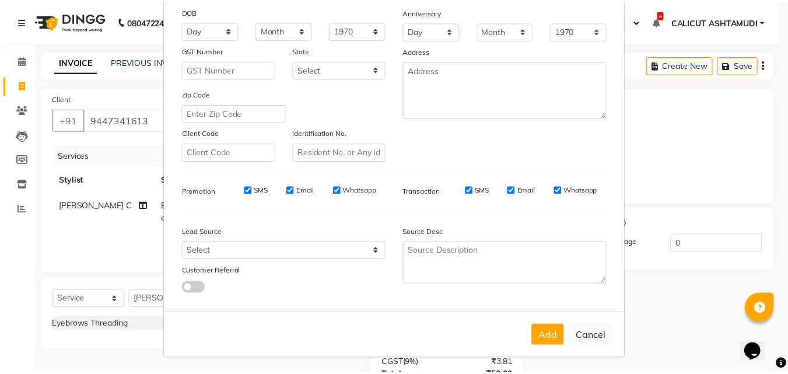
scroll to position [164, 0]
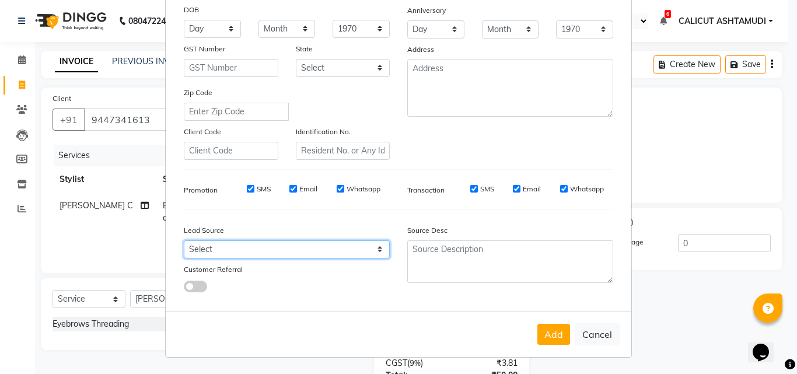
click at [247, 244] on select "Select Walk-in Referral Internet Friend Word of Mouth Advertisement Facebook Ju…" at bounding box center [287, 249] width 206 height 18
click at [184, 240] on select "Select Walk-in Referral Internet Friend Word of Mouth Advertisement Facebook Ju…" at bounding box center [287, 249] width 206 height 18
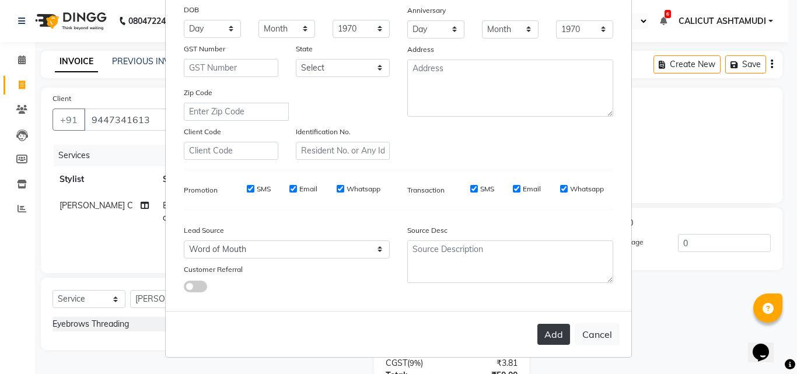
click at [549, 325] on button "Add" at bounding box center [553, 334] width 33 height 21
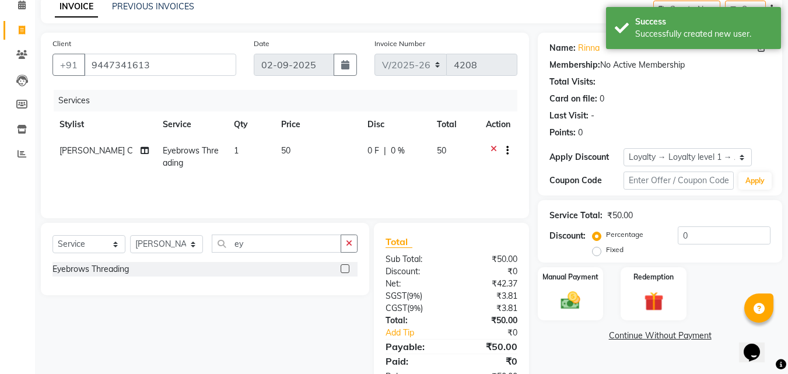
scroll to position [93, 0]
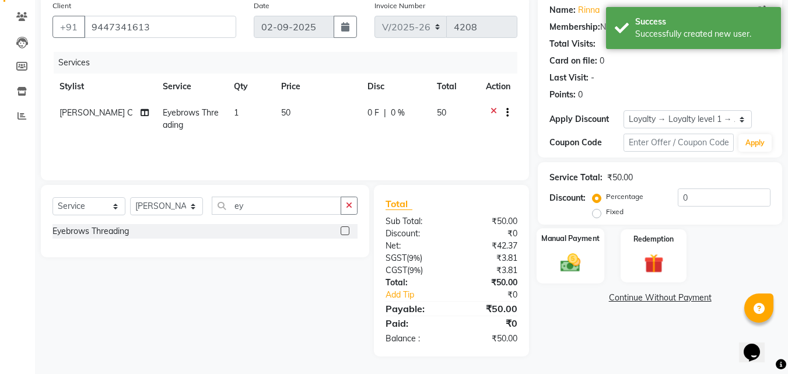
click at [552, 258] on div "Manual Payment" at bounding box center [571, 255] width 68 height 55
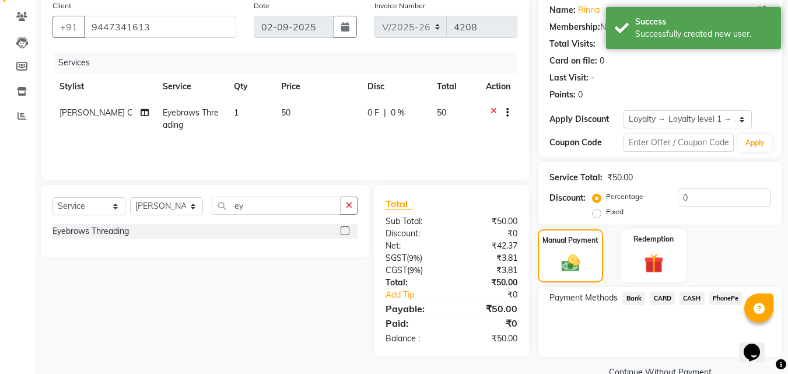
click at [733, 300] on span "PhonePe" at bounding box center [725, 298] width 33 height 13
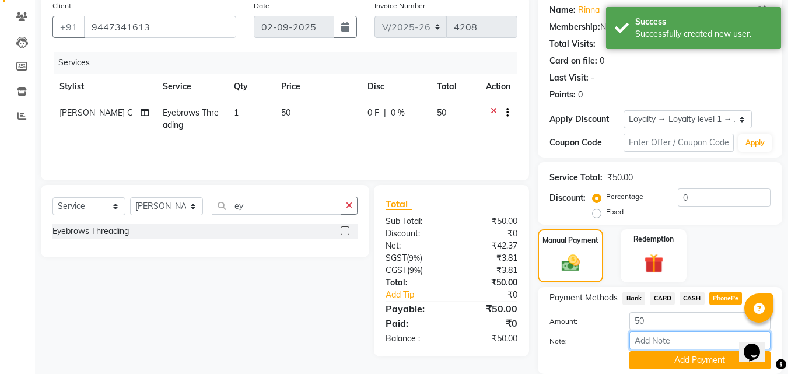
click at [697, 344] on input "Note:" at bounding box center [699, 340] width 141 height 18
click at [687, 358] on button "Add Payment" at bounding box center [699, 360] width 141 height 18
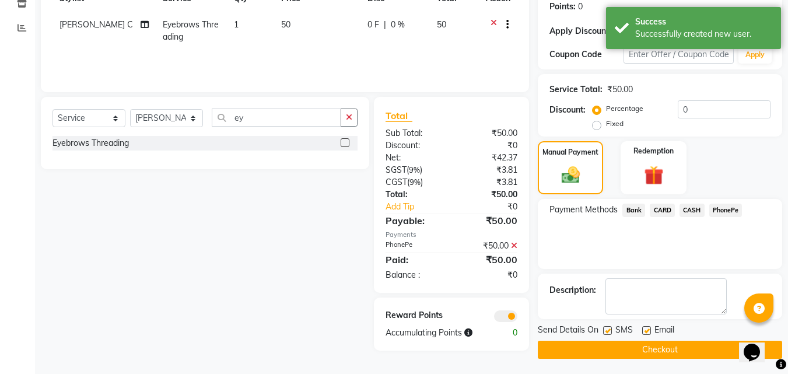
scroll to position [183, 0]
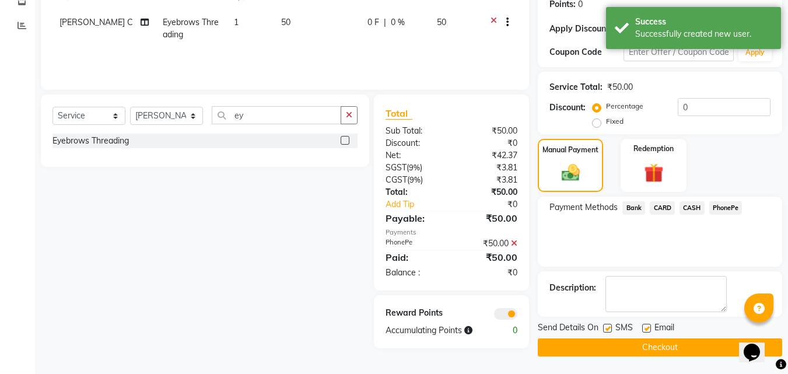
click at [640, 351] on button "Checkout" at bounding box center [660, 347] width 244 height 18
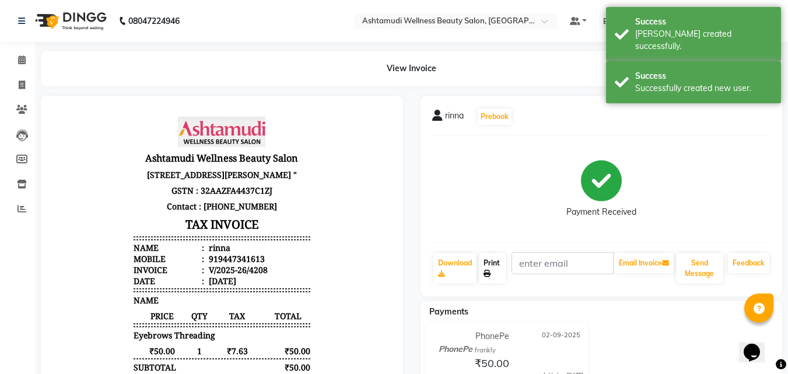
click at [492, 259] on link "Print" at bounding box center [492, 268] width 27 height 30
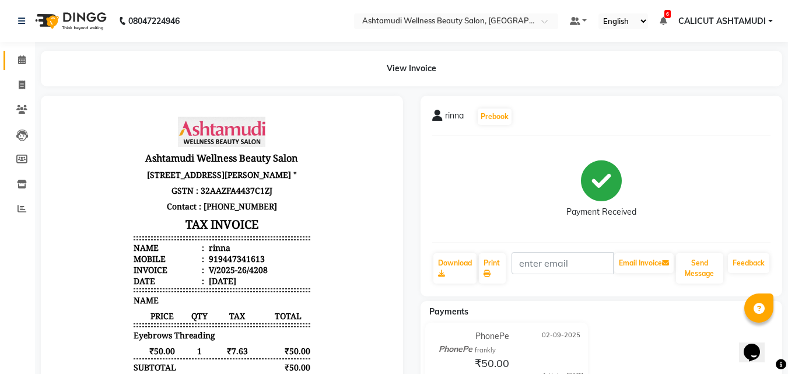
click at [16, 61] on span at bounding box center [22, 60] width 20 height 13
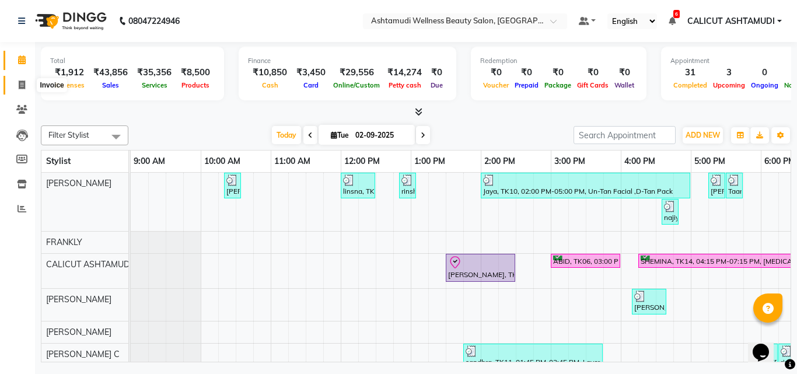
click at [16, 79] on span at bounding box center [22, 85] width 20 height 13
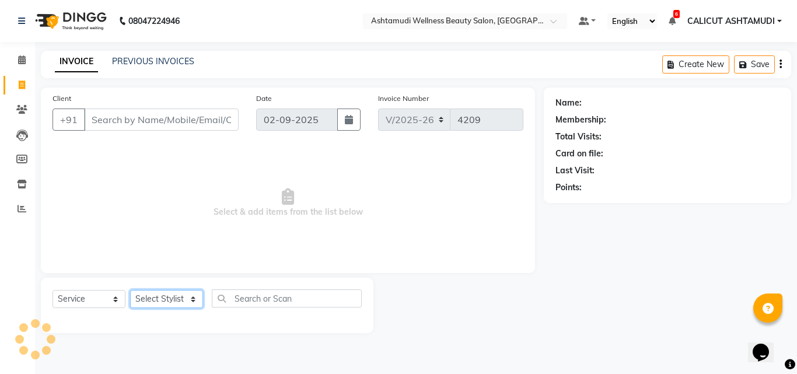
click at [169, 299] on select "Select Stylist" at bounding box center [166, 299] width 73 height 18
click at [130, 290] on select "Select Stylist [PERSON_NAME] C [PERSON_NAME] [PERSON_NAME] CALICUT ASHTAMUDI FR…" at bounding box center [166, 299] width 73 height 18
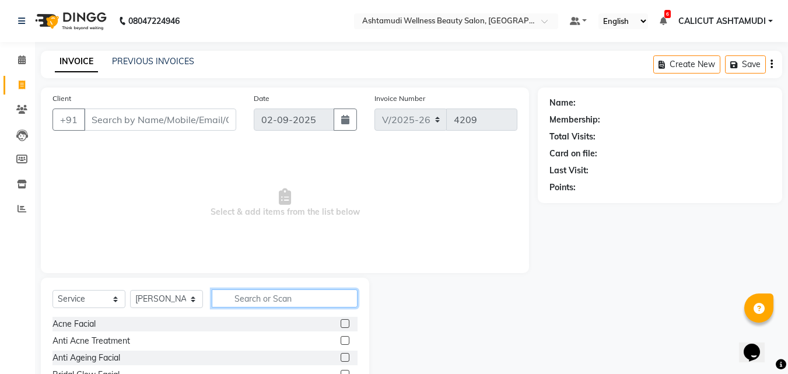
click at [268, 296] on input "text" at bounding box center [285, 298] width 146 height 18
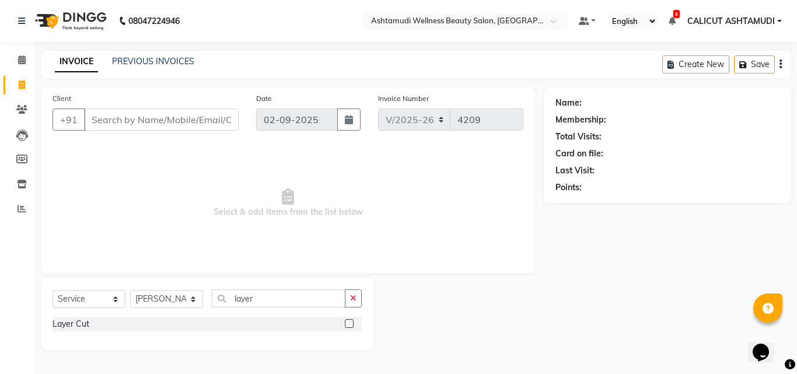
click at [350, 324] on label at bounding box center [349, 323] width 9 height 9
click at [350, 324] on input "checkbox" at bounding box center [349, 324] width 8 height 8
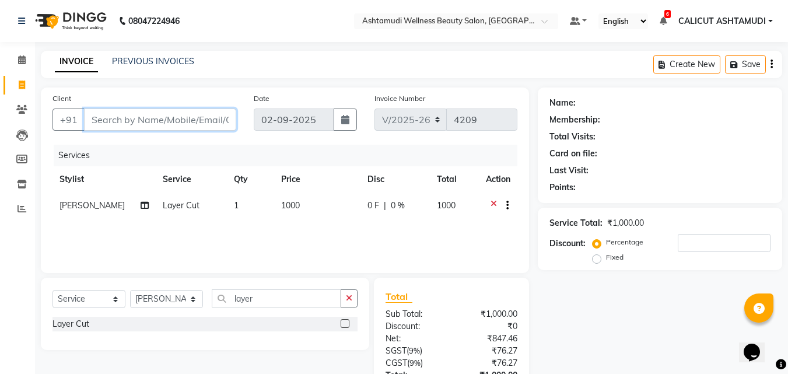
click at [141, 114] on input "Client" at bounding box center [160, 119] width 152 height 22
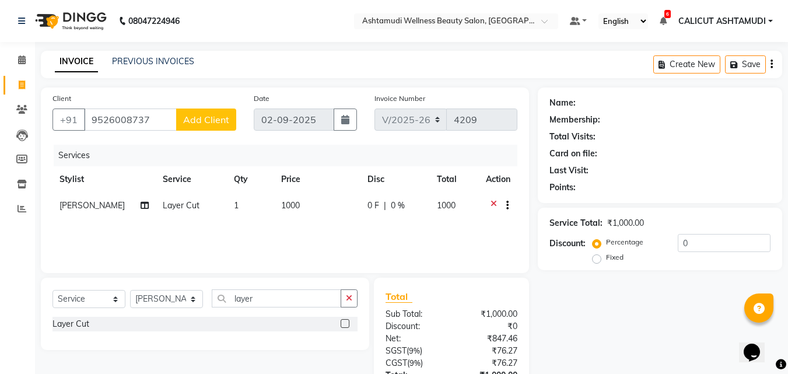
click at [191, 118] on span "Add Client" at bounding box center [206, 120] width 46 height 12
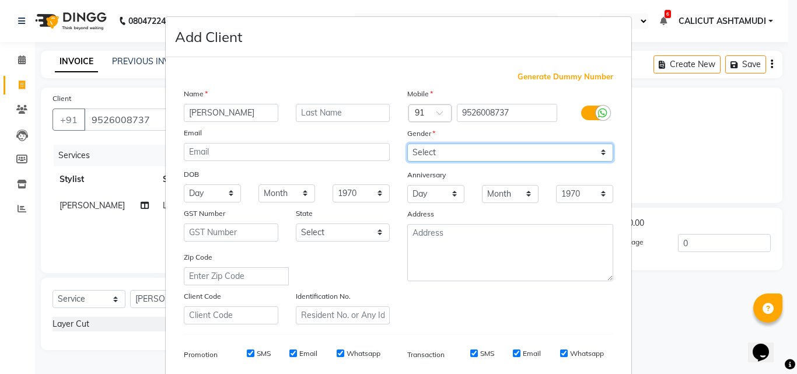
click at [453, 143] on select "Select [DEMOGRAPHIC_DATA] [DEMOGRAPHIC_DATA] Other Prefer Not To Say" at bounding box center [510, 152] width 206 height 18
click at [407, 143] on select "Select [DEMOGRAPHIC_DATA] [DEMOGRAPHIC_DATA] Other Prefer Not To Say" at bounding box center [510, 152] width 206 height 18
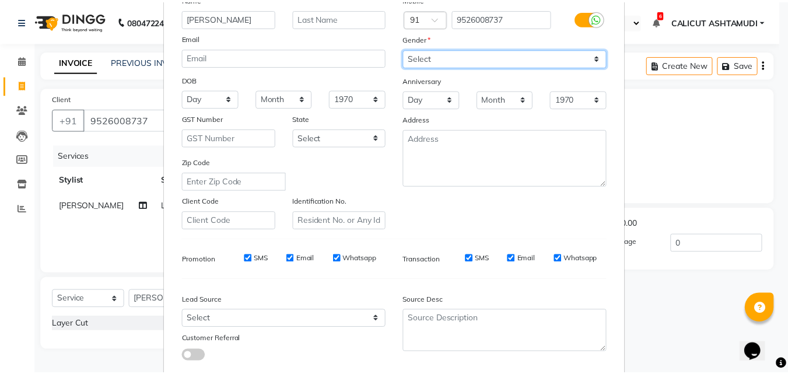
scroll to position [164, 0]
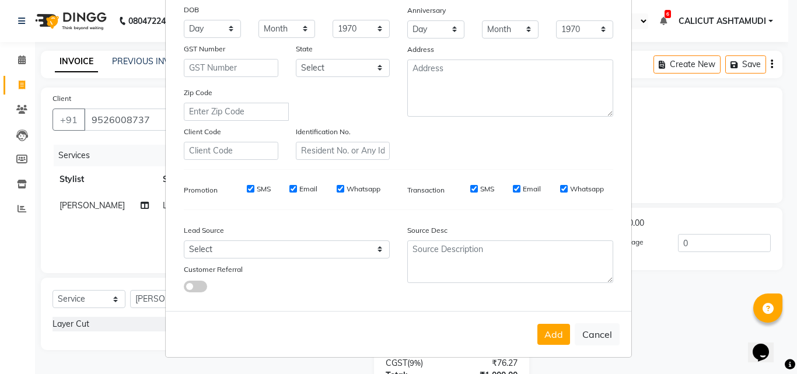
click at [317, 239] on div "Lead Source" at bounding box center [286, 232] width 223 height 16
click at [314, 248] on select "Select Walk-in Referral Internet Friend Word of Mouth Advertisement Facebook Ju…" at bounding box center [287, 249] width 206 height 18
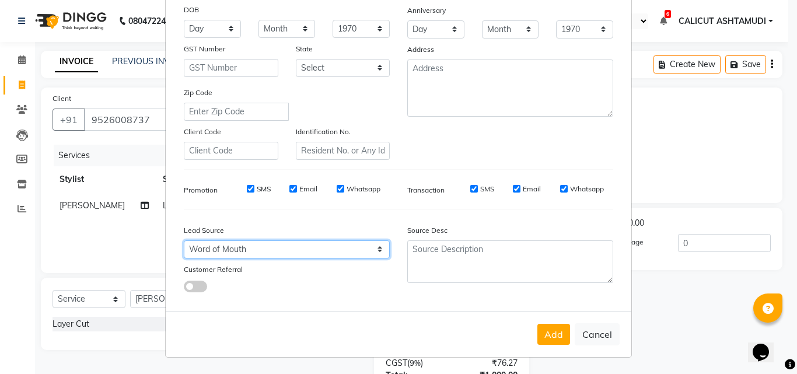
click at [184, 240] on select "Select Walk-in Referral Internet Friend Word of Mouth Advertisement Facebook Ju…" at bounding box center [287, 249] width 206 height 18
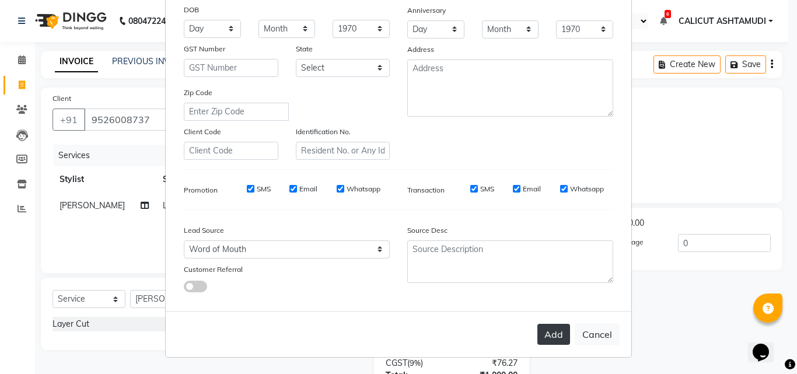
click at [550, 332] on button "Add" at bounding box center [553, 334] width 33 height 21
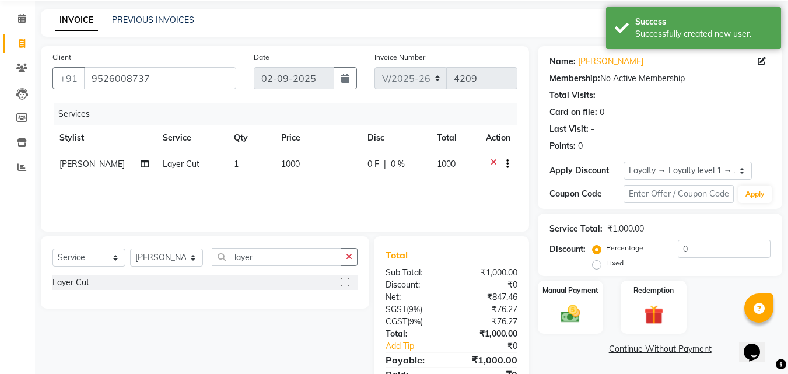
scroll to position [93, 0]
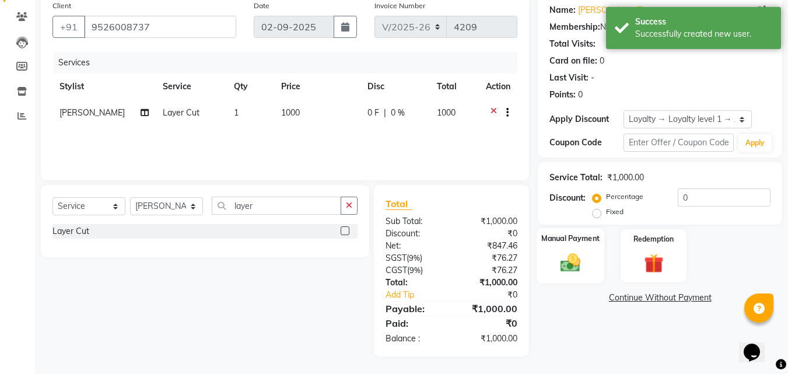
click at [577, 263] on img at bounding box center [570, 262] width 33 height 23
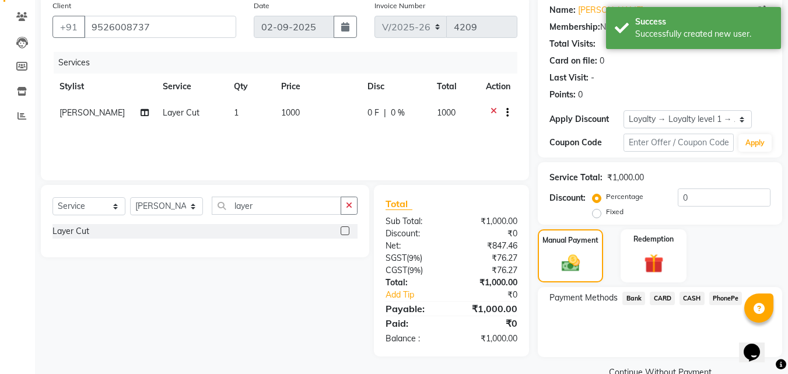
click at [729, 296] on span "PhonePe" at bounding box center [725, 298] width 33 height 13
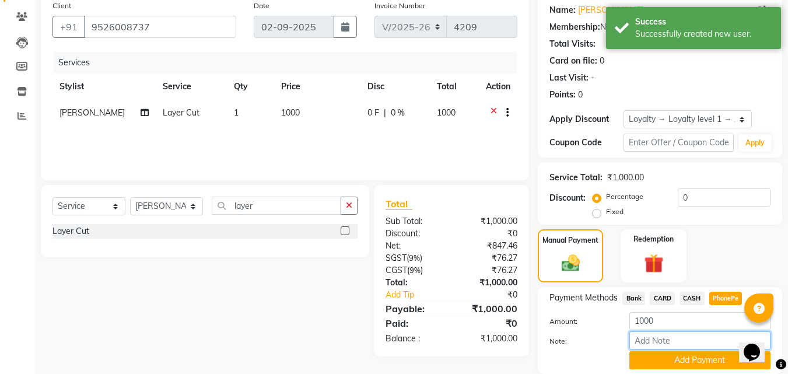
click at [688, 337] on input "Note:" at bounding box center [699, 340] width 141 height 18
click at [675, 356] on button "Add Payment" at bounding box center [699, 360] width 141 height 18
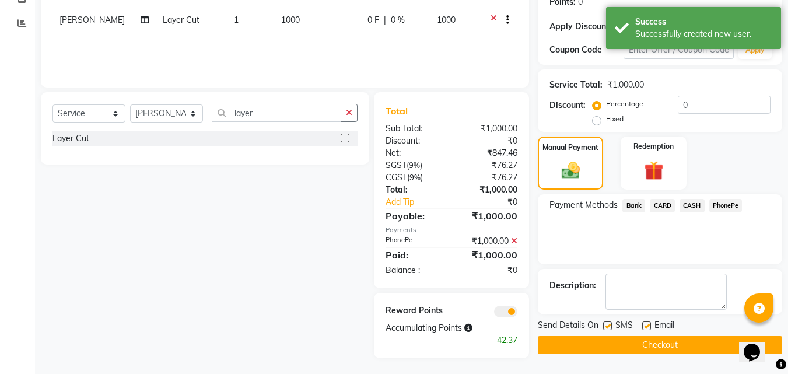
scroll to position [187, 0]
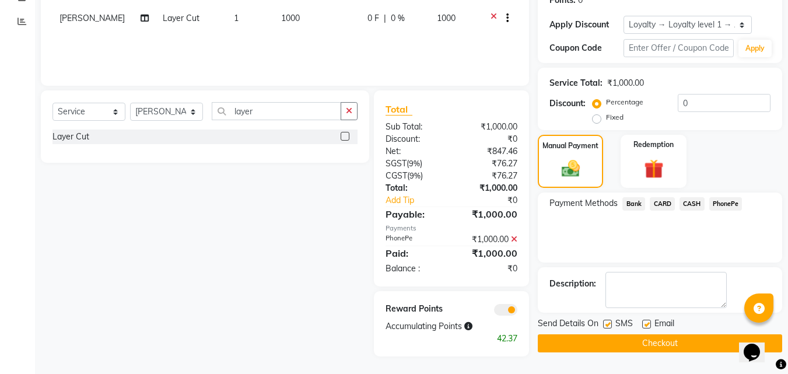
click at [568, 344] on button "Checkout" at bounding box center [660, 343] width 244 height 18
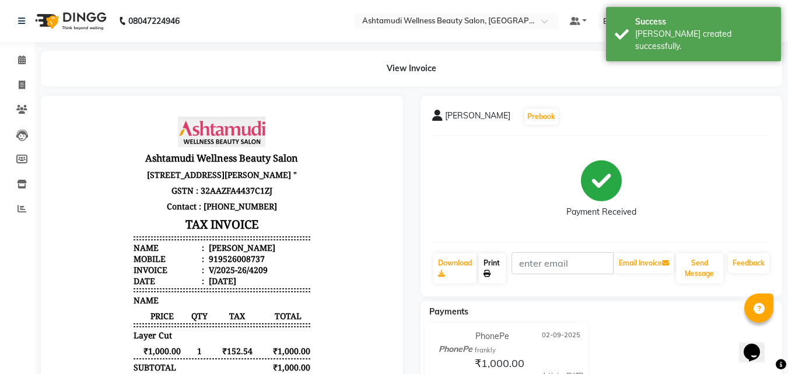
click at [487, 265] on link "Print" at bounding box center [492, 268] width 27 height 30
click at [22, 87] on icon at bounding box center [22, 84] width 6 height 9
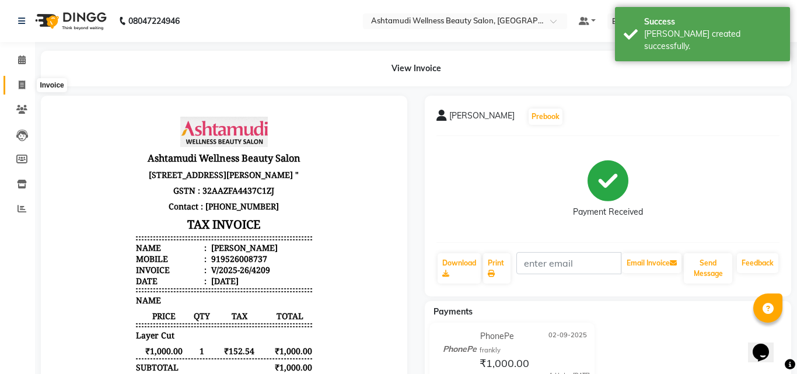
click at [22, 87] on icon at bounding box center [22, 84] width 6 height 9
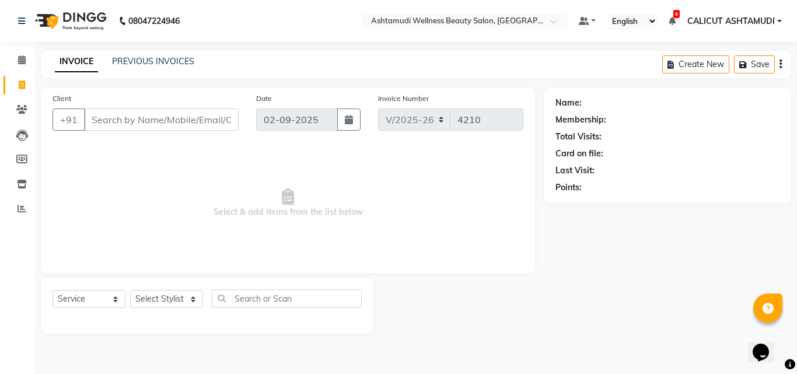
click at [141, 121] on input "Client" at bounding box center [161, 119] width 155 height 22
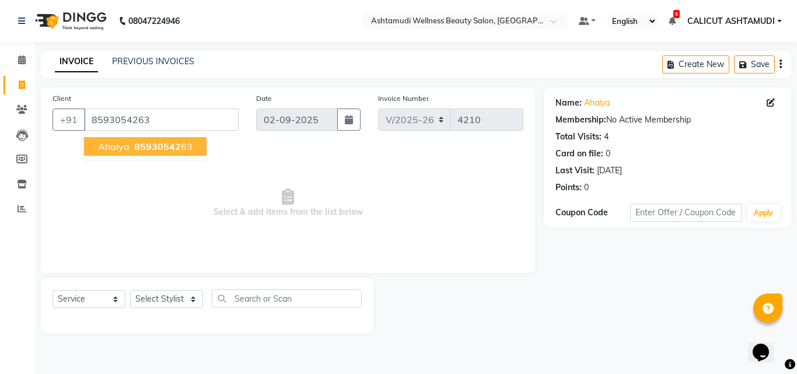
click at [134, 152] on span "85930542" at bounding box center [157, 147] width 47 height 12
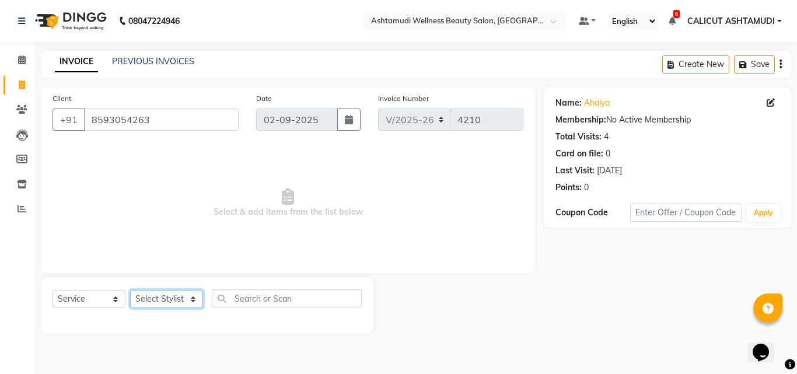
click at [160, 298] on select "Select Stylist [PERSON_NAME] C [PERSON_NAME] [PERSON_NAME] CALICUT ASHTAMUDI FR…" at bounding box center [166, 299] width 73 height 18
click at [130, 290] on select "Select Stylist [PERSON_NAME] C [PERSON_NAME] [PERSON_NAME] CALICUT ASHTAMUDI FR…" at bounding box center [166, 299] width 73 height 18
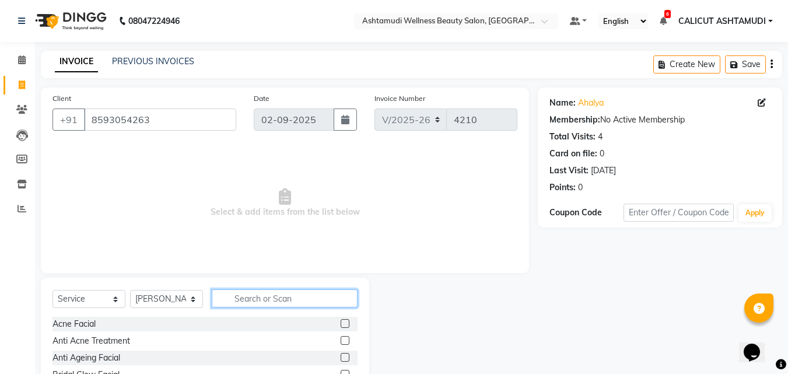
click at [248, 301] on input "text" at bounding box center [285, 298] width 146 height 18
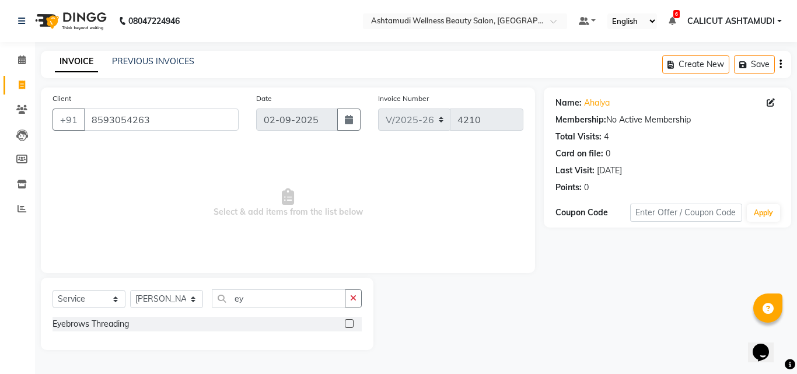
click at [352, 323] on label at bounding box center [349, 323] width 9 height 9
click at [352, 323] on input "checkbox" at bounding box center [349, 324] width 8 height 8
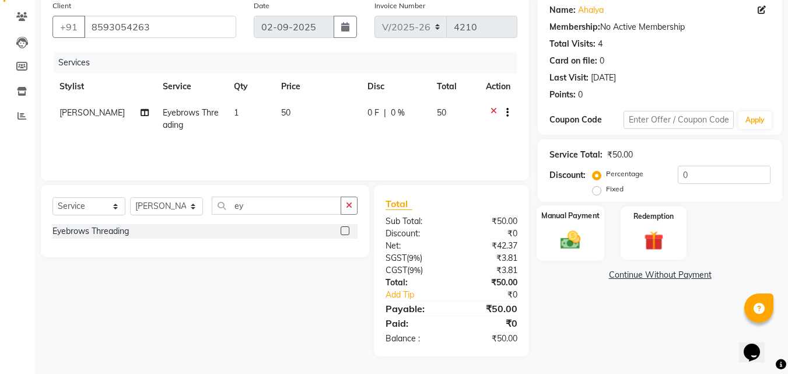
click at [558, 236] on img at bounding box center [570, 239] width 33 height 23
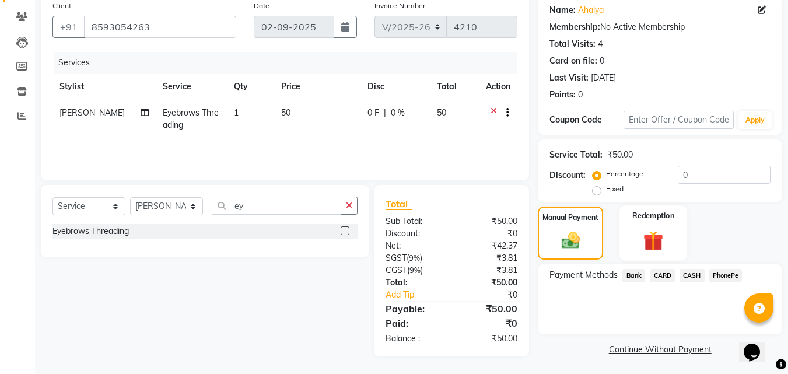
scroll to position [94, 0]
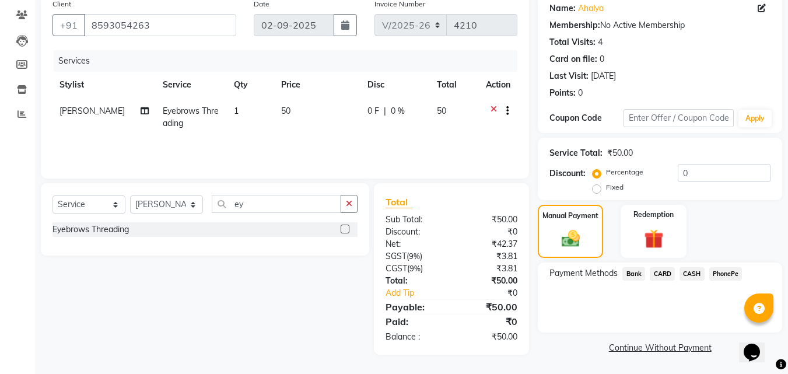
click at [722, 273] on span "PhonePe" at bounding box center [725, 273] width 33 height 13
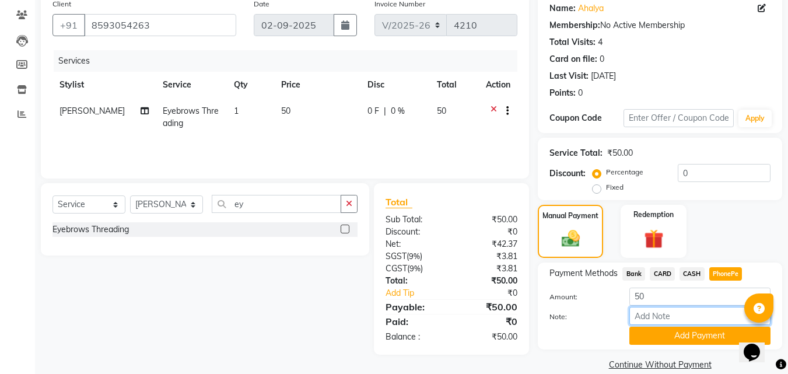
click at [684, 324] on input "Note:" at bounding box center [699, 316] width 141 height 18
click at [681, 346] on div "Payment Methods Bank CARD CASH PhonePe Amount: 50 Note: Add Payment" at bounding box center [660, 305] width 244 height 87
click at [677, 335] on button "Add Payment" at bounding box center [699, 336] width 141 height 18
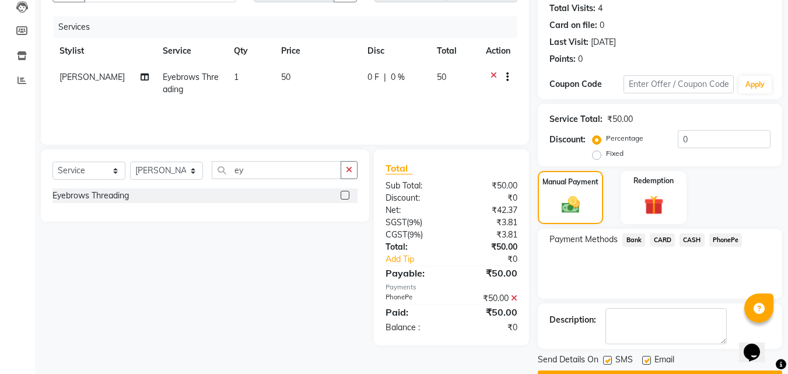
scroll to position [160, 0]
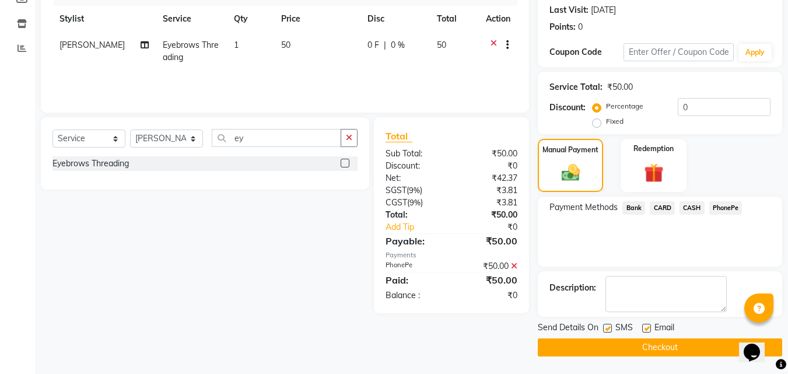
click at [598, 344] on button "Checkout" at bounding box center [660, 347] width 244 height 18
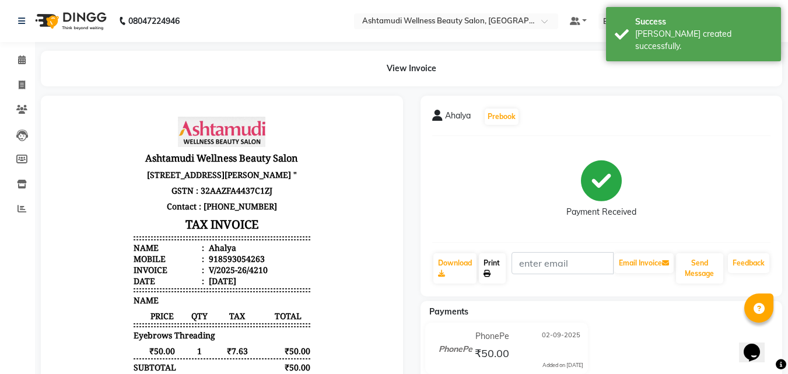
click at [486, 266] on link "Print" at bounding box center [492, 268] width 27 height 30
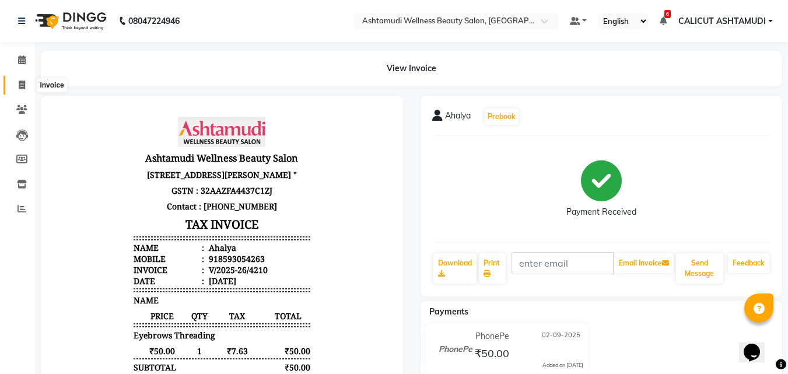
click at [20, 80] on icon at bounding box center [22, 84] width 6 height 9
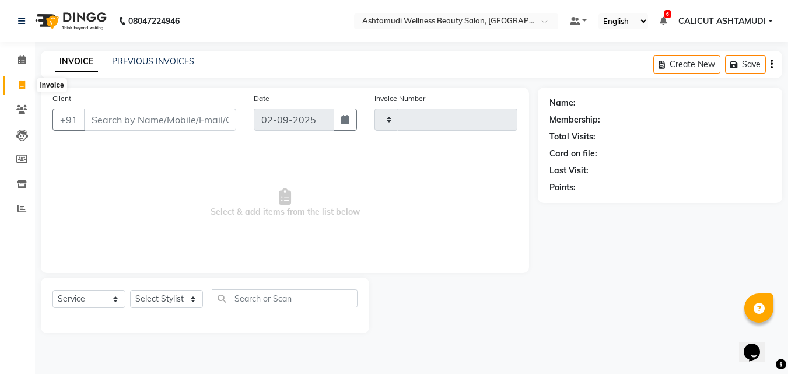
click at [20, 80] on icon at bounding box center [22, 84] width 6 height 9
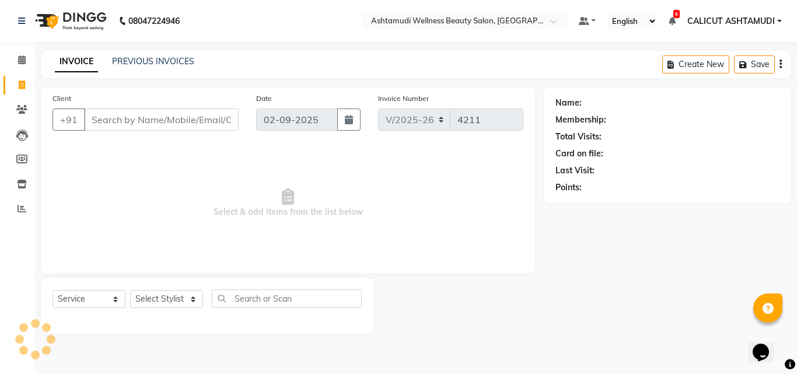
click at [131, 117] on input "Client" at bounding box center [161, 119] width 155 height 22
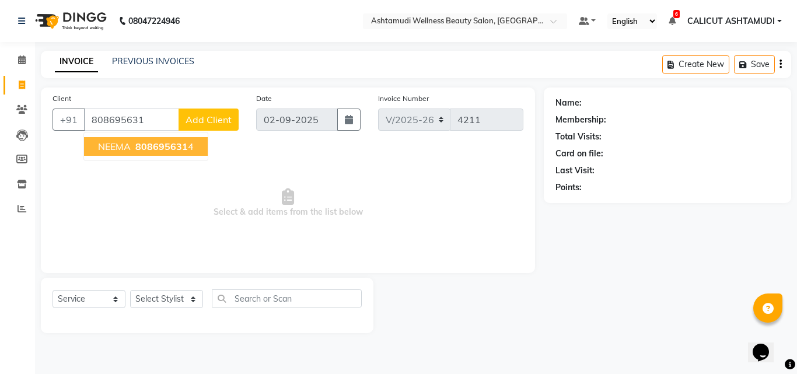
click at [156, 143] on span "808695631" at bounding box center [161, 147] width 52 height 12
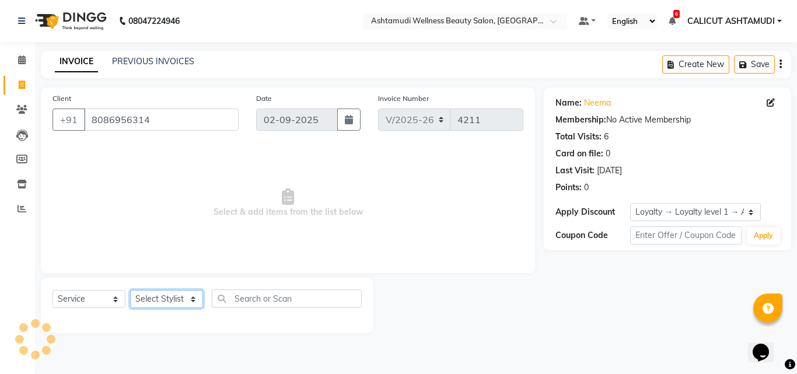
click at [162, 298] on select "Select Stylist [PERSON_NAME] C [PERSON_NAME] [PERSON_NAME] CALICUT ASHTAMUDI FR…" at bounding box center [166, 299] width 73 height 18
click at [130, 290] on select "Select Stylist [PERSON_NAME] C [PERSON_NAME] [PERSON_NAME] CALICUT ASHTAMUDI FR…" at bounding box center [166, 299] width 73 height 18
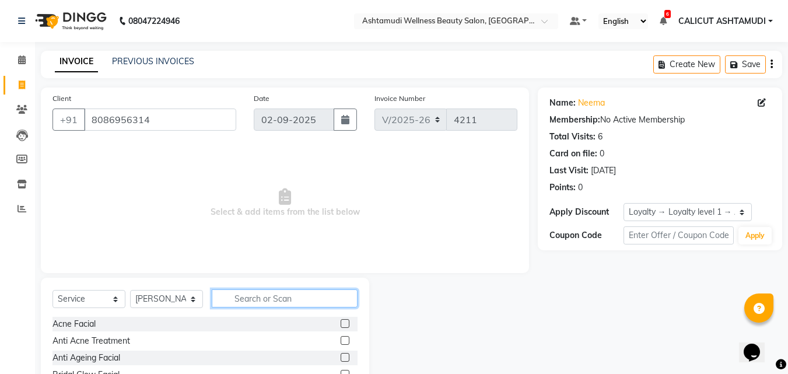
click at [269, 299] on input "text" at bounding box center [285, 298] width 146 height 18
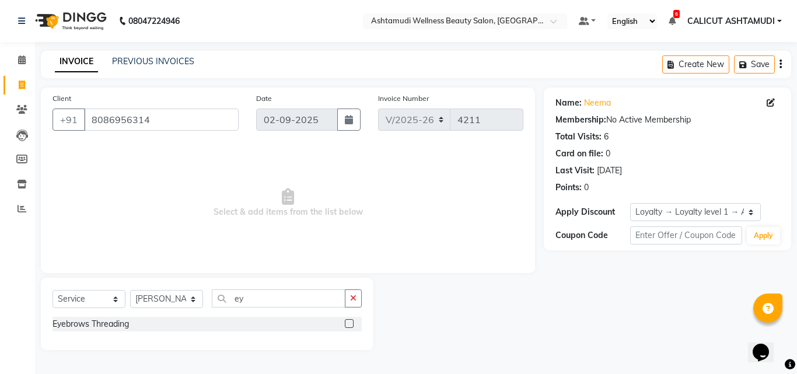
click at [344, 327] on div "Eyebrows Threading" at bounding box center [206, 324] width 309 height 15
click at [348, 325] on label at bounding box center [349, 323] width 9 height 9
click at [348, 325] on input "checkbox" at bounding box center [349, 324] width 8 height 8
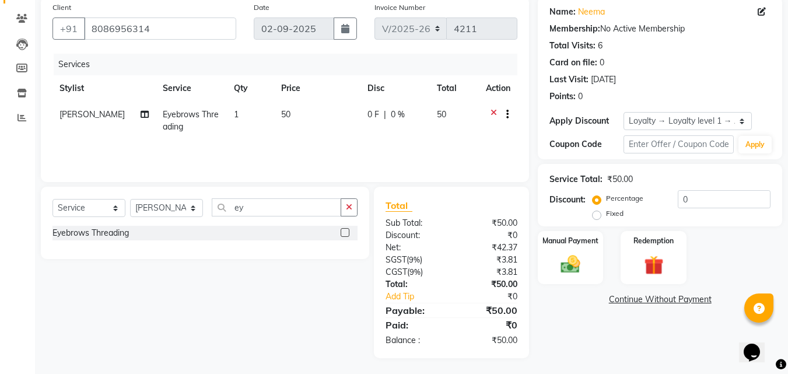
scroll to position [93, 0]
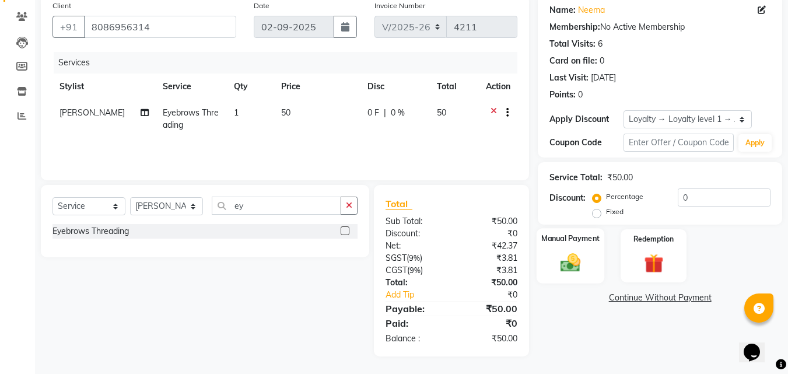
click at [565, 266] on img at bounding box center [570, 262] width 33 height 23
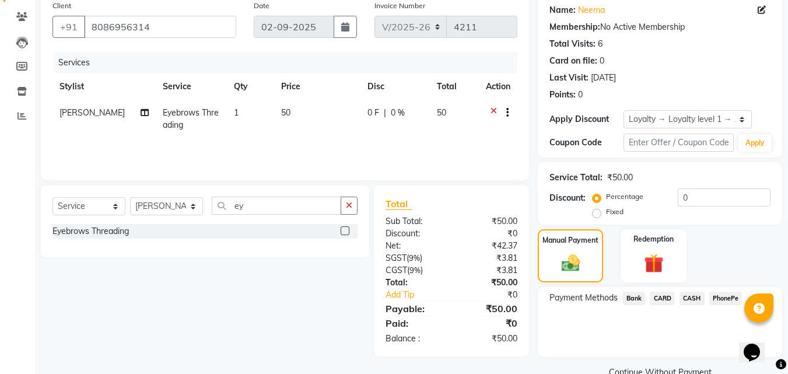
click at [688, 297] on span "CASH" at bounding box center [692, 298] width 25 height 13
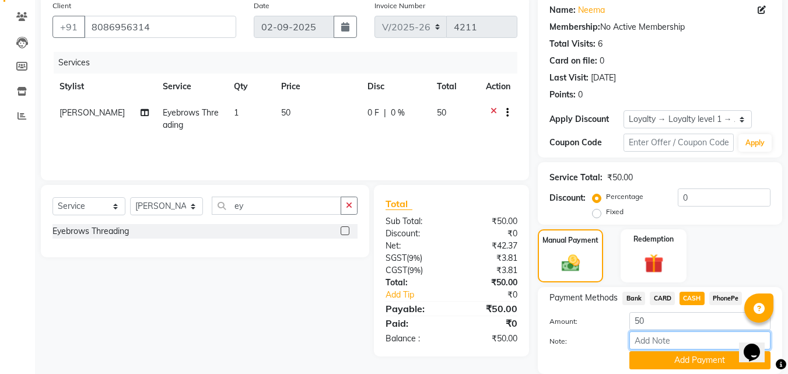
click at [670, 345] on input "Note:" at bounding box center [699, 340] width 141 height 18
click at [692, 360] on button "Add Payment" at bounding box center [699, 360] width 141 height 18
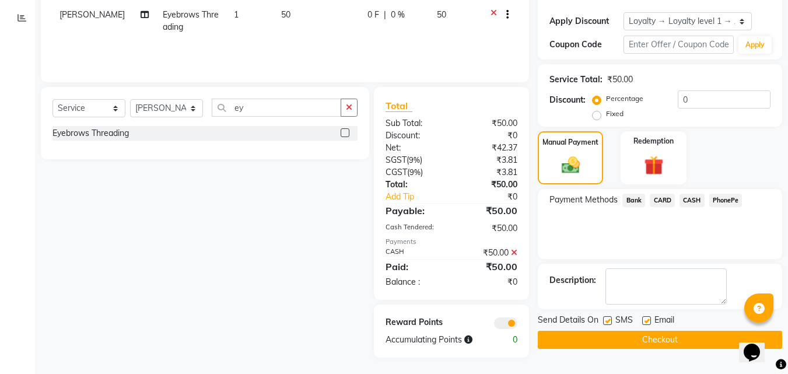
scroll to position [192, 0]
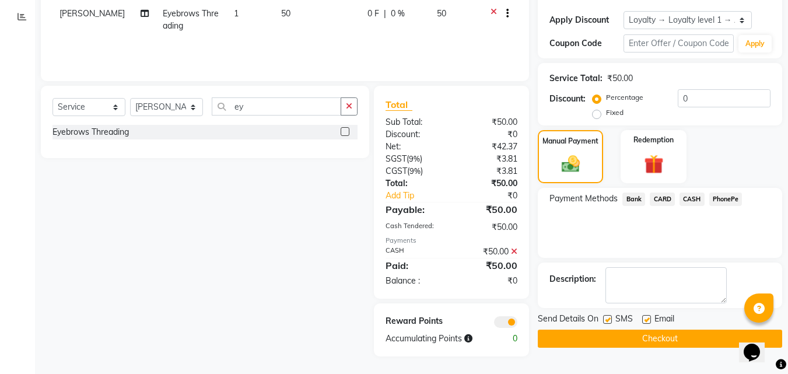
click at [542, 339] on button "Checkout" at bounding box center [660, 339] width 244 height 18
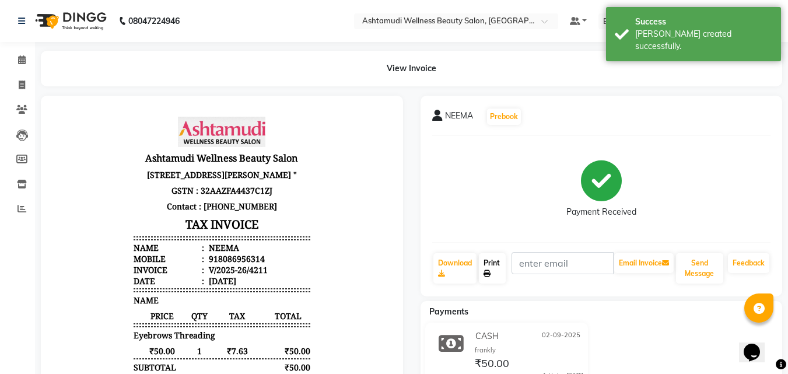
click at [491, 254] on link "Print" at bounding box center [492, 268] width 27 height 30
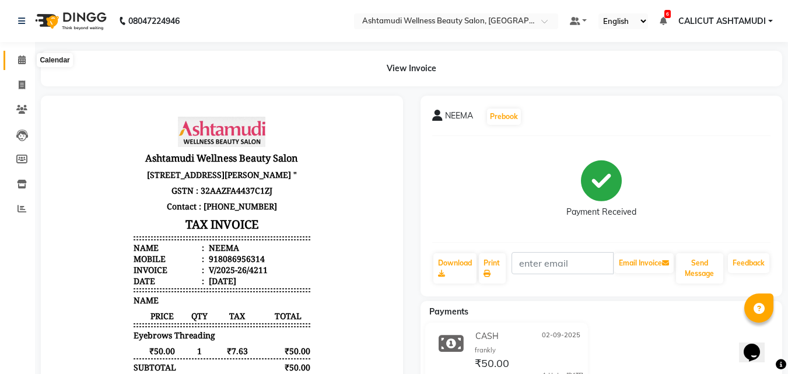
click at [21, 57] on icon at bounding box center [22, 59] width 8 height 9
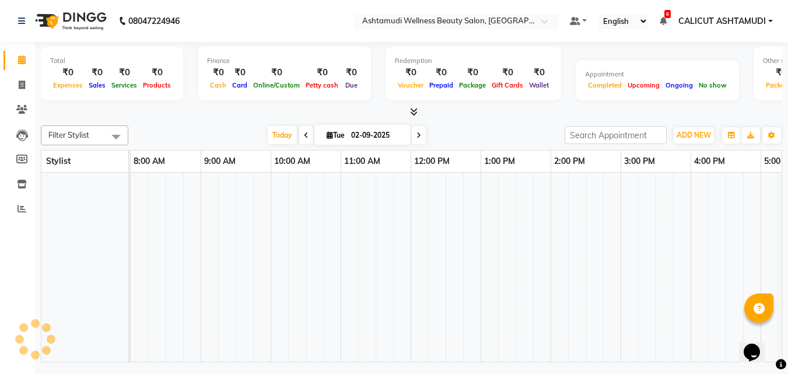
click at [21, 57] on icon at bounding box center [22, 59] width 8 height 9
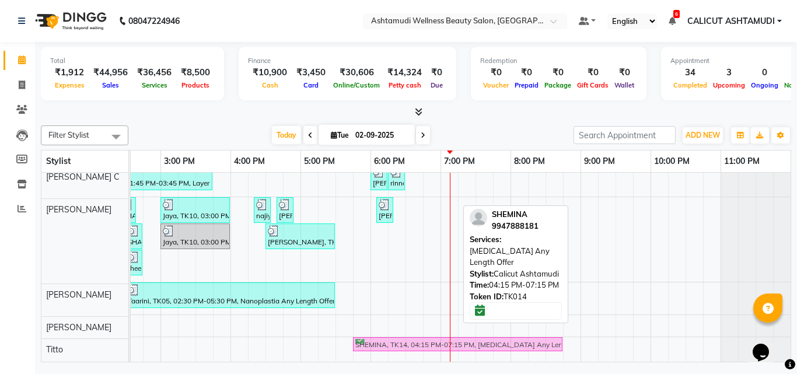
scroll to position [196, 0]
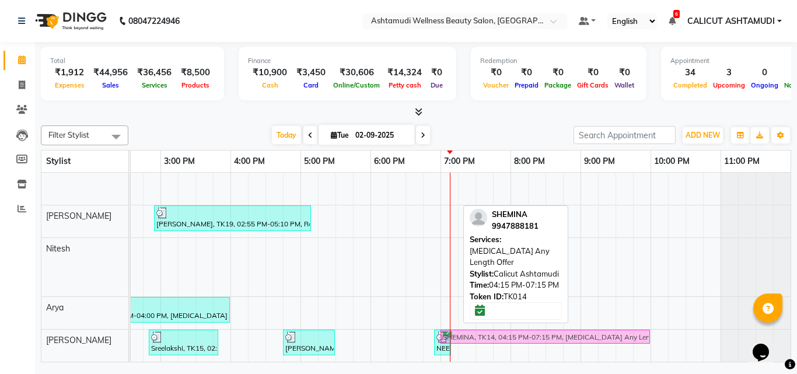
drag, startPoint x: 338, startPoint y: 261, endPoint x: 527, endPoint y: 339, distance: 204.8
click at [527, 339] on div "[PERSON_NAME], TK02, 10:20 AM-10:35 AM, Eyebrows Threading linsna, TK08, 12:00 …" at bounding box center [265, 82] width 1050 height 559
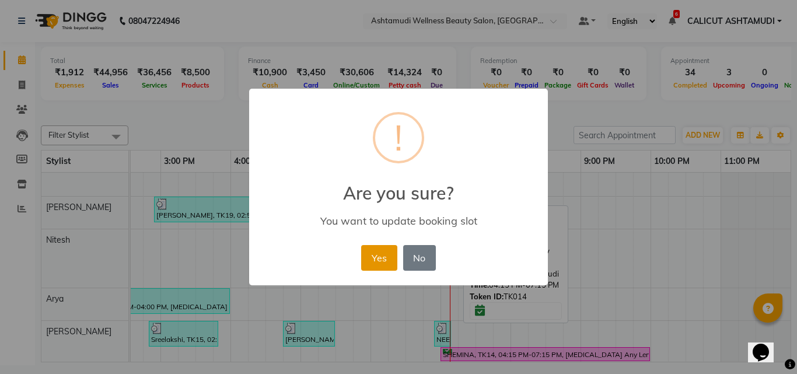
click at [382, 255] on button "Yes" at bounding box center [379, 258] width 36 height 26
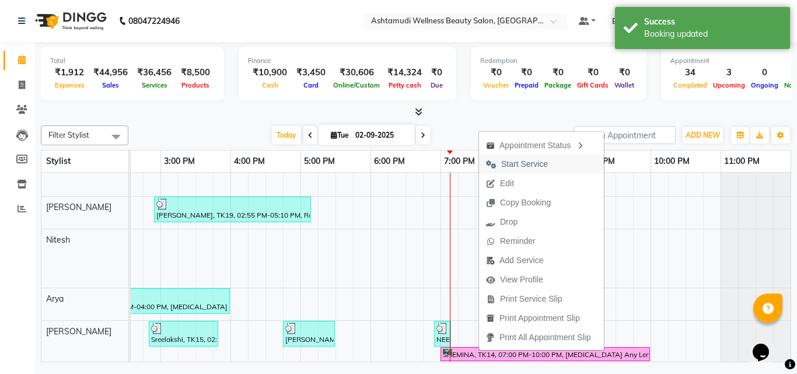
click at [528, 163] on span "Start Service" at bounding box center [524, 164] width 47 height 12
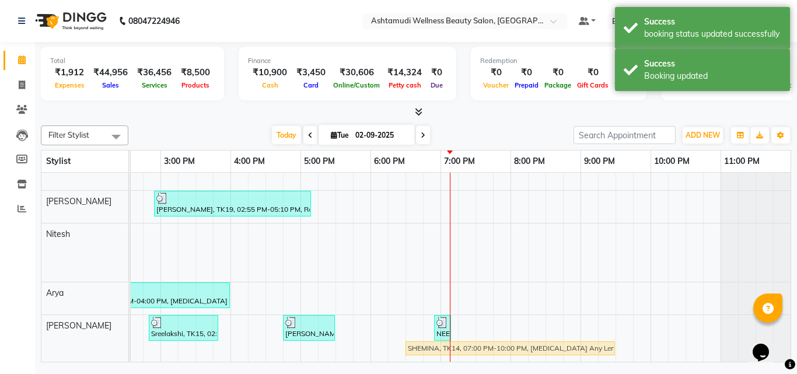
drag, startPoint x: 488, startPoint y: 350, endPoint x: 449, endPoint y: 339, distance: 41.2
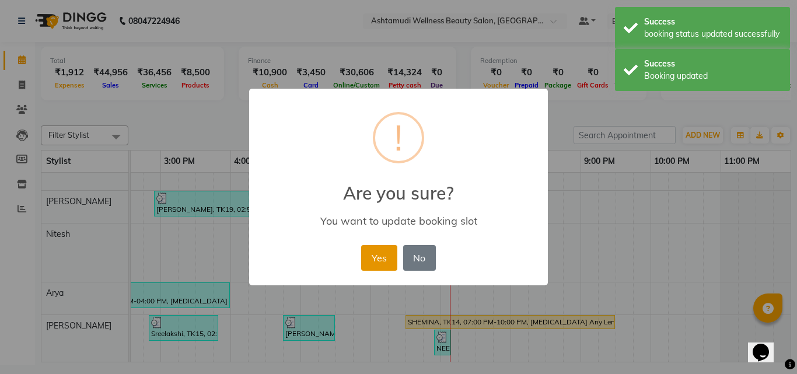
click at [384, 261] on button "Yes" at bounding box center [379, 258] width 36 height 26
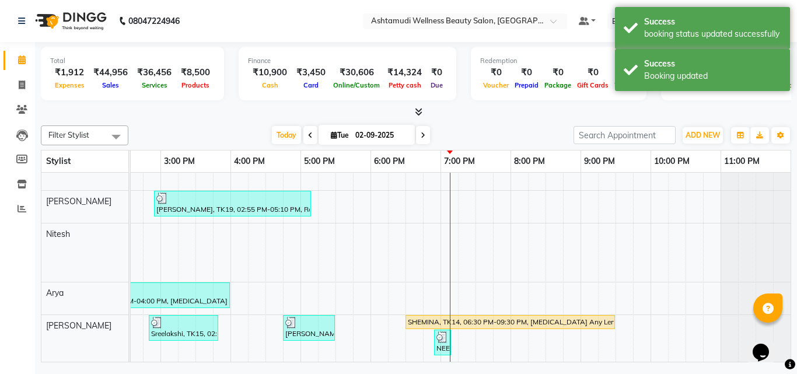
click at [463, 128] on div "[DATE] [DATE]" at bounding box center [350, 135] width 433 height 17
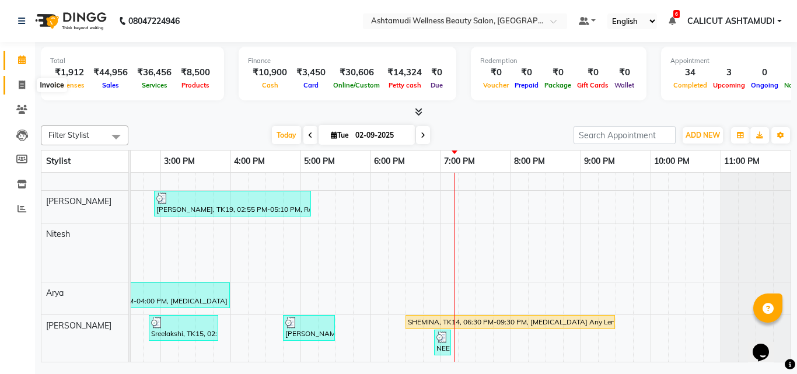
click at [26, 86] on span at bounding box center [22, 85] width 20 height 13
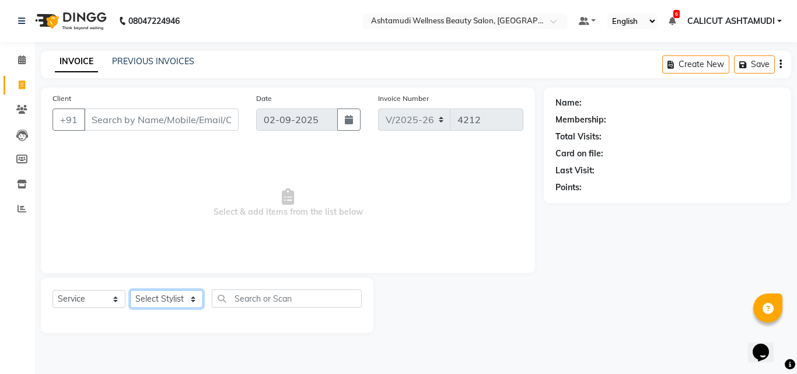
drag, startPoint x: 150, startPoint y: 296, endPoint x: 153, endPoint y: 290, distance: 6.3
click at [150, 296] on select "Select Stylist [PERSON_NAME] C [PERSON_NAME] [PERSON_NAME] CALICUT ASHTAMUDI FR…" at bounding box center [166, 299] width 73 height 18
click at [130, 290] on select "Select Stylist [PERSON_NAME] C [PERSON_NAME] [PERSON_NAME] CALICUT ASHTAMUDI FR…" at bounding box center [166, 299] width 73 height 18
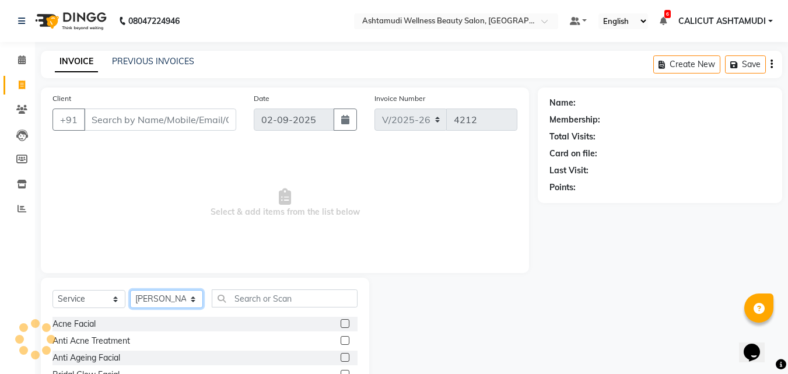
click at [145, 303] on select "Select Stylist [PERSON_NAME] C [PERSON_NAME] [PERSON_NAME] CALICUT ASHTAMUDI FR…" at bounding box center [166, 299] width 73 height 18
click at [130, 290] on select "Select Stylist [PERSON_NAME] C [PERSON_NAME] [PERSON_NAME] CALICUT ASHTAMUDI FR…" at bounding box center [166, 299] width 73 height 18
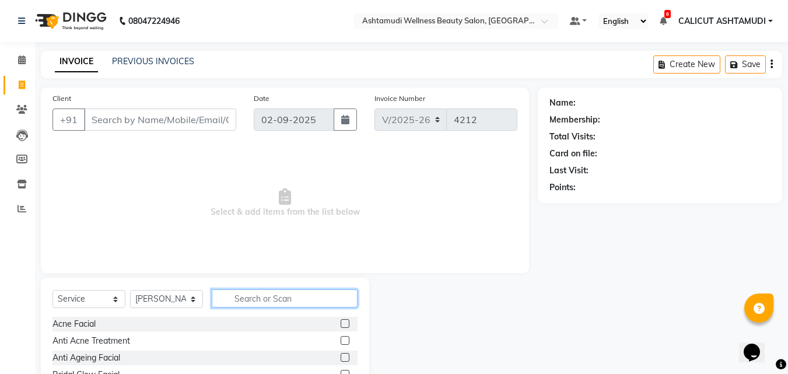
click at [292, 300] on input "text" at bounding box center [285, 298] width 146 height 18
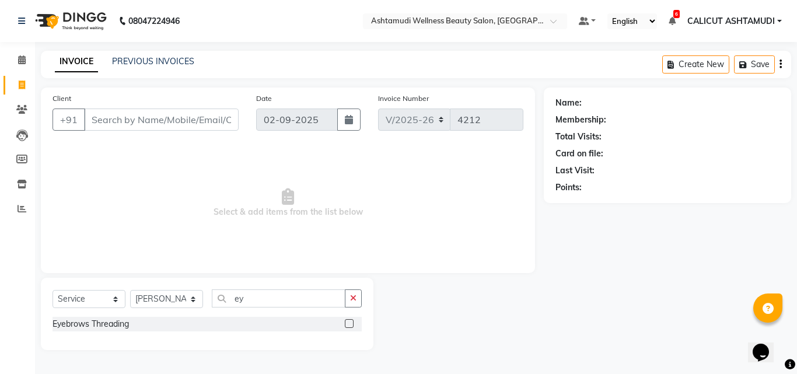
click at [346, 324] on label at bounding box center [349, 323] width 9 height 9
click at [346, 324] on input "checkbox" at bounding box center [349, 324] width 8 height 8
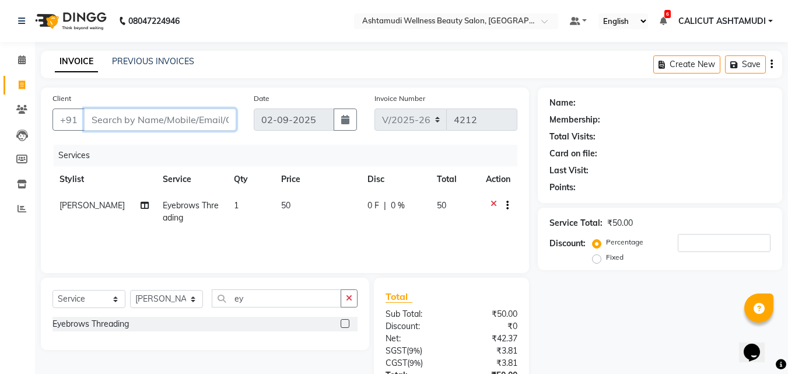
click at [124, 120] on input "Client" at bounding box center [160, 119] width 152 height 22
click at [112, 122] on input "Client" at bounding box center [160, 119] width 152 height 22
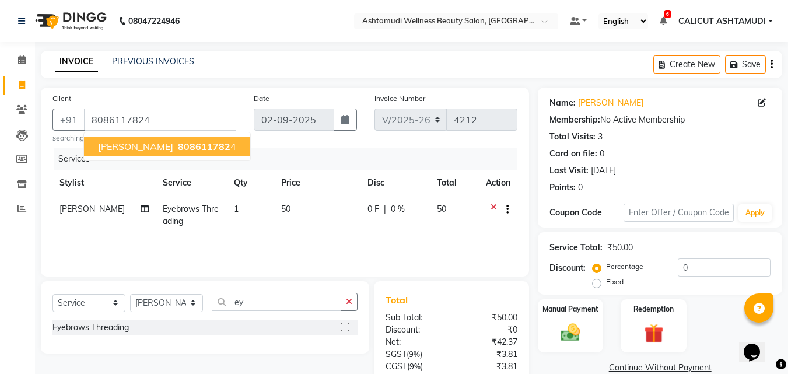
click at [266, 143] on div "Date [DATE]" at bounding box center [305, 117] width 121 height 51
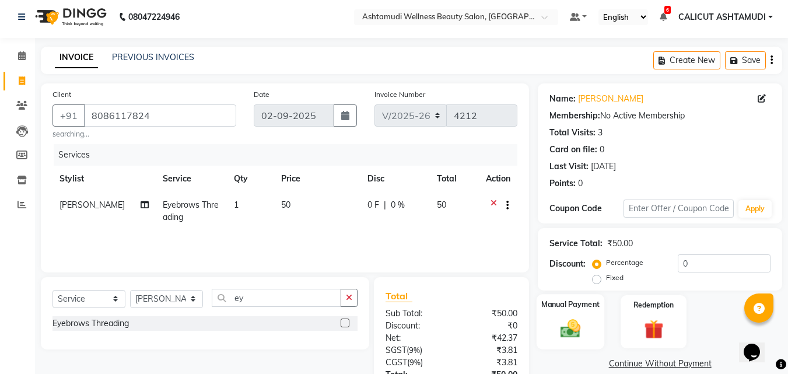
scroll to position [96, 0]
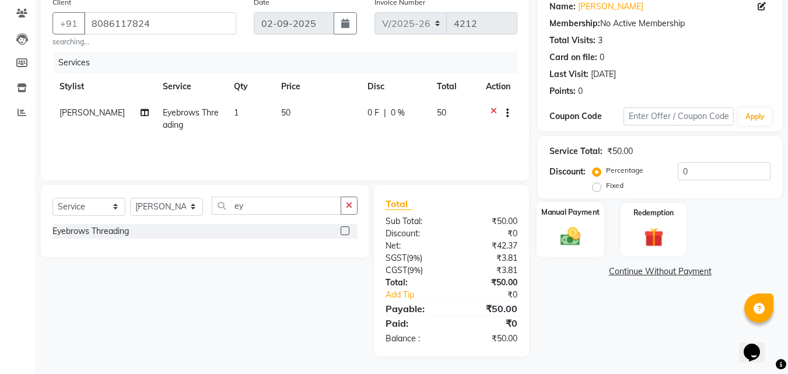
click at [565, 230] on img at bounding box center [570, 236] width 33 height 23
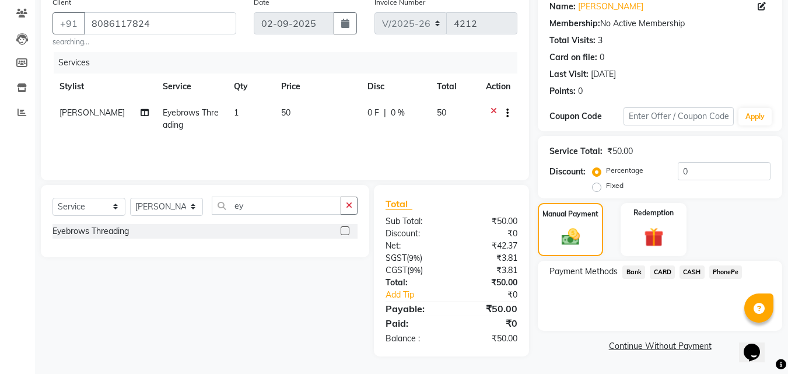
click at [696, 272] on span "CASH" at bounding box center [692, 271] width 25 height 13
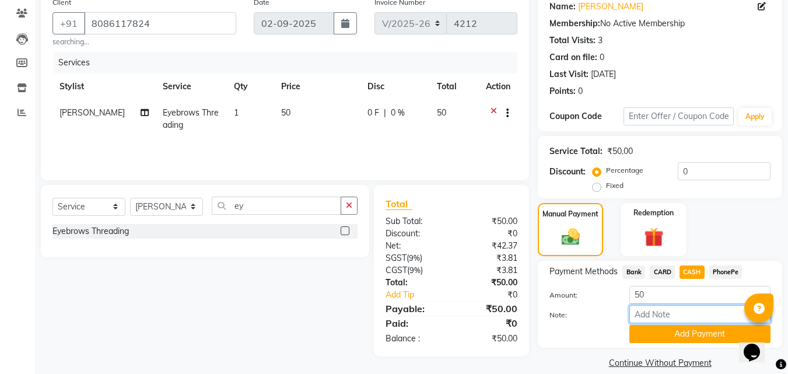
click at [711, 314] on input "Note:" at bounding box center [699, 314] width 141 height 18
click at [708, 333] on button "Add Payment" at bounding box center [699, 334] width 141 height 18
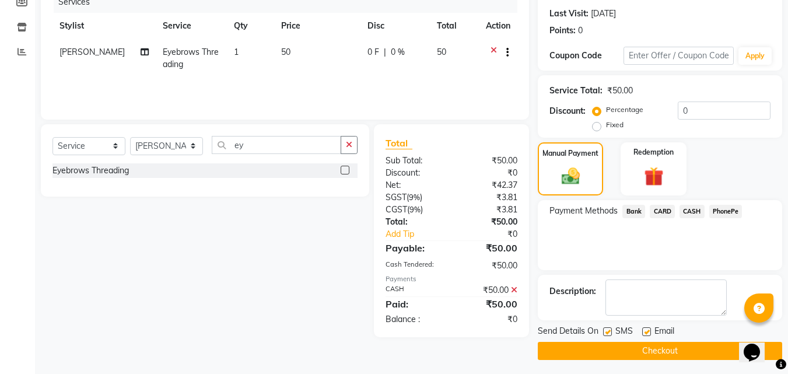
scroll to position [160, 0]
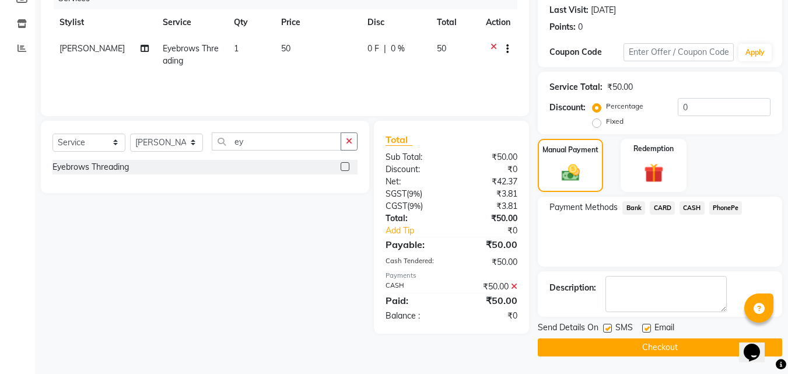
click at [665, 346] on button "Checkout" at bounding box center [660, 347] width 244 height 18
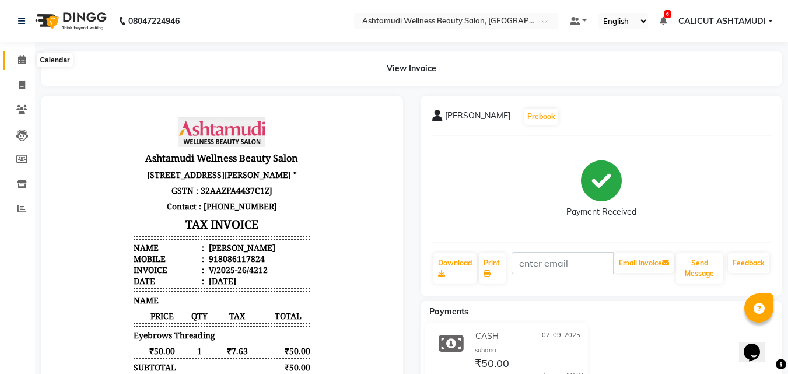
click at [26, 58] on icon at bounding box center [22, 59] width 8 height 9
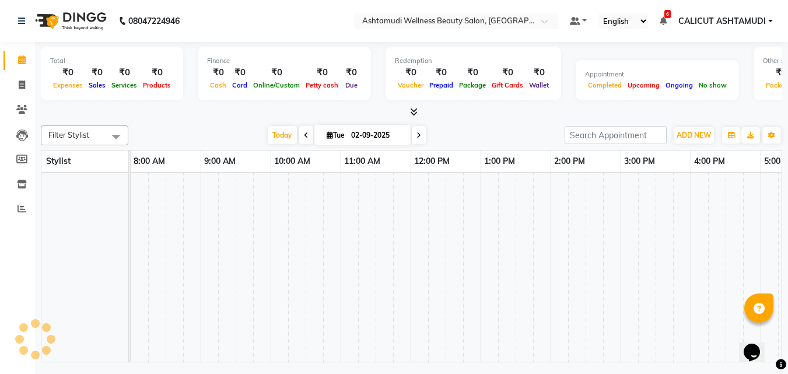
click at [26, 58] on icon at bounding box center [22, 59] width 8 height 9
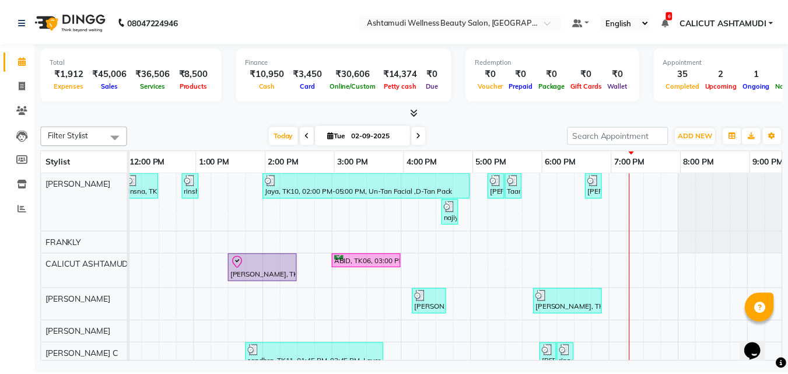
scroll to position [0, 215]
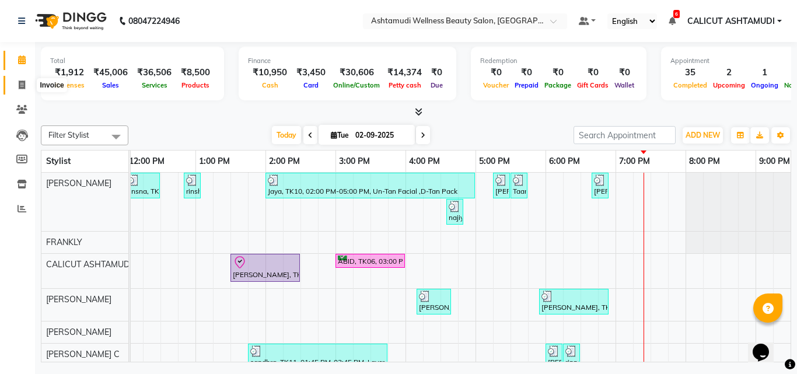
click at [24, 82] on icon at bounding box center [22, 84] width 6 height 9
select select "service"
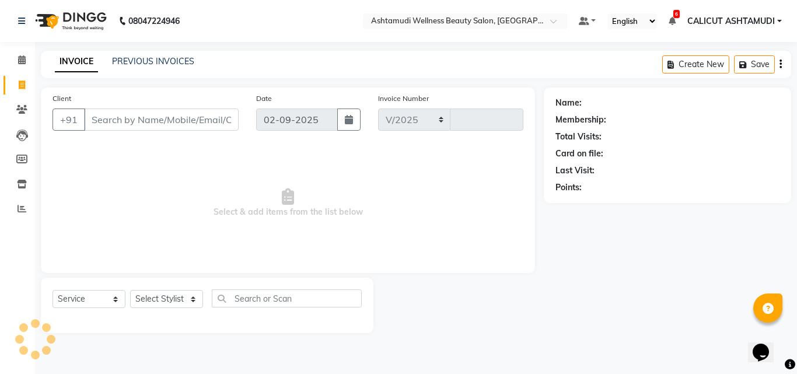
select select "4630"
type input "4213"
click at [142, 115] on input "Client" at bounding box center [161, 119] width 155 height 22
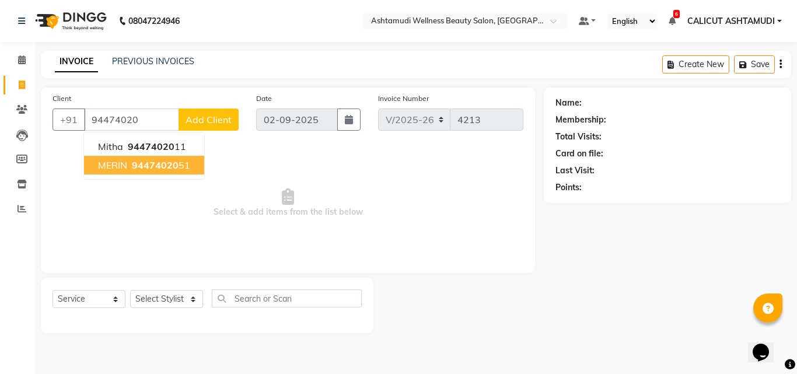
click at [143, 161] on span "94474020" at bounding box center [155, 165] width 47 height 12
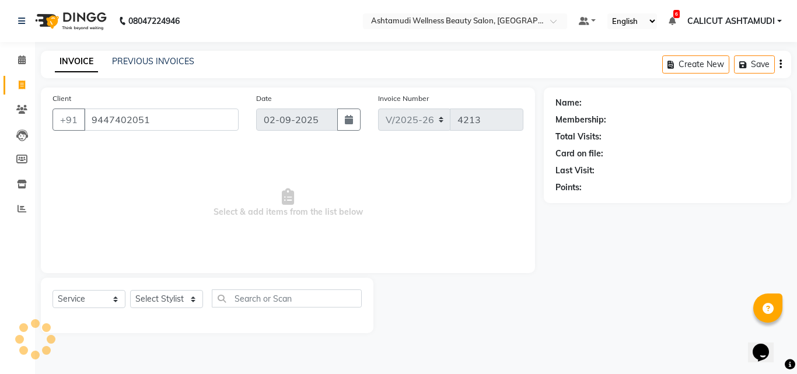
type input "9447402051"
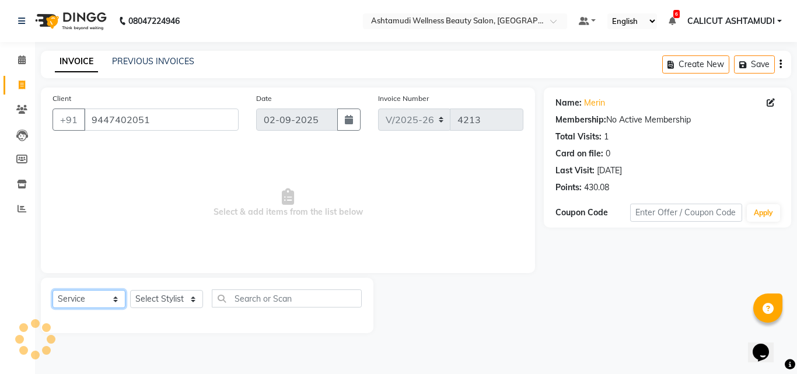
click at [98, 293] on select "Select Service Product Membership Package Voucher Prepaid Gift Card" at bounding box center [88, 299] width 73 height 18
select select "product"
click at [52, 290] on select "Select Service Product Membership Package Voucher Prepaid Gift Card" at bounding box center [88, 299] width 73 height 18
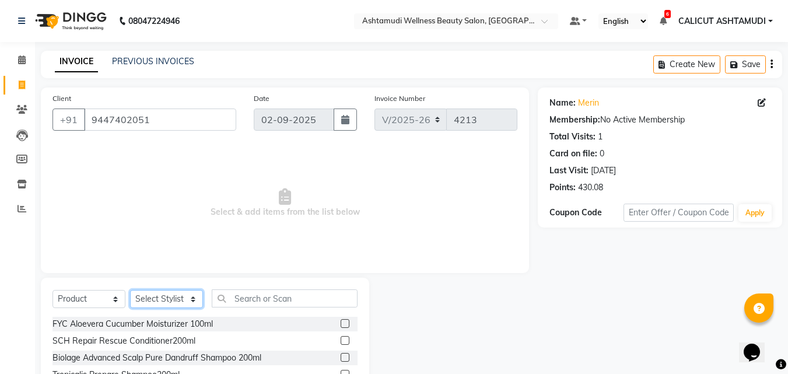
drag, startPoint x: 166, startPoint y: 297, endPoint x: 167, endPoint y: 290, distance: 7.2
click at [166, 297] on select "Select Stylist [PERSON_NAME] C [PERSON_NAME] [PERSON_NAME] CALICUT ASHTAMUDI FR…" at bounding box center [166, 299] width 73 height 18
select select "26969"
click at [130, 290] on select "Select Stylist [PERSON_NAME] C [PERSON_NAME] [PERSON_NAME] CALICUT ASHTAMUDI FR…" at bounding box center [166, 299] width 73 height 18
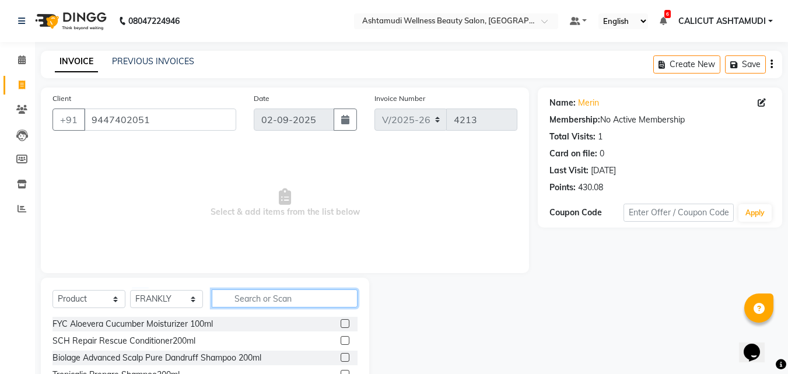
click at [324, 297] on input "text" at bounding box center [285, 298] width 146 height 18
type input "8902979004947"
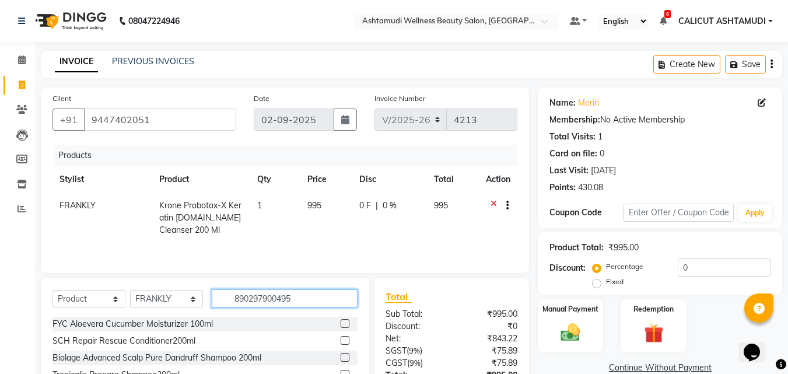
type input "8902979004954"
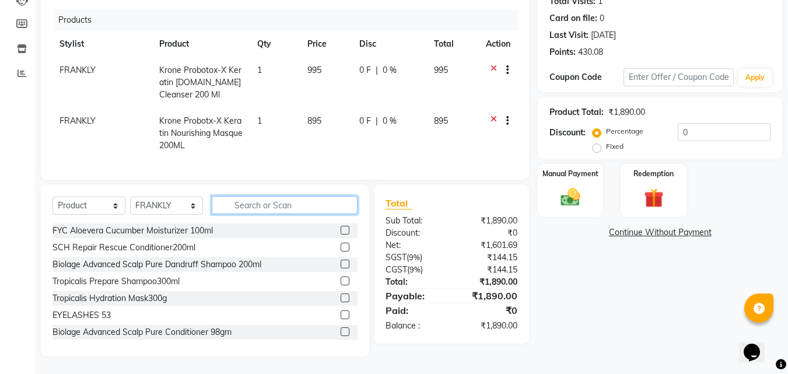
scroll to position [144, 0]
click at [571, 199] on img at bounding box center [570, 196] width 33 height 23
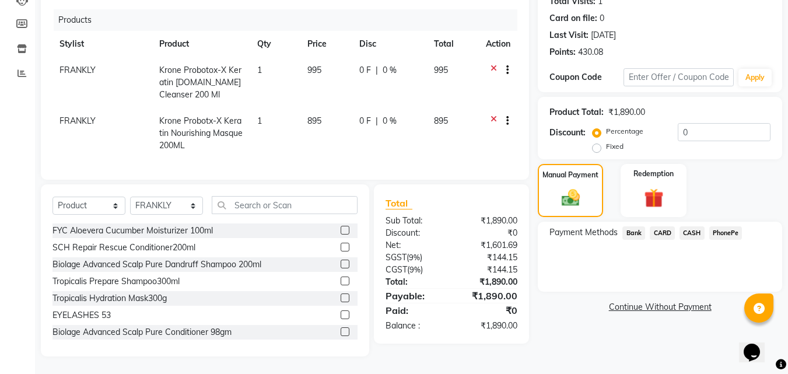
click at [723, 226] on span "PhonePe" at bounding box center [725, 232] width 33 height 13
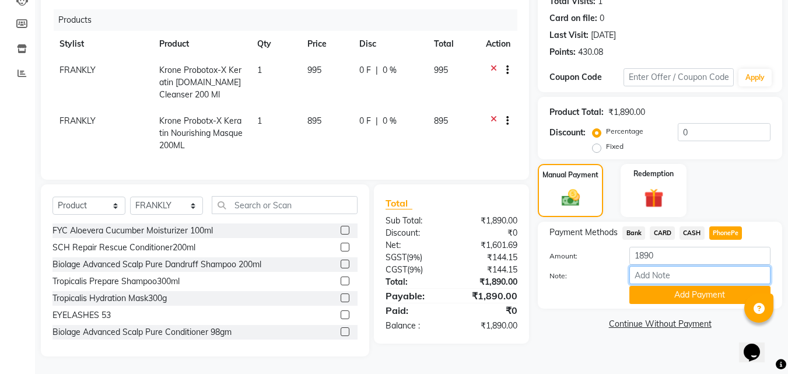
click at [664, 266] on input "Note:" at bounding box center [699, 275] width 141 height 18
type input "frankly"
click at [652, 286] on button "Add Payment" at bounding box center [699, 295] width 141 height 18
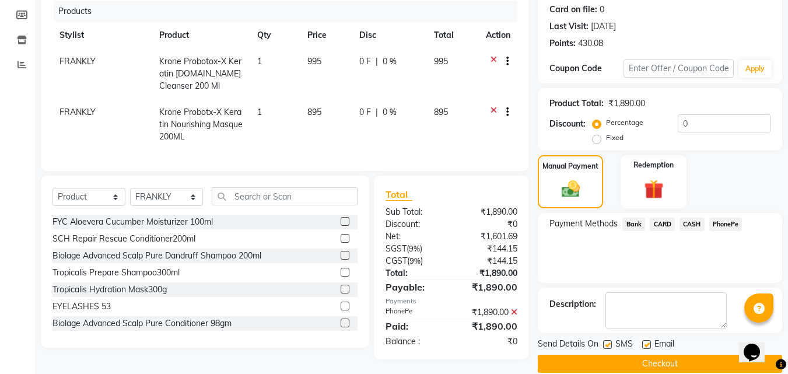
scroll to position [160, 0]
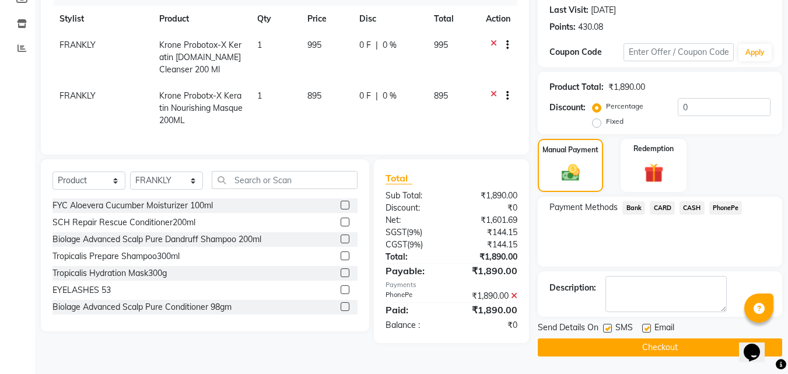
click at [600, 350] on button "Checkout" at bounding box center [660, 347] width 244 height 18
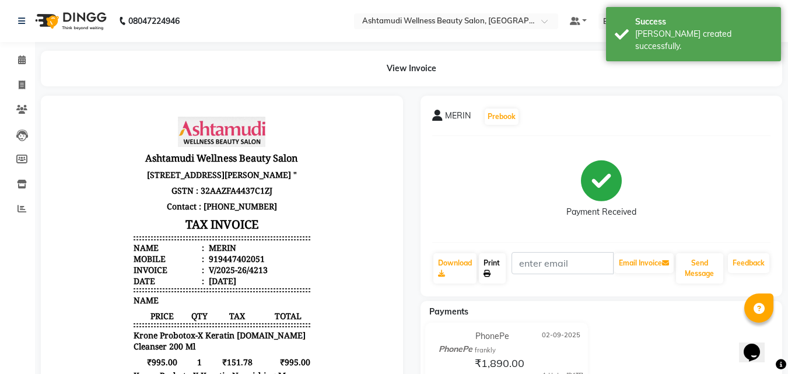
click at [489, 264] on link "Print" at bounding box center [492, 268] width 27 height 30
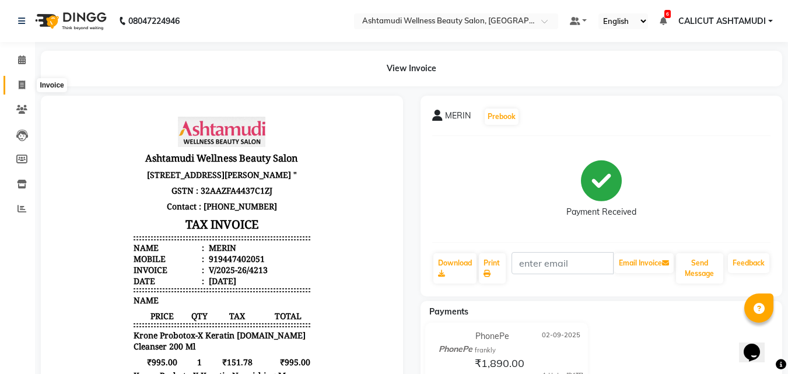
click at [19, 80] on icon at bounding box center [22, 84] width 6 height 9
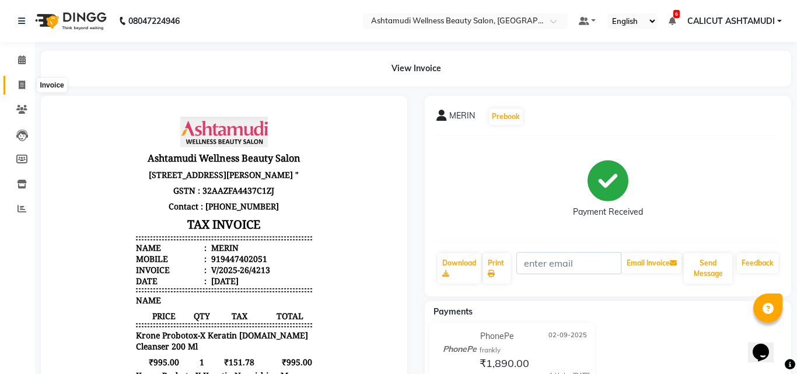
click at [19, 80] on icon at bounding box center [22, 84] width 6 height 9
select select "service"
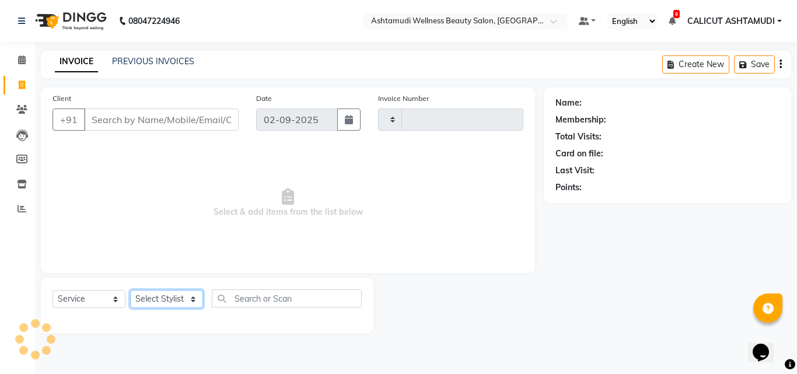
click at [161, 298] on select "Select Stylist" at bounding box center [166, 299] width 73 height 18
type input "4214"
select select "4630"
select select "34579"
click at [130, 290] on select "Select Stylist [PERSON_NAME] C [PERSON_NAME] [PERSON_NAME] CALICUT ASHTAMUDI FR…" at bounding box center [166, 299] width 73 height 18
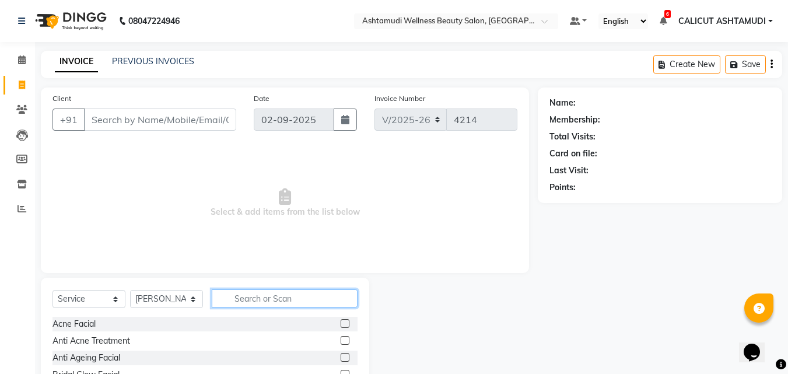
click at [247, 295] on input "text" at bounding box center [285, 298] width 146 height 18
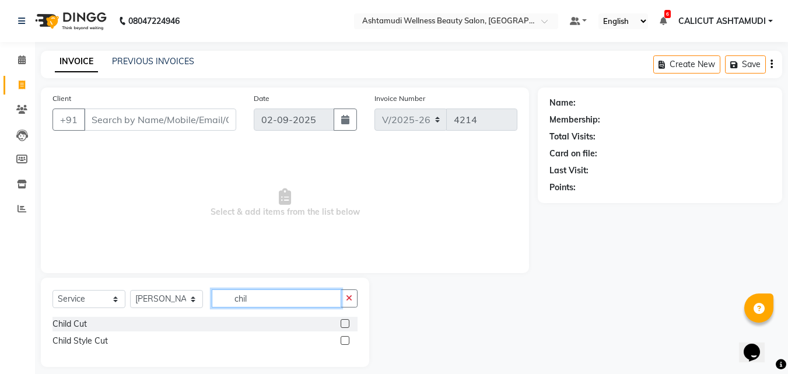
type input "chil"
click at [342, 321] on label at bounding box center [345, 323] width 9 height 9
click at [342, 321] on input "checkbox" at bounding box center [345, 324] width 8 height 8
checkbox input "true"
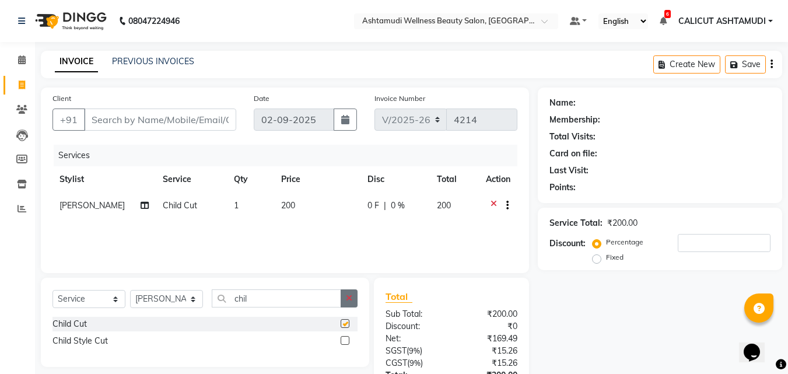
click at [348, 298] on icon "button" at bounding box center [349, 298] width 6 height 8
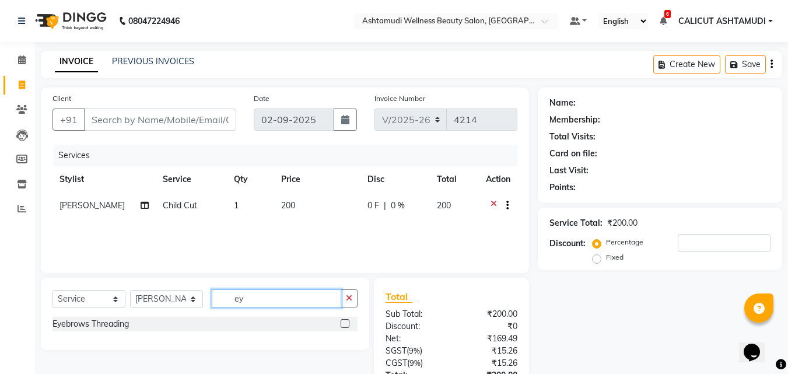
type input "ey"
click at [346, 325] on label at bounding box center [345, 323] width 9 height 9
click at [346, 325] on input "checkbox" at bounding box center [345, 324] width 8 height 8
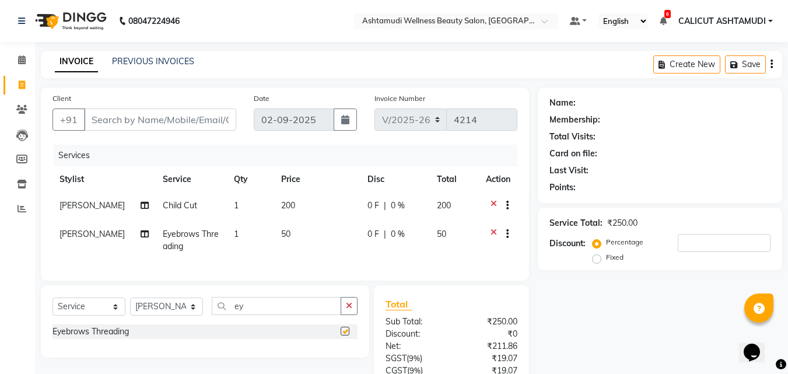
checkbox input "false"
click at [94, 237] on span "[PERSON_NAME]" at bounding box center [91, 234] width 65 height 10
select select "34579"
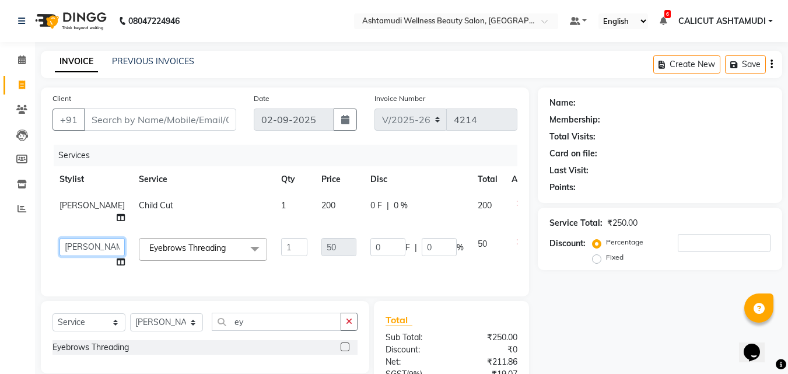
click at [87, 241] on select "[PERSON_NAME] C [PERSON_NAME] [PERSON_NAME] CALICUT ASHTAMUDI FRANKLY [PERSON_N…" at bounding box center [91, 247] width 65 height 18
click at [128, 128] on input "Client" at bounding box center [160, 119] width 152 height 22
type input "6"
type input "0"
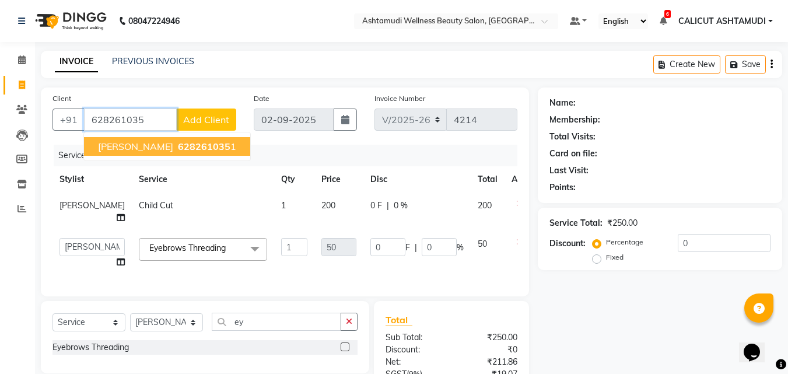
click at [135, 148] on span "[PERSON_NAME]" at bounding box center [135, 147] width 75 height 12
type input "6282610351"
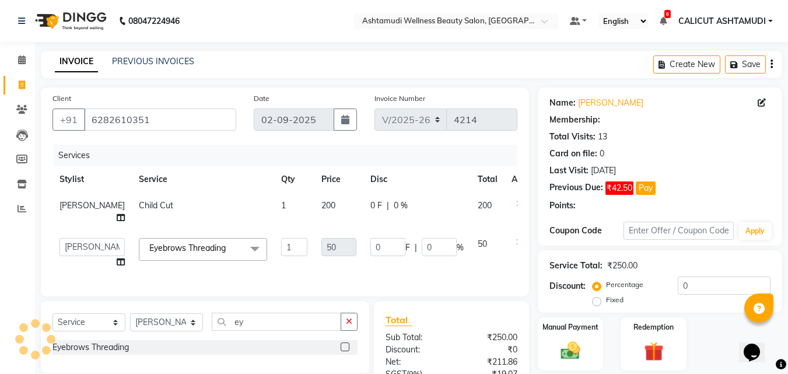
type input "7.5"
type input "15"
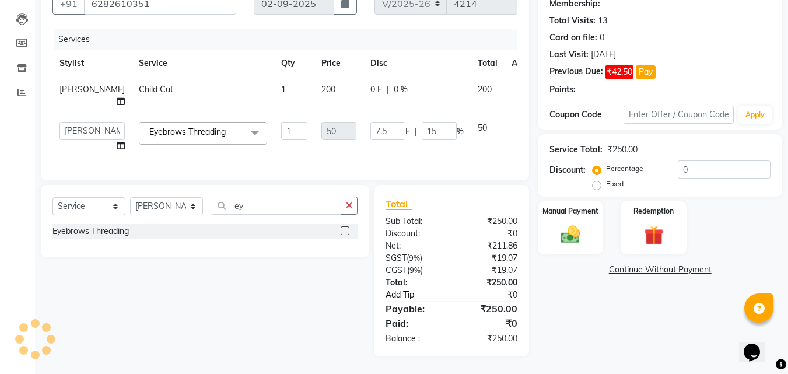
type input "15"
select select "2: Object"
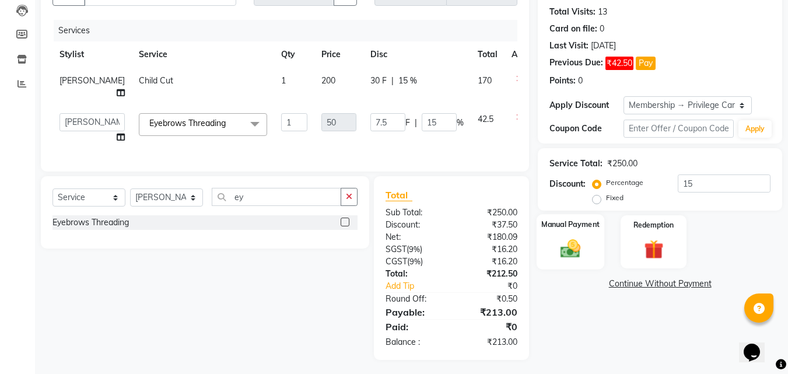
drag, startPoint x: 565, startPoint y: 232, endPoint x: 568, endPoint y: 244, distance: 12.2
click at [566, 233] on div "Manual Payment" at bounding box center [571, 241] width 68 height 55
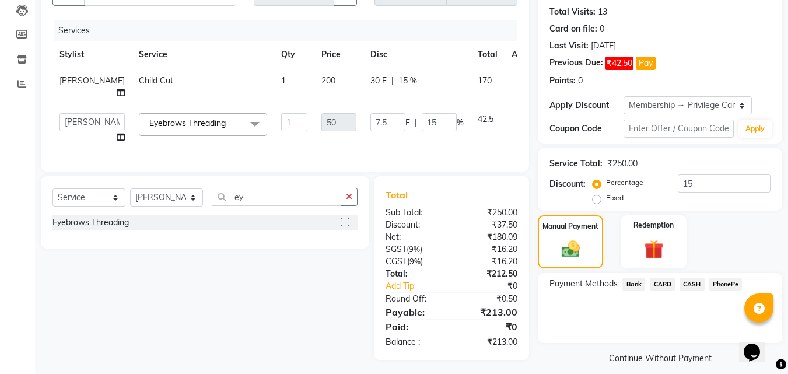
click at [719, 286] on span "PhonePe" at bounding box center [725, 284] width 33 height 13
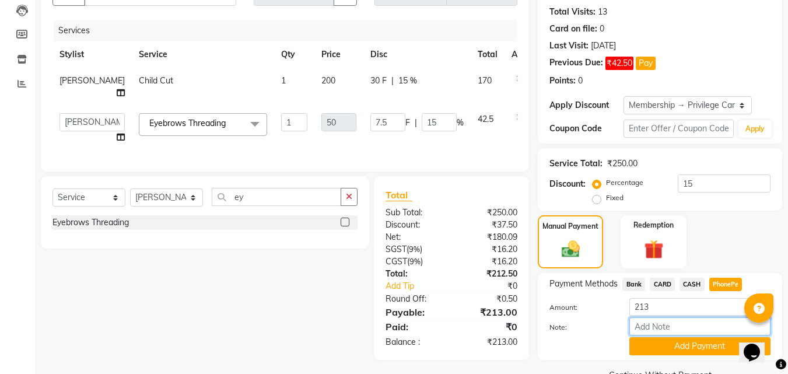
click at [701, 329] on input "Note:" at bounding box center [699, 326] width 141 height 18
type input "frankly"
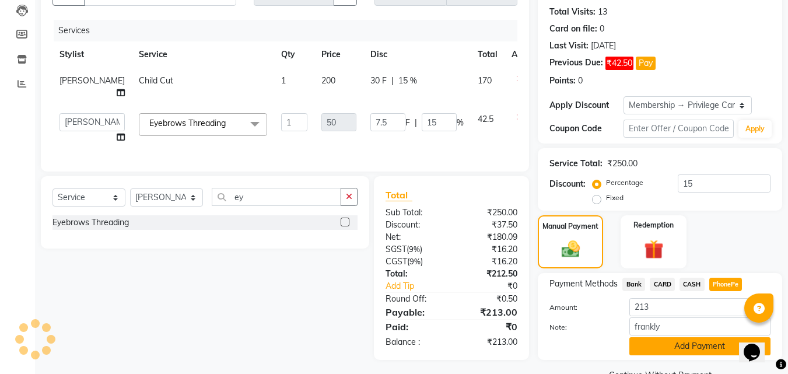
click at [694, 346] on button "Add Payment" at bounding box center [699, 346] width 141 height 18
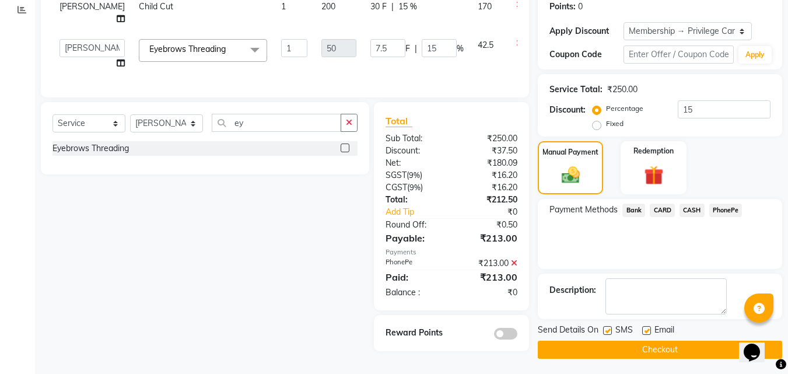
scroll to position [202, 0]
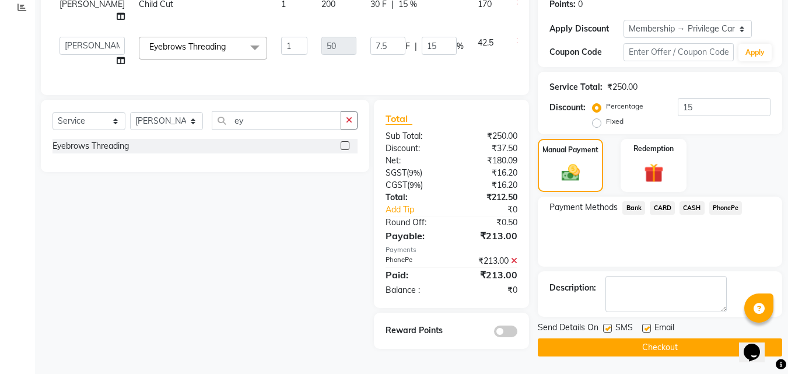
click at [610, 344] on button "Checkout" at bounding box center [660, 347] width 244 height 18
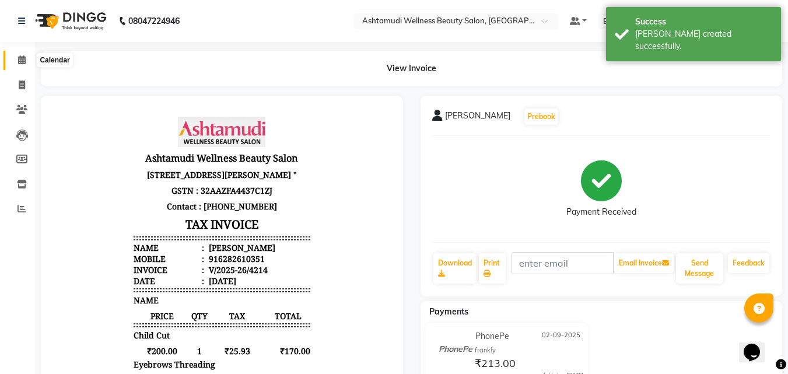
click at [24, 65] on span at bounding box center [22, 60] width 20 height 13
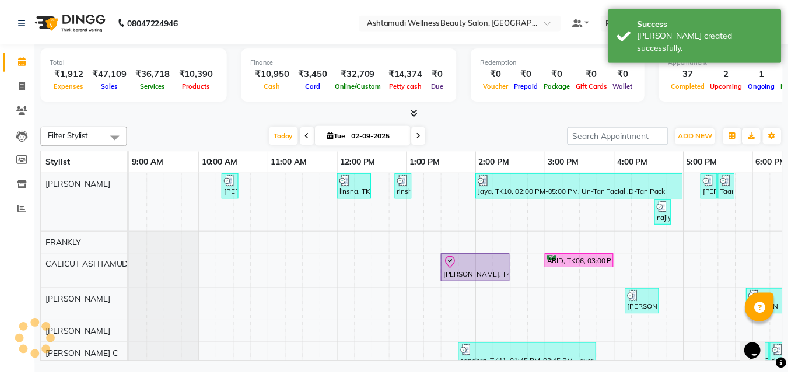
scroll to position [0, 390]
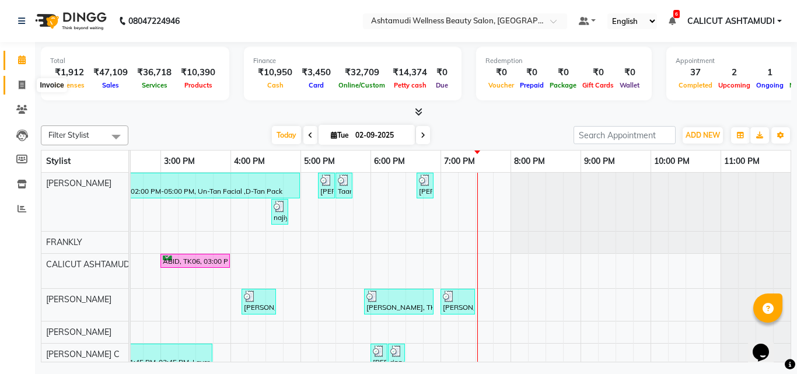
click at [18, 91] on span at bounding box center [22, 85] width 20 height 13
select select "service"
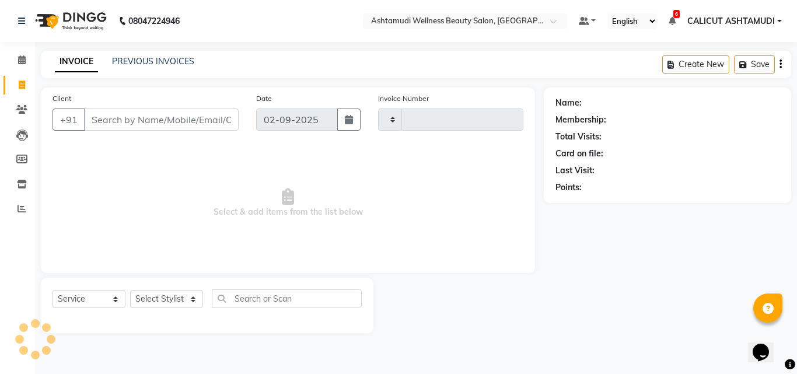
type input "4215"
select select "4630"
click at [172, 300] on select "Select Stylist [PERSON_NAME] C [PERSON_NAME] [PERSON_NAME] CALICUT ASHTAMUDI FR…" at bounding box center [166, 299] width 73 height 18
click at [174, 298] on select "Select Stylist [PERSON_NAME] C [PERSON_NAME] [PERSON_NAME] CALICUT ASHTAMUDI FR…" at bounding box center [166, 299] width 73 height 18
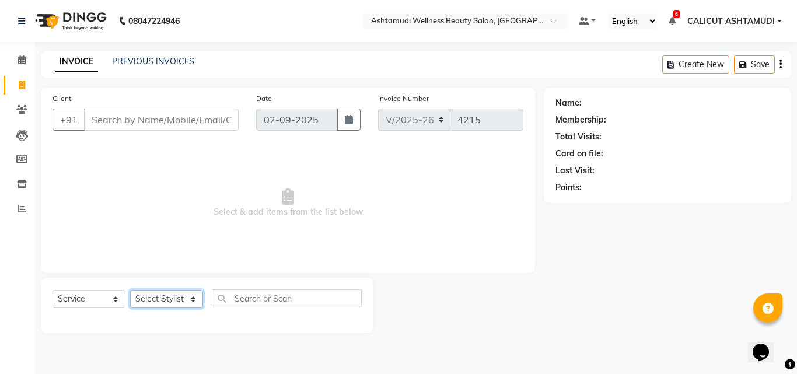
select select "85034"
click at [130, 290] on select "Select Stylist [PERSON_NAME] C [PERSON_NAME] [PERSON_NAME] CALICUT ASHTAMUDI FR…" at bounding box center [166, 299] width 73 height 18
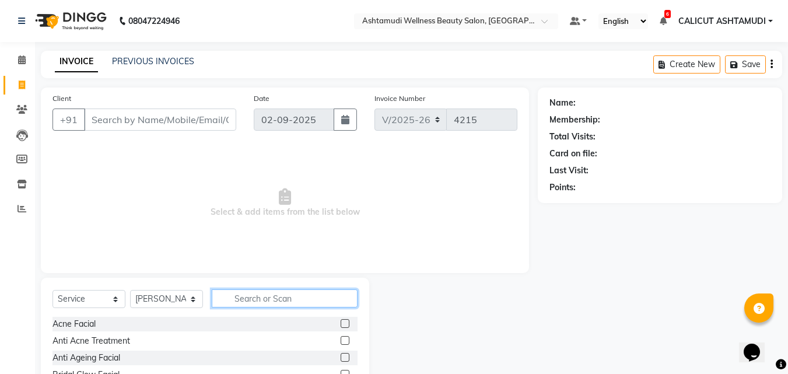
click at [267, 292] on input "text" at bounding box center [285, 298] width 146 height 18
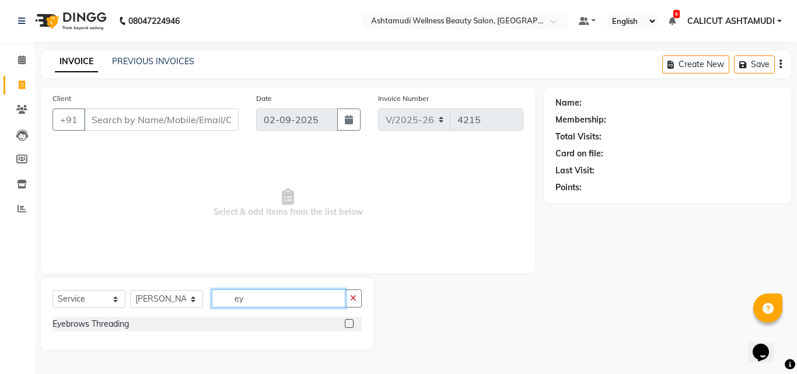
type input "ey"
click at [345, 324] on label at bounding box center [349, 323] width 9 height 9
click at [345, 324] on input "checkbox" at bounding box center [349, 324] width 8 height 8
checkbox input "true"
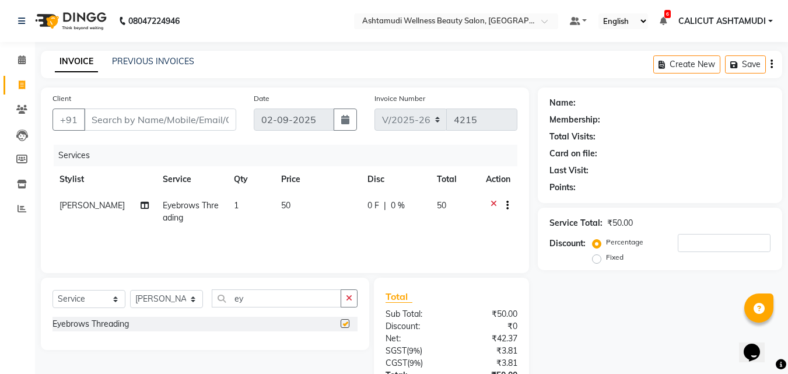
drag, startPoint x: 348, startPoint y: 297, endPoint x: 340, endPoint y: 295, distance: 7.8
click at [345, 295] on button "button" at bounding box center [349, 298] width 17 height 18
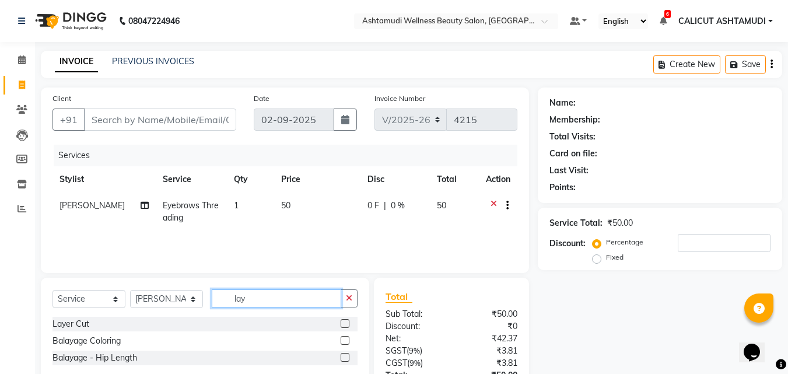
type input "lay"
click at [344, 327] on label at bounding box center [345, 323] width 9 height 9
click at [344, 327] on input "checkbox" at bounding box center [345, 324] width 8 height 8
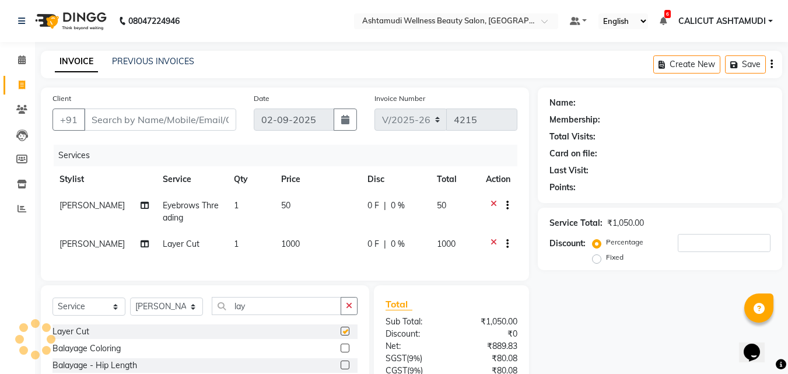
checkbox input "false"
click at [97, 244] on span "[PERSON_NAME]" at bounding box center [91, 244] width 65 height 10
select select "85034"
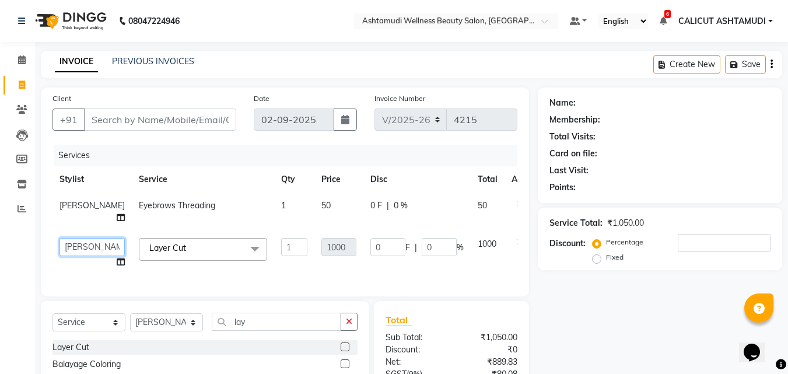
click at [74, 256] on select "[PERSON_NAME] C [PERSON_NAME] [PERSON_NAME] CALICUT ASHTAMUDI FRANKLY [PERSON_N…" at bounding box center [91, 247] width 65 height 18
select select "85194"
click at [167, 130] on input "Client" at bounding box center [160, 119] width 152 height 22
click at [137, 124] on input "Client" at bounding box center [160, 119] width 152 height 22
click at [136, 124] on input "Client" at bounding box center [160, 119] width 152 height 22
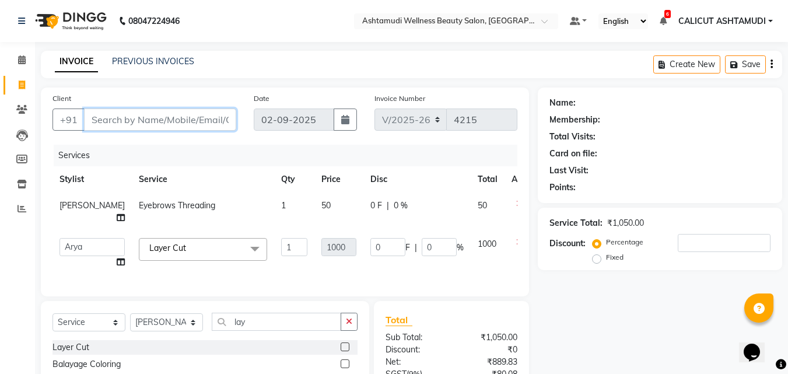
type input "9"
type input "0"
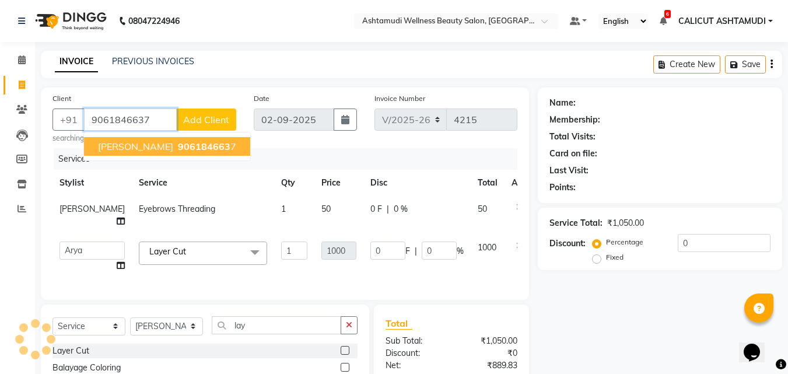
type input "9061846637"
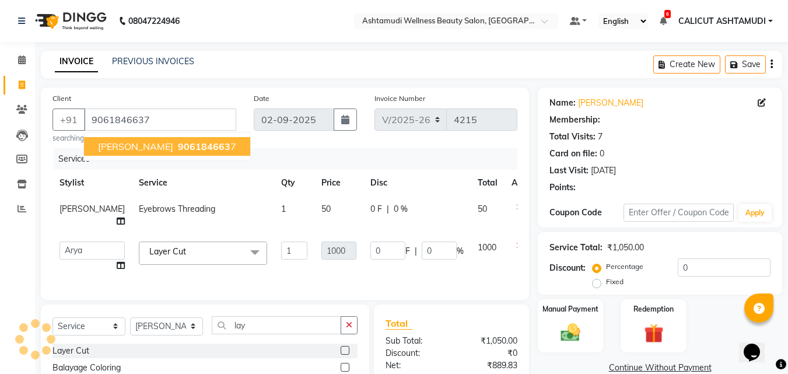
click at [274, 138] on div "Date [DATE]" at bounding box center [305, 117] width 121 height 51
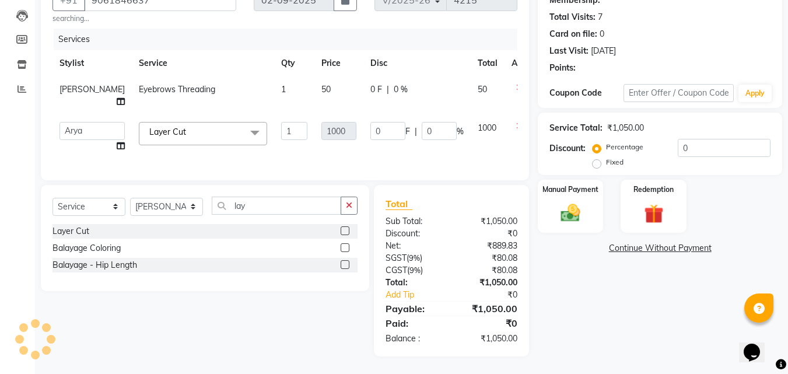
scroll to position [141, 0]
click at [592, 192] on div "Manual Payment" at bounding box center [571, 205] width 68 height 55
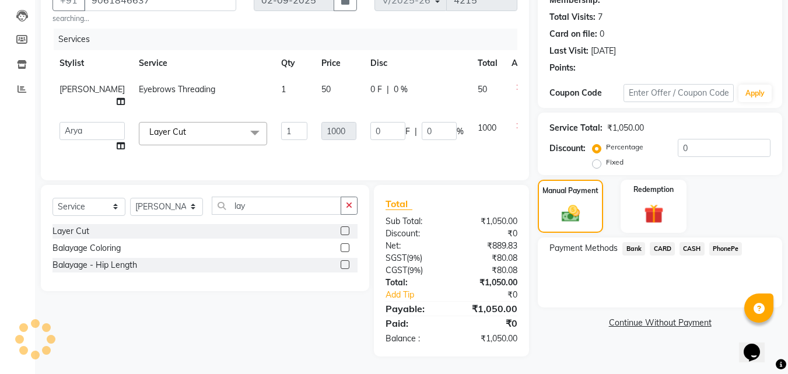
click at [731, 242] on span "PhonePe" at bounding box center [725, 248] width 33 height 13
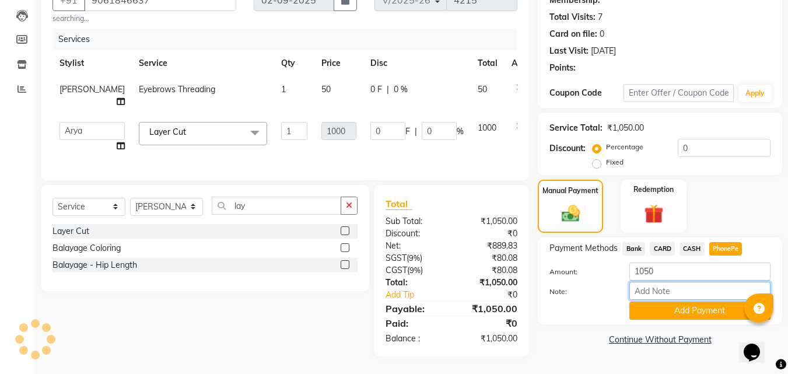
click at [712, 282] on input "Note:" at bounding box center [699, 291] width 141 height 18
type input "suhana"
click at [705, 302] on button "Add Payment" at bounding box center [699, 311] width 141 height 18
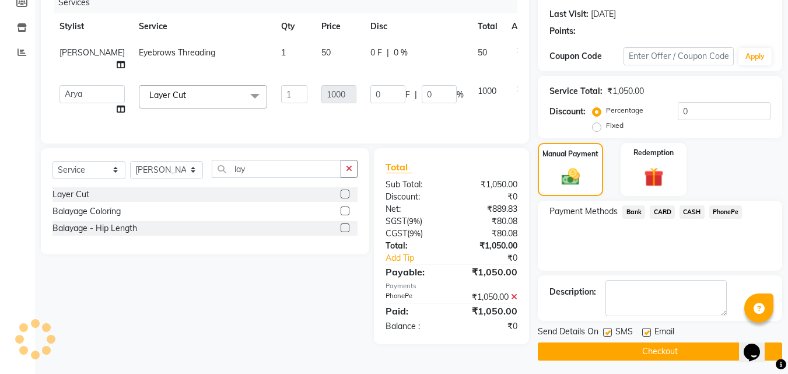
scroll to position [165, 0]
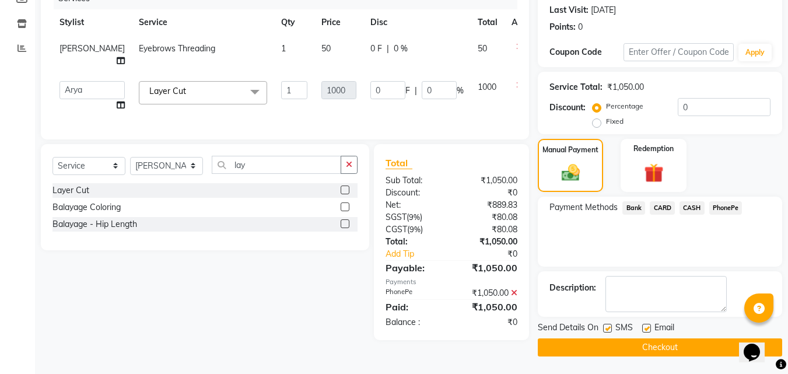
click at [643, 341] on button "Checkout" at bounding box center [660, 347] width 244 height 18
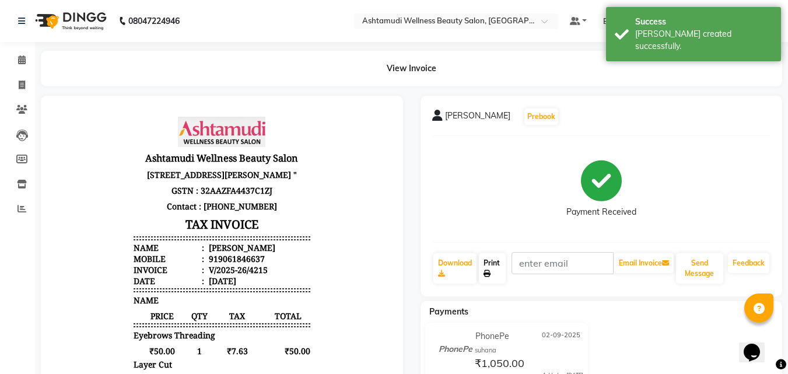
click at [493, 265] on link "Print" at bounding box center [492, 268] width 27 height 30
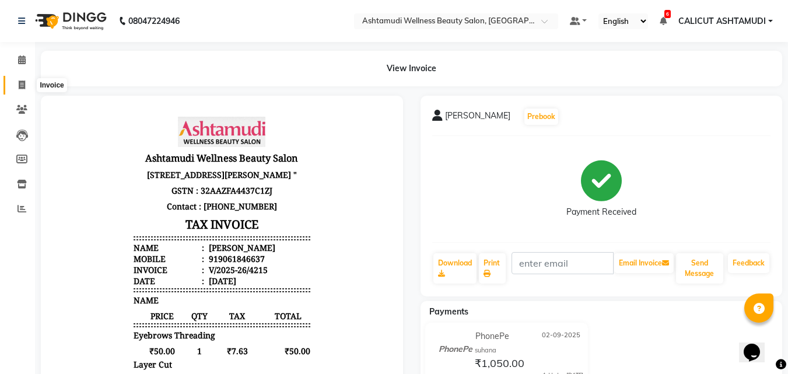
click at [22, 88] on icon at bounding box center [22, 84] width 6 height 9
select select "service"
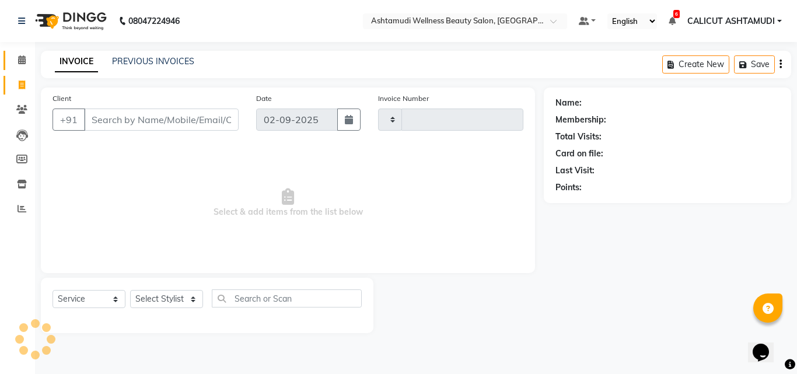
type input "4216"
select select "4630"
click at [22, 67] on link "Calendar" at bounding box center [17, 60] width 28 height 19
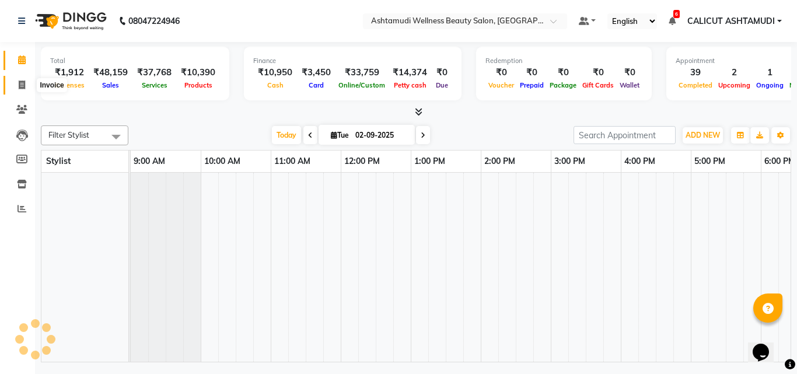
click at [22, 83] on icon at bounding box center [22, 84] width 6 height 9
select select "4630"
select select "service"
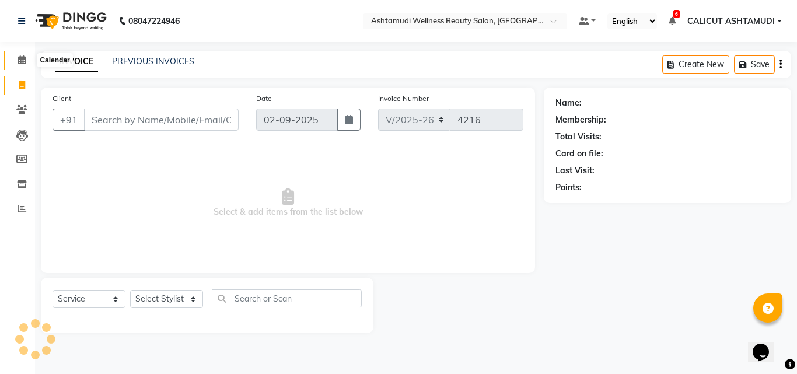
click at [20, 55] on span at bounding box center [22, 60] width 20 height 13
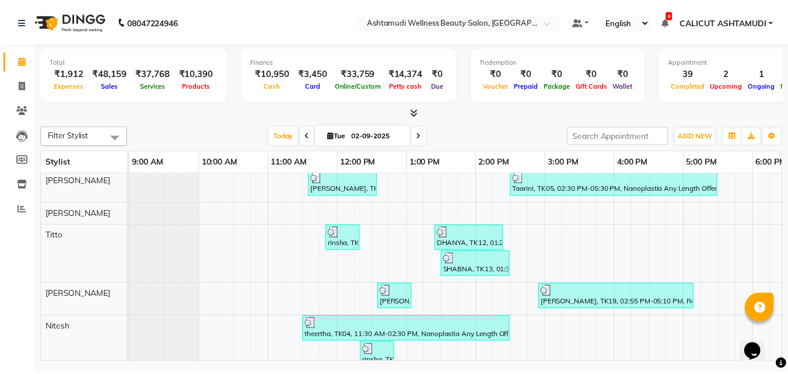
scroll to position [393, 0]
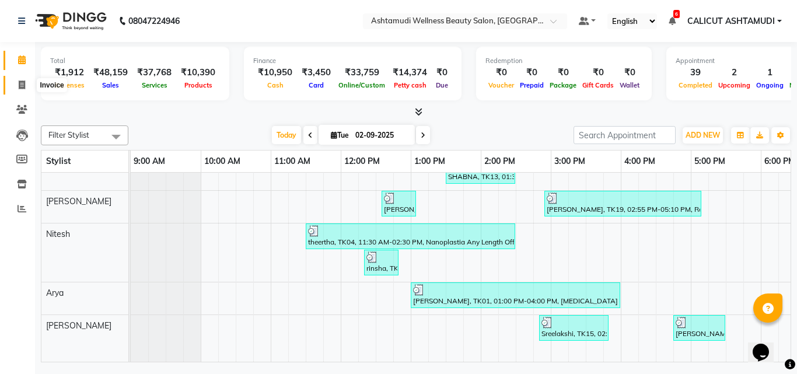
click at [16, 86] on span at bounding box center [22, 85] width 20 height 13
select select "service"
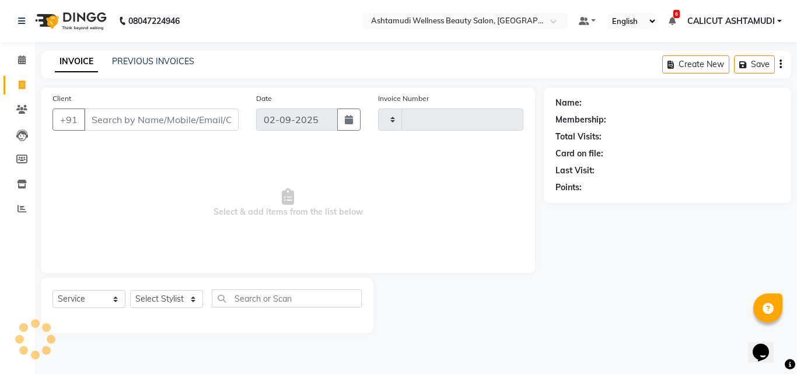
type input "4216"
select select "4630"
click at [100, 119] on input "Client" at bounding box center [161, 119] width 155 height 22
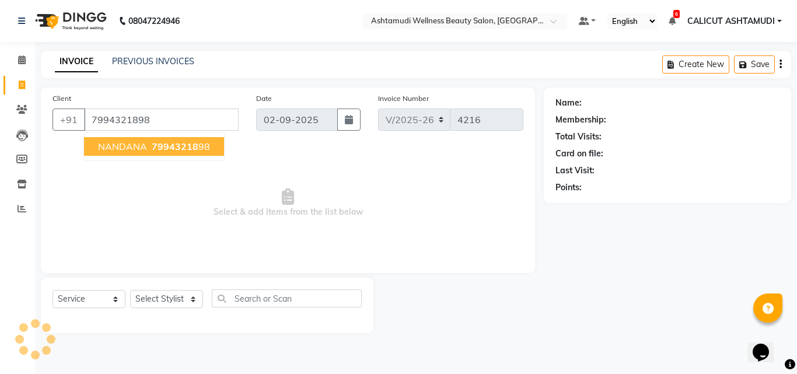
type input "7994321898"
select select "1: Object"
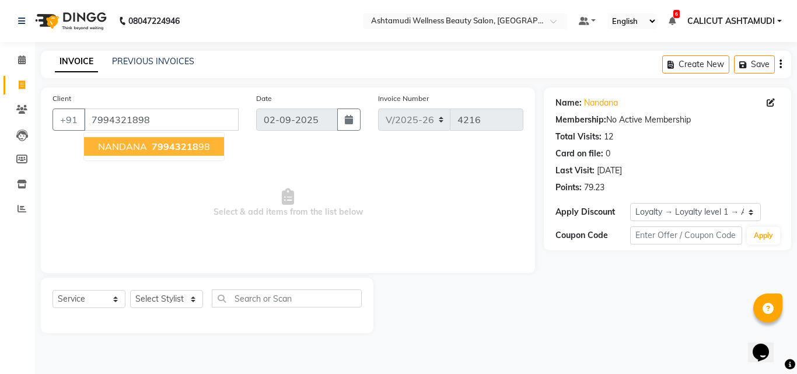
click at [163, 145] on span "79943218" at bounding box center [175, 147] width 47 height 12
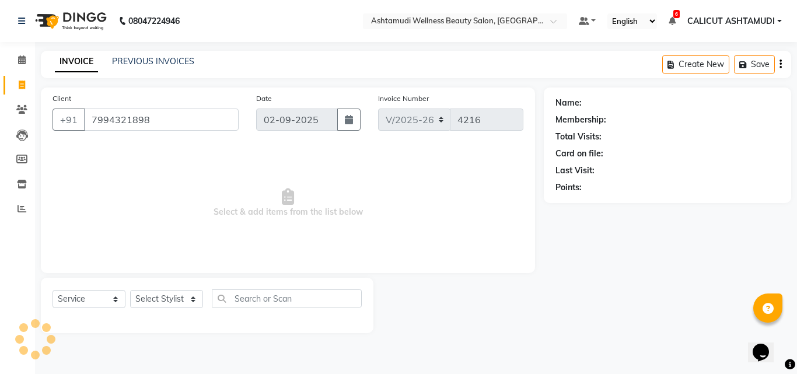
select select "1: Object"
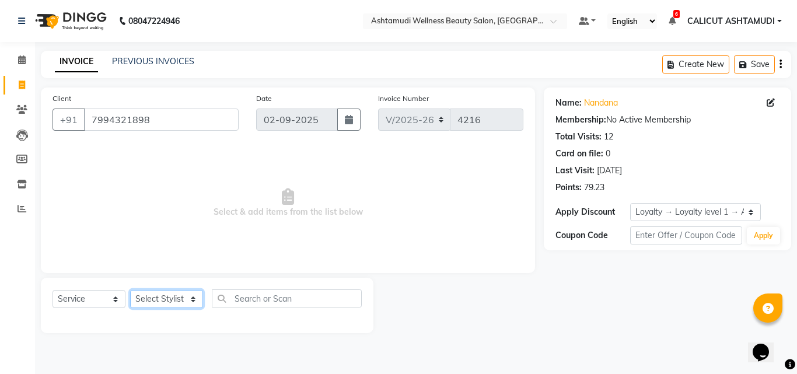
click at [182, 295] on select "Select Stylist [PERSON_NAME] C [PERSON_NAME] [PERSON_NAME] CALICUT ASHTAMUDI FR…" at bounding box center [166, 299] width 73 height 18
select select "54081"
click at [130, 290] on select "Select Stylist [PERSON_NAME] C [PERSON_NAME] [PERSON_NAME] CALICUT ASHTAMUDI FR…" at bounding box center [166, 299] width 73 height 18
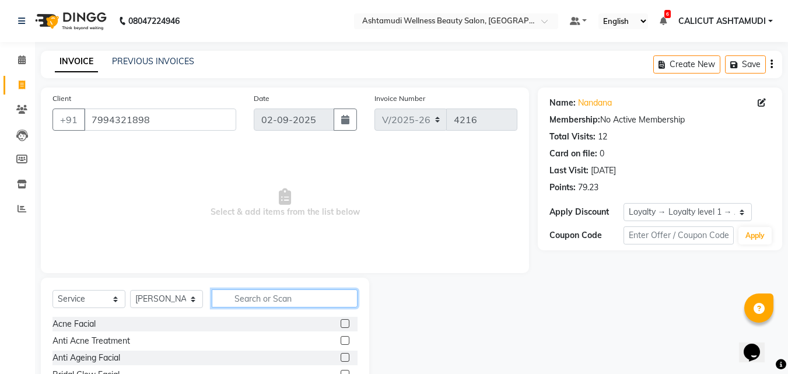
click at [296, 300] on input "text" at bounding box center [285, 298] width 146 height 18
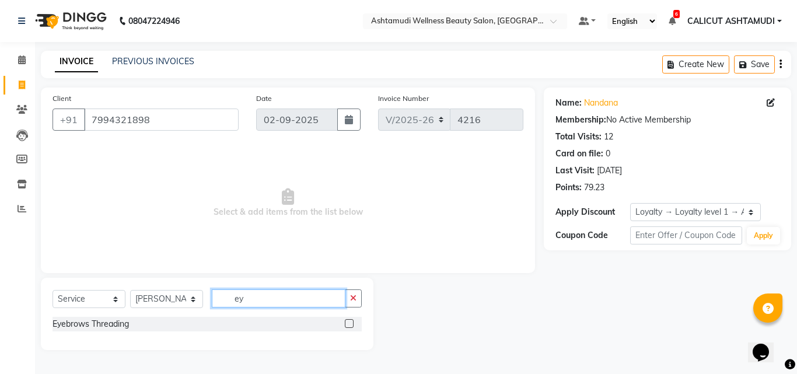
type input "ey"
click at [346, 324] on label at bounding box center [349, 323] width 9 height 9
click at [346, 324] on input "checkbox" at bounding box center [349, 324] width 8 height 8
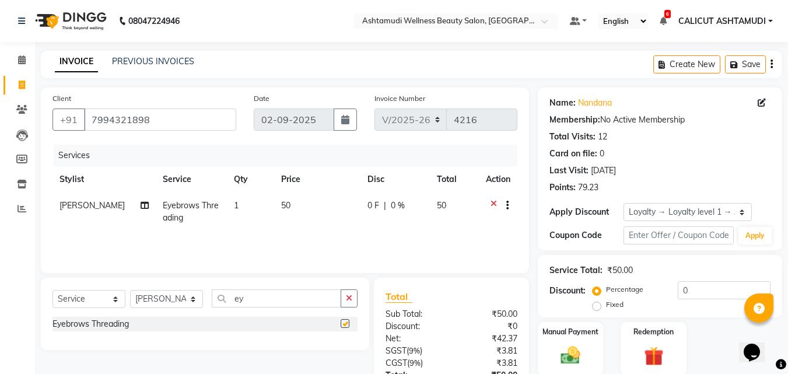
checkbox input "false"
click at [583, 338] on div "Manual Payment" at bounding box center [571, 348] width 68 height 55
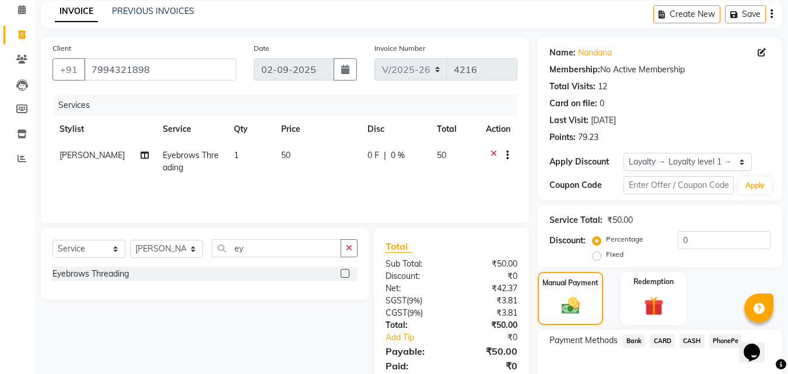
scroll to position [117, 0]
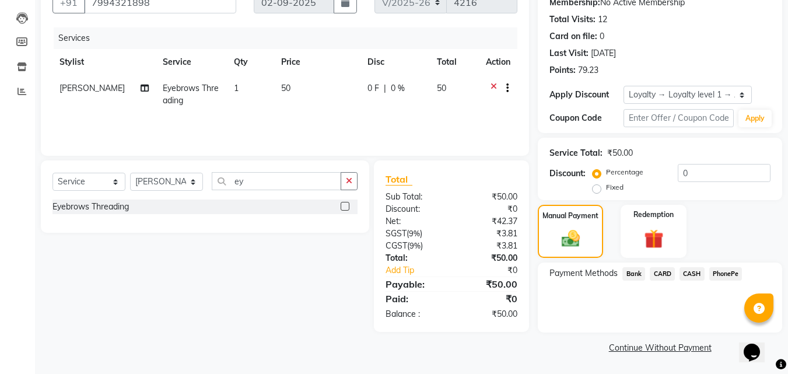
click at [691, 273] on span "CASH" at bounding box center [692, 273] width 25 height 13
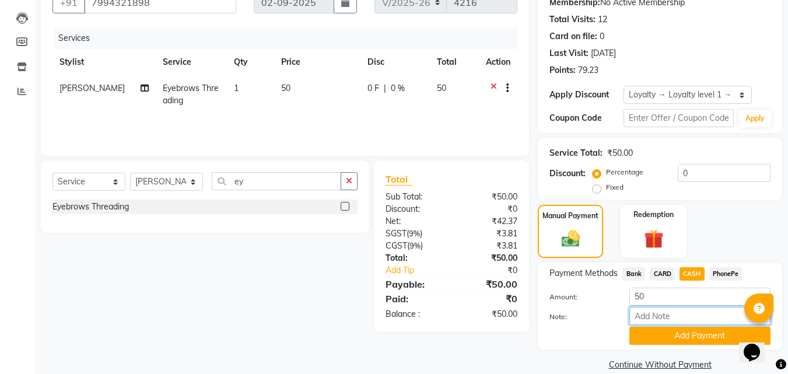
click at [680, 315] on input "Note:" at bounding box center [699, 316] width 141 height 18
type input "suhana"
click at [701, 329] on button "Add Payment" at bounding box center [699, 336] width 141 height 18
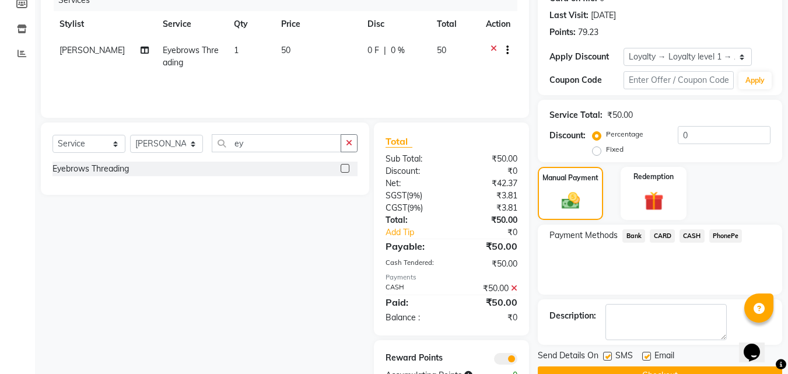
scroll to position [192, 0]
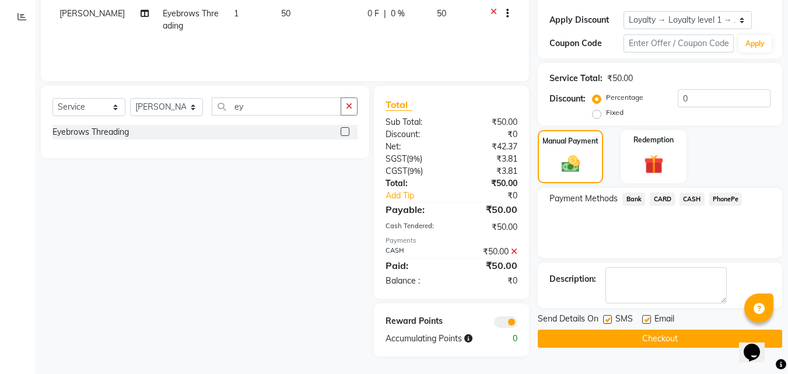
click at [687, 339] on button "Checkout" at bounding box center [660, 339] width 244 height 18
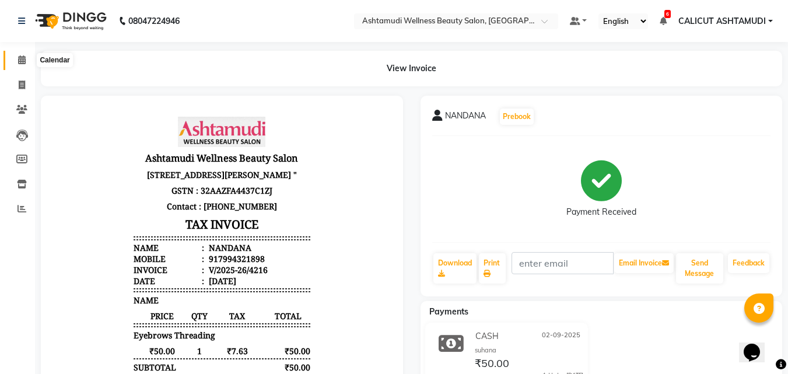
click at [20, 62] on icon at bounding box center [22, 59] width 8 height 9
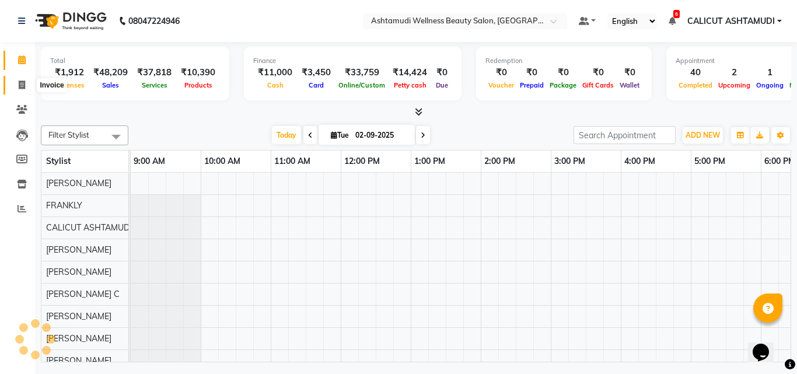
click at [19, 84] on icon at bounding box center [22, 84] width 6 height 9
select select "service"
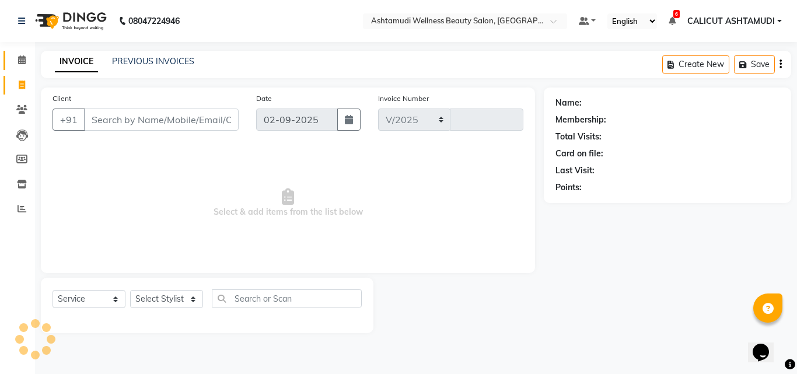
select select "4630"
type input "4217"
click at [22, 68] on link "Calendar" at bounding box center [17, 60] width 28 height 19
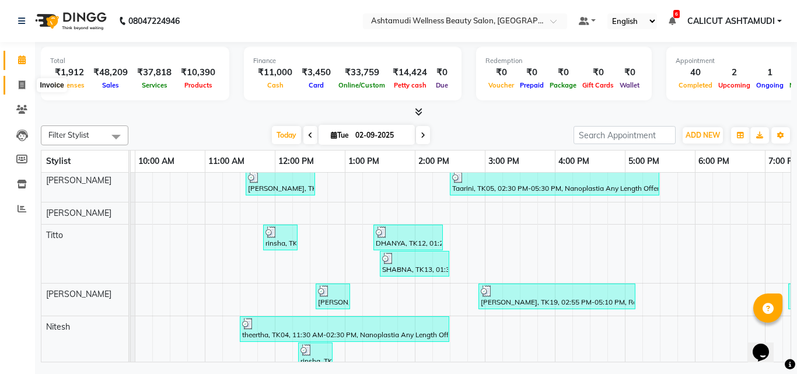
click at [17, 80] on span at bounding box center [22, 85] width 20 height 13
select select "service"
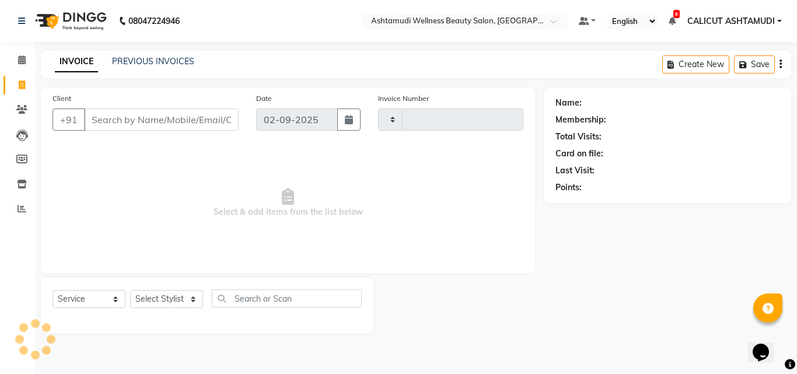
type input "4217"
select select "4630"
click at [150, 301] on select "Select Stylist [PERSON_NAME] C [PERSON_NAME] [PERSON_NAME] CALICUT ASHTAMUDI FR…" at bounding box center [166, 299] width 73 height 18
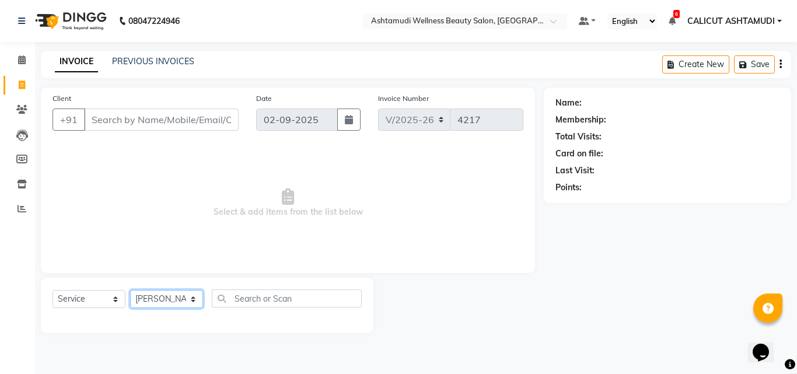
click at [130, 290] on select "Select Stylist [PERSON_NAME] C [PERSON_NAME] [PERSON_NAME] CALICUT ASHTAMUDI FR…" at bounding box center [166, 299] width 73 height 18
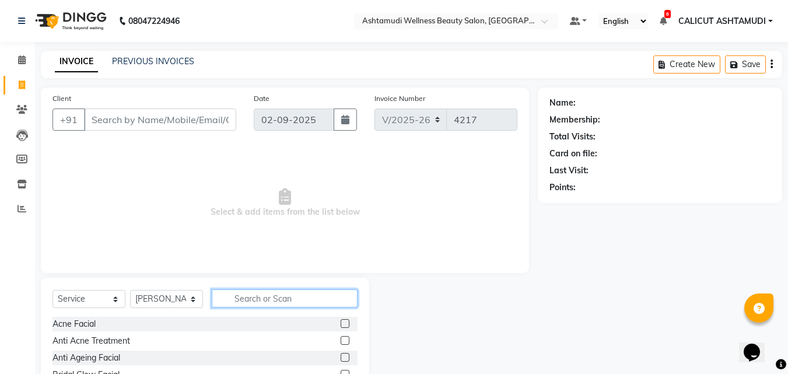
click at [253, 297] on input "text" at bounding box center [285, 298] width 146 height 18
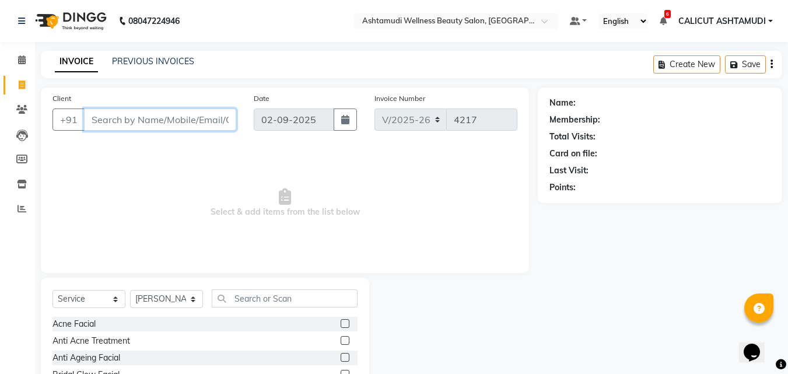
click at [142, 121] on input "Client" at bounding box center [160, 119] width 152 height 22
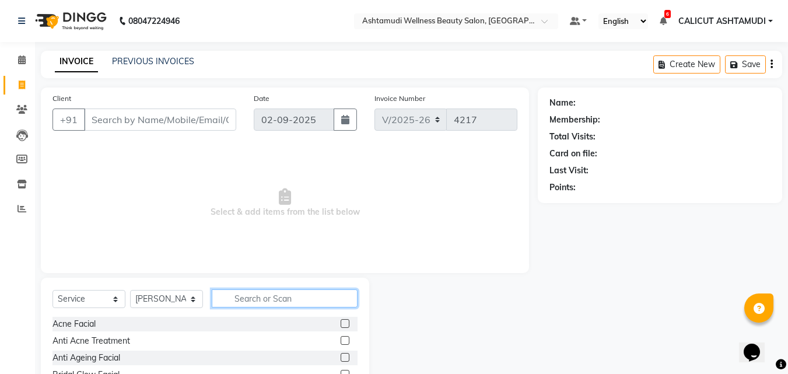
click at [254, 298] on input "text" at bounding box center [285, 298] width 146 height 18
click at [253, 304] on input "text" at bounding box center [285, 298] width 146 height 18
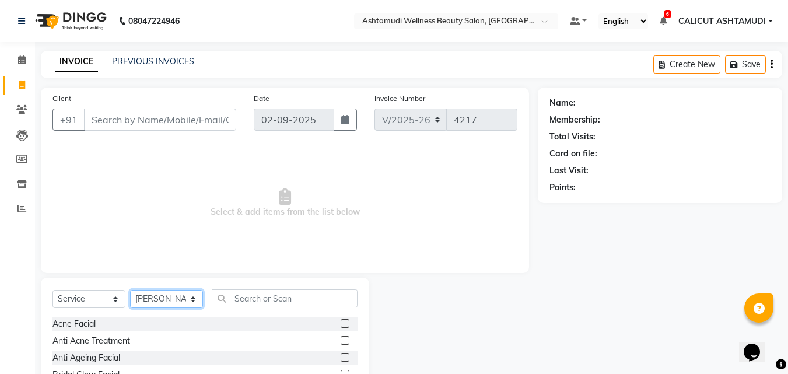
click at [161, 299] on select "Select Stylist [PERSON_NAME] C [PERSON_NAME] [PERSON_NAME] CALICUT ASHTAMUDI FR…" at bounding box center [166, 299] width 73 height 18
select select "85193"
click at [130, 290] on select "Select Stylist [PERSON_NAME] C [PERSON_NAME] [PERSON_NAME] CALICUT ASHTAMUDI FR…" at bounding box center [166, 299] width 73 height 18
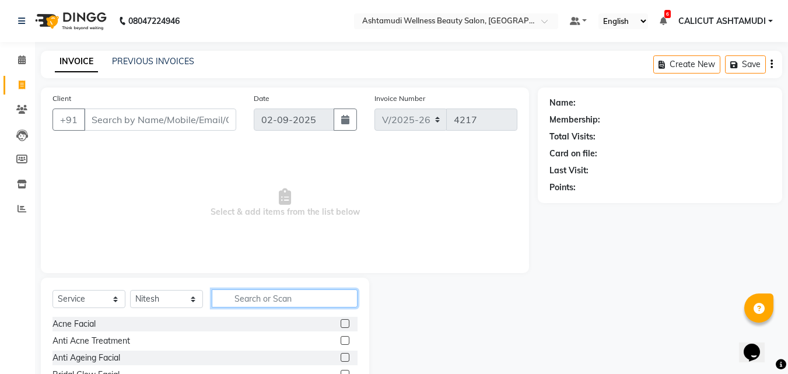
click at [252, 299] on input "text" at bounding box center [285, 298] width 146 height 18
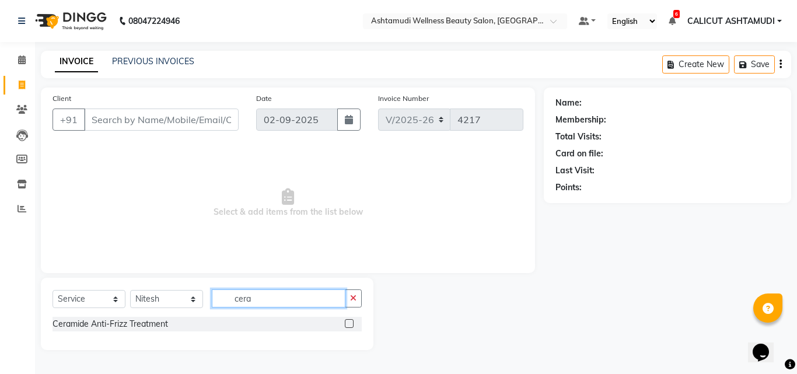
type input "cera"
click at [352, 325] on label at bounding box center [349, 323] width 9 height 9
click at [352, 325] on input "checkbox" at bounding box center [349, 324] width 8 height 8
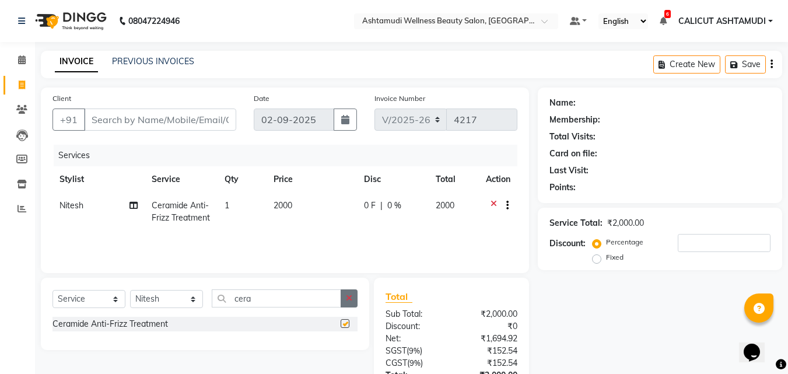
checkbox input "false"
drag, startPoint x: 348, startPoint y: 304, endPoint x: 317, endPoint y: 296, distance: 31.8
click at [349, 304] on button "button" at bounding box center [349, 298] width 17 height 18
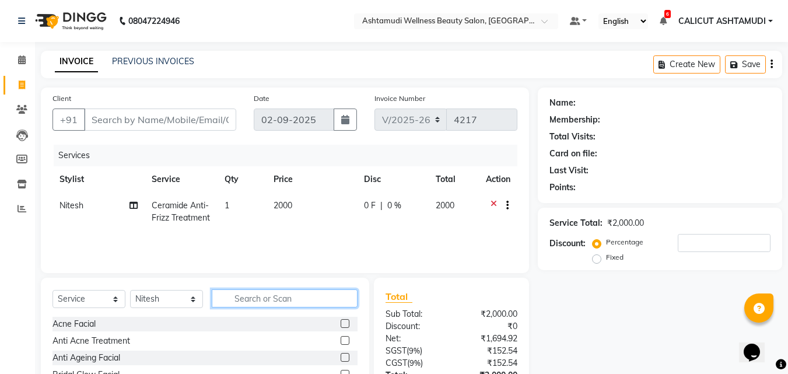
click at [316, 295] on input "text" at bounding box center [285, 298] width 146 height 18
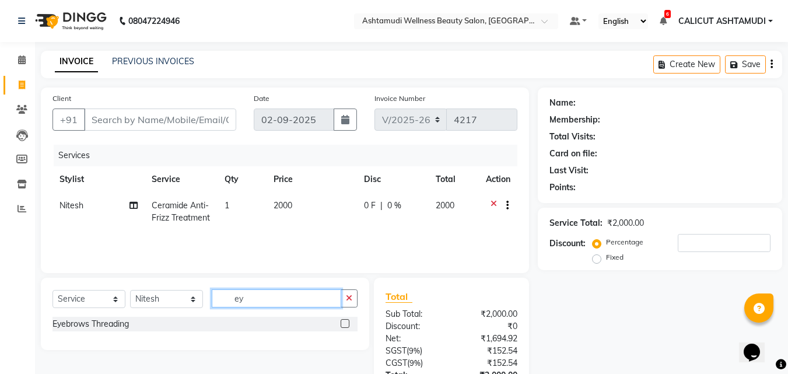
type input "ey"
click at [344, 325] on label at bounding box center [345, 323] width 9 height 9
click at [344, 325] on input "checkbox" at bounding box center [345, 324] width 8 height 8
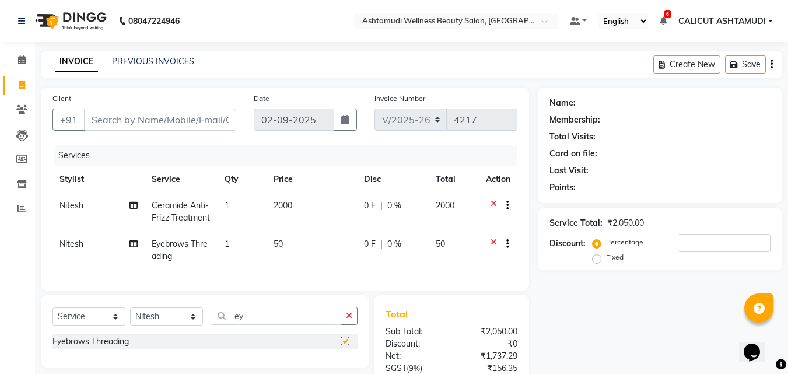
checkbox input "false"
click at [202, 121] on input "Client" at bounding box center [160, 119] width 152 height 22
click at [18, 59] on icon at bounding box center [22, 59] width 8 height 9
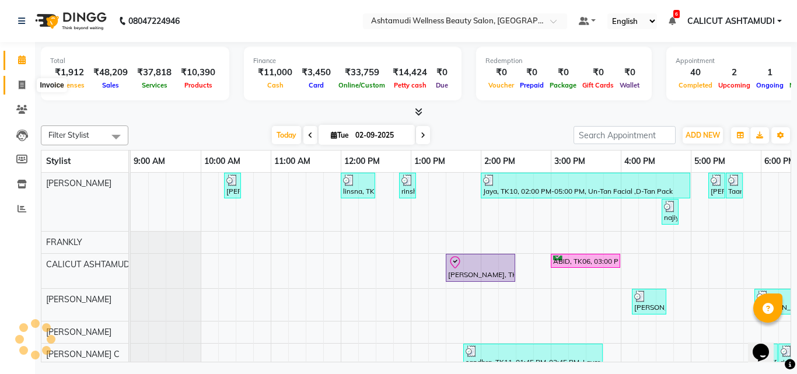
click at [20, 81] on icon at bounding box center [22, 84] width 6 height 9
select select "service"
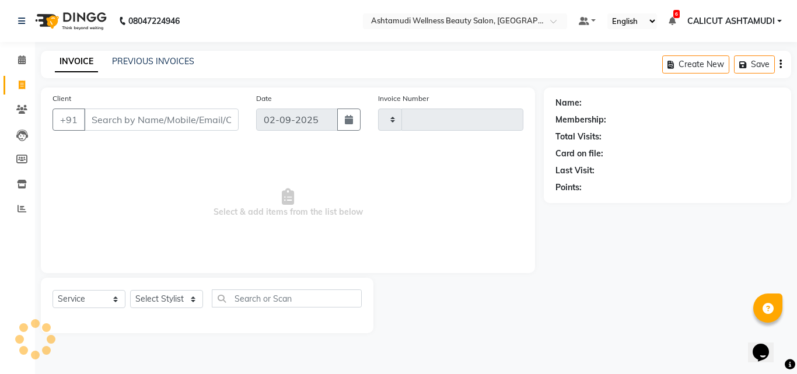
type input "4217"
select select "4630"
click at [150, 296] on select "Select Stylist" at bounding box center [166, 299] width 73 height 18
select select "72440"
click at [130, 290] on select "Select Stylist [PERSON_NAME] C [PERSON_NAME] [PERSON_NAME] CALICUT ASHTAMUDI FR…" at bounding box center [166, 299] width 73 height 18
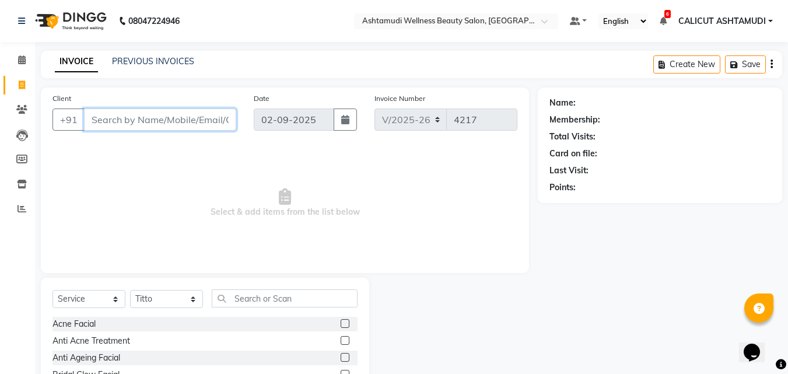
click at [148, 120] on input "Client" at bounding box center [160, 119] width 152 height 22
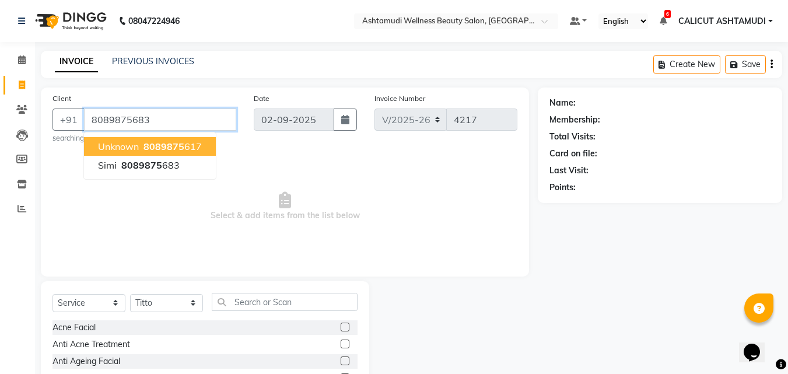
type input "8089875683"
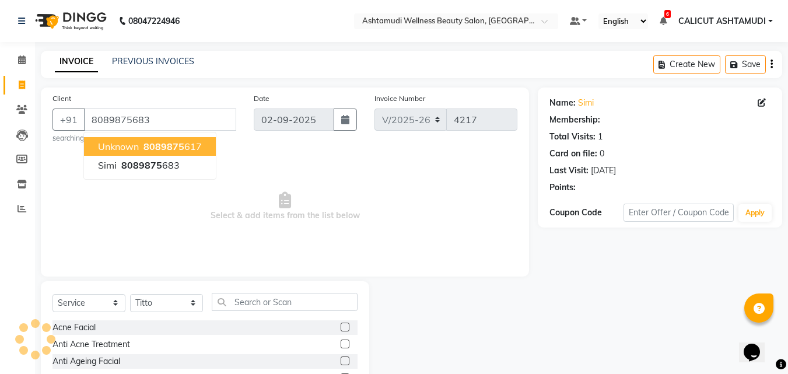
select select "1: Object"
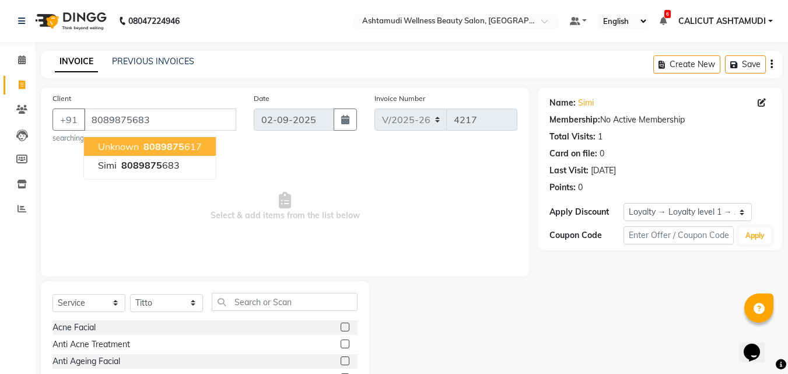
click at [253, 144] on div "Client +91 8089875683 Unknown 8089875 617 simi 8089875 683 searching... Date 02…" at bounding box center [285, 181] width 488 height 189
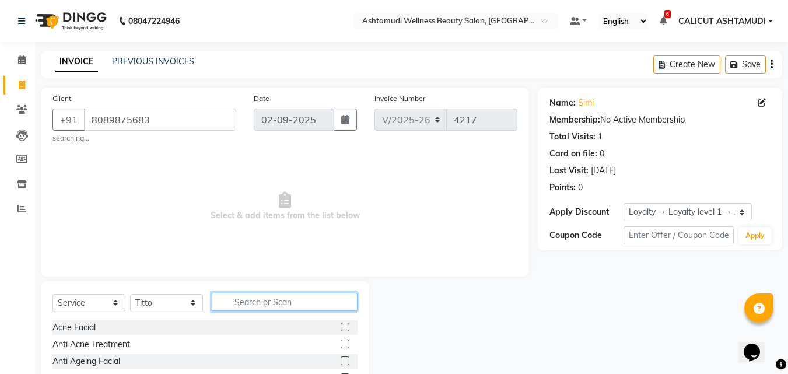
click at [255, 303] on input "text" at bounding box center [285, 302] width 146 height 18
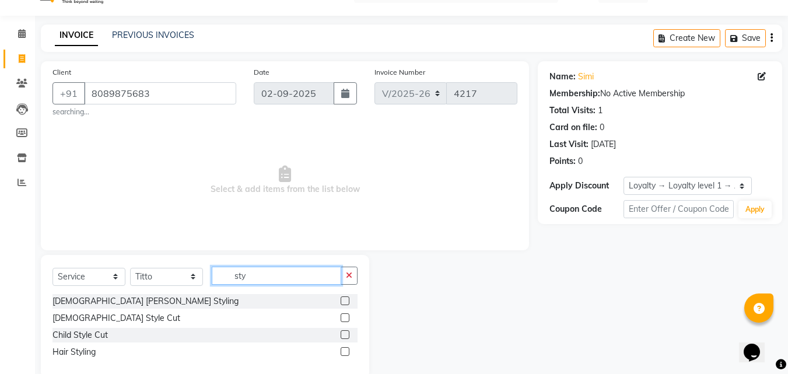
scroll to position [48, 0]
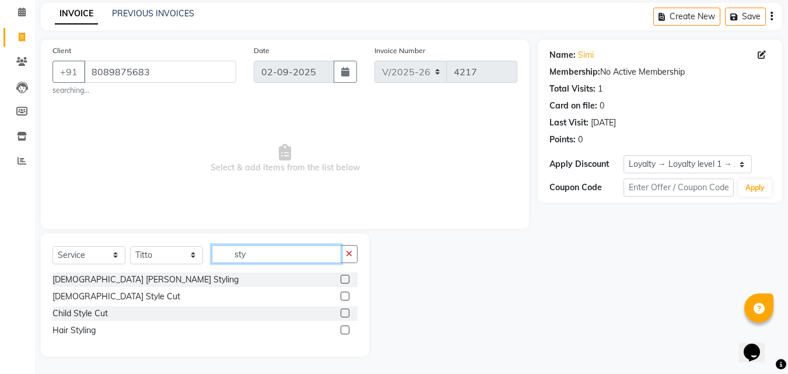
type input "sty"
click at [345, 331] on label at bounding box center [345, 329] width 9 height 9
click at [345, 331] on input "checkbox" at bounding box center [345, 331] width 8 height 8
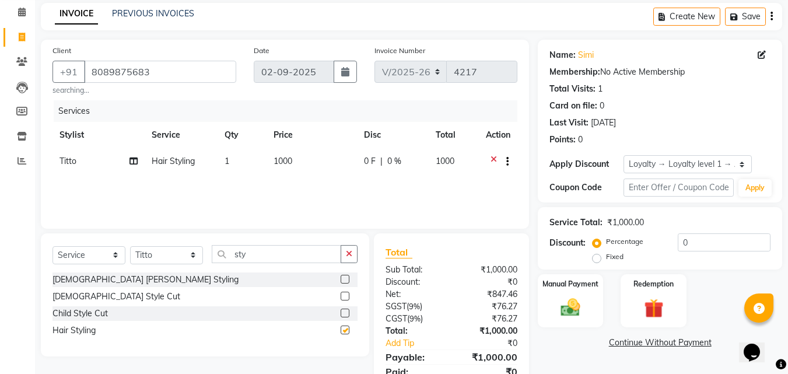
checkbox input "false"
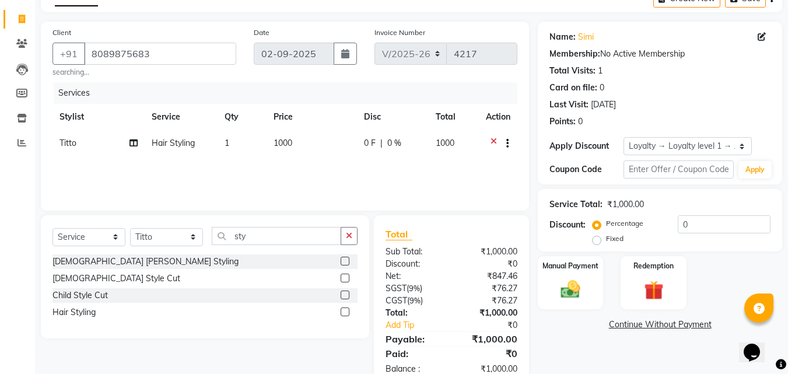
scroll to position [96, 0]
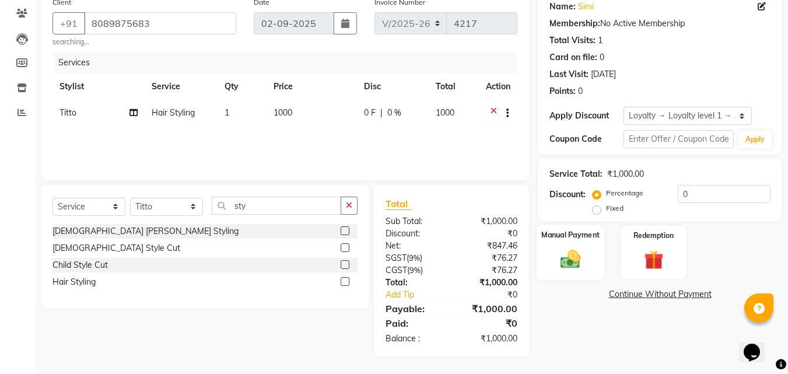
click at [583, 259] on img at bounding box center [570, 258] width 33 height 23
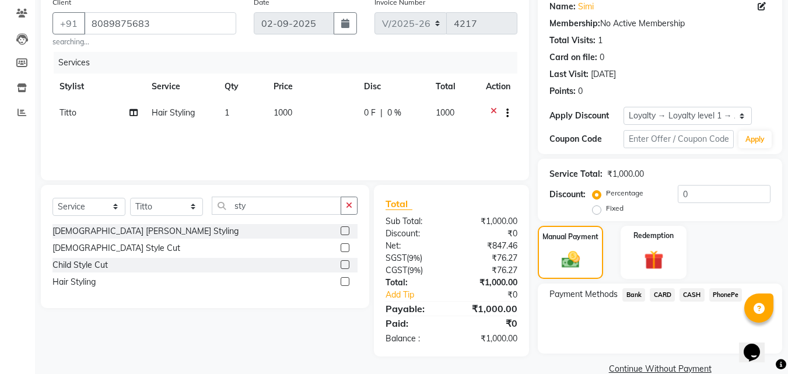
click at [713, 293] on span "PhonePe" at bounding box center [725, 294] width 33 height 13
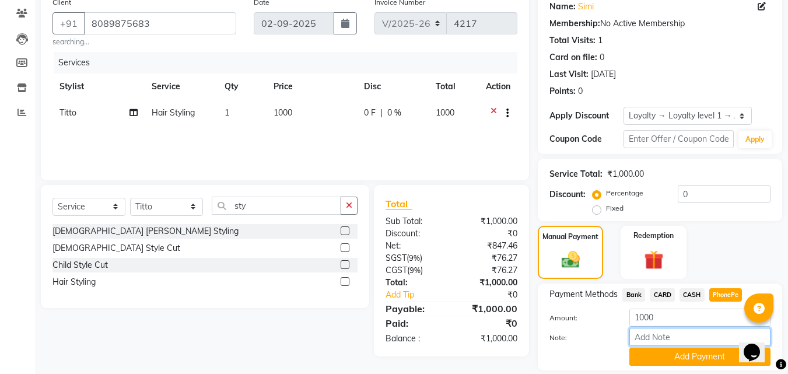
click at [689, 339] on input "Note:" at bounding box center [699, 337] width 141 height 18
type input "suhana"
click at [690, 350] on button "Add Payment" at bounding box center [699, 357] width 141 height 18
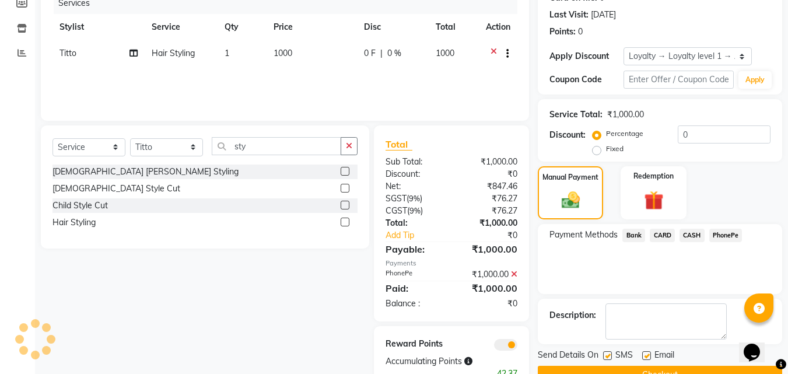
scroll to position [191, 0]
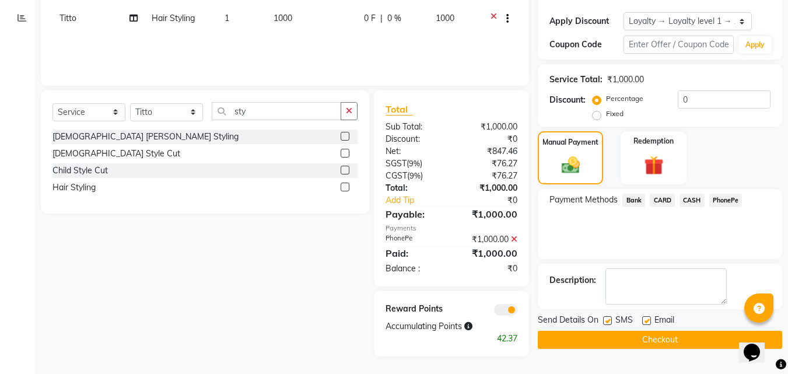
click at [702, 342] on button "Checkout" at bounding box center [660, 340] width 244 height 18
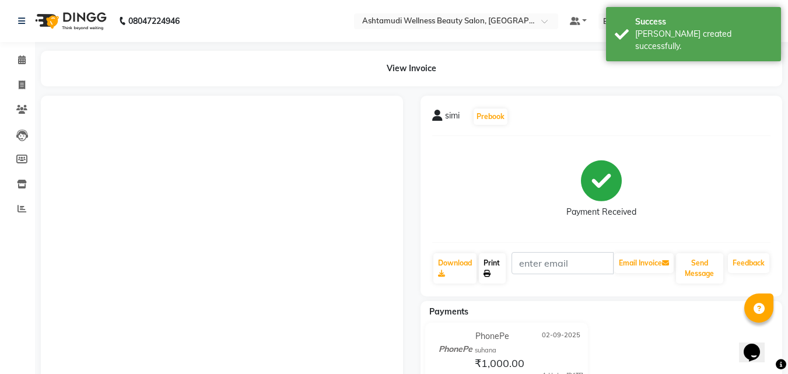
click at [491, 270] on icon at bounding box center [487, 273] width 7 height 7
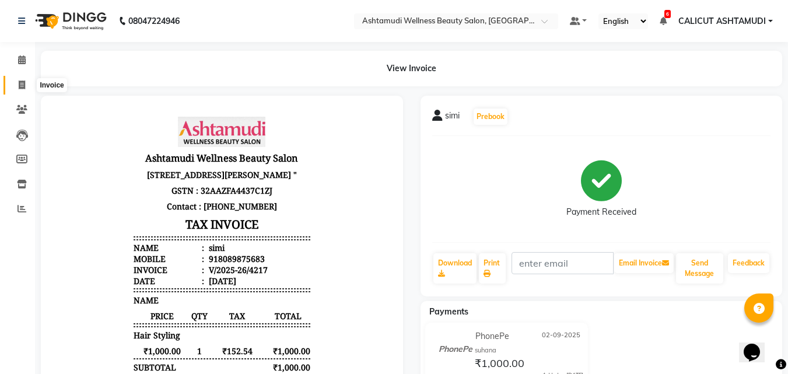
click at [28, 85] on span at bounding box center [22, 85] width 20 height 13
select select "4630"
select select "service"
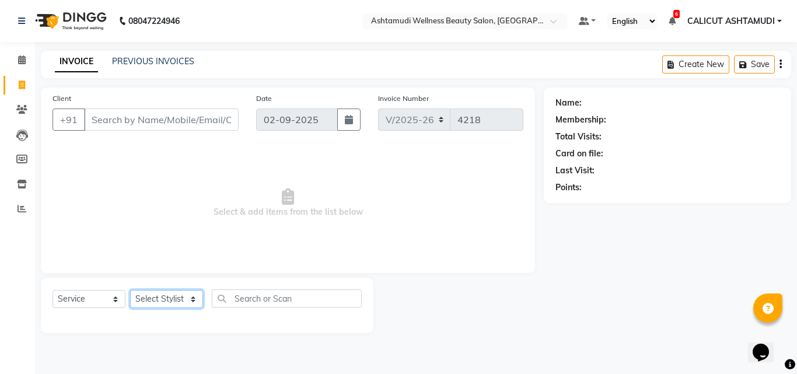
click at [160, 294] on select "Select Stylist [PERSON_NAME] C [PERSON_NAME] [PERSON_NAME] CALICUT ASHTAMUDI FR…" at bounding box center [166, 299] width 73 height 18
select select "49528"
click at [130, 290] on select "Select Stylist [PERSON_NAME] C [PERSON_NAME] [PERSON_NAME] CALICUT ASHTAMUDI FR…" at bounding box center [166, 299] width 73 height 18
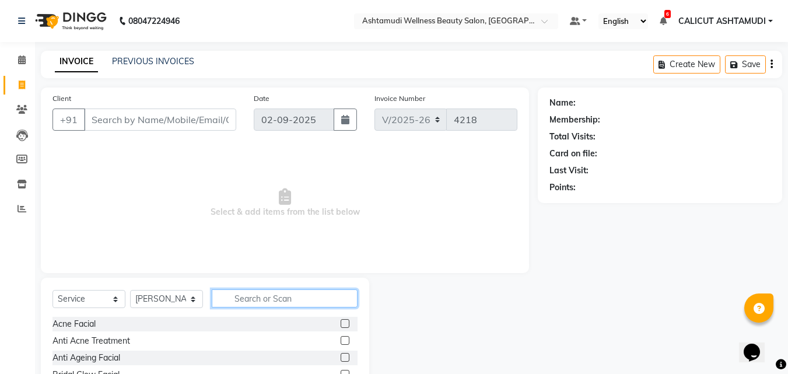
click at [267, 305] on input "text" at bounding box center [285, 298] width 146 height 18
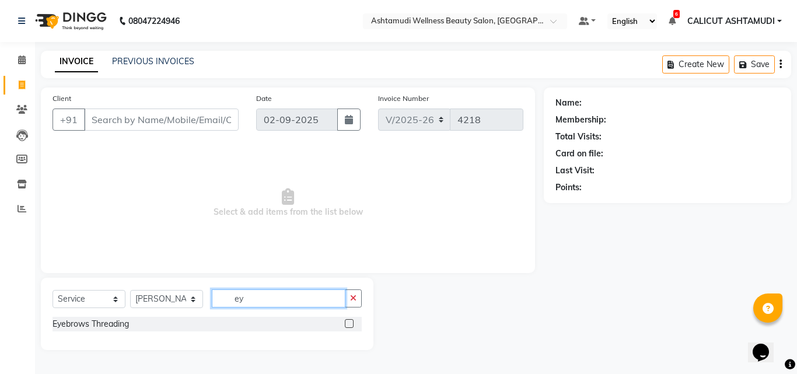
type input "ey"
click at [348, 323] on label at bounding box center [349, 323] width 9 height 9
click at [348, 323] on input "checkbox" at bounding box center [349, 324] width 8 height 8
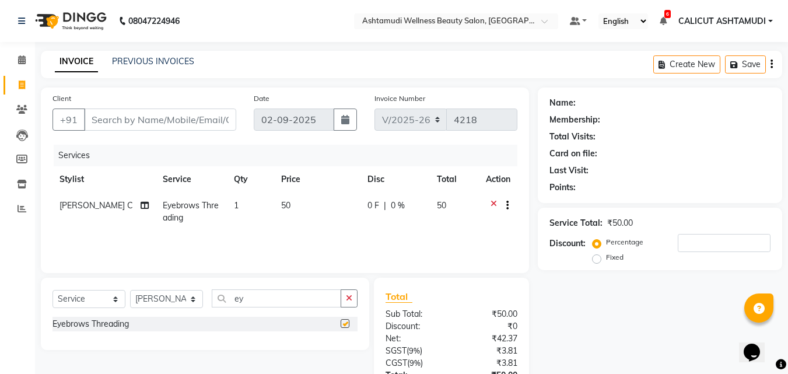
checkbox input "false"
click at [183, 301] on select "Select Stylist [PERSON_NAME] C [PERSON_NAME] [PERSON_NAME] CALICUT ASHTAMUDI FR…" at bounding box center [166, 299] width 73 height 18
select select "85193"
click at [130, 290] on select "Select Stylist [PERSON_NAME] C [PERSON_NAME] [PERSON_NAME] CALICUT ASHTAMUDI FR…" at bounding box center [166, 299] width 73 height 18
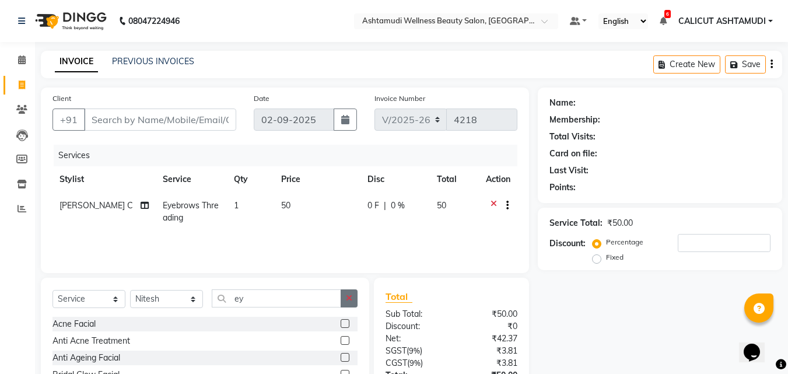
click at [351, 300] on icon "button" at bounding box center [349, 298] width 6 height 8
click at [307, 297] on input "text" at bounding box center [285, 298] width 146 height 18
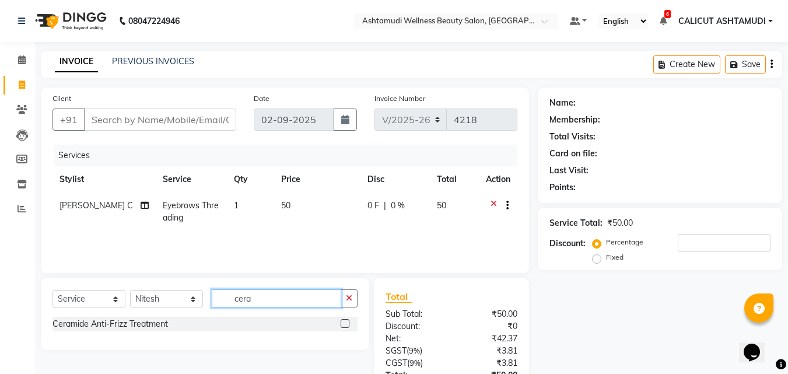
type input "cera"
click at [346, 325] on label at bounding box center [345, 323] width 9 height 9
click at [346, 325] on input "checkbox" at bounding box center [345, 324] width 8 height 8
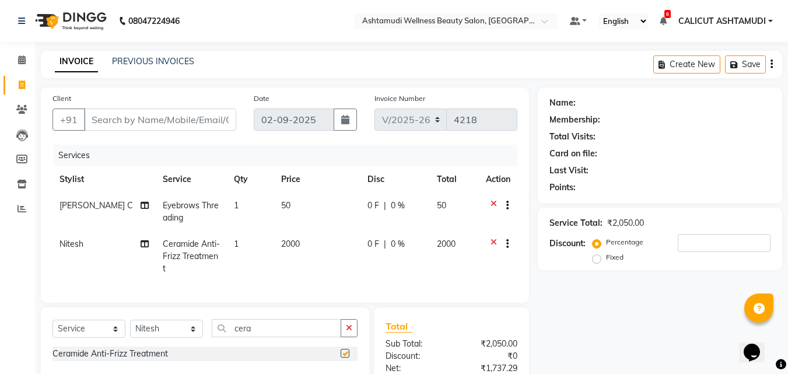
checkbox input "false"
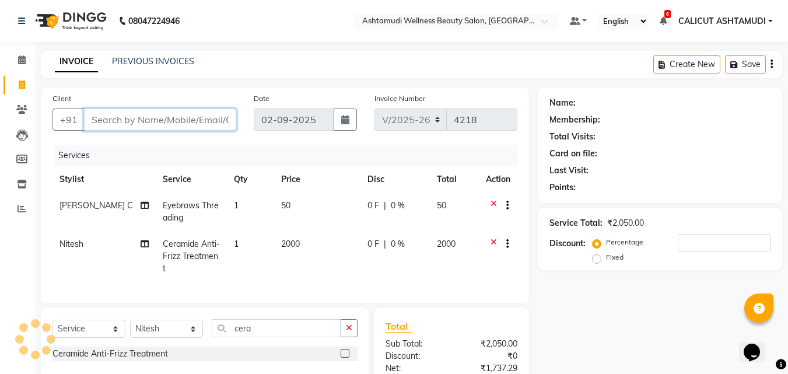
click at [191, 119] on input "Client" at bounding box center [160, 119] width 152 height 22
click at [108, 123] on input "Client" at bounding box center [160, 119] width 152 height 22
type input "9"
type input "0"
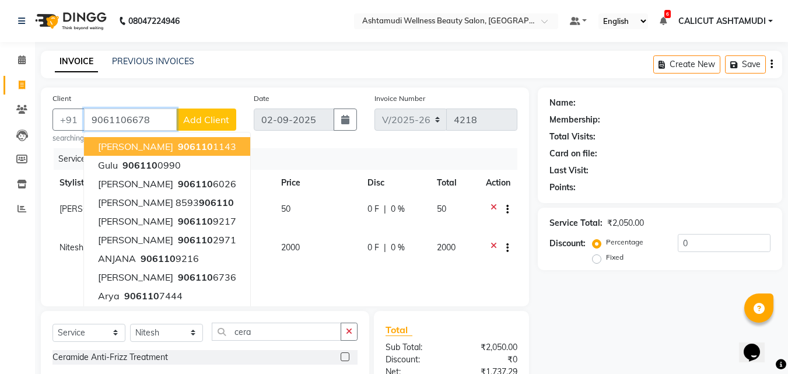
type input "9061106678"
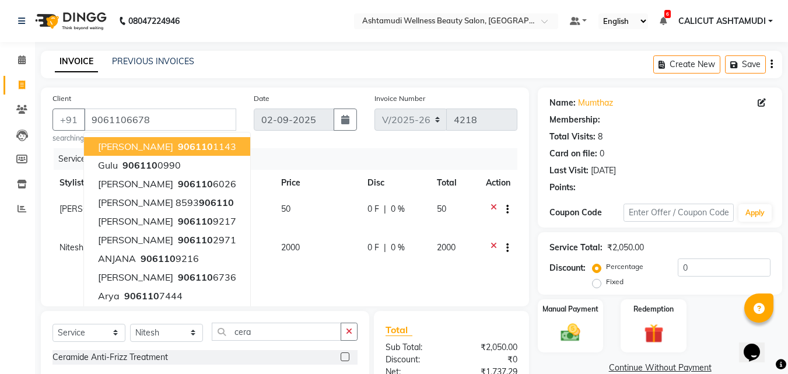
select select "2: Object"
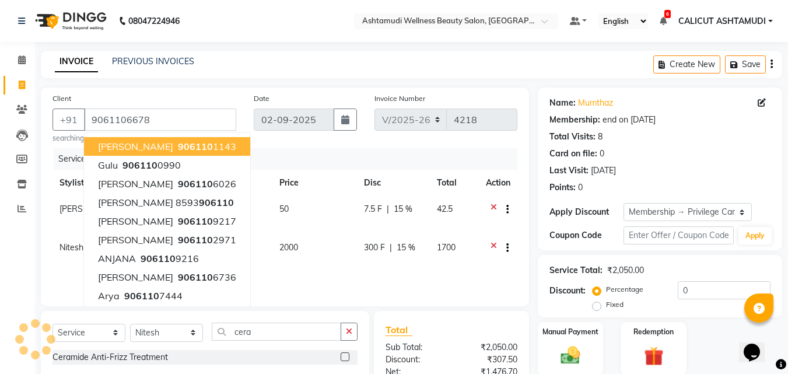
type input "15"
click at [234, 134] on small "searching..." at bounding box center [144, 138] width 184 height 10
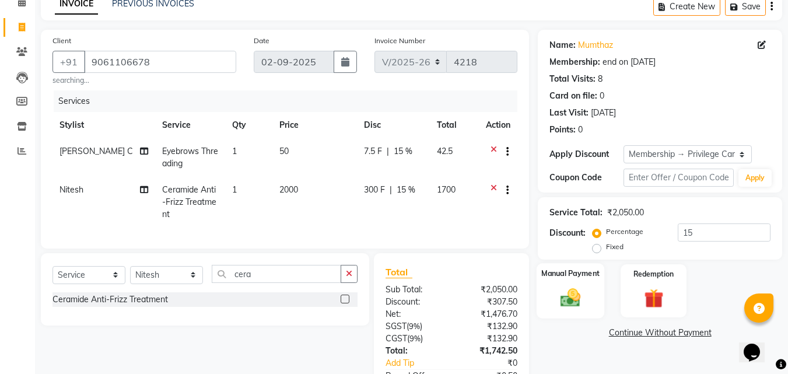
scroll to position [147, 0]
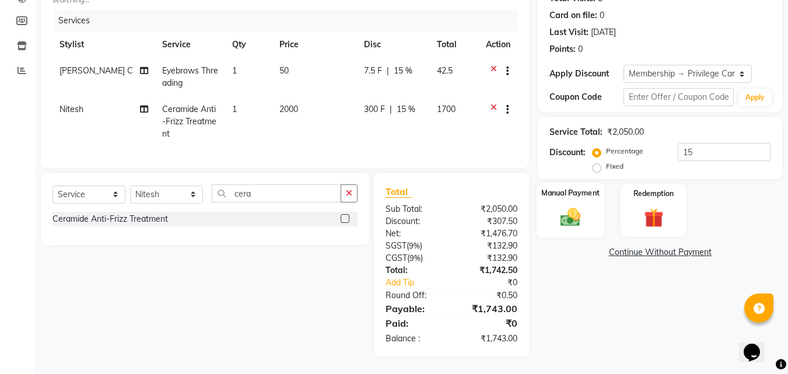
click at [558, 205] on img at bounding box center [570, 216] width 33 height 23
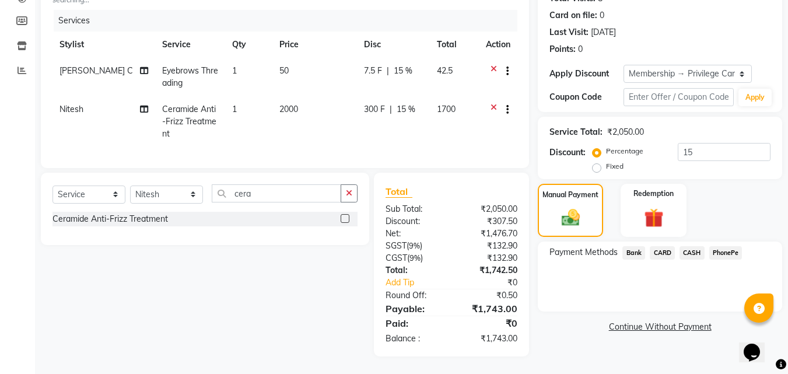
click at [660, 246] on span "CARD" at bounding box center [662, 252] width 25 height 13
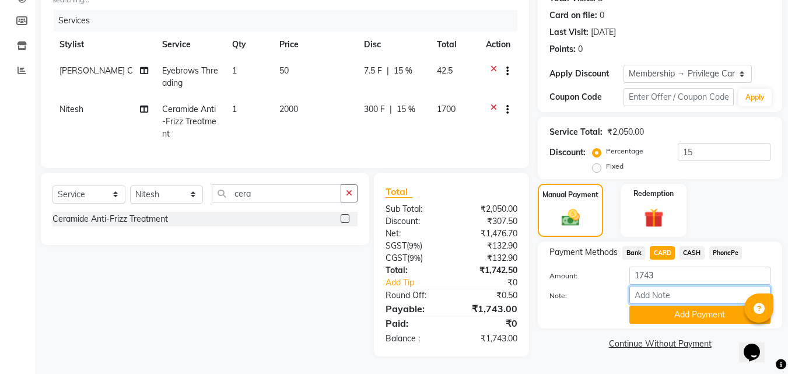
click at [676, 286] on input "Note:" at bounding box center [699, 295] width 141 height 18
type input "suhana"
click at [691, 311] on button "Add Payment" at bounding box center [699, 315] width 141 height 18
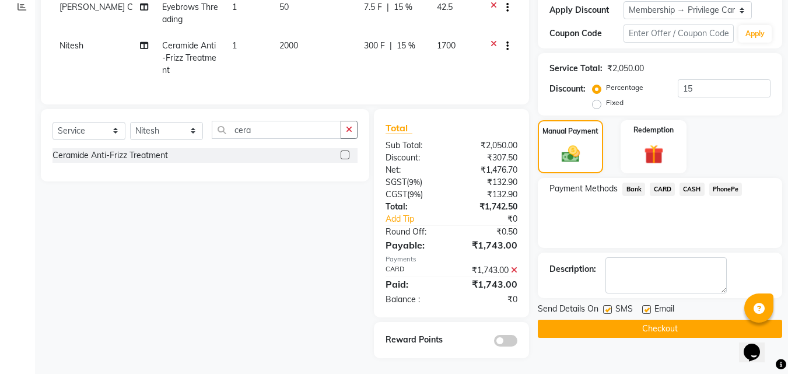
scroll to position [212, 0]
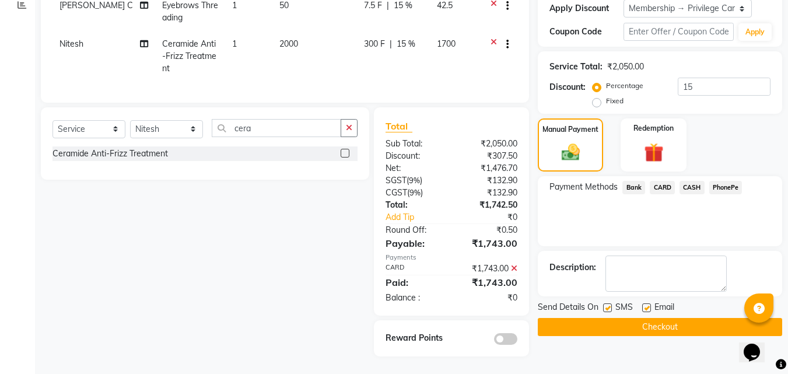
click at [579, 326] on button "Checkout" at bounding box center [660, 327] width 244 height 18
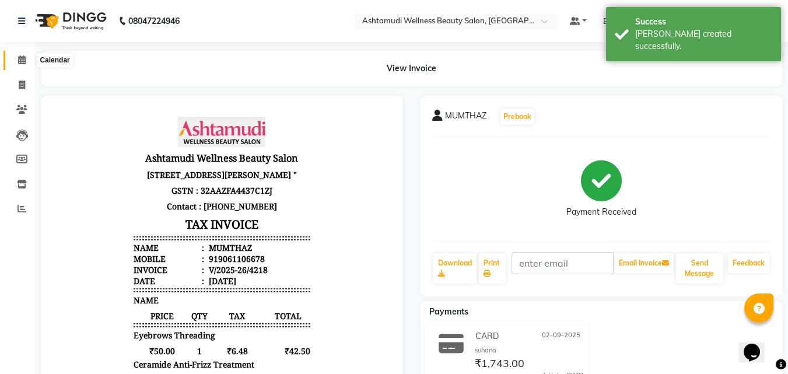
click at [20, 58] on icon at bounding box center [22, 59] width 8 height 9
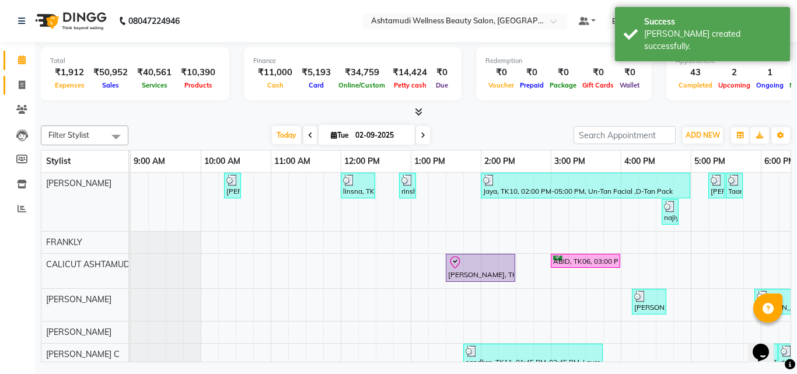
click at [23, 77] on link "Invoice" at bounding box center [17, 85] width 28 height 19
select select "4630"
select select "service"
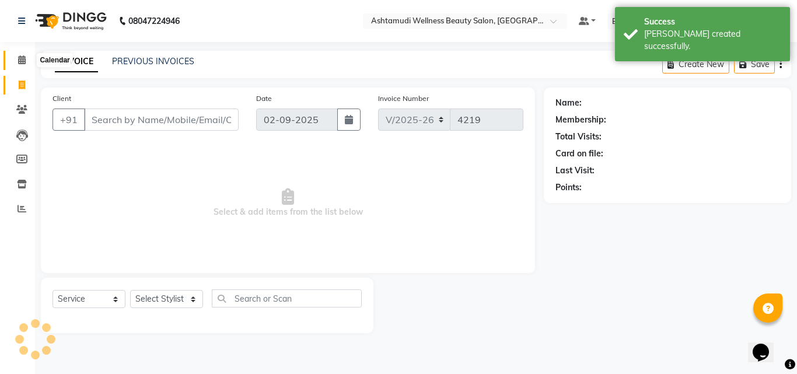
click at [15, 54] on span at bounding box center [22, 60] width 20 height 13
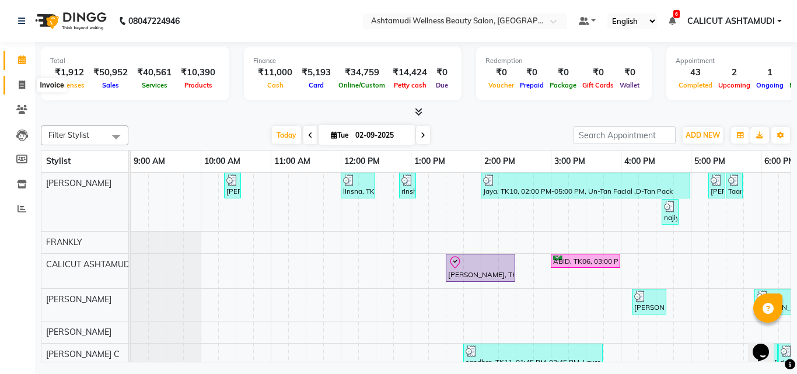
click at [24, 87] on icon at bounding box center [22, 84] width 6 height 9
select select "4630"
select select "service"
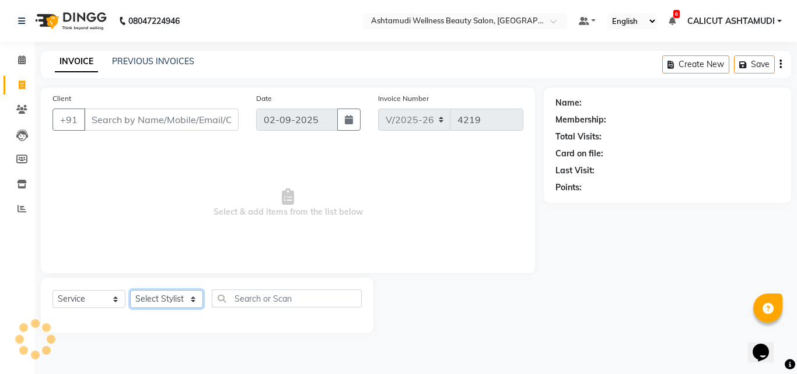
click at [155, 303] on select "Select Stylist" at bounding box center [166, 299] width 73 height 18
click at [176, 296] on select "Select Stylist [PERSON_NAME] C [PERSON_NAME] [PERSON_NAME] CALICUT ASHTAMUDI FR…" at bounding box center [166, 299] width 73 height 18
select select "85034"
click at [130, 290] on select "Select Stylist [PERSON_NAME] C [PERSON_NAME] [PERSON_NAME] CALICUT ASHTAMUDI FR…" at bounding box center [166, 299] width 73 height 18
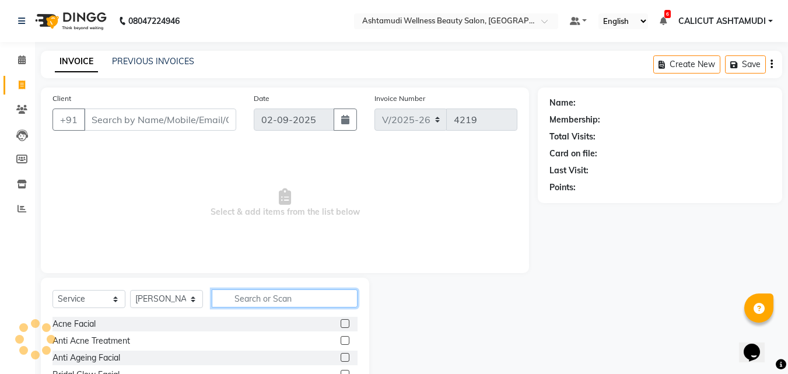
click at [269, 295] on input "text" at bounding box center [285, 298] width 146 height 18
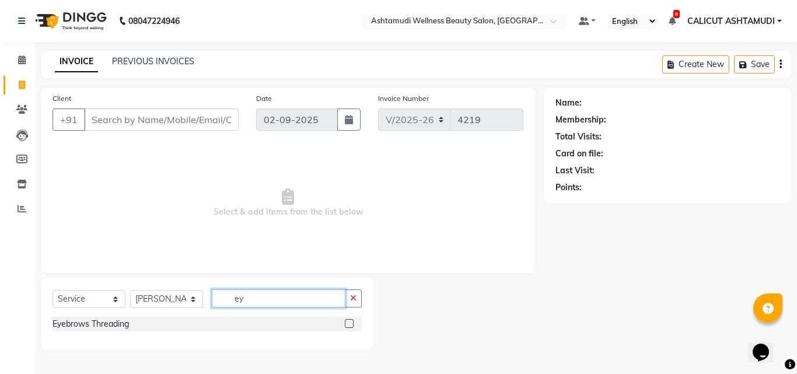
type input "ey"
click at [348, 323] on label at bounding box center [349, 323] width 9 height 9
click at [348, 323] on input "checkbox" at bounding box center [349, 324] width 8 height 8
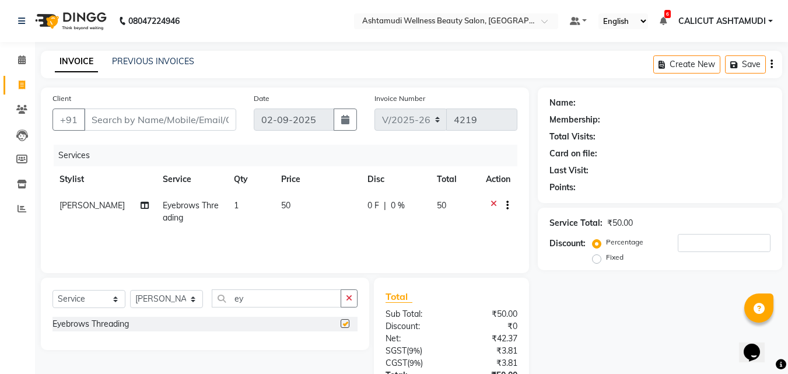
checkbox input "false"
click at [96, 122] on input "Client" at bounding box center [160, 119] width 152 height 22
type input "9"
type input "0"
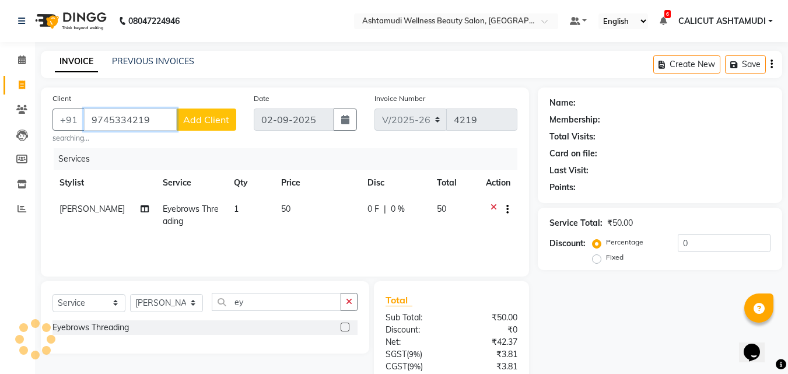
type input "9745334219"
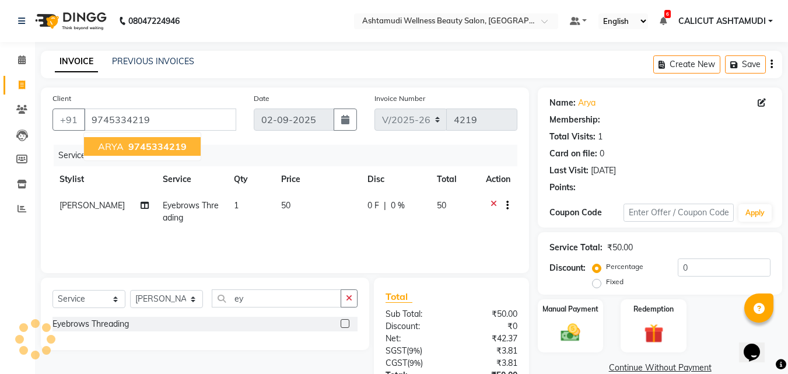
select select "1: Object"
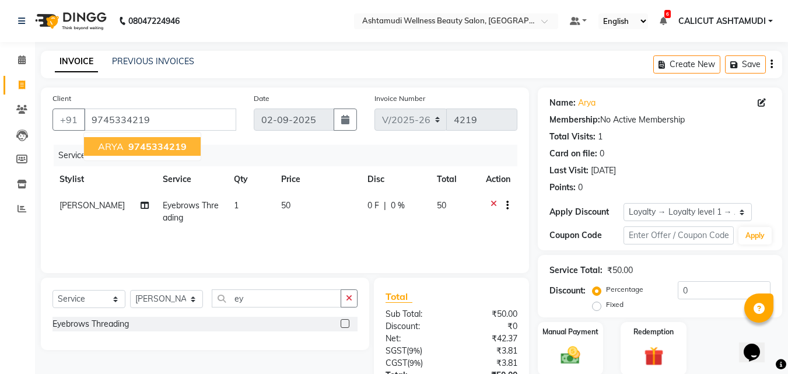
click at [245, 136] on div "Date [DATE]" at bounding box center [305, 116] width 121 height 48
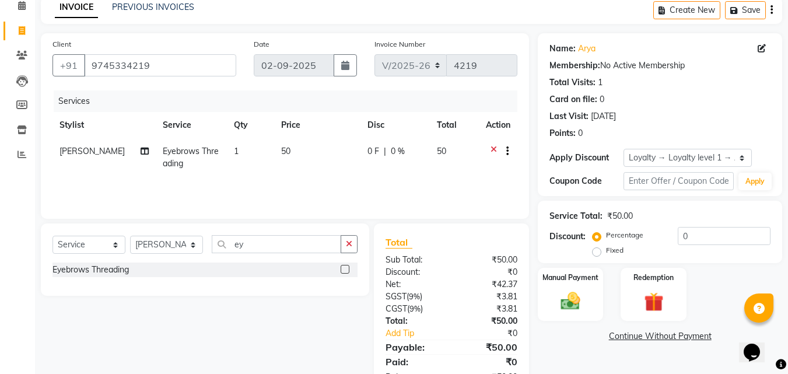
scroll to position [93, 0]
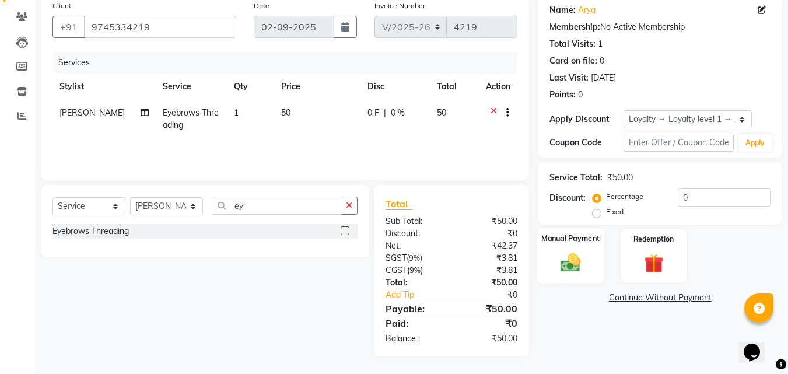
click at [572, 247] on div "Manual Payment" at bounding box center [571, 255] width 68 height 55
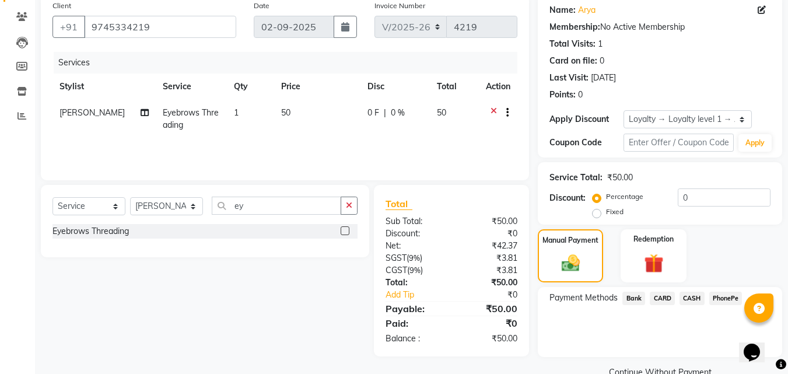
click at [723, 296] on span "PhonePe" at bounding box center [725, 298] width 33 height 13
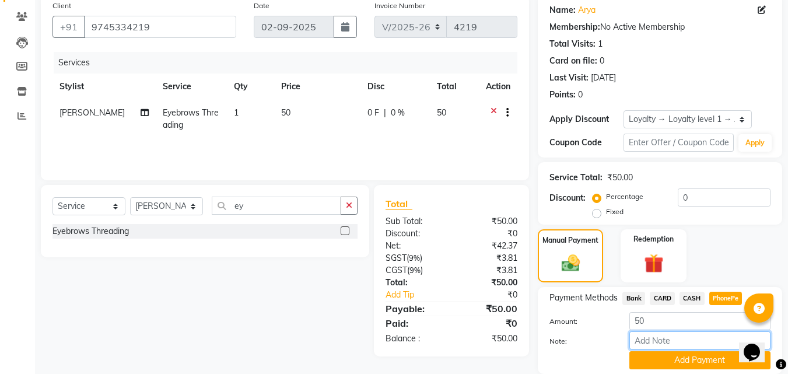
click at [681, 335] on input "Note:" at bounding box center [699, 340] width 141 height 18
type input "suhana"
click at [692, 352] on button "Add Payment" at bounding box center [699, 360] width 141 height 18
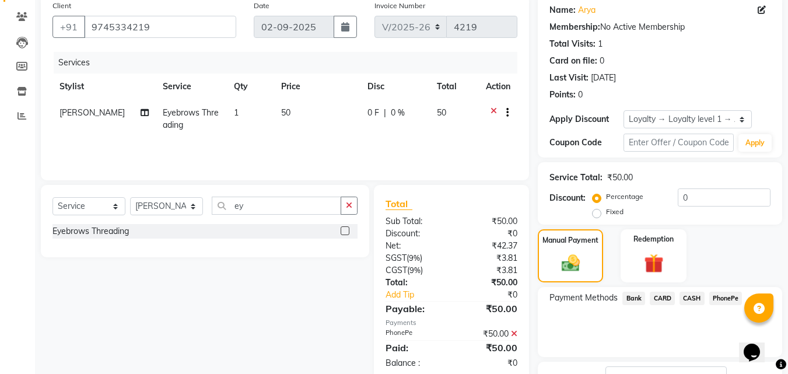
scroll to position [183, 0]
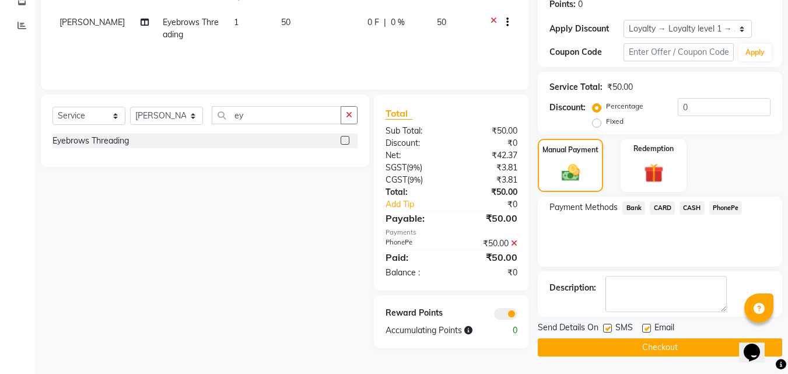
click at [670, 349] on button "Checkout" at bounding box center [660, 347] width 244 height 18
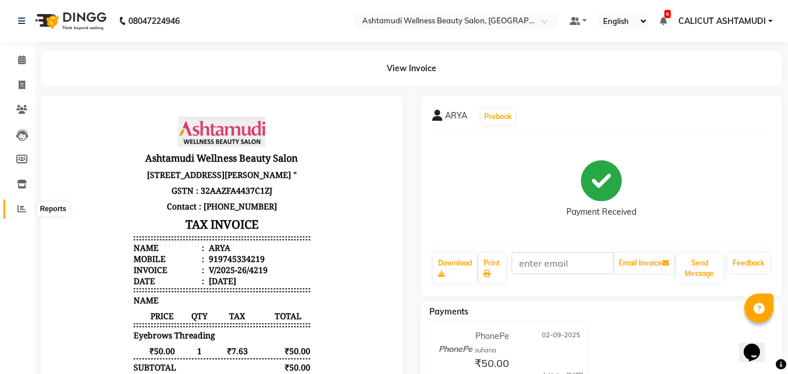
click at [23, 209] on icon at bounding box center [21, 208] width 9 height 9
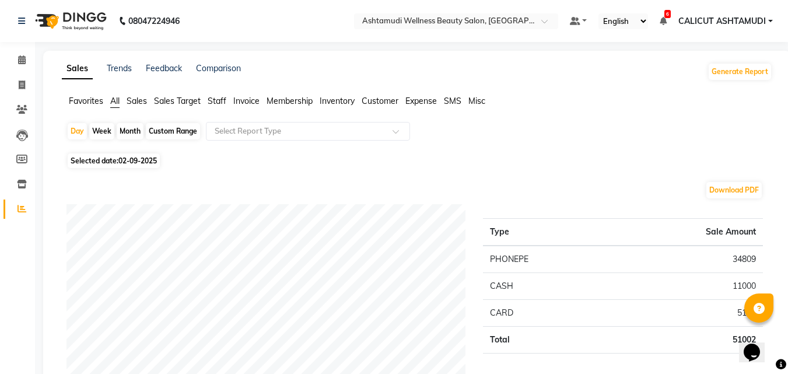
click at [213, 98] on span "Staff" at bounding box center [217, 101] width 19 height 10
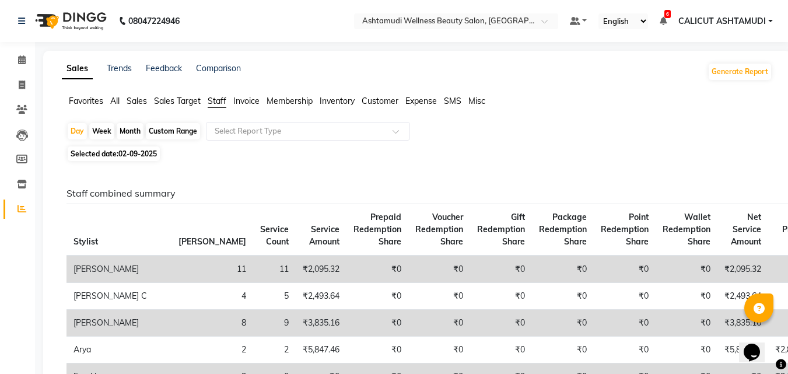
click at [128, 124] on div "Month" at bounding box center [130, 131] width 27 height 16
select select "9"
select select "2025"
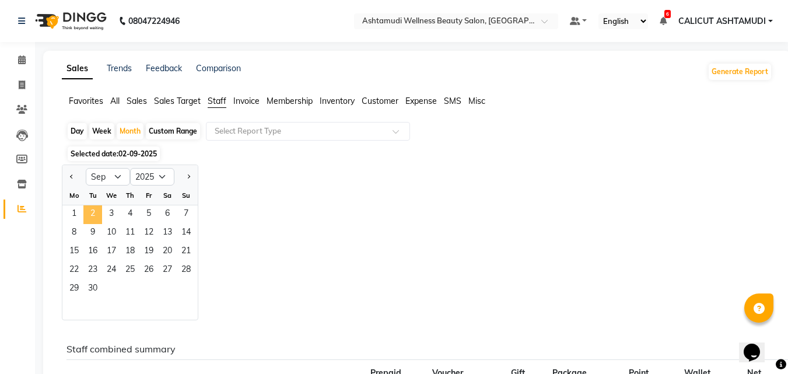
click at [89, 211] on span "2" at bounding box center [92, 214] width 19 height 19
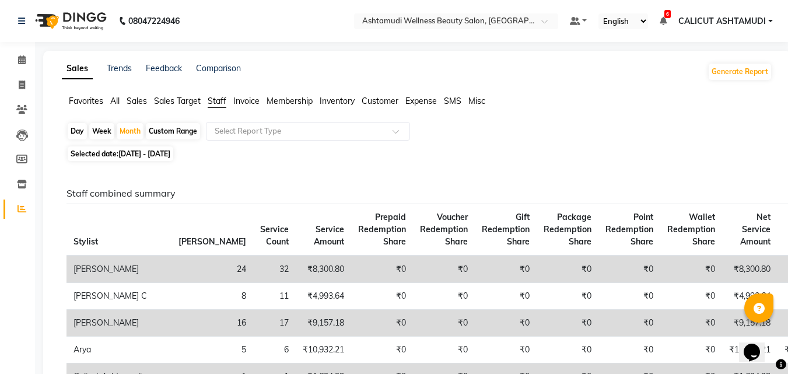
click at [95, 209] on th "Stylist" at bounding box center [118, 230] width 105 height 52
click at [175, 127] on div "Custom Range" at bounding box center [173, 131] width 54 height 16
select select "9"
select select "2025"
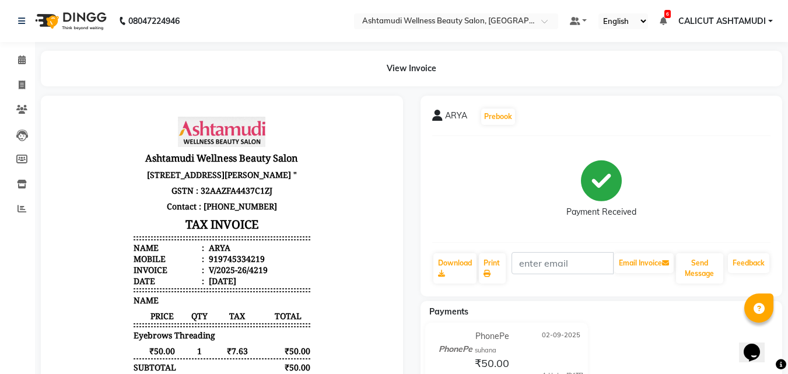
select select "4630"
select select "service"
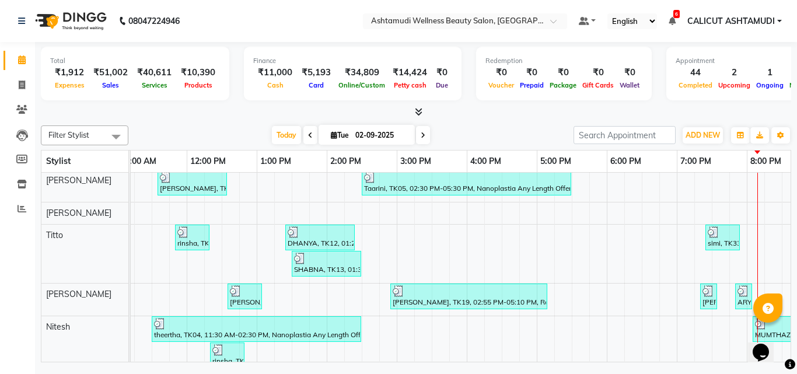
scroll to position [0, 191]
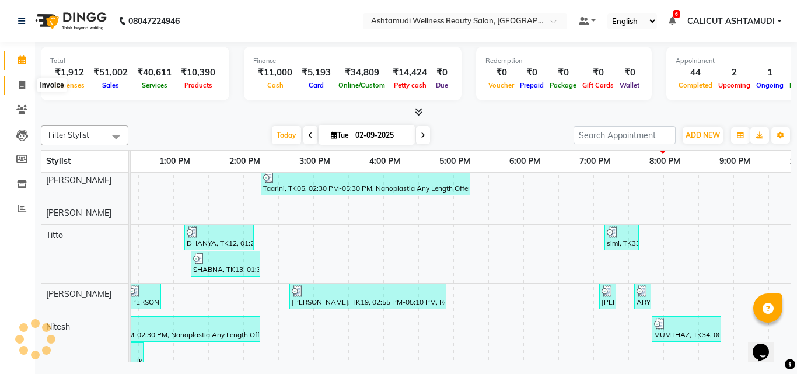
click at [17, 88] on span at bounding box center [22, 85] width 20 height 13
select select "service"
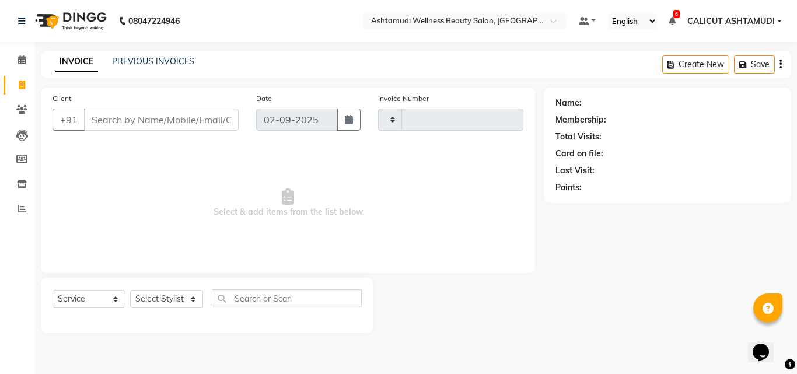
type input "4220"
select select "4630"
click at [167, 302] on select "Select Stylist [PERSON_NAME] C [PERSON_NAME] [PERSON_NAME] CALICUT ASHTAMUDI FR…" at bounding box center [166, 299] width 73 height 18
select select "49528"
click at [130, 290] on select "Select Stylist [PERSON_NAME] C [PERSON_NAME] [PERSON_NAME] CALICUT ASHTAMUDI FR…" at bounding box center [166, 299] width 73 height 18
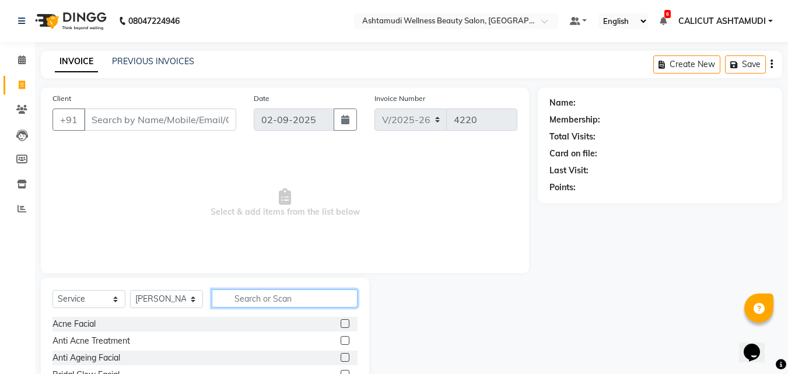
click at [275, 293] on input "text" at bounding box center [285, 298] width 146 height 18
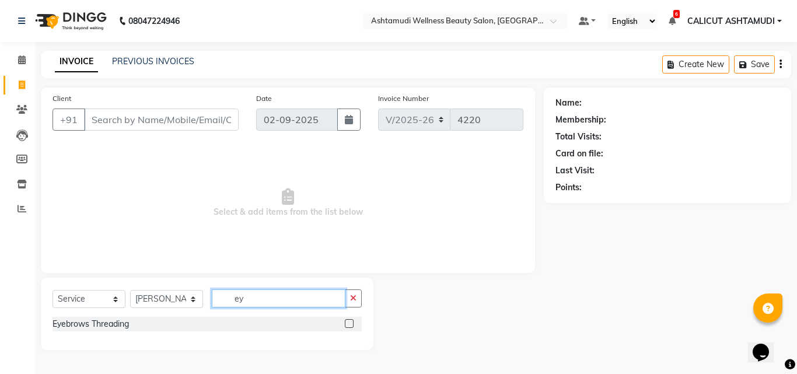
type input "ey"
click at [348, 323] on label at bounding box center [349, 323] width 9 height 9
click at [348, 323] on input "checkbox" at bounding box center [349, 324] width 8 height 8
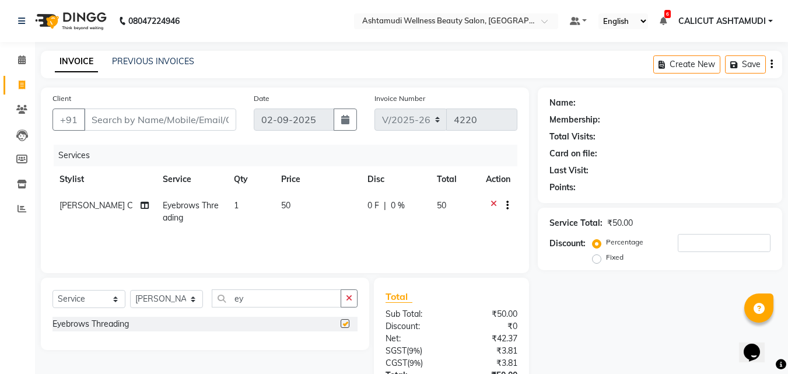
checkbox input "false"
click at [183, 122] on input "Client" at bounding box center [160, 119] width 152 height 22
type input "8"
type input "0"
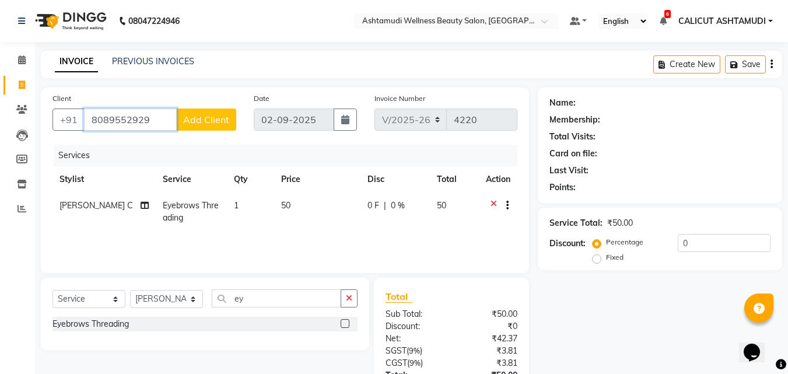
type input "8089552929"
click at [183, 122] on button "Add Client" at bounding box center [206, 119] width 60 height 22
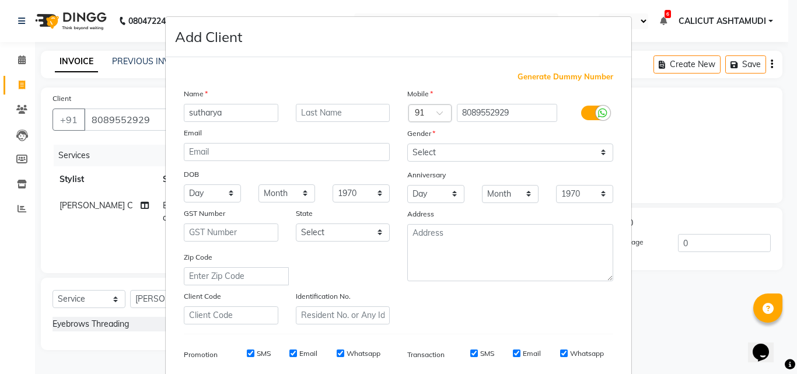
type input "sutharya"
click at [460, 150] on select "Select [DEMOGRAPHIC_DATA] [DEMOGRAPHIC_DATA] Other Prefer Not To Say" at bounding box center [510, 152] width 206 height 18
select select "[DEMOGRAPHIC_DATA]"
click at [407, 143] on select "Select [DEMOGRAPHIC_DATA] [DEMOGRAPHIC_DATA] Other Prefer Not To Say" at bounding box center [510, 152] width 206 height 18
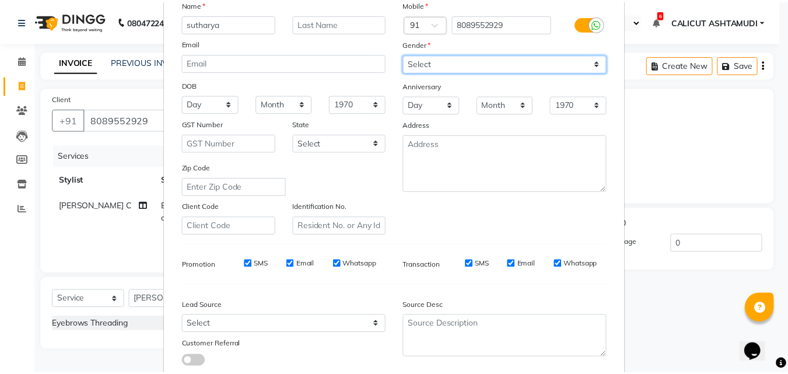
scroll to position [164, 0]
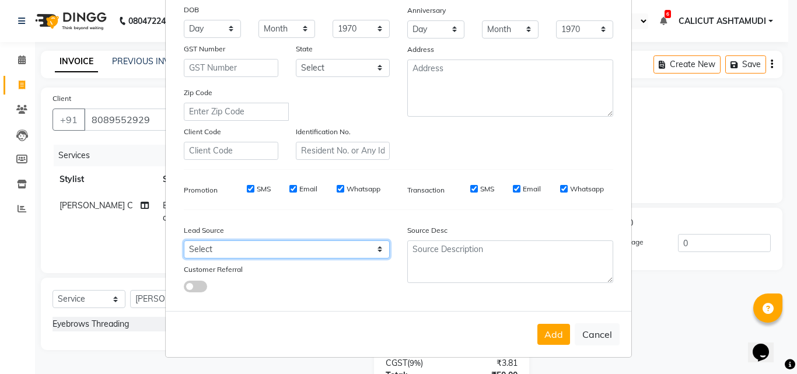
drag, startPoint x: 312, startPoint y: 254, endPoint x: 309, endPoint y: 244, distance: 10.3
click at [312, 254] on select "Select Walk-in Referral Internet Friend Word of Mouth Advertisement Facebook Ju…" at bounding box center [287, 249] width 206 height 18
select select "31336"
click at [184, 240] on select "Select Walk-in Referral Internet Friend Word of Mouth Advertisement Facebook Ju…" at bounding box center [287, 249] width 206 height 18
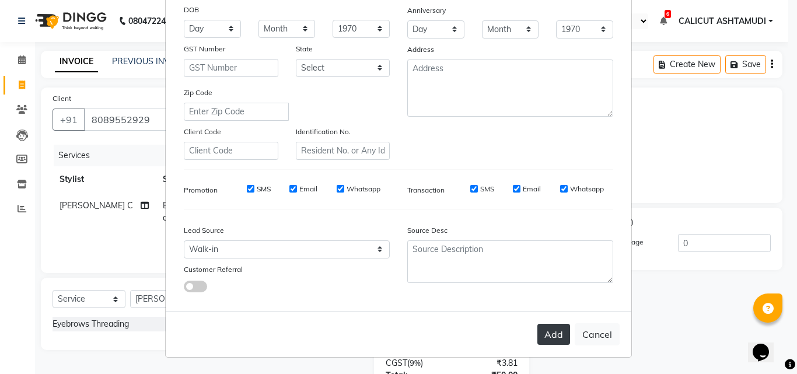
click at [558, 340] on button "Add" at bounding box center [553, 334] width 33 height 21
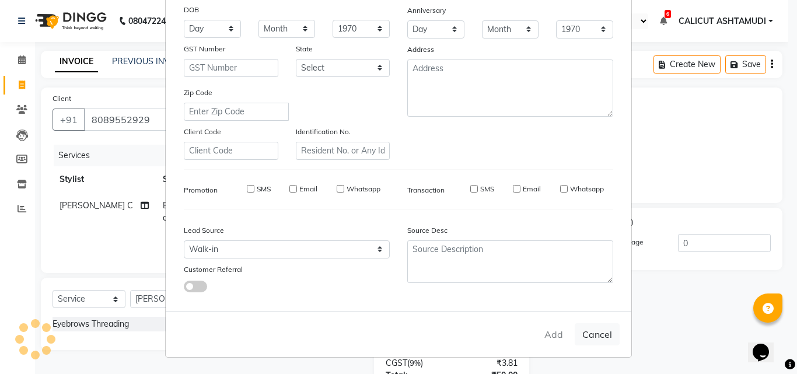
select select
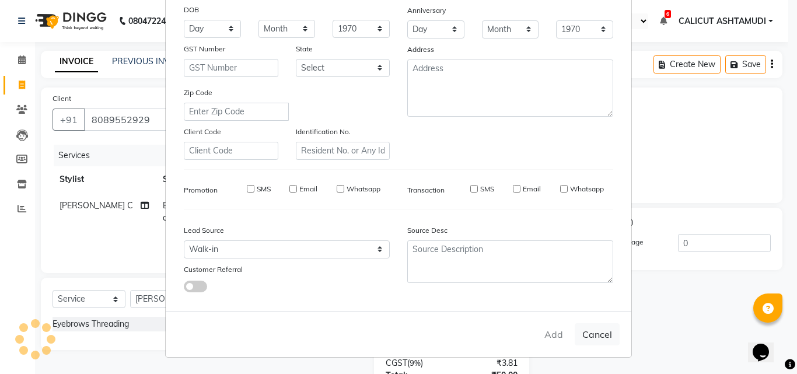
select select
checkbox input "false"
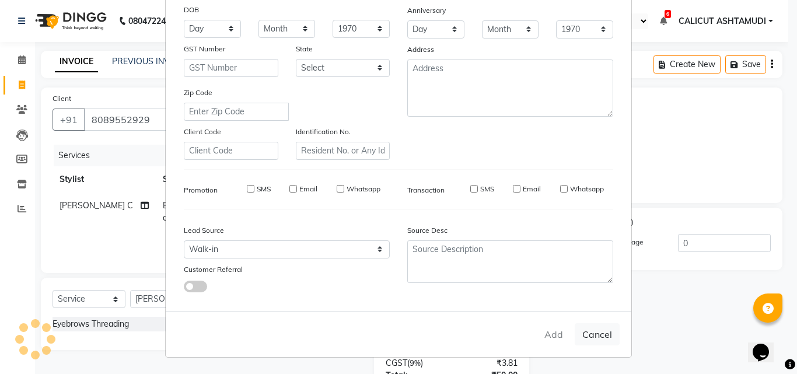
checkbox input "false"
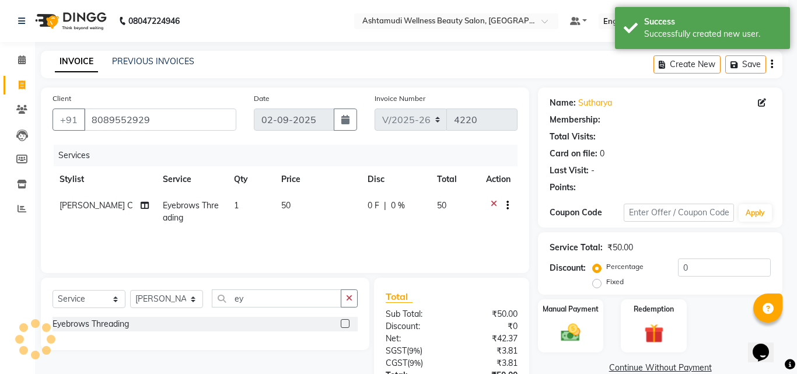
select select "1: Object"
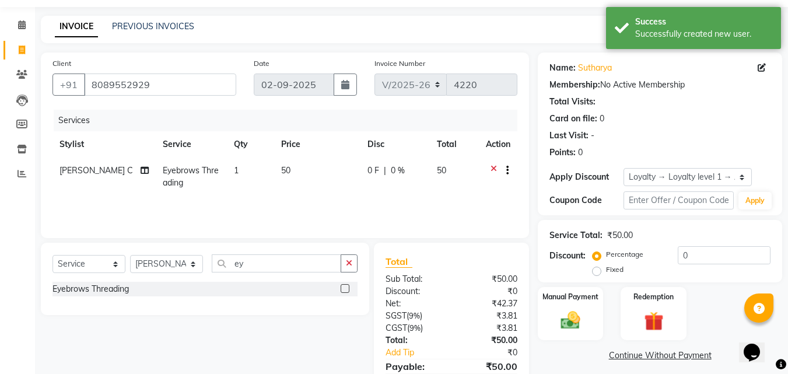
scroll to position [93, 0]
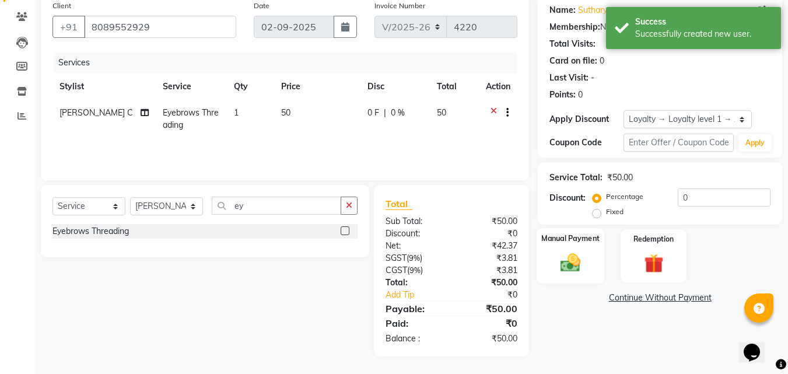
click at [583, 260] on img at bounding box center [570, 262] width 33 height 23
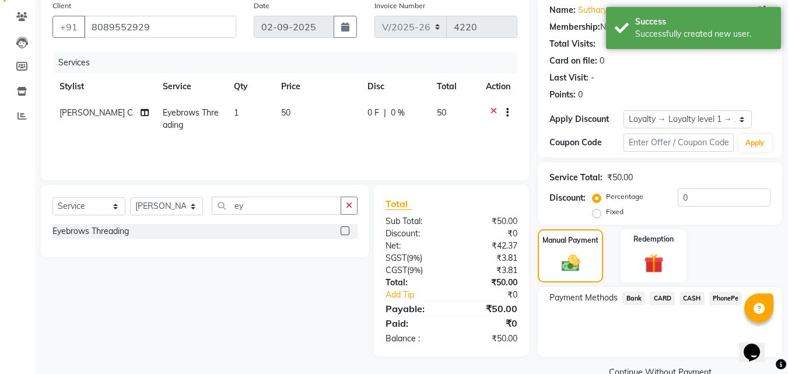
click at [722, 302] on span "PhonePe" at bounding box center [725, 298] width 33 height 13
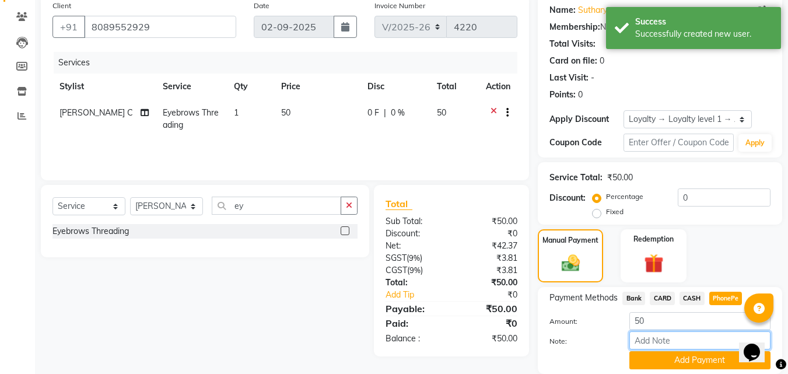
click at [685, 338] on input "Note:" at bounding box center [699, 340] width 141 height 18
type input "suhana"
click at [702, 358] on button "Add Payment" at bounding box center [699, 360] width 141 height 18
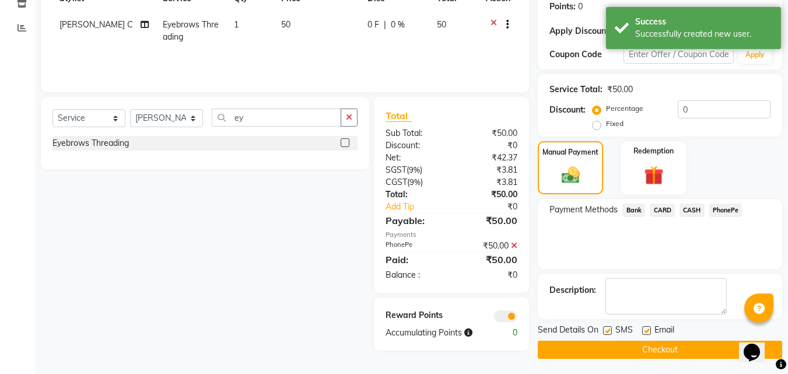
scroll to position [183, 0]
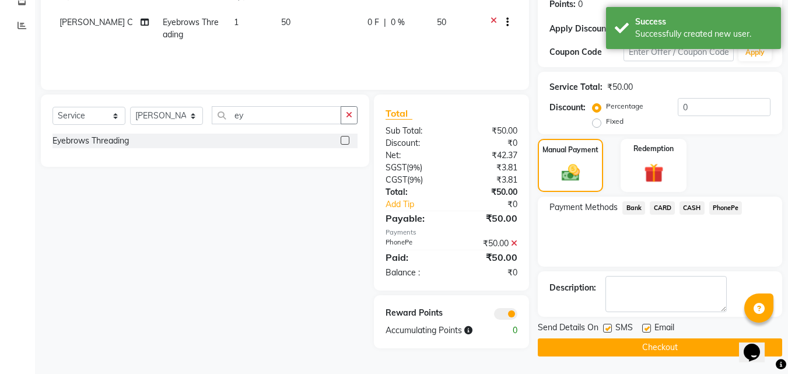
click at [680, 346] on button "Checkout" at bounding box center [660, 347] width 244 height 18
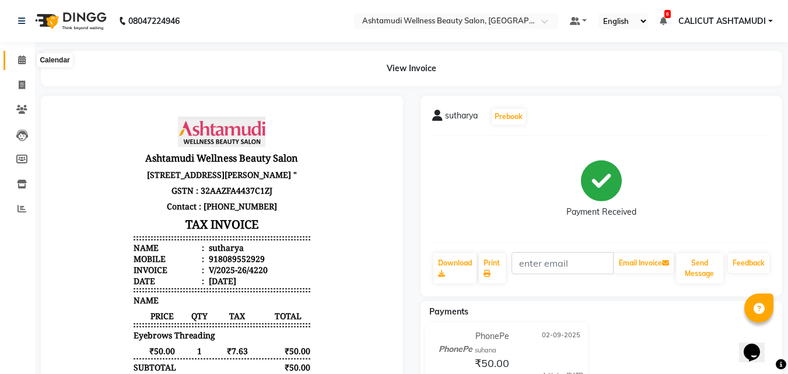
click at [22, 64] on span at bounding box center [22, 60] width 20 height 13
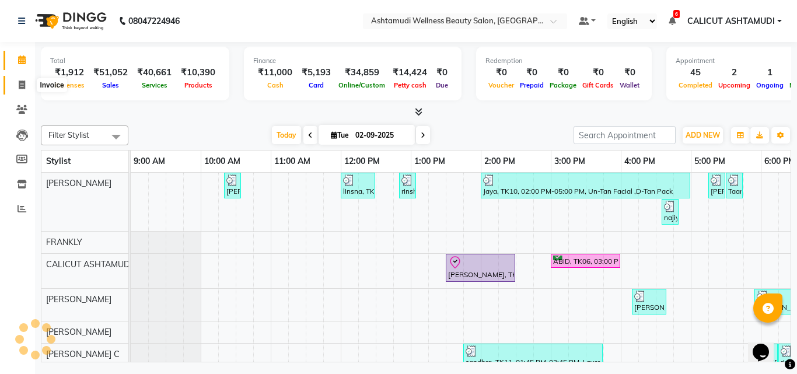
click at [19, 84] on icon at bounding box center [22, 84] width 6 height 9
select select "service"
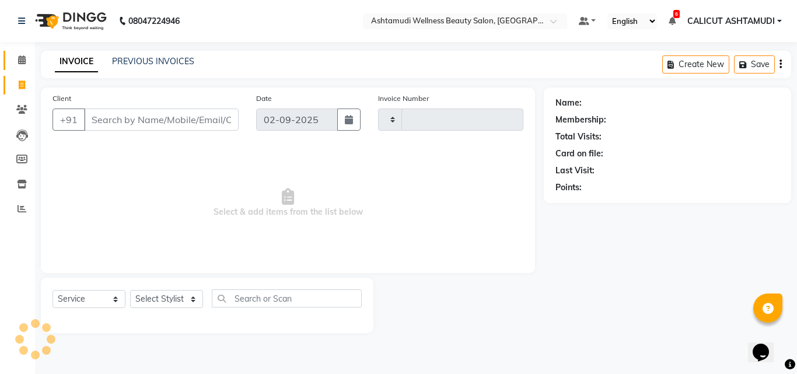
type input "4221"
select select "4630"
click at [22, 55] on icon at bounding box center [22, 59] width 8 height 9
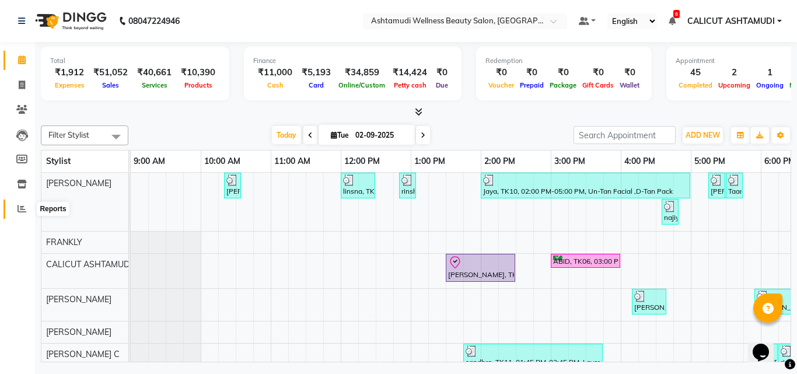
click at [22, 212] on icon at bounding box center [21, 208] width 9 height 9
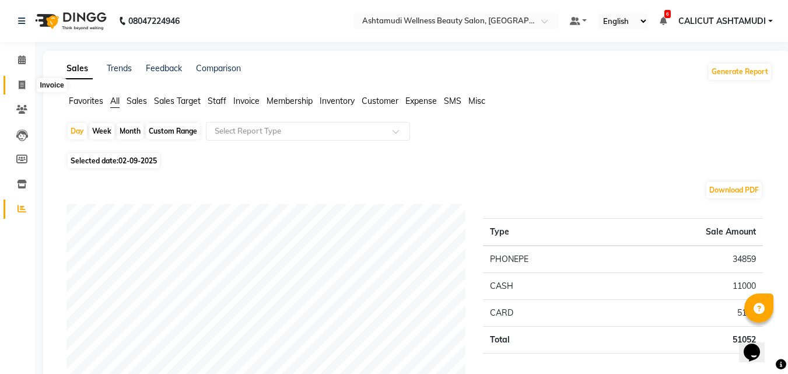
click at [20, 80] on icon at bounding box center [22, 84] width 6 height 9
select select "service"
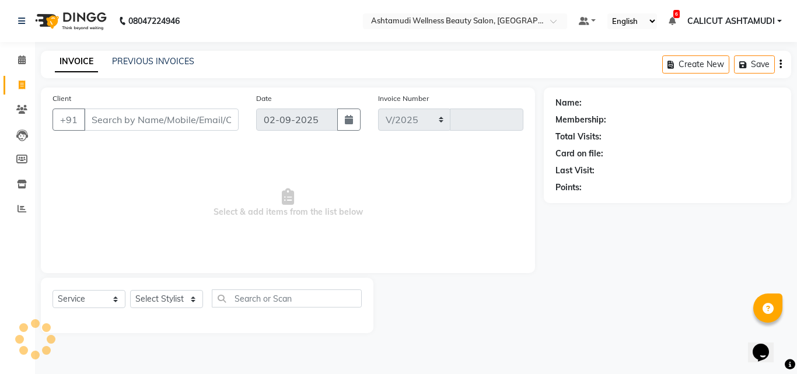
select select "4630"
type input "4221"
click at [76, 299] on select "Select Service Product Membership Package Voucher Prepaid Gift Card" at bounding box center [88, 299] width 73 height 18
click at [52, 290] on select "Select Service Product Membership Package Voucher Prepaid Gift Card" at bounding box center [88, 299] width 73 height 18
click at [67, 302] on select "Select Service Product Membership Package Voucher Prepaid Gift Card" at bounding box center [88, 299] width 73 height 18
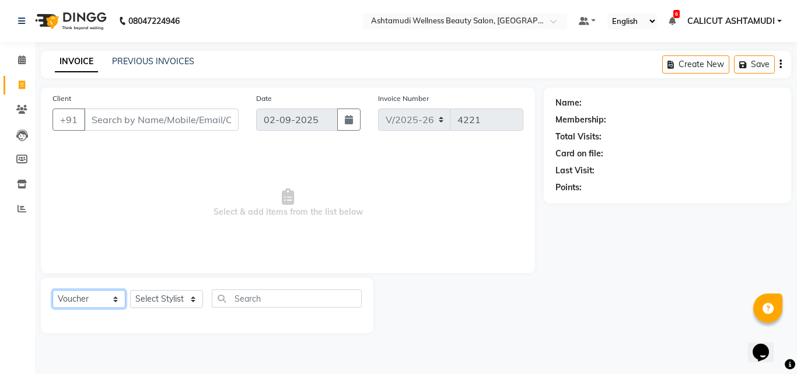
select select "product"
click at [52, 290] on select "Select Service Product Membership Package Voucher Prepaid Gift Card" at bounding box center [88, 299] width 73 height 18
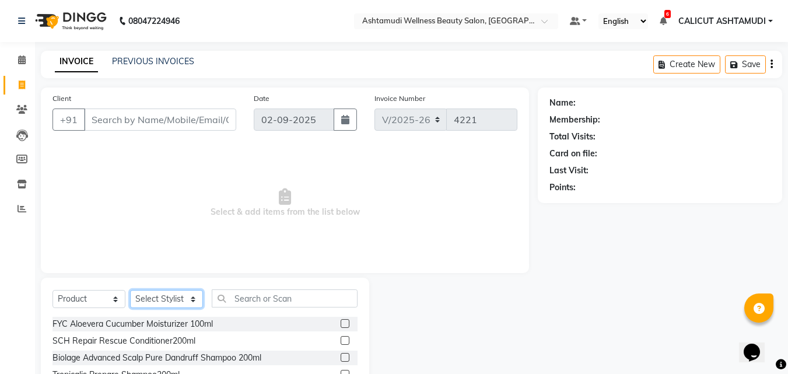
click at [183, 300] on select "Select Stylist [PERSON_NAME] C [PERSON_NAME] [PERSON_NAME] CALICUT ASHTAMUDI FR…" at bounding box center [166, 299] width 73 height 18
select select "72440"
click at [130, 290] on select "Select Stylist [PERSON_NAME] C [PERSON_NAME] [PERSON_NAME] CALICUT ASHTAMUDI FR…" at bounding box center [166, 299] width 73 height 18
click at [170, 303] on select "Select Stylist [PERSON_NAME] C [PERSON_NAME] [PERSON_NAME] CALICUT ASHTAMUDI FR…" at bounding box center [166, 299] width 73 height 18
click at [130, 290] on select "Select Stylist [PERSON_NAME] C [PERSON_NAME] [PERSON_NAME] CALICUT ASHTAMUDI FR…" at bounding box center [166, 299] width 73 height 18
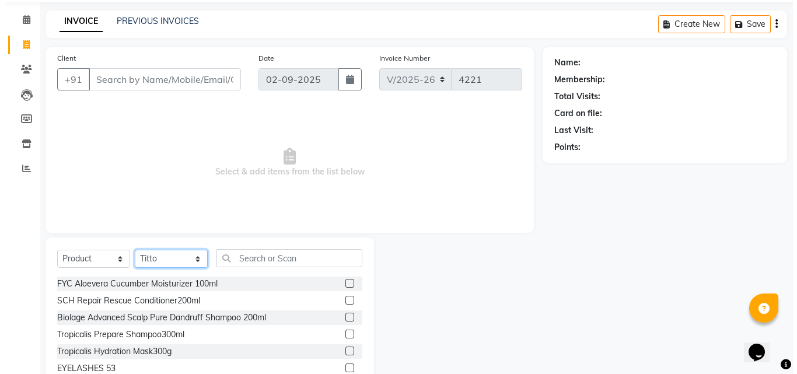
scroll to position [93, 0]
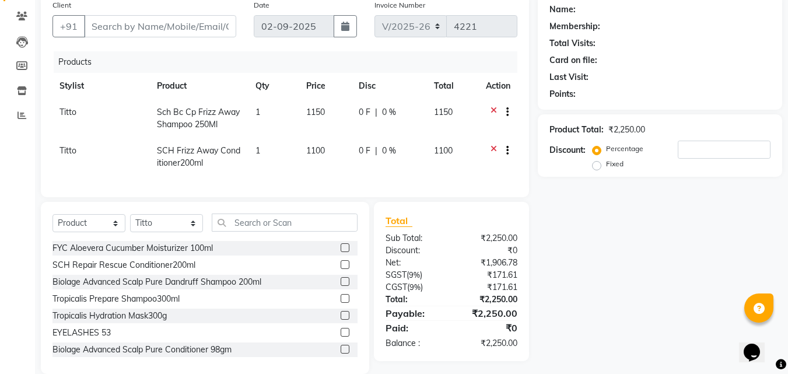
click at [75, 117] on span "Titto" at bounding box center [67, 112] width 17 height 10
select select "72440"
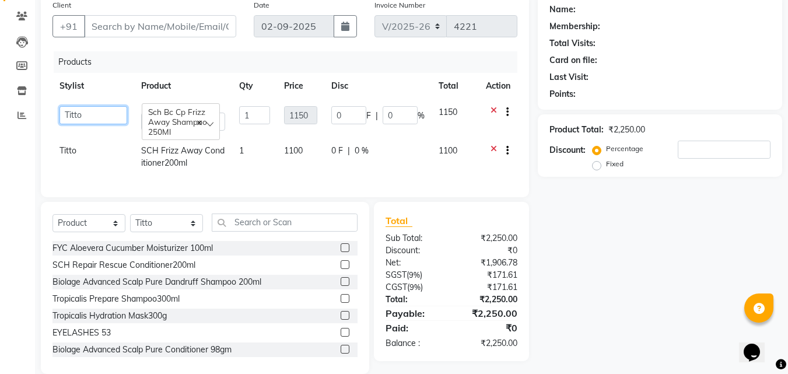
click at [85, 118] on select "[PERSON_NAME] C [PERSON_NAME] [PERSON_NAME] CALICUT ASHTAMUDI FRANKLY [PERSON_N…" at bounding box center [93, 115] width 68 height 18
click at [59, 106] on select "[PERSON_NAME] C [PERSON_NAME] [PERSON_NAME] CALICUT ASHTAMUDI FRANKLY [PERSON_N…" at bounding box center [93, 115] width 68 height 18
click at [94, 118] on select "[PERSON_NAME] C [PERSON_NAME] [PERSON_NAME] CALICUT ASHTAMUDI FRANKLY [PERSON_N…" at bounding box center [93, 115] width 68 height 18
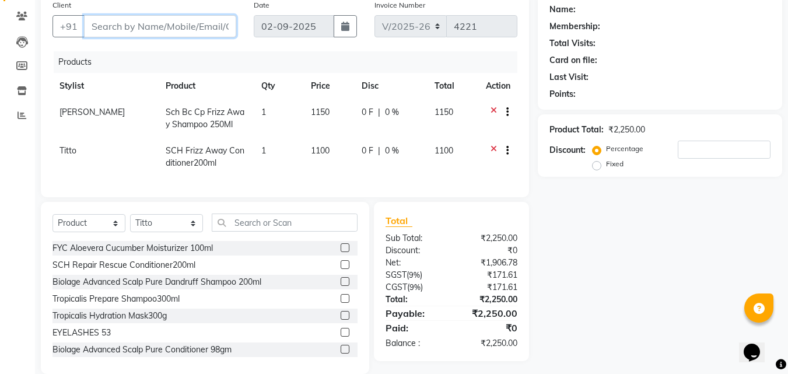
click at [96, 22] on input "Client" at bounding box center [160, 26] width 152 height 22
type input "6"
type input "0"
type input "6363774750"
click at [204, 19] on button "Add Client" at bounding box center [206, 26] width 60 height 22
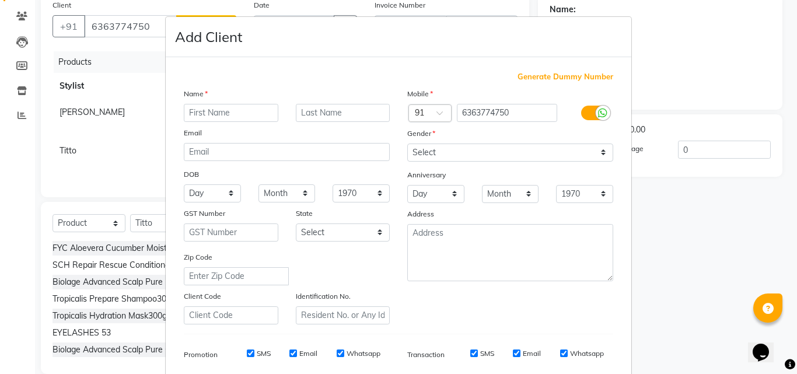
click at [195, 114] on input "text" at bounding box center [231, 113] width 94 height 18
type input "nimi"
drag, startPoint x: 520, startPoint y: 148, endPoint x: 517, endPoint y: 160, distance: 12.5
click at [520, 148] on select "Select [DEMOGRAPHIC_DATA] [DEMOGRAPHIC_DATA] Other Prefer Not To Say" at bounding box center [510, 152] width 206 height 18
select select "[DEMOGRAPHIC_DATA]"
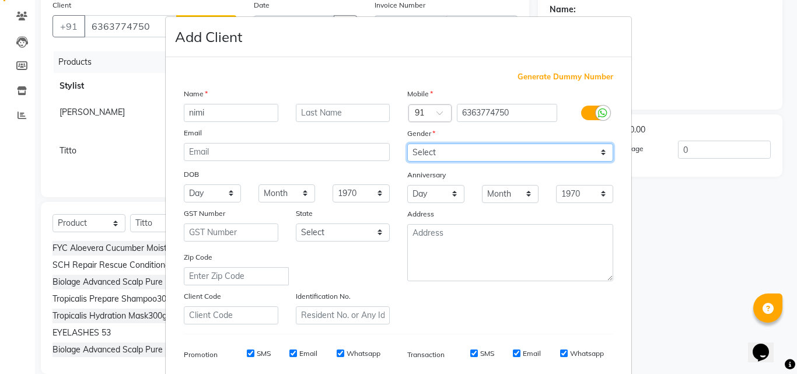
click at [407, 143] on select "Select [DEMOGRAPHIC_DATA] [DEMOGRAPHIC_DATA] Other Prefer Not To Say" at bounding box center [510, 152] width 206 height 18
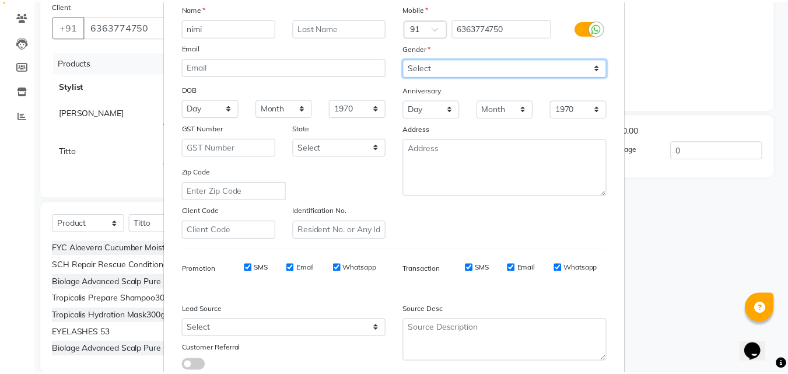
scroll to position [164, 0]
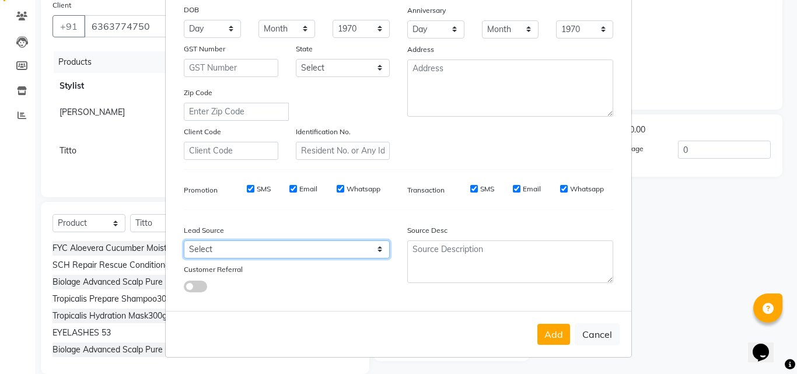
click at [303, 245] on select "Select Walk-in Referral Internet Friend Word of Mouth Advertisement Facebook Ju…" at bounding box center [287, 249] width 206 height 18
select select "31336"
click at [184, 240] on select "Select Walk-in Referral Internet Friend Word of Mouth Advertisement Facebook Ju…" at bounding box center [287, 249] width 206 height 18
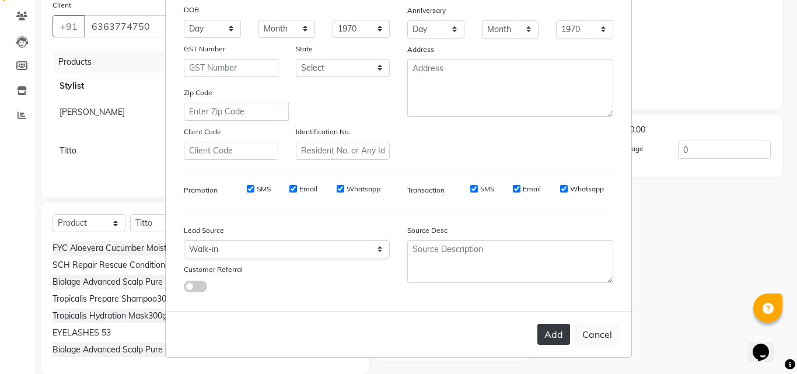
click at [552, 333] on button "Add" at bounding box center [553, 334] width 33 height 21
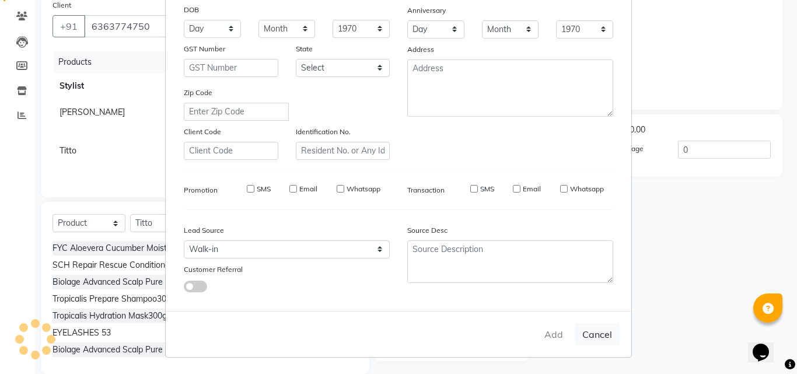
select select
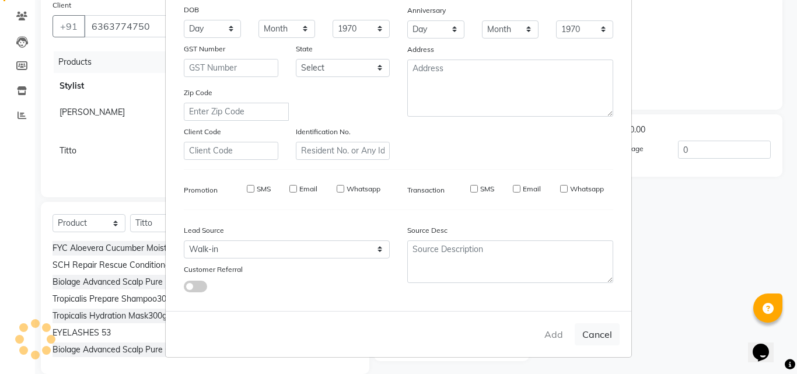
select select
checkbox input "false"
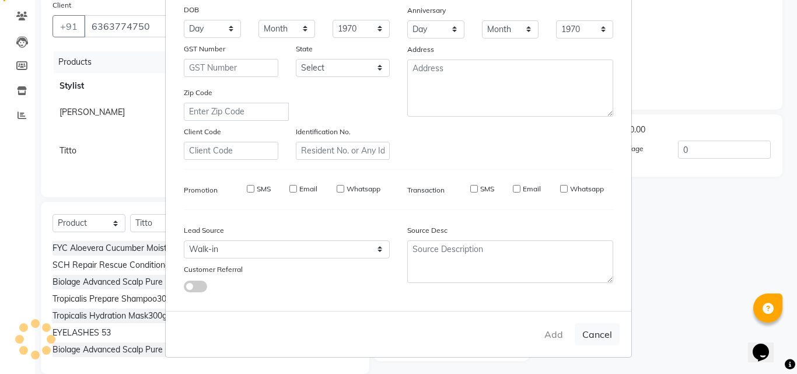
checkbox input "false"
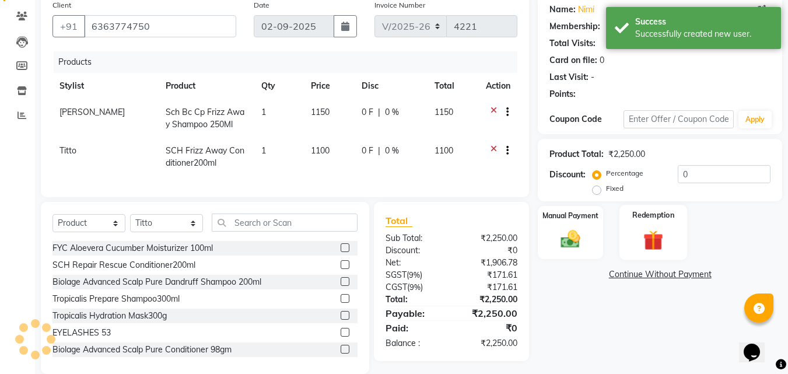
select select "1: Object"
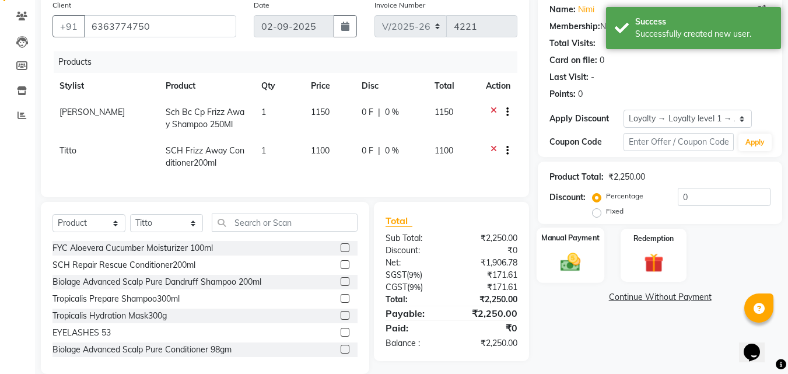
scroll to position [120, 0]
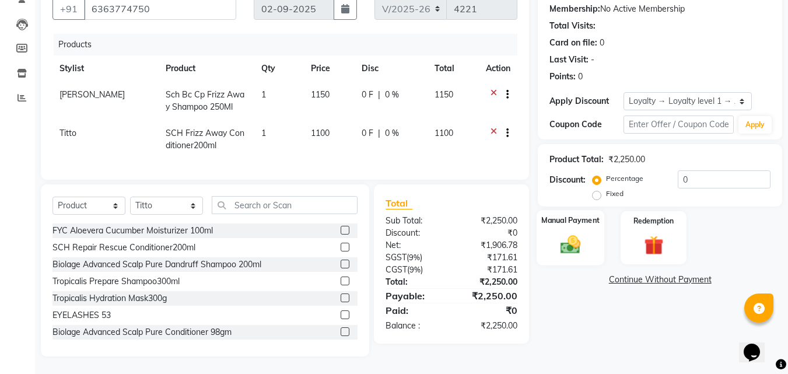
click at [558, 247] on img at bounding box center [570, 244] width 33 height 23
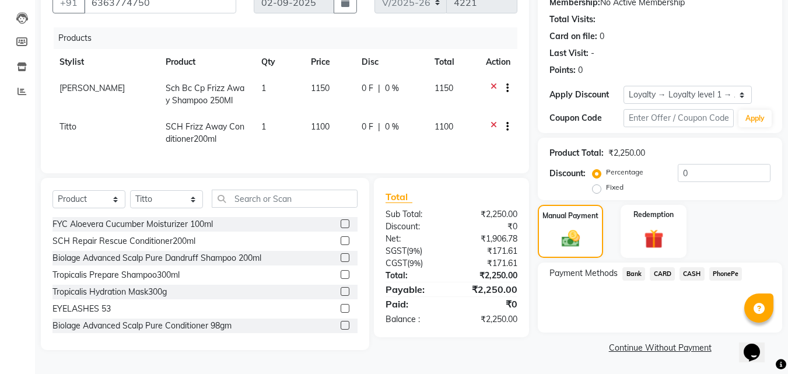
click at [688, 269] on span "CASH" at bounding box center [692, 273] width 25 height 13
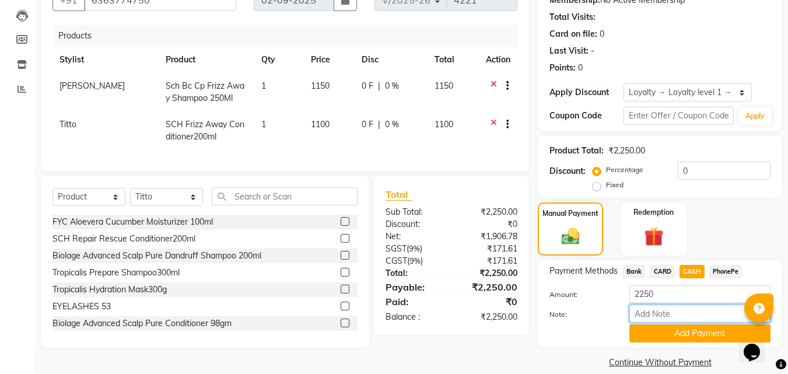
click at [677, 313] on input "Note:" at bounding box center [699, 313] width 141 height 18
type input "suhana"
click at [694, 333] on button "Add Payment" at bounding box center [699, 333] width 141 height 18
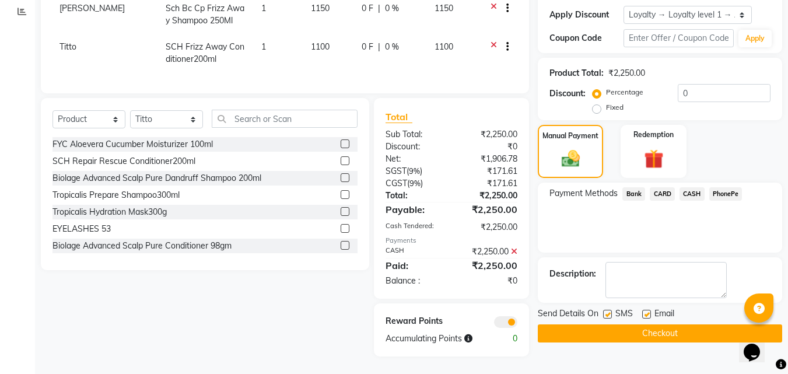
scroll to position [206, 0]
click at [681, 326] on button "Checkout" at bounding box center [660, 333] width 244 height 18
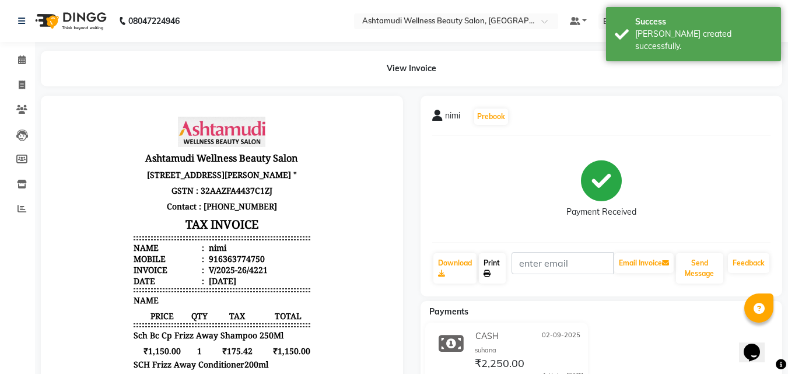
click at [491, 262] on link "Print" at bounding box center [492, 268] width 27 height 30
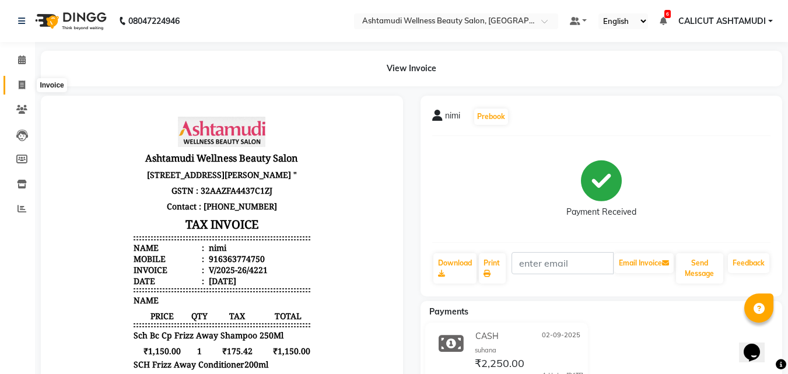
click at [22, 80] on icon at bounding box center [22, 84] width 6 height 9
select select "service"
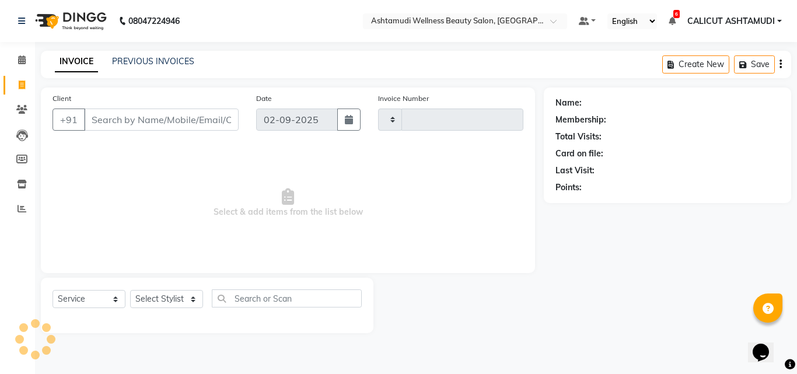
type input "4222"
select select "4630"
click at [107, 122] on input "Client" at bounding box center [161, 119] width 155 height 22
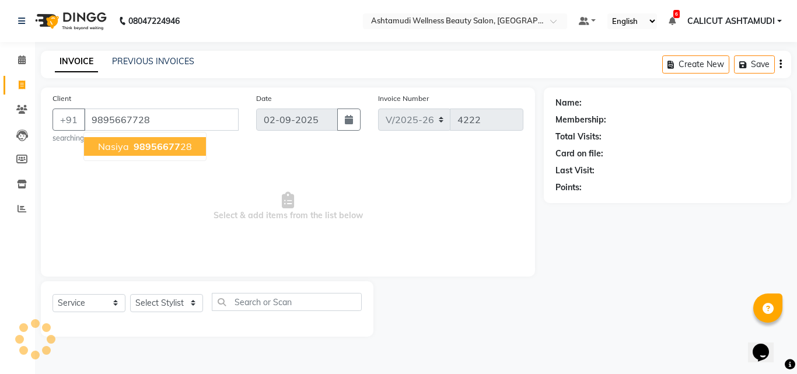
type input "9895667728"
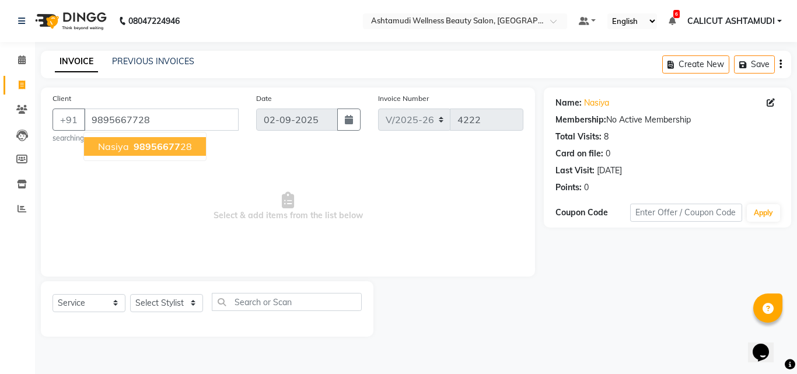
click at [167, 149] on span "98956677" at bounding box center [157, 147] width 47 height 12
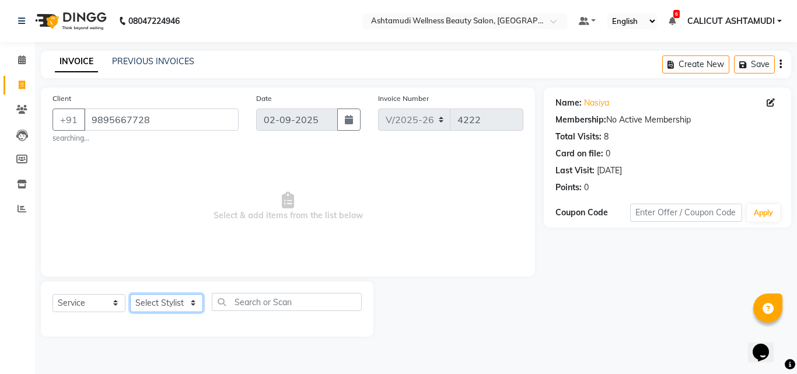
click at [163, 304] on select "Select Stylist [PERSON_NAME] C [PERSON_NAME] [PERSON_NAME] CALICUT ASHTAMUDI FR…" at bounding box center [166, 303] width 73 height 18
select select "85034"
click at [130, 294] on select "Select Stylist [PERSON_NAME] C [PERSON_NAME] [PERSON_NAME] CALICUT ASHTAMUDI FR…" at bounding box center [166, 303] width 73 height 18
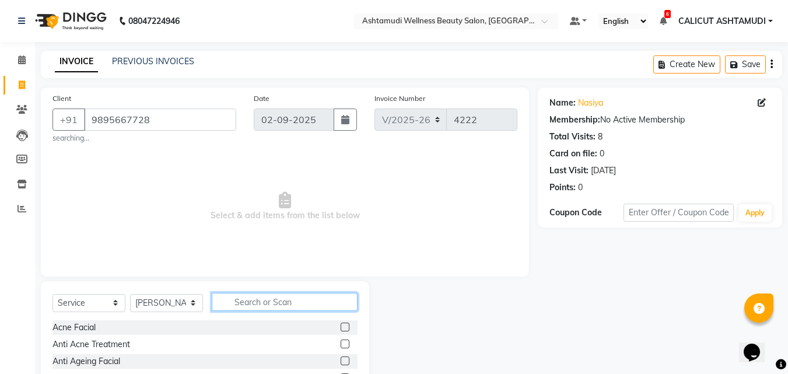
click at [267, 296] on input "text" at bounding box center [285, 302] width 146 height 18
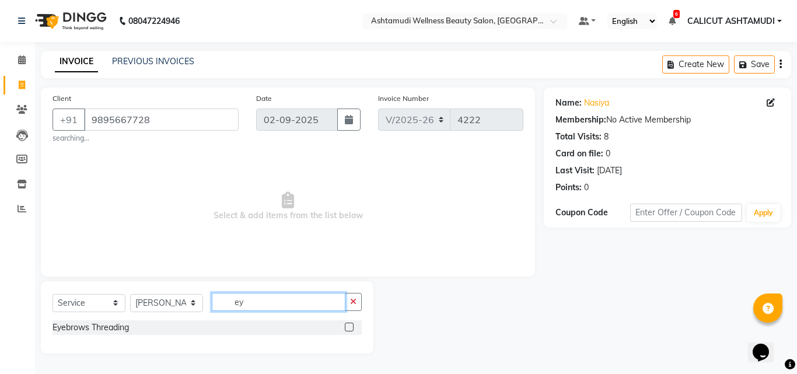
type input "ey"
click at [347, 327] on label at bounding box center [349, 327] width 9 height 9
click at [347, 327] on input "checkbox" at bounding box center [349, 328] width 8 height 8
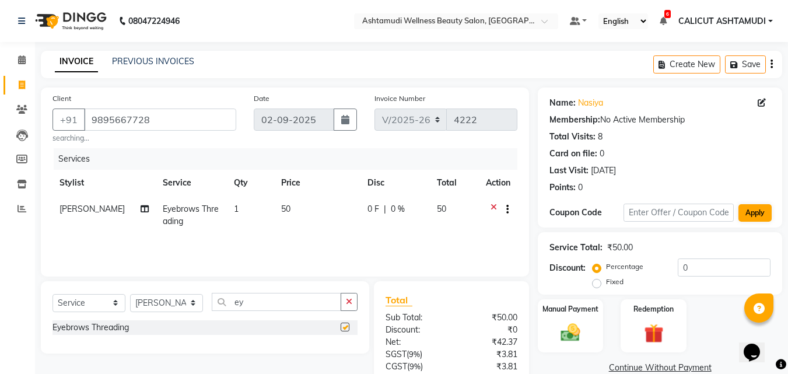
checkbox input "false"
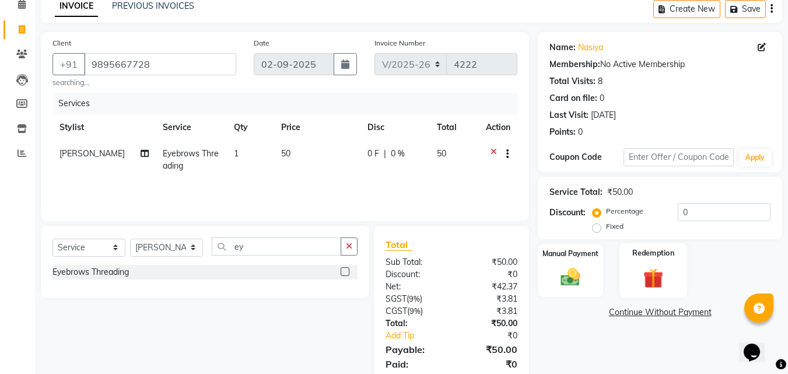
scroll to position [96, 0]
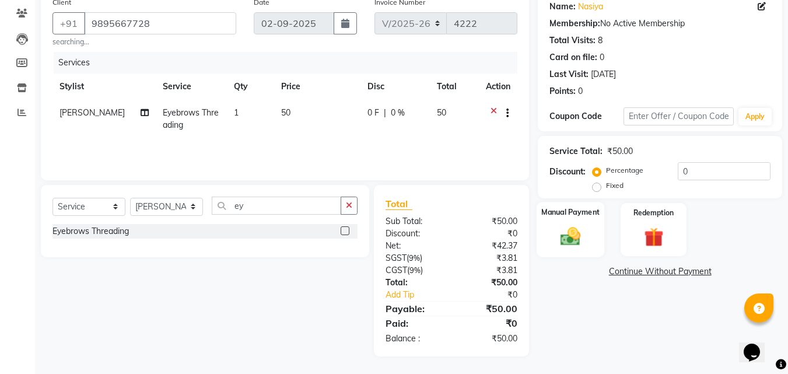
click at [585, 218] on div "Manual Payment" at bounding box center [571, 229] width 68 height 55
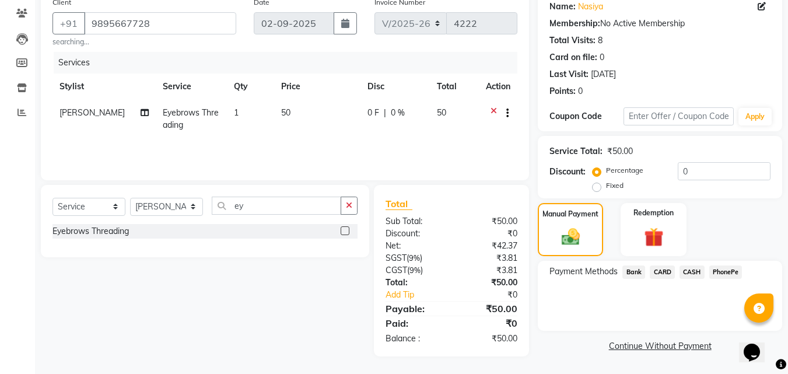
click at [730, 274] on span "PhonePe" at bounding box center [725, 271] width 33 height 13
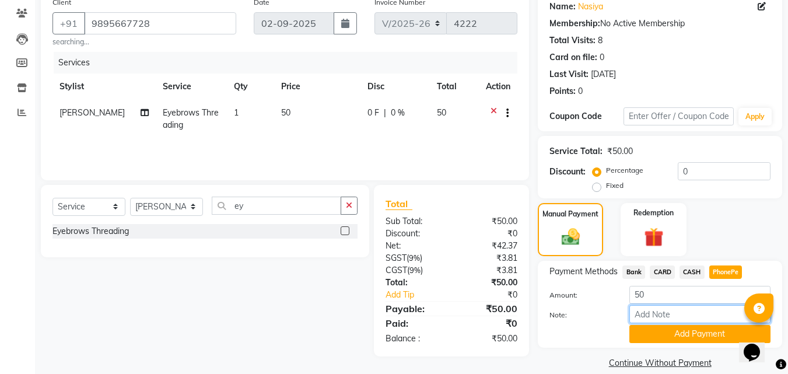
drag, startPoint x: 688, startPoint y: 317, endPoint x: 696, endPoint y: 308, distance: 12.4
click at [688, 317] on input "Note:" at bounding box center [699, 314] width 141 height 18
type input "suhana"
click at [709, 333] on button "Add Payment" at bounding box center [699, 334] width 141 height 18
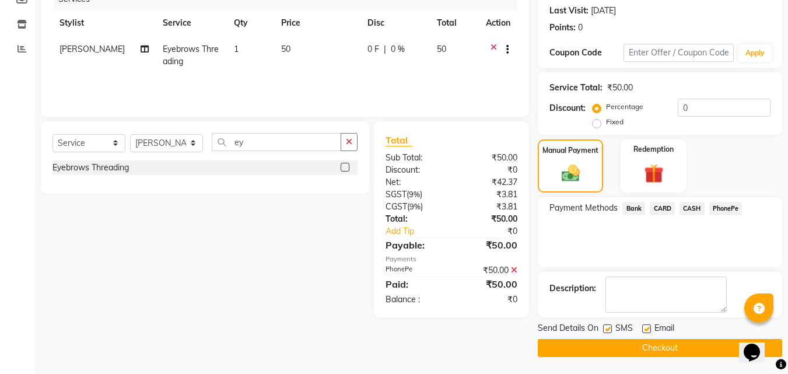
scroll to position [160, 0]
click at [515, 271] on icon at bounding box center [514, 269] width 6 height 8
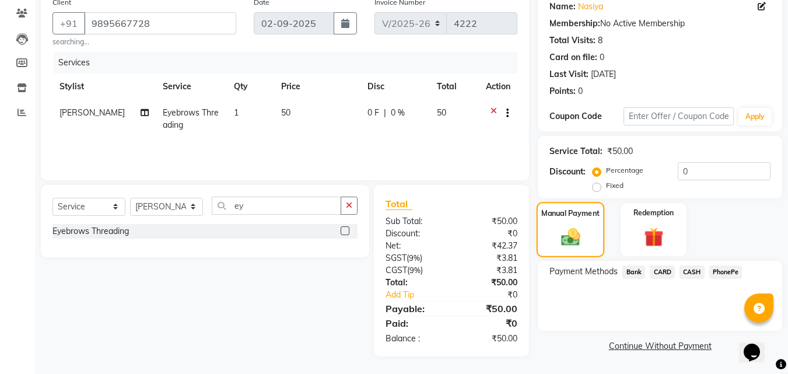
scroll to position [96, 0]
click at [693, 269] on span "CASH" at bounding box center [692, 271] width 25 height 13
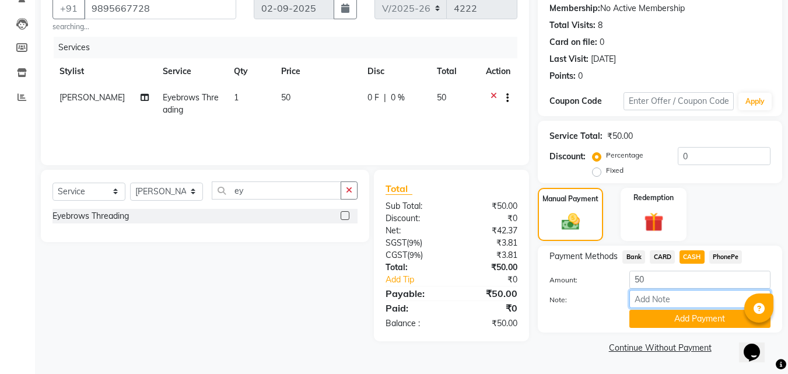
click at [686, 300] on input "Note:" at bounding box center [699, 299] width 141 height 18
type input "suhana"
click at [691, 312] on button "Add Payment" at bounding box center [699, 319] width 141 height 18
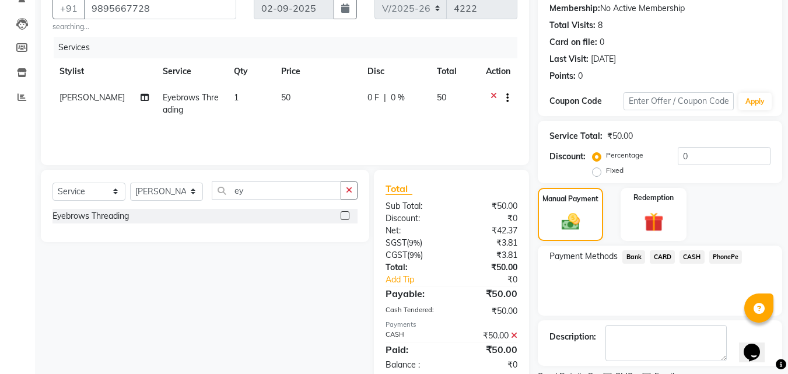
scroll to position [160, 0]
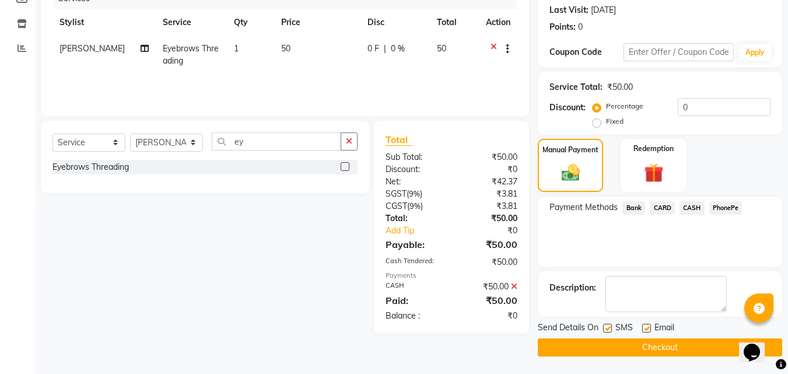
click at [702, 343] on button "Checkout" at bounding box center [660, 347] width 244 height 18
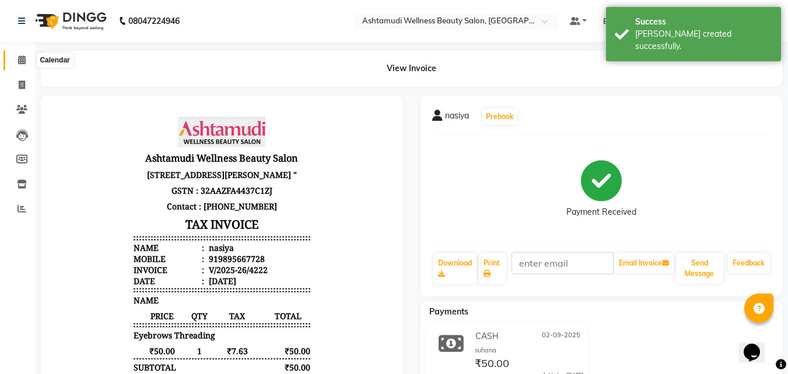
click at [20, 57] on icon at bounding box center [22, 59] width 8 height 9
click at [23, 88] on icon at bounding box center [22, 84] width 6 height 9
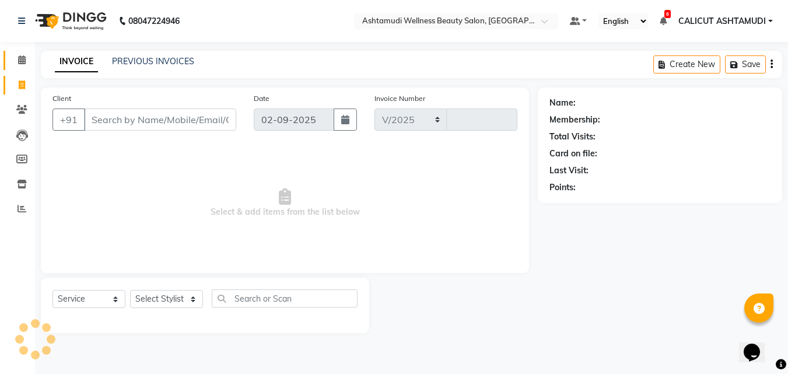
click at [18, 61] on icon at bounding box center [22, 59] width 8 height 9
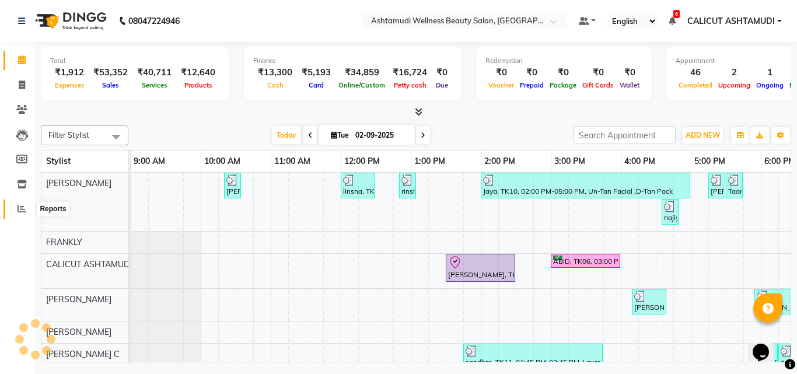
click at [22, 207] on icon at bounding box center [21, 208] width 9 height 9
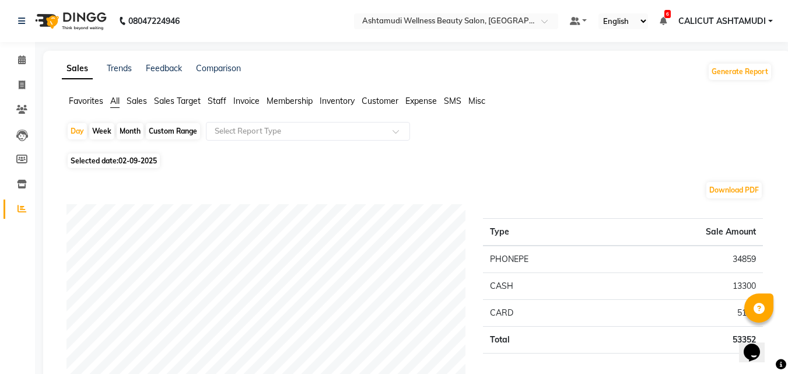
click at [419, 101] on span "Expense" at bounding box center [420, 101] width 31 height 10
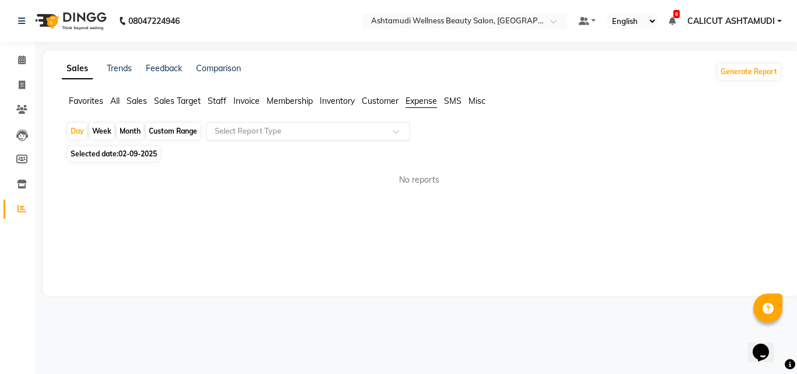
click at [335, 134] on input "text" at bounding box center [296, 131] width 168 height 12
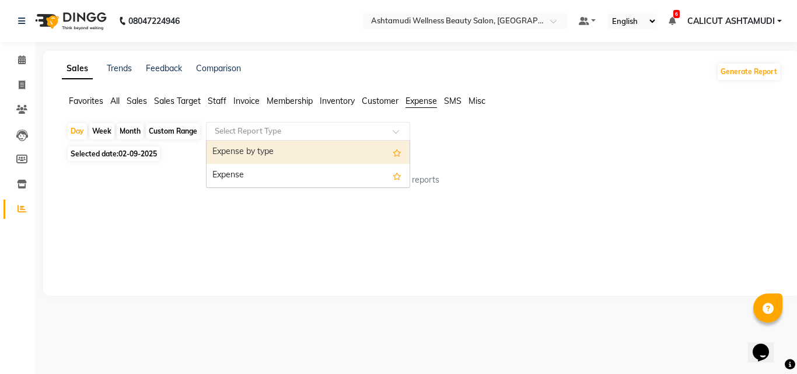
click at [323, 153] on div "Expense by type" at bounding box center [307, 152] width 203 height 23
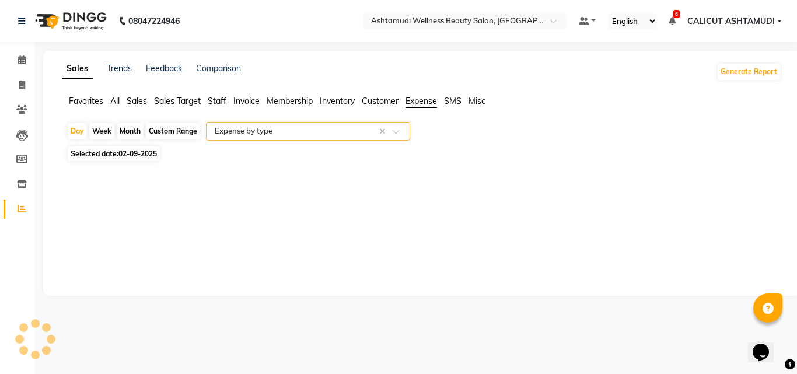
select select "full_report"
select select "csv"
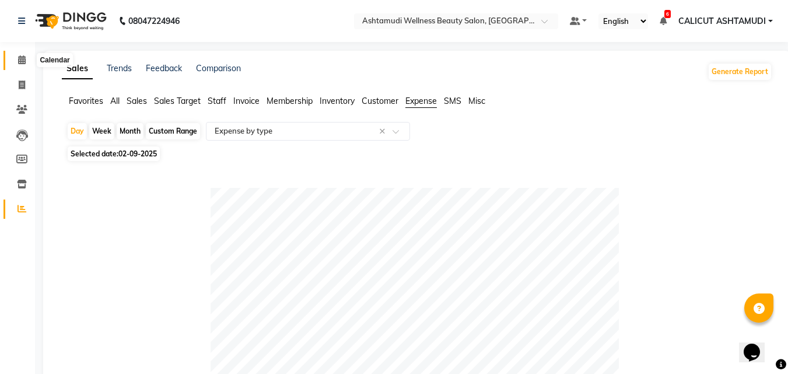
click at [20, 59] on icon at bounding box center [22, 59] width 8 height 9
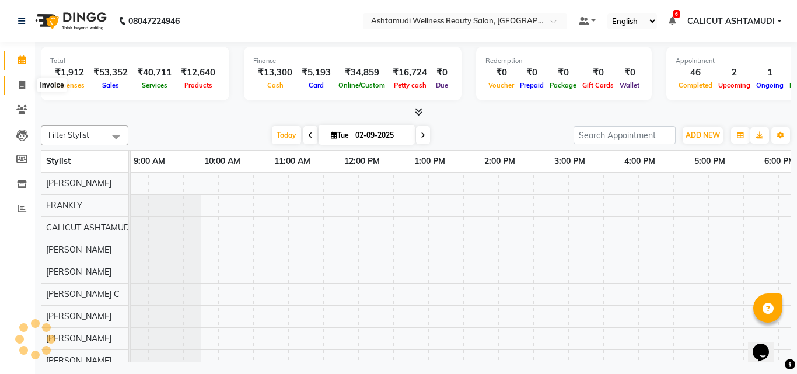
click at [19, 90] on span at bounding box center [22, 85] width 20 height 13
select select "service"
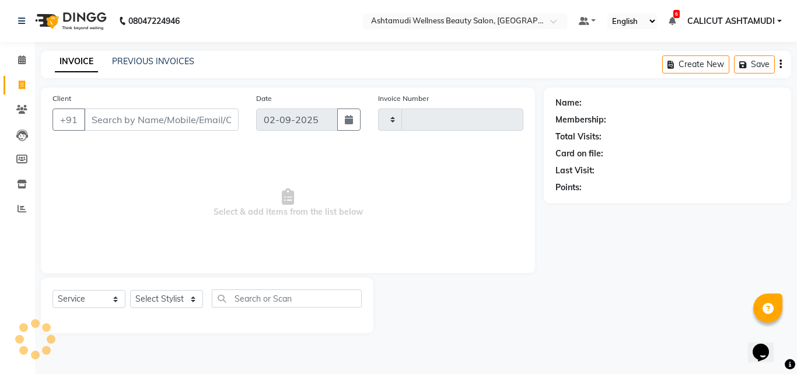
type input "4223"
select select "4630"
click at [25, 58] on icon at bounding box center [22, 59] width 8 height 9
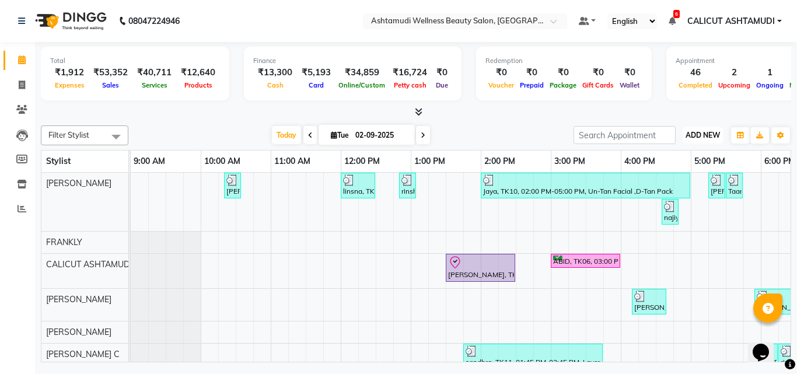
click at [694, 136] on span "ADD NEW" at bounding box center [702, 135] width 34 height 9
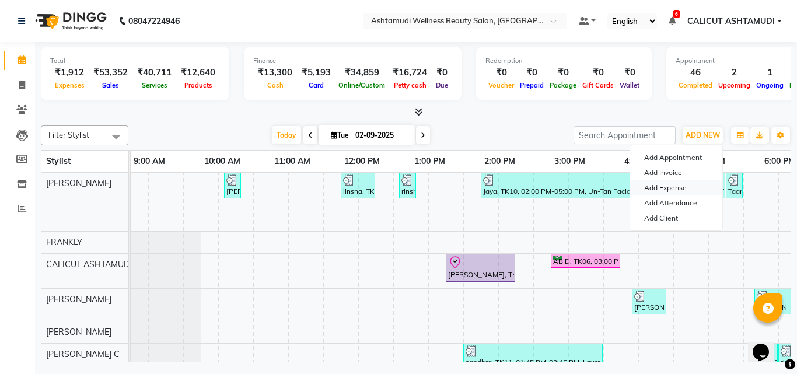
click at [678, 180] on link "Add Expense" at bounding box center [676, 187] width 92 height 15
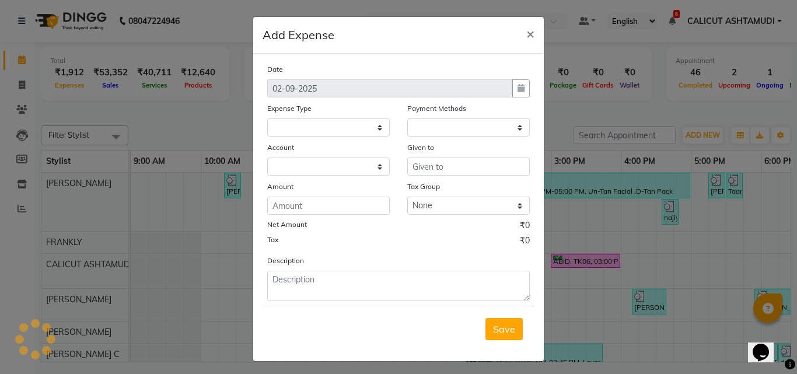
select select
select select "1"
select select "3461"
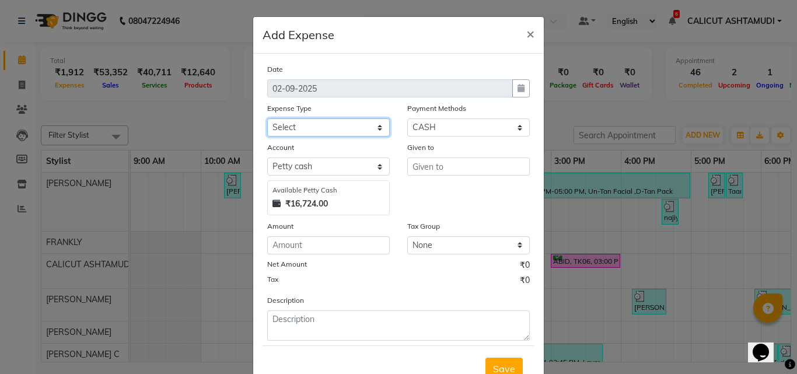
click at [324, 126] on select "Select ACCOMODATION EXPENSES ADVERTISEMENT SALES PROMOTIONAL EXPENSES Bonus BRI…" at bounding box center [328, 127] width 122 height 18
select select "6175"
click at [324, 126] on select "Select ACCOMODATION EXPENSES ADVERTISEMENT SALES PROMOTIONAL EXPENSES Bonus BRI…" at bounding box center [328, 127] width 122 height 18
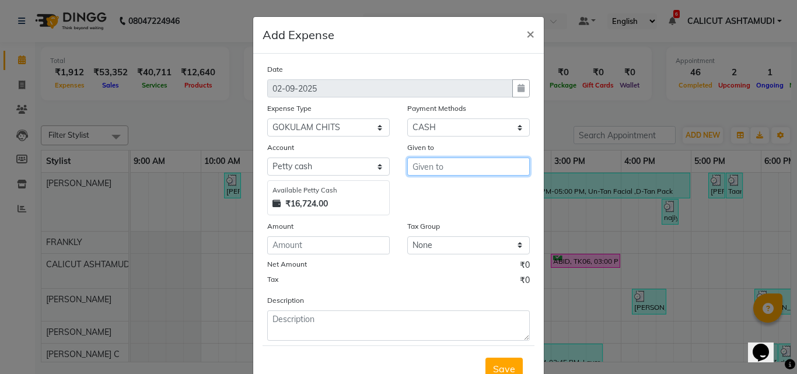
click at [458, 163] on input "text" at bounding box center [468, 166] width 122 height 18
type input "1"
click at [473, 192] on button "GR ACY" at bounding box center [454, 191] width 92 height 19
type input "GRACY"
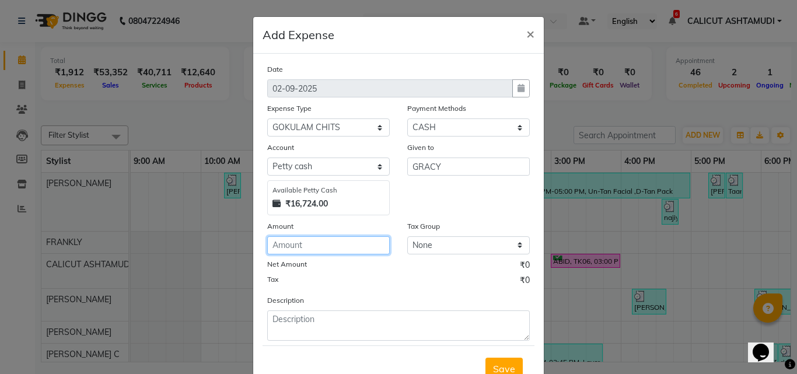
click at [344, 250] on input "number" at bounding box center [328, 245] width 122 height 18
type input "124"
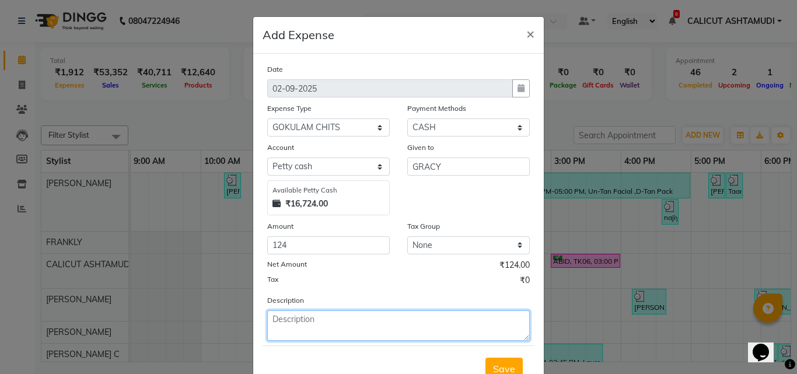
click at [318, 322] on textarea at bounding box center [398, 325] width 262 height 30
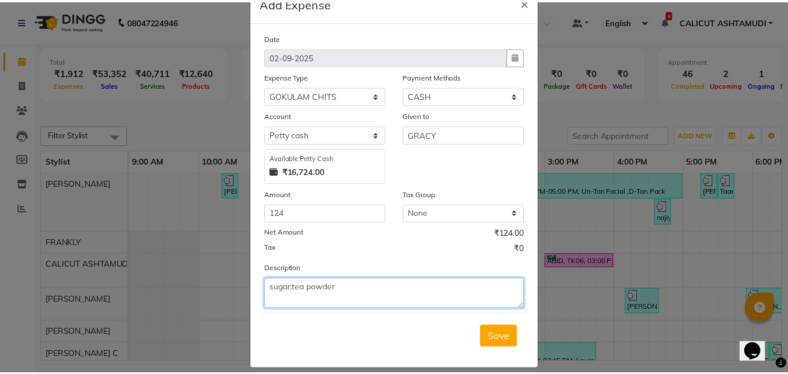
scroll to position [44, 0]
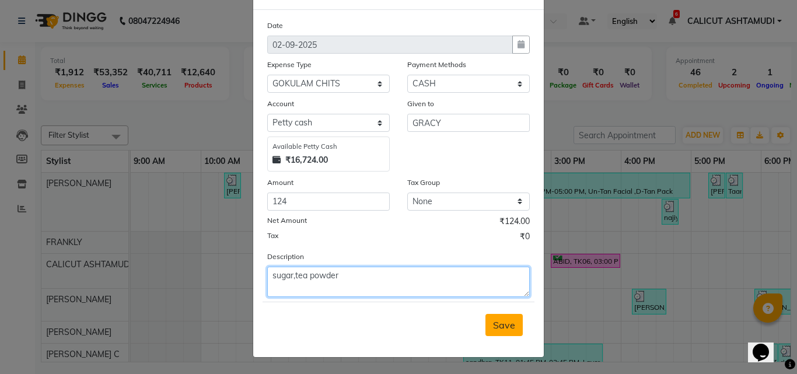
type textarea "sugar,tea powder"
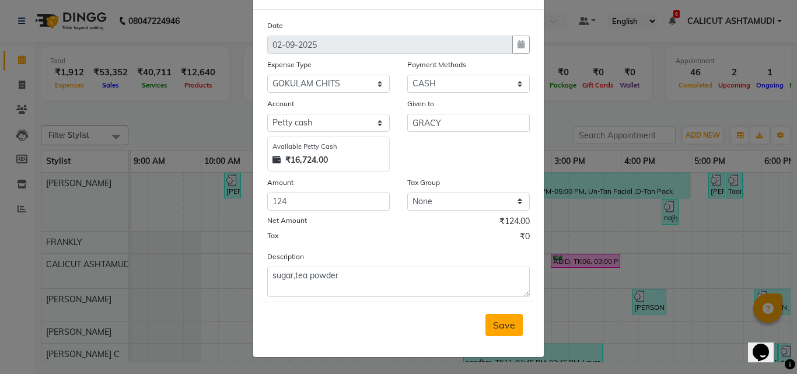
click at [502, 320] on span "Save" at bounding box center [504, 325] width 22 height 12
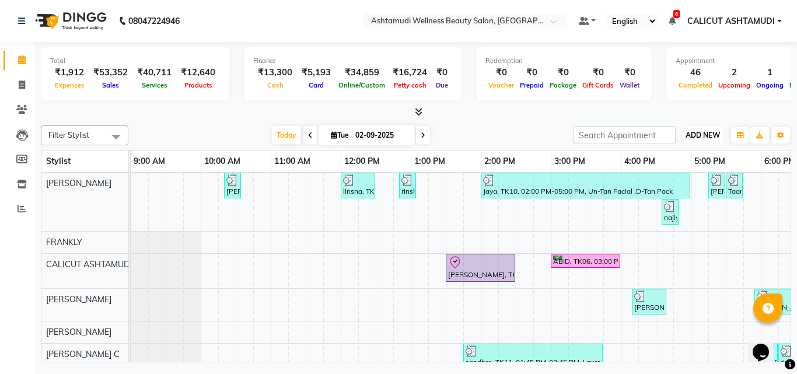
click at [720, 134] on button "ADD NEW Toggle Dropdown" at bounding box center [702, 135] width 40 height 16
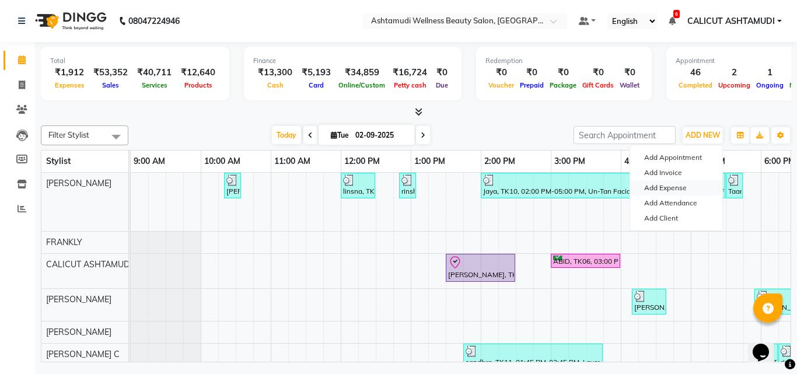
click at [677, 187] on link "Add Expense" at bounding box center [676, 187] width 92 height 15
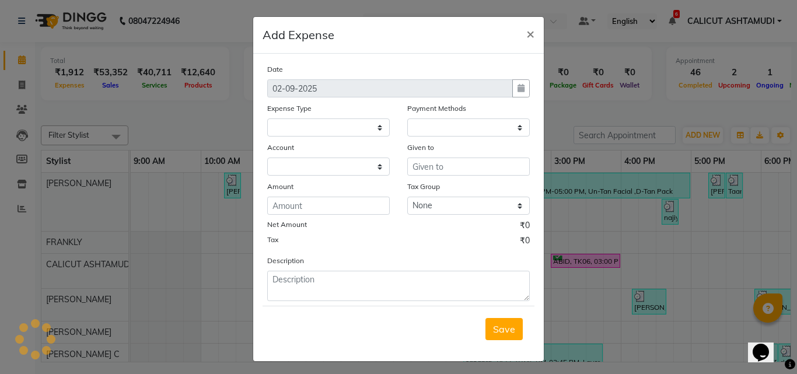
select select
select select "1"
select select "3461"
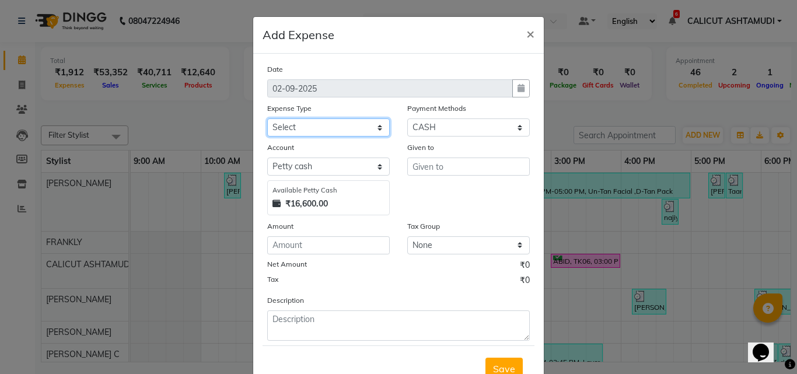
drag, startPoint x: 293, startPoint y: 125, endPoint x: 294, endPoint y: 133, distance: 8.2
click at [293, 125] on select "Select ACCOMODATION EXPENSES ADVERTISEMENT SALES PROMOTIONAL EXPENSES Bonus BRI…" at bounding box center [328, 127] width 122 height 18
click at [343, 125] on select "Select ACCOMODATION EXPENSES ADVERTISEMENT SALES PROMOTIONAL EXPENSES Bonus BRI…" at bounding box center [328, 127] width 122 height 18
click at [195, 240] on ngb-modal-window "Add Expense × Date 02-09-2025 Expense Type Select ACCOMODATION EXPENSES ADVERTI…" at bounding box center [398, 187] width 797 height 374
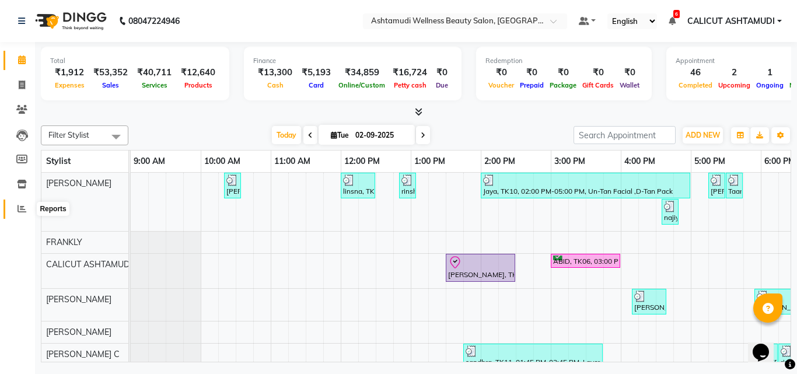
click at [22, 207] on icon at bounding box center [21, 208] width 9 height 9
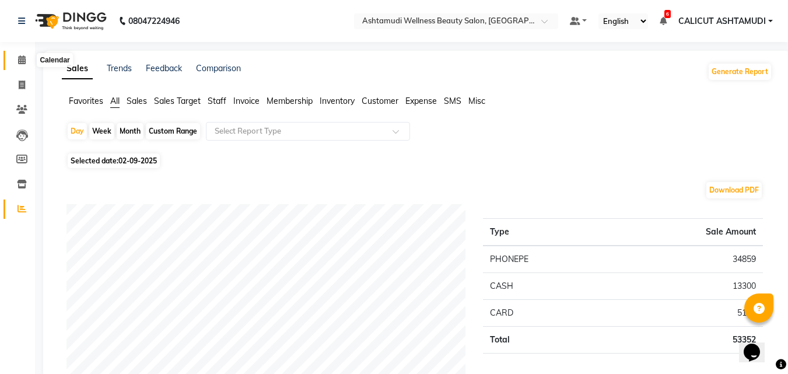
click at [17, 57] on span at bounding box center [22, 60] width 20 height 13
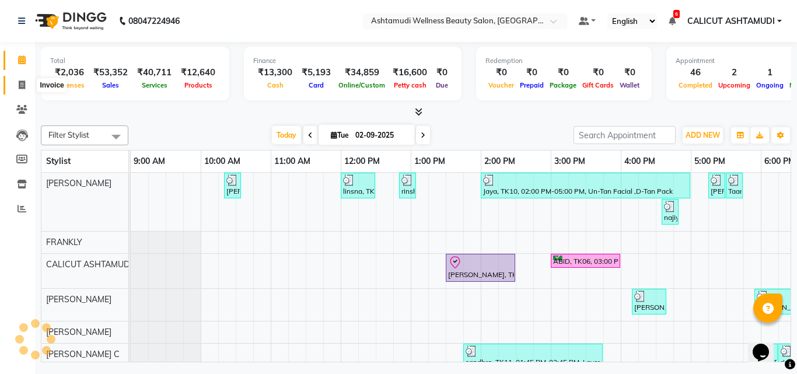
click at [16, 81] on span at bounding box center [22, 85] width 20 height 13
select select "4630"
select select "service"
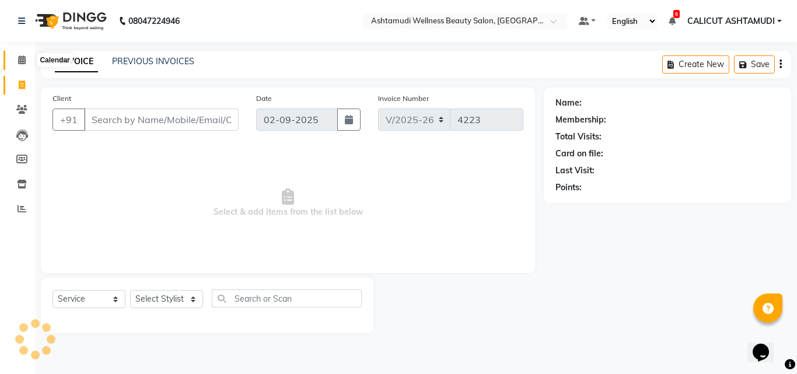
click at [22, 56] on icon at bounding box center [22, 59] width 8 height 9
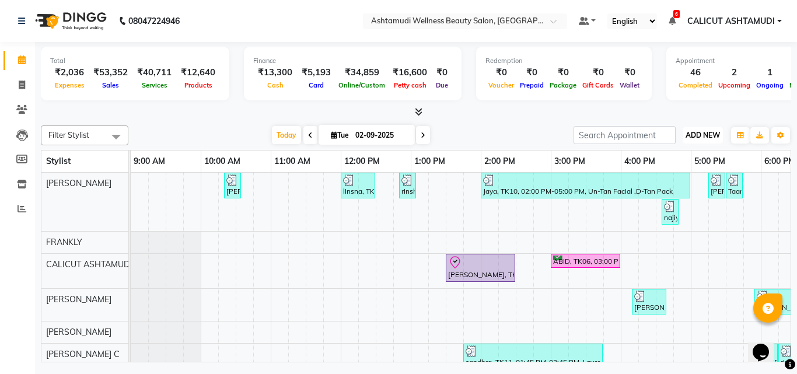
click at [699, 131] on span "ADD NEW" at bounding box center [702, 135] width 34 height 9
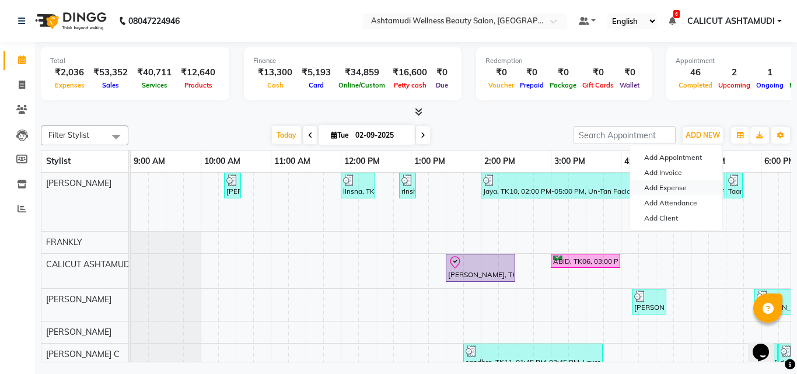
click at [674, 190] on link "Add Expense" at bounding box center [676, 187] width 92 height 15
select select "1"
select select "3461"
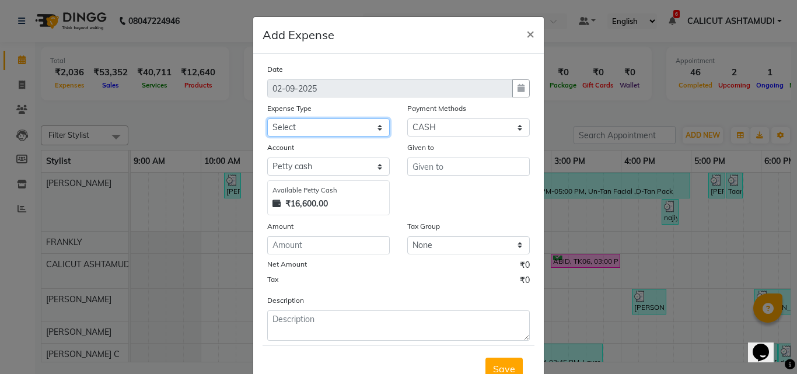
click at [333, 131] on select "Select ACCOMODATION EXPENSES ADVERTISEMENT SALES PROMOTIONAL EXPENSES Bonus BRI…" at bounding box center [328, 127] width 122 height 18
select select "6175"
click at [333, 131] on select "Select ACCOMODATION EXPENSES ADVERTISEMENT SALES PROMOTIONAL EXPENSES Bonus BRI…" at bounding box center [328, 127] width 122 height 18
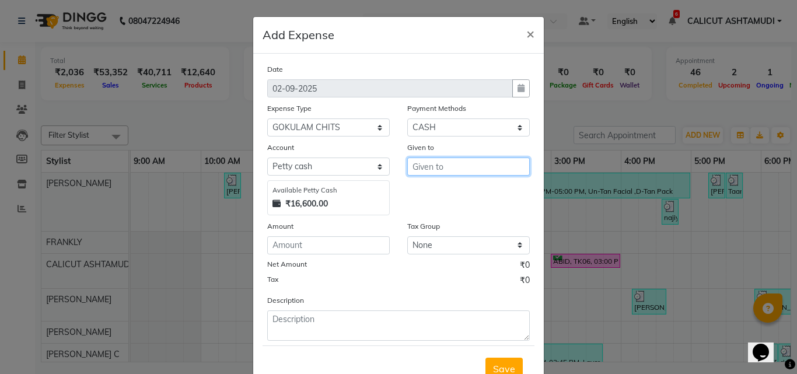
click at [434, 170] on input "text" at bounding box center [468, 166] width 122 height 18
type input "gokulam"
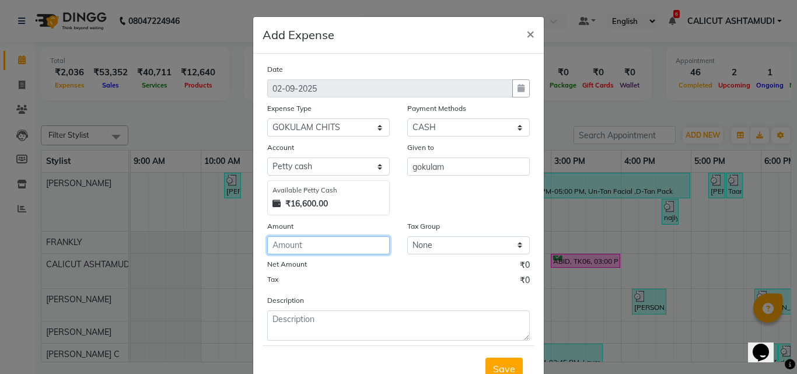
click at [314, 244] on input "number" at bounding box center [328, 245] width 122 height 18
type input "1500"
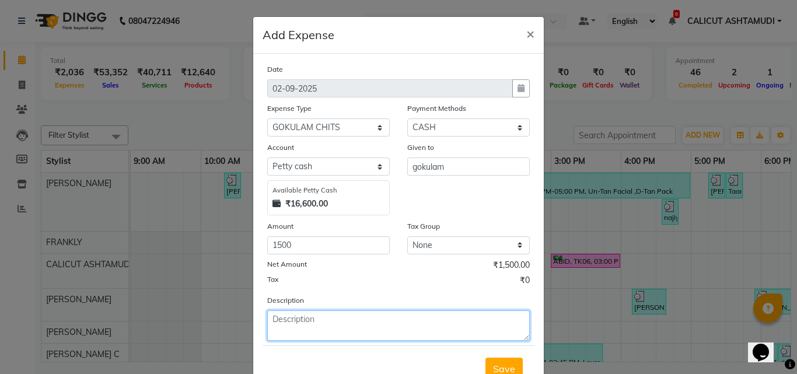
click at [302, 324] on textarea at bounding box center [398, 325] width 262 height 30
type textarea "gokulam"
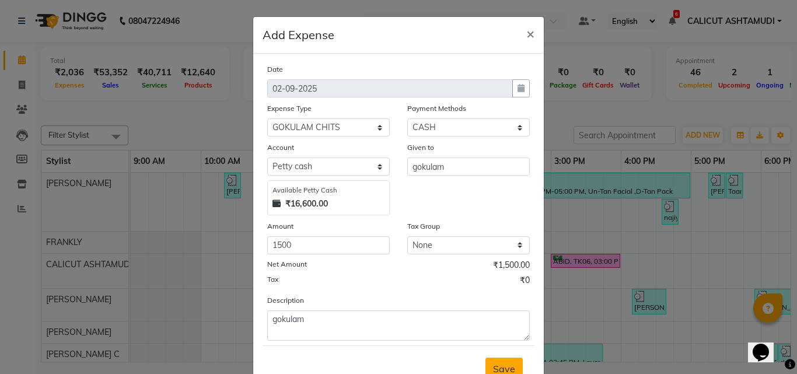
click at [495, 359] on button "Save" at bounding box center [503, 369] width 37 height 22
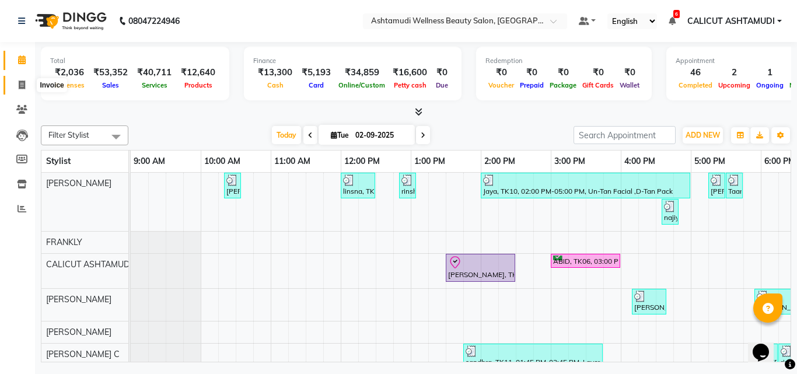
click at [21, 87] on icon at bounding box center [22, 84] width 6 height 9
select select "service"
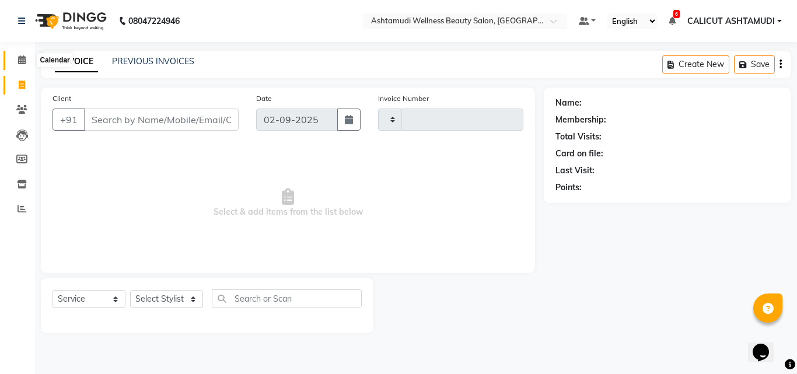
click at [19, 54] on span at bounding box center [22, 60] width 20 height 13
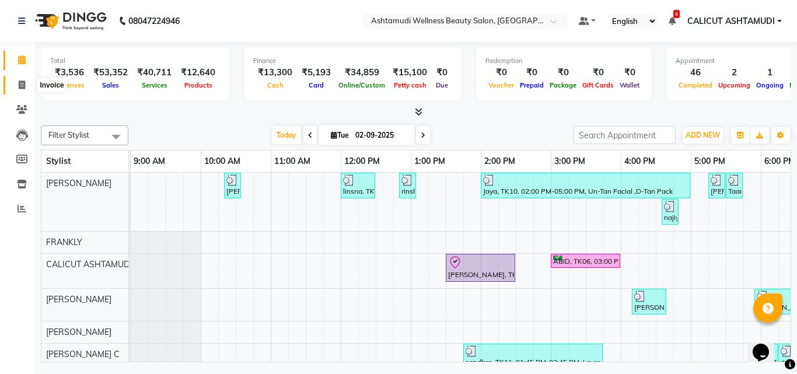
click at [16, 80] on span at bounding box center [22, 85] width 20 height 13
select select "service"
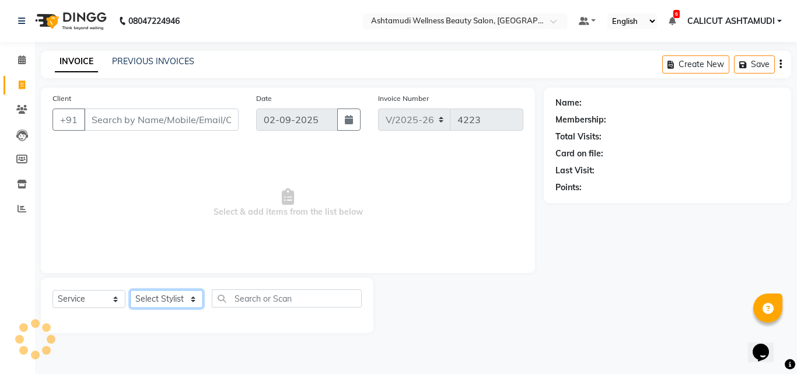
click at [152, 299] on select "Select Stylist" at bounding box center [166, 299] width 73 height 18
click at [130, 290] on select "Select Stylist [PERSON_NAME] C [PERSON_NAME] [PERSON_NAME] CALICUT ASHTAMUDI FR…" at bounding box center [166, 299] width 73 height 18
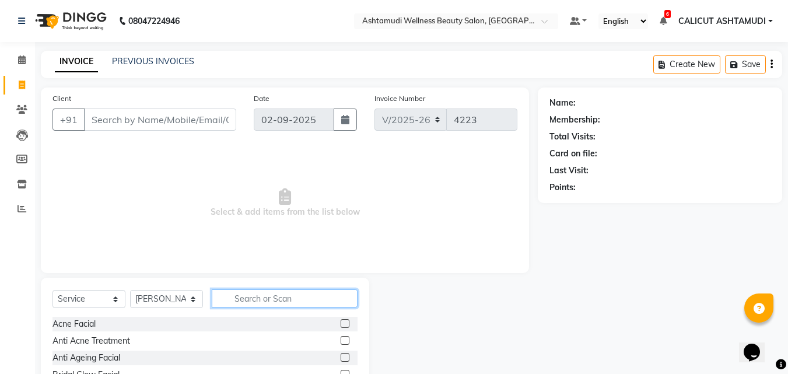
click at [245, 301] on input "text" at bounding box center [285, 298] width 146 height 18
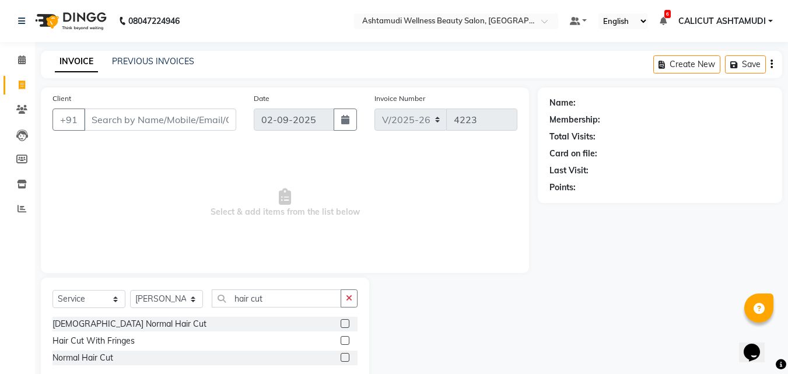
click at [343, 321] on label at bounding box center [345, 323] width 9 height 9
click at [343, 321] on input "checkbox" at bounding box center [345, 324] width 8 height 8
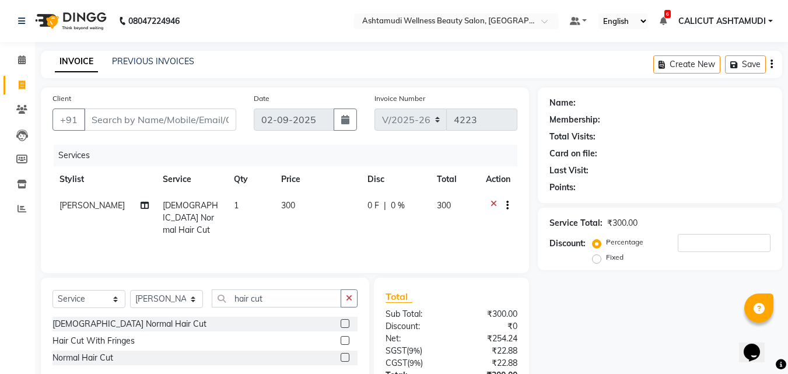
click at [345, 296] on button "button" at bounding box center [349, 298] width 17 height 18
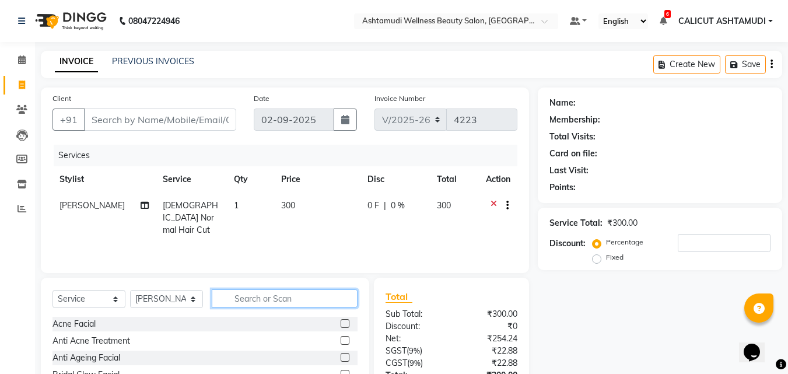
click at [283, 292] on input "text" at bounding box center [285, 298] width 146 height 18
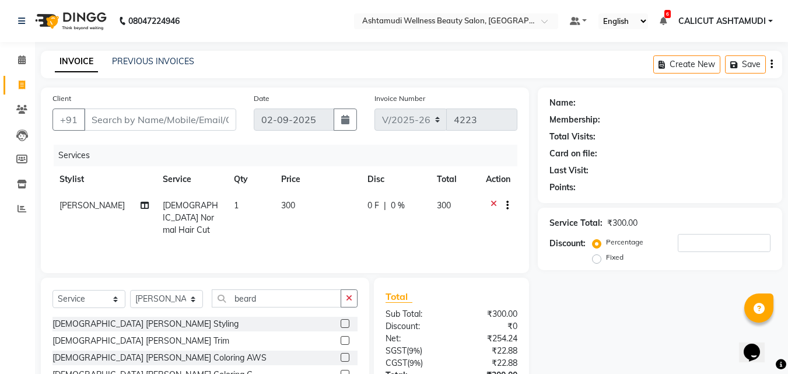
click at [345, 322] on label at bounding box center [345, 323] width 9 height 9
click at [345, 322] on input "checkbox" at bounding box center [345, 324] width 8 height 8
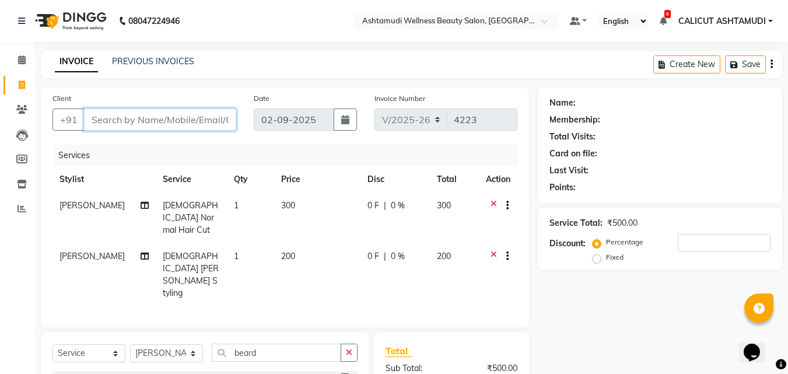
click at [187, 122] on input "Client" at bounding box center [160, 119] width 152 height 22
click at [96, 120] on input "Client" at bounding box center [160, 119] width 152 height 22
click at [117, 120] on input "Client" at bounding box center [160, 119] width 152 height 22
click at [218, 115] on span "Add Client" at bounding box center [206, 120] width 46 height 12
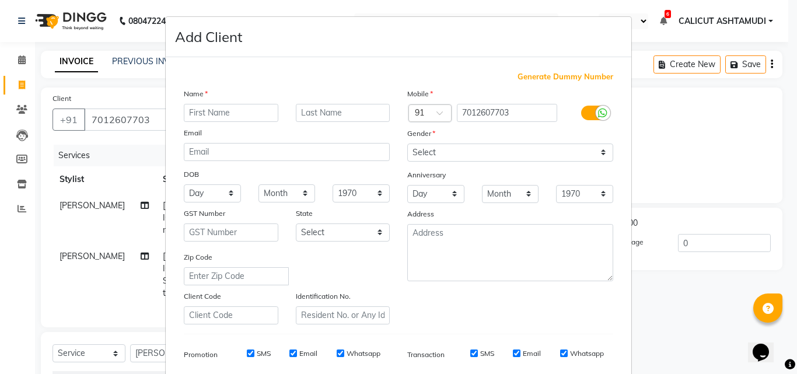
click at [220, 114] on input "text" at bounding box center [231, 113] width 94 height 18
click at [462, 155] on select "Select [DEMOGRAPHIC_DATA] [DEMOGRAPHIC_DATA] Other Prefer Not To Say" at bounding box center [510, 152] width 206 height 18
click at [407, 143] on select "Select [DEMOGRAPHIC_DATA] [DEMOGRAPHIC_DATA] Other Prefer Not To Say" at bounding box center [510, 152] width 206 height 18
drag, startPoint x: 444, startPoint y: 150, endPoint x: 442, endPoint y: 159, distance: 8.5
click at [444, 150] on select "Select [DEMOGRAPHIC_DATA] [DEMOGRAPHIC_DATA] Other Prefer Not To Say" at bounding box center [510, 152] width 206 height 18
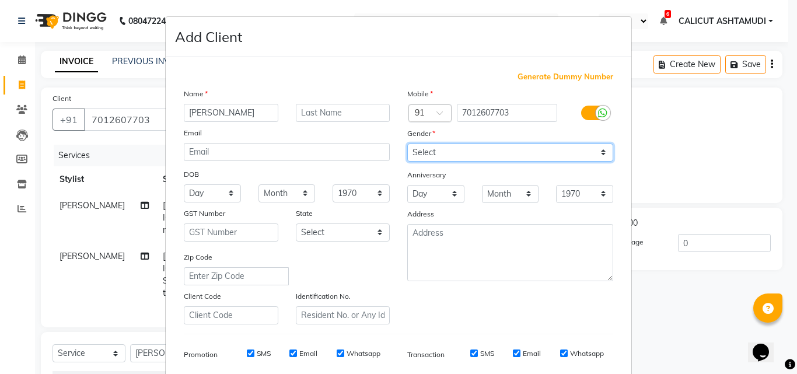
click at [407, 143] on select "Select [DEMOGRAPHIC_DATA] [DEMOGRAPHIC_DATA] Other Prefer Not To Say" at bounding box center [510, 152] width 206 height 18
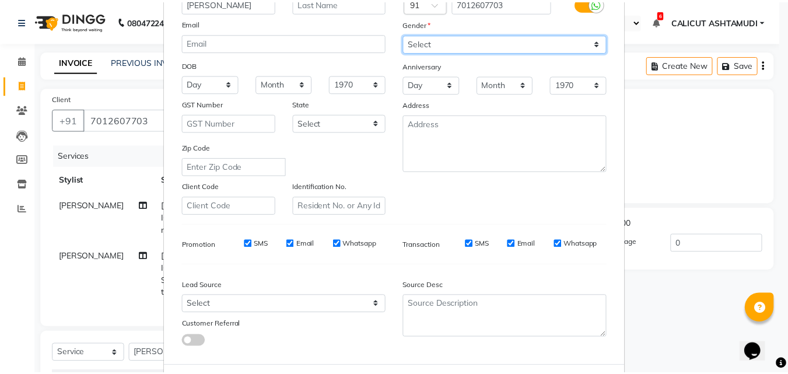
scroll to position [164, 0]
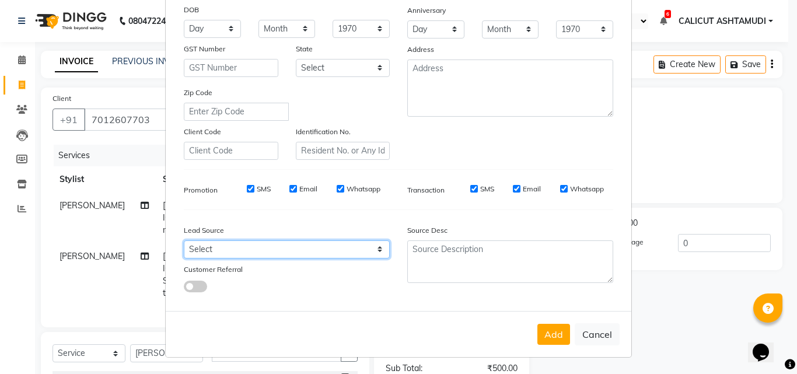
drag, startPoint x: 300, startPoint y: 255, endPoint x: 305, endPoint y: 242, distance: 14.4
click at [300, 255] on select "Select Walk-in Referral Internet Friend Word of Mouth Advertisement Facebook Ju…" at bounding box center [287, 249] width 206 height 18
click at [184, 240] on select "Select Walk-in Referral Internet Friend Word of Mouth Advertisement Facebook Ju…" at bounding box center [287, 249] width 206 height 18
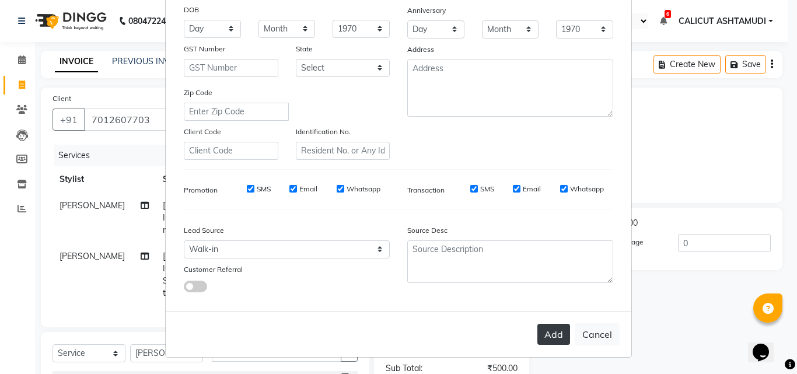
click at [555, 324] on button "Add" at bounding box center [553, 334] width 33 height 21
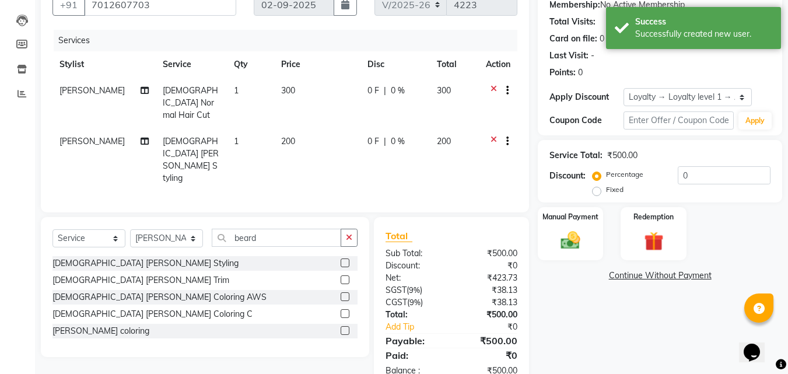
scroll to position [119, 0]
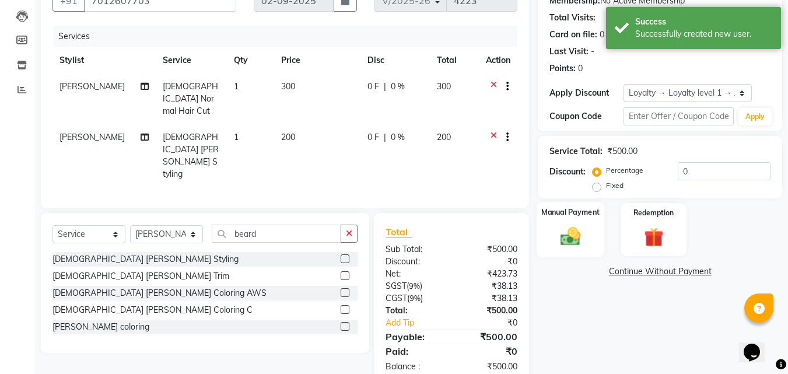
click at [571, 232] on img at bounding box center [570, 236] width 33 height 23
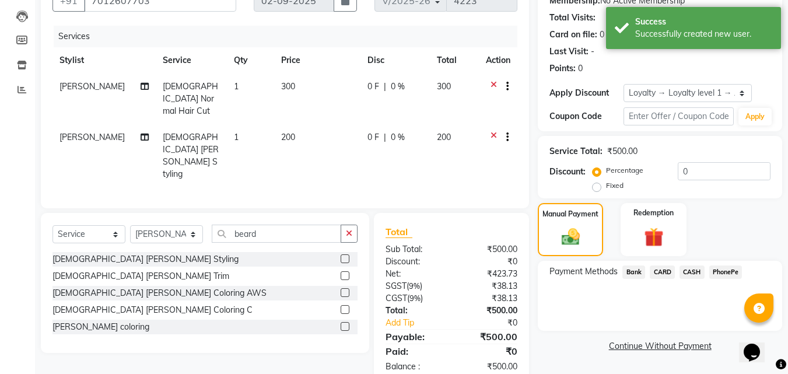
click at [726, 271] on span "PhonePe" at bounding box center [725, 271] width 33 height 13
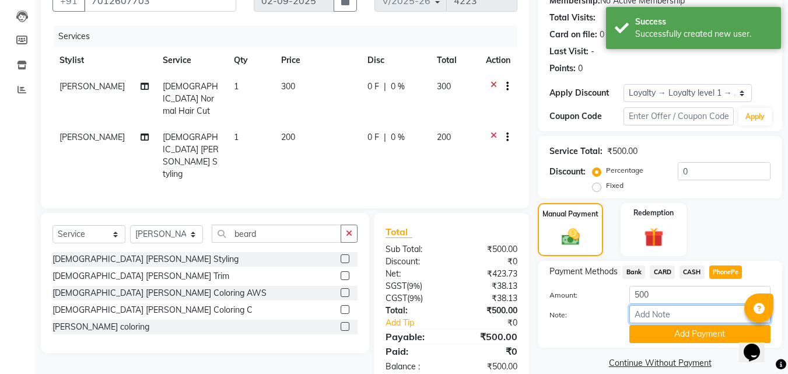
click at [703, 314] on input "Note:" at bounding box center [699, 314] width 141 height 18
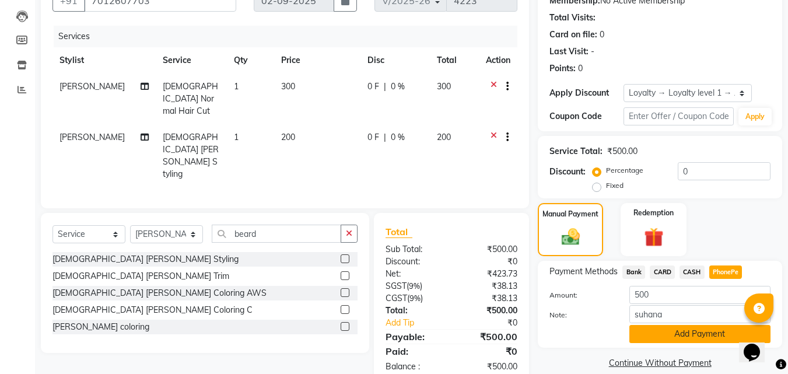
click at [701, 337] on button "Add Payment" at bounding box center [699, 334] width 141 height 18
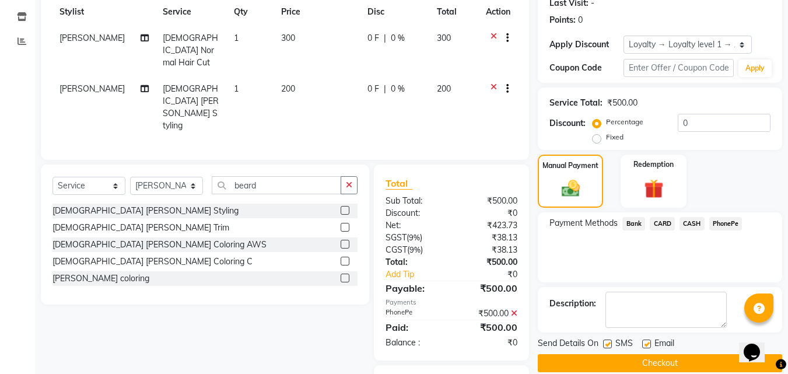
scroll to position [213, 0]
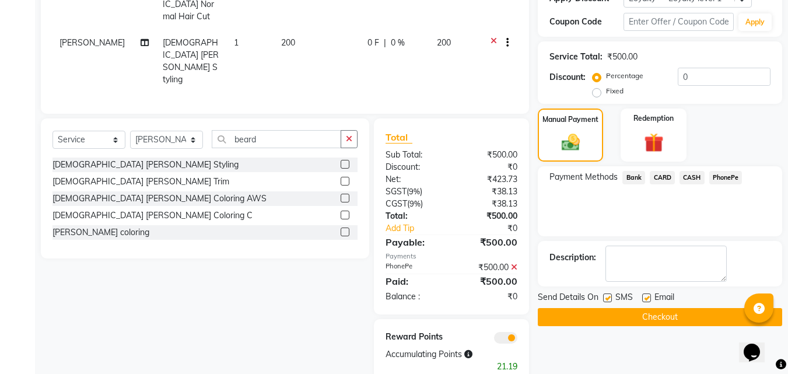
click at [682, 316] on button "Checkout" at bounding box center [660, 317] width 244 height 18
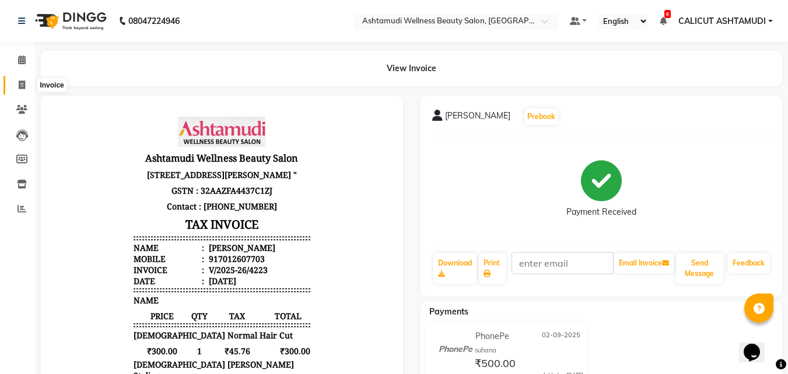
click at [19, 90] on span at bounding box center [22, 85] width 20 height 13
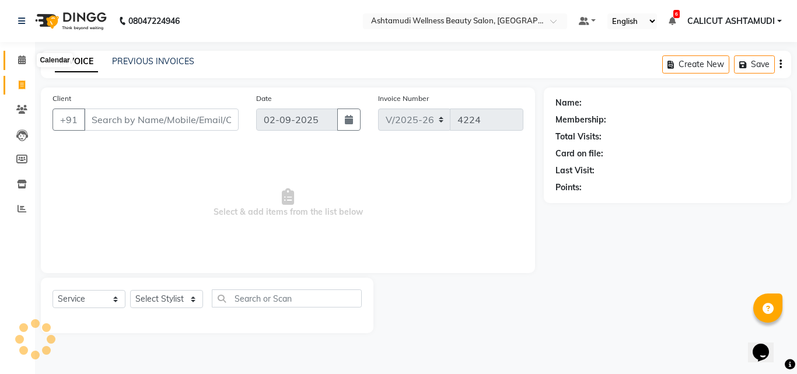
click at [15, 57] on span at bounding box center [22, 60] width 20 height 13
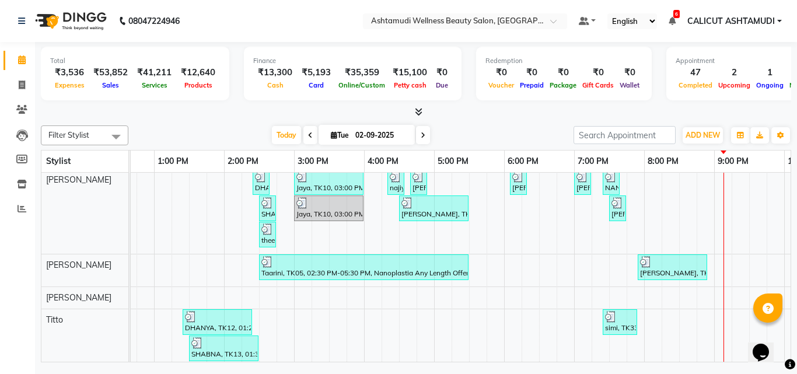
scroll to position [419, 0]
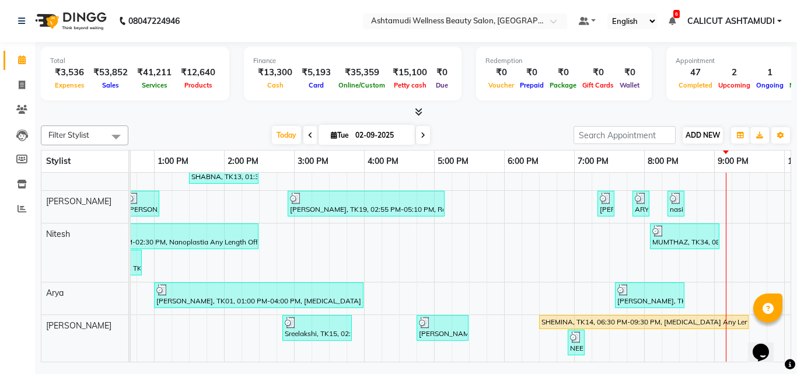
drag, startPoint x: 698, startPoint y: 125, endPoint x: 698, endPoint y: 133, distance: 7.6
click at [698, 128] on div "ADD NEW Toggle Dropdown Add Appointment Add Invoice Add Expense Add Attendance …" at bounding box center [702, 135] width 43 height 19
click at [698, 133] on span "ADD NEW" at bounding box center [702, 135] width 34 height 9
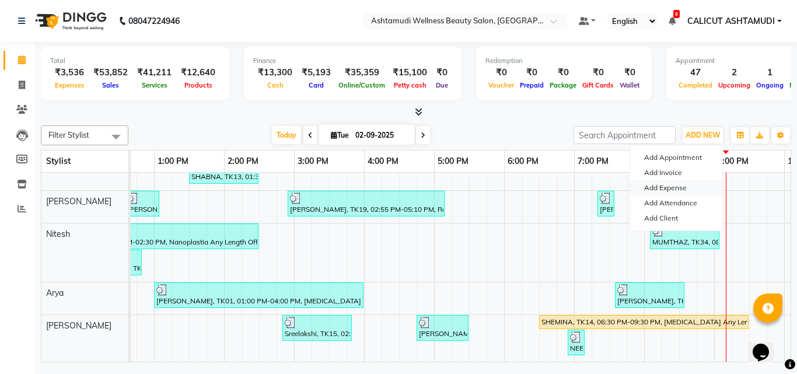
click at [684, 186] on link "Add Expense" at bounding box center [676, 187] width 92 height 15
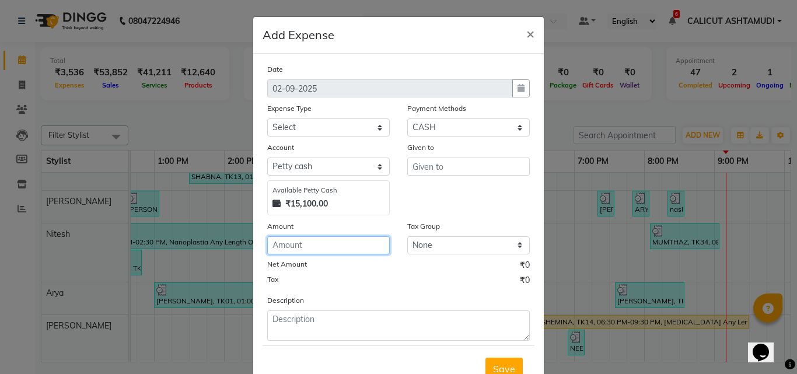
click at [296, 239] on input "number" at bounding box center [328, 245] width 122 height 18
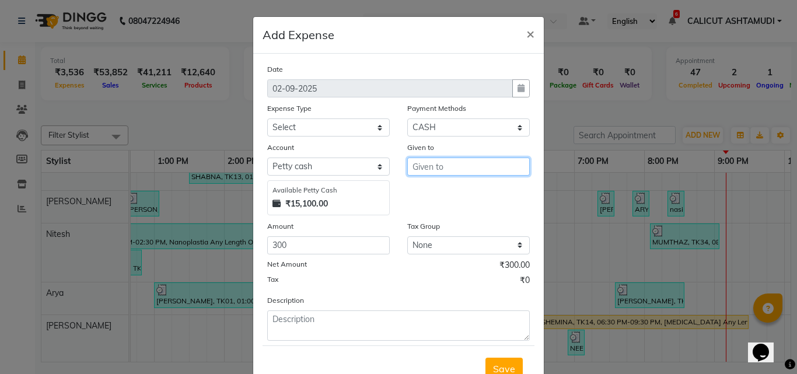
click at [456, 167] on input "text" at bounding box center [468, 166] width 122 height 18
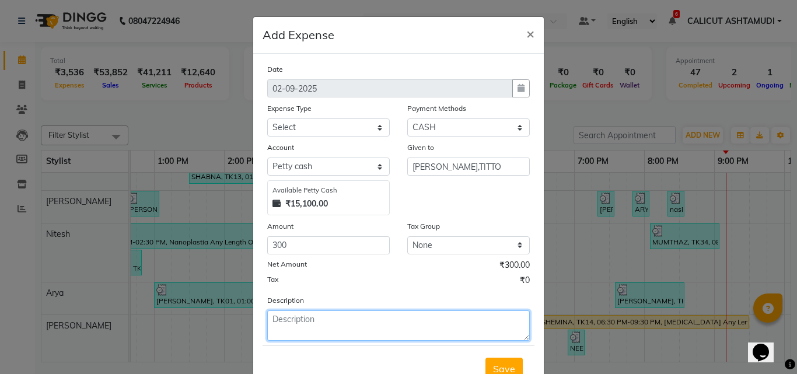
click at [296, 325] on textarea at bounding box center [398, 325] width 262 height 30
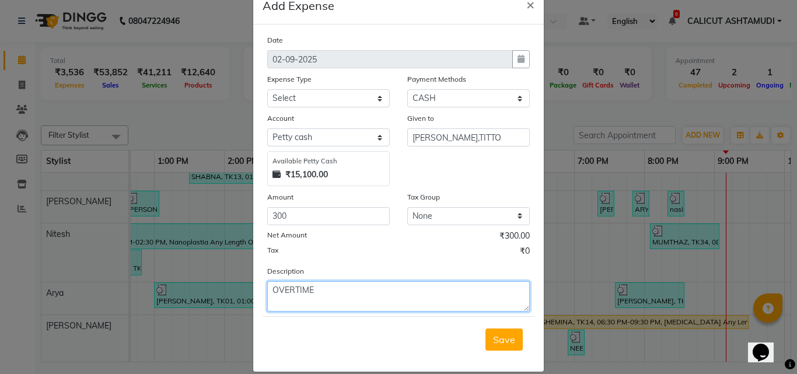
scroll to position [44, 0]
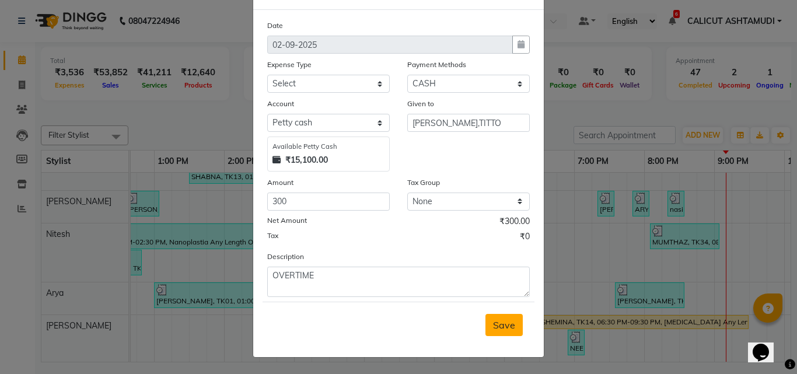
click at [499, 323] on span "Save" at bounding box center [504, 325] width 22 height 12
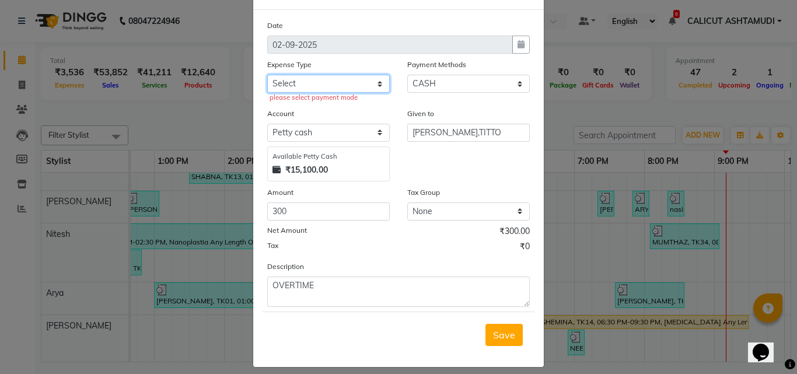
drag, startPoint x: 310, startPoint y: 76, endPoint x: 310, endPoint y: 90, distance: 13.4
click at [310, 76] on select "Select ACCOMODATION EXPENSES ADVERTISEMENT SALES PROMOTIONAL EXPENSES Bonus BRI…" at bounding box center [328, 84] width 122 height 18
click at [267, 75] on select "Select ACCOMODATION EXPENSES ADVERTISEMENT SALES PROMOTIONAL EXPENSES Bonus BRI…" at bounding box center [328, 84] width 122 height 18
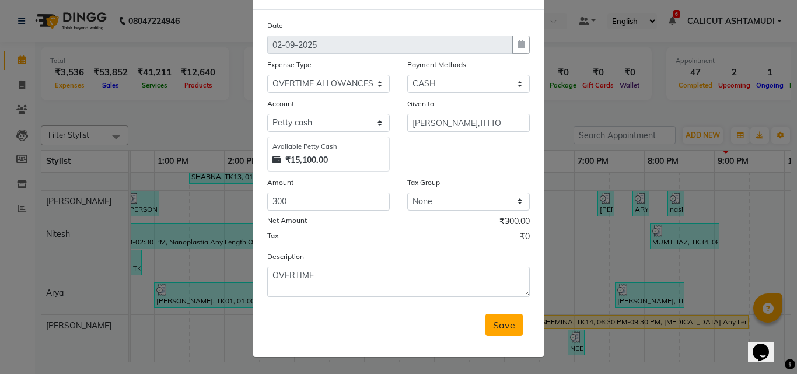
click at [498, 330] on span "Save" at bounding box center [504, 325] width 22 height 12
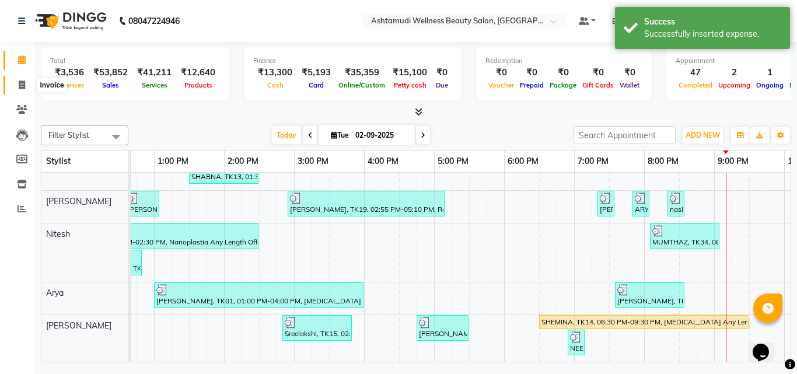
click at [23, 80] on icon at bounding box center [22, 84] width 6 height 9
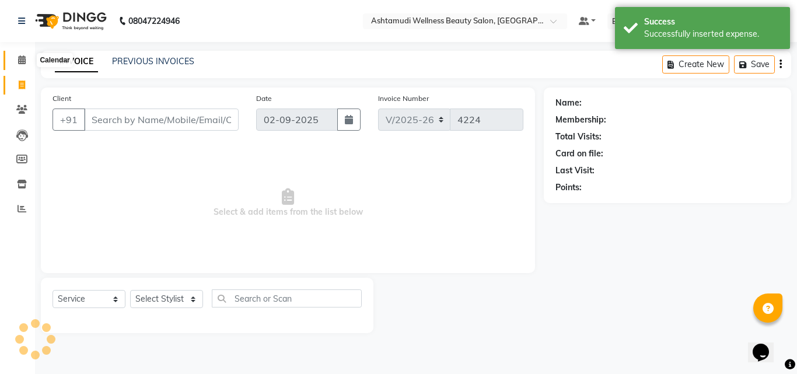
click at [21, 64] on span at bounding box center [22, 60] width 20 height 13
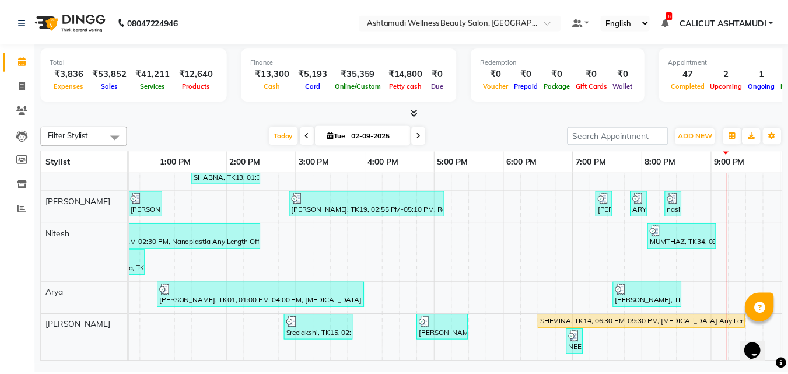
scroll to position [419, 0]
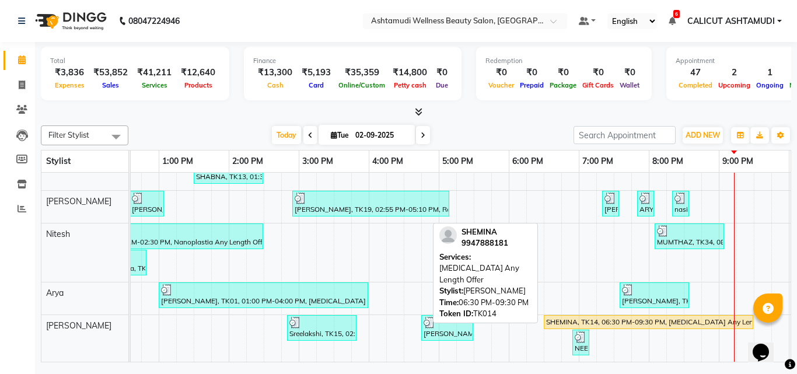
click at [577, 317] on div "SHEMINA, TK14, 06:30 PM-09:30 PM, [MEDICAL_DATA] Any Length Offer" at bounding box center [648, 322] width 207 height 10
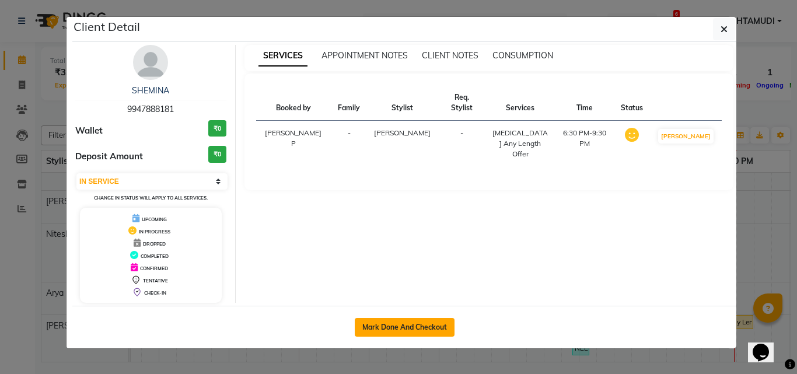
click at [425, 328] on button "Mark Done And Checkout" at bounding box center [405, 327] width 100 height 19
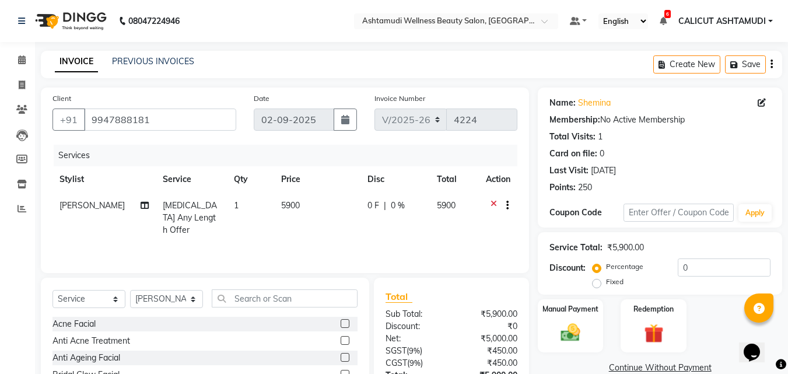
click at [184, 202] on span "[MEDICAL_DATA] Any Length Offer" at bounding box center [190, 217] width 54 height 35
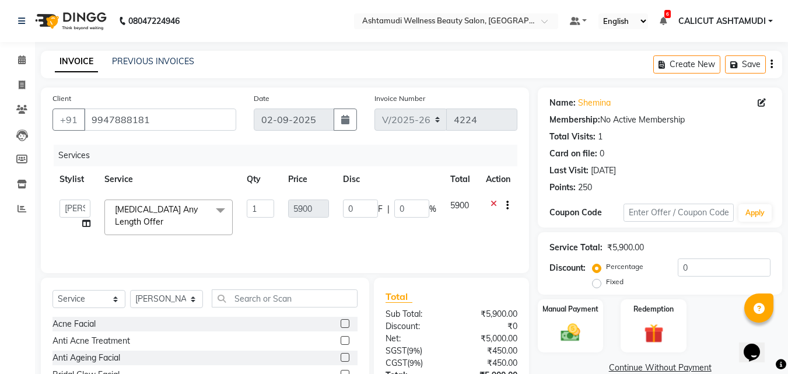
click at [181, 205] on span "[MEDICAL_DATA] Any Length Offer" at bounding box center [156, 215] width 83 height 23
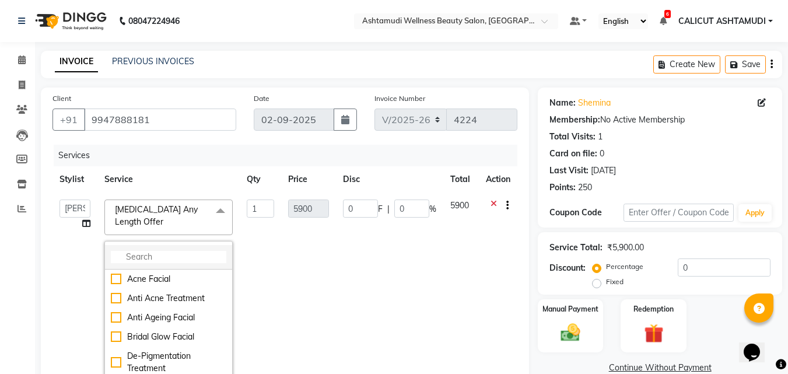
click at [136, 251] on input "multiselect-search" at bounding box center [168, 257] width 115 height 12
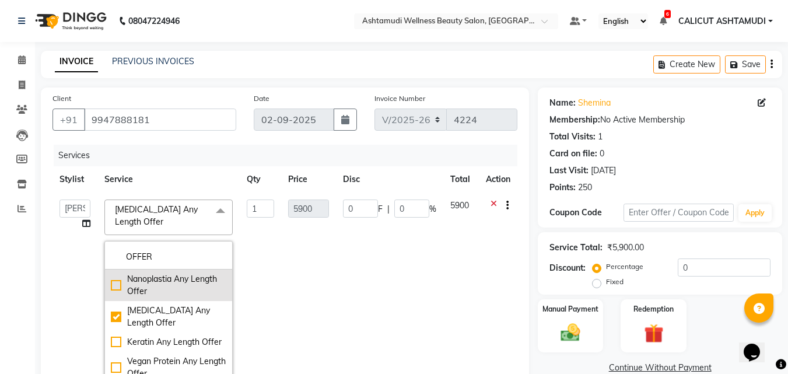
click at [115, 273] on div "Nanoplastia Any Length Offer" at bounding box center [168, 285] width 115 height 24
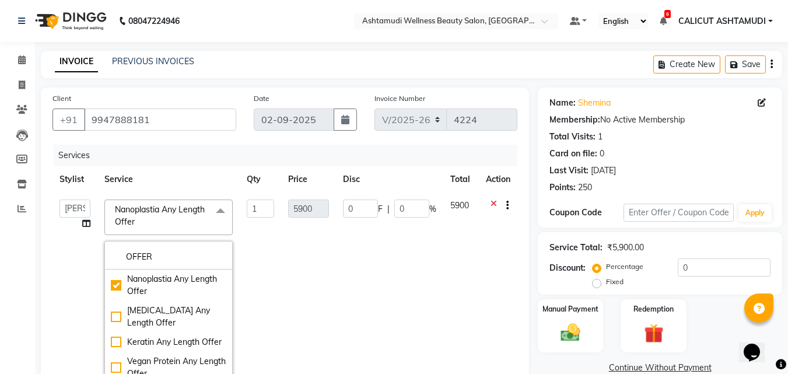
click at [336, 276] on td "0 F | 0 %" at bounding box center [389, 291] width 107 height 199
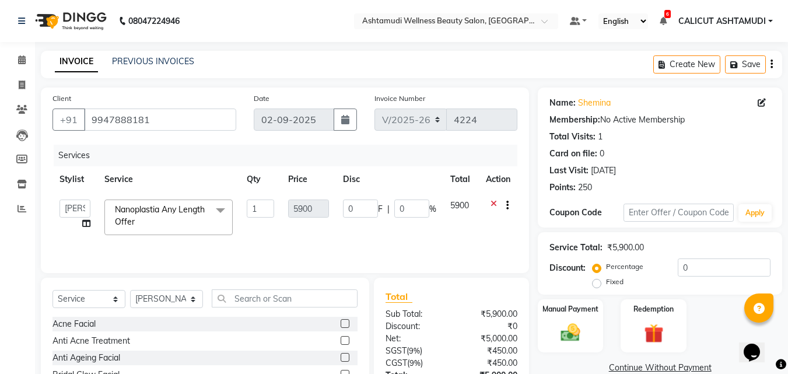
click at [113, 271] on div "Client +91 9947888181 Date 02-09-2025 Invoice Number V/2025 V/2025-26 4224 Serv…" at bounding box center [285, 179] width 488 height 185
click at [316, 240] on td "5900" at bounding box center [308, 217] width 54 height 50
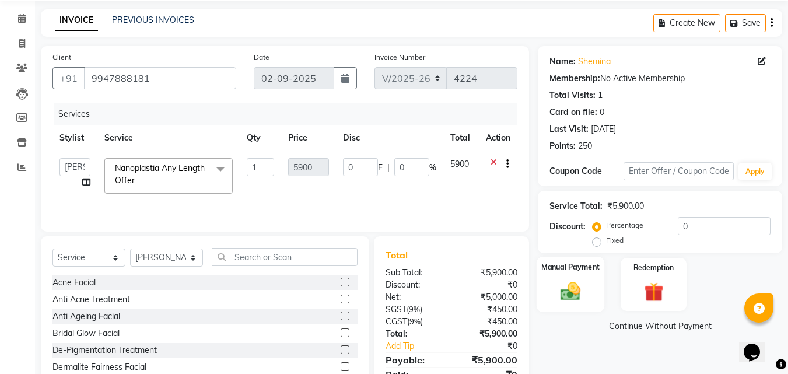
scroll to position [93, 0]
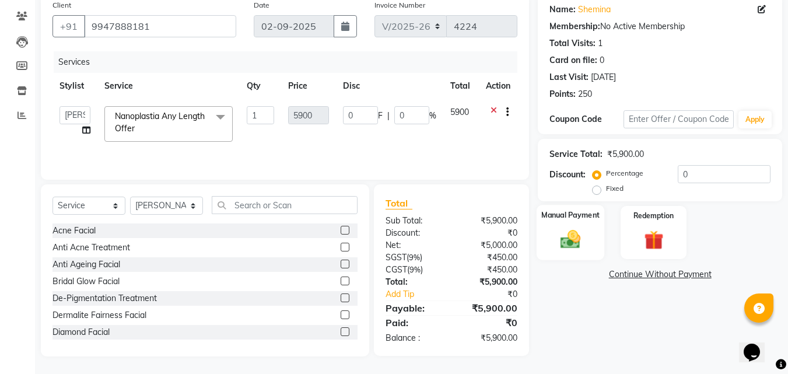
click at [591, 239] on div "Manual Payment" at bounding box center [571, 232] width 68 height 55
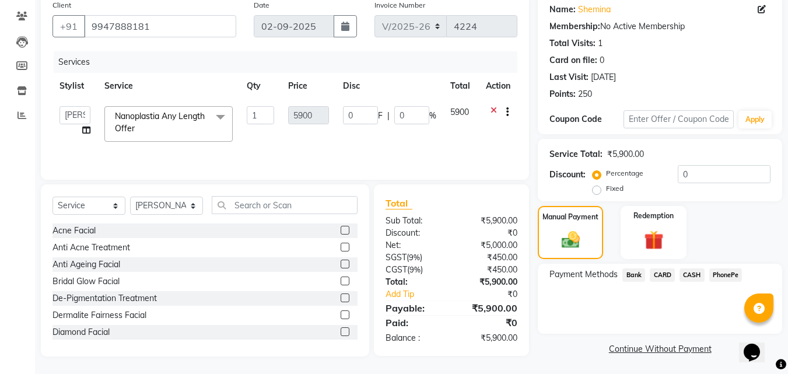
click at [733, 278] on span "PhonePe" at bounding box center [725, 274] width 33 height 13
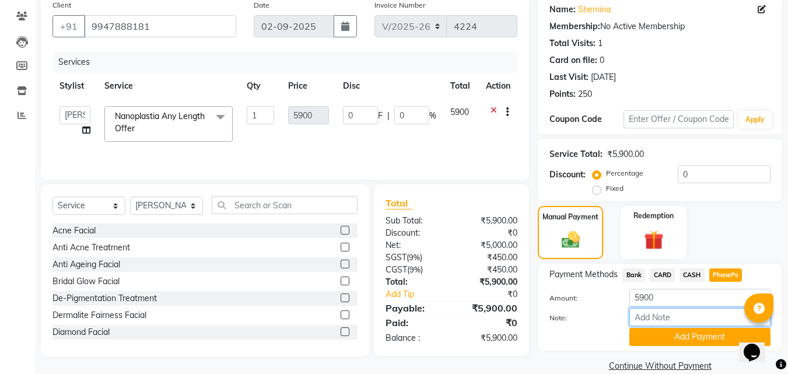
click at [709, 323] on input "Note:" at bounding box center [699, 317] width 141 height 18
drag, startPoint x: 708, startPoint y: 338, endPoint x: 639, endPoint y: 317, distance: 71.4
click at [706, 338] on button "Add Payment" at bounding box center [699, 337] width 141 height 18
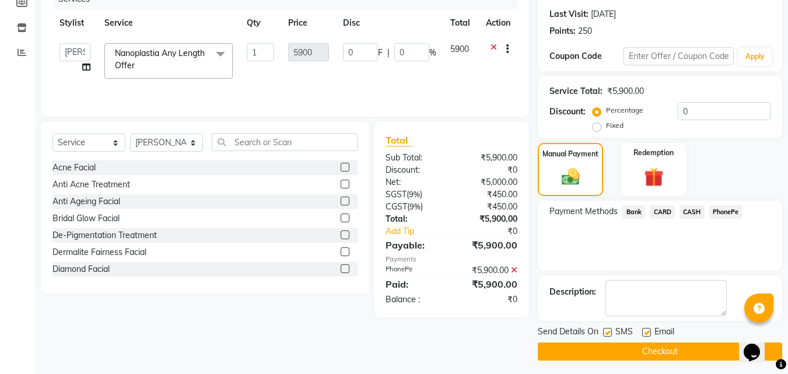
scroll to position [160, 0]
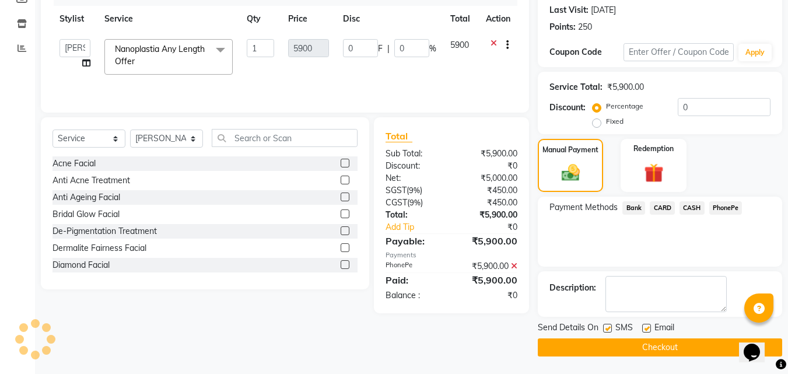
click at [591, 345] on button "Checkout" at bounding box center [660, 347] width 244 height 18
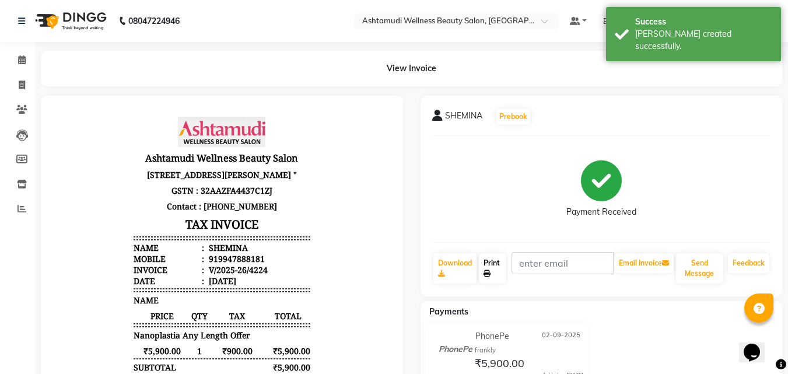
click at [500, 264] on link "Print" at bounding box center [492, 268] width 27 height 30
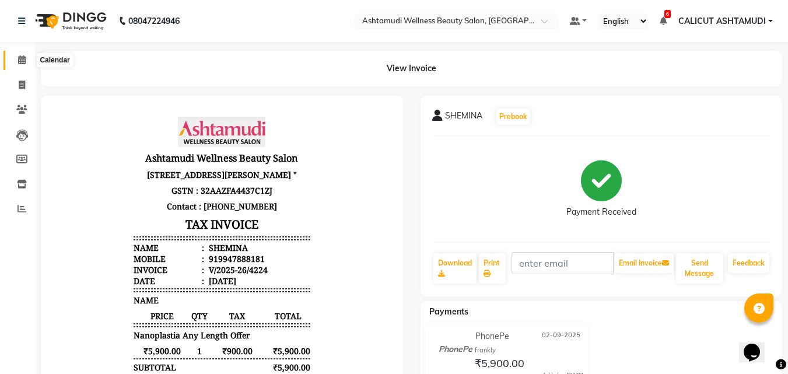
click at [20, 56] on icon at bounding box center [22, 59] width 8 height 9
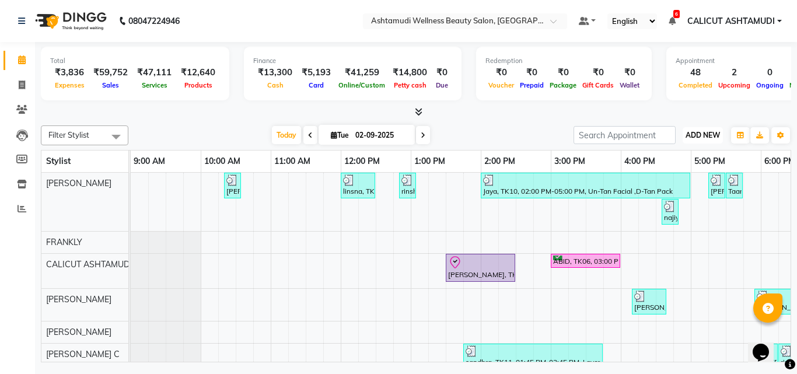
click at [705, 135] on span "ADD NEW" at bounding box center [702, 135] width 34 height 9
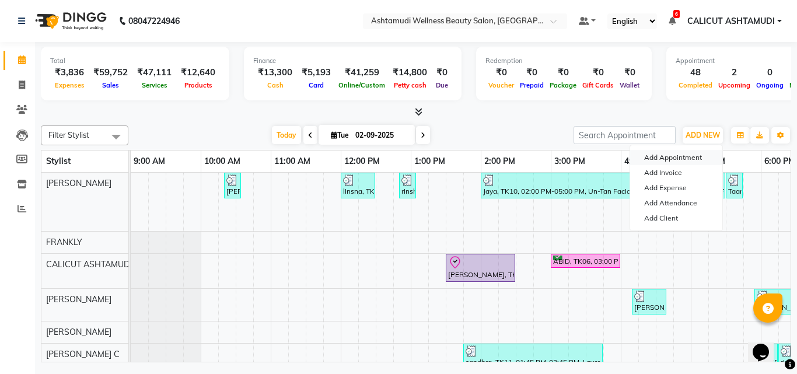
click at [673, 160] on button "Add Appointment" at bounding box center [676, 157] width 92 height 15
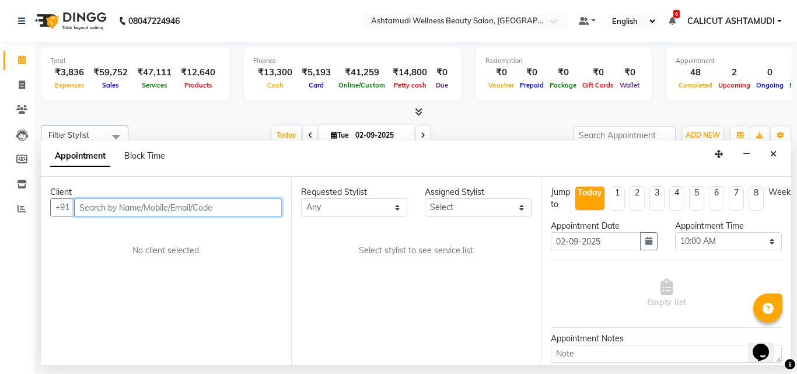
click at [144, 213] on input "text" at bounding box center [178, 207] width 208 height 18
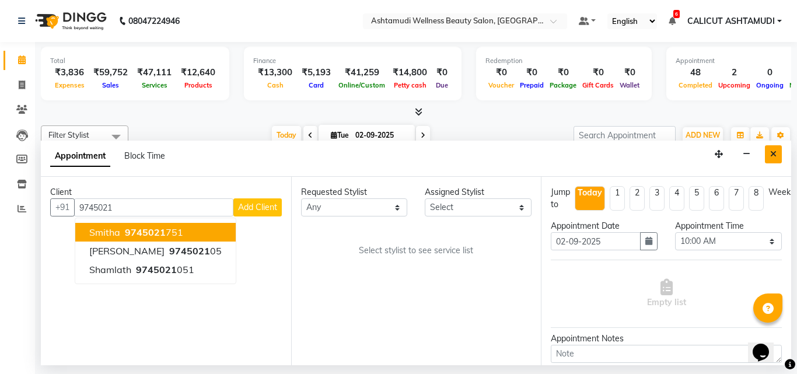
click at [770, 147] on button "Close" at bounding box center [773, 154] width 17 height 18
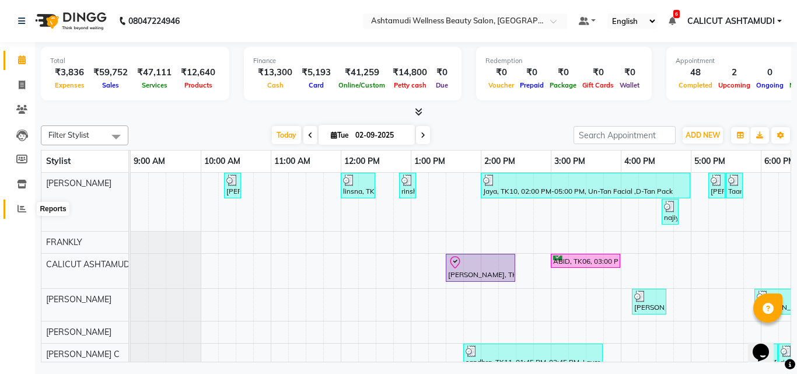
click at [18, 208] on icon at bounding box center [21, 208] width 9 height 9
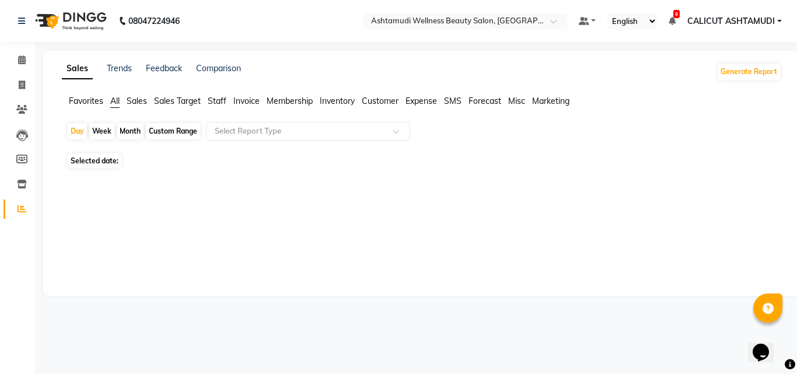
click at [18, 208] on icon at bounding box center [21, 208] width 9 height 9
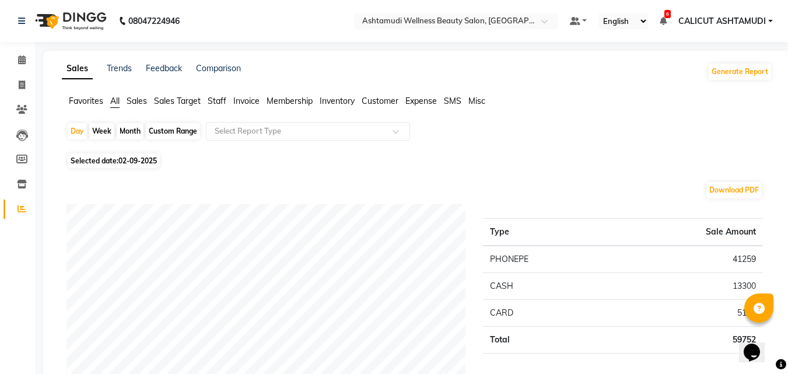
click at [376, 106] on li "Customer" at bounding box center [380, 101] width 37 height 12
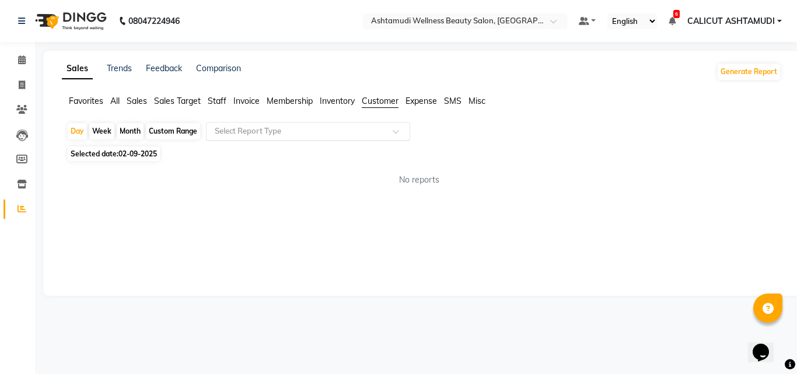
click at [356, 131] on input "text" at bounding box center [296, 131] width 168 height 12
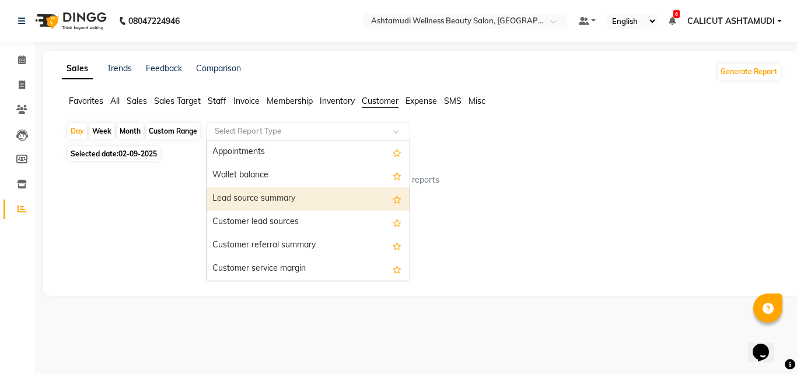
click at [278, 196] on div "Lead source summary" at bounding box center [307, 198] width 203 height 23
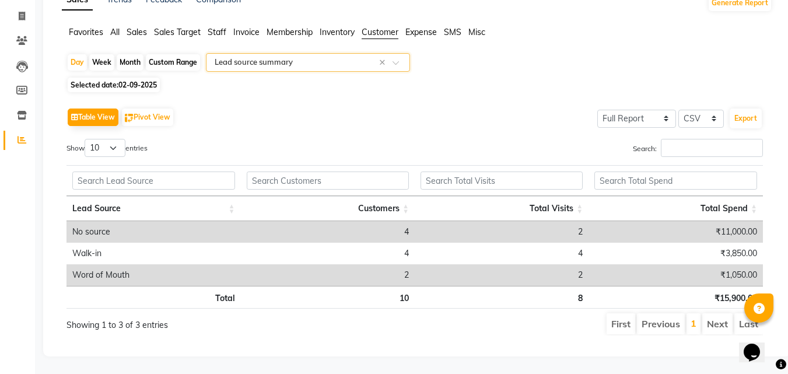
scroll to position [78, 0]
click at [286, 57] on input "text" at bounding box center [296, 63] width 168 height 12
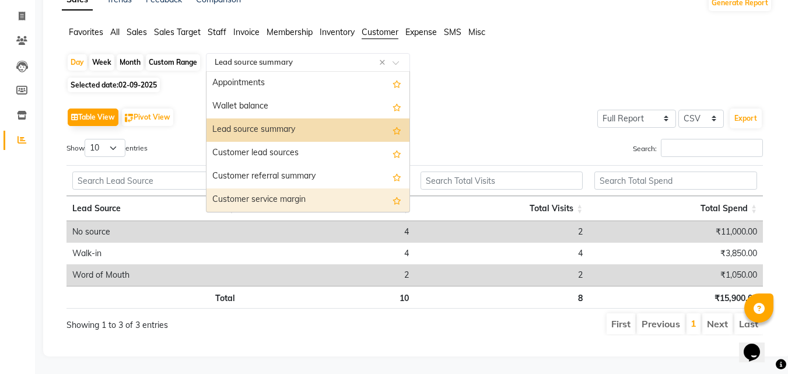
click at [276, 195] on div "Customer service margin" at bounding box center [307, 199] width 203 height 23
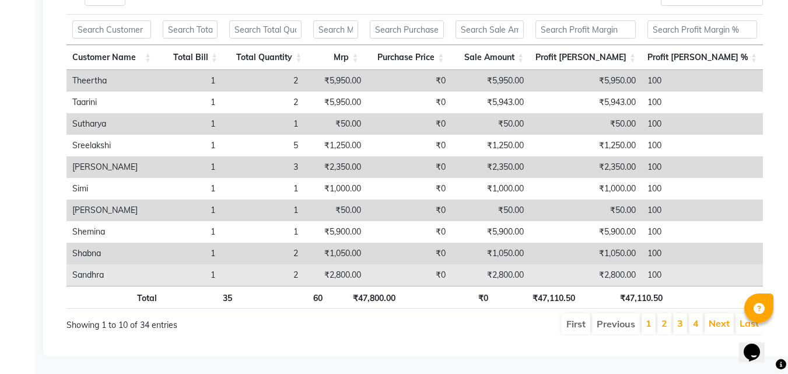
scroll to position [0, 0]
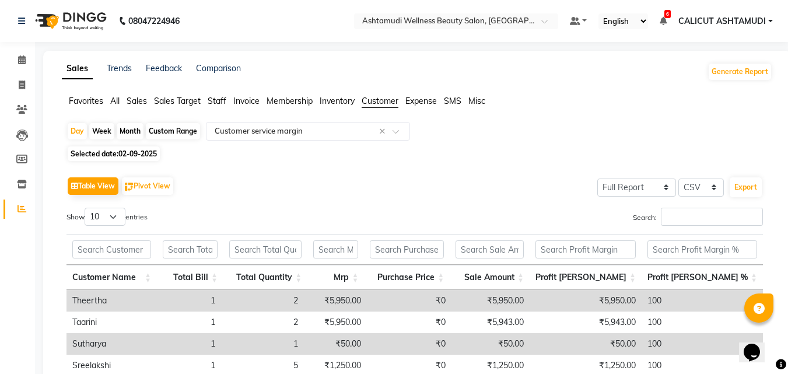
click at [116, 103] on span "All" at bounding box center [114, 101] width 9 height 10
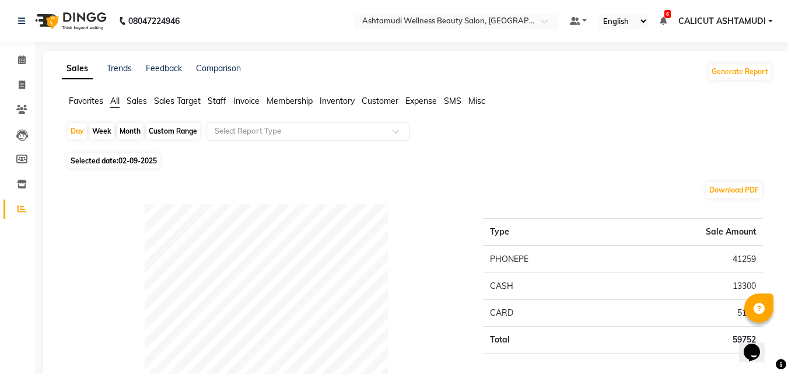
click at [168, 131] on div "Custom Range" at bounding box center [173, 131] width 54 height 16
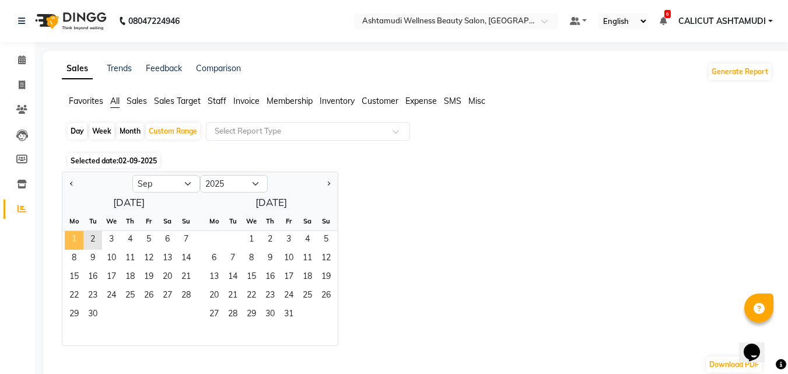
click at [73, 240] on span "1" at bounding box center [74, 240] width 19 height 19
click at [92, 238] on span "2" at bounding box center [92, 240] width 19 height 19
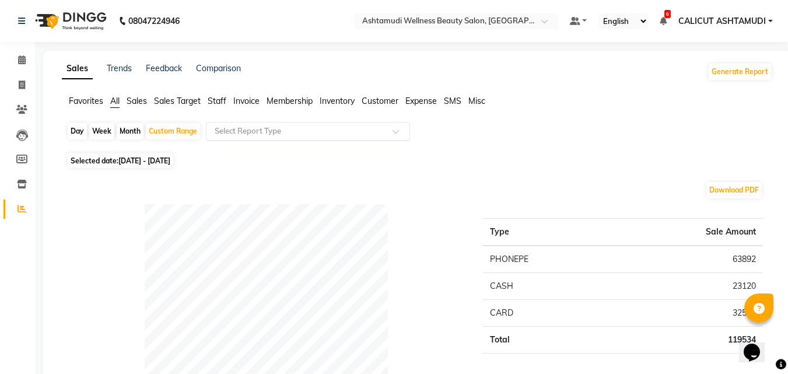
click at [224, 122] on div "Select Report Type" at bounding box center [308, 131] width 204 height 19
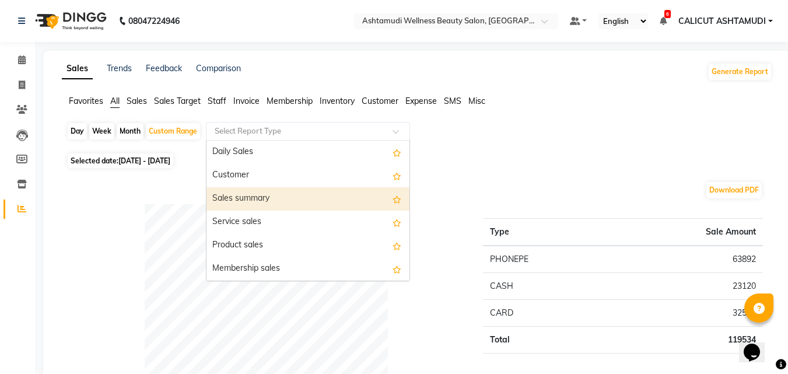
click at [242, 195] on div "Sales summary" at bounding box center [307, 198] width 203 height 23
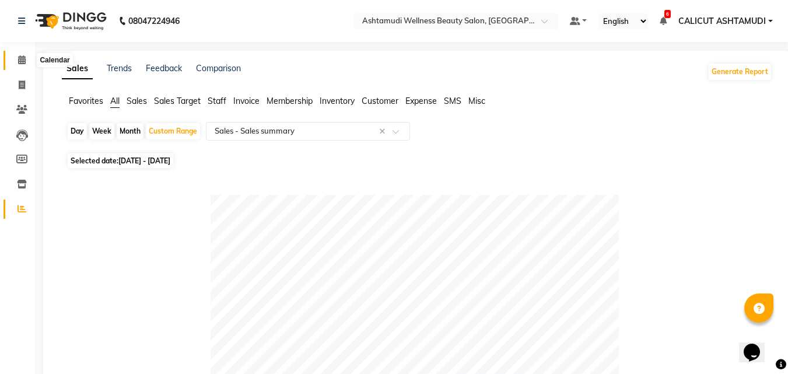
click at [30, 61] on span at bounding box center [22, 60] width 20 height 13
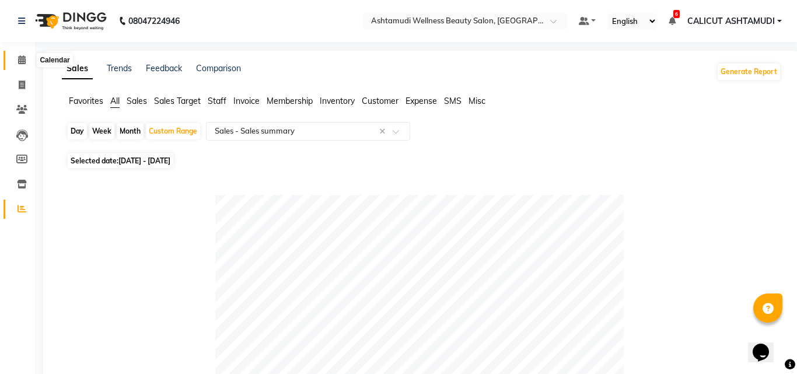
click at [30, 61] on span at bounding box center [22, 60] width 20 height 13
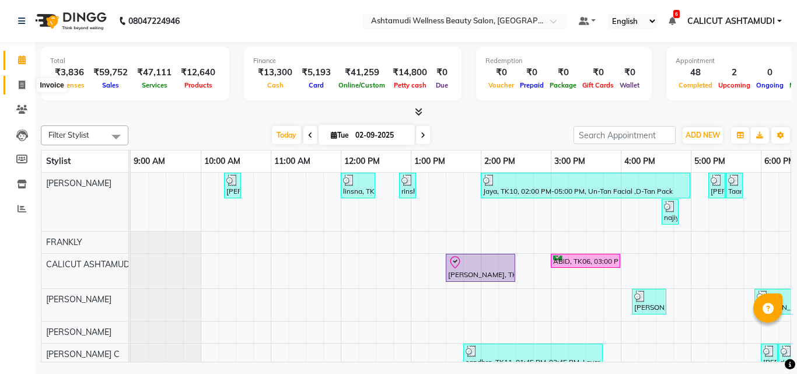
click at [22, 85] on icon at bounding box center [22, 84] width 6 height 9
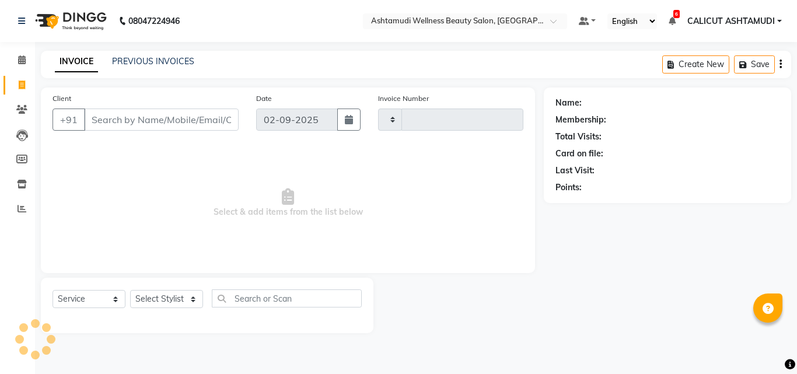
click at [22, 85] on icon at bounding box center [22, 84] width 6 height 9
click at [18, 56] on icon at bounding box center [22, 59] width 8 height 9
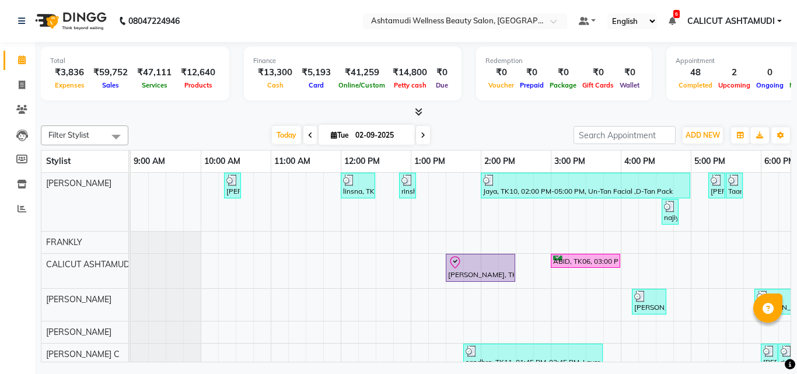
click at [511, 132] on div "[DATE] [DATE]" at bounding box center [350, 135] width 433 height 17
